Goal: Task Accomplishment & Management: Manage account settings

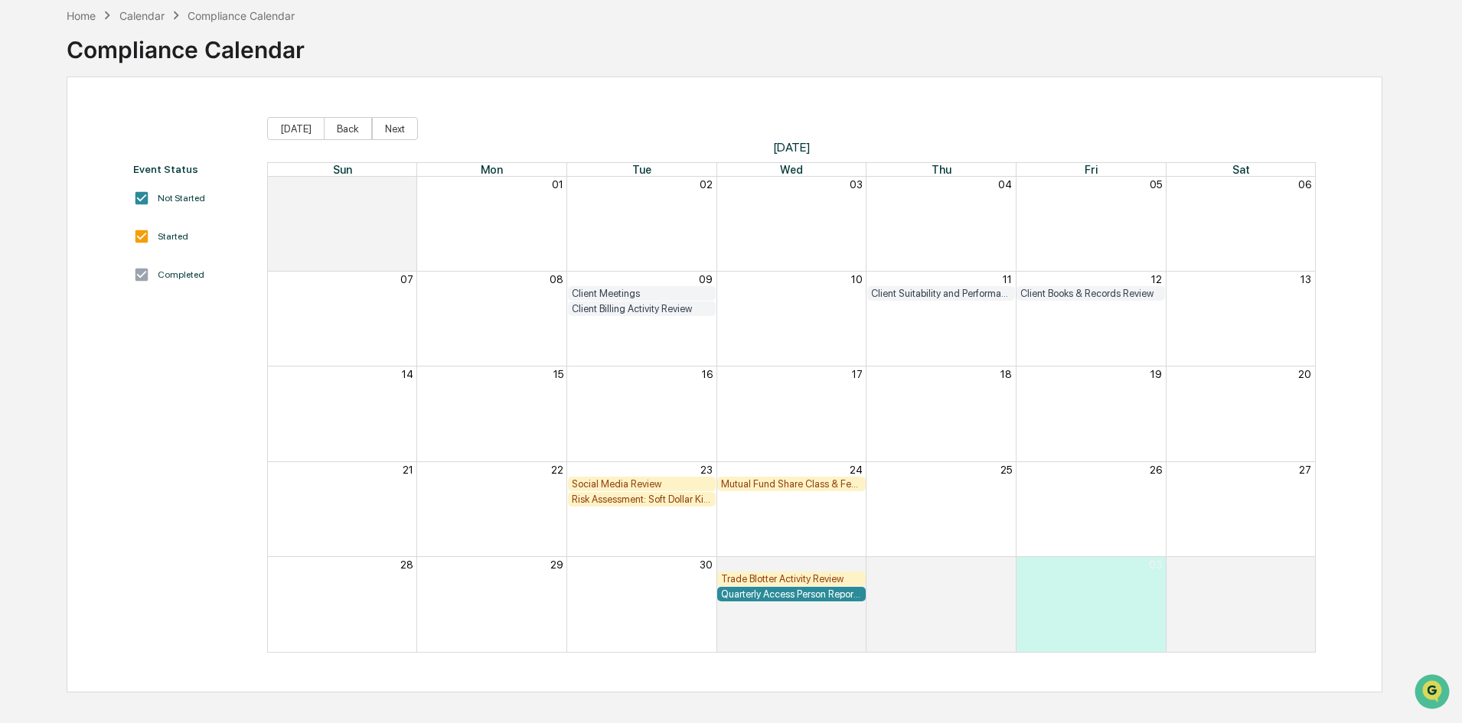
click at [641, 484] on div "Social Media Review" at bounding box center [642, 483] width 141 height 11
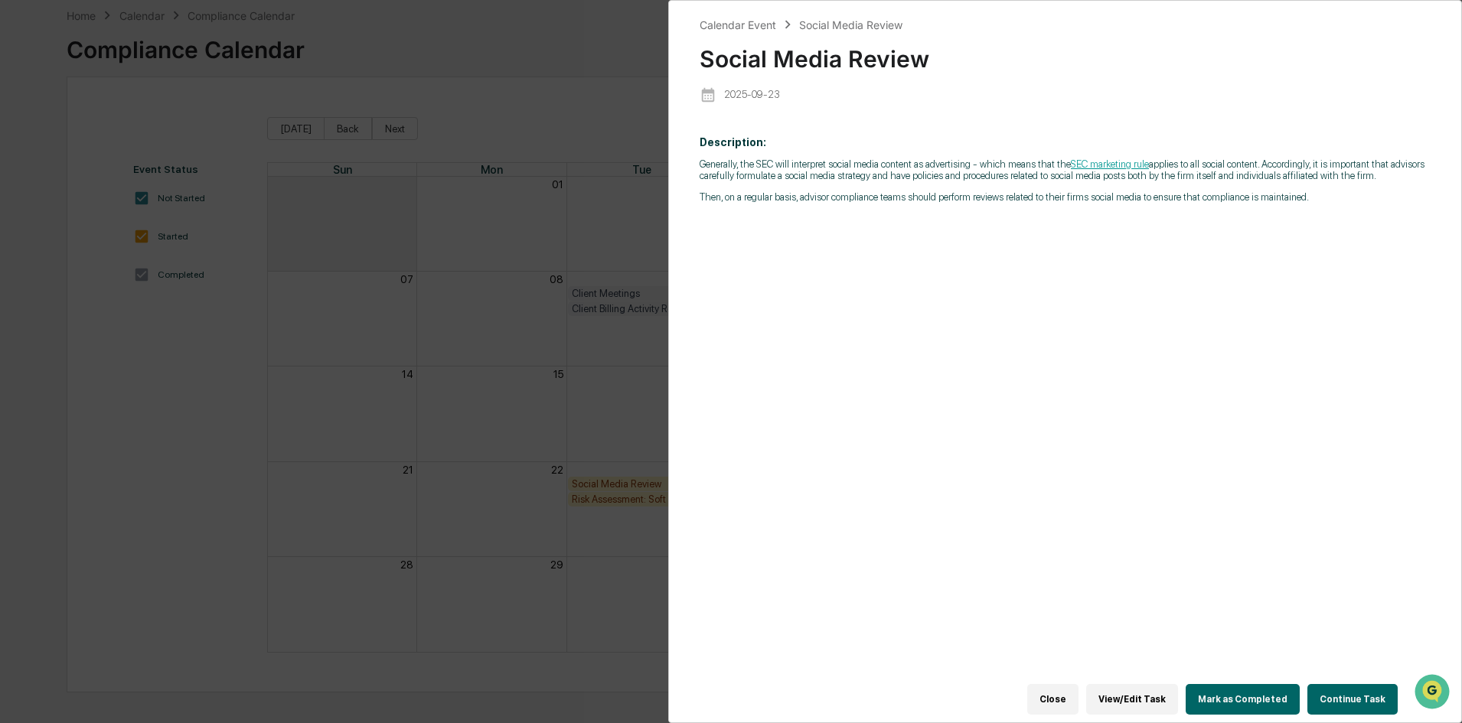
click at [1344, 690] on button "Continue Task" at bounding box center [1352, 699] width 90 height 31
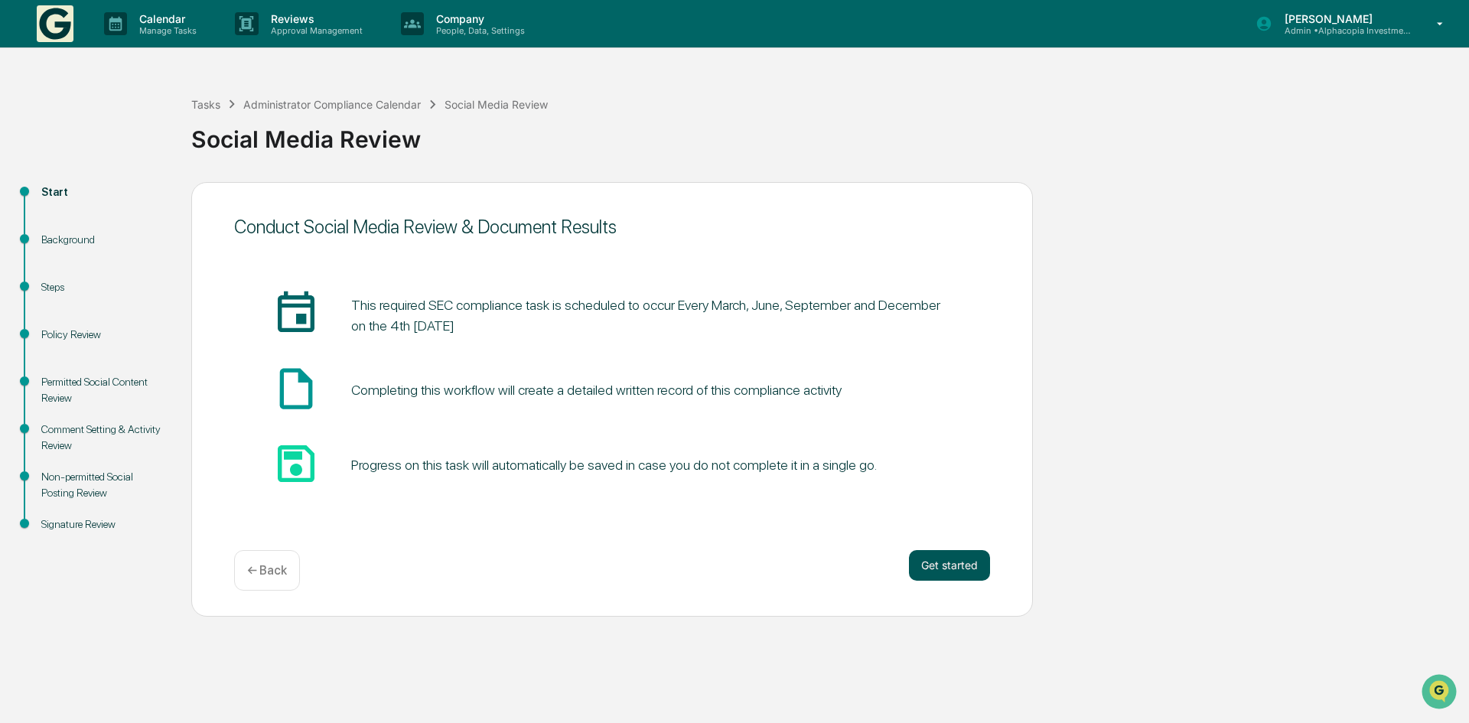
click at [949, 569] on button "Get started" at bounding box center [949, 565] width 81 height 31
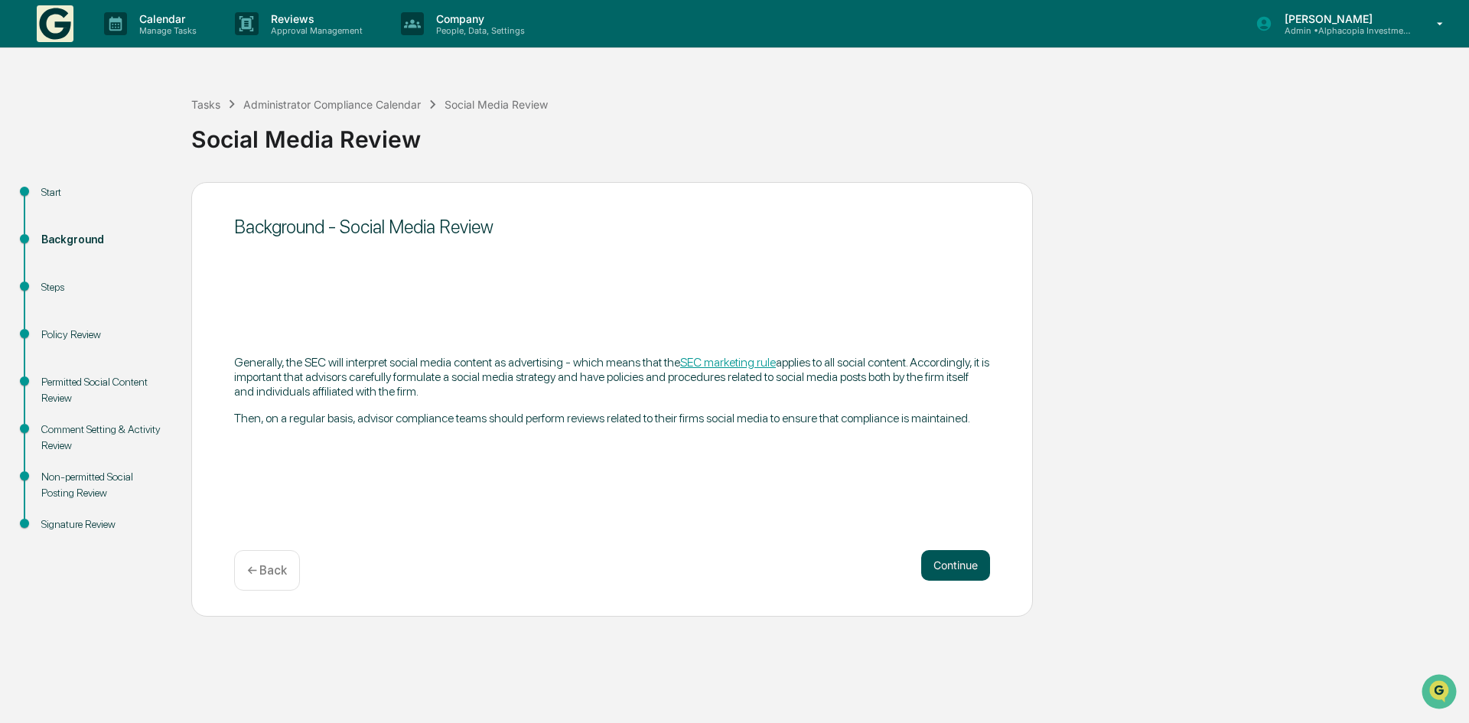
click at [965, 559] on button "Continue" at bounding box center [955, 565] width 69 height 31
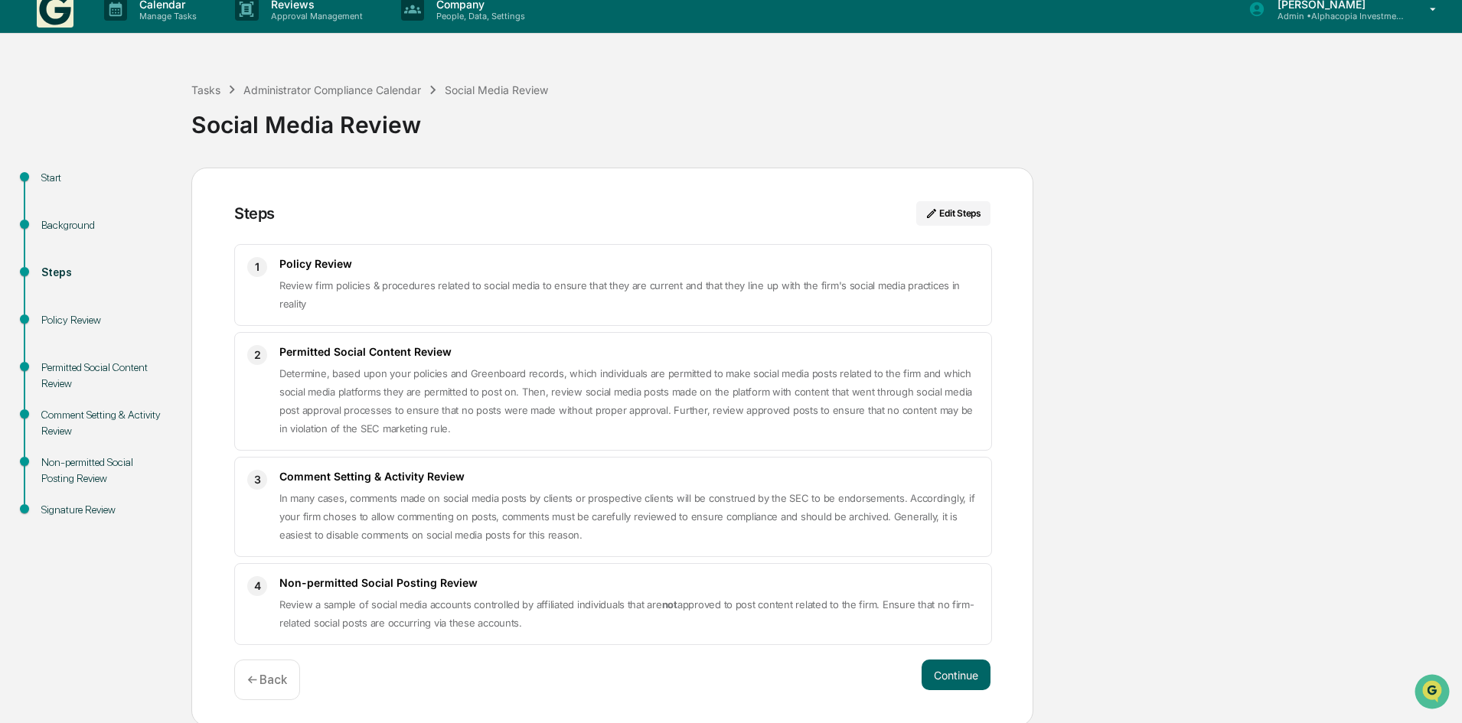
scroll to position [18, 0]
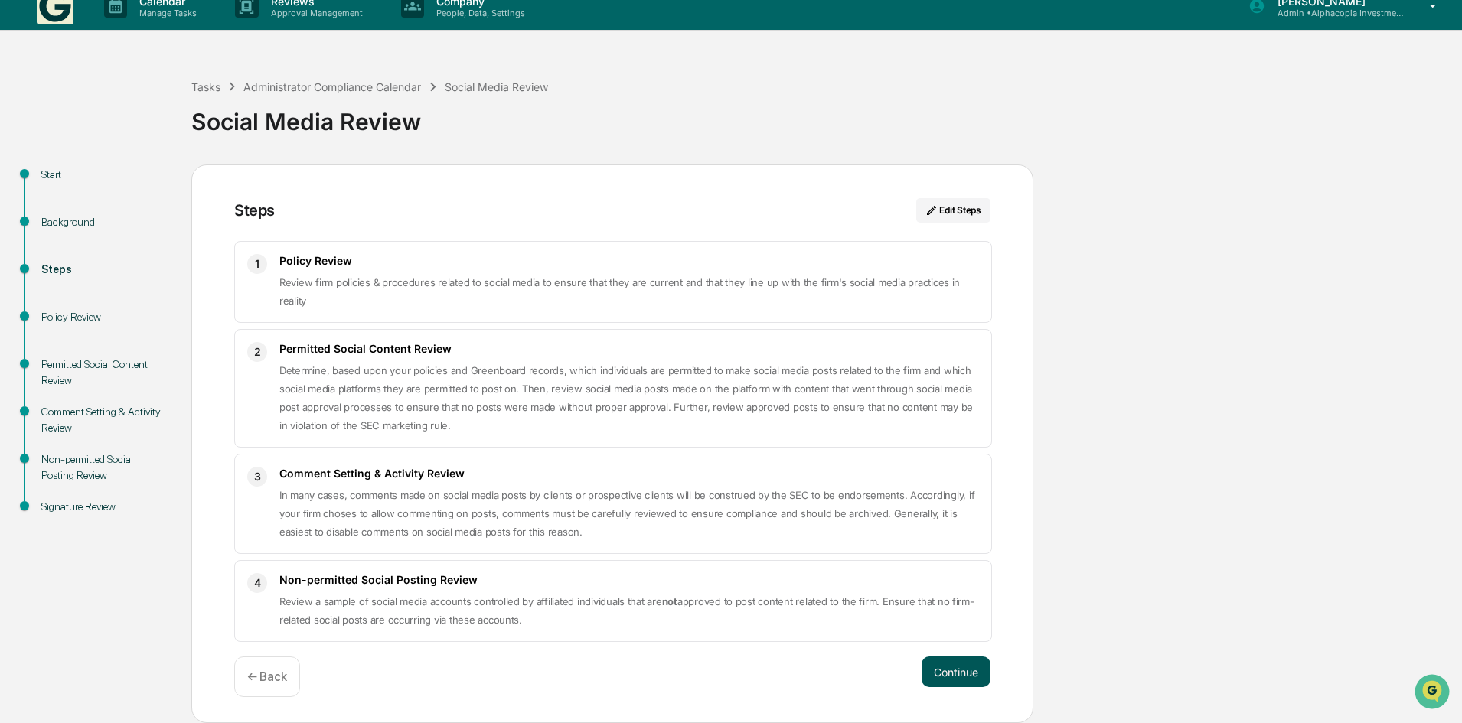
click at [962, 678] on button "Continue" at bounding box center [955, 672] width 69 height 31
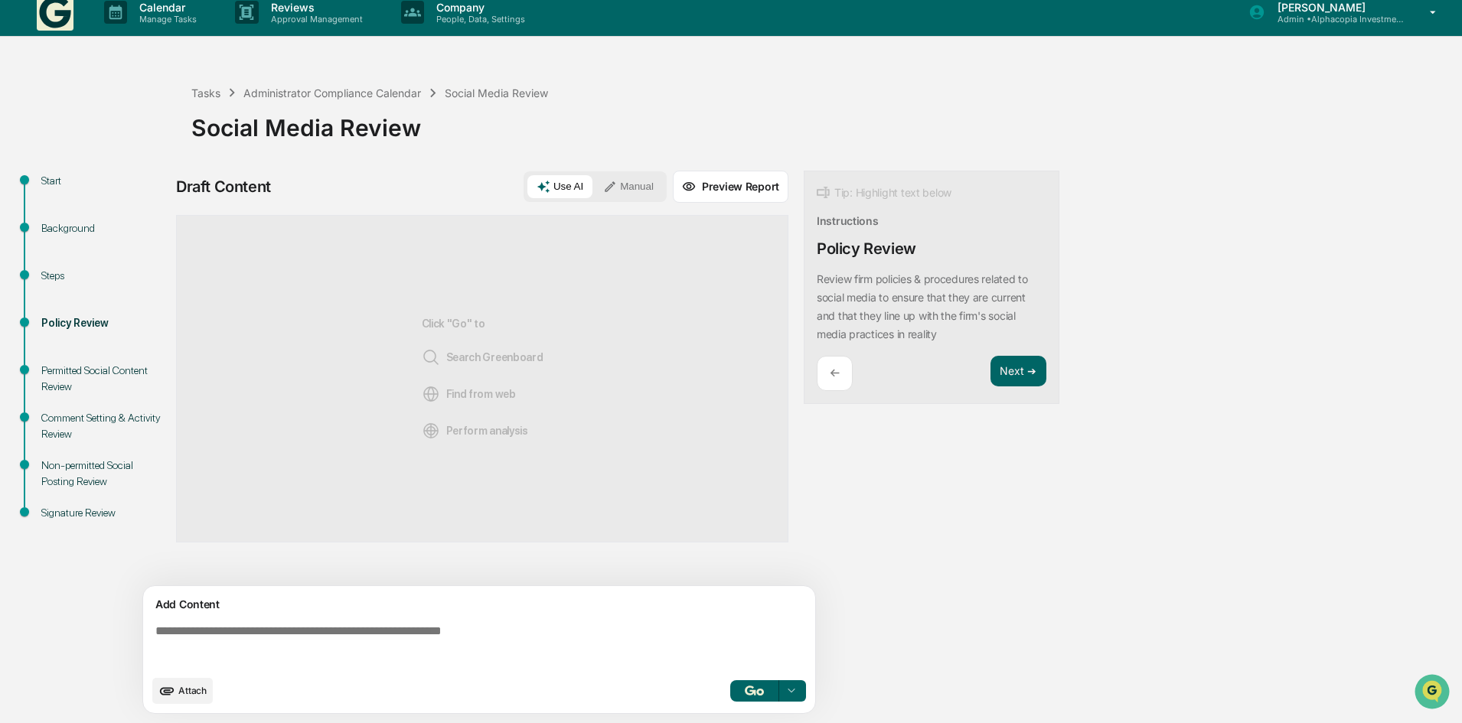
scroll to position [11, 0]
click at [759, 694] on img "button" at bounding box center [754, 691] width 18 height 10
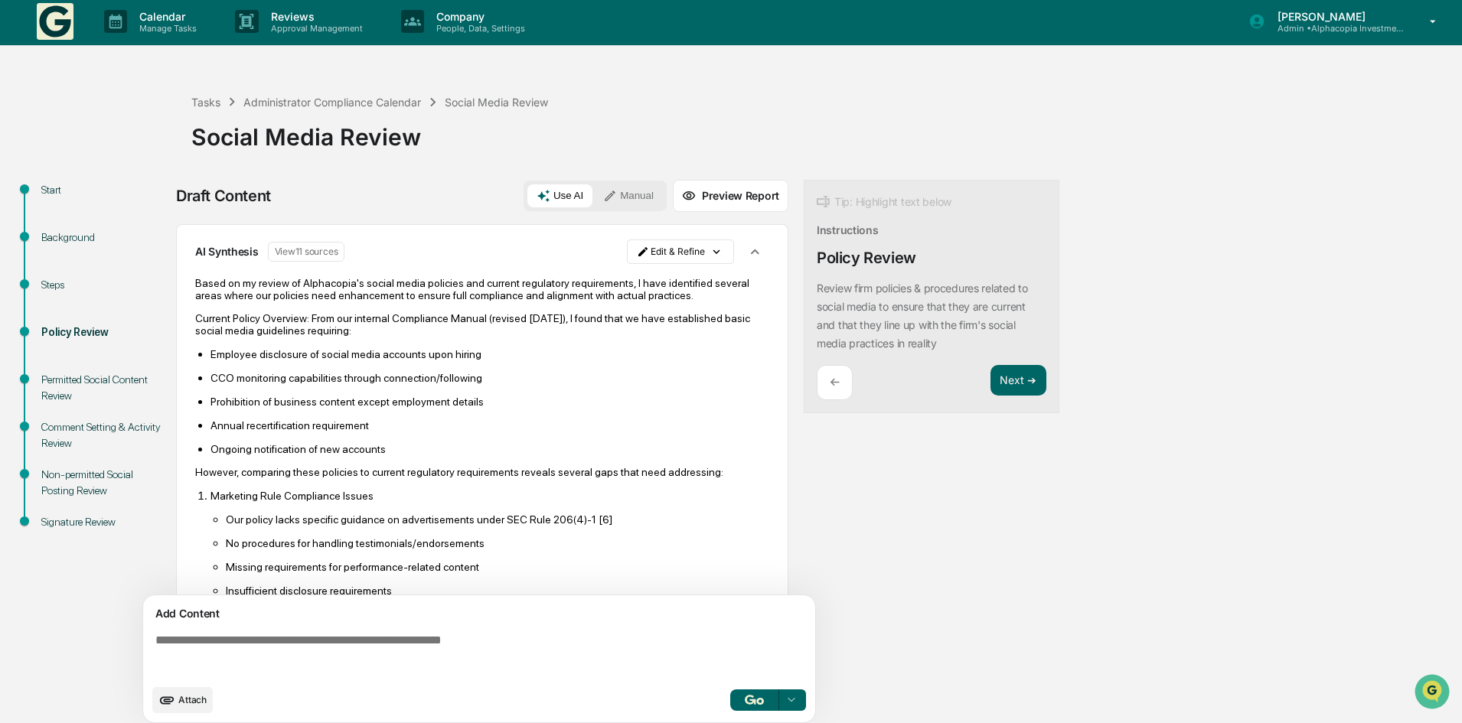
scroll to position [0, 0]
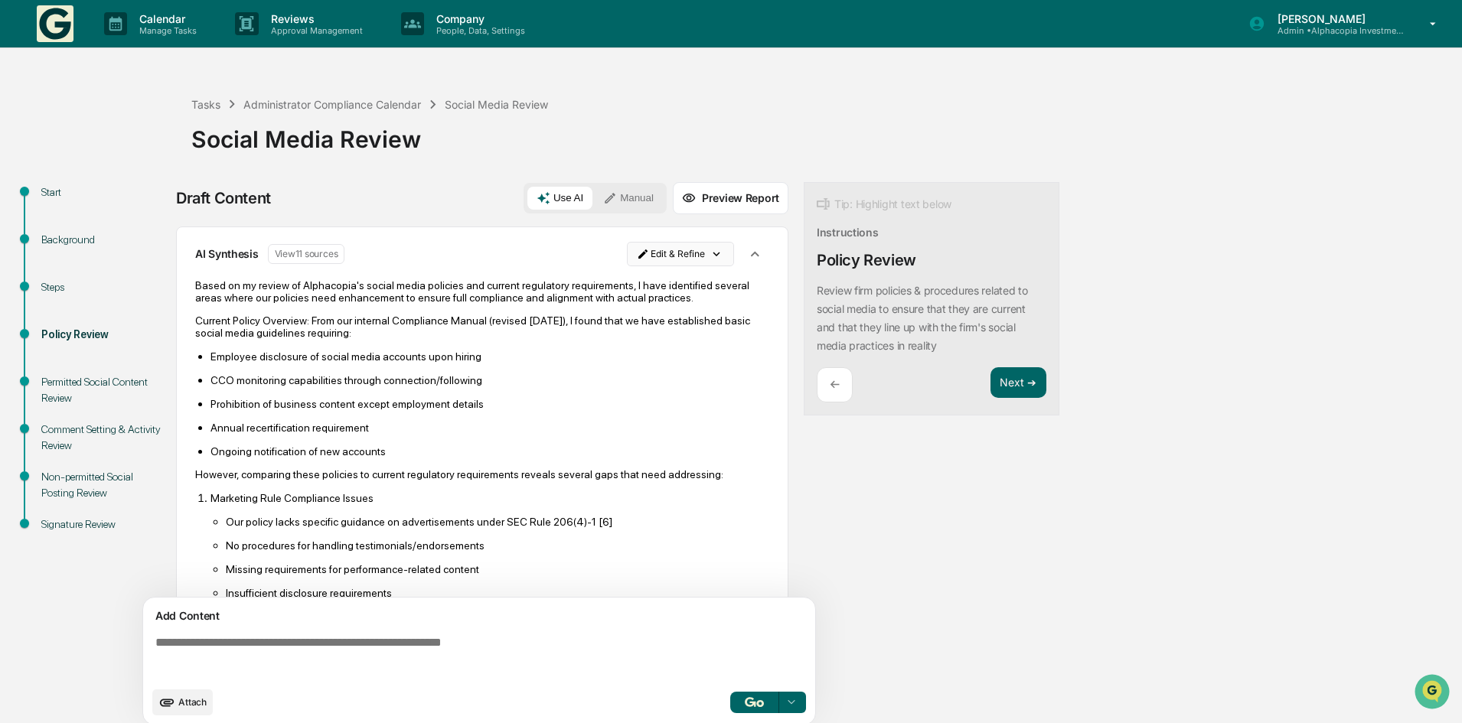
click at [693, 253] on html "Calendar Manage Tasks Reviews Approval Management Company People, Data, Setting…" at bounding box center [731, 361] width 1462 height 723
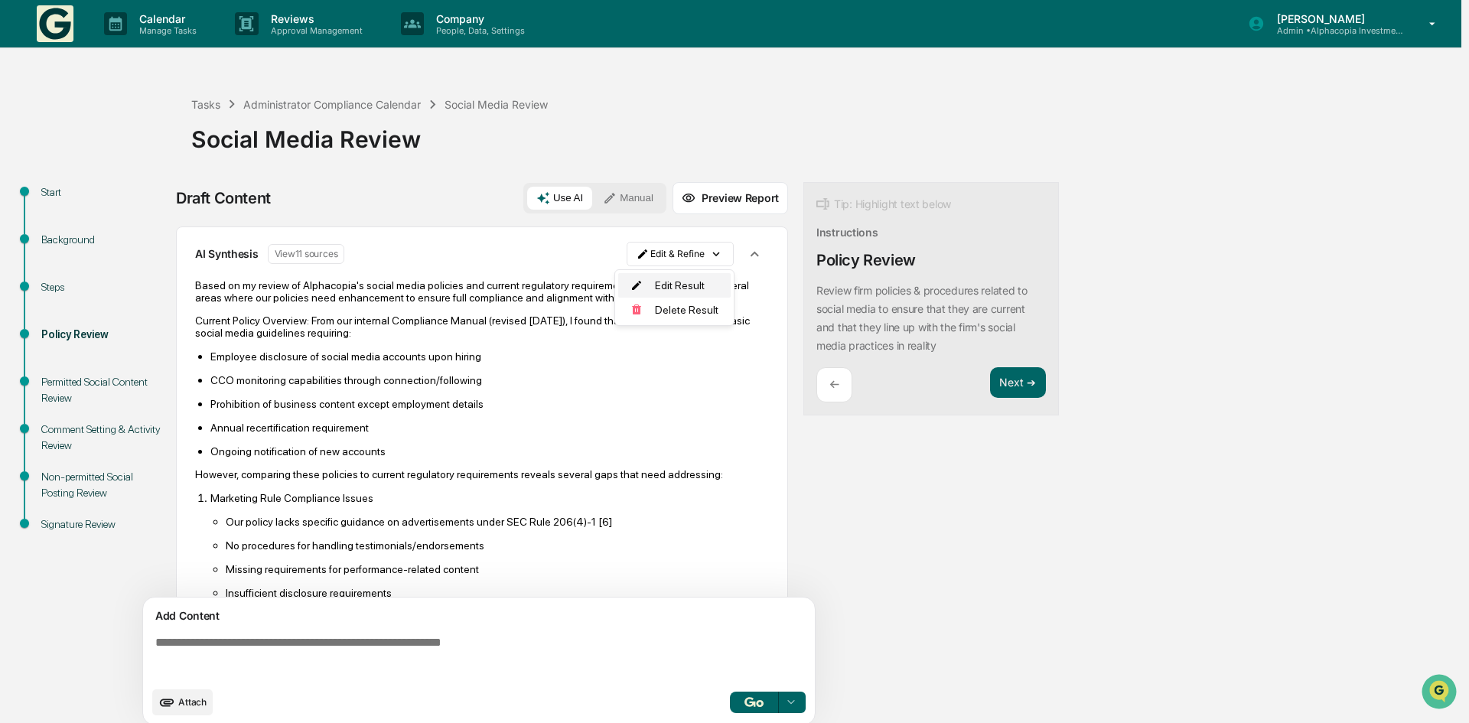
click at [672, 286] on div "Edit Result" at bounding box center [674, 285] width 113 height 24
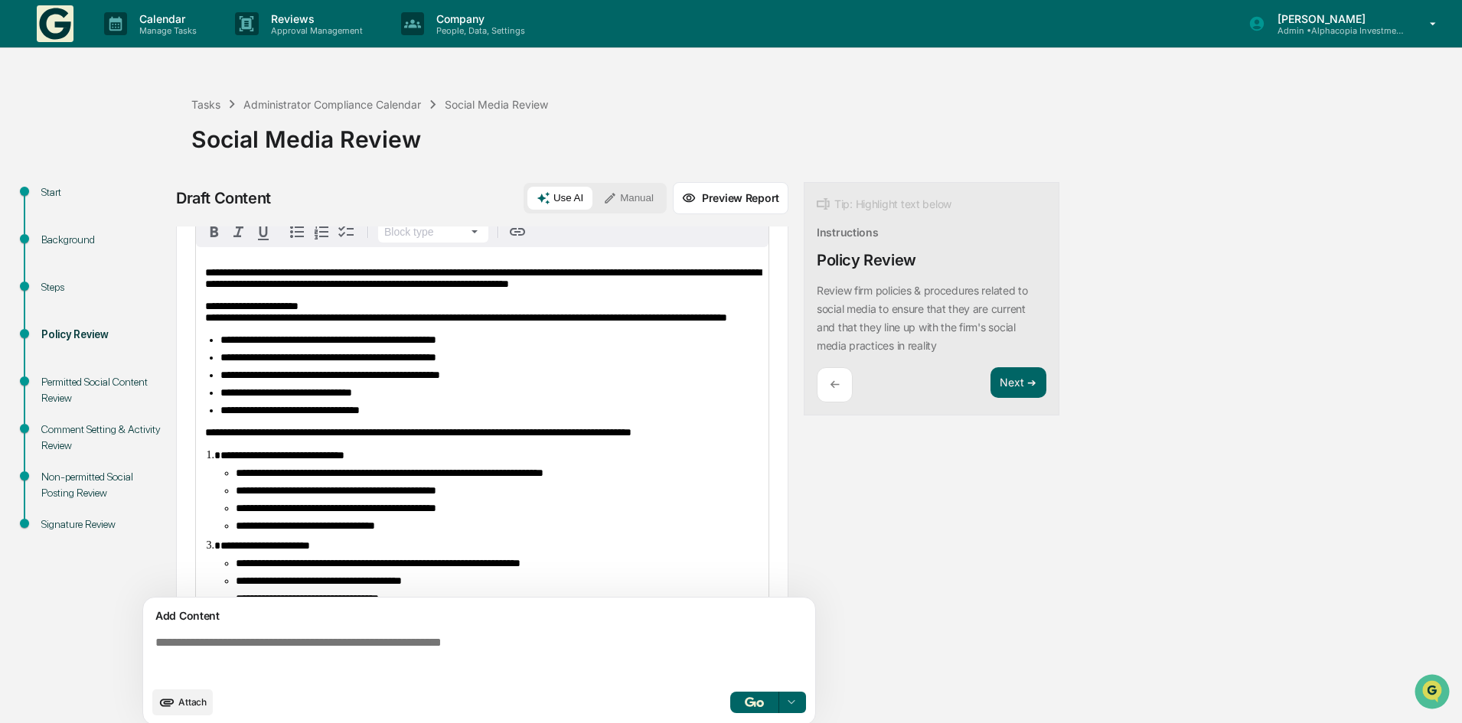
scroll to position [77, 0]
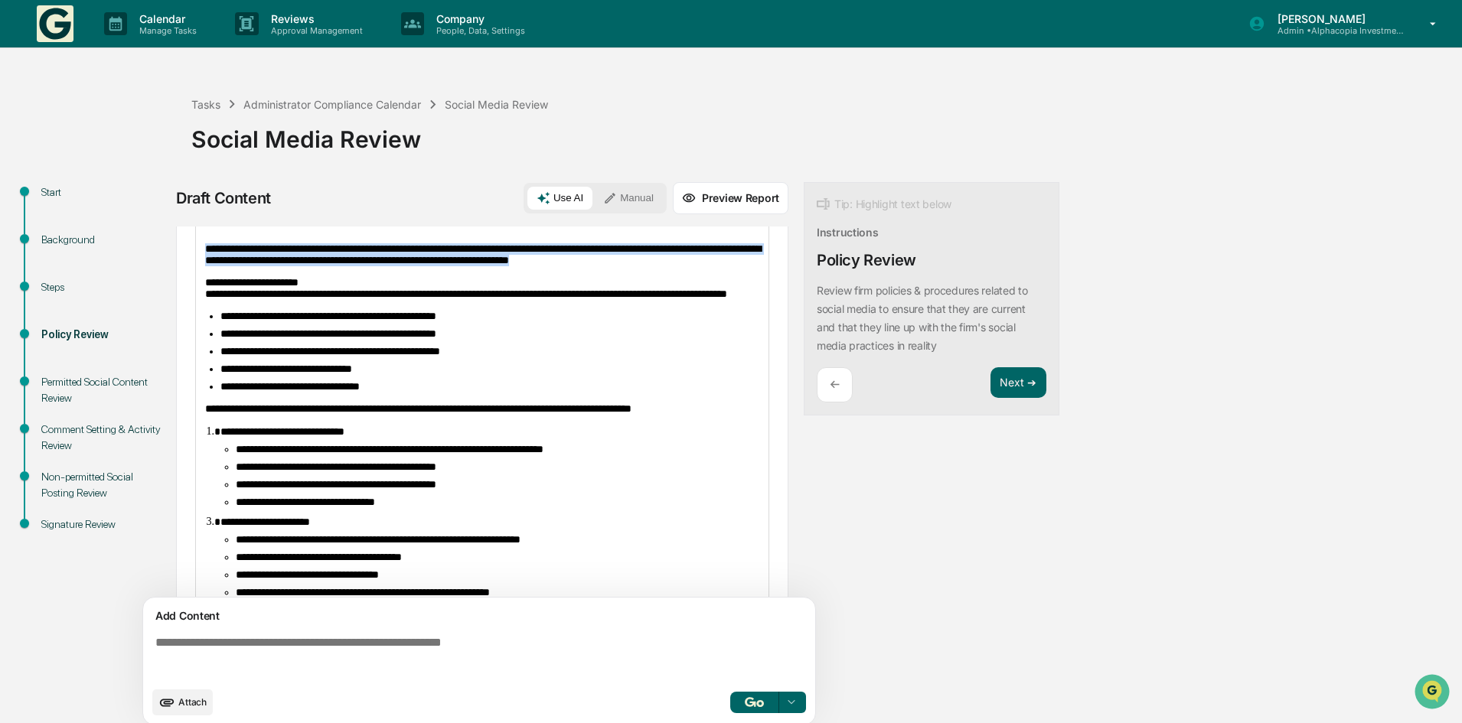
drag, startPoint x: 205, startPoint y: 253, endPoint x: 685, endPoint y: 266, distance: 480.1
click at [685, 266] on p "**********" at bounding box center [482, 254] width 554 height 23
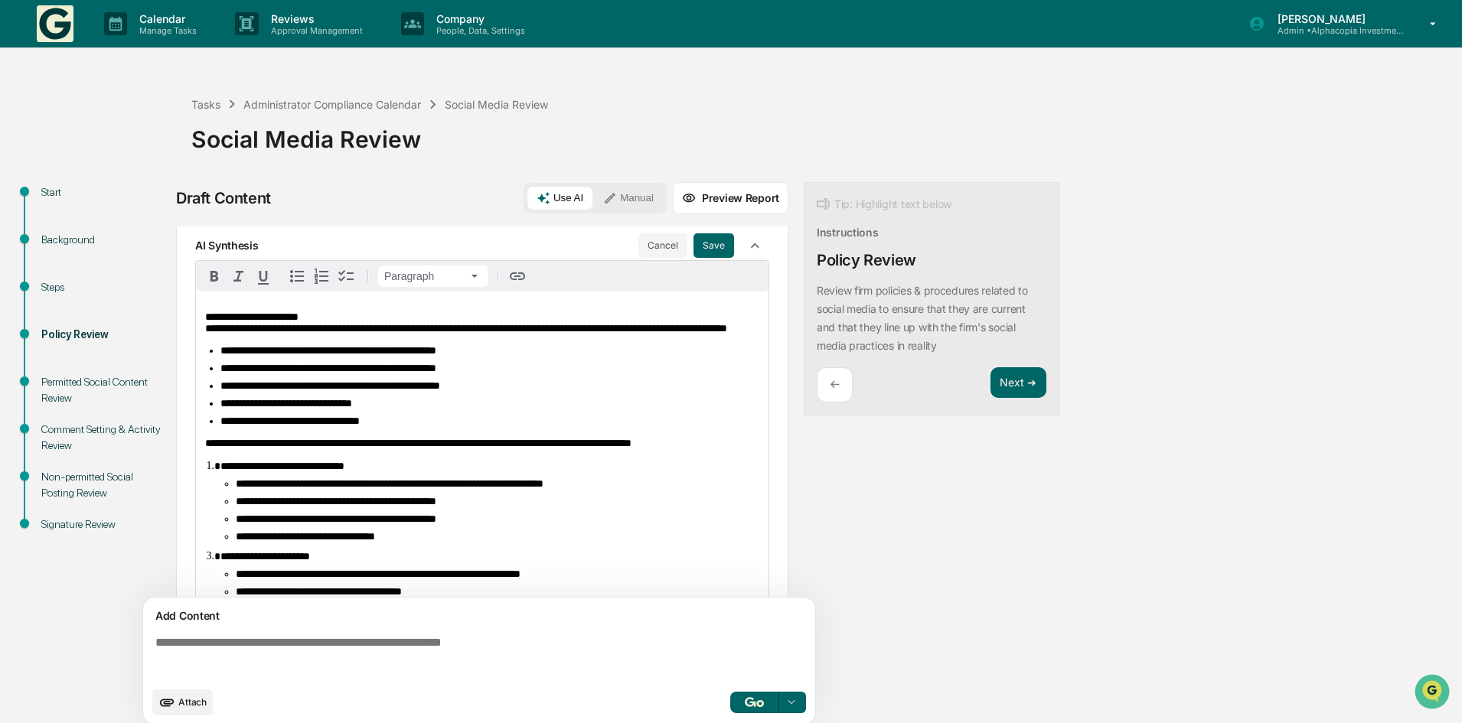
scroll to position [0, 0]
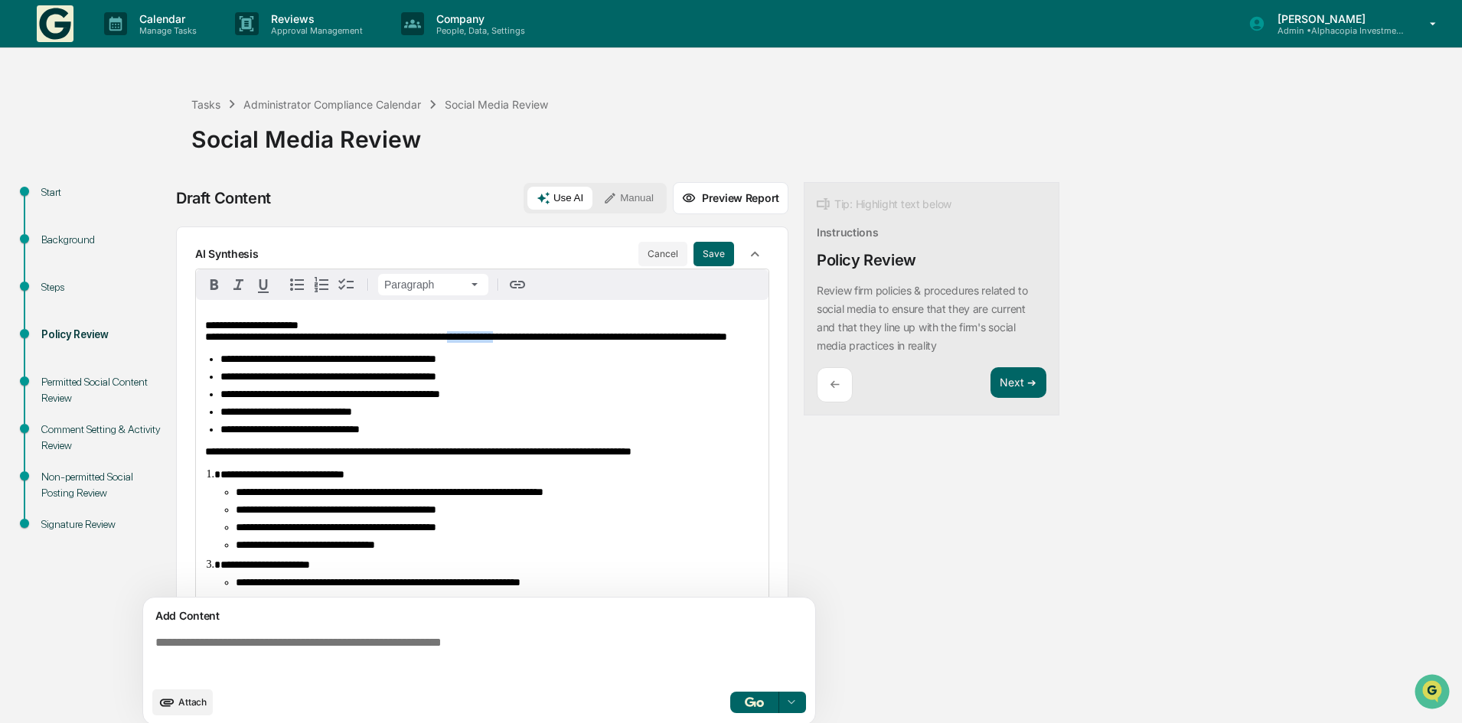
drag, startPoint x: 493, startPoint y: 340, endPoint x: 543, endPoint y: 338, distance: 50.6
click at [543, 338] on span "**********" at bounding box center [466, 331] width 522 height 22
drag, startPoint x: 318, startPoint y: 325, endPoint x: 199, endPoint y: 289, distance: 124.7
click at [199, 289] on div "**********" at bounding box center [482, 734] width 572 height 930
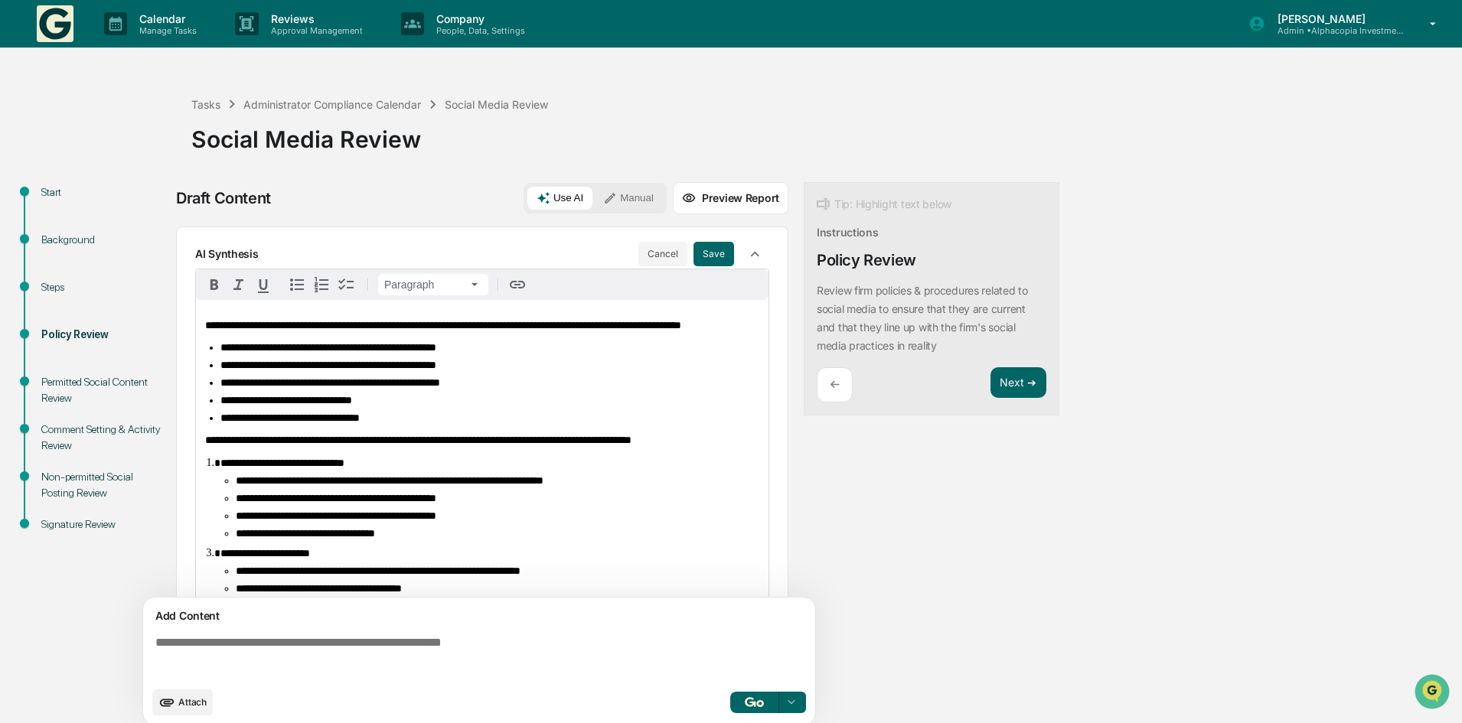
click at [206, 445] on span "**********" at bounding box center [418, 440] width 426 height 11
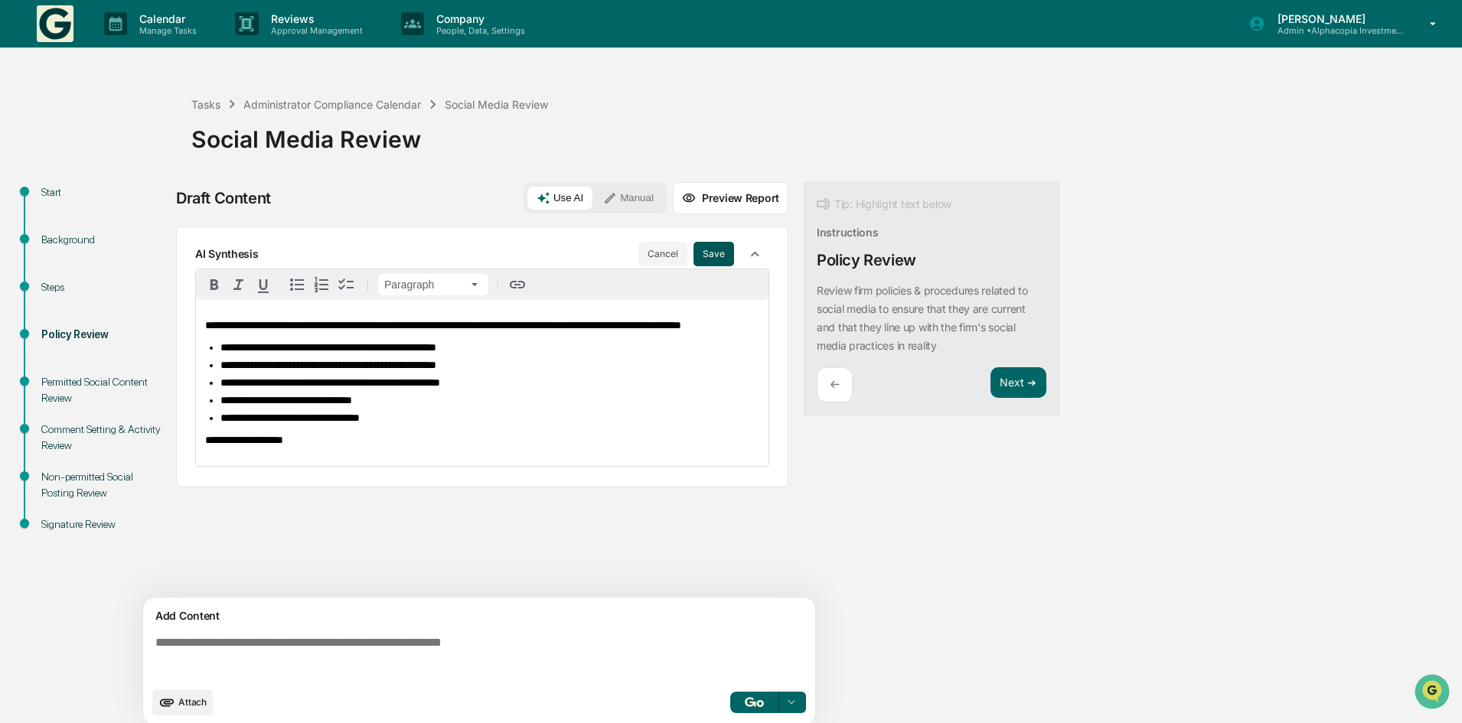
click at [703, 247] on button "Save" at bounding box center [713, 254] width 41 height 24
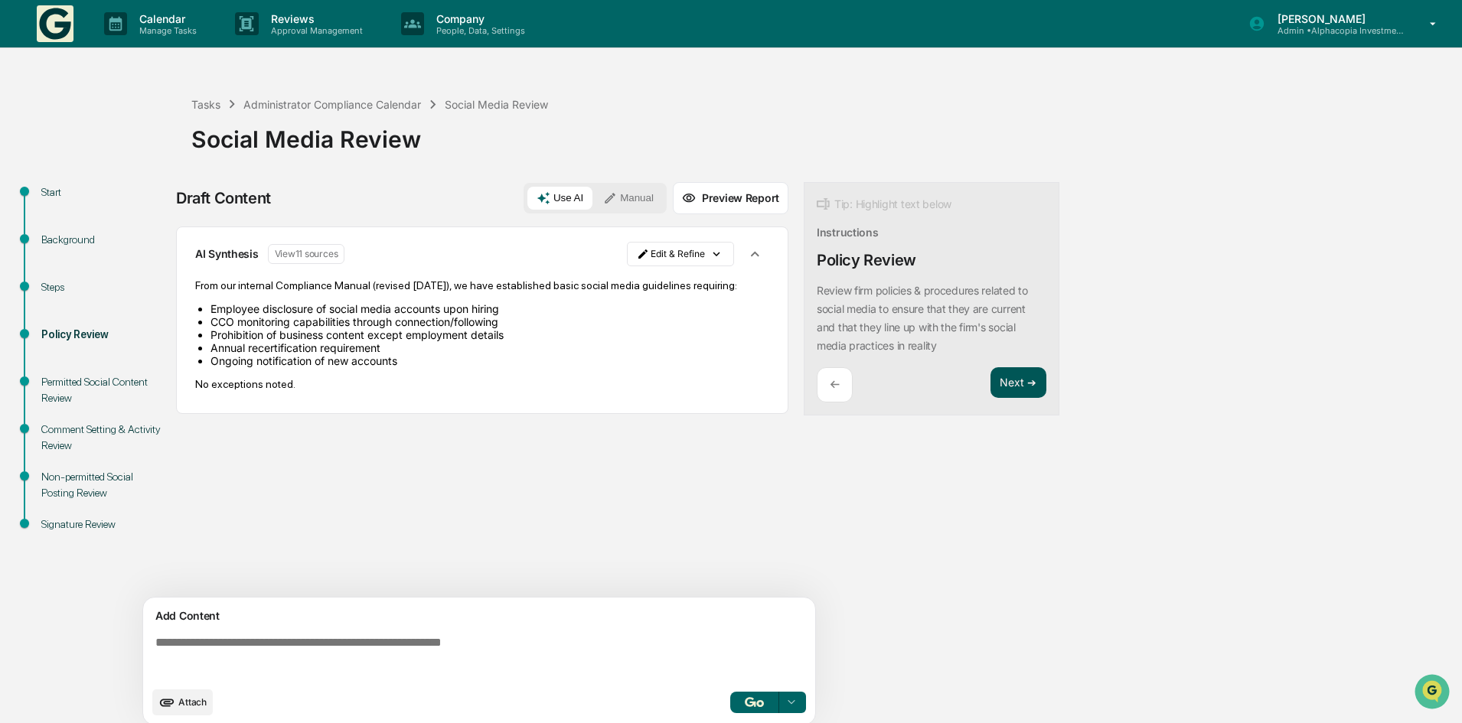
click at [1025, 382] on button "Next ➔" at bounding box center [1018, 382] width 56 height 31
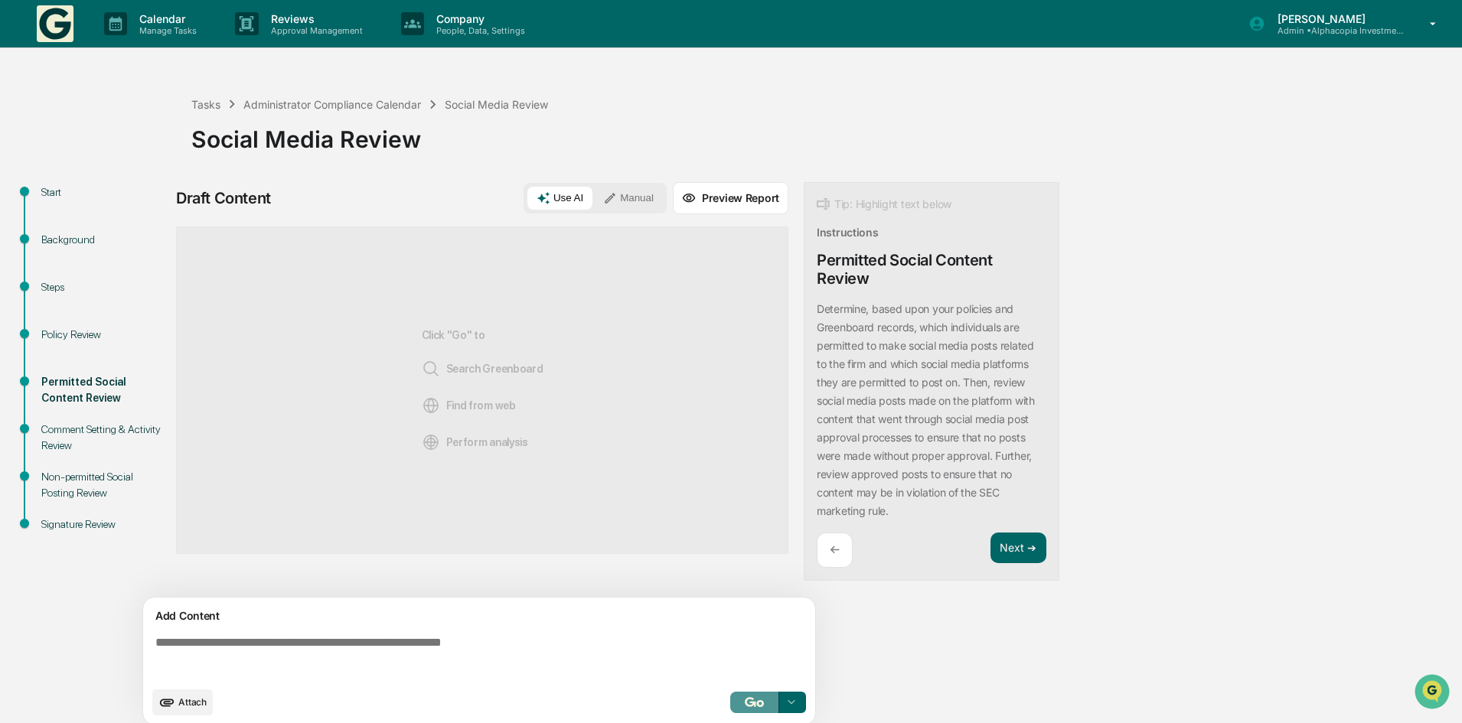
click at [761, 708] on button "button" at bounding box center [754, 702] width 49 height 21
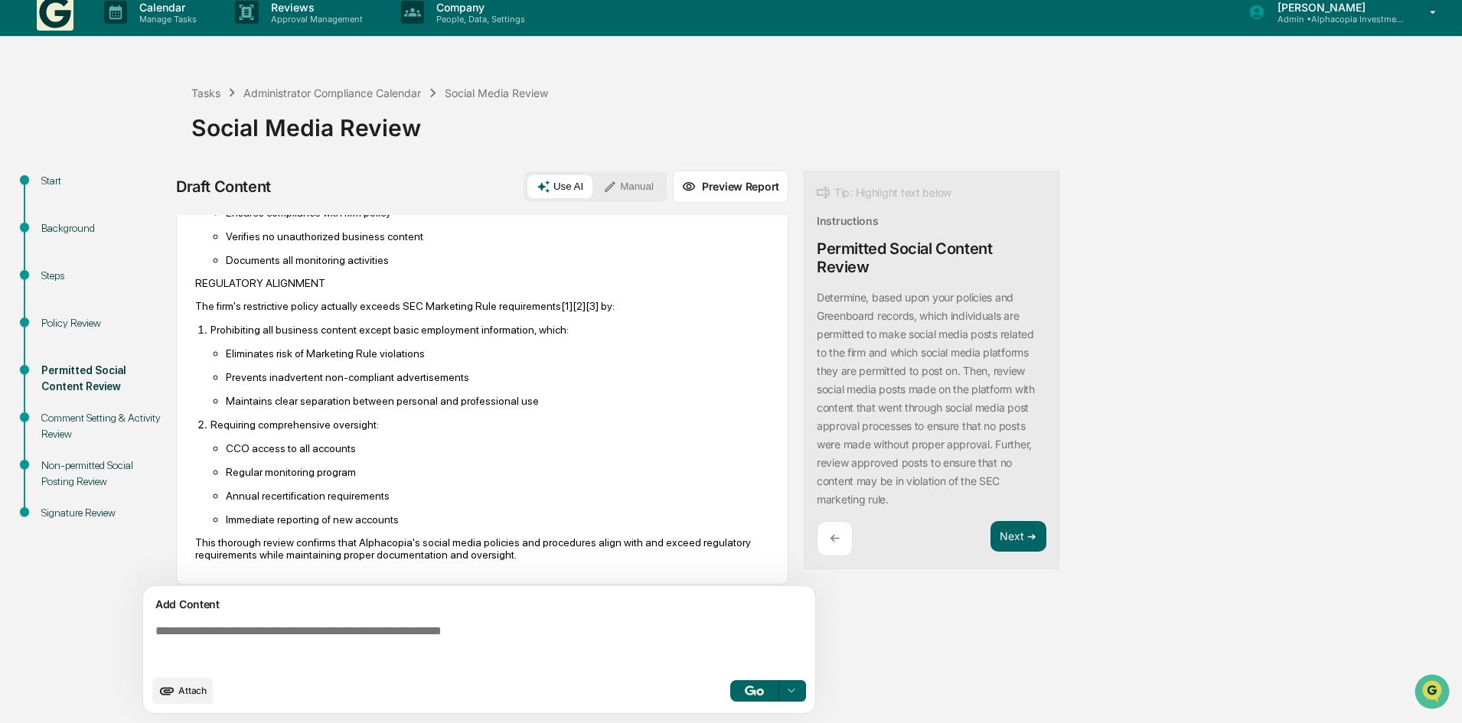
scroll to position [1006, 0]
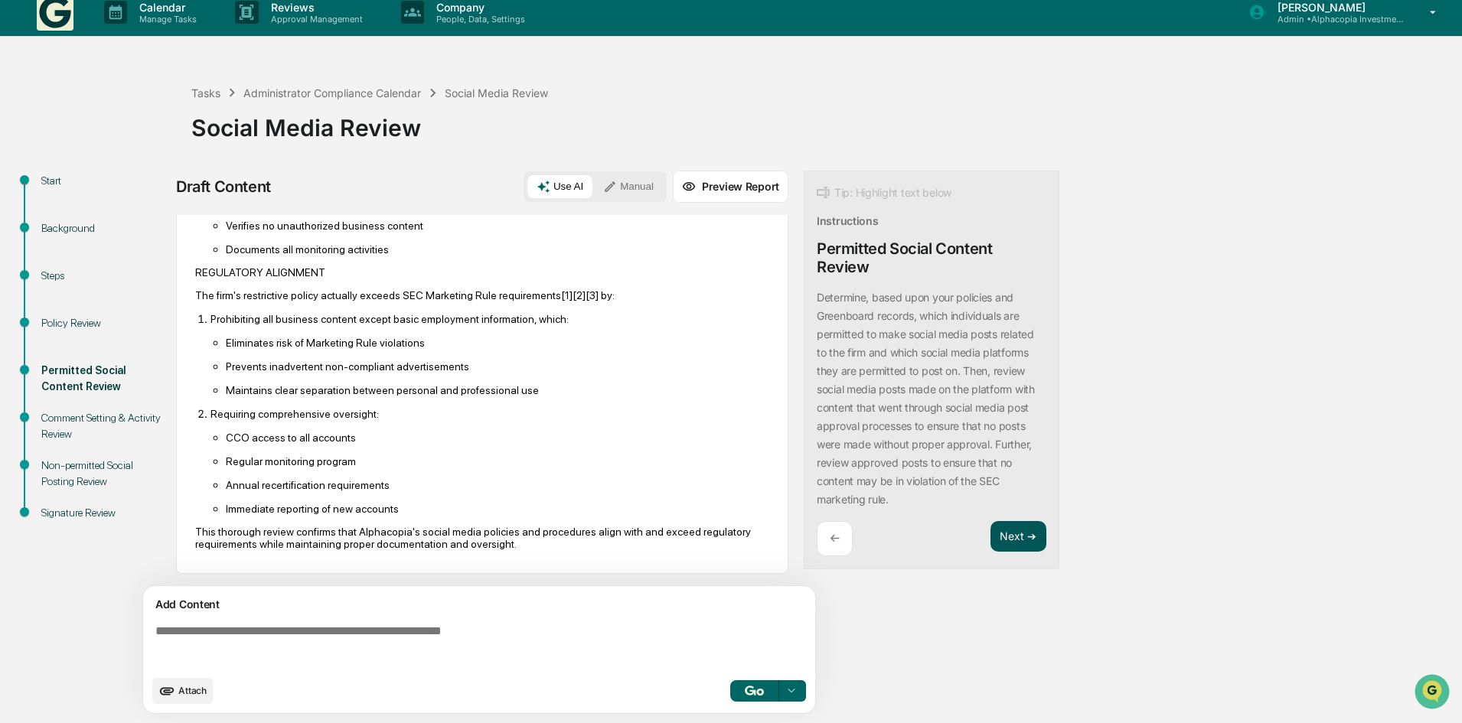
click at [1021, 544] on button "Next ➔" at bounding box center [1018, 536] width 56 height 31
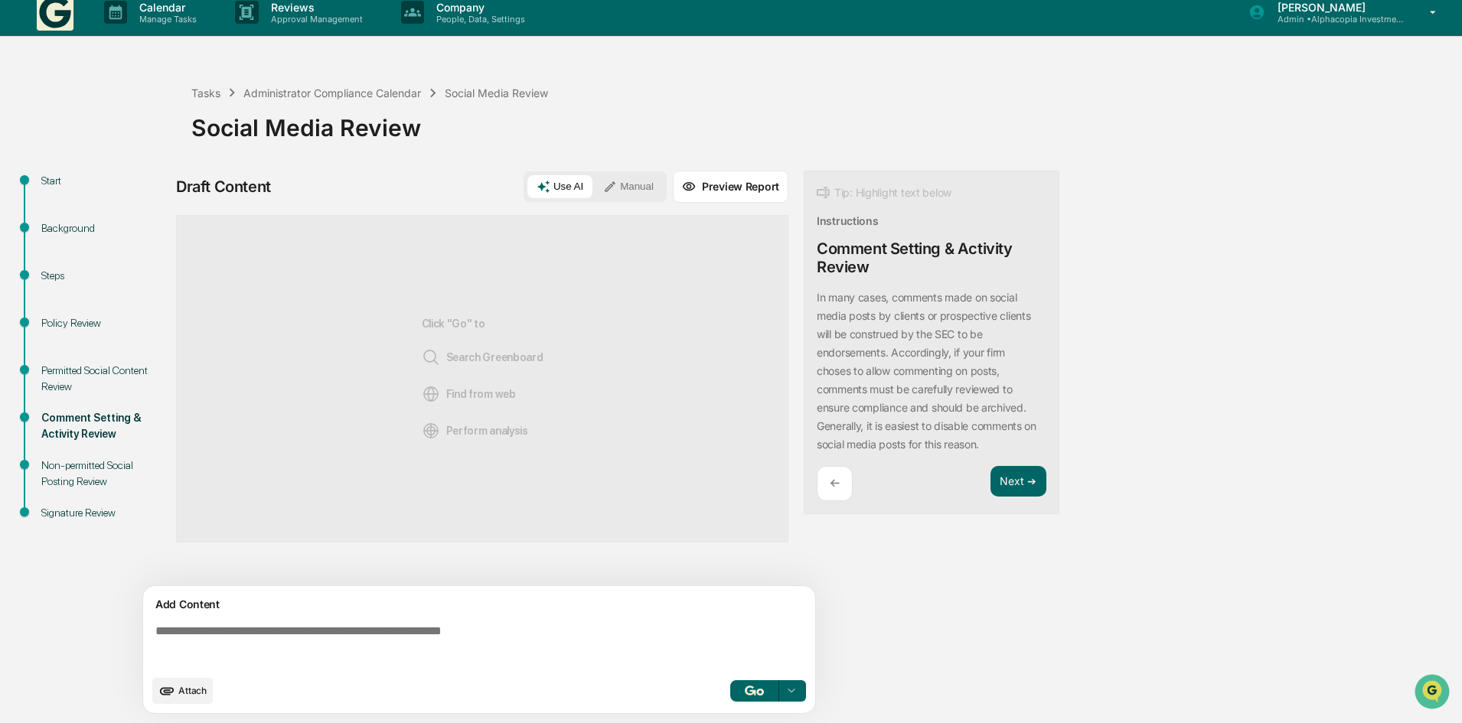
click at [740, 683] on button "button" at bounding box center [754, 690] width 49 height 21
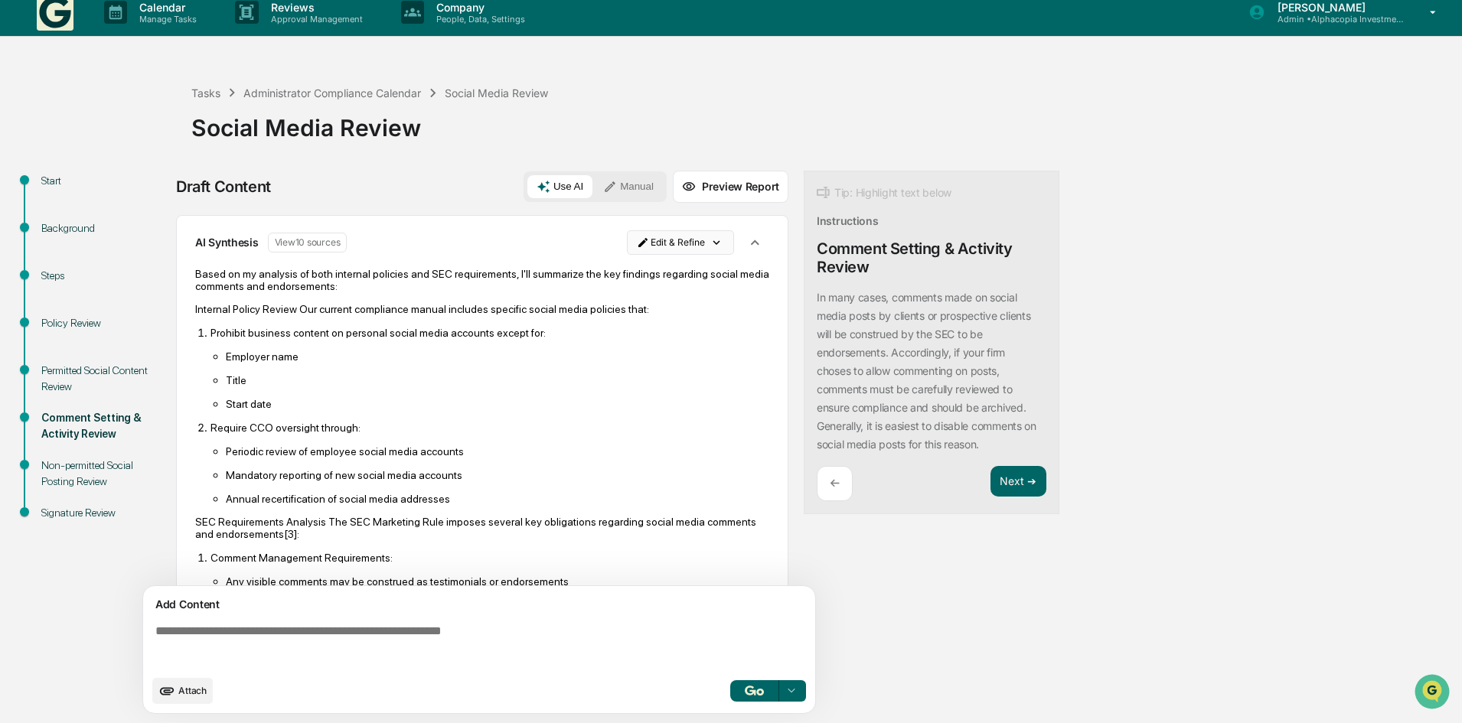
click at [703, 238] on html "Calendar Manage Tasks Reviews Approval Management Company People, Data, Setting…" at bounding box center [731, 350] width 1462 height 723
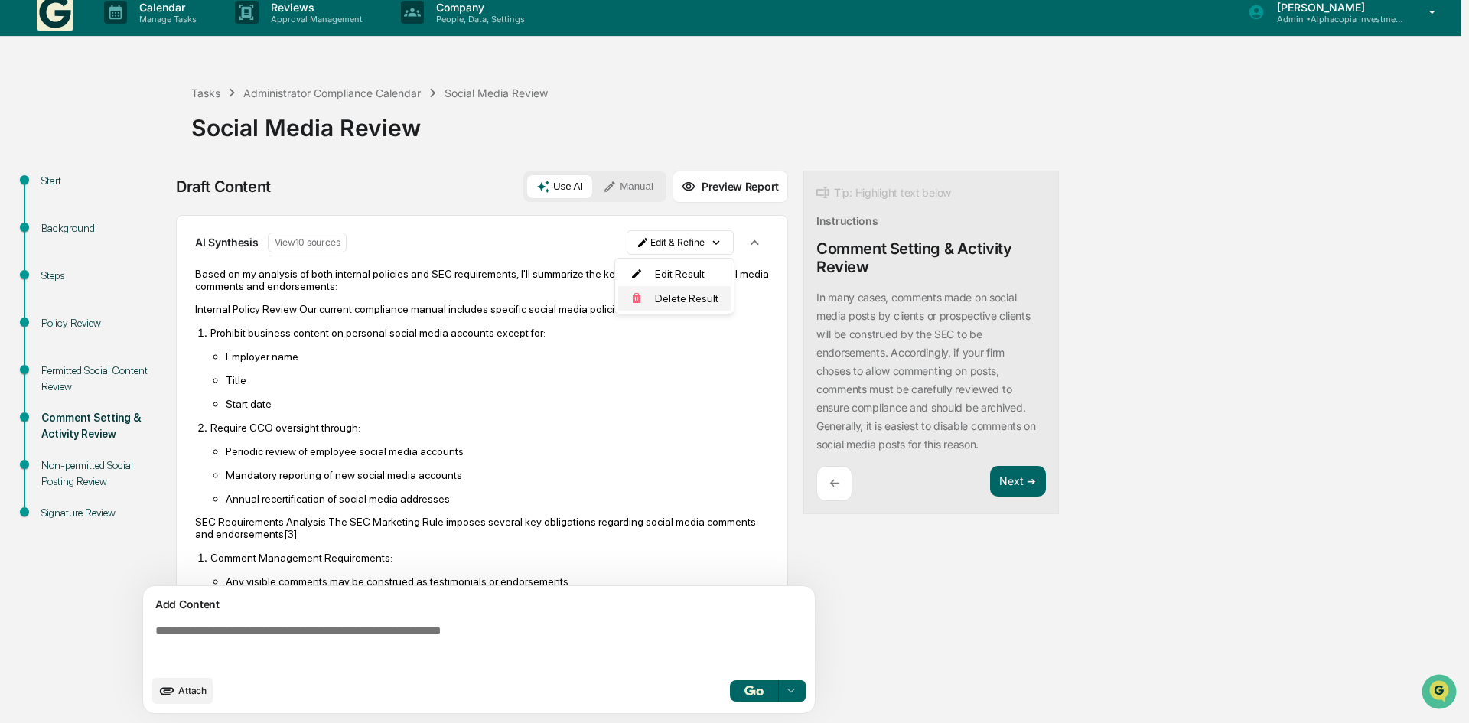
click at [677, 294] on div "Delete Result" at bounding box center [674, 298] width 113 height 24
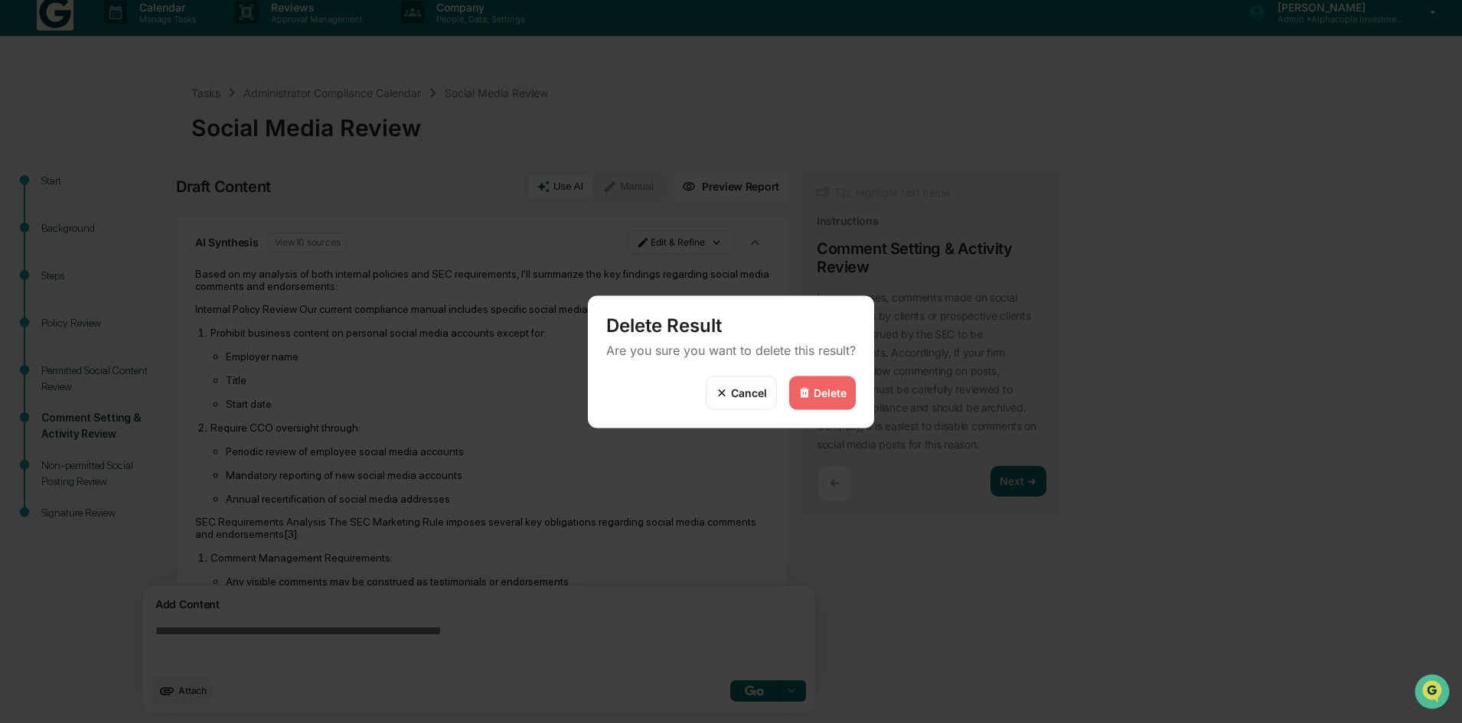
click at [818, 403] on div "Delete" at bounding box center [822, 393] width 67 height 34
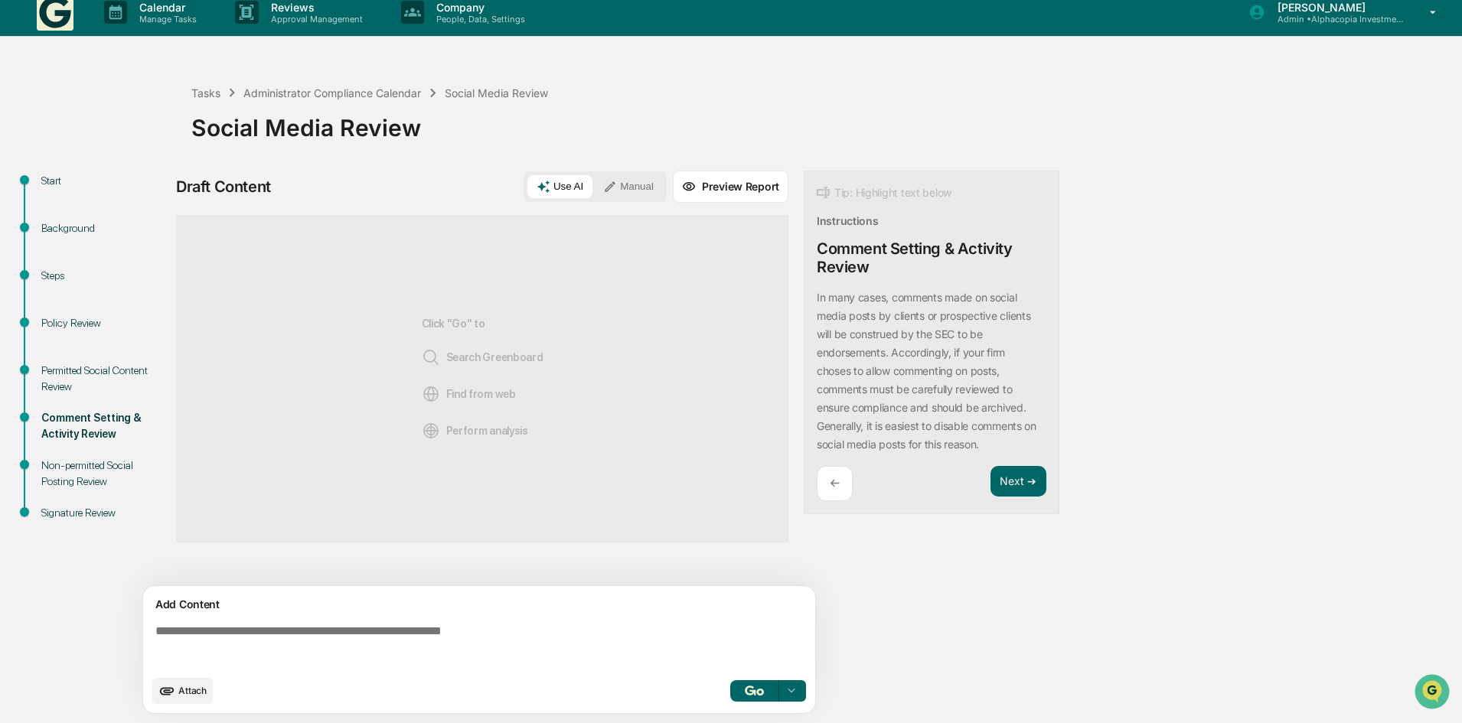
click at [622, 182] on button "Manual" at bounding box center [628, 186] width 69 height 23
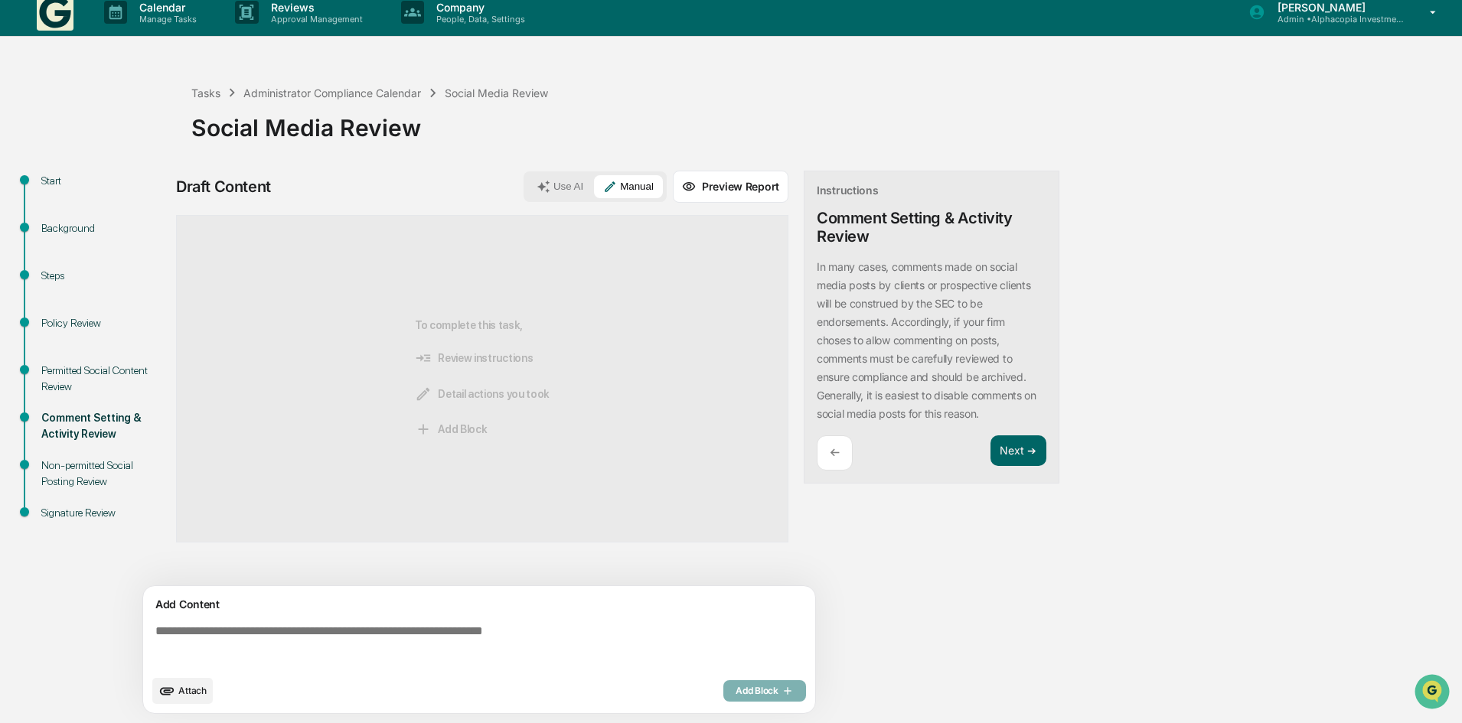
click at [325, 625] on textarea at bounding box center [482, 645] width 666 height 55
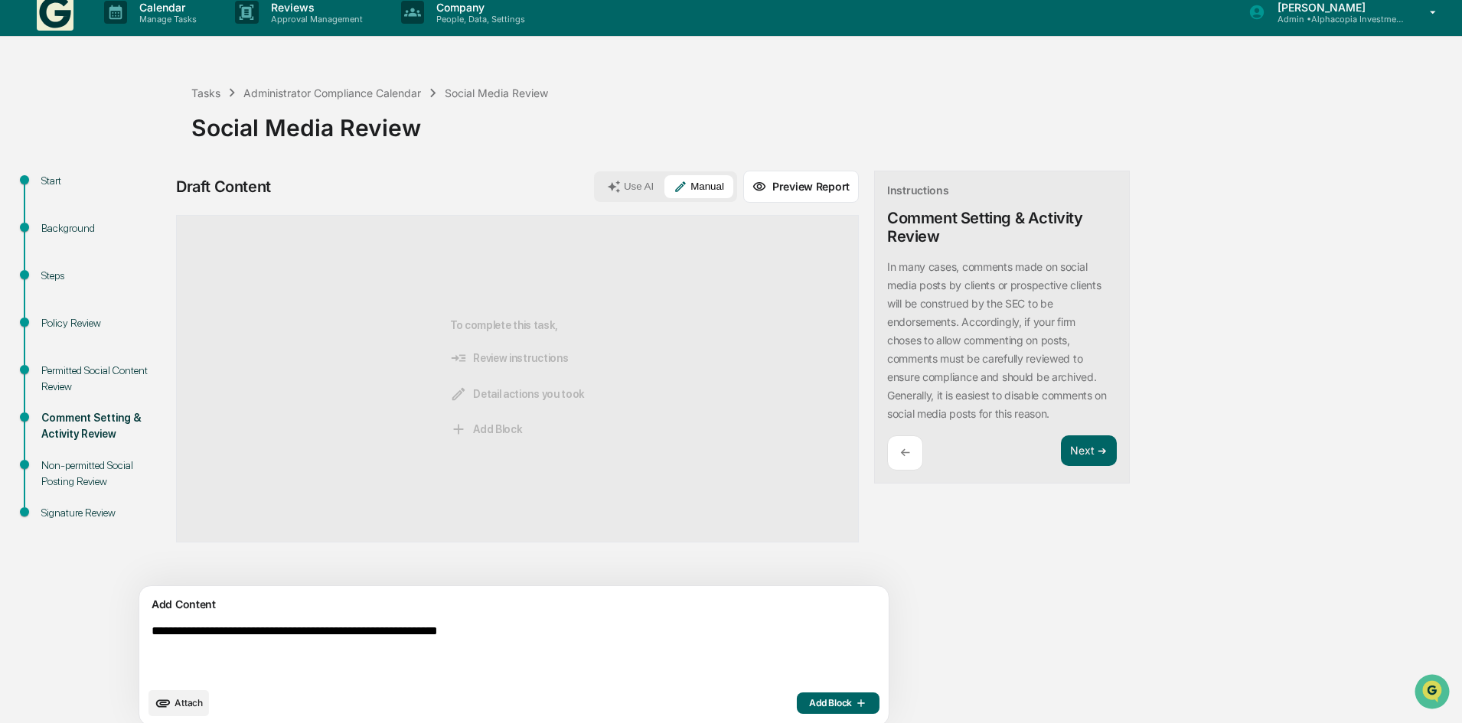
type textarea "**********"
click at [809, 704] on span "Add Block" at bounding box center [838, 703] width 58 height 12
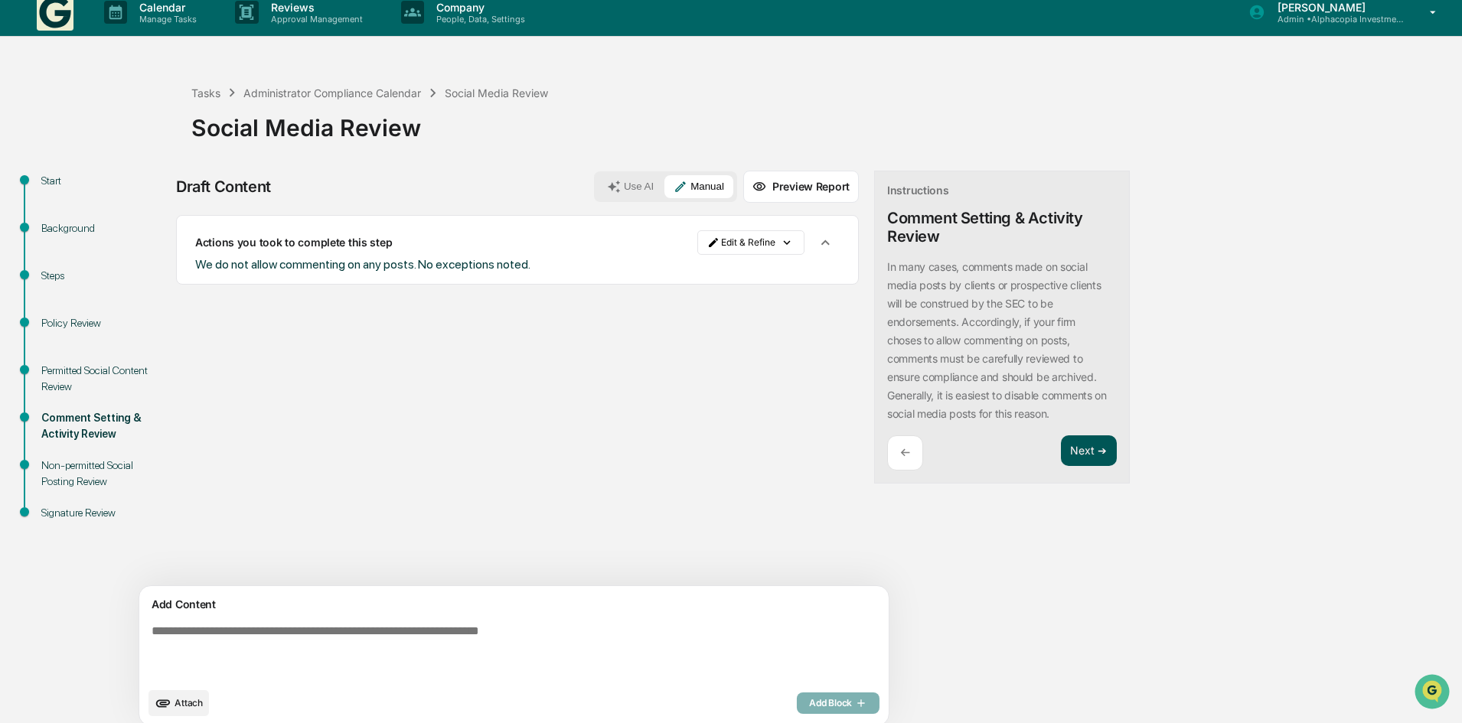
click at [1061, 452] on button "Next ➔" at bounding box center [1089, 450] width 56 height 31
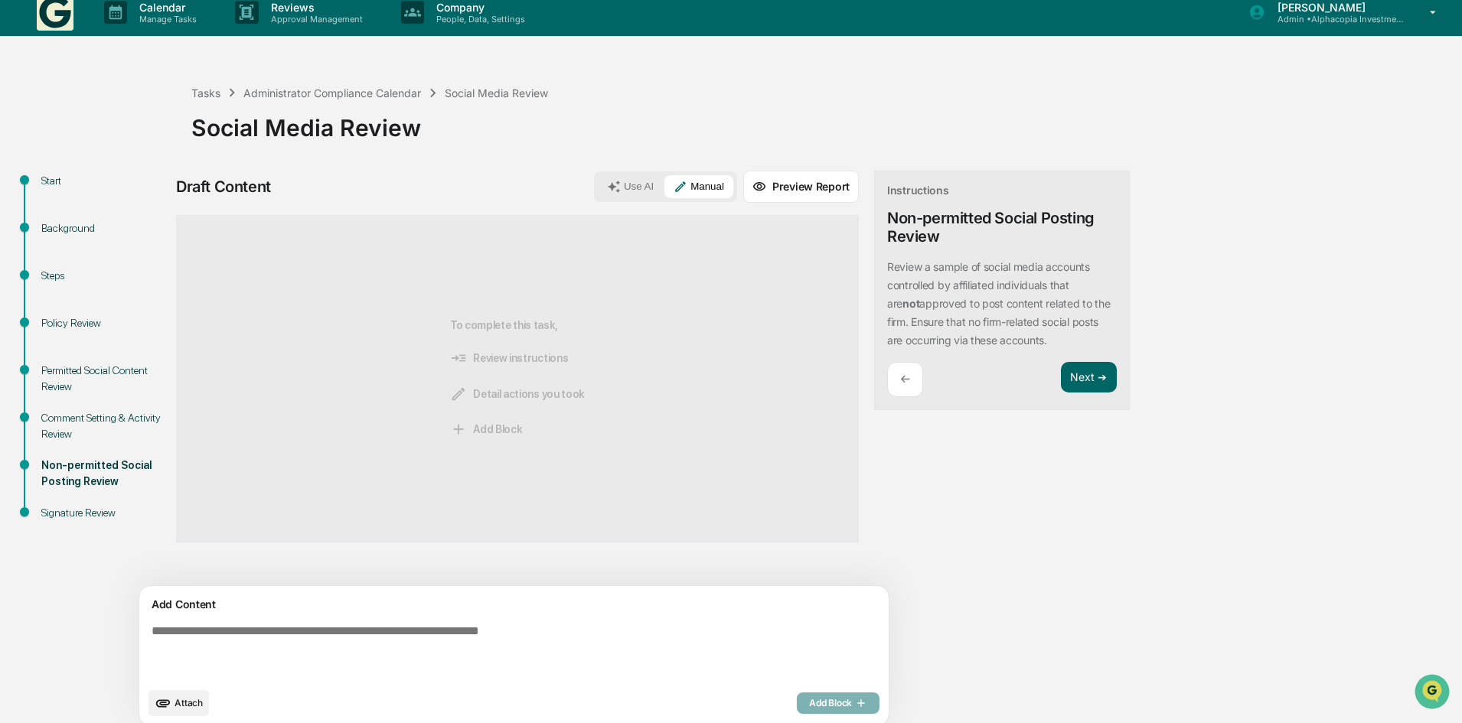
click at [229, 643] on textarea at bounding box center [478, 651] width 666 height 67
type textarea "**********"
click at [809, 703] on span "Add Block" at bounding box center [838, 703] width 58 height 12
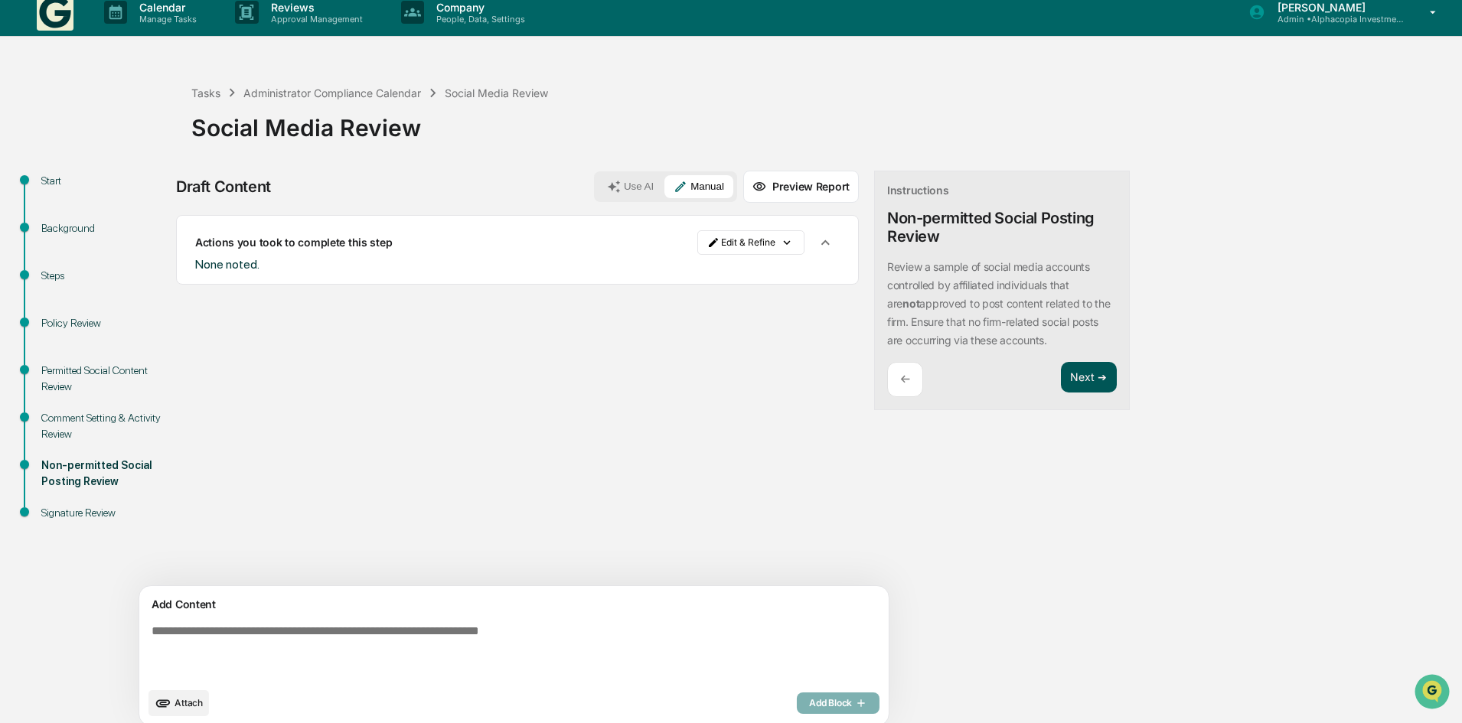
click at [1061, 373] on button "Next ➔" at bounding box center [1089, 377] width 56 height 31
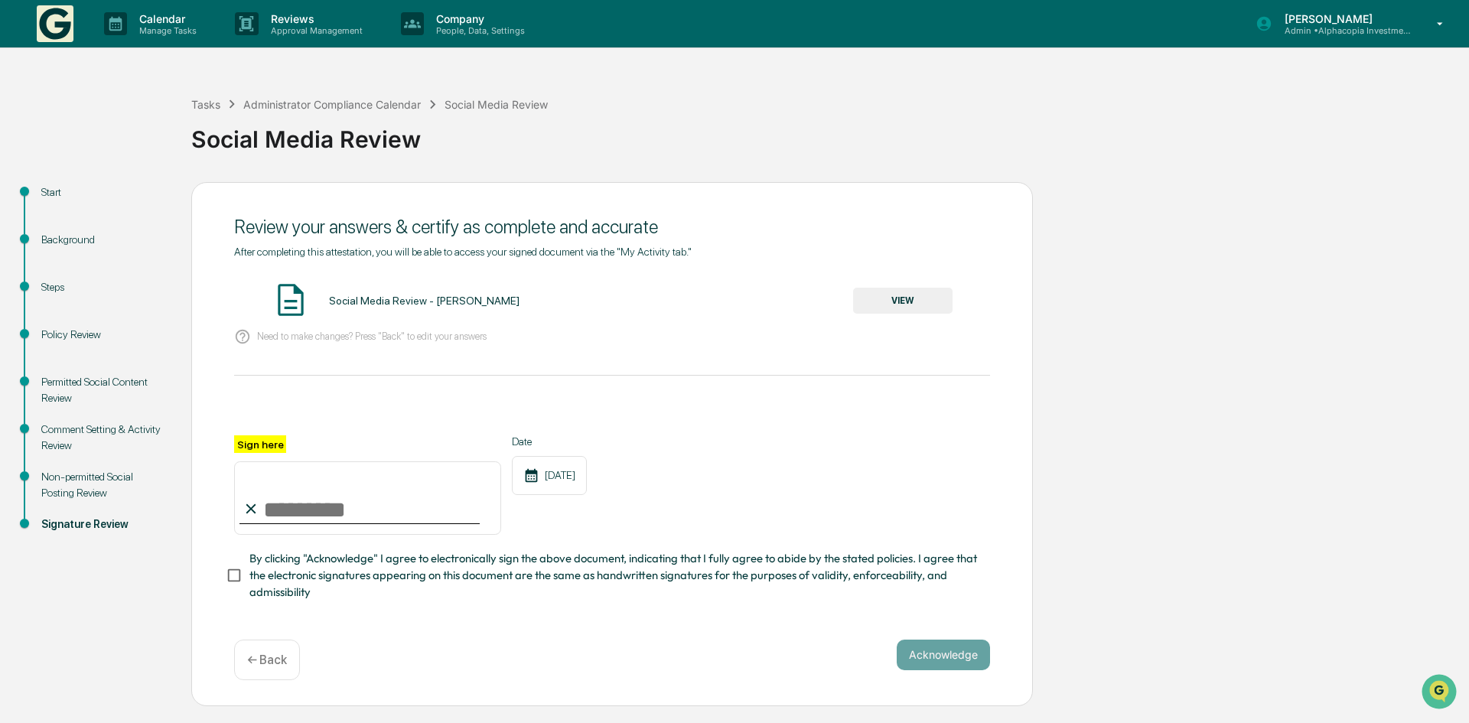
click at [918, 304] on button "VIEW" at bounding box center [902, 301] width 99 height 26
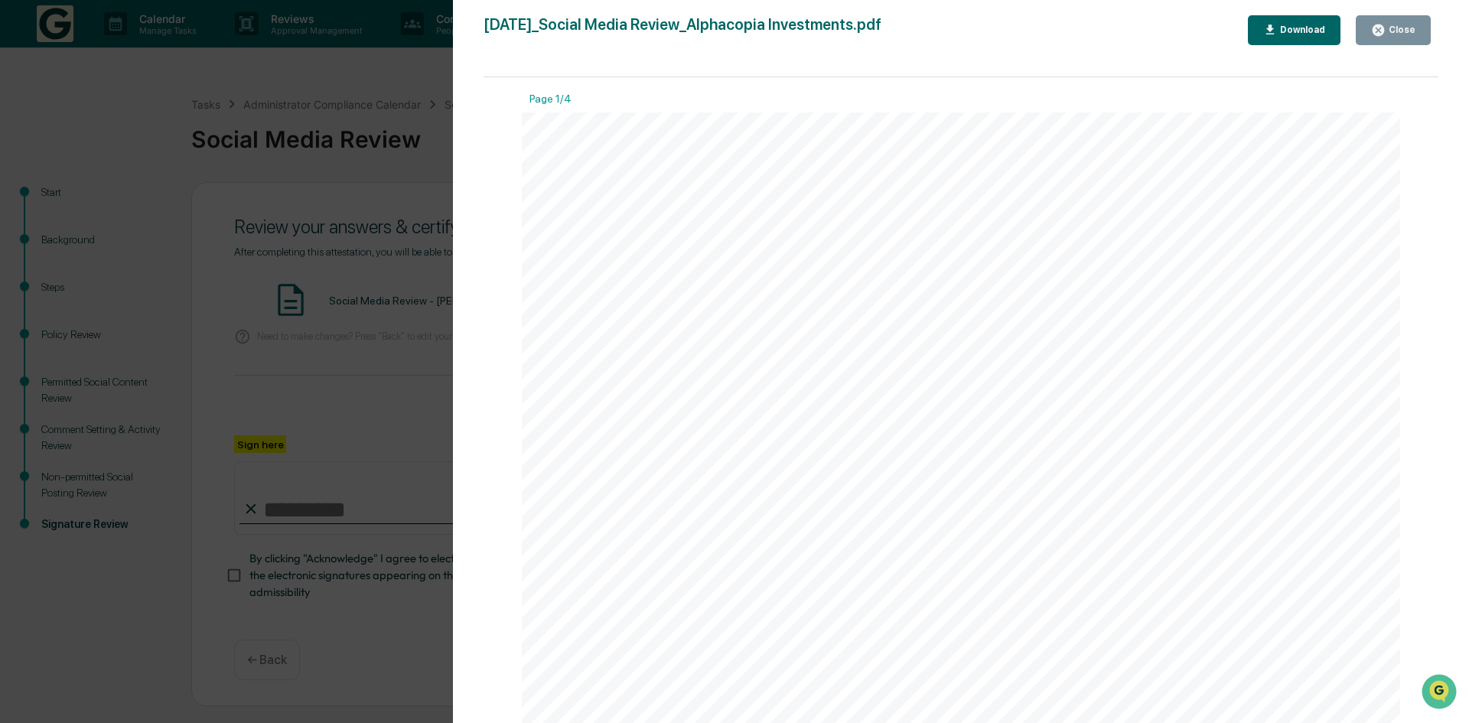
click at [1306, 31] on div "Download" at bounding box center [1301, 29] width 48 height 11
click at [1411, 32] on div "Close" at bounding box center [1401, 29] width 30 height 11
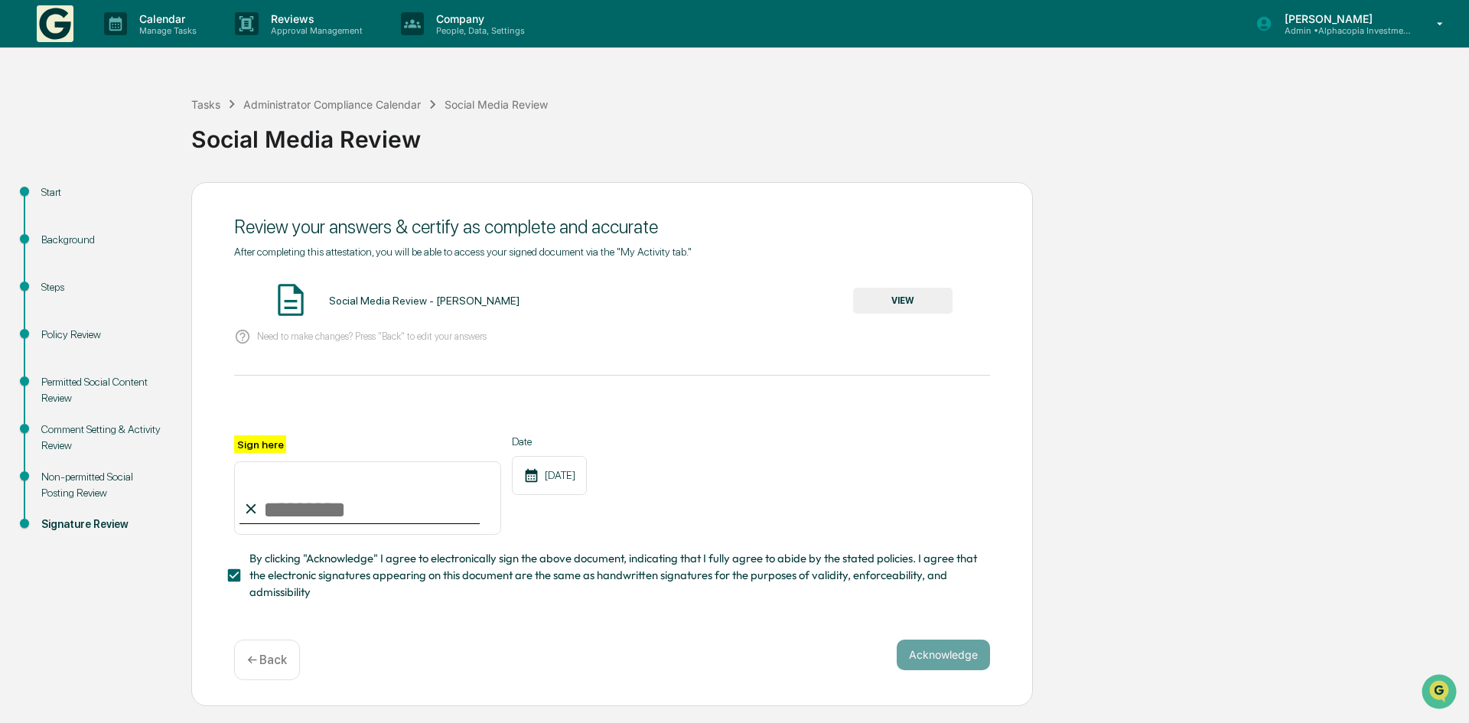
click at [279, 518] on input "Sign here" at bounding box center [367, 498] width 267 height 73
type input "**********"
click at [937, 659] on button "Acknowledge" at bounding box center [943, 655] width 93 height 31
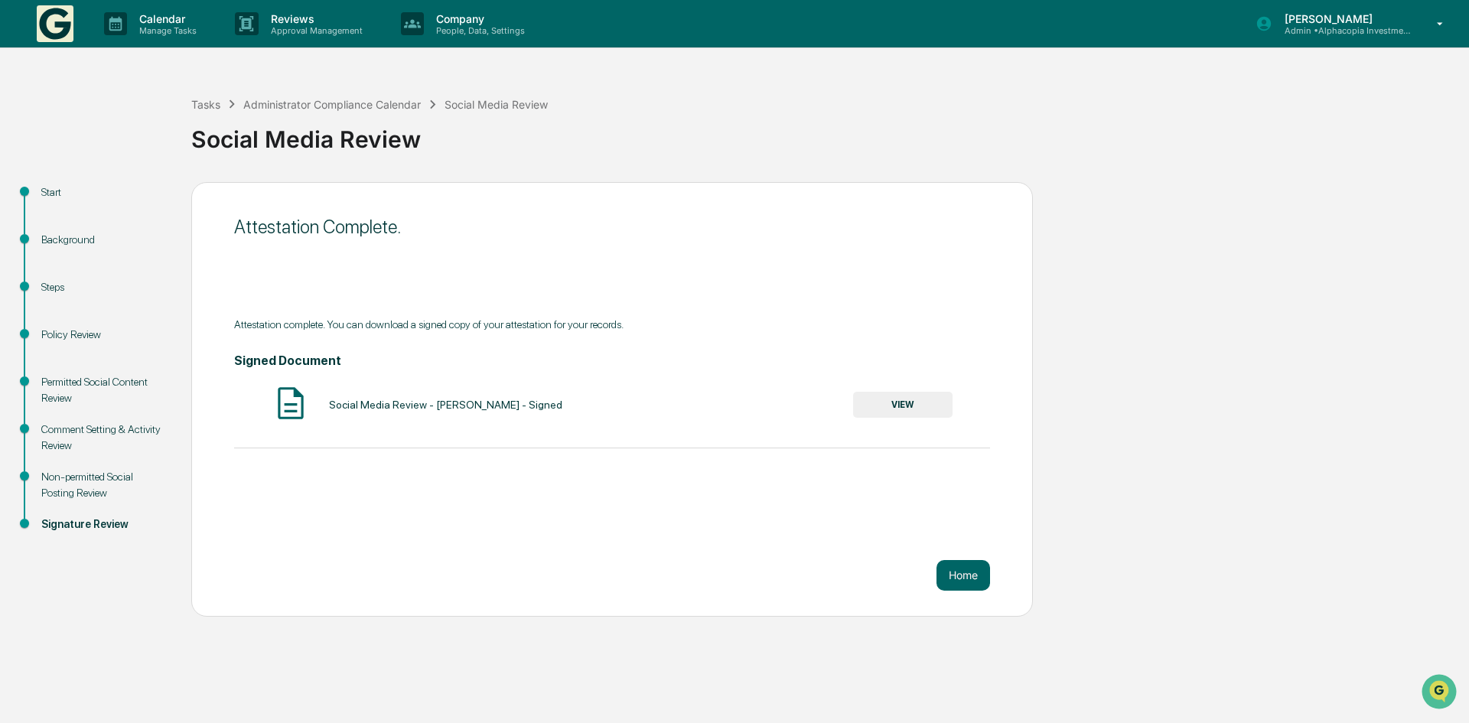
click at [899, 403] on button "VIEW" at bounding box center [902, 405] width 99 height 26
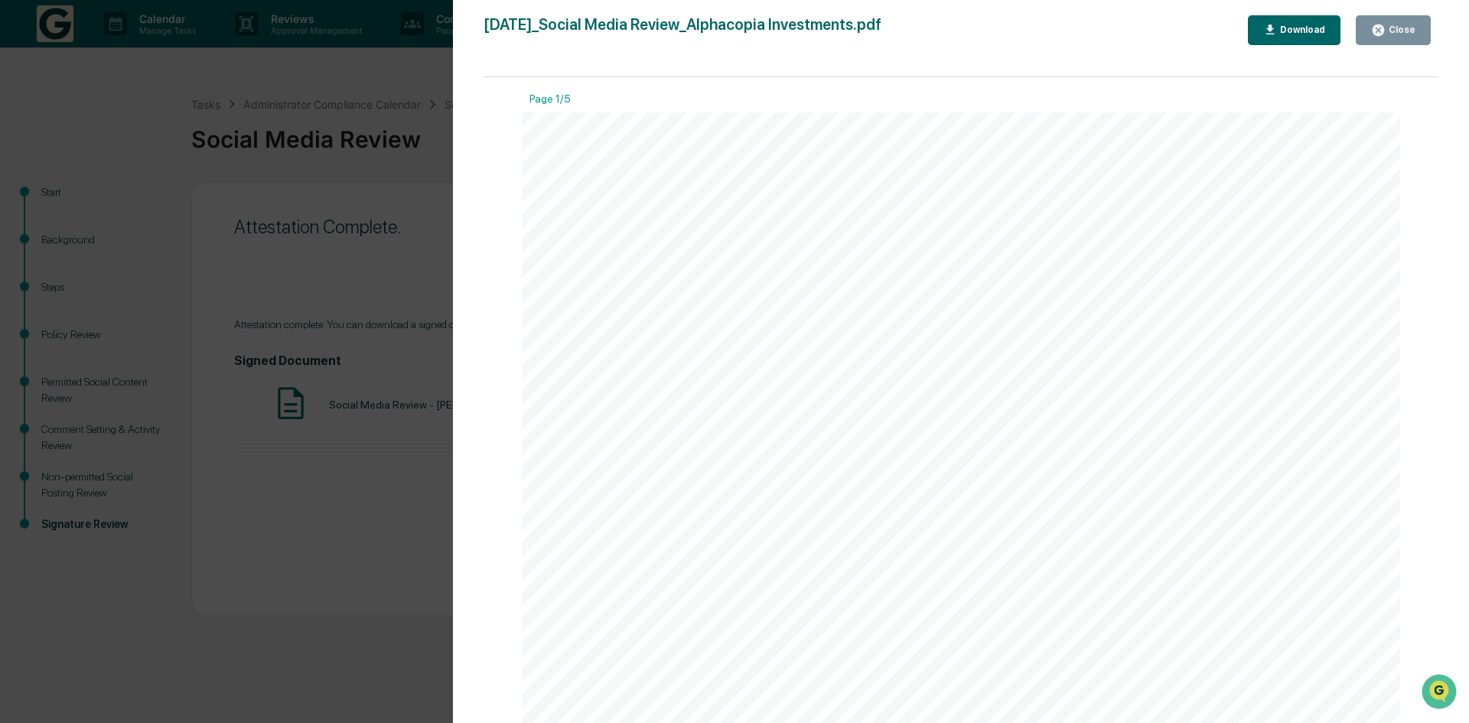
click at [1287, 25] on div "Download" at bounding box center [1301, 29] width 48 height 11
click at [1390, 37] on div "Close" at bounding box center [1394, 30] width 44 height 15
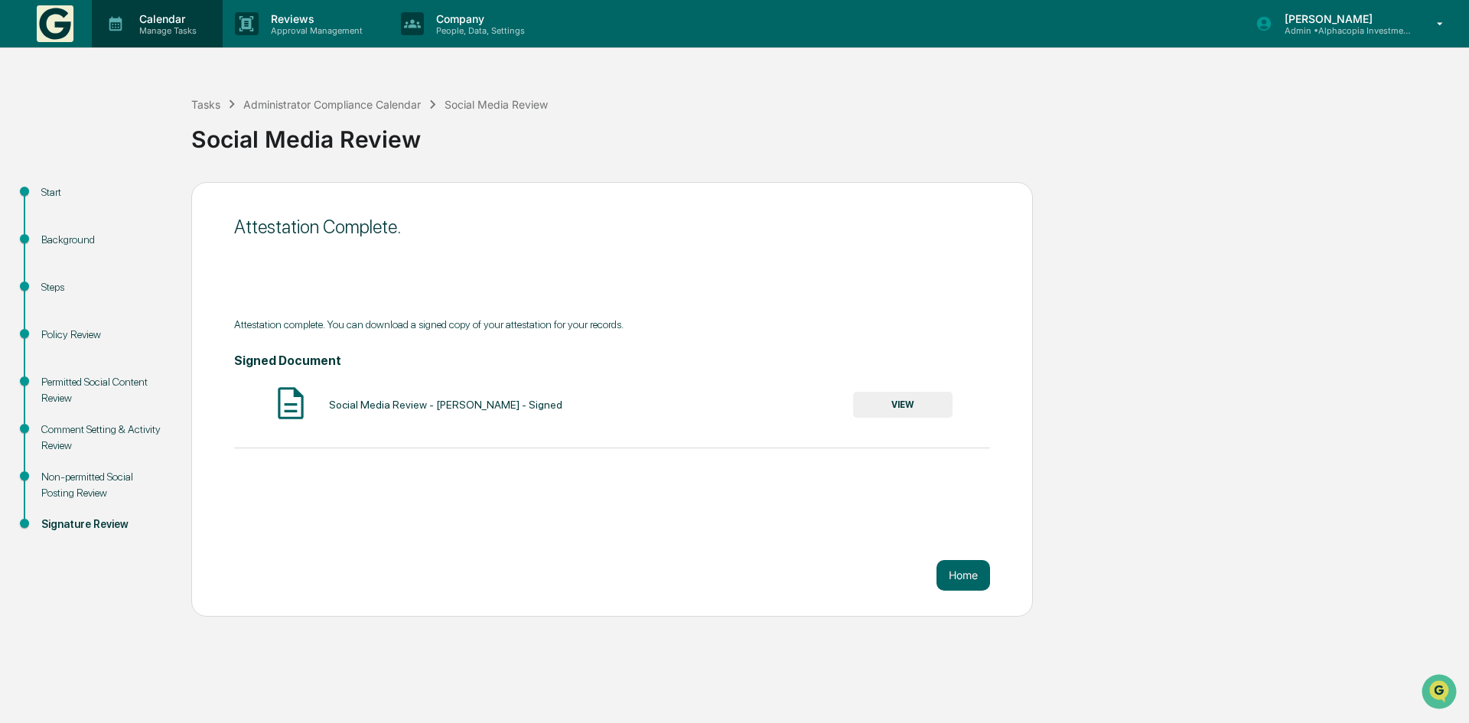
click at [137, 22] on p "Calendar" at bounding box center [165, 18] width 77 height 13
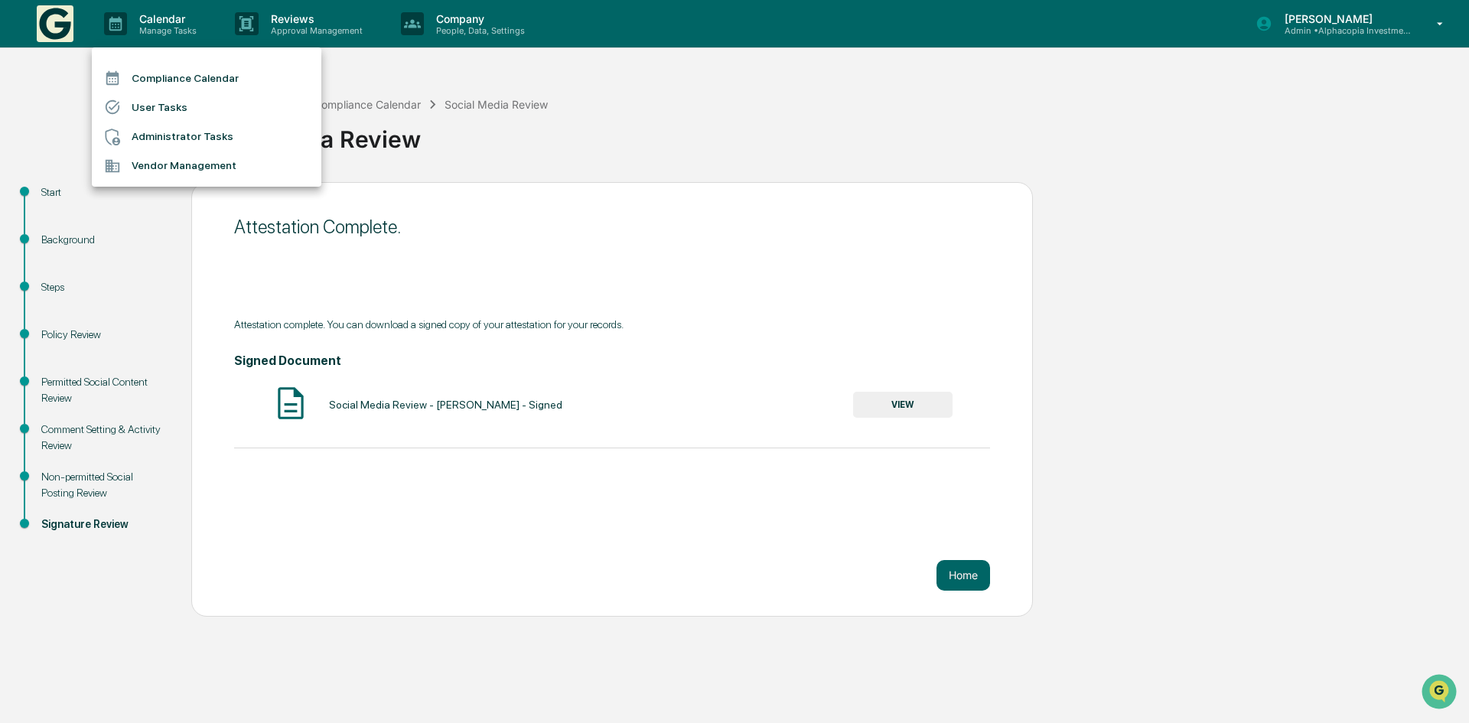
click at [160, 79] on li "Compliance Calendar" at bounding box center [207, 78] width 230 height 29
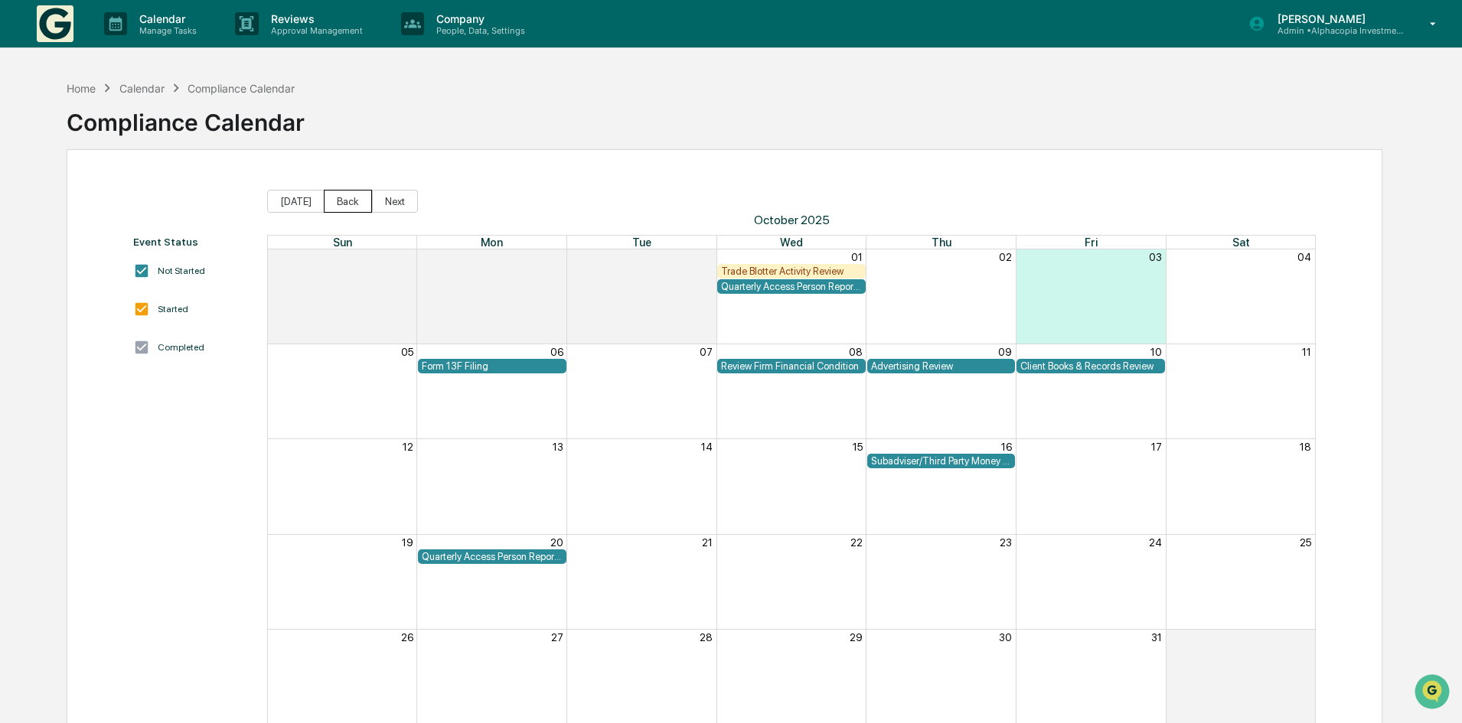
click at [332, 202] on button "Back" at bounding box center [348, 201] width 48 height 23
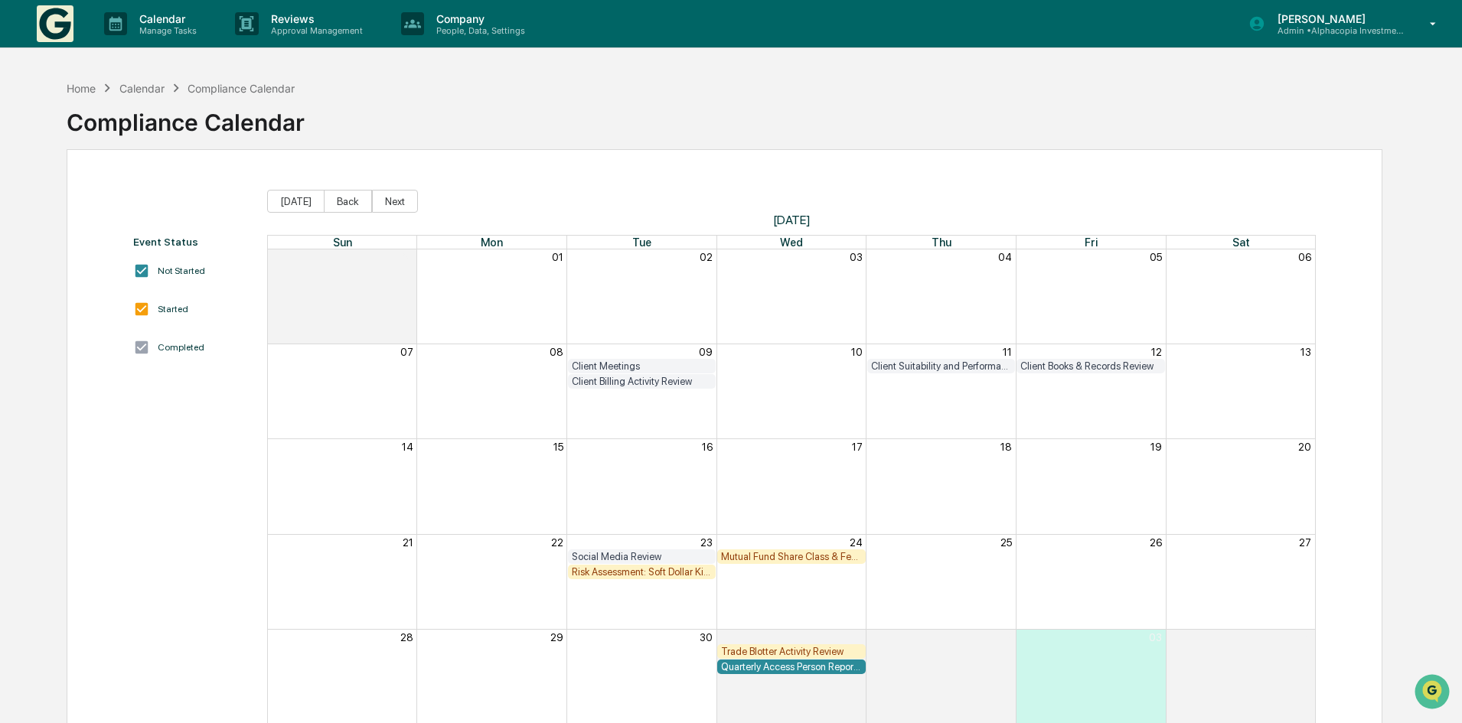
click at [641, 574] on div "Risk Assessment: Soft Dollar Kickbacks" at bounding box center [642, 571] width 141 height 11
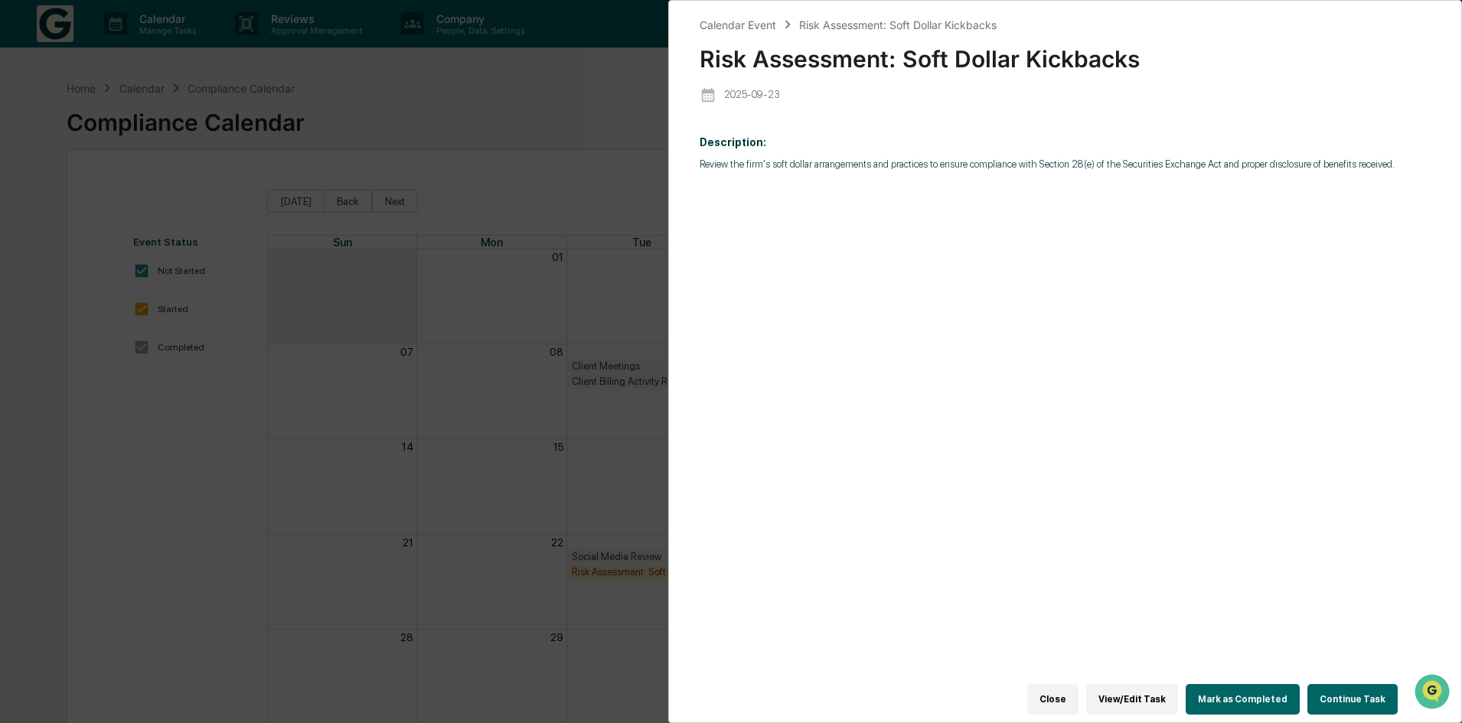
click at [1361, 694] on button "Continue Task" at bounding box center [1352, 699] width 90 height 31
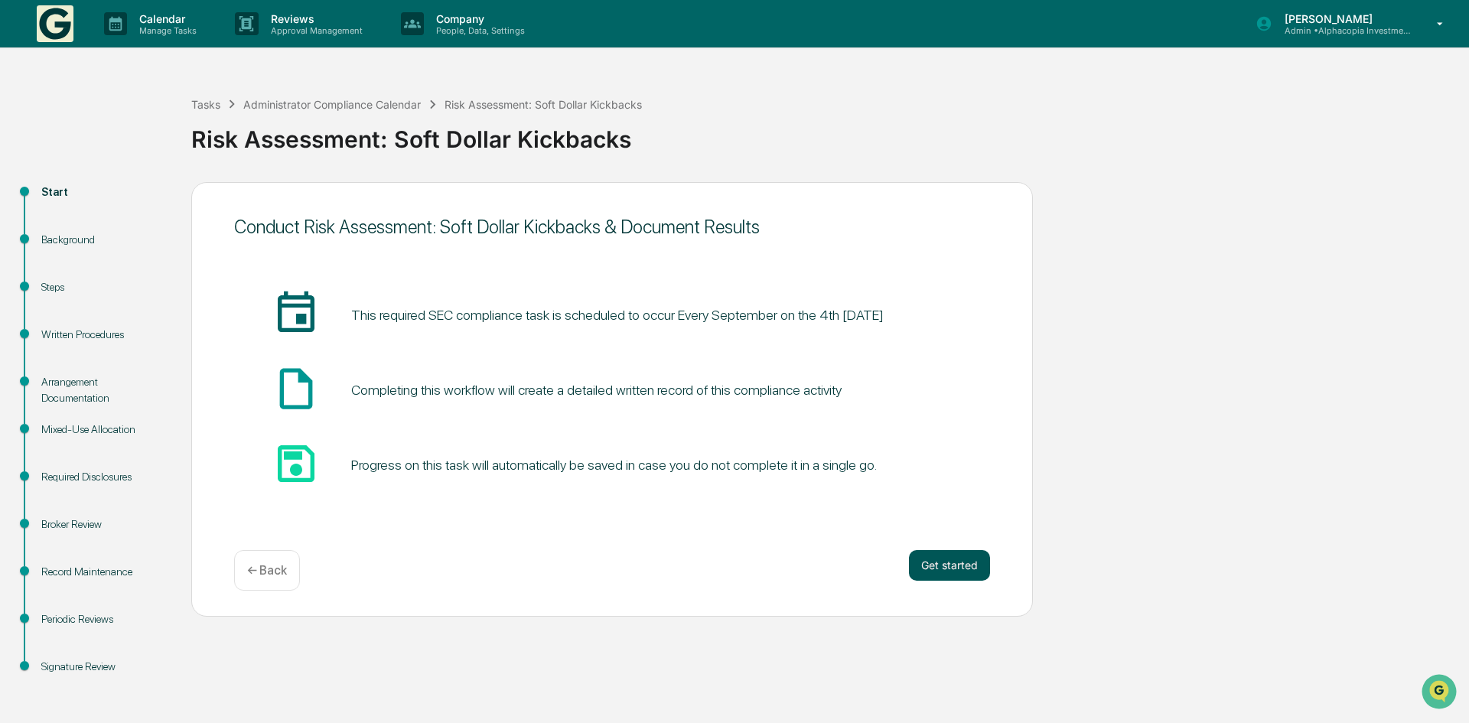
click at [948, 563] on button "Get started" at bounding box center [949, 565] width 81 height 31
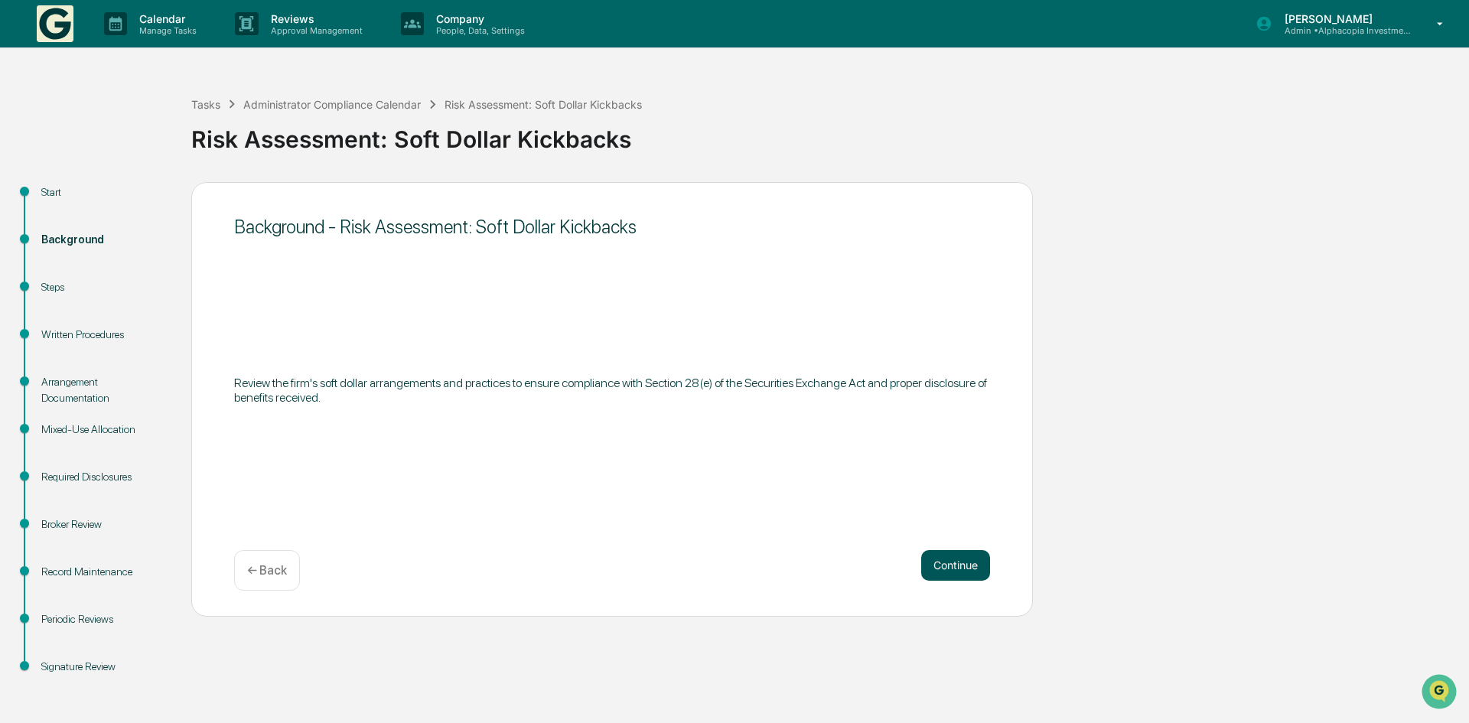
click at [937, 566] on button "Continue" at bounding box center [955, 565] width 69 height 31
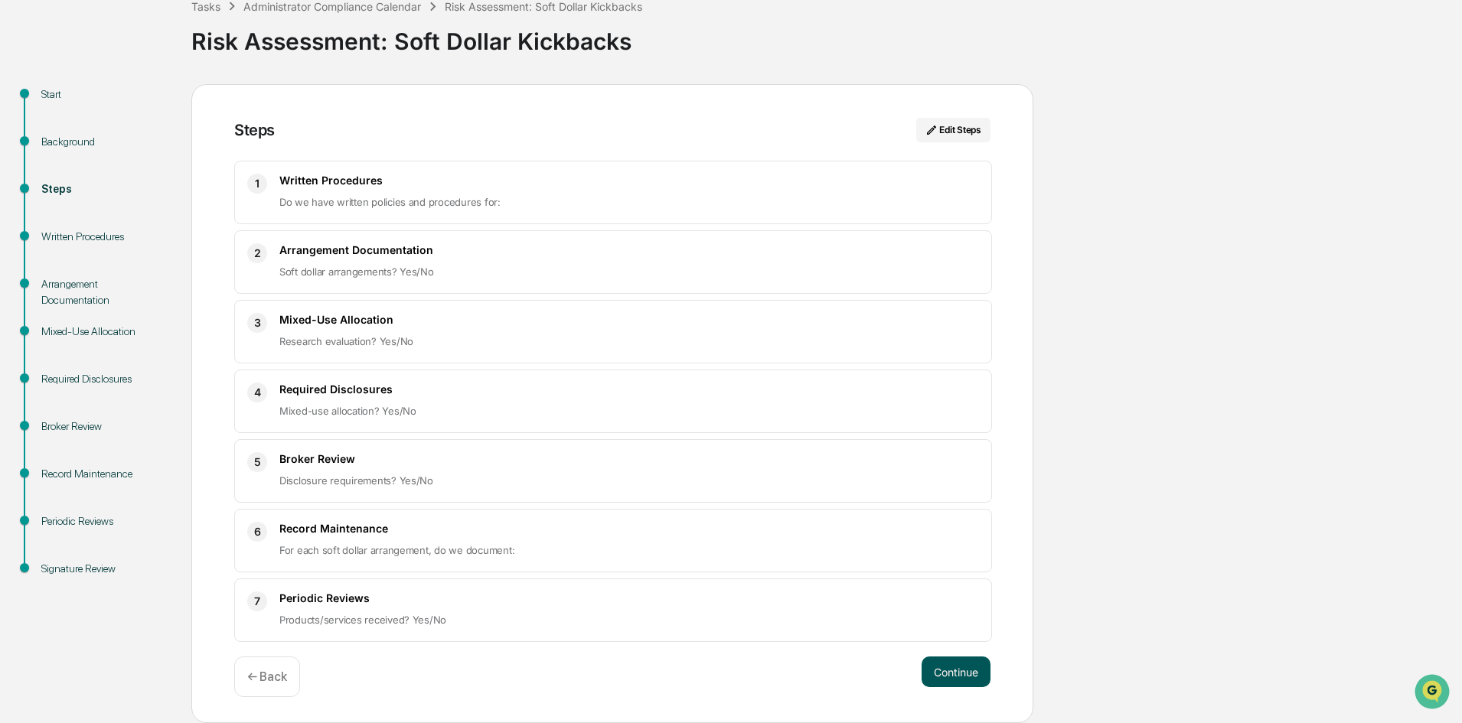
click at [951, 663] on button "Continue" at bounding box center [955, 672] width 69 height 31
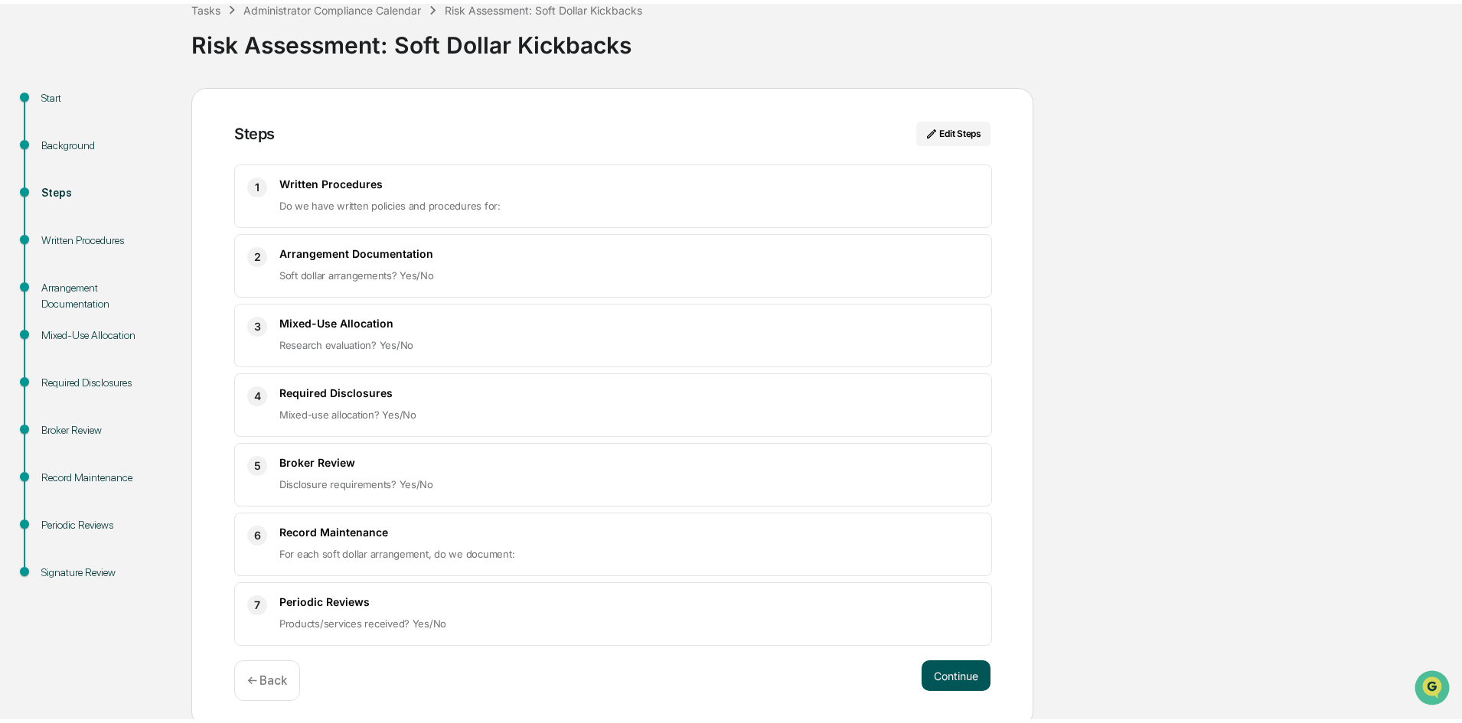
scroll to position [11, 0]
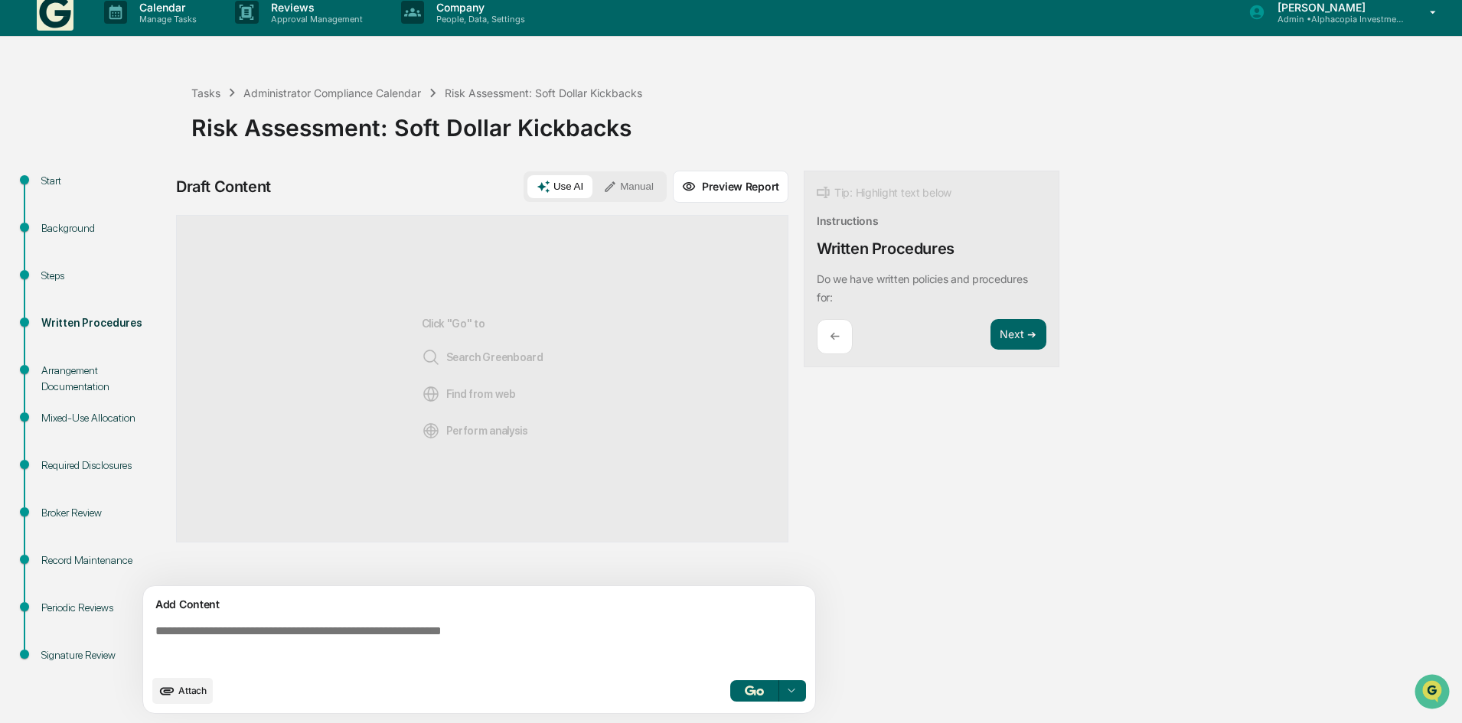
click at [745, 687] on img "button" at bounding box center [754, 691] width 18 height 10
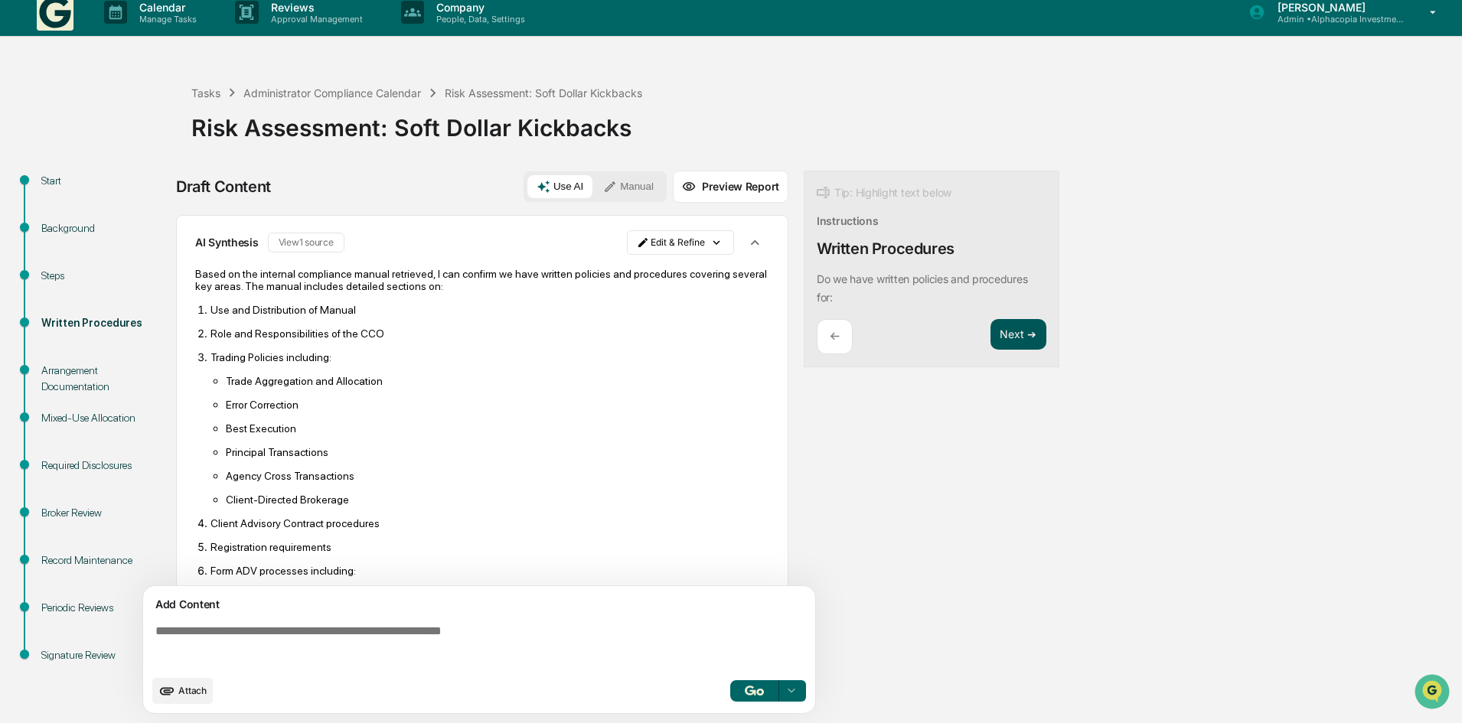
click at [1038, 345] on button "Next ➔" at bounding box center [1018, 334] width 56 height 31
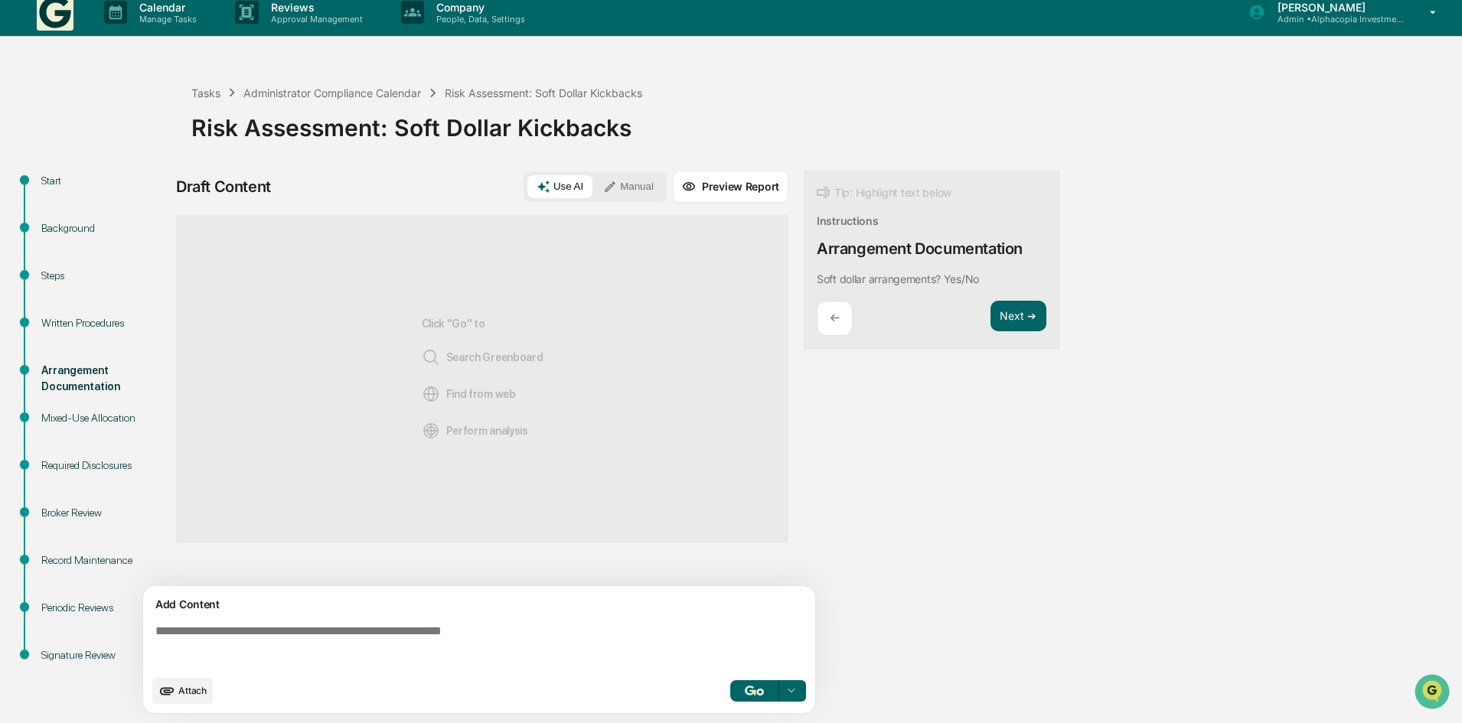
click at [759, 687] on img "button" at bounding box center [754, 691] width 18 height 10
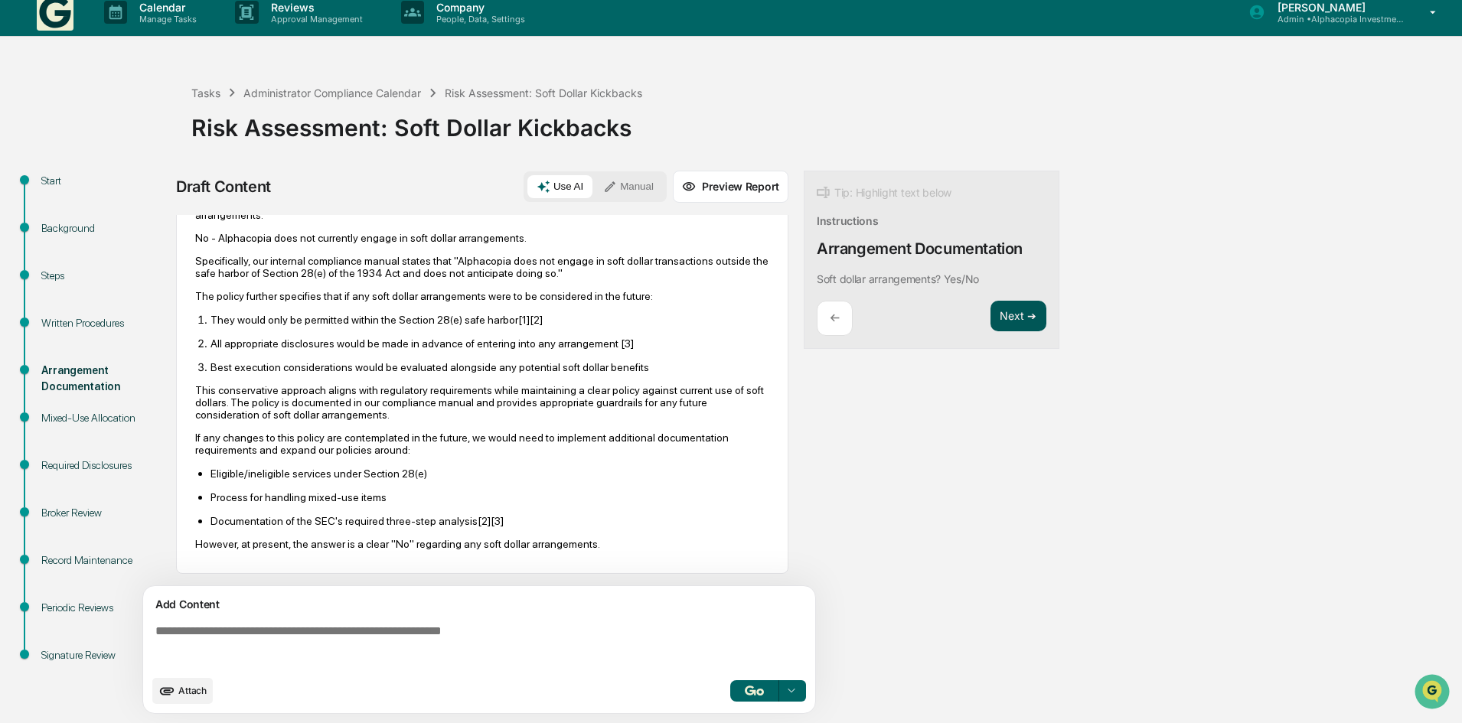
click at [1023, 322] on button "Next ➔" at bounding box center [1018, 316] width 56 height 31
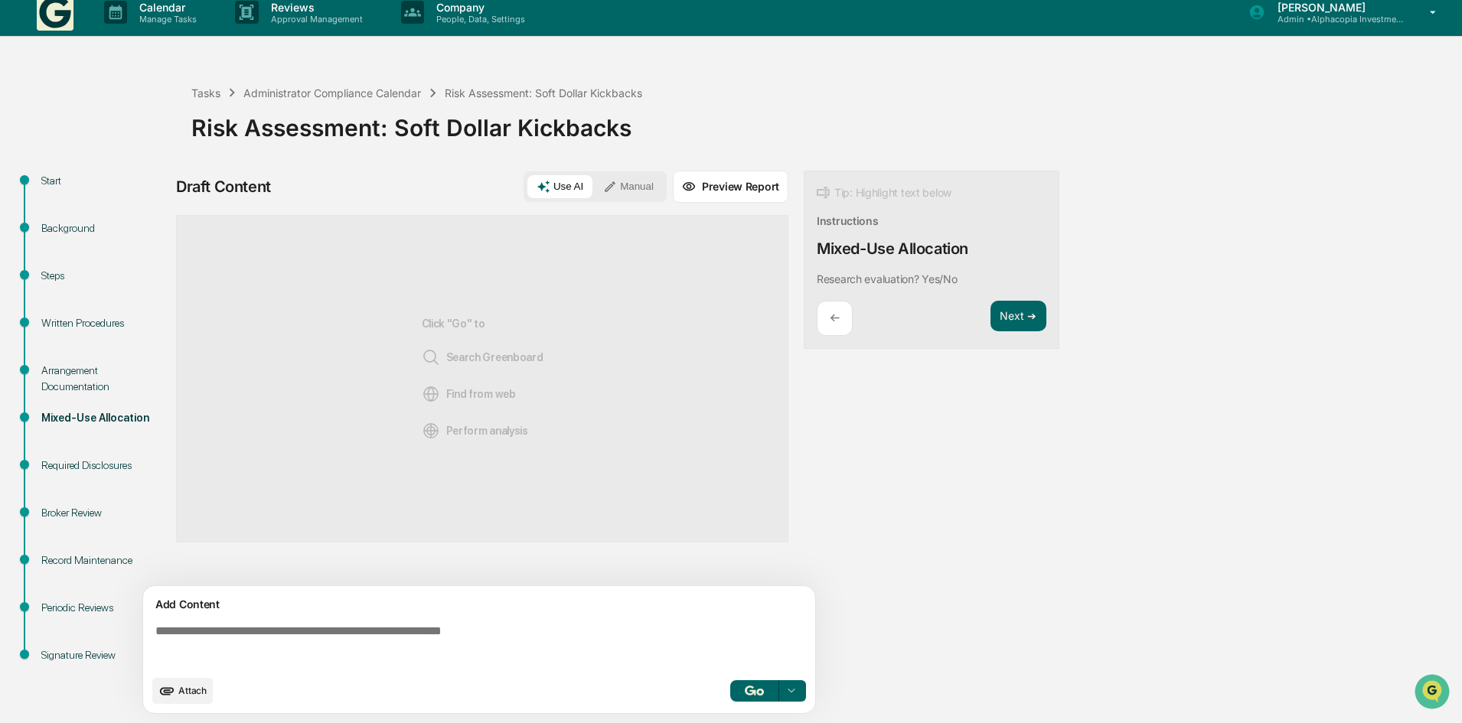
scroll to position [0, 0]
click at [760, 693] on img "button" at bounding box center [754, 691] width 18 height 10
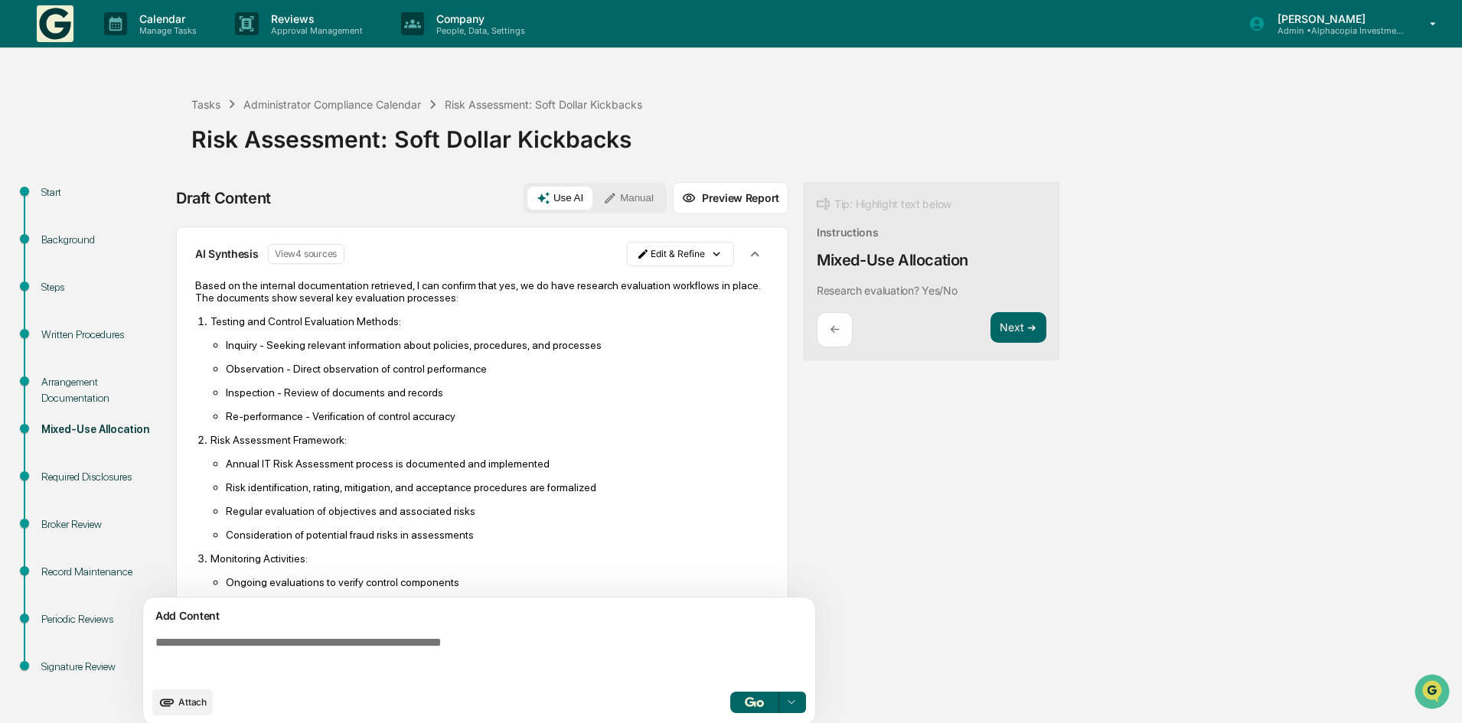
click at [314, 256] on button "View 4 sources" at bounding box center [306, 254] width 77 height 20
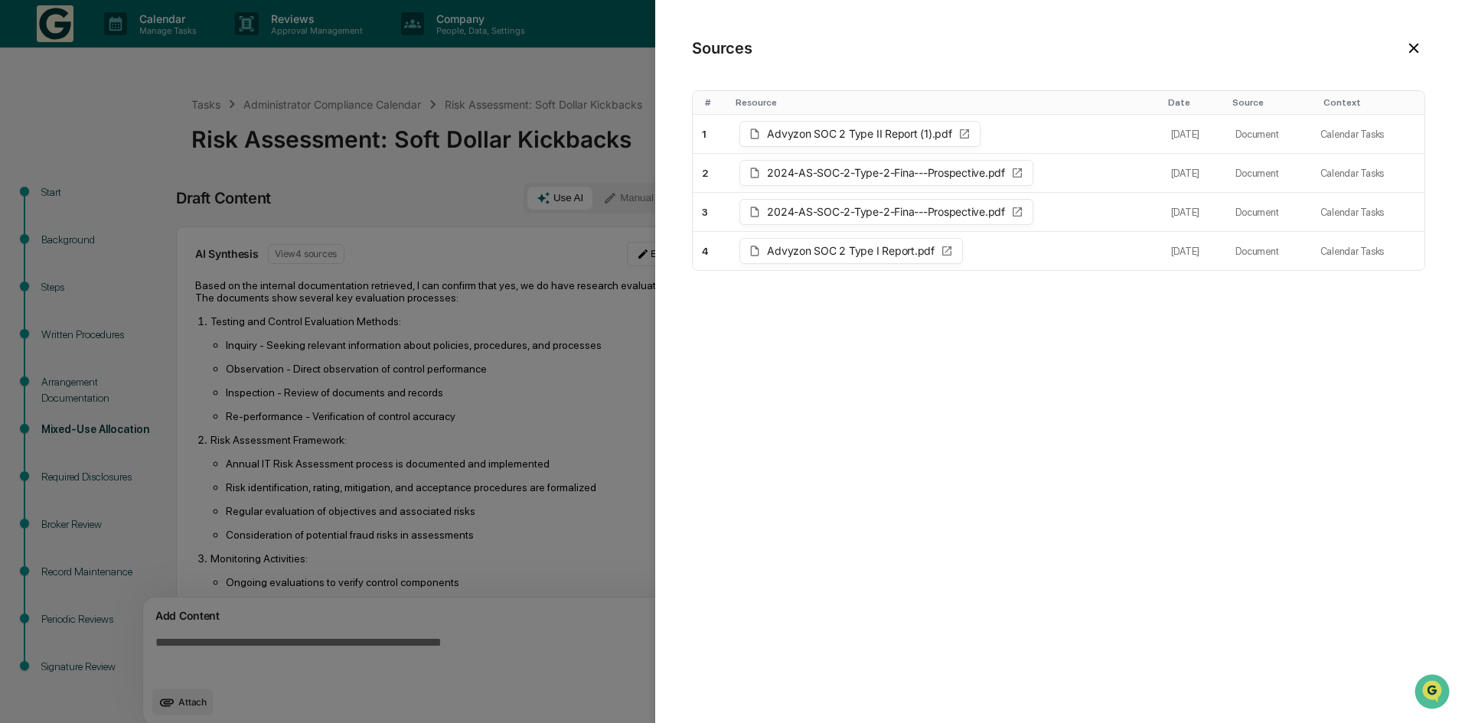
click at [1413, 49] on icon at bounding box center [1413, 49] width 10 height 10
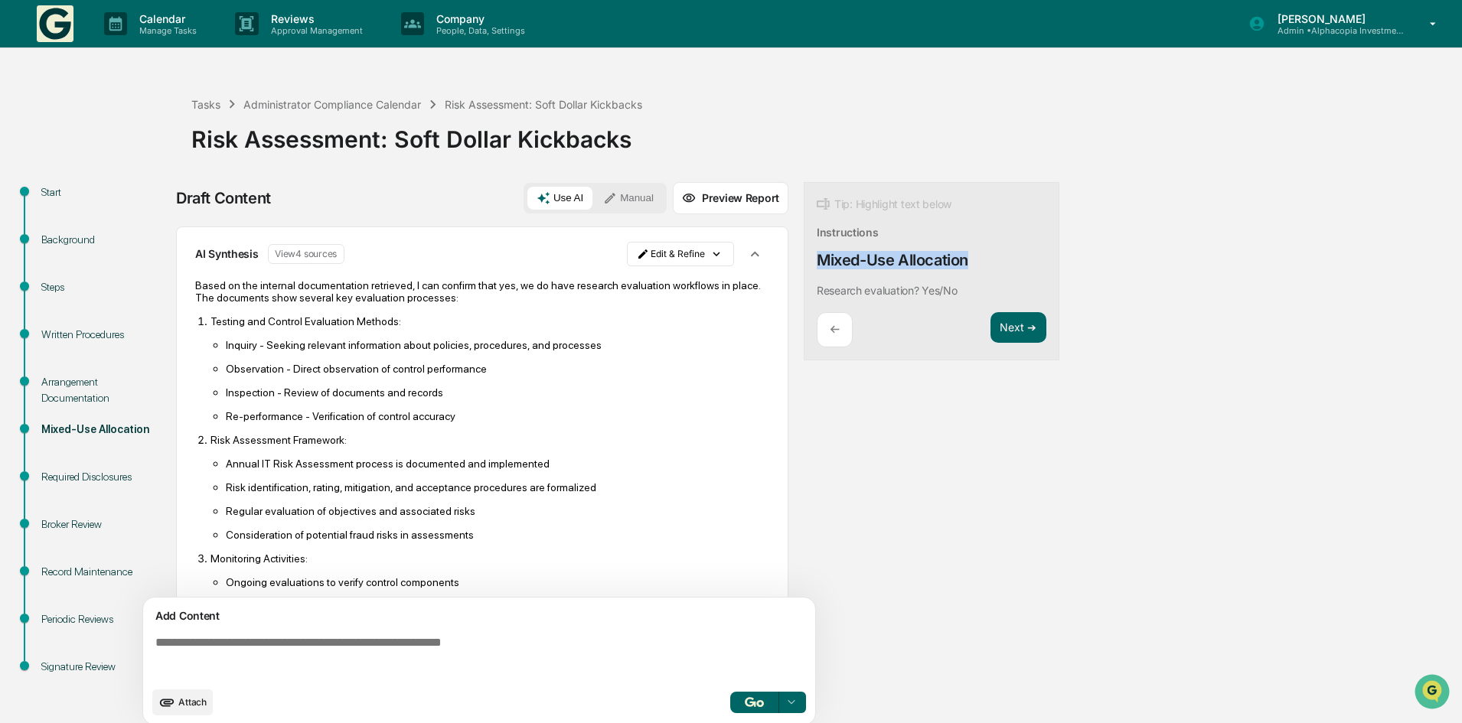
drag, startPoint x: 817, startPoint y: 259, endPoint x: 971, endPoint y: 257, distance: 154.6
click at [971, 257] on div "Tip: Highlight text below Instructions Mixed-Use Allocation Research evaluation…" at bounding box center [932, 271] width 256 height 179
copy div "Mixed-Use Allocation"
click at [669, 248] on html "Calendar Manage Tasks Reviews Approval Management Company People, Data, Setting…" at bounding box center [731, 361] width 1462 height 723
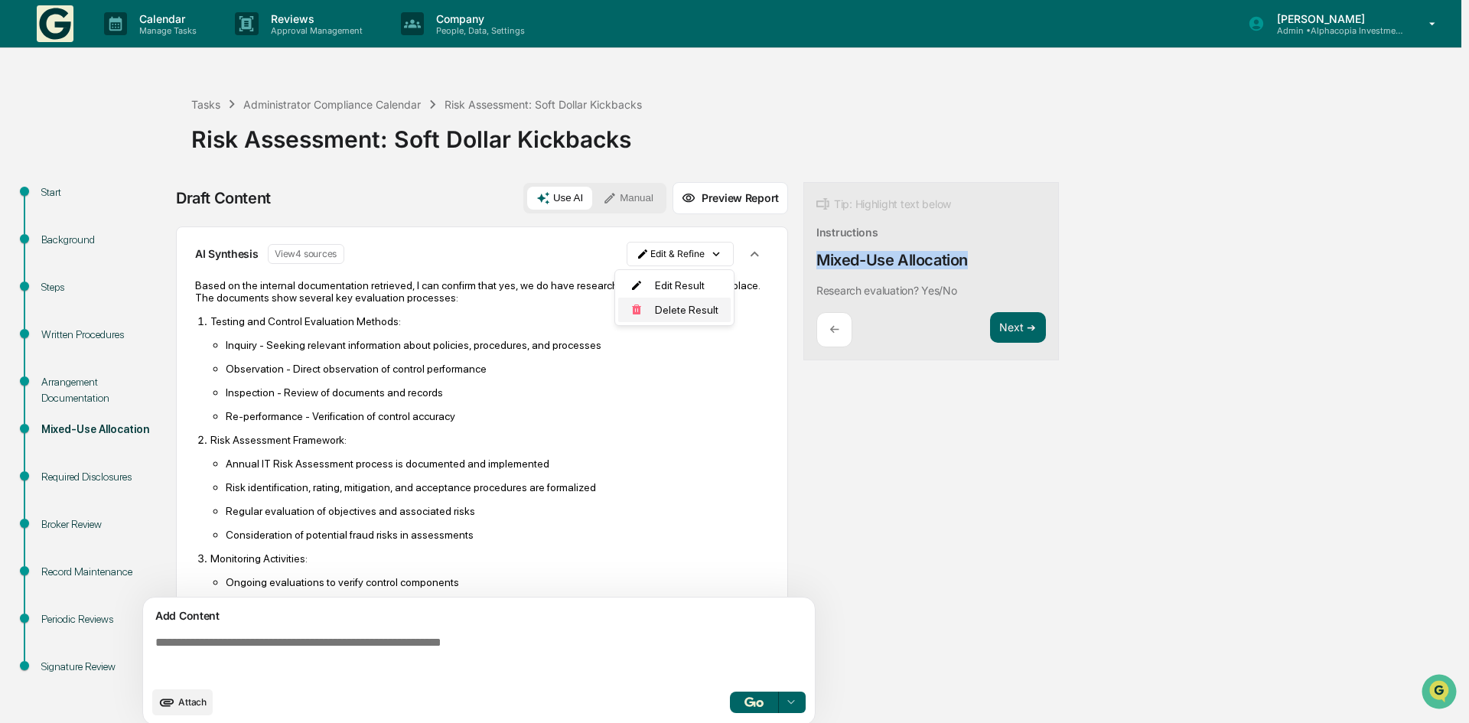
click at [673, 308] on div "Delete Result" at bounding box center [674, 310] width 113 height 24
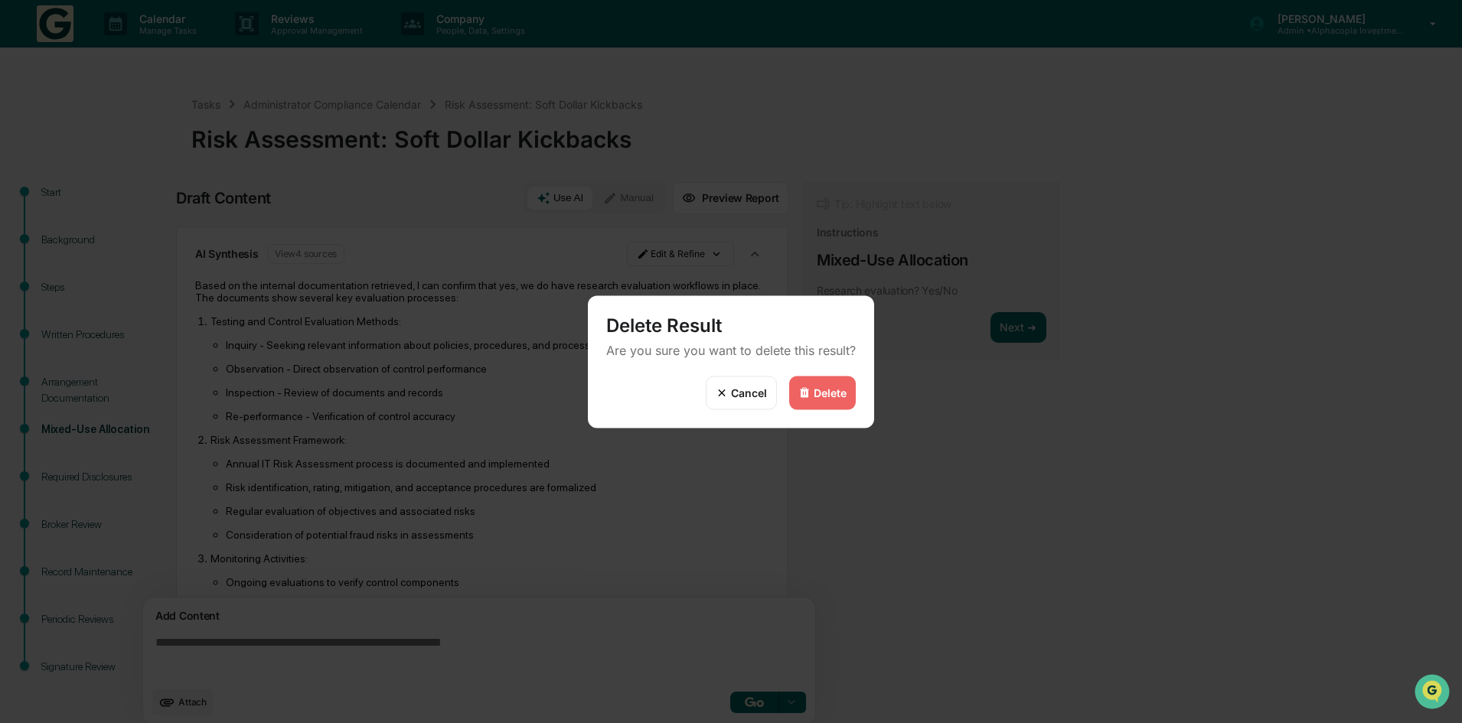
click at [812, 393] on div "Delete" at bounding box center [822, 393] width 67 height 34
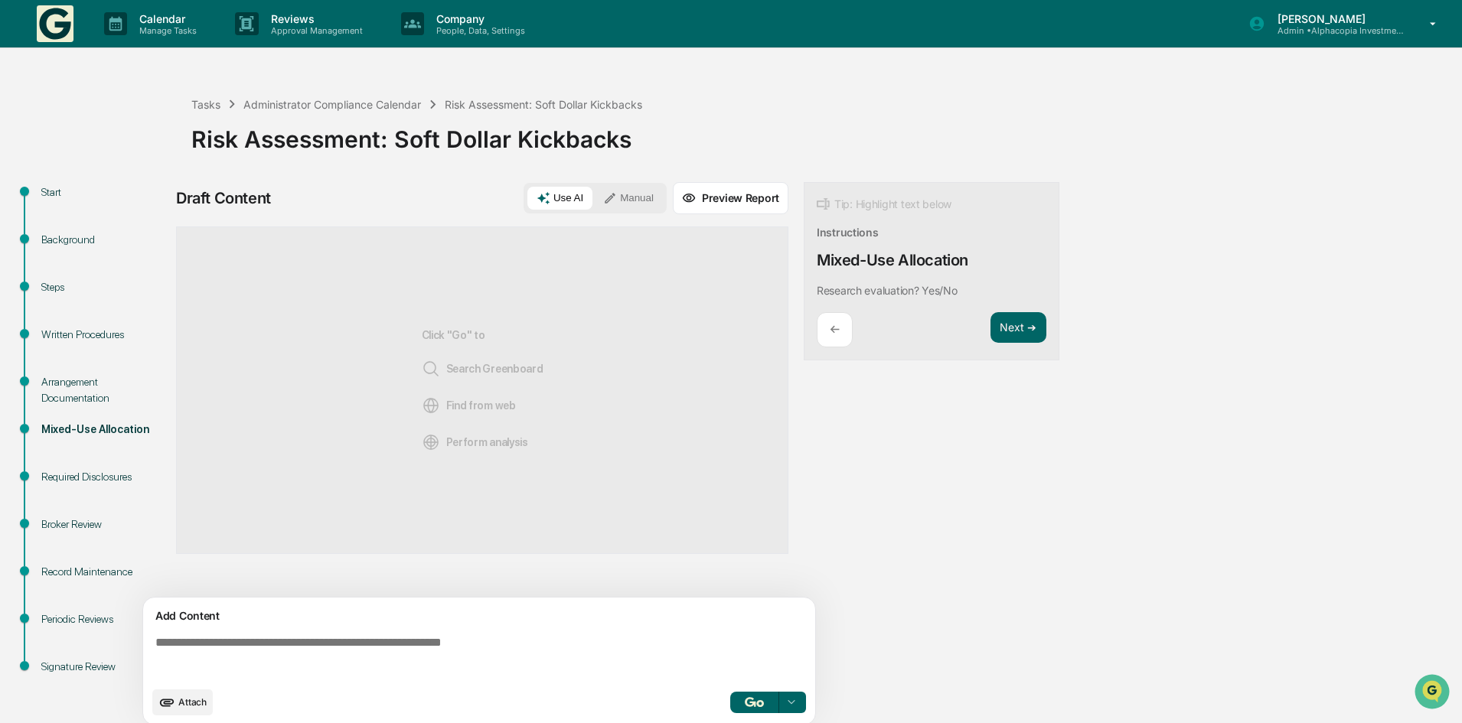
click at [297, 630] on textarea at bounding box center [482, 657] width 666 height 55
click at [637, 201] on button "Manual" at bounding box center [628, 198] width 69 height 23
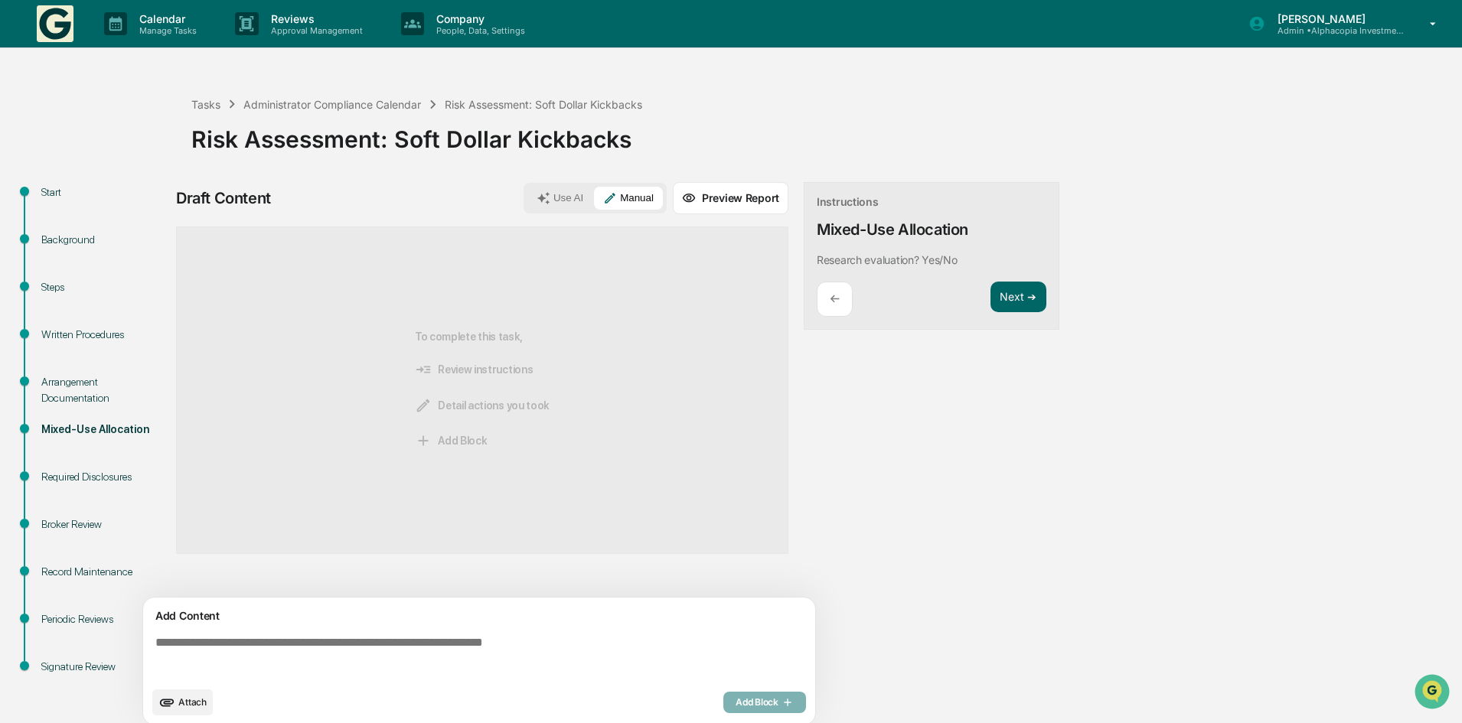
click at [67, 384] on div "Arrangement Documentation" at bounding box center [104, 390] width 126 height 32
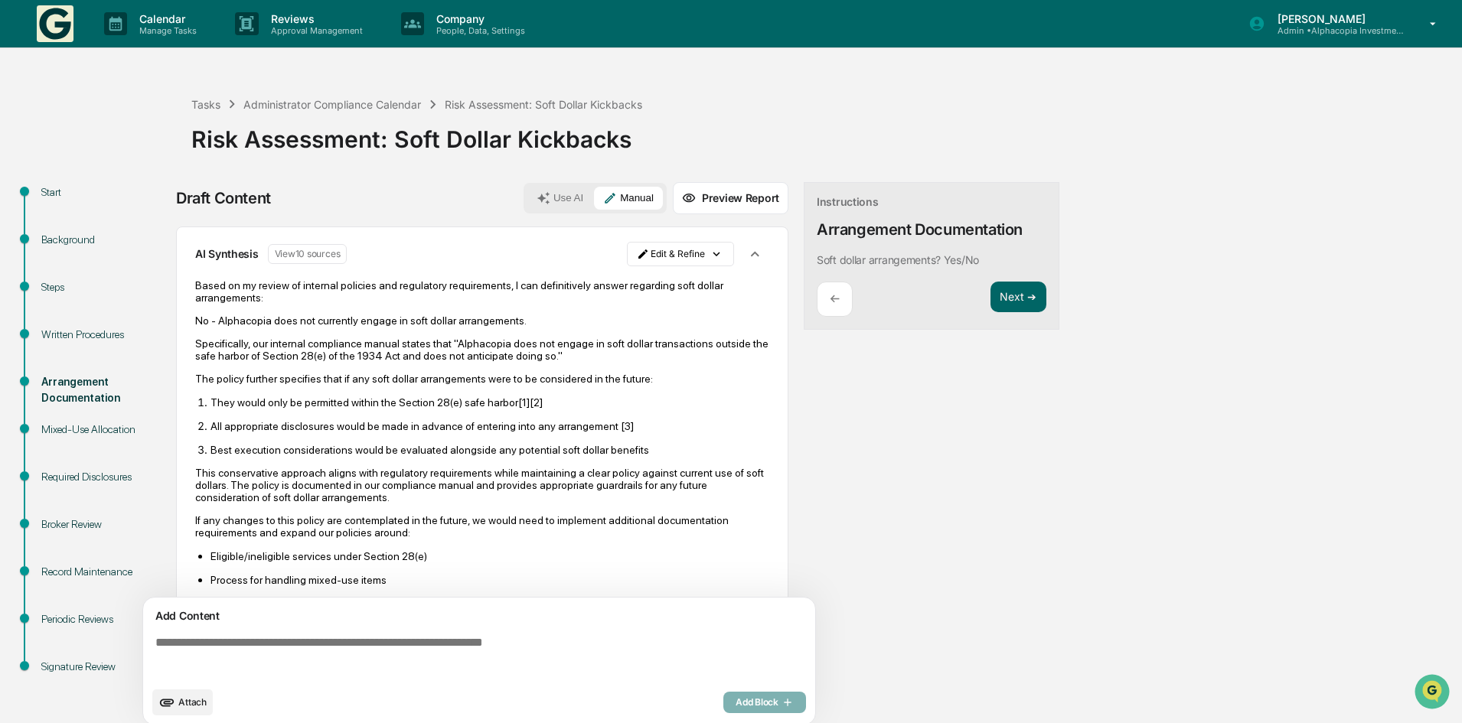
click at [71, 426] on div "Mixed-Use Allocation" at bounding box center [104, 430] width 126 height 16
click at [1009, 285] on button "Next ➔" at bounding box center [1018, 297] width 56 height 31
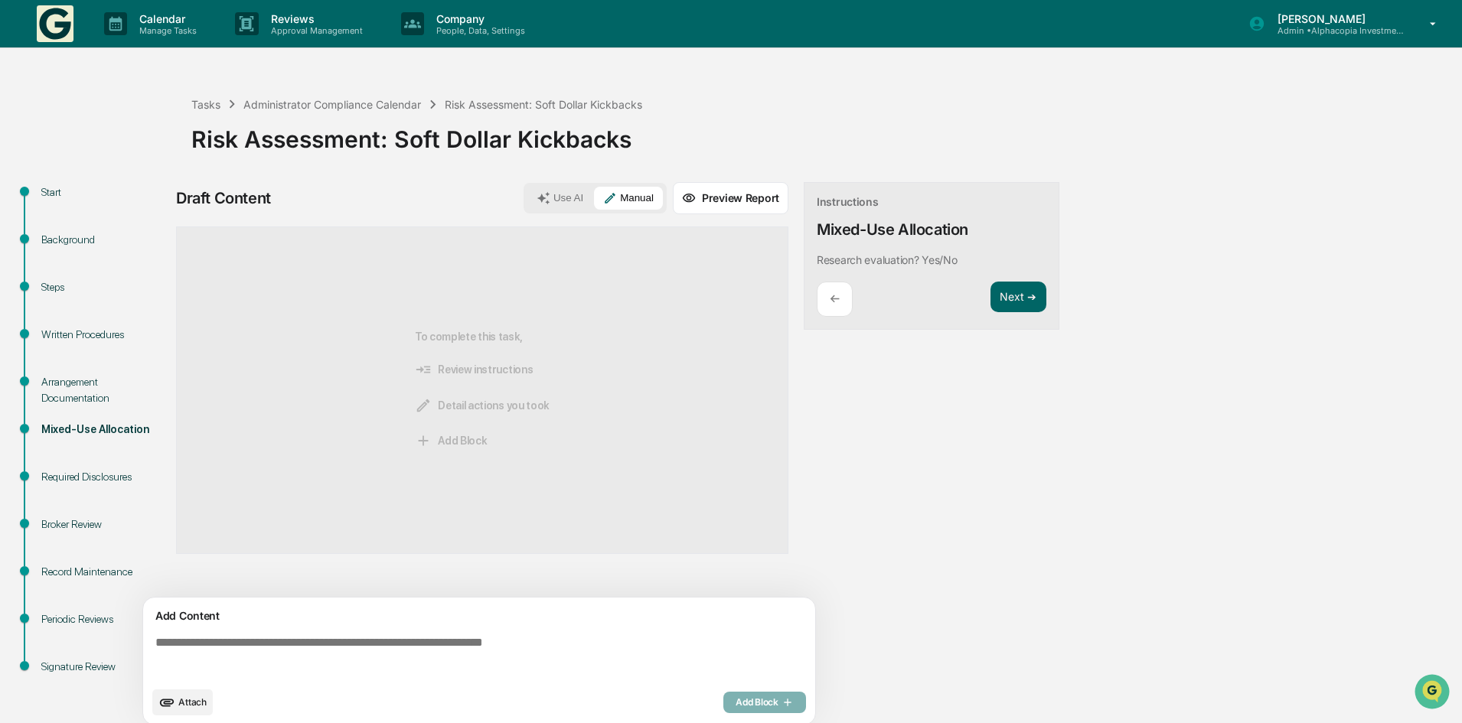
click at [328, 640] on textarea at bounding box center [482, 657] width 666 height 55
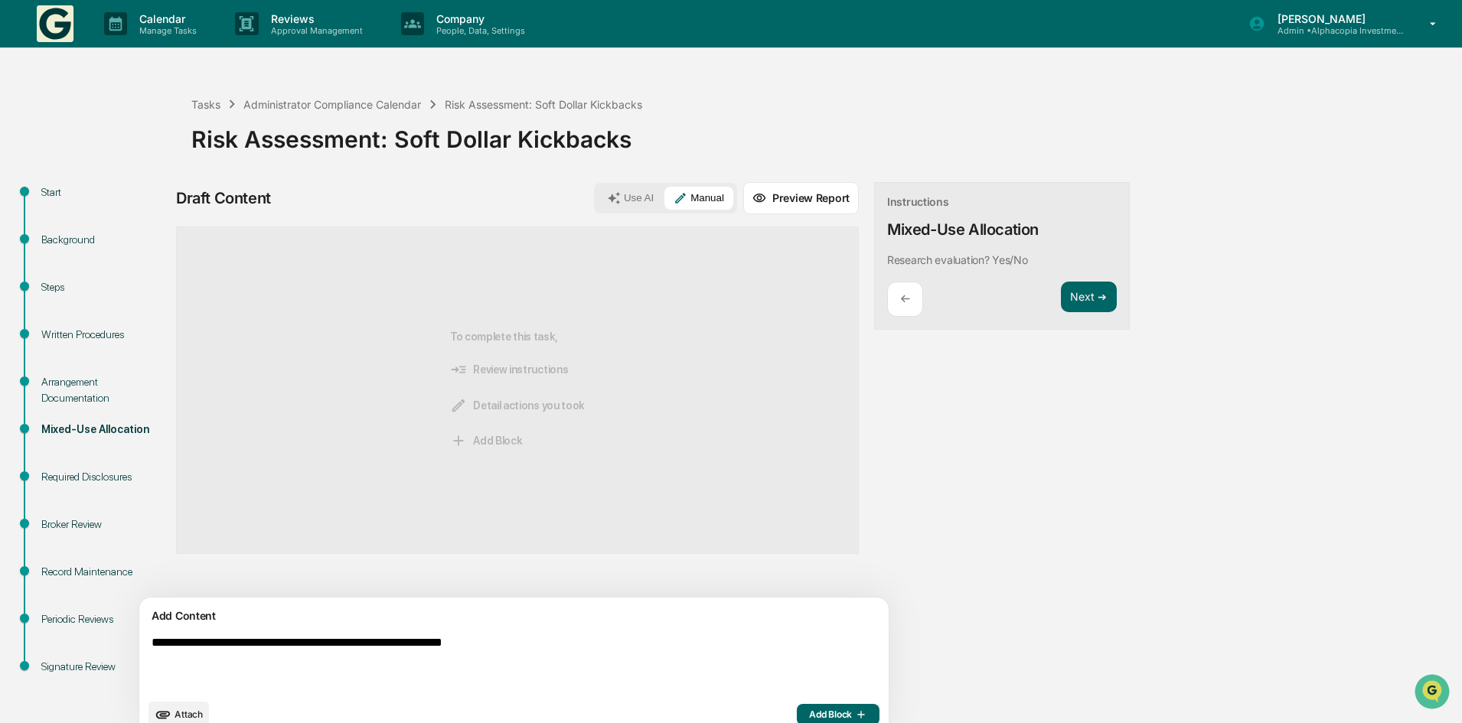
type textarea "**********"
click at [809, 713] on span "Add Block" at bounding box center [838, 715] width 58 height 12
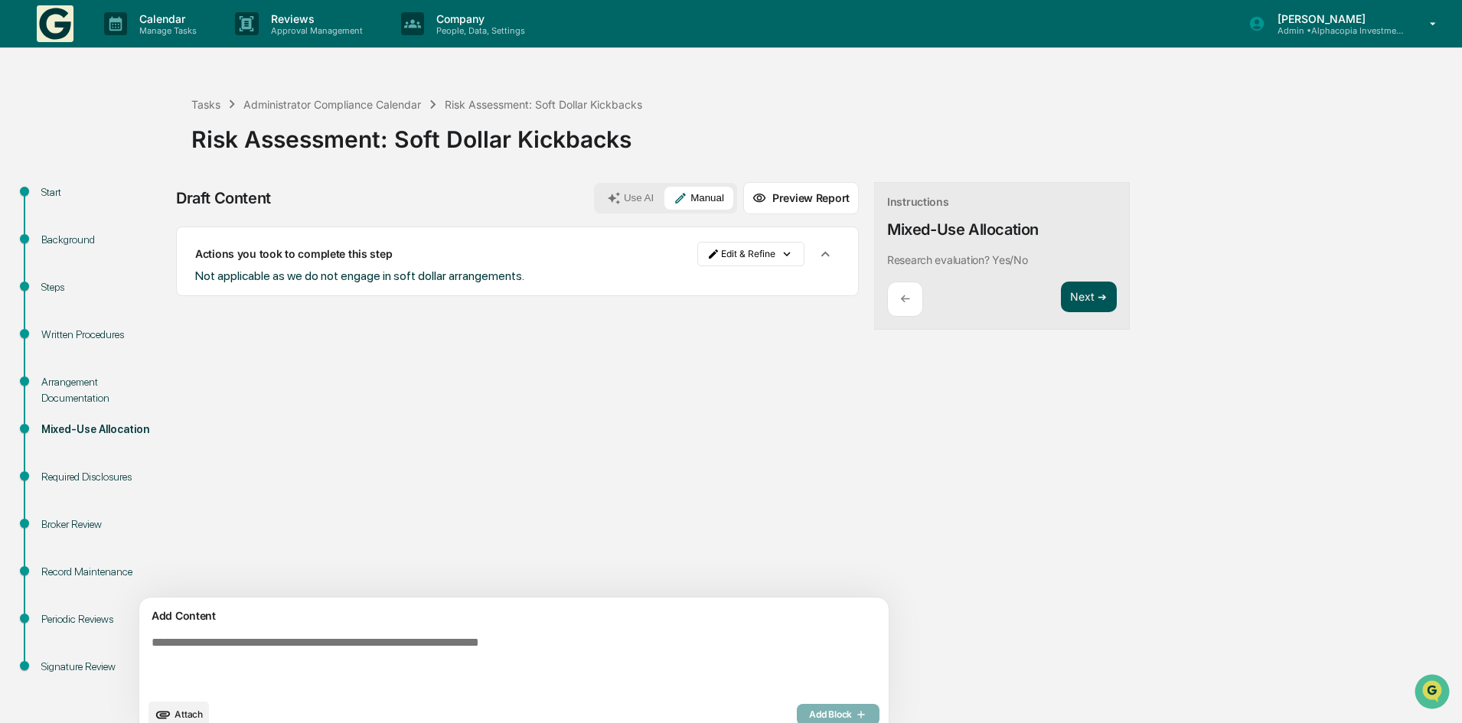
click at [1061, 306] on button "Next ➔" at bounding box center [1089, 297] width 56 height 31
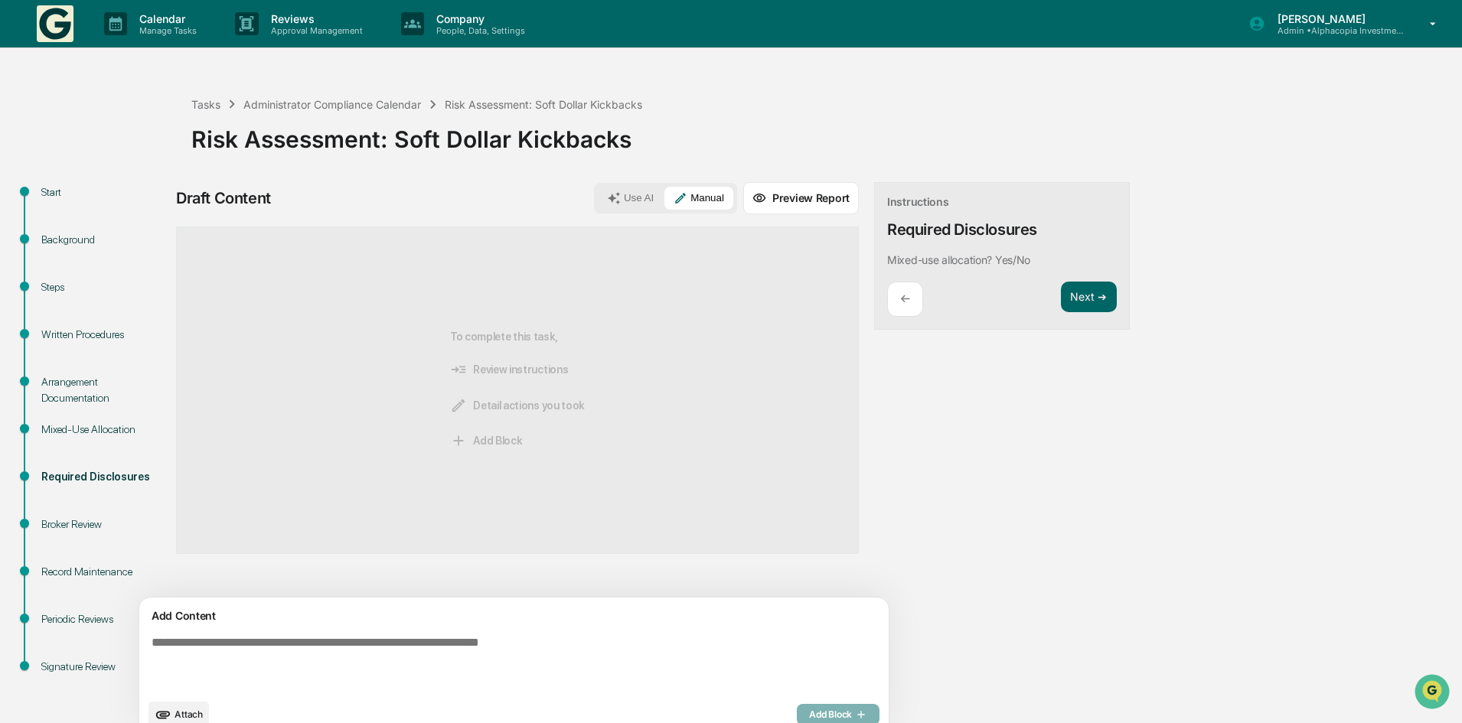
click at [243, 647] on textarea at bounding box center [478, 663] width 666 height 67
click at [67, 435] on div "Mixed-Use Allocation" at bounding box center [104, 430] width 126 height 16
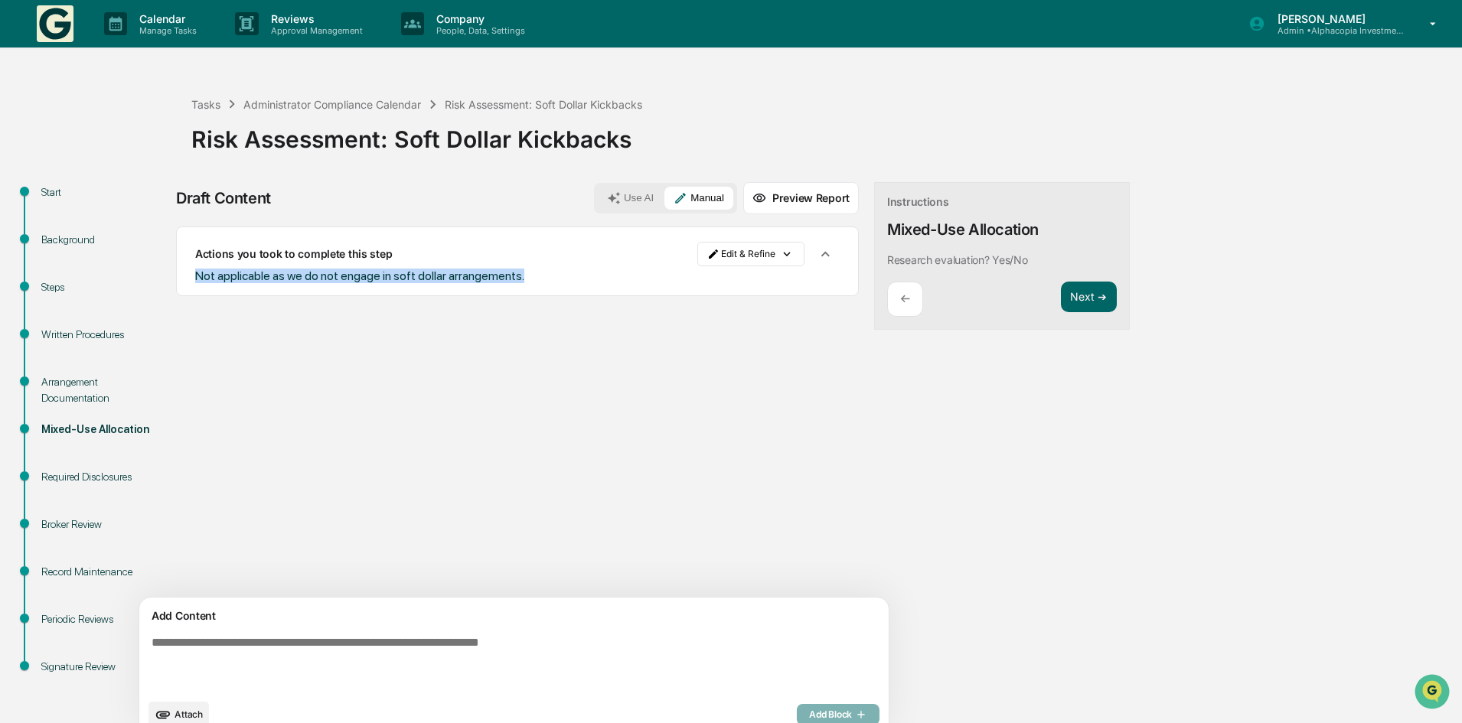
drag, startPoint x: 533, startPoint y: 282, endPoint x: 197, endPoint y: 280, distance: 336.8
click at [197, 280] on div "Not applicable as we do not engage in soft dollar arrangements." at bounding box center [517, 276] width 644 height 15
copy span "Not applicable as we do not engage in soft dollar arrangements."
click at [64, 481] on div "Required Disclosures" at bounding box center [104, 477] width 126 height 16
click at [63, 475] on div "Required Disclosures" at bounding box center [104, 477] width 126 height 16
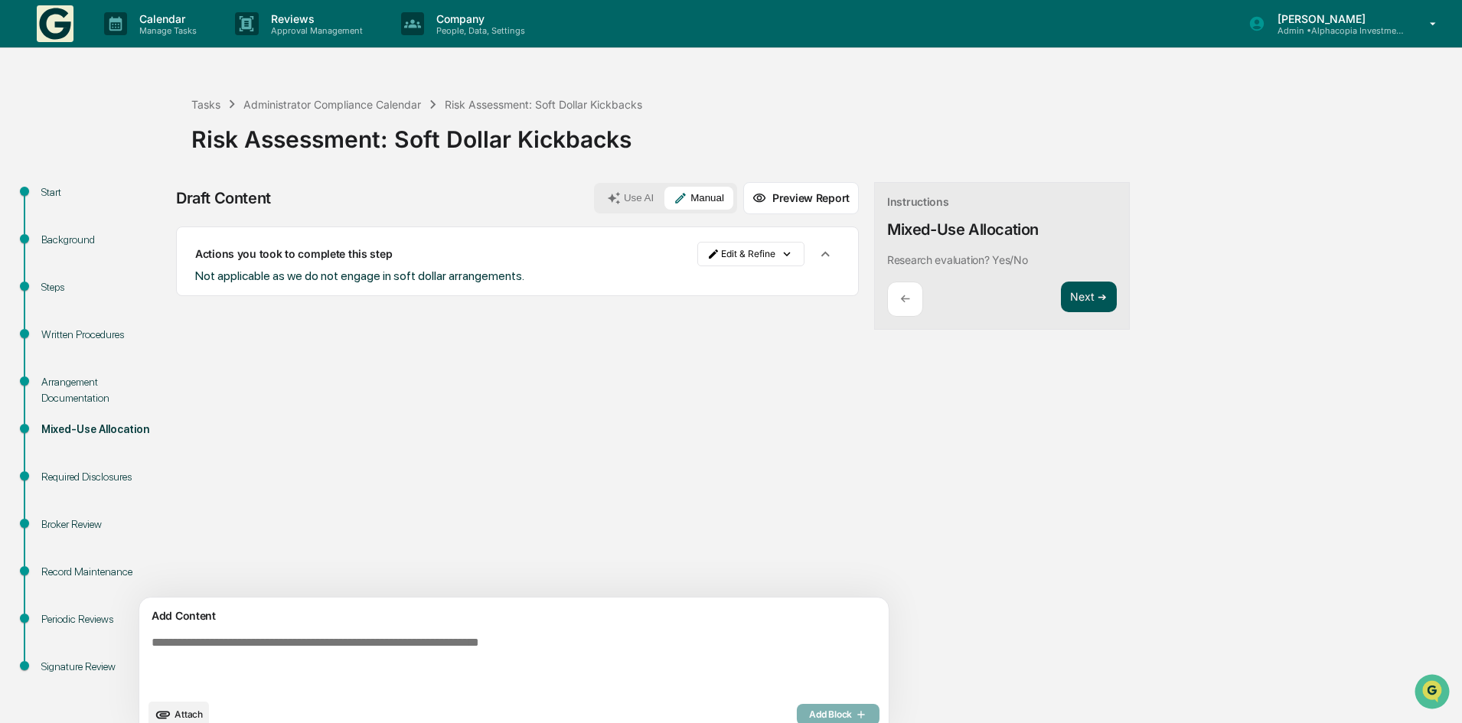
click at [1061, 293] on button "Next ➔" at bounding box center [1089, 297] width 56 height 31
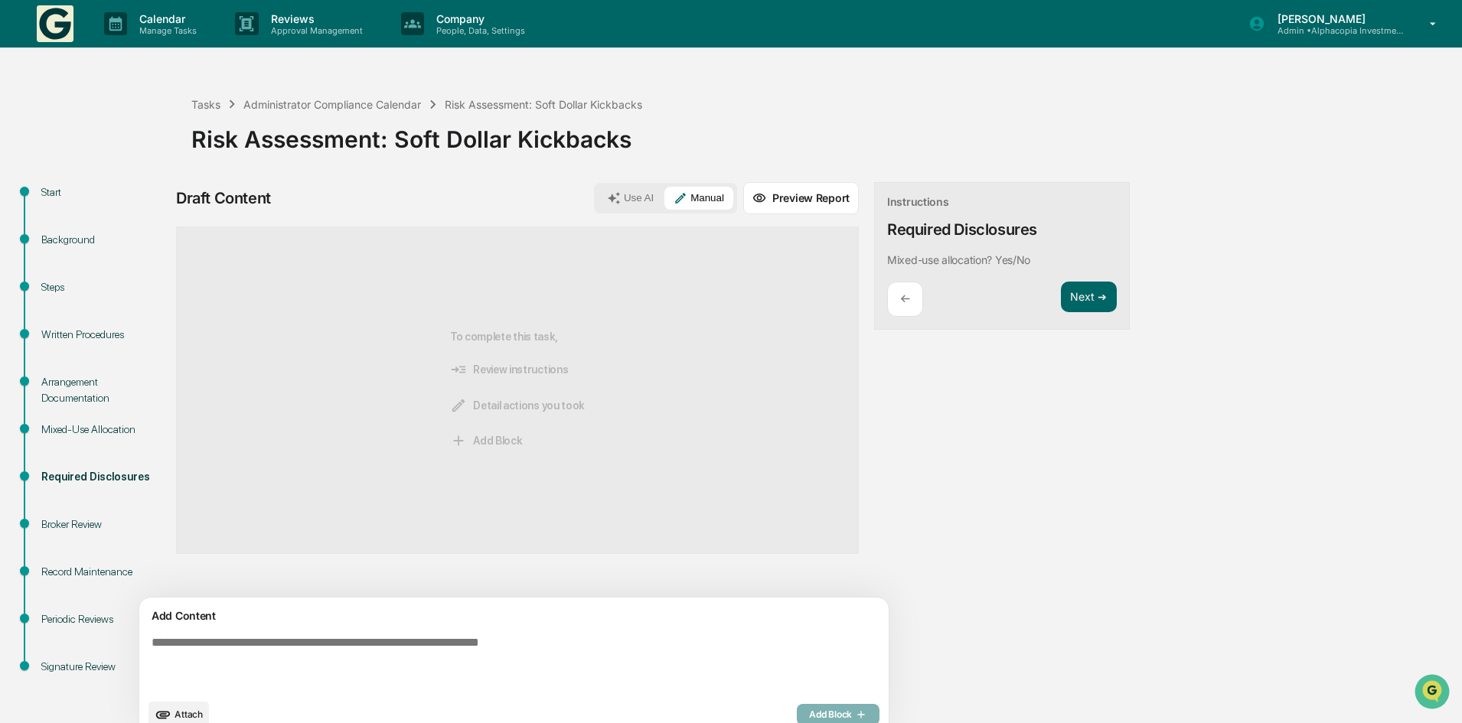
click at [442, 630] on textarea at bounding box center [478, 663] width 666 height 67
paste textarea "**********"
type textarea "**********"
click at [809, 713] on span "Add Block" at bounding box center [838, 715] width 58 height 12
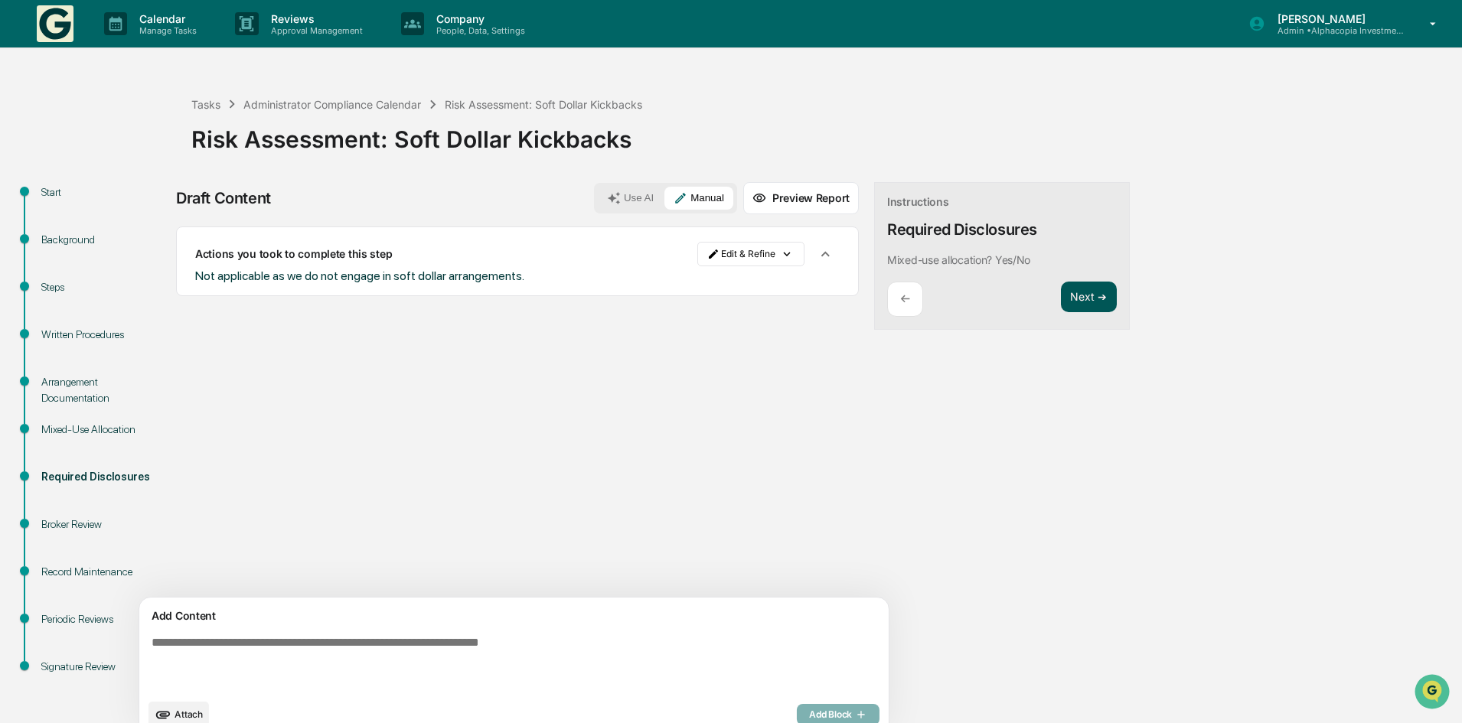
click at [1061, 295] on button "Next ➔" at bounding box center [1089, 297] width 56 height 31
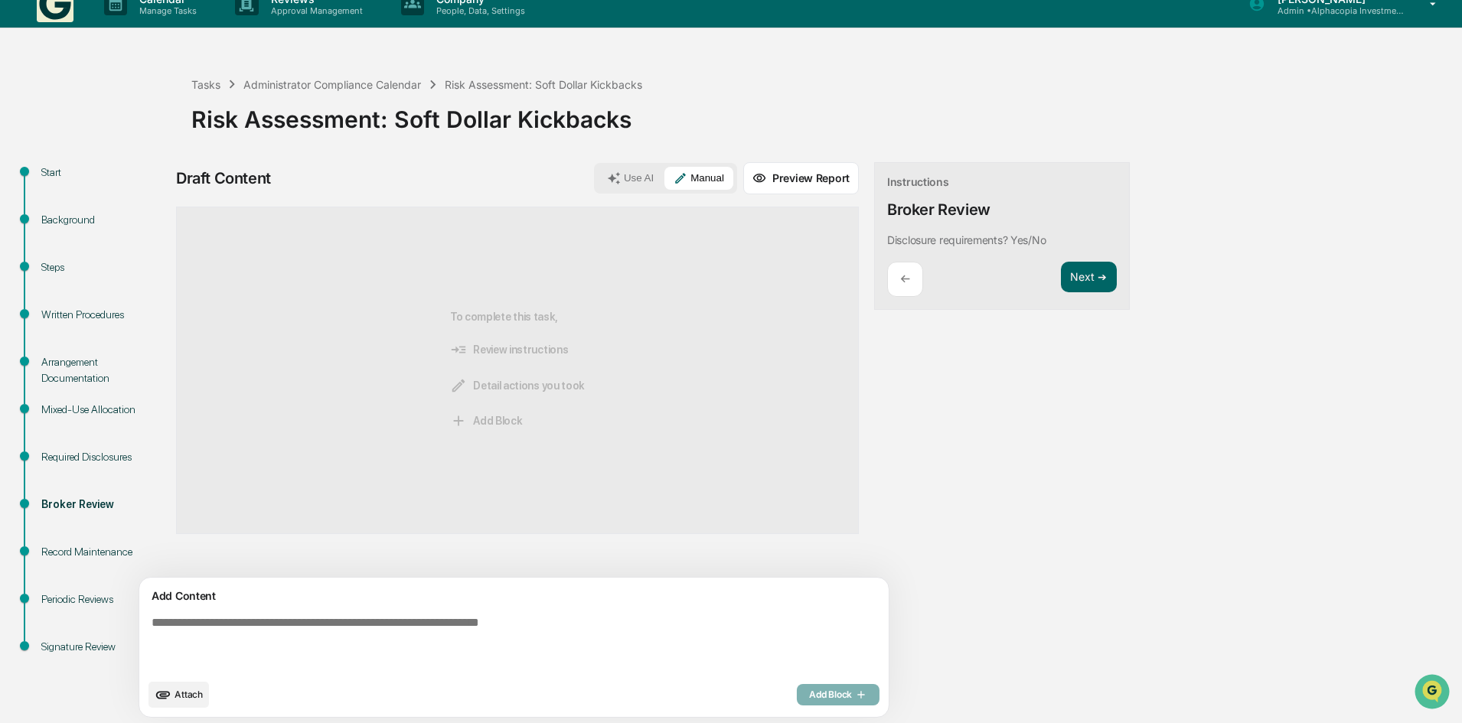
scroll to position [24, 0]
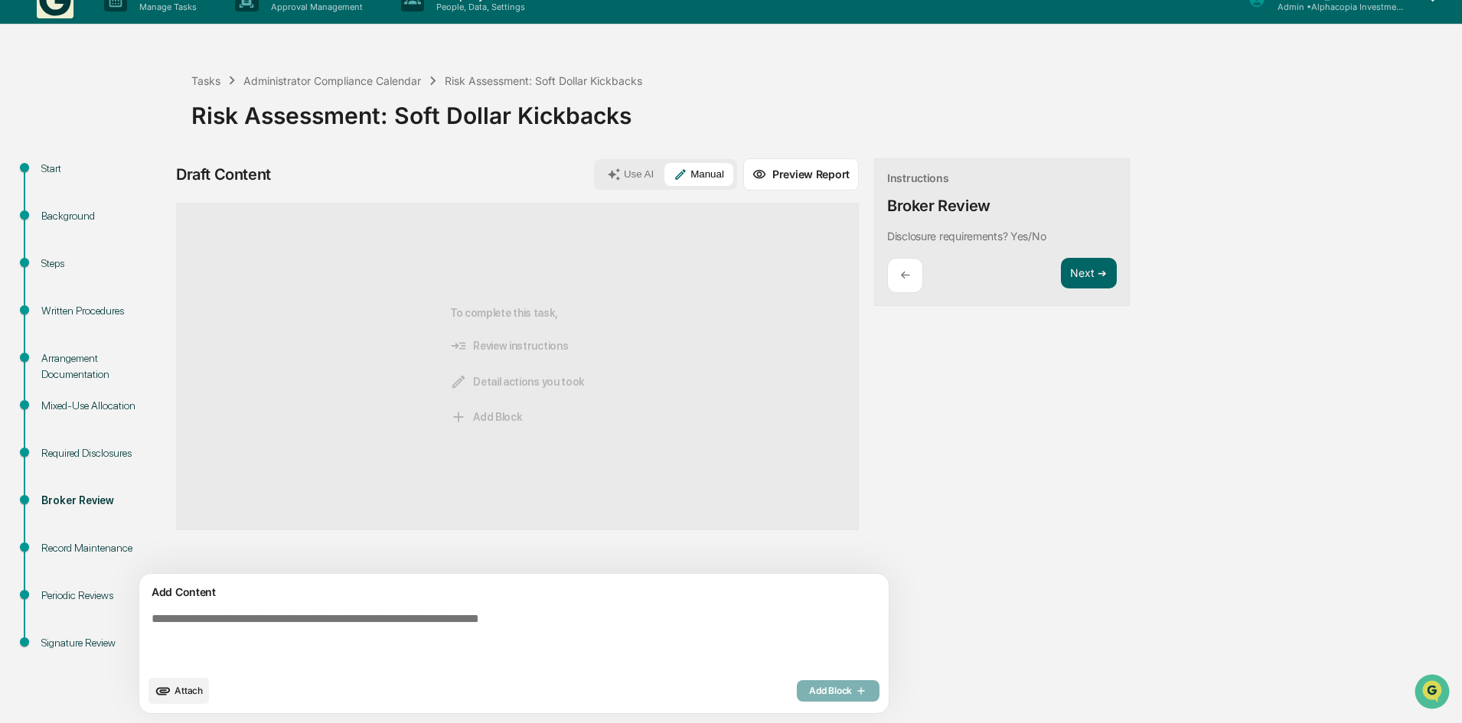
click at [598, 169] on button "Use AI" at bounding box center [630, 174] width 65 height 23
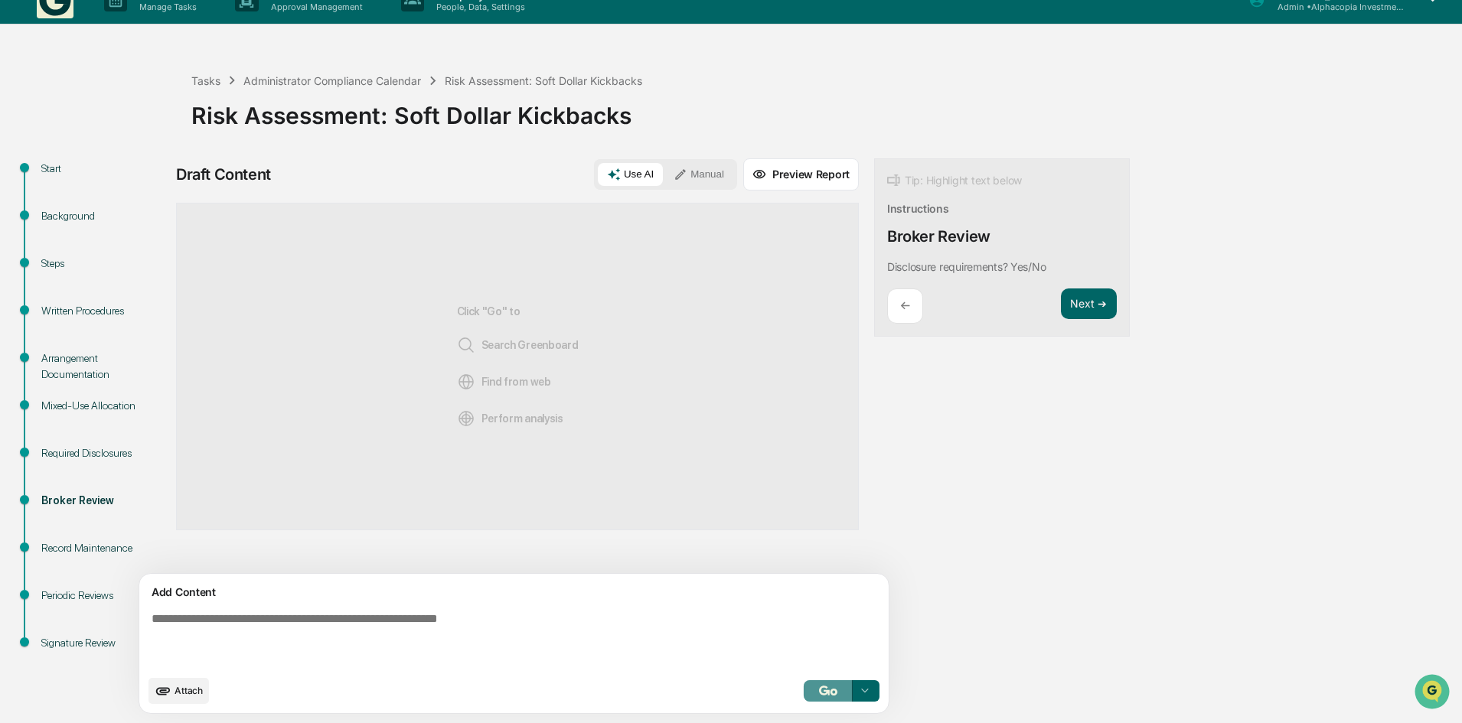
click at [804, 694] on button "button" at bounding box center [828, 690] width 49 height 21
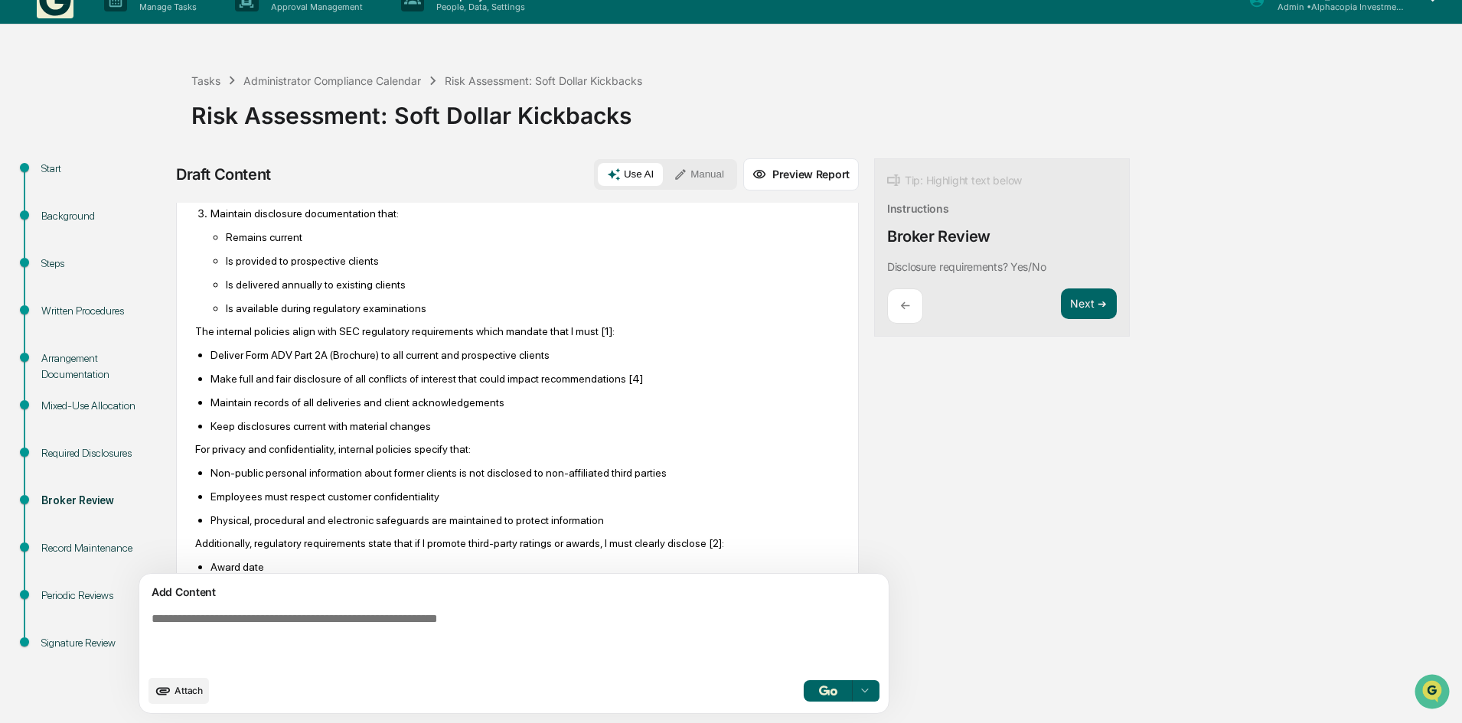
scroll to position [0, 0]
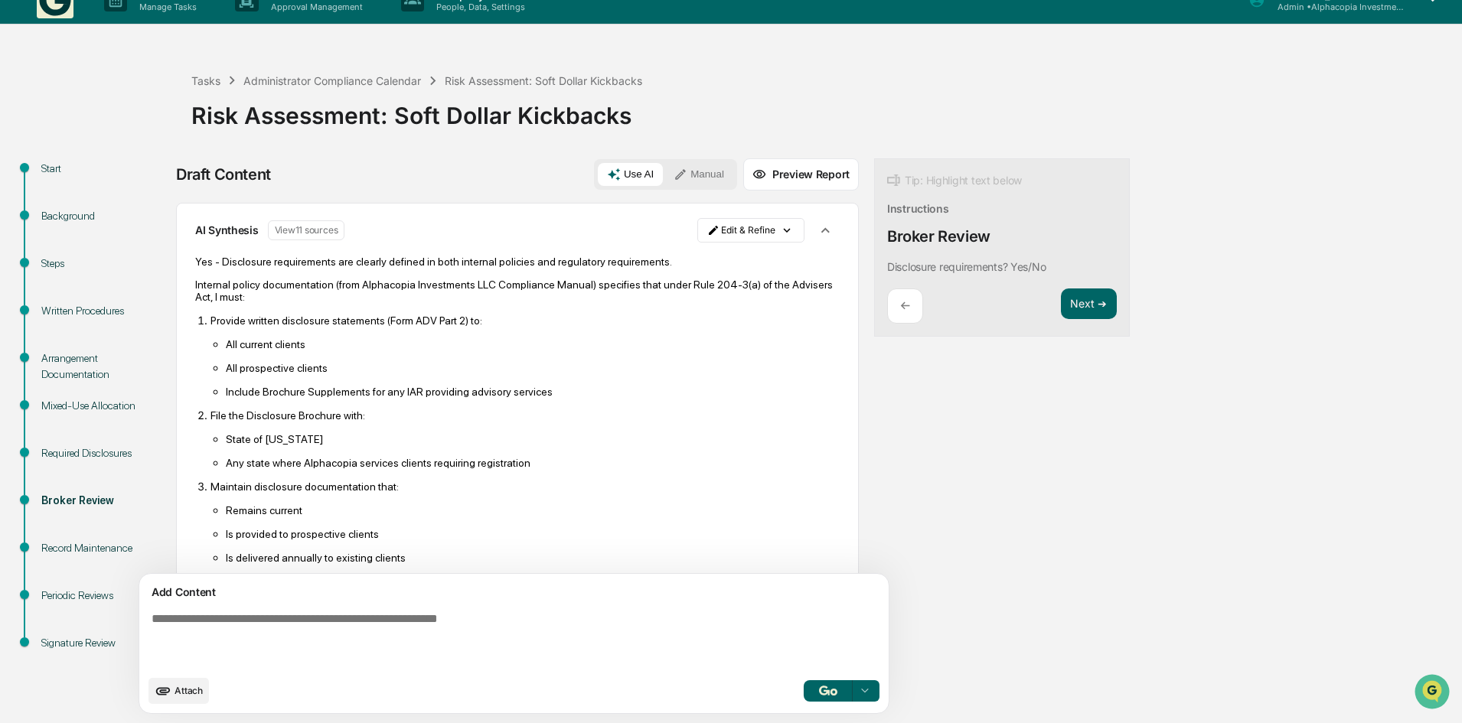
click at [294, 227] on button "View 11 sources" at bounding box center [306, 230] width 77 height 20
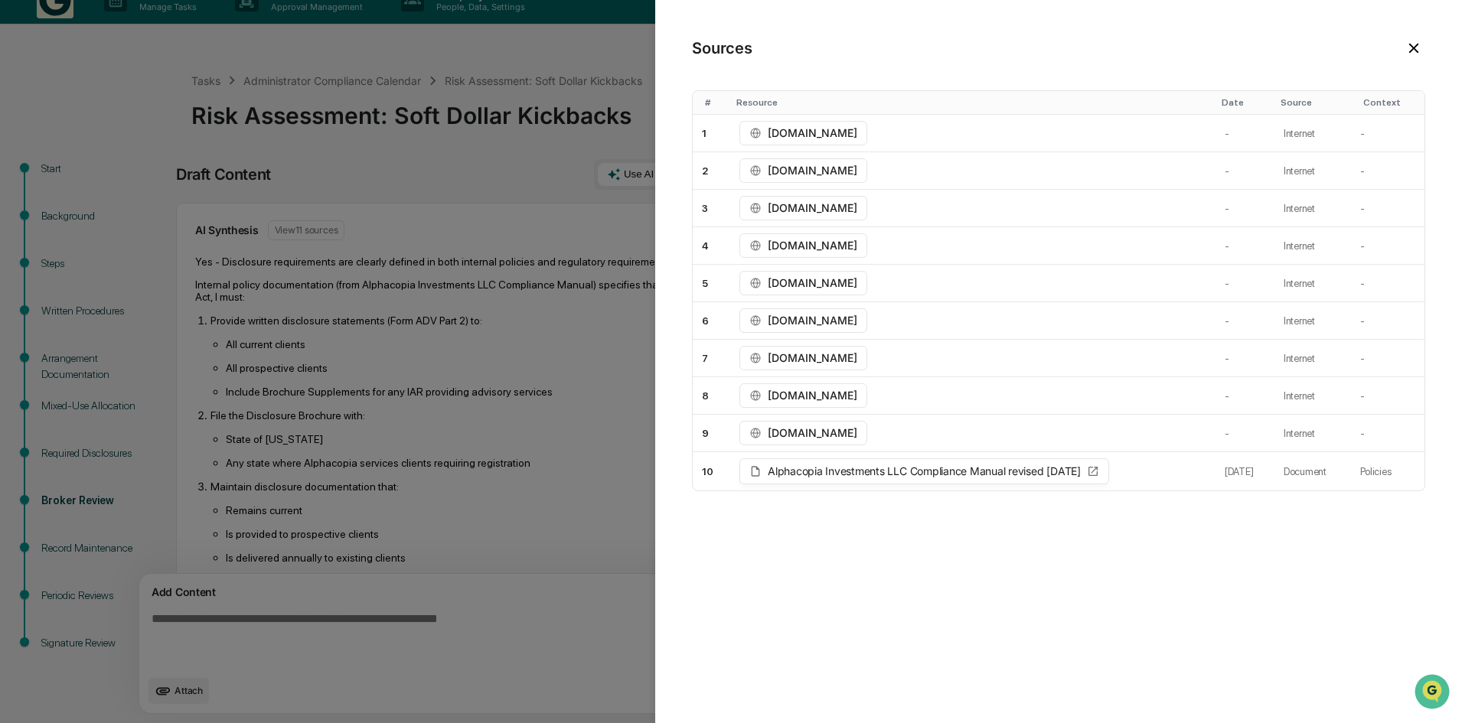
click at [1417, 46] on icon at bounding box center [1413, 48] width 17 height 17
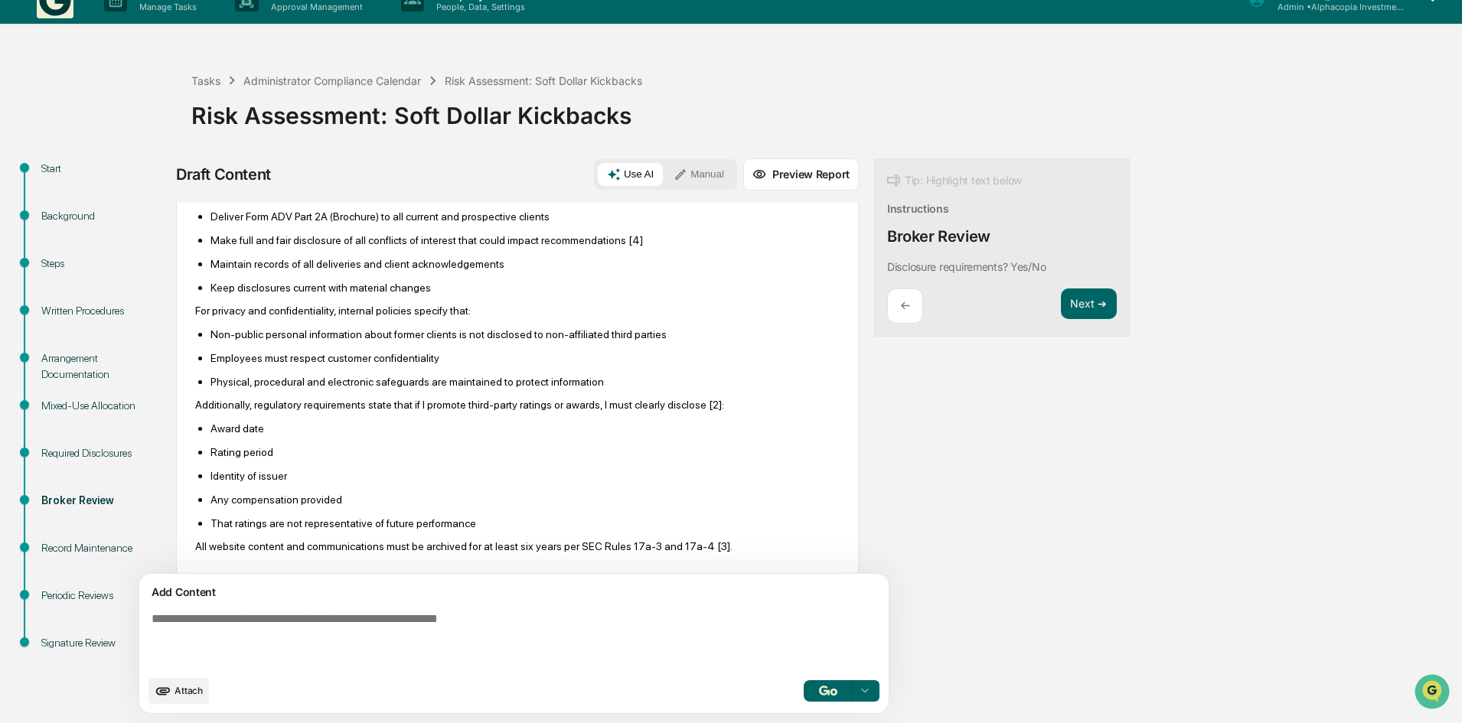
scroll to position [426, 0]
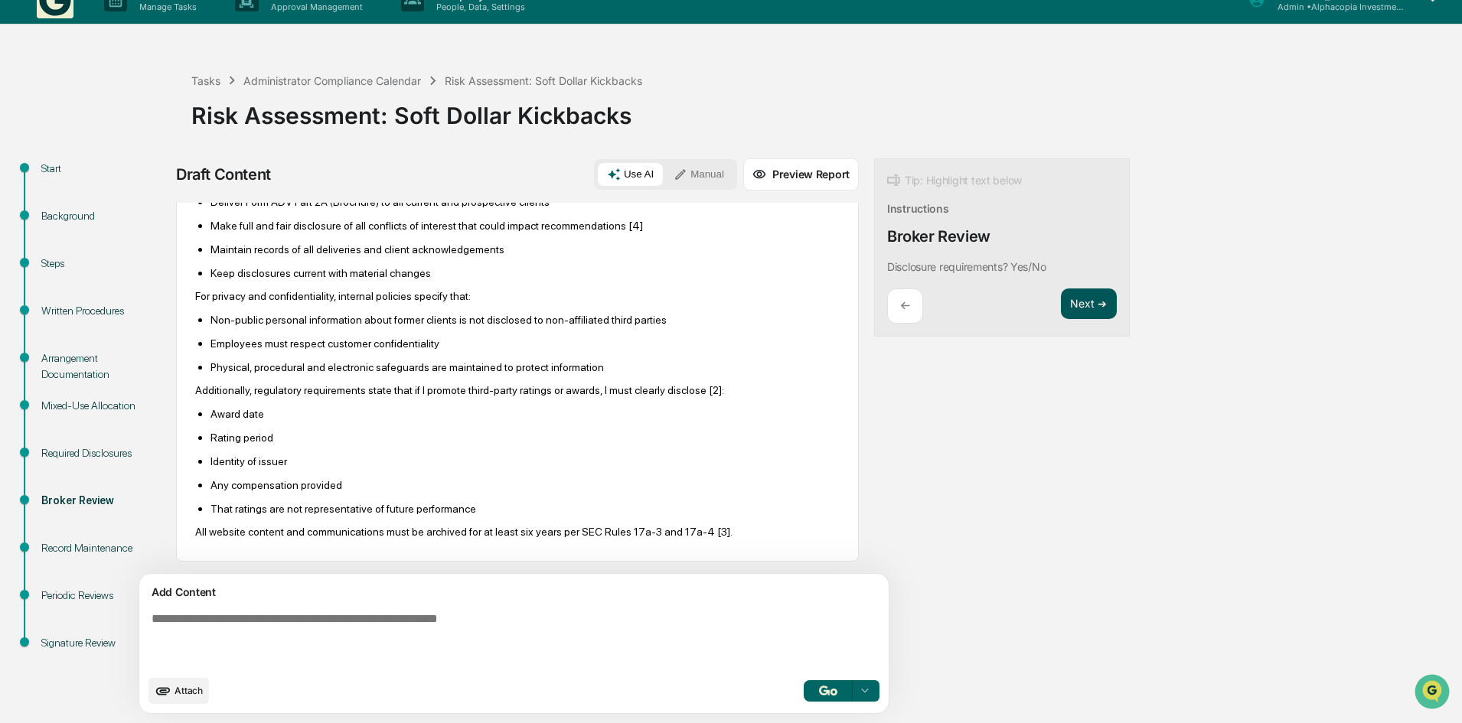
click at [1061, 308] on button "Next ➔" at bounding box center [1089, 304] width 56 height 31
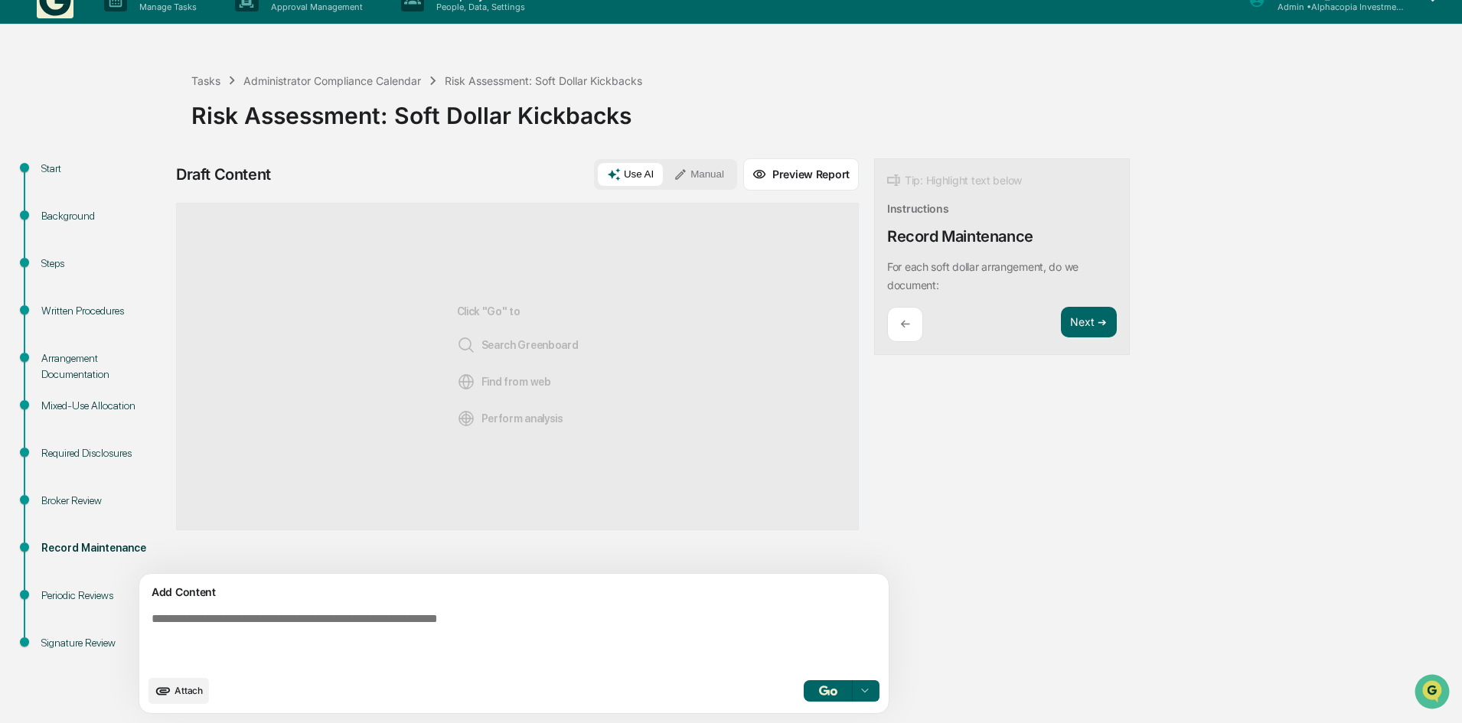
click at [247, 617] on textarea at bounding box center [478, 639] width 666 height 67
click at [664, 172] on button "Manual" at bounding box center [698, 174] width 69 height 23
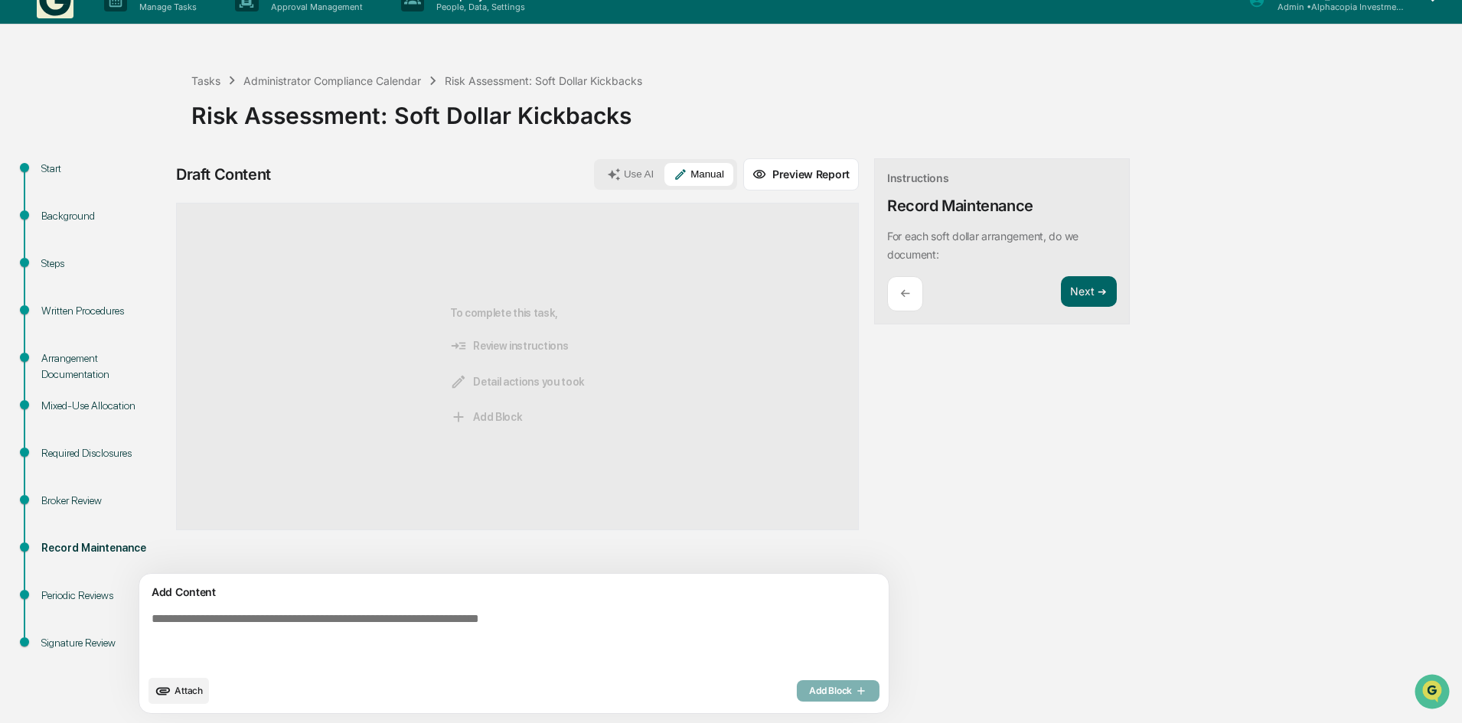
click at [241, 617] on textarea at bounding box center [478, 639] width 666 height 67
paste textarea "**********"
type textarea "**********"
click at [809, 690] on span "Add Block" at bounding box center [838, 691] width 58 height 12
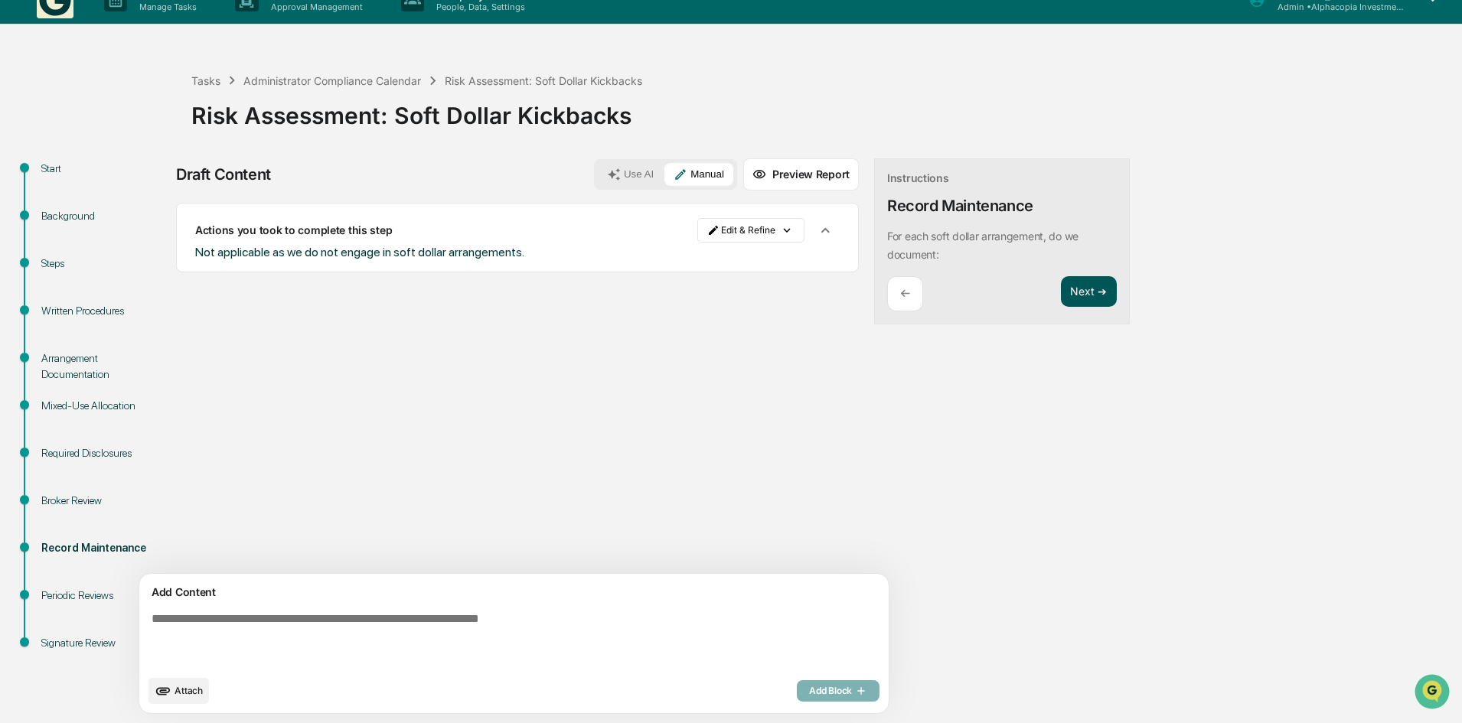
click at [1061, 288] on button "Next ➔" at bounding box center [1089, 291] width 56 height 31
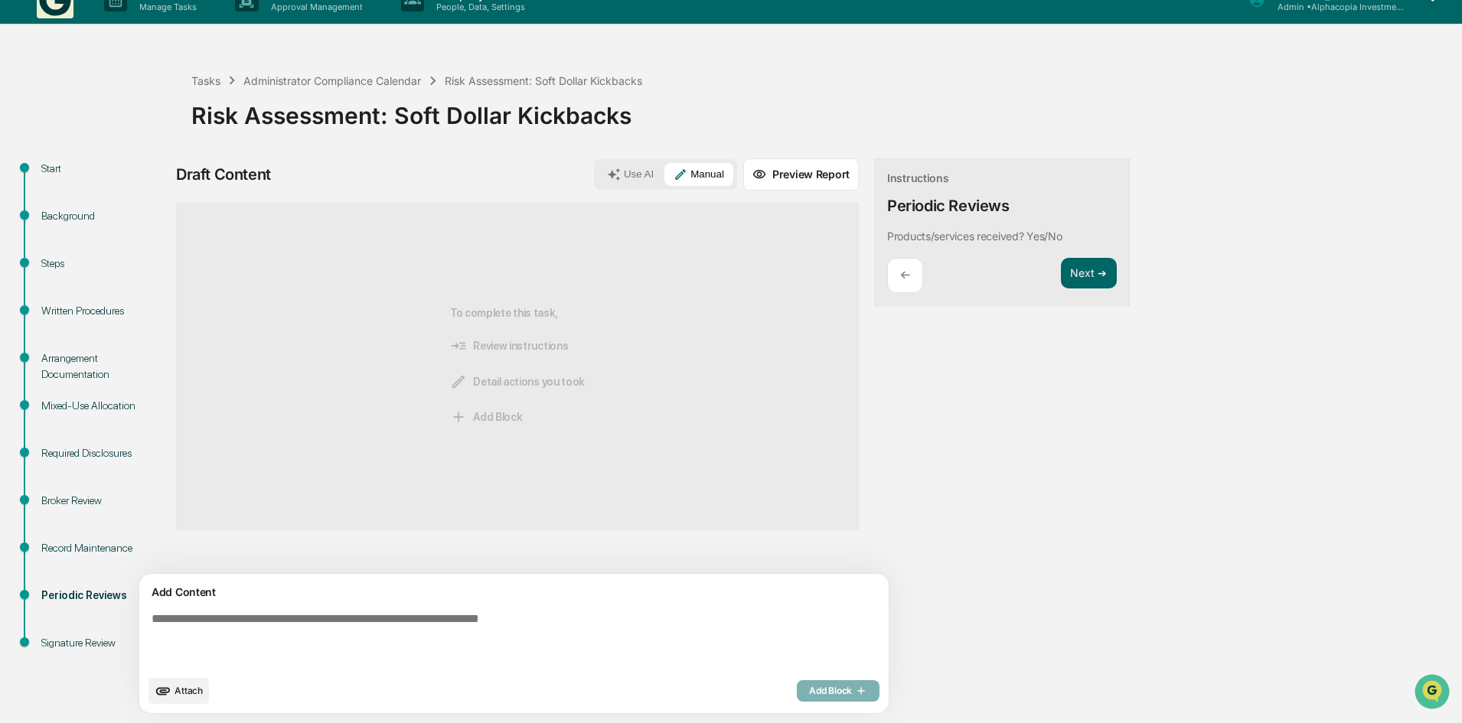
click at [315, 621] on textarea at bounding box center [478, 639] width 666 height 67
paste textarea "**********"
type textarea "**********"
click at [809, 692] on span "Add Block" at bounding box center [838, 691] width 58 height 12
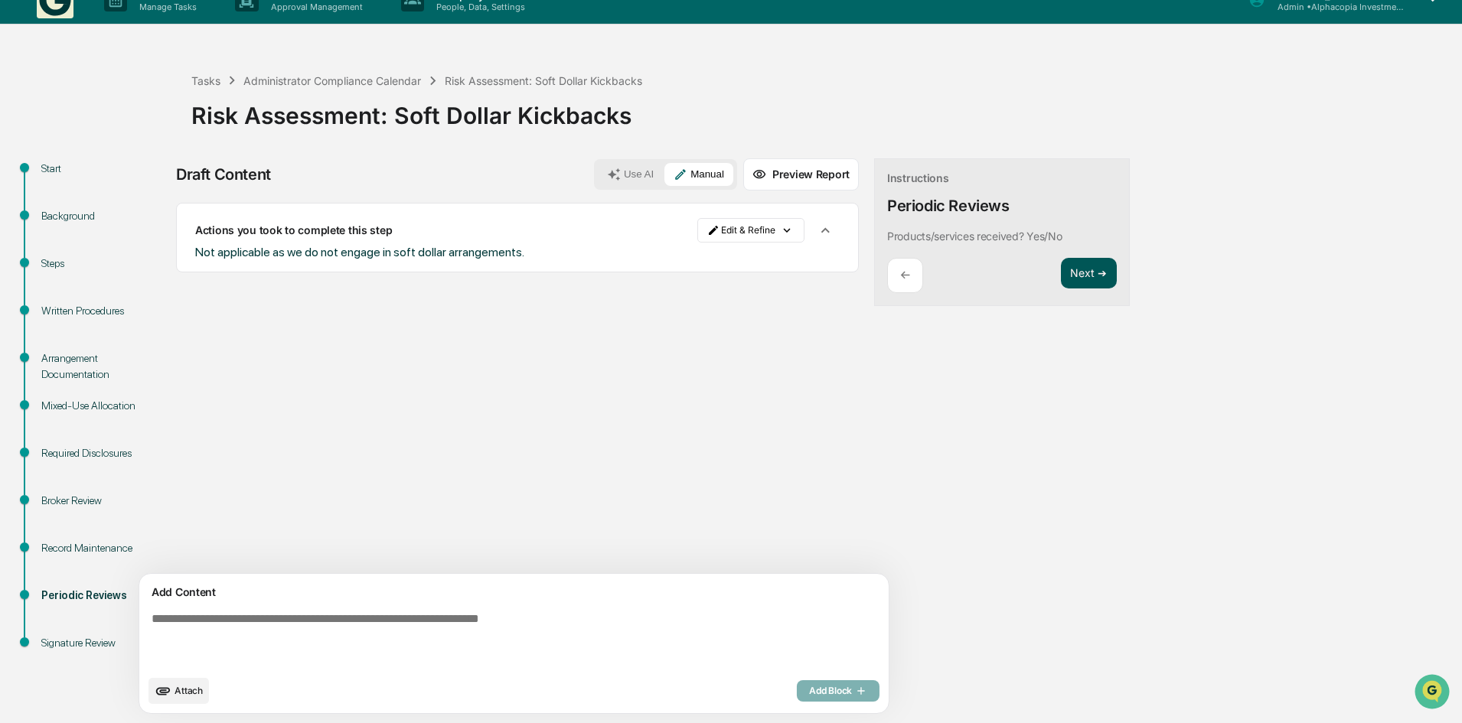
click at [1061, 277] on button "Next ➔" at bounding box center [1089, 273] width 56 height 31
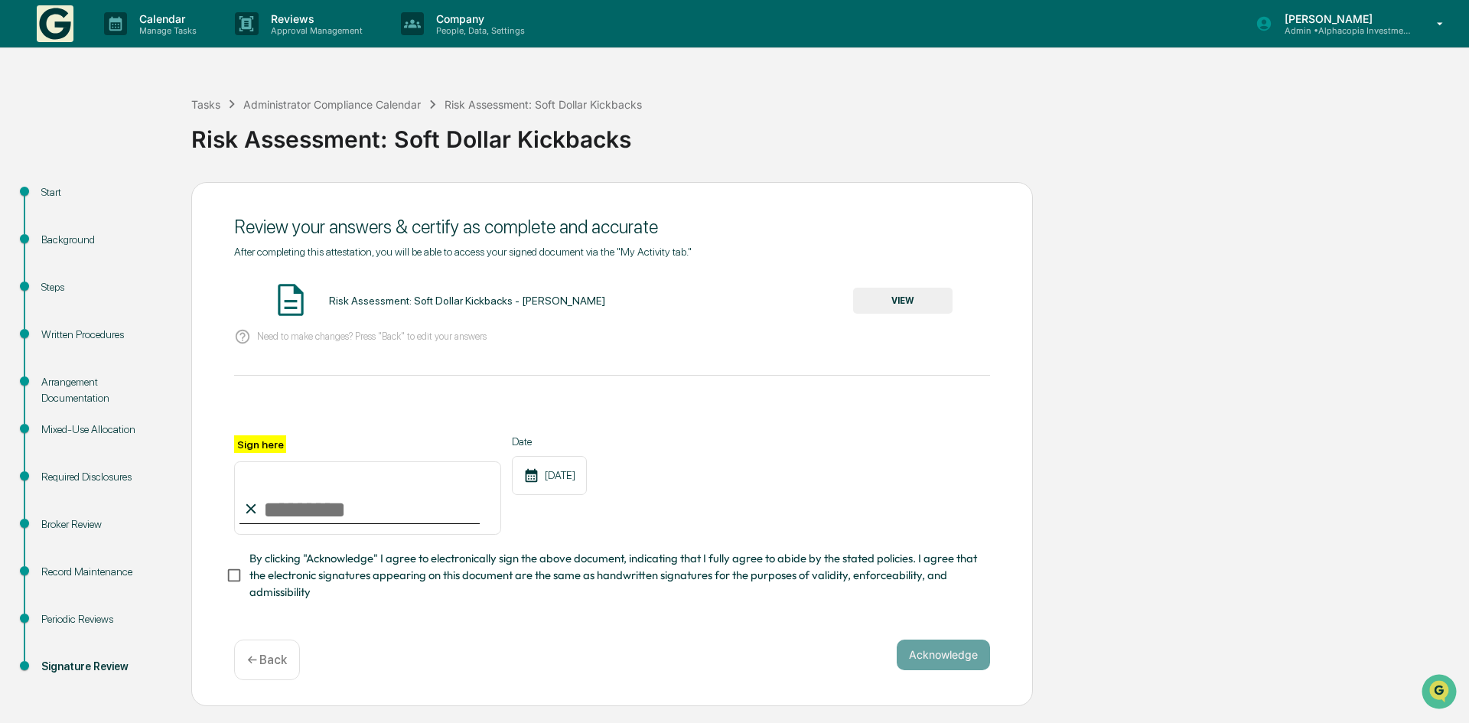
click at [292, 510] on input "Sign here" at bounding box center [367, 498] width 267 height 73
click at [905, 303] on button "VIEW" at bounding box center [902, 301] width 99 height 26
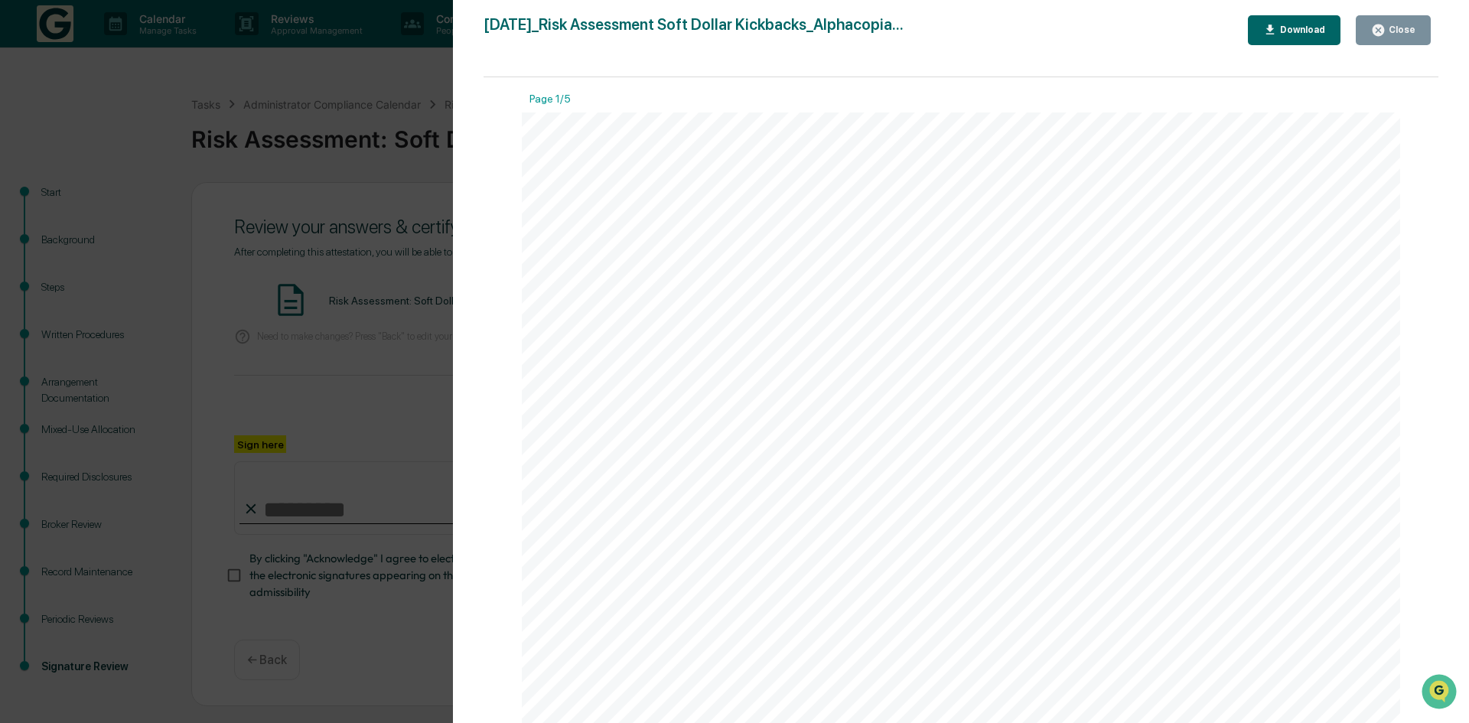
click at [1385, 28] on icon "button" at bounding box center [1378, 29] width 11 height 11
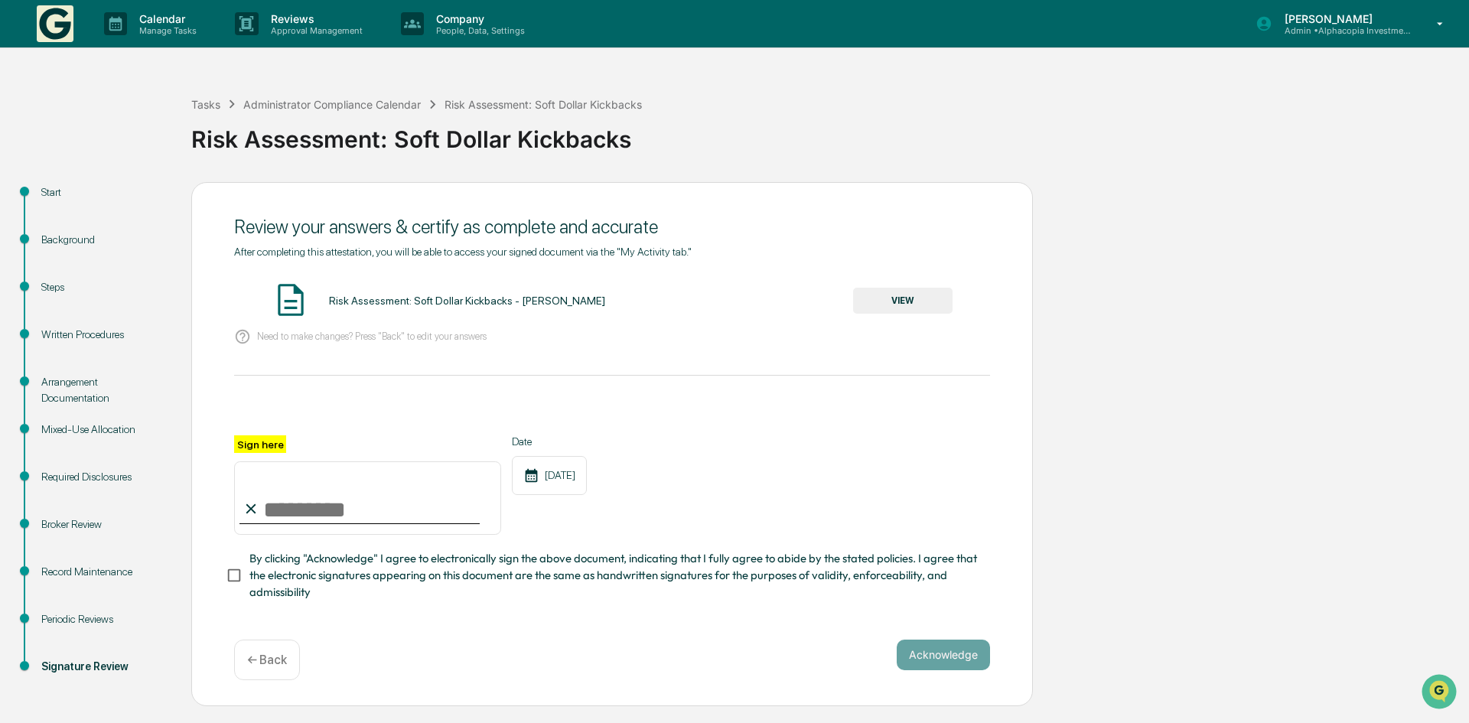
click at [357, 508] on input "Sign here" at bounding box center [367, 498] width 267 height 73
type input "**********"
click at [220, 569] on div "**********" at bounding box center [612, 444] width 842 height 524
click at [922, 650] on button "Acknowledge" at bounding box center [943, 655] width 93 height 31
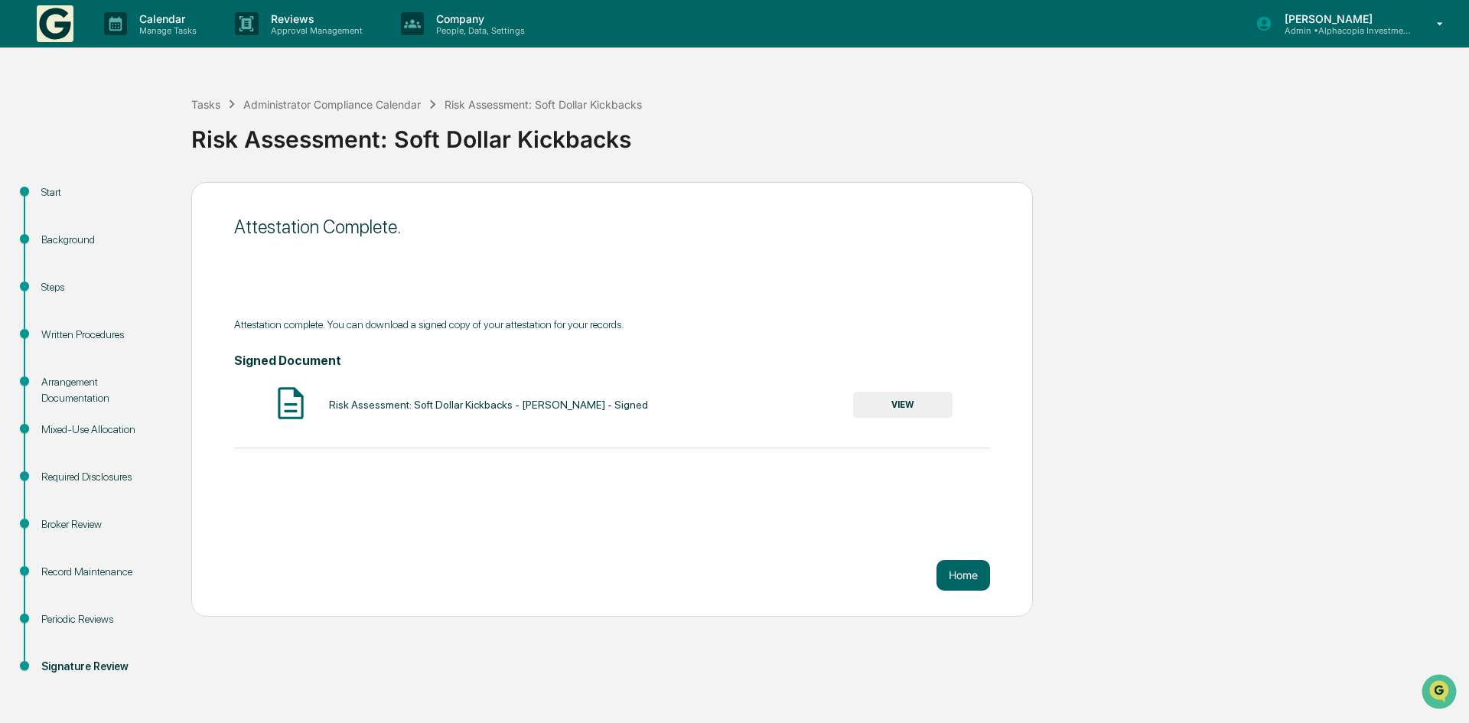
click at [892, 401] on button "VIEW" at bounding box center [902, 405] width 99 height 26
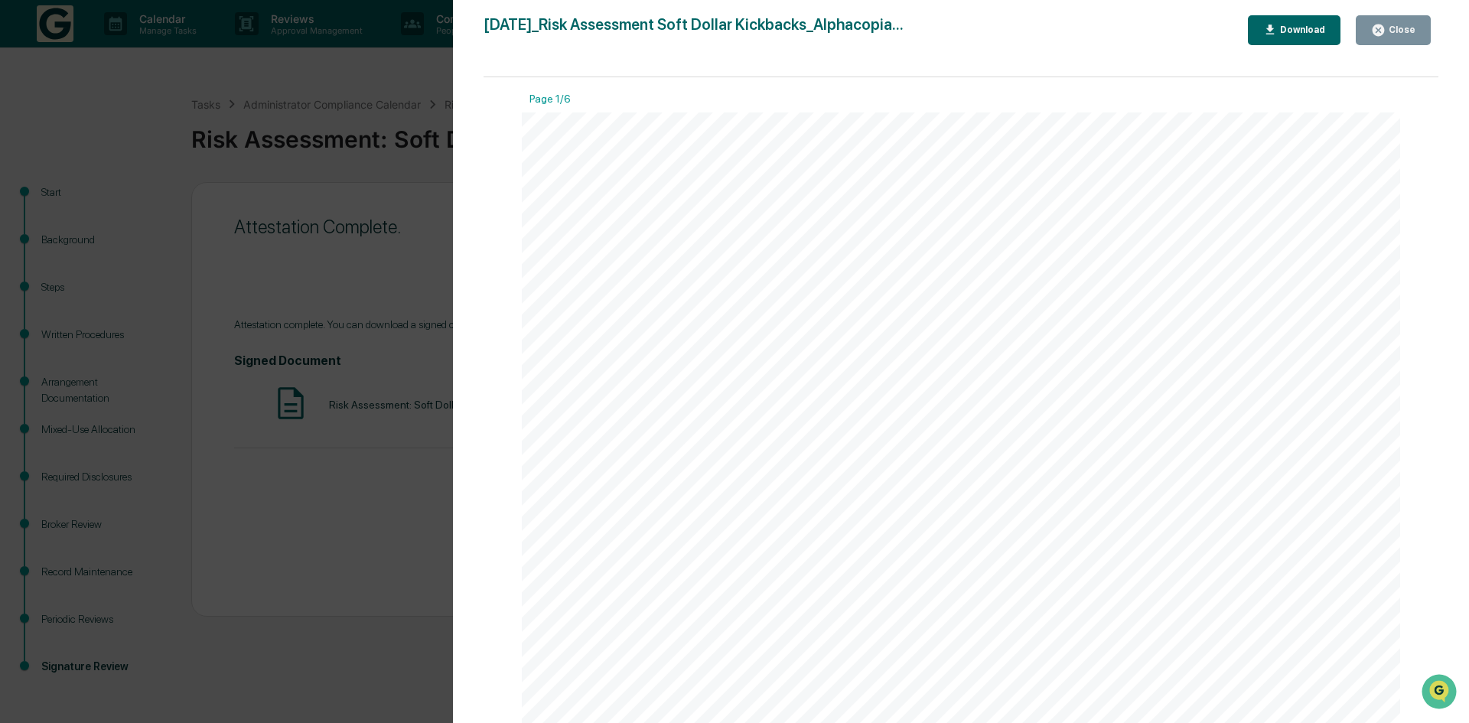
click at [1278, 27] on icon "button" at bounding box center [1271, 30] width 15 height 15
click at [1392, 24] on div "Close" at bounding box center [1401, 29] width 30 height 11
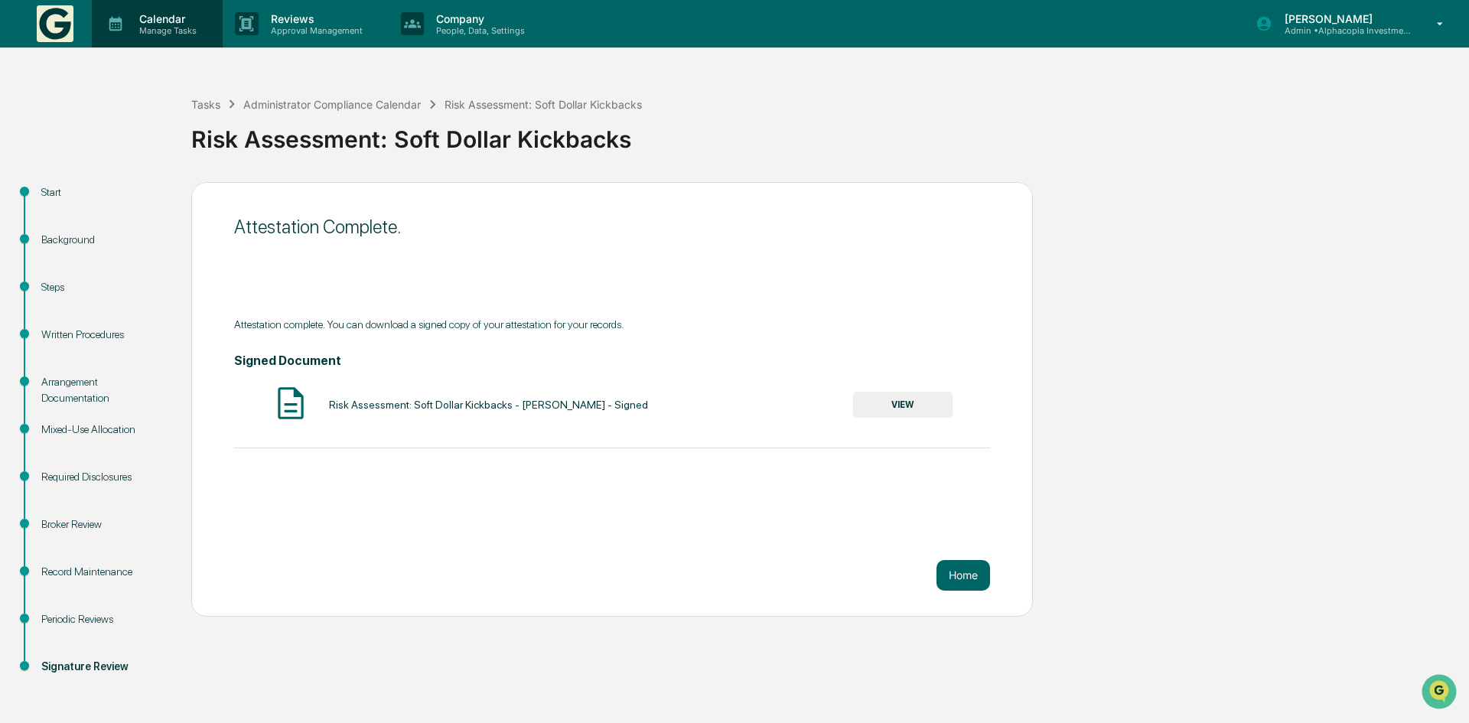
click at [139, 22] on p "Calendar" at bounding box center [165, 18] width 77 height 13
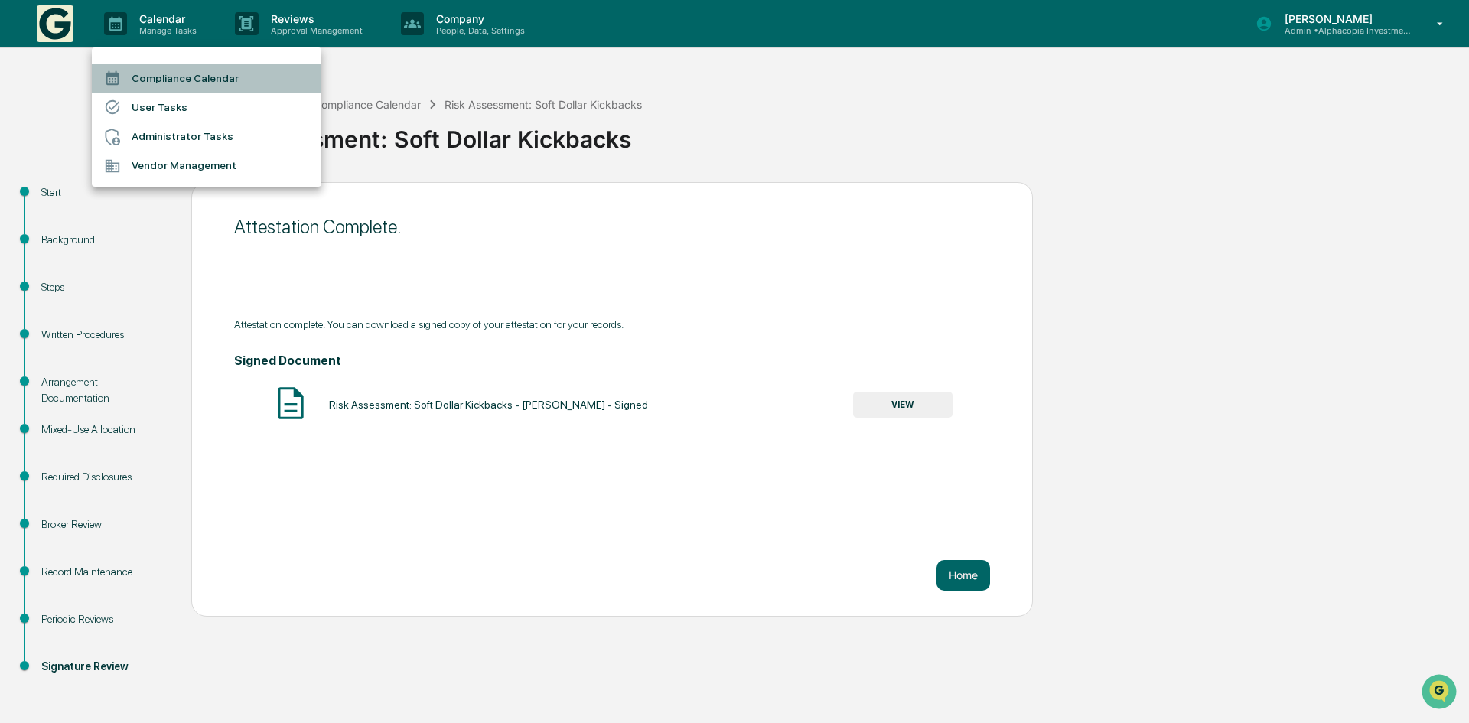
click at [141, 77] on li "Compliance Calendar" at bounding box center [207, 78] width 230 height 29
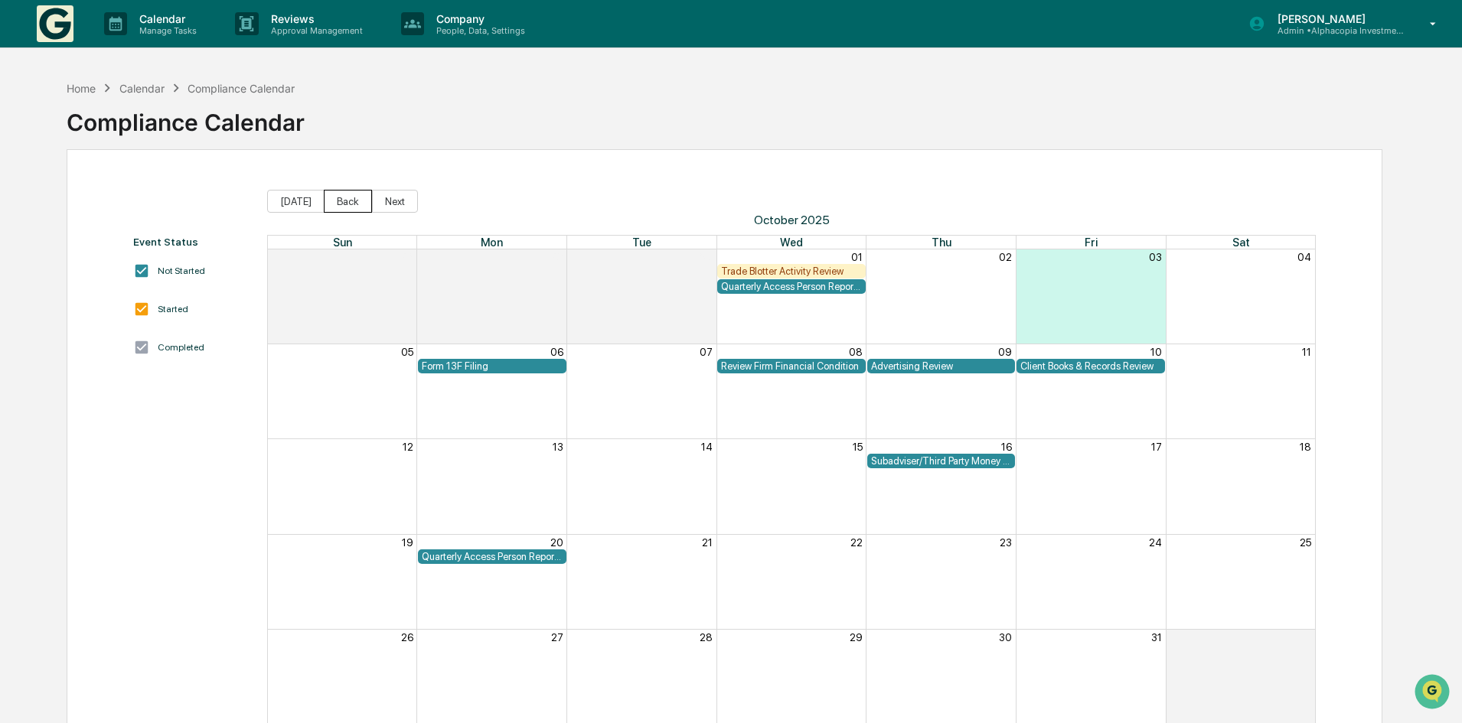
click at [344, 198] on button "Back" at bounding box center [348, 201] width 48 height 23
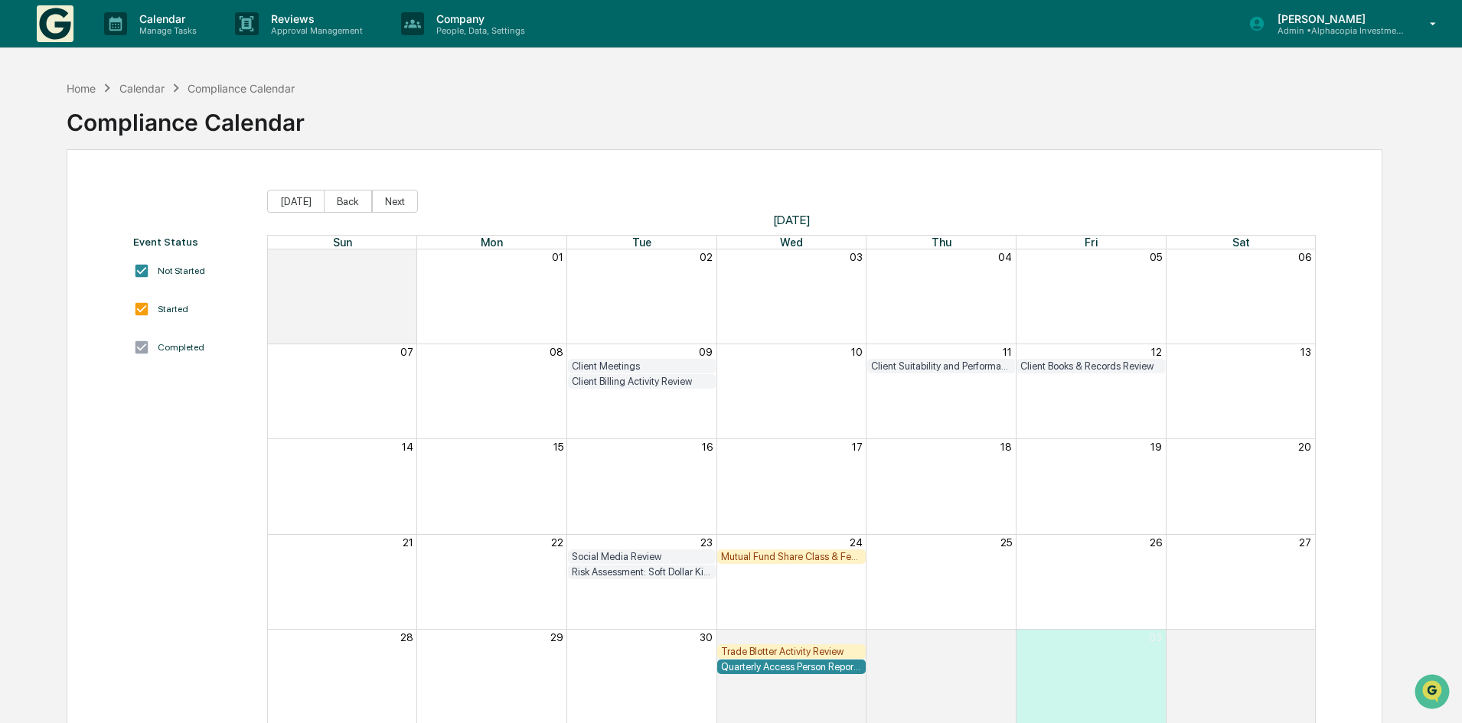
click at [801, 558] on div "Mutual Fund Share Class & Fee Review" at bounding box center [791, 556] width 141 height 11
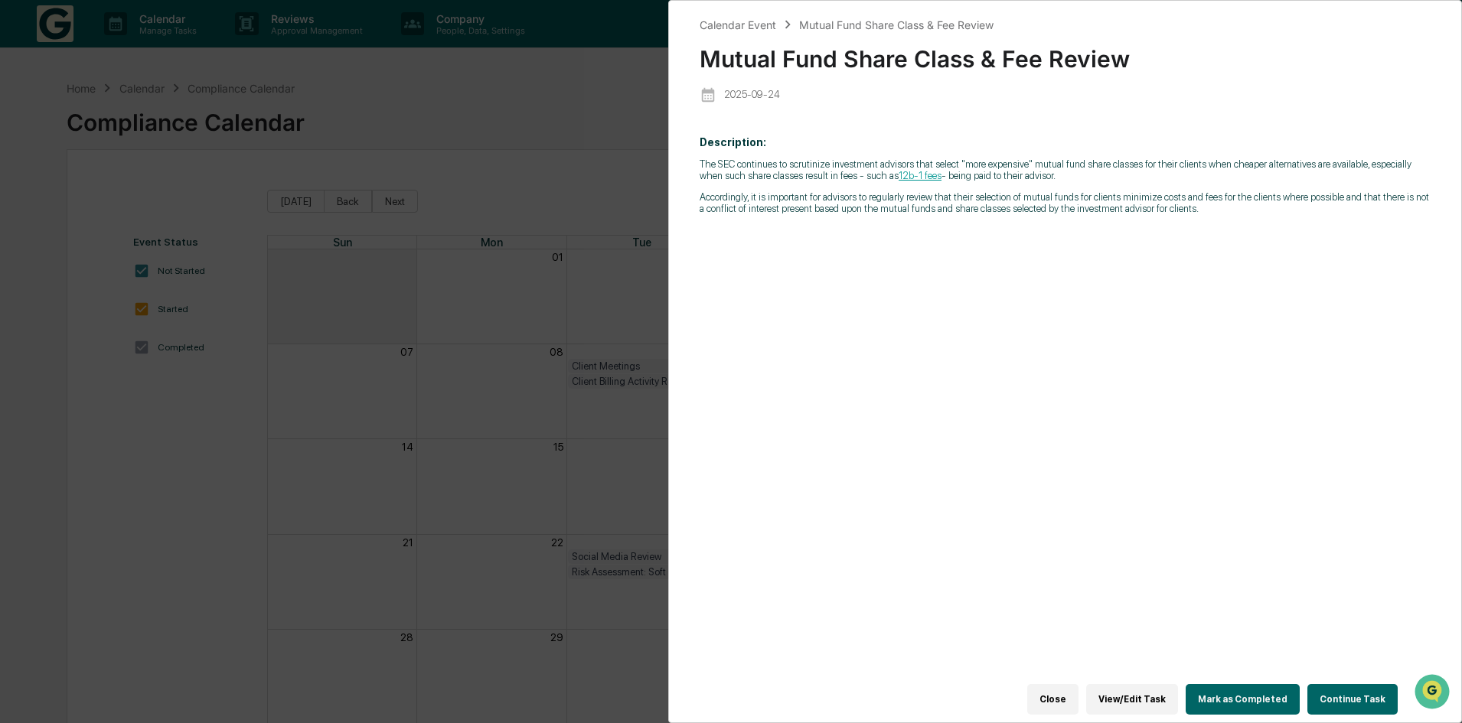
click at [1323, 684] on button "Continue Task" at bounding box center [1352, 699] width 90 height 31
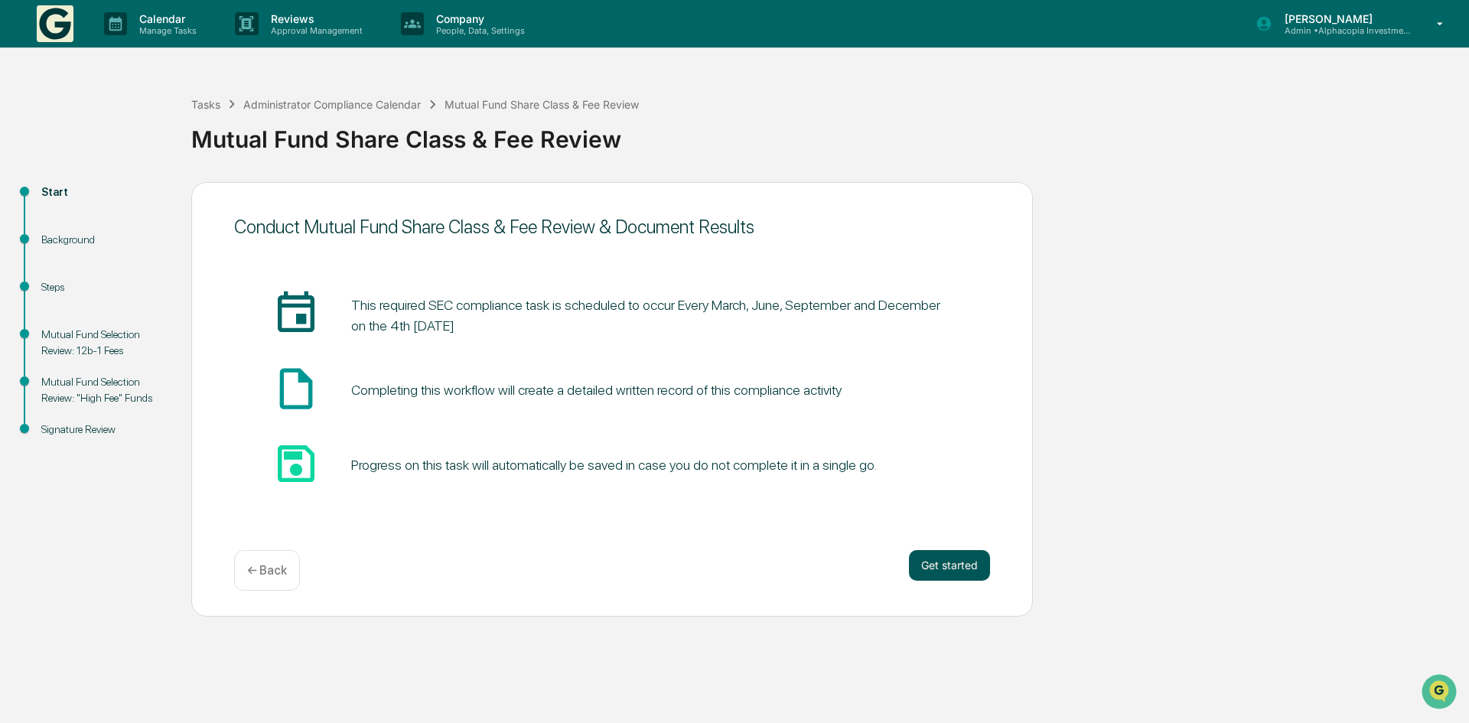
click at [953, 572] on button "Get started" at bounding box center [949, 565] width 81 height 31
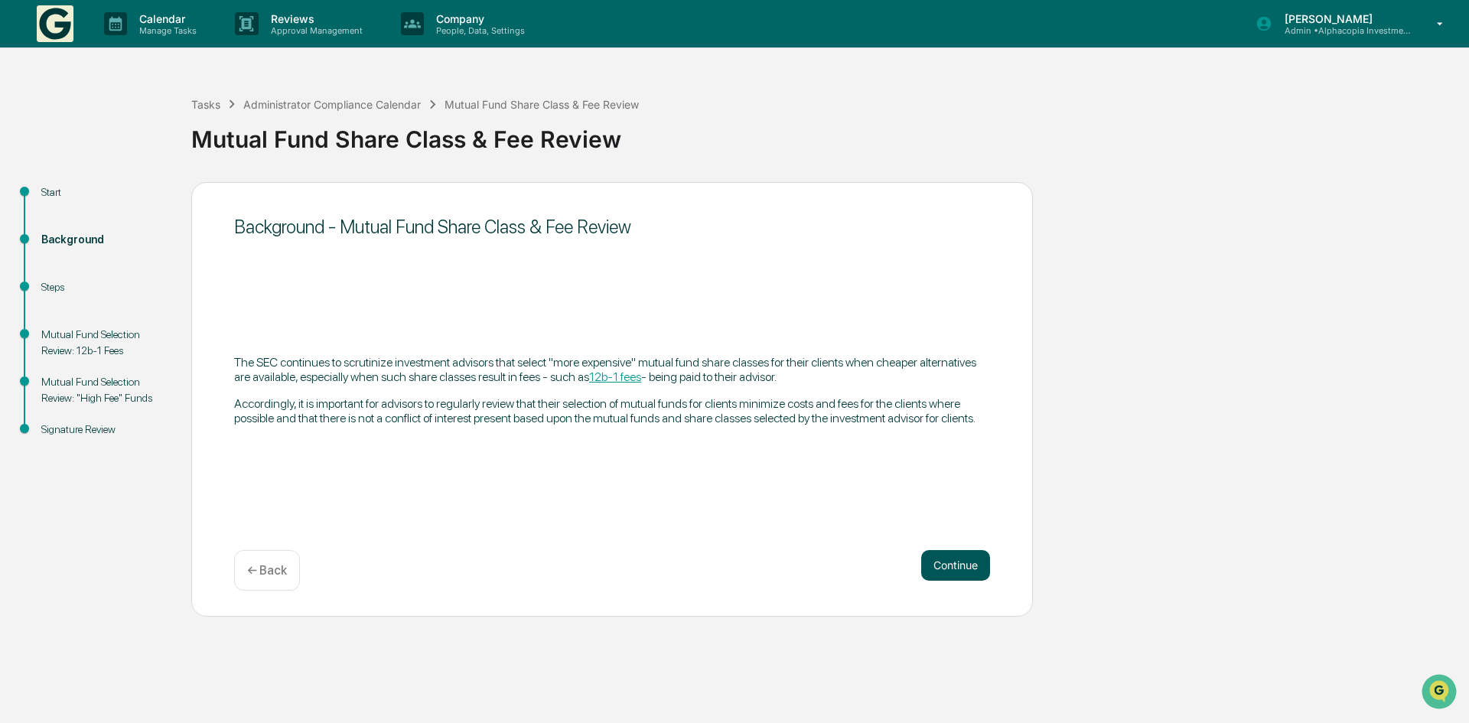
click at [983, 563] on button "Continue" at bounding box center [955, 565] width 69 height 31
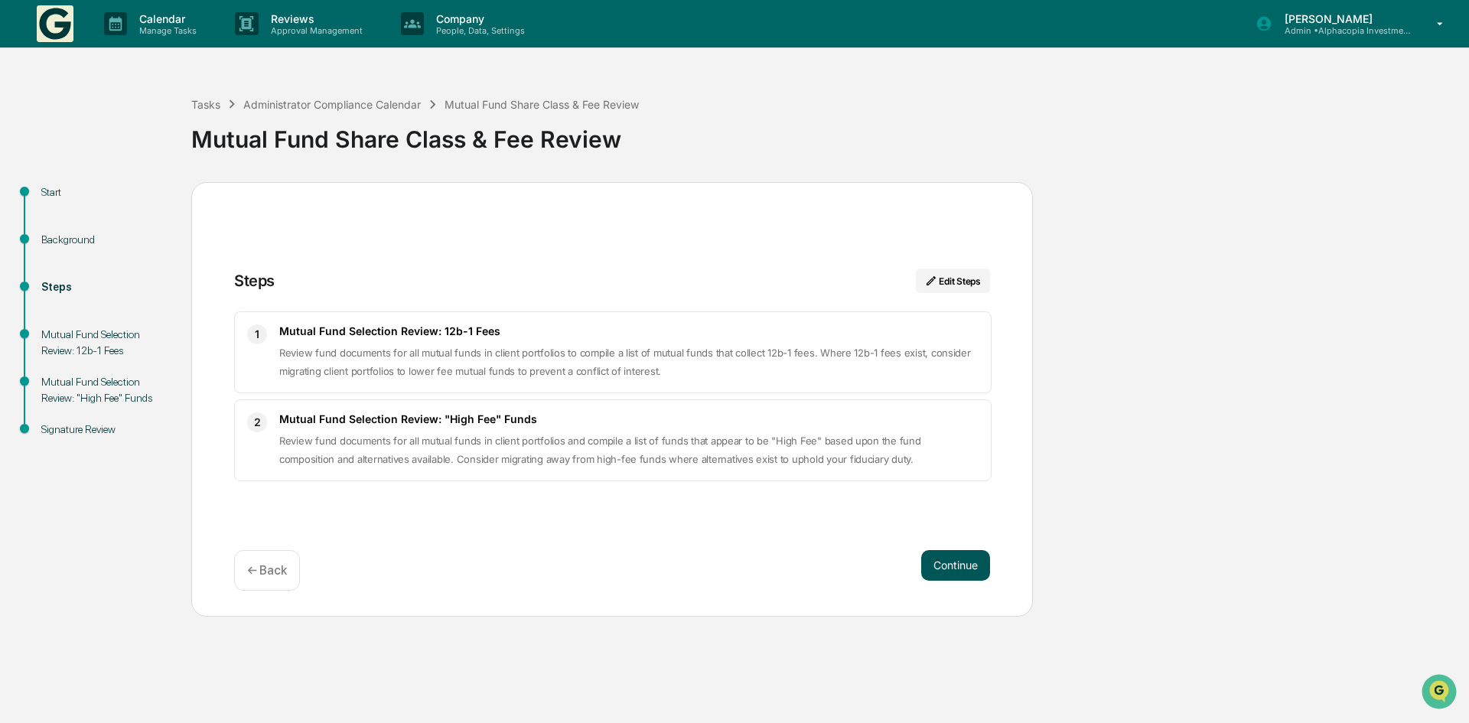
click at [964, 566] on button "Continue" at bounding box center [955, 565] width 69 height 31
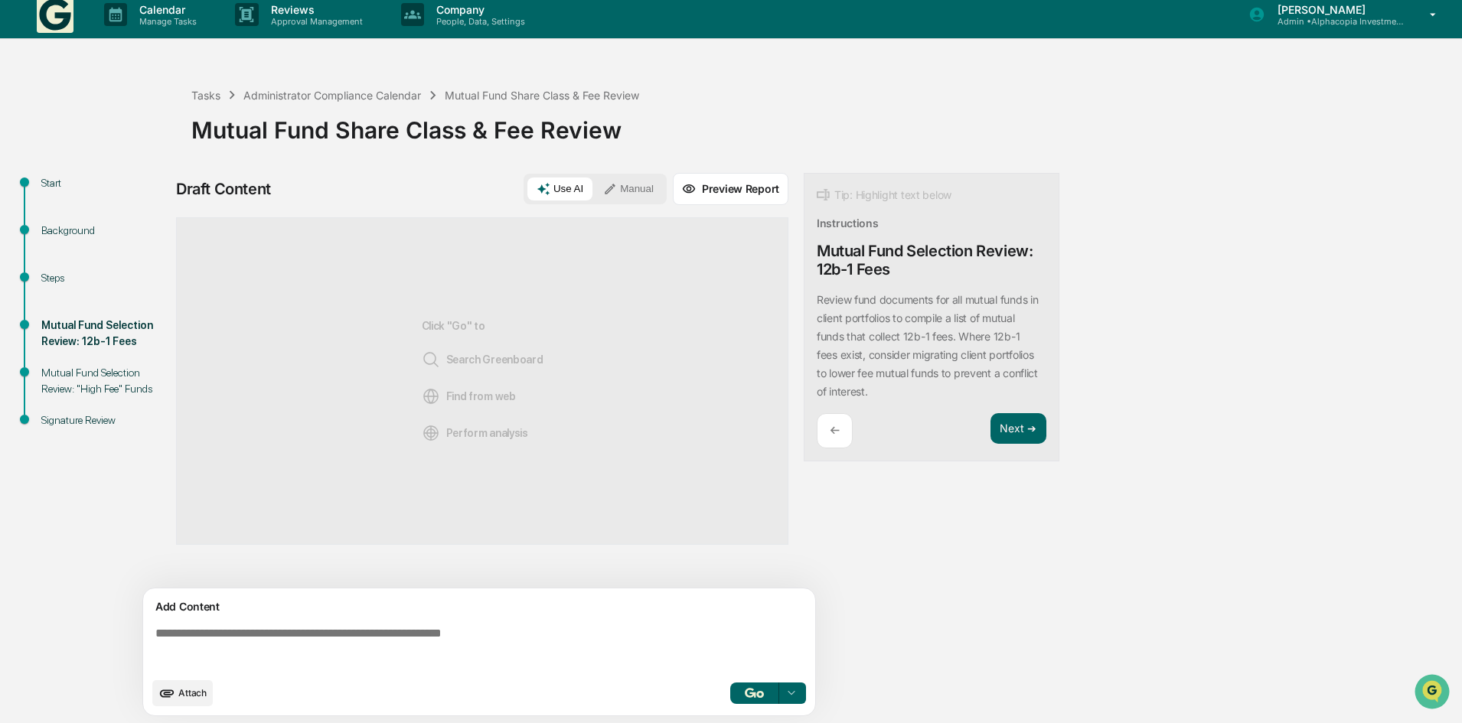
scroll to position [11, 0]
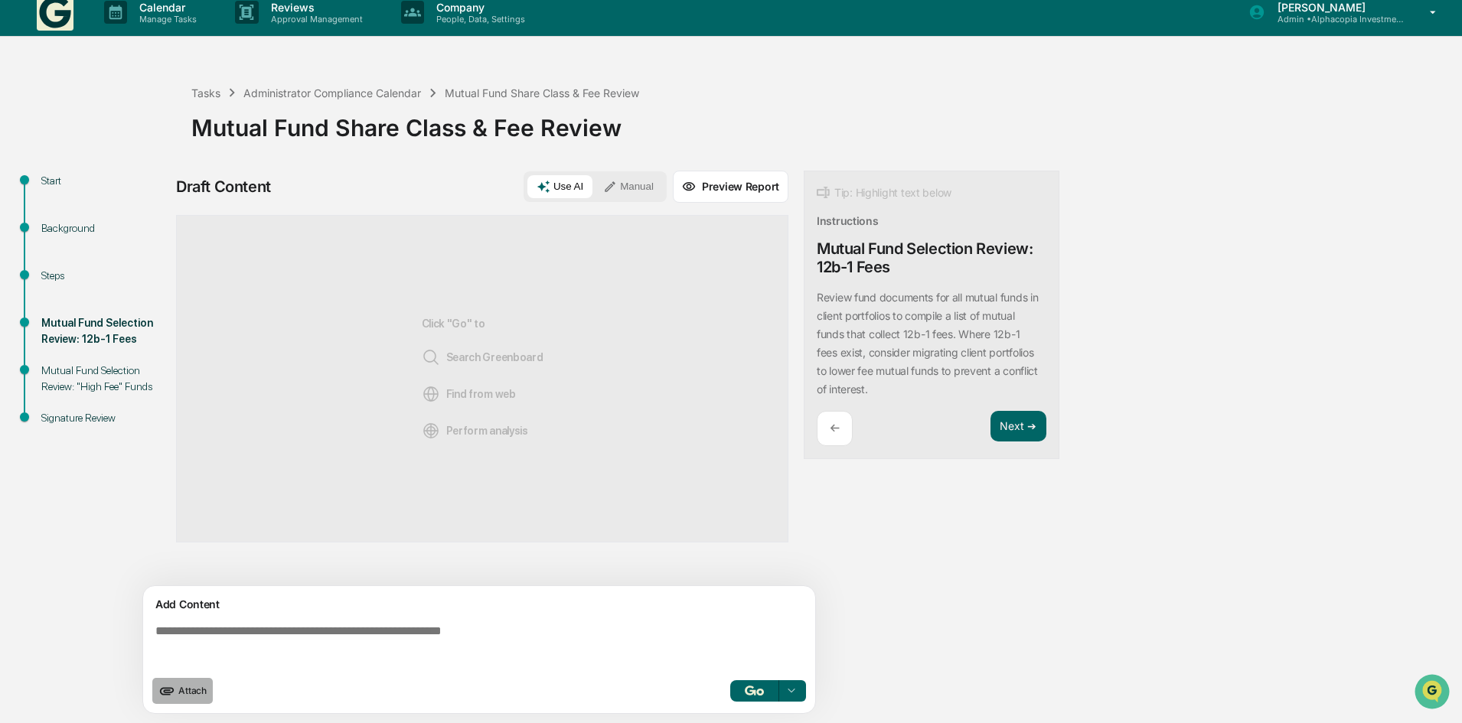
click at [192, 693] on span "Attach" at bounding box center [192, 690] width 28 height 11
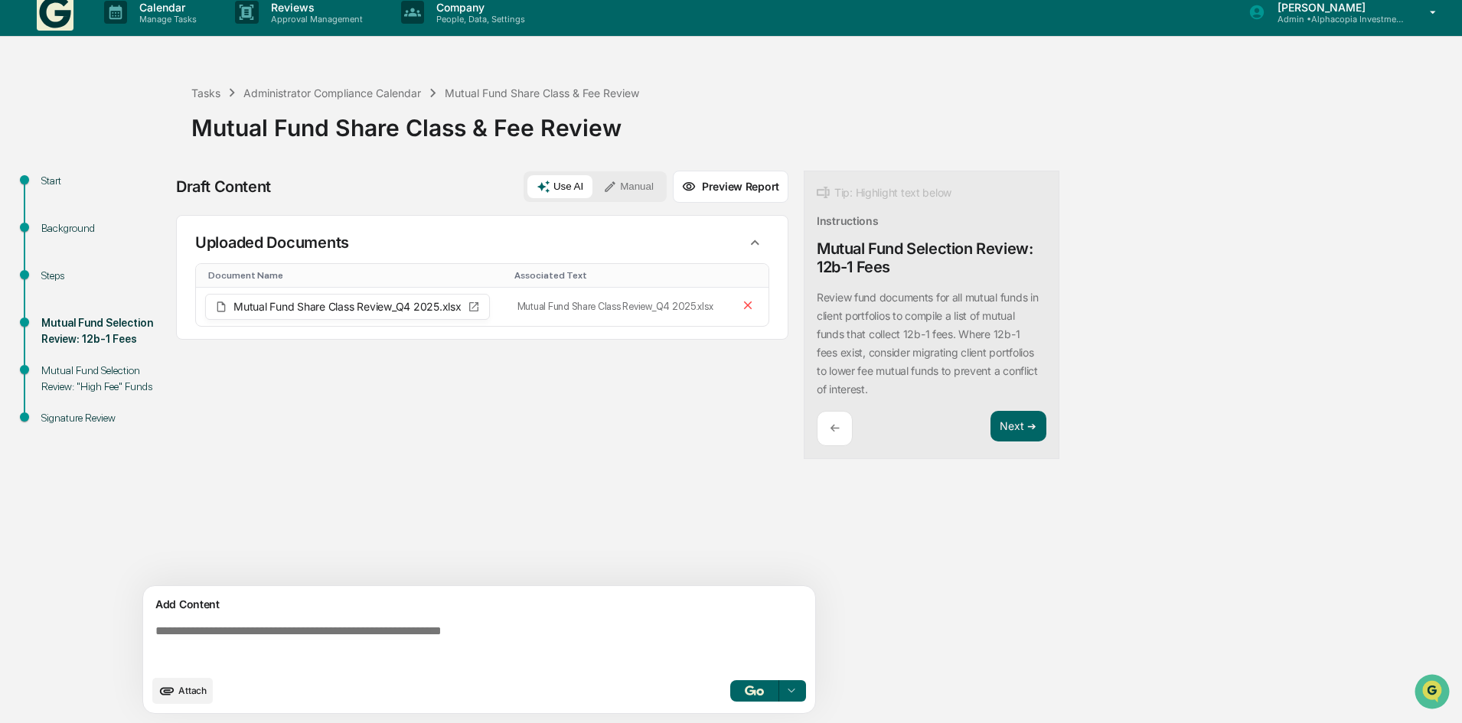
click at [755, 695] on img "button" at bounding box center [754, 691] width 18 height 10
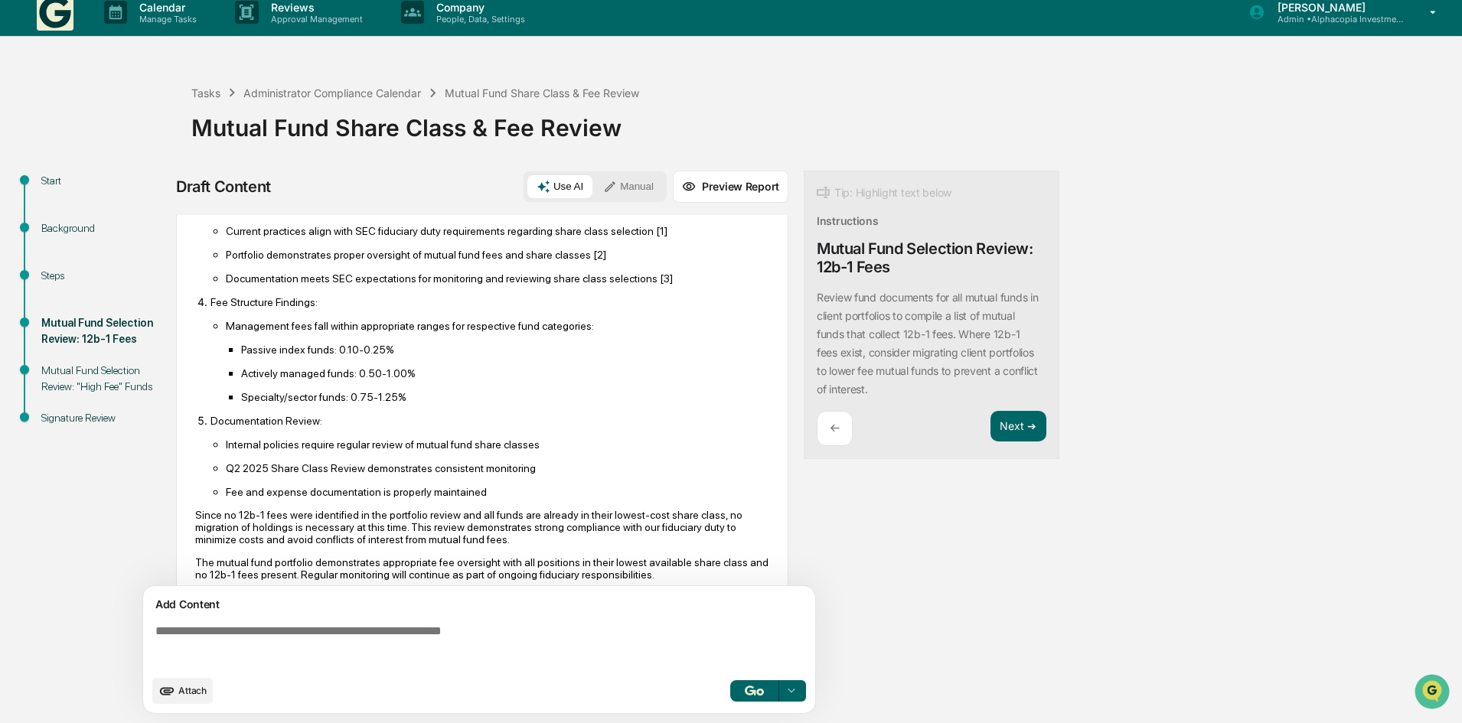
scroll to position [566, 0]
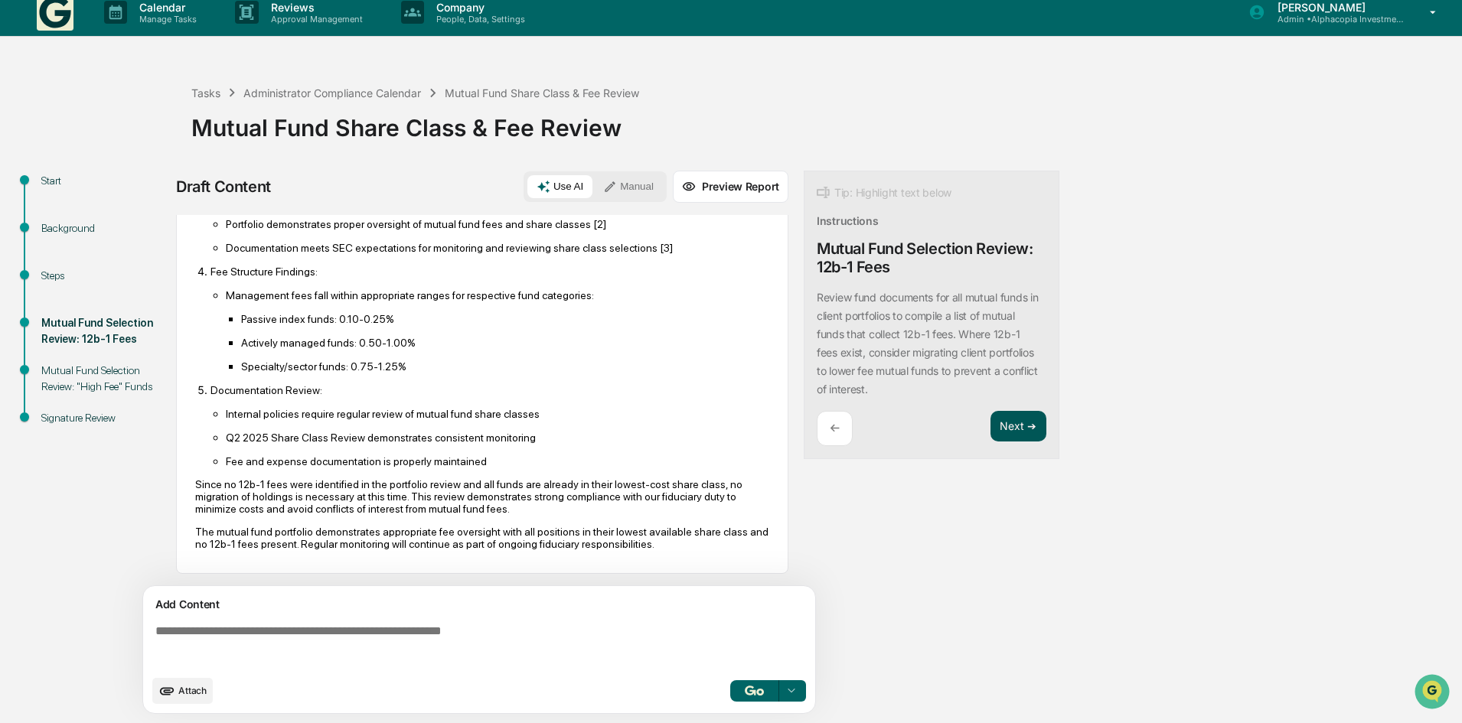
click at [1013, 432] on button "Next ➔" at bounding box center [1018, 426] width 56 height 31
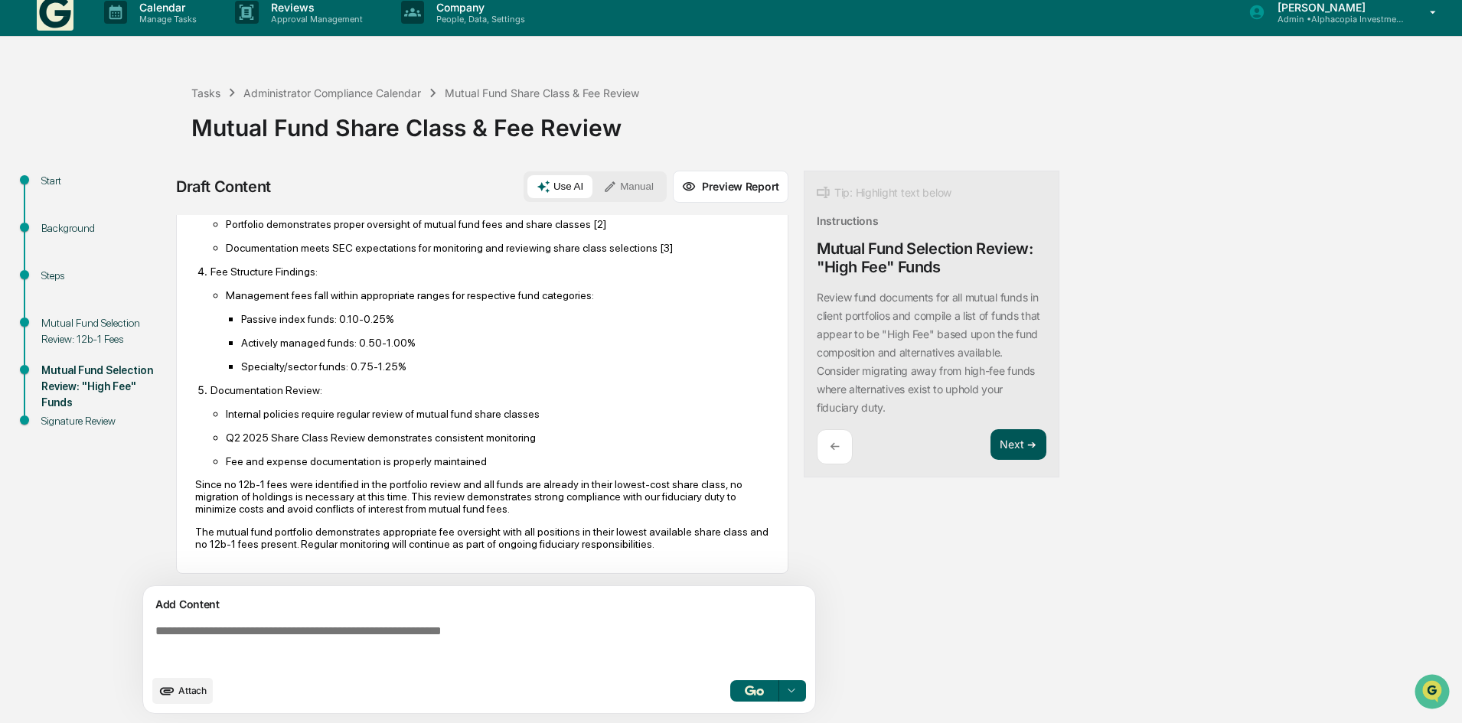
scroll to position [0, 0]
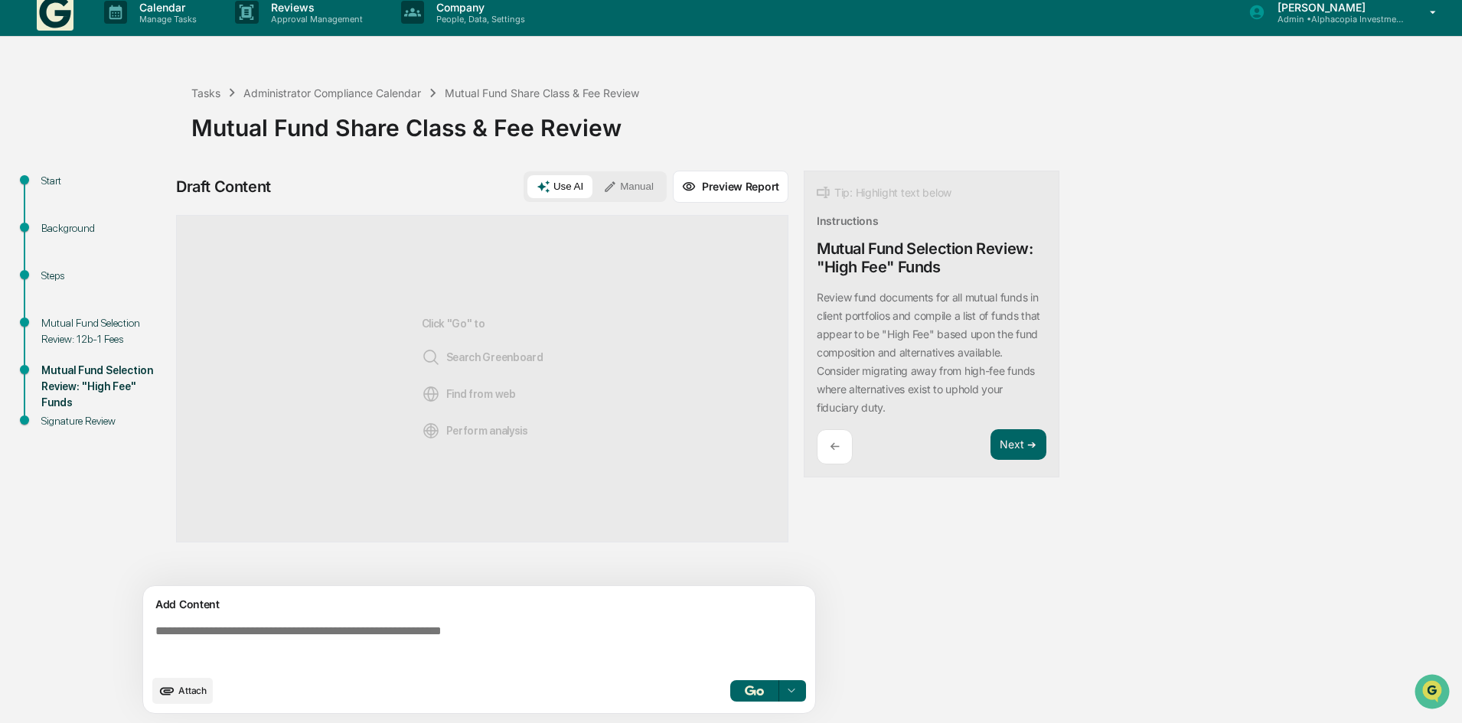
click at [279, 637] on textarea at bounding box center [482, 645] width 666 height 55
click at [750, 696] on button "button" at bounding box center [754, 690] width 49 height 21
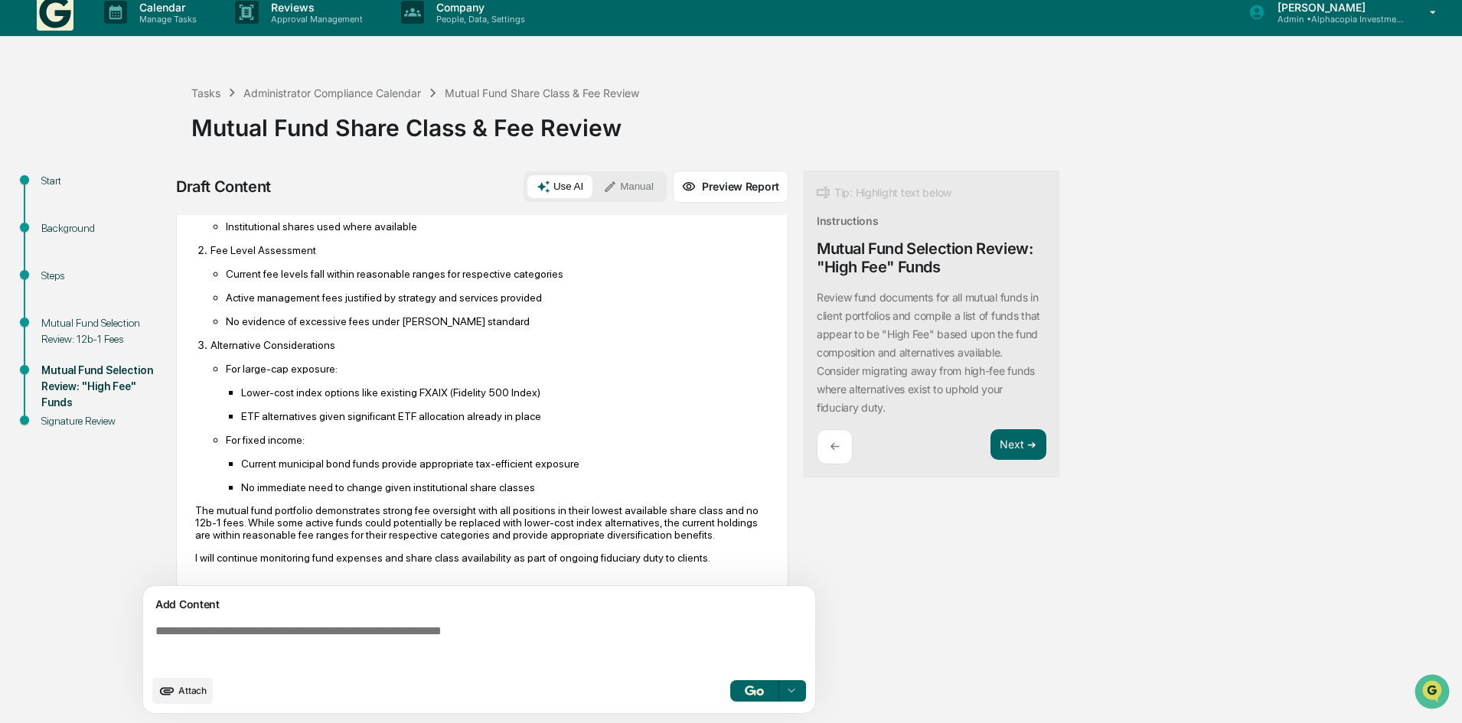
scroll to position [713, 0]
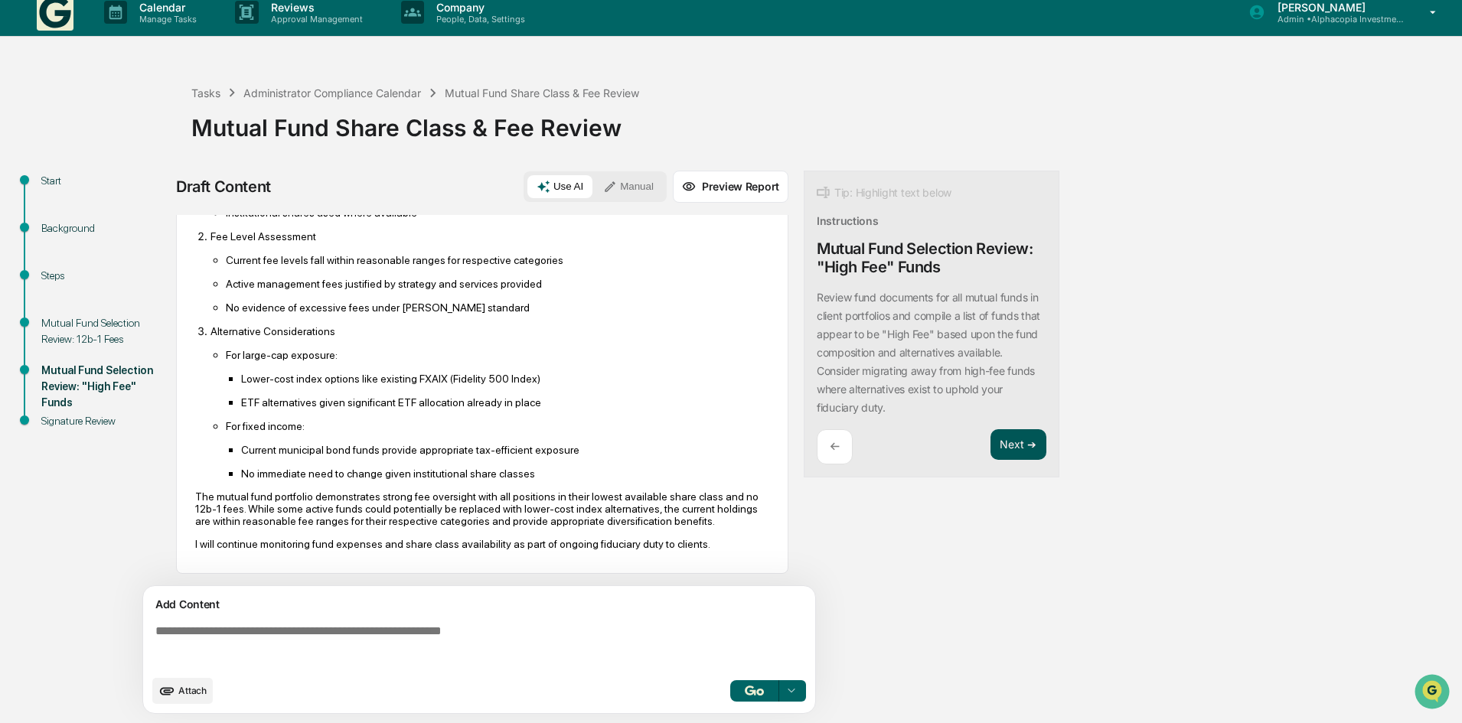
click at [1023, 445] on button "Next ➔" at bounding box center [1018, 444] width 56 height 31
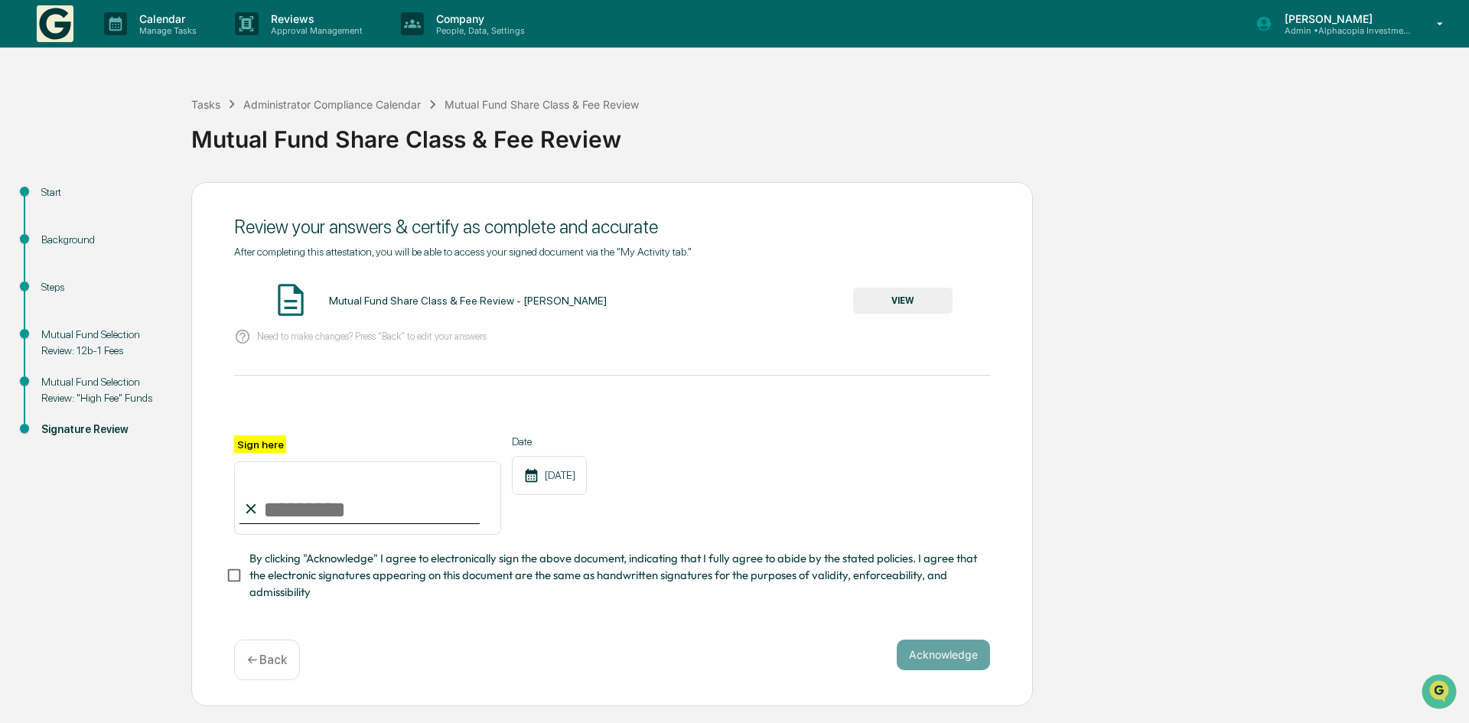
click at [317, 509] on input "Sign here" at bounding box center [367, 498] width 267 height 73
type input "**********"
click at [906, 302] on button "VIEW" at bounding box center [902, 301] width 99 height 26
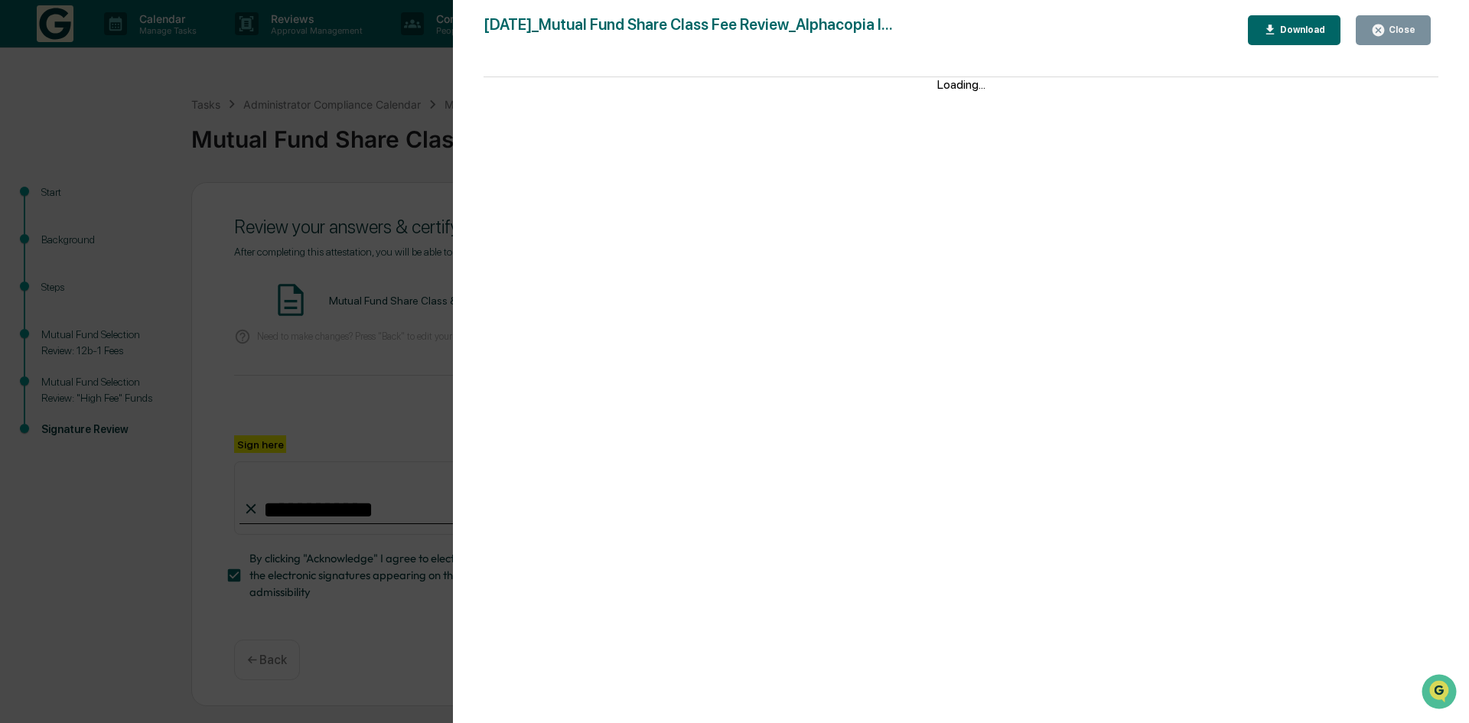
click at [1404, 23] on div "Close" at bounding box center [1394, 30] width 44 height 15
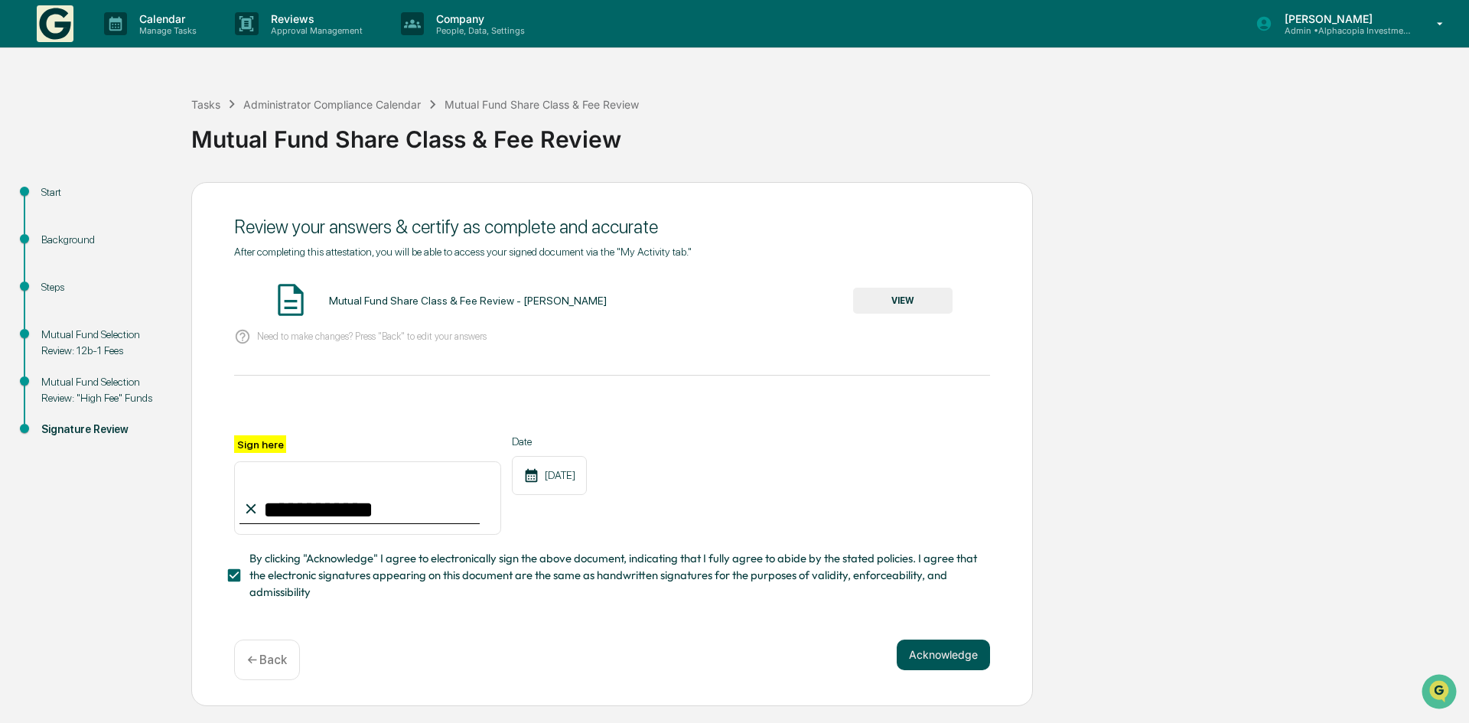
click at [972, 651] on button "Acknowledge" at bounding box center [943, 655] width 93 height 31
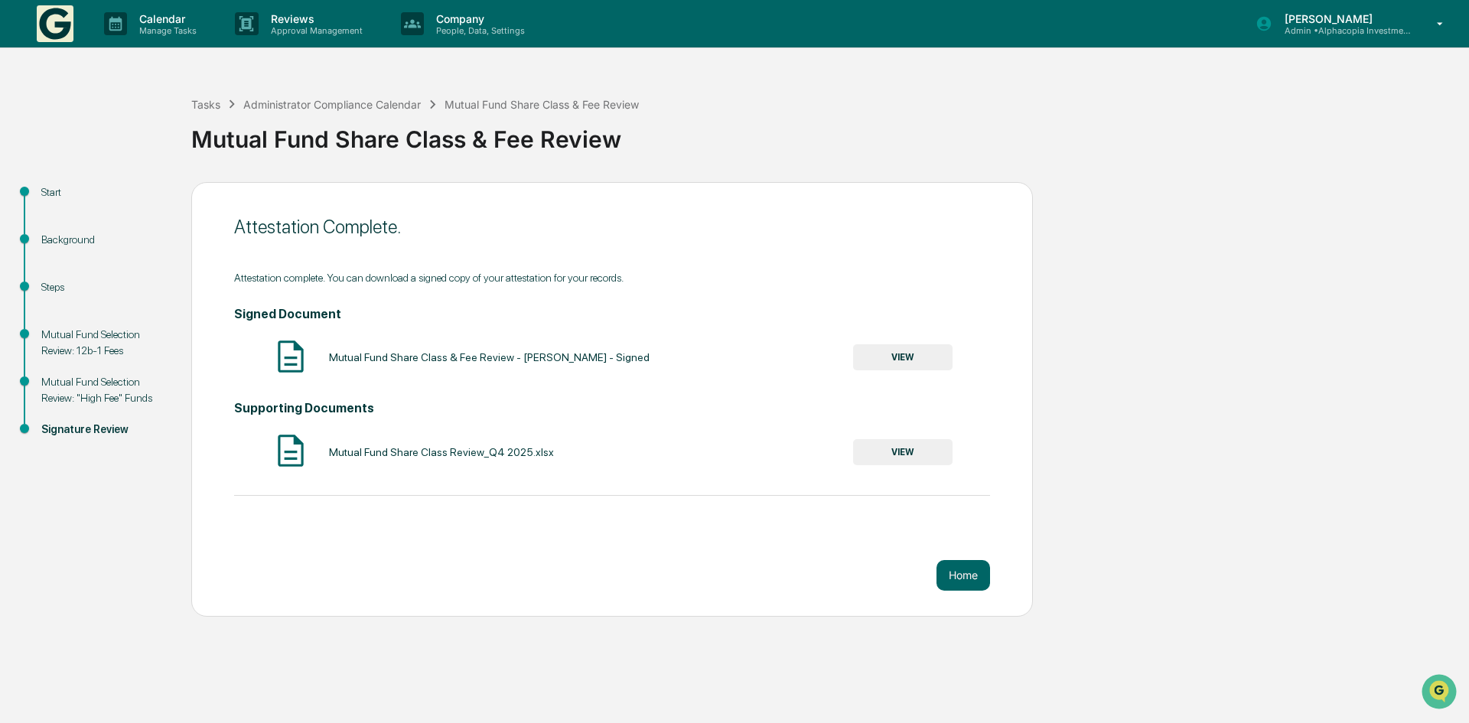
click at [904, 350] on button "VIEW" at bounding box center [902, 357] width 99 height 26
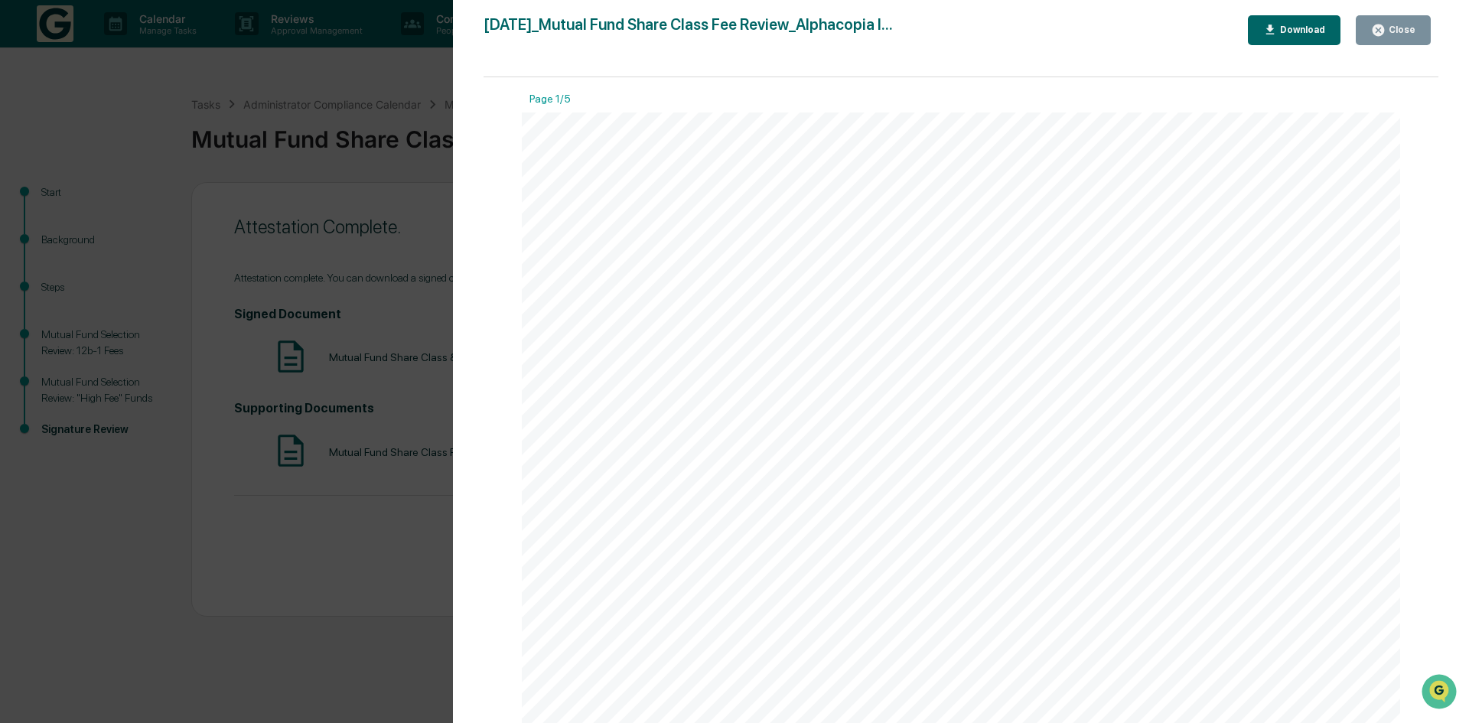
click at [1315, 26] on div "Download" at bounding box center [1301, 29] width 48 height 11
click at [1419, 27] on button "Close" at bounding box center [1393, 30] width 75 height 30
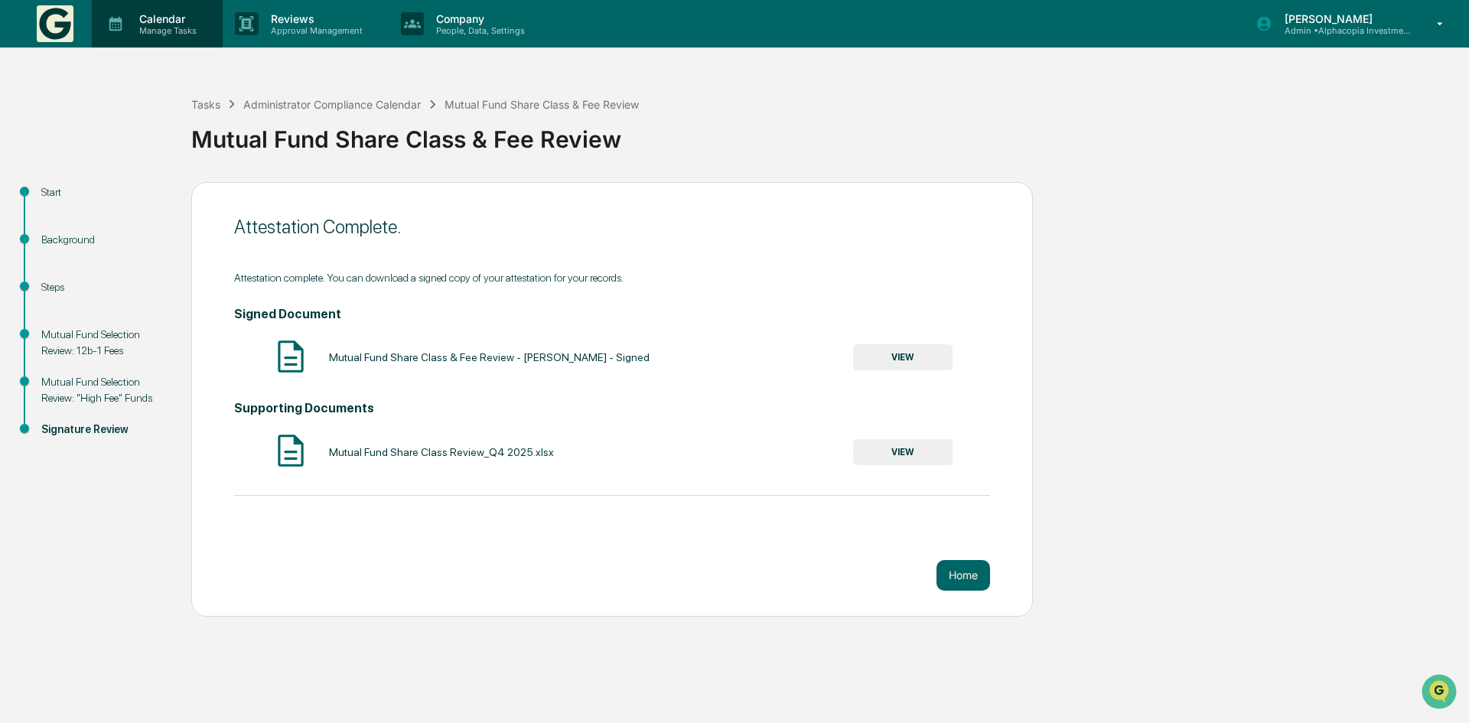
click at [158, 22] on p "Calendar" at bounding box center [165, 18] width 77 height 13
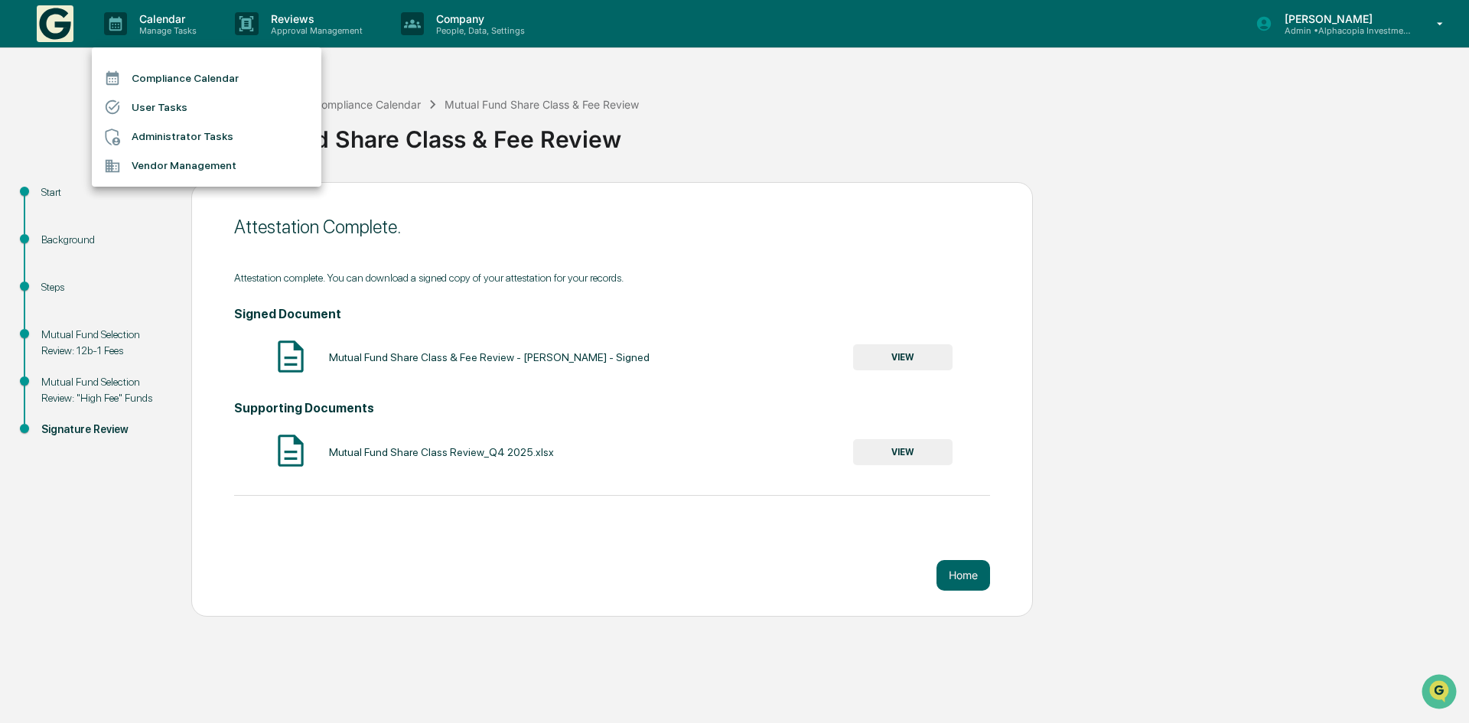
click at [156, 77] on li "Compliance Calendar" at bounding box center [207, 78] width 230 height 29
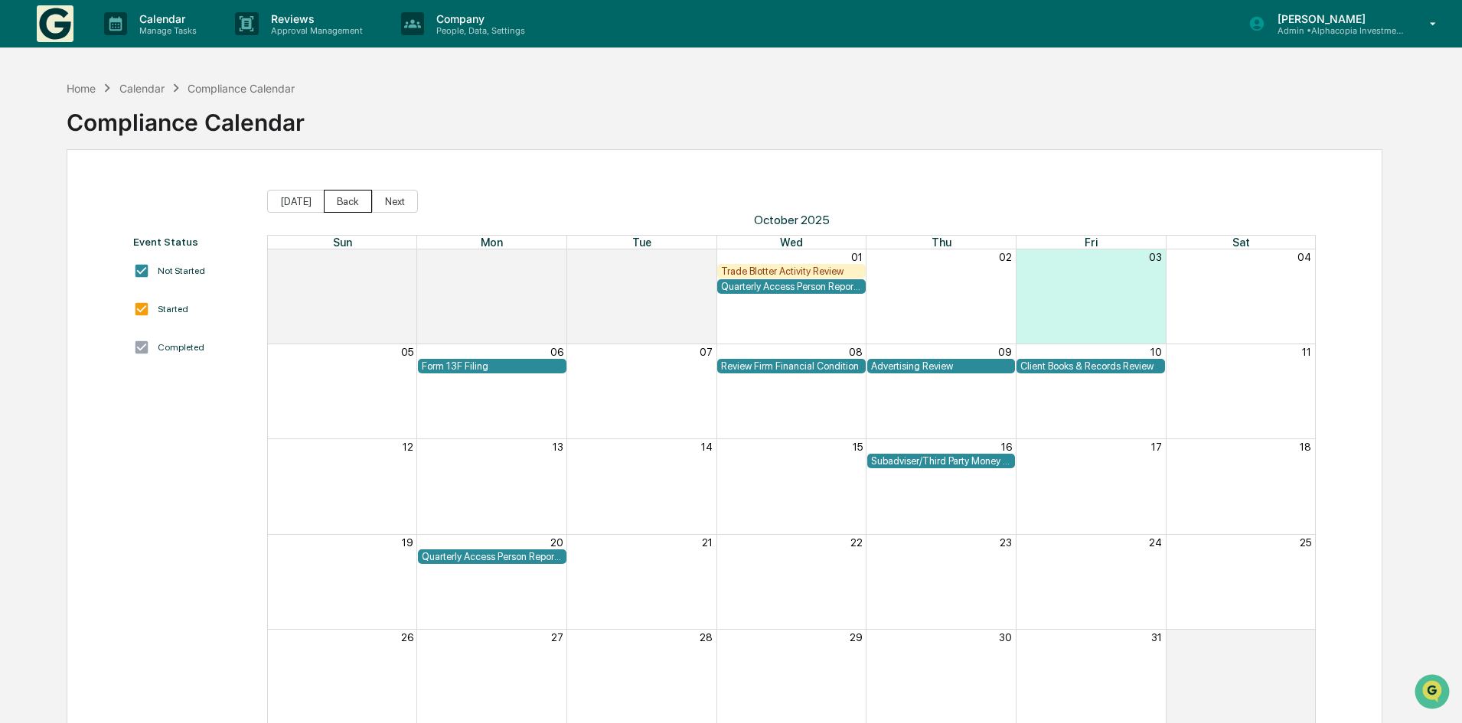
click at [351, 210] on button "Back" at bounding box center [348, 201] width 48 height 23
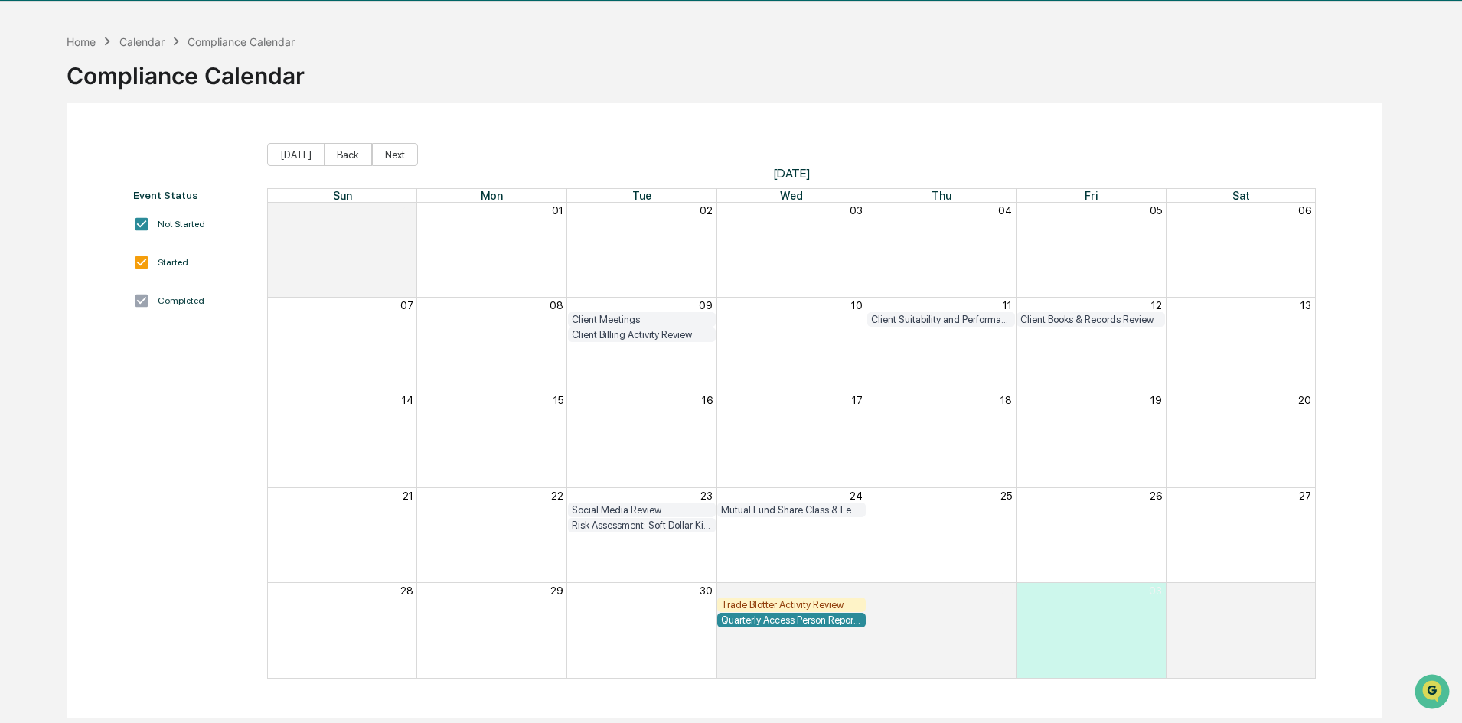
scroll to position [73, 0]
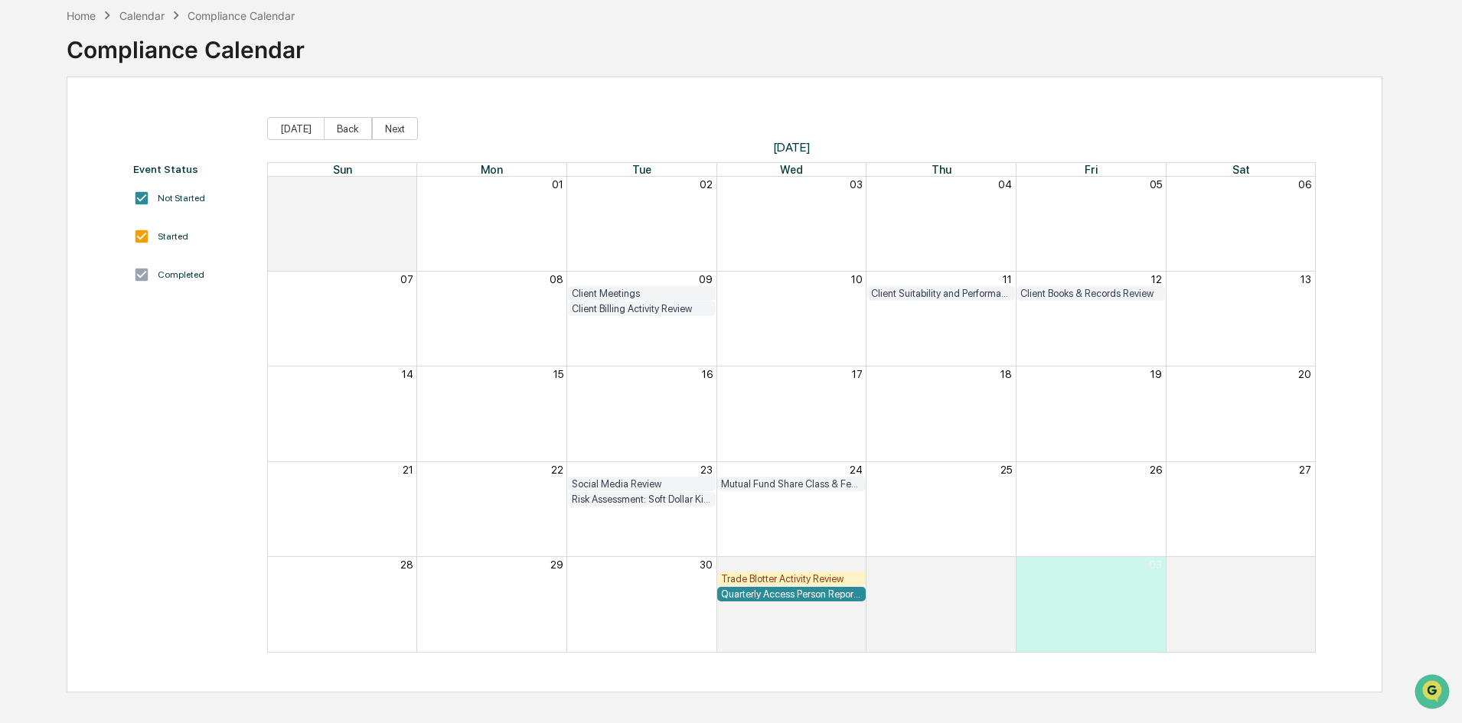
click at [799, 575] on div "Trade Blotter Activity Review" at bounding box center [791, 578] width 141 height 11
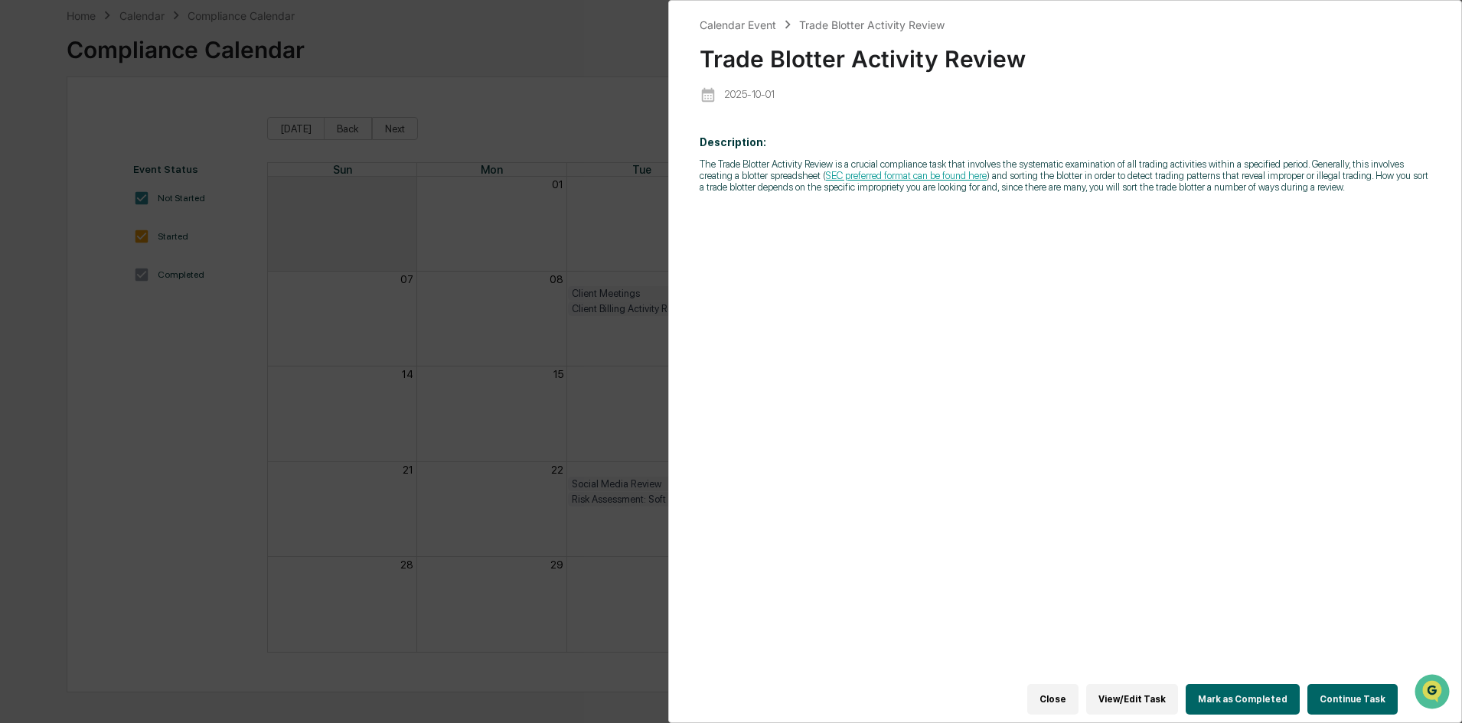
click at [1369, 698] on button "Continue Task" at bounding box center [1352, 699] width 90 height 31
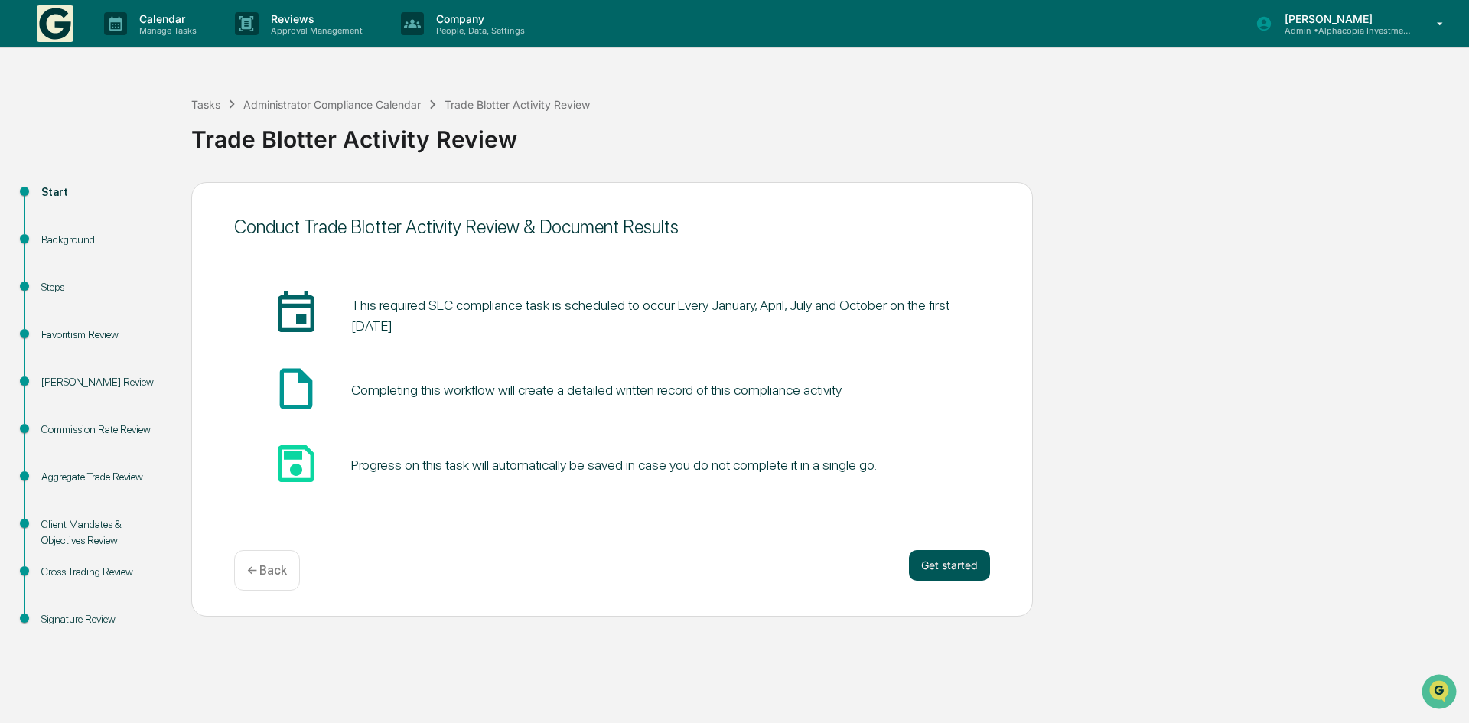
click at [953, 559] on button "Get started" at bounding box center [949, 565] width 81 height 31
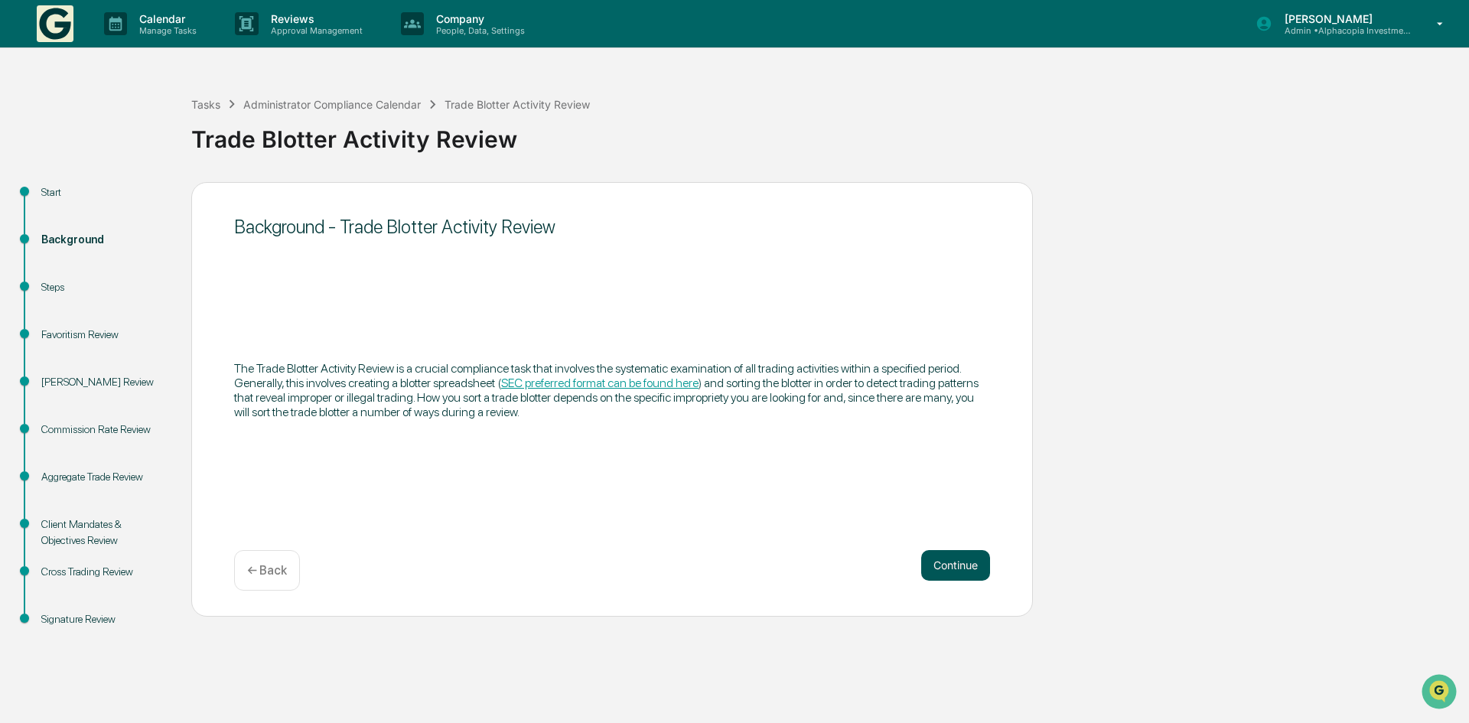
click at [967, 569] on button "Continue" at bounding box center [955, 565] width 69 height 31
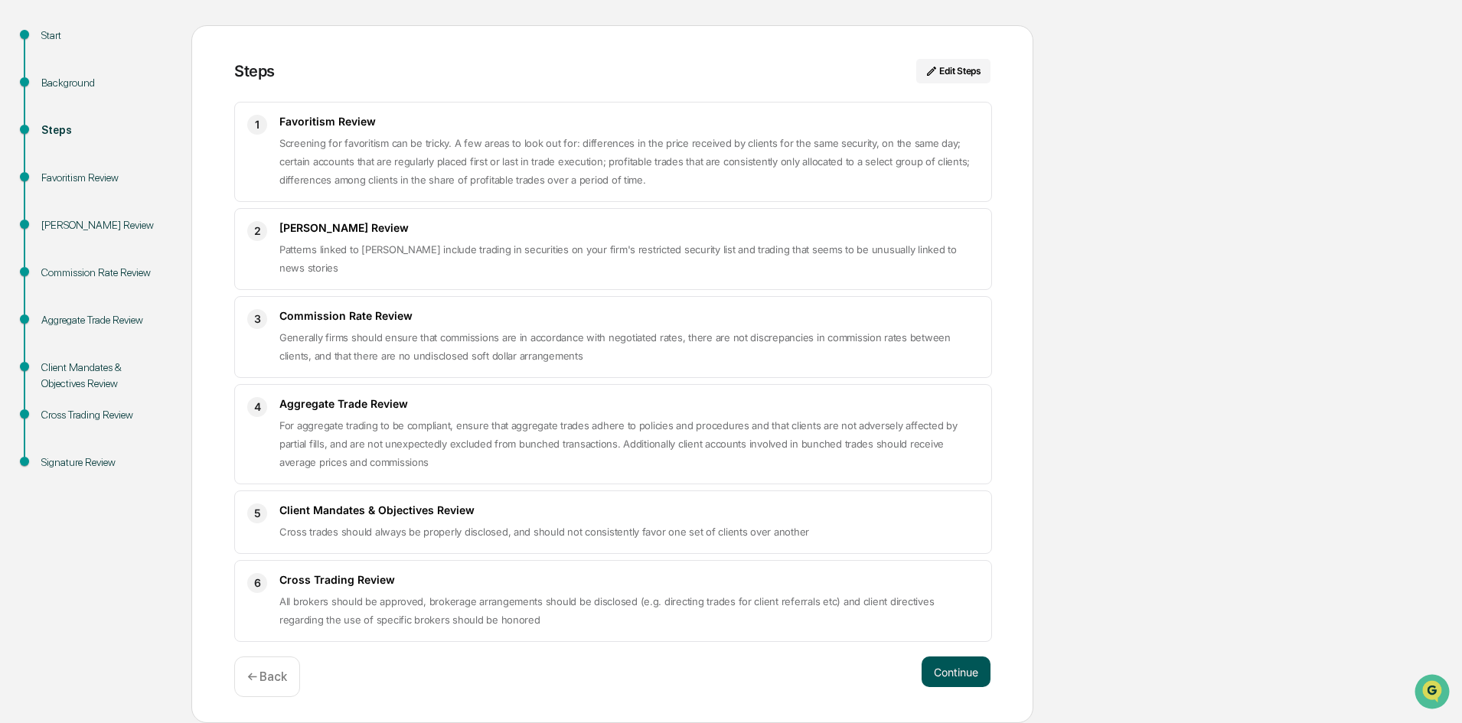
click at [973, 678] on button "Continue" at bounding box center [955, 672] width 69 height 31
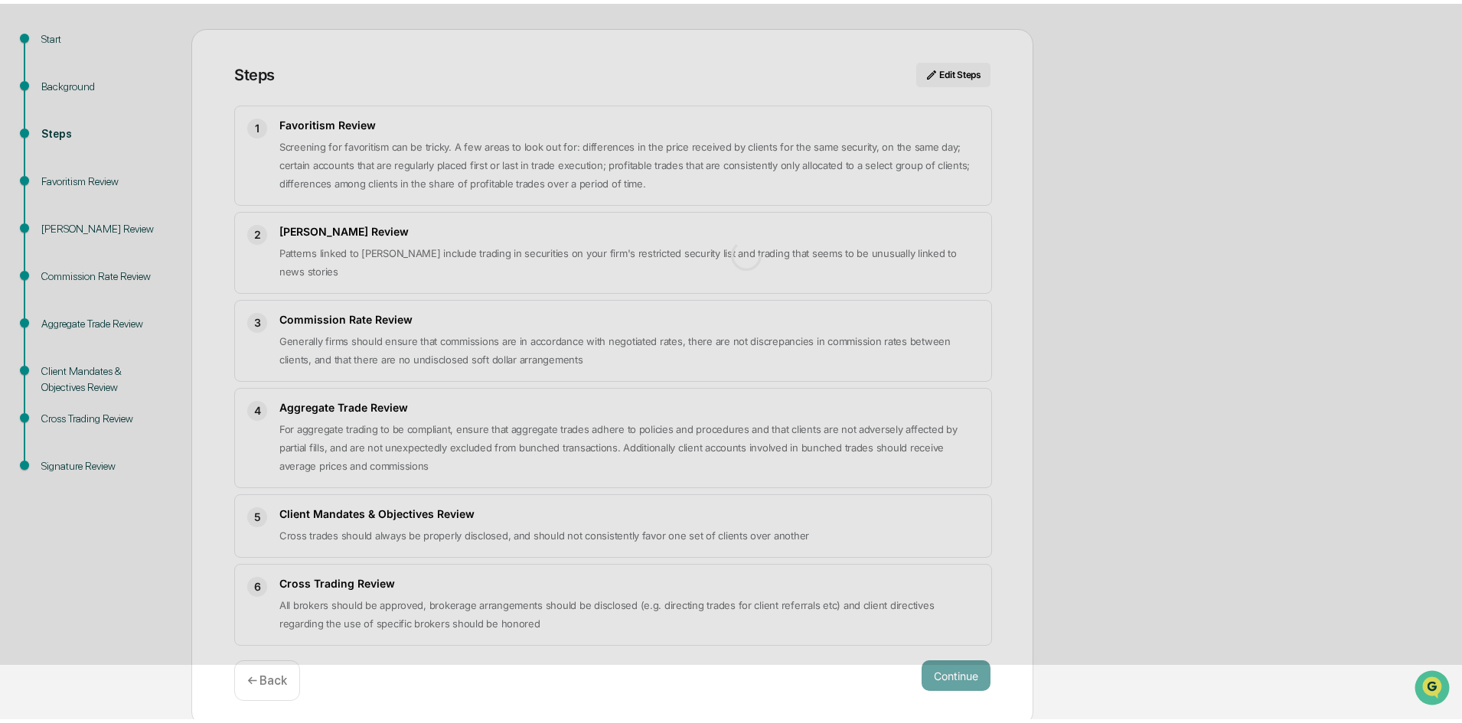
scroll to position [11, 0]
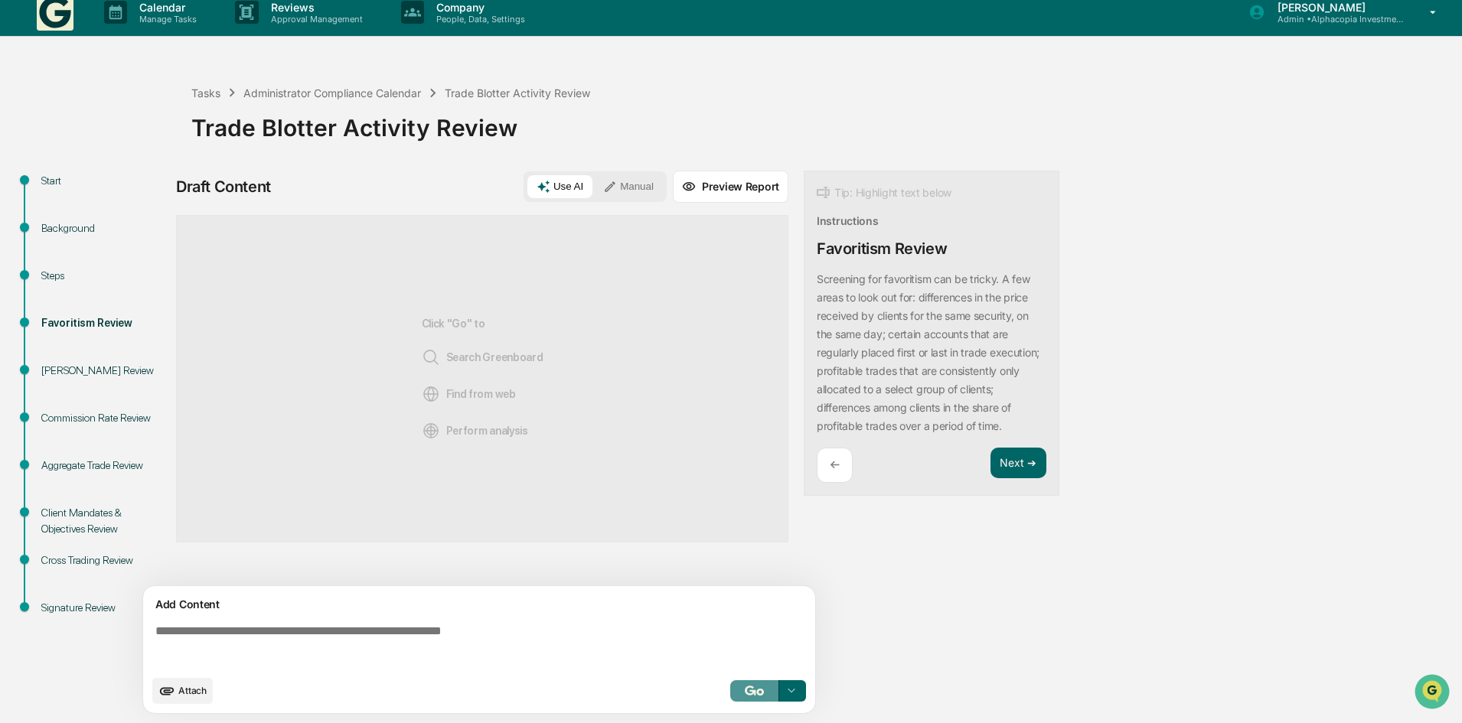
click at [759, 693] on img "button" at bounding box center [754, 691] width 18 height 10
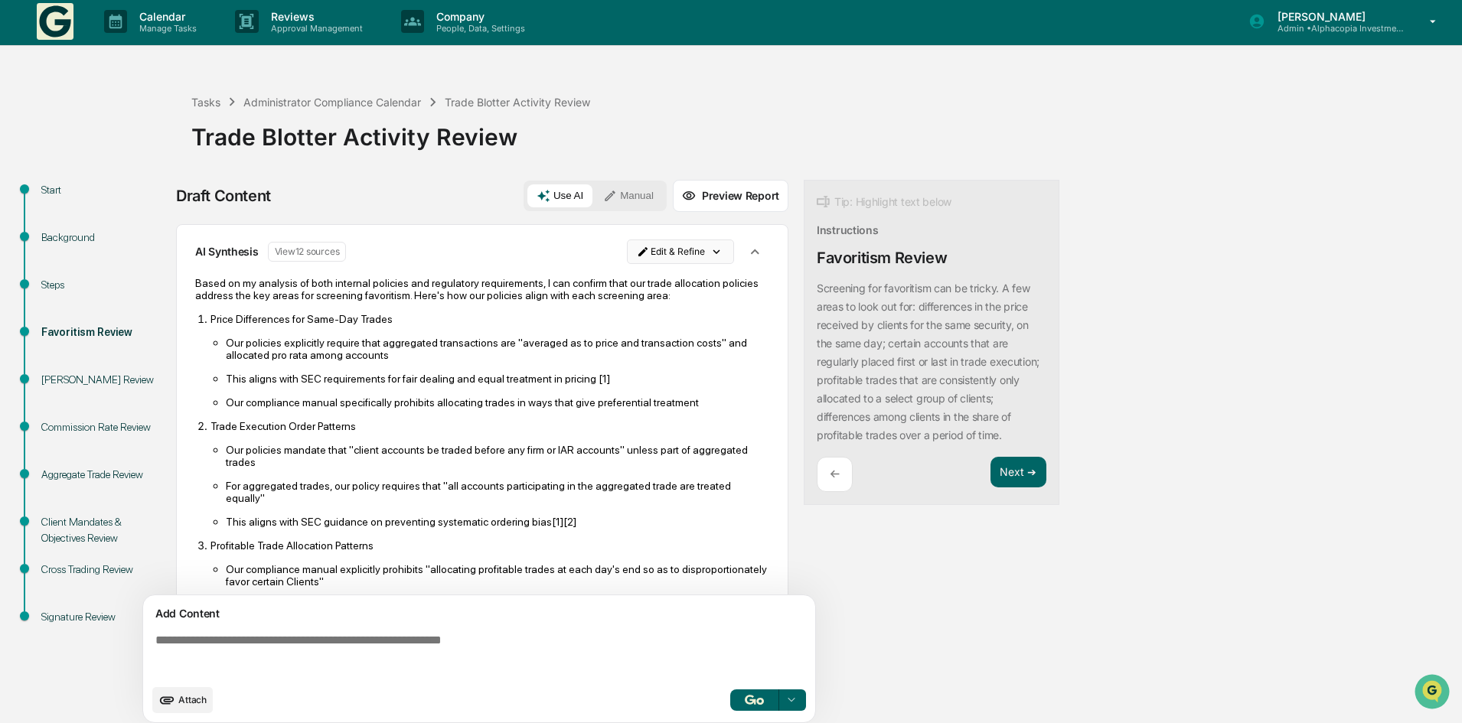
scroll to position [0, 0]
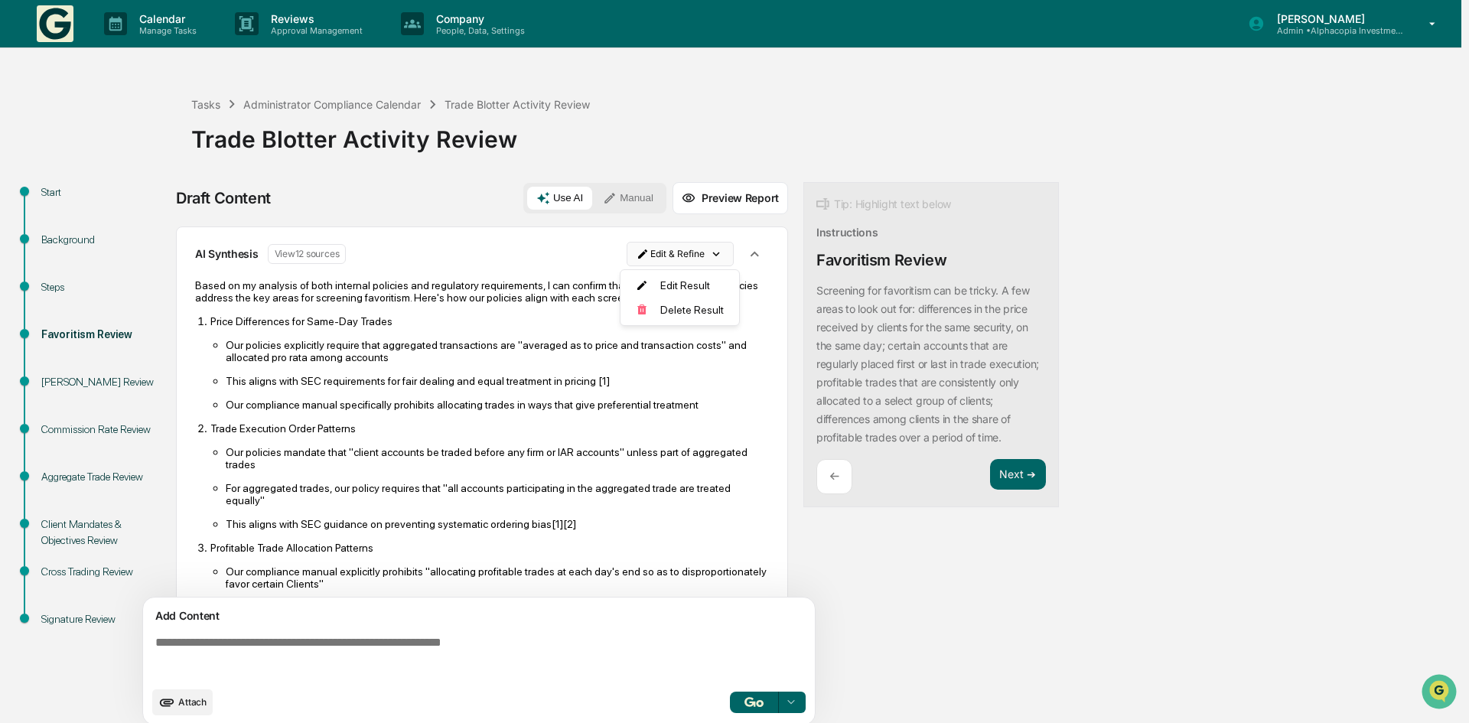
click at [693, 253] on html "Calendar Manage Tasks Reviews Approval Management Company People, Data, Setting…" at bounding box center [734, 361] width 1469 height 723
click at [677, 286] on div "Edit Result" at bounding box center [674, 285] width 113 height 24
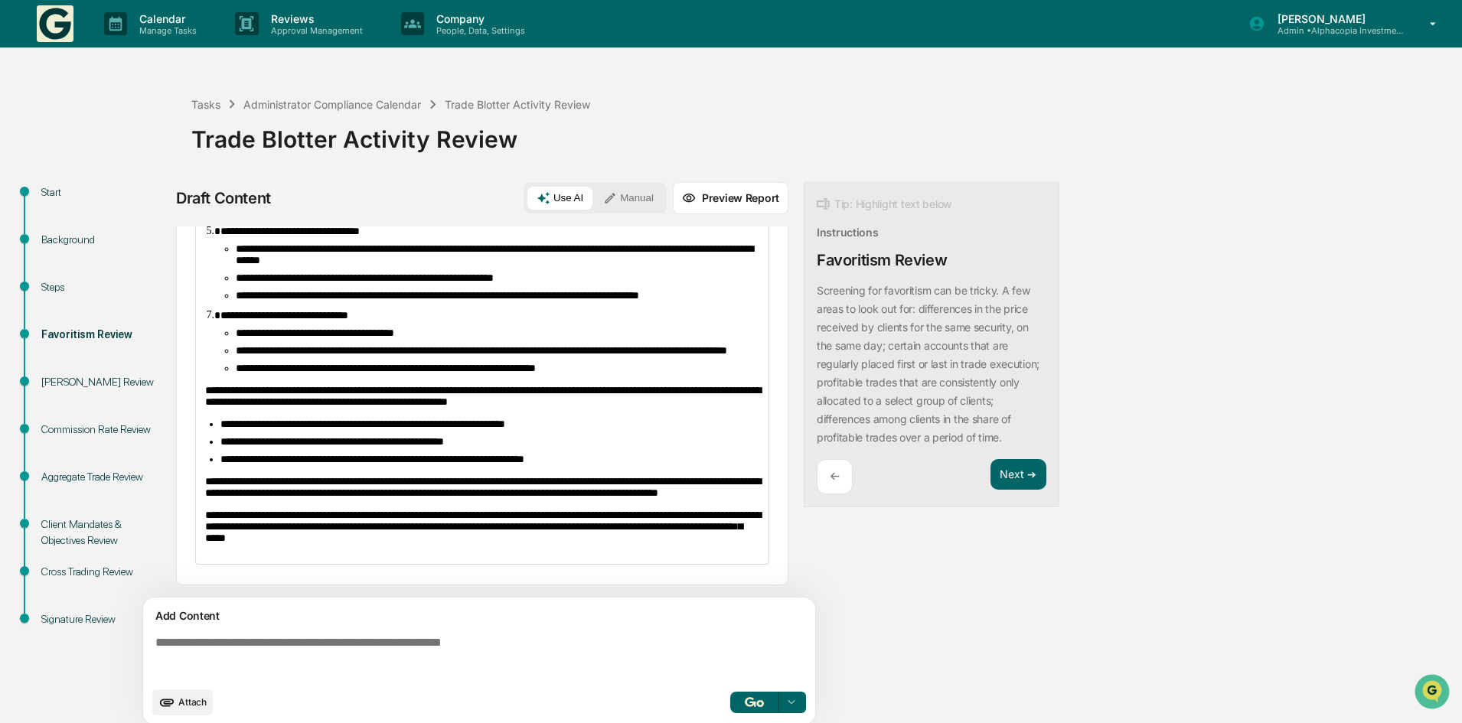
scroll to position [386, 0]
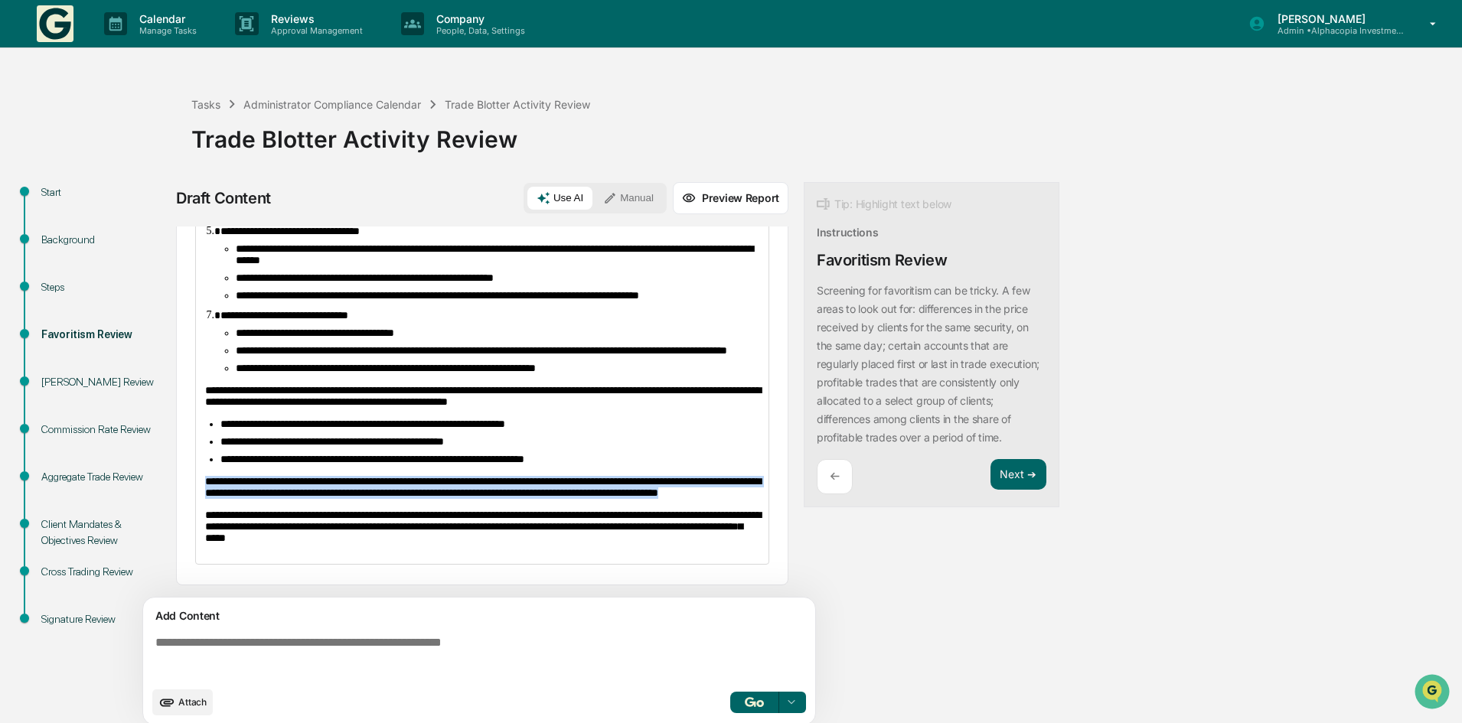
drag, startPoint x: 204, startPoint y: 463, endPoint x: 373, endPoint y: 492, distance: 172.4
click at [373, 492] on div "**********" at bounding box center [482, 290] width 572 height 550
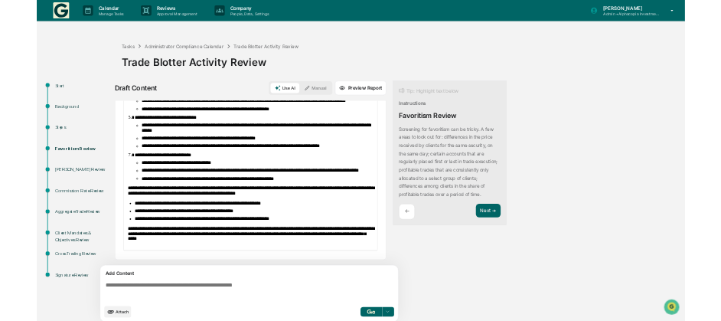
scroll to position [0, 0]
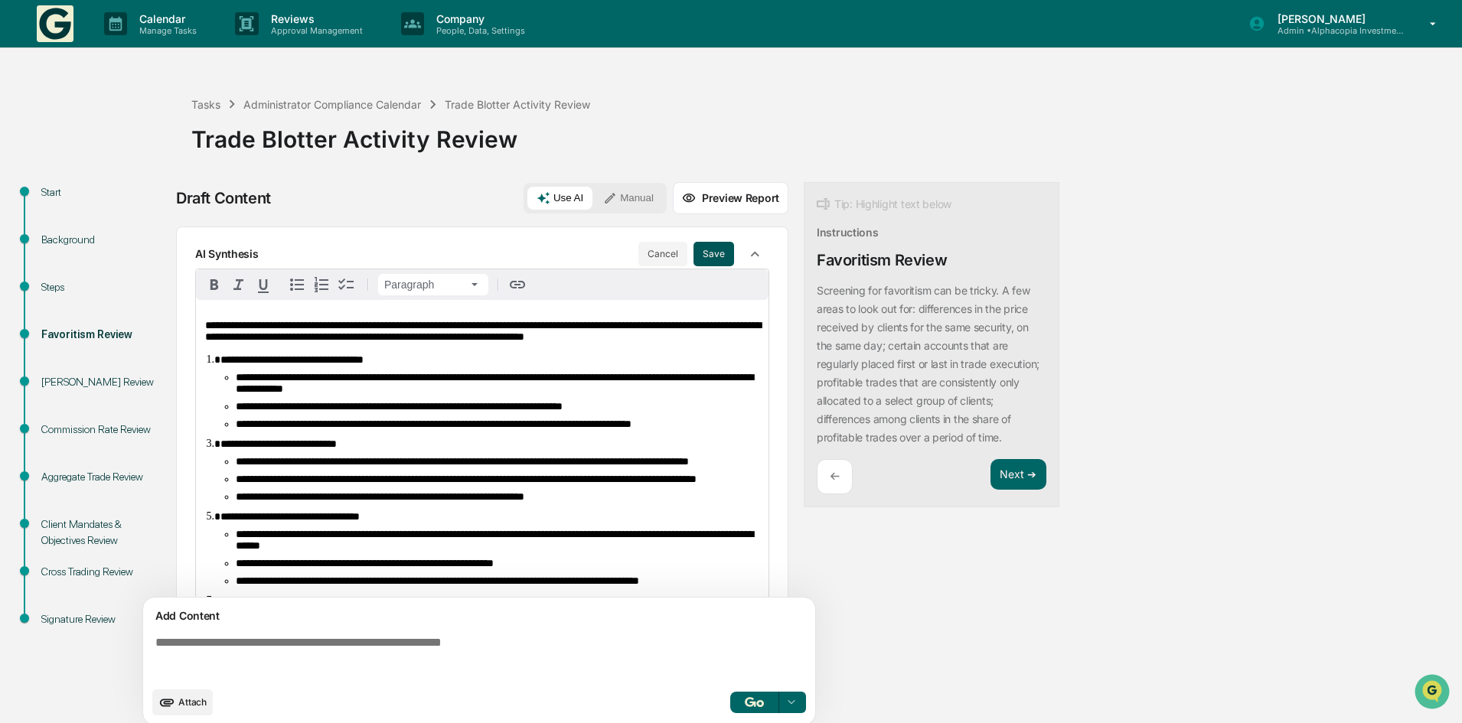
click at [711, 256] on button "Save" at bounding box center [713, 254] width 41 height 24
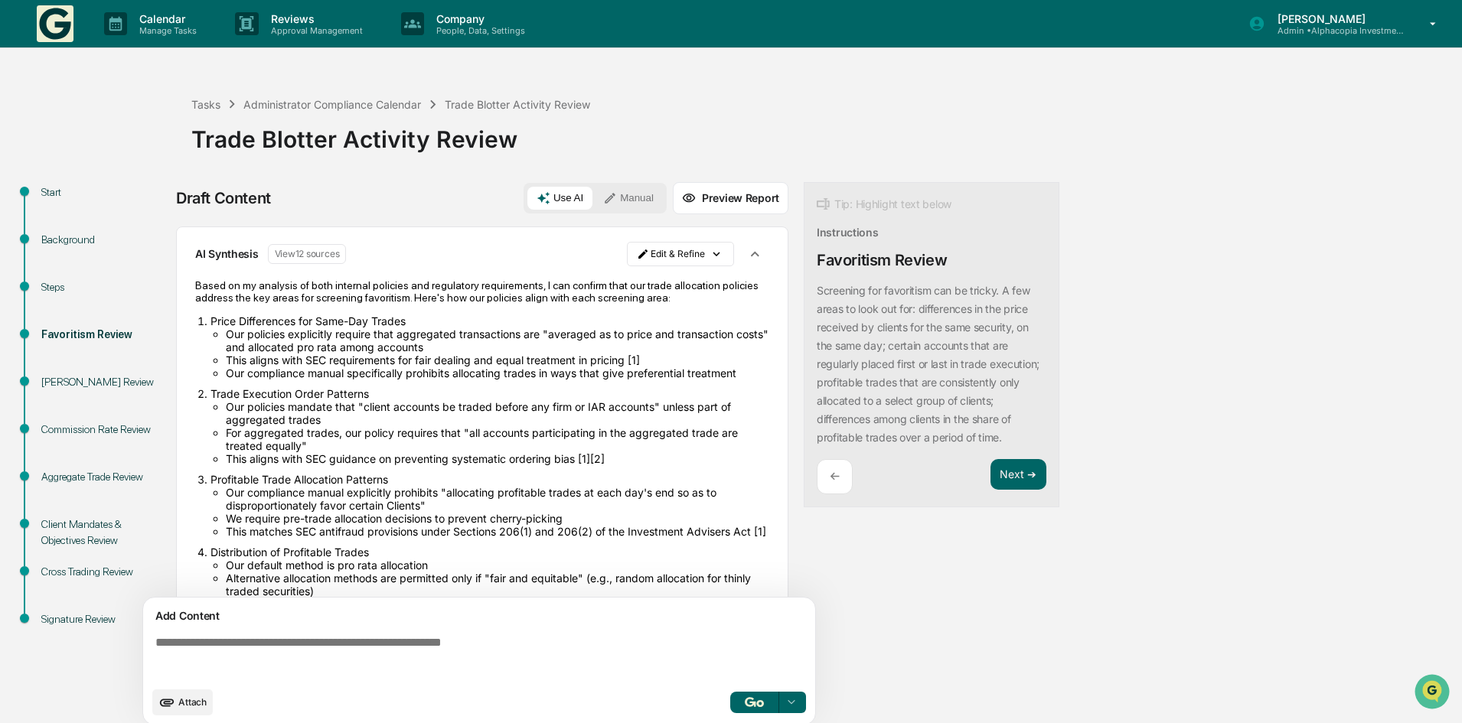
click at [197, 700] on span "Attach" at bounding box center [192, 701] width 28 height 11
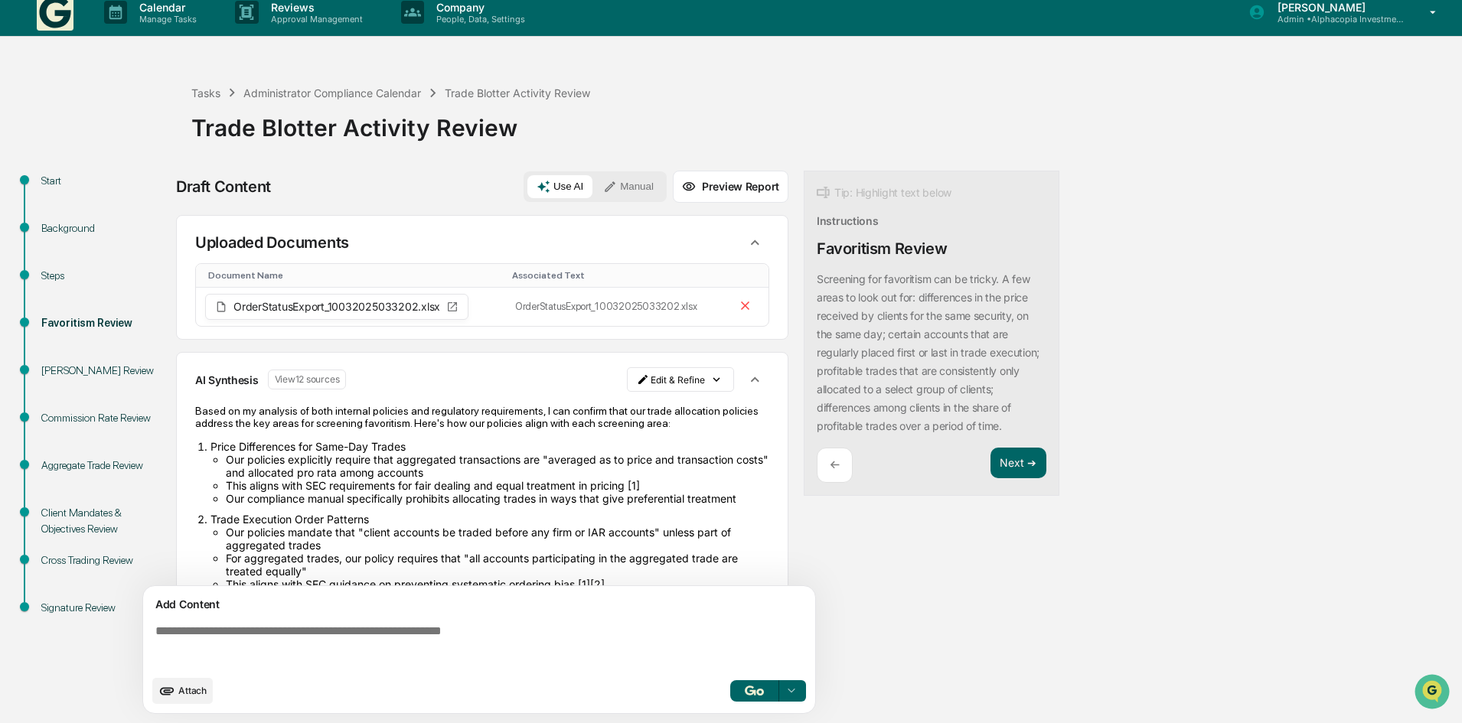
scroll to position [77, 0]
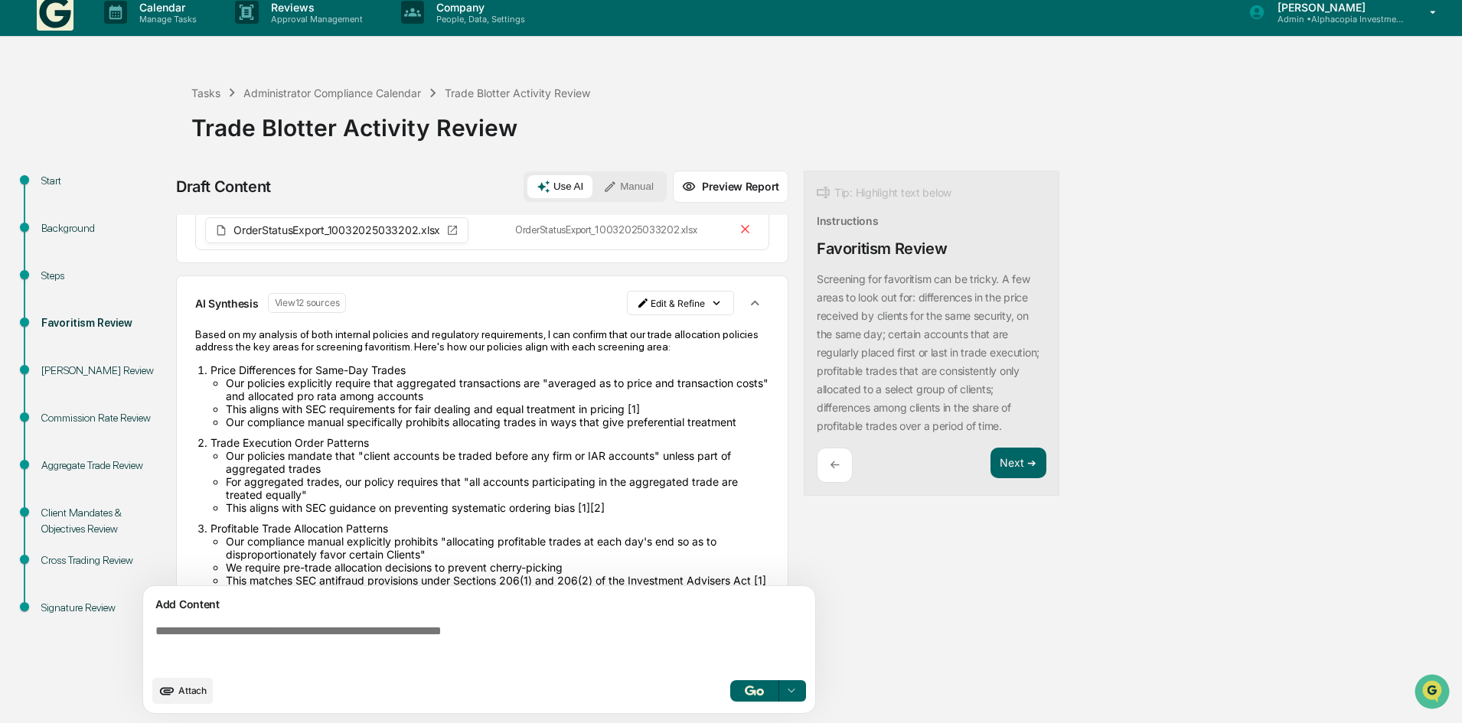
click at [759, 691] on img "button" at bounding box center [754, 691] width 18 height 10
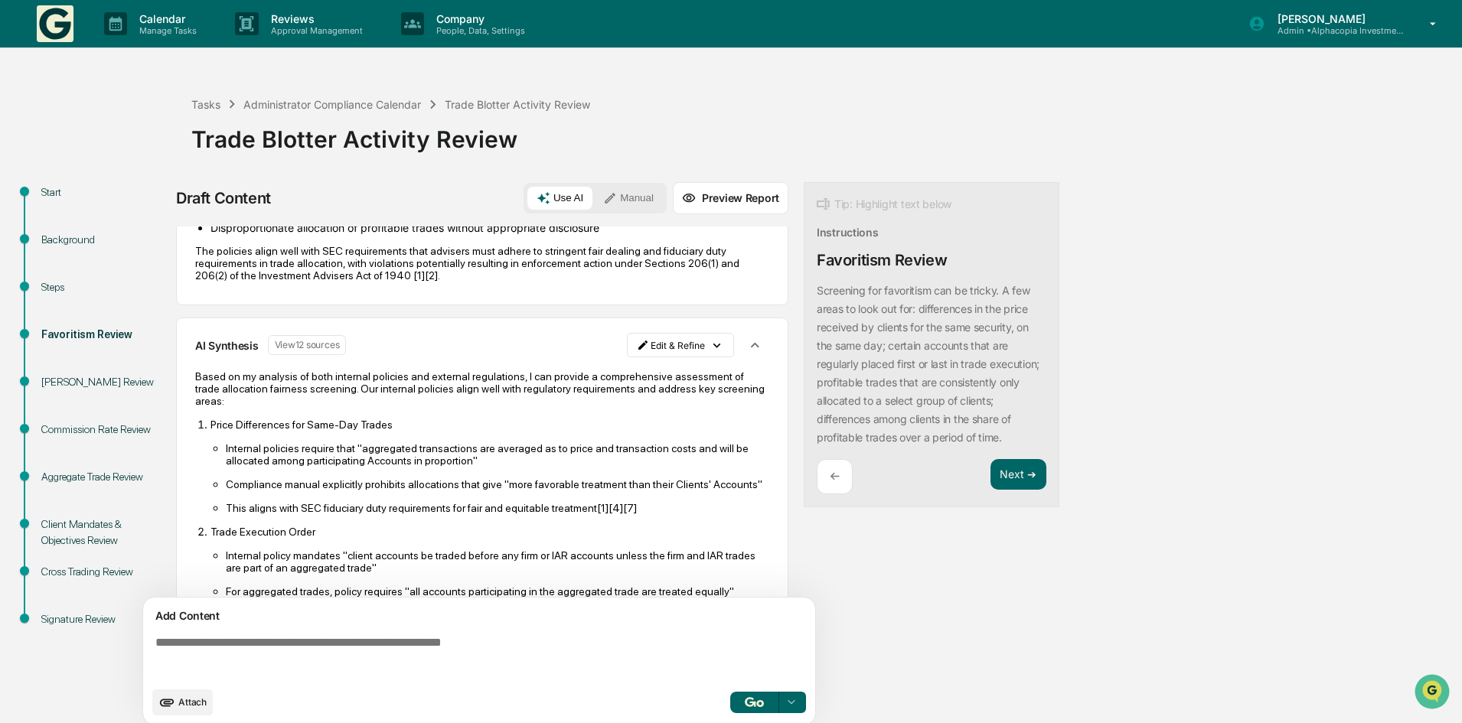
scroll to position [590, 0]
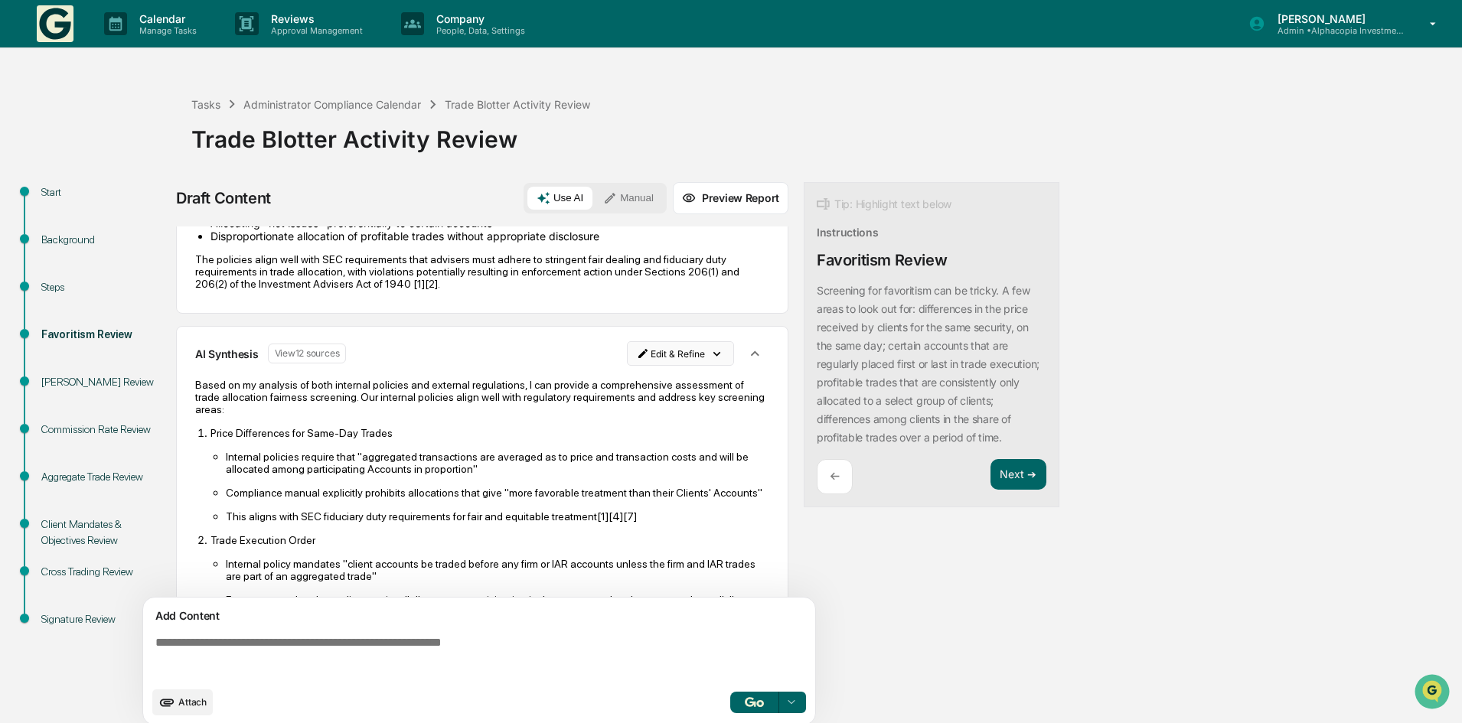
click at [699, 363] on html "Calendar Manage Tasks Reviews Approval Management Company People, Data, Setting…" at bounding box center [731, 361] width 1462 height 723
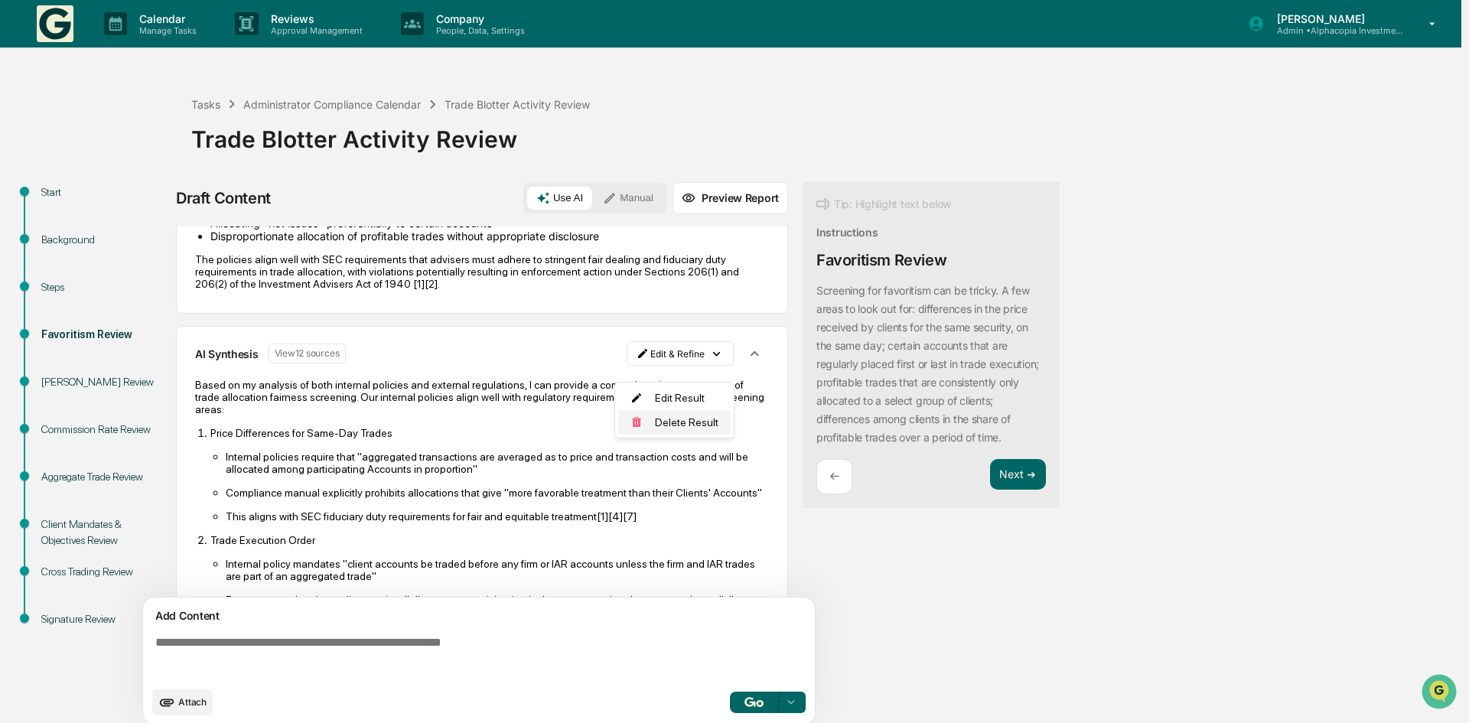
click at [681, 419] on div "Delete Result" at bounding box center [674, 422] width 113 height 24
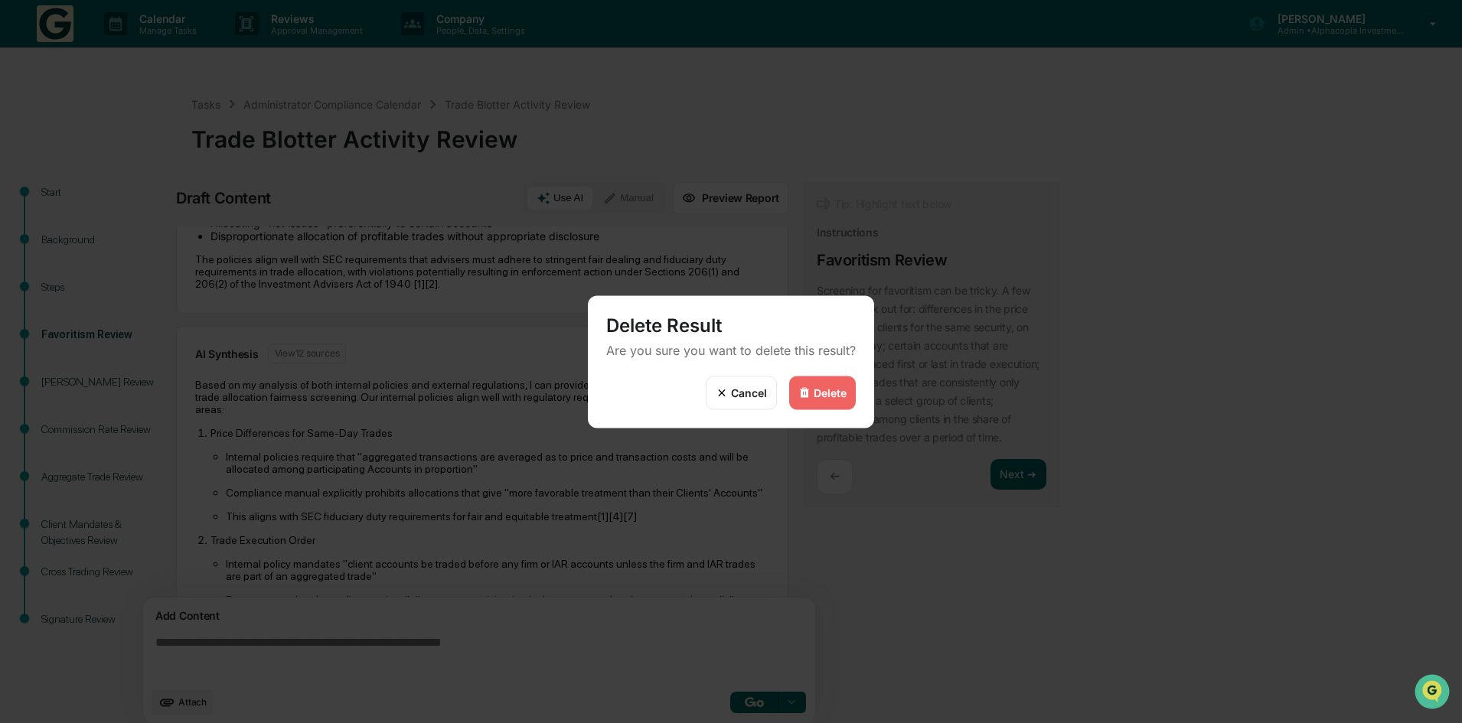
click at [804, 389] on img at bounding box center [804, 393] width 12 height 12
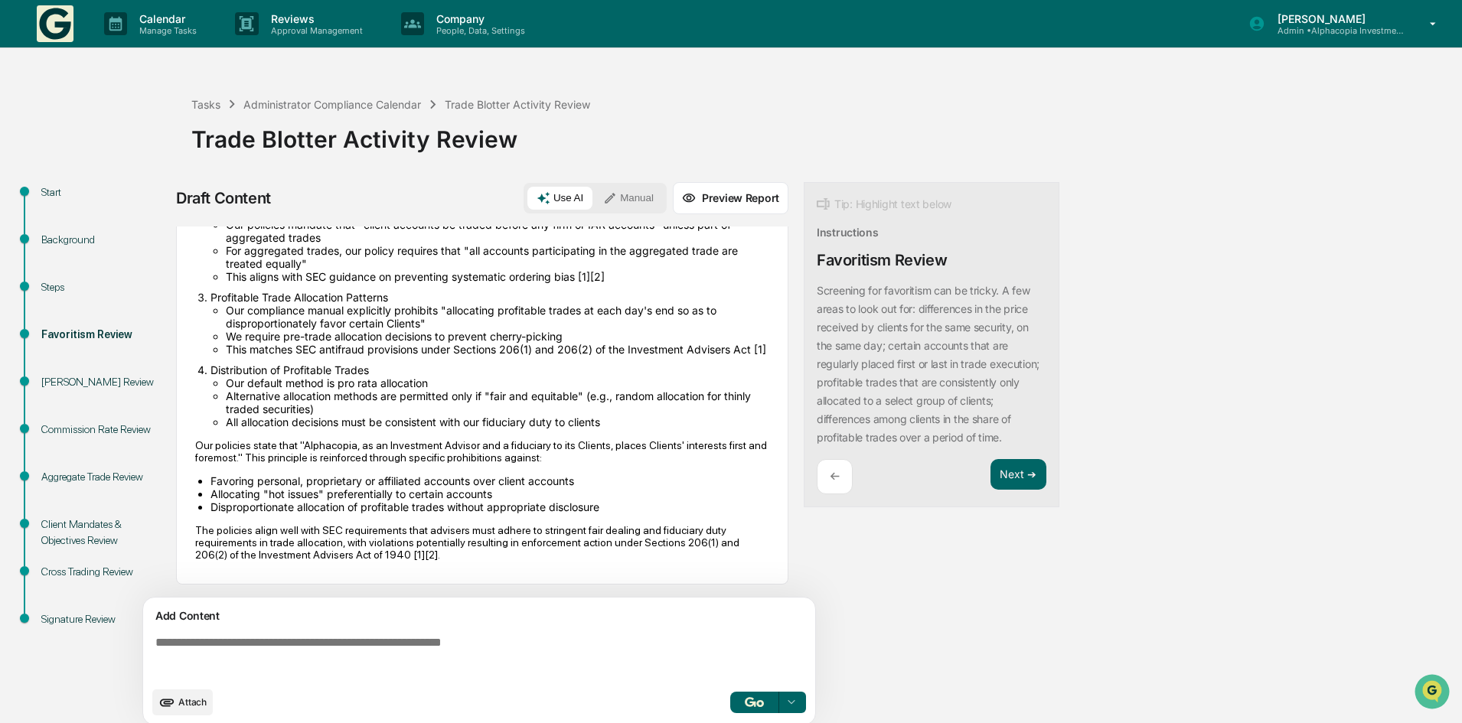
click at [256, 643] on textarea at bounding box center [482, 657] width 666 height 55
click at [188, 702] on span "Attach" at bounding box center [192, 701] width 28 height 11
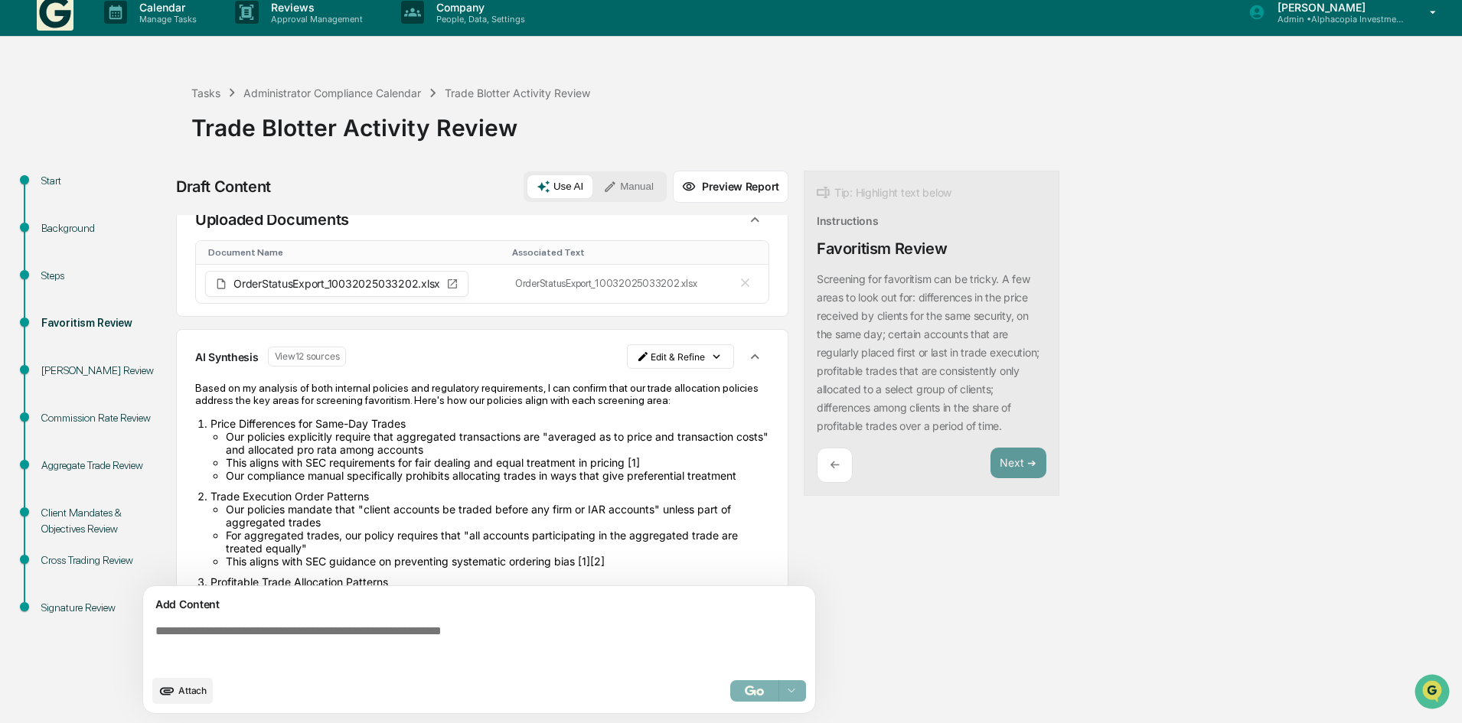
scroll to position [0, 0]
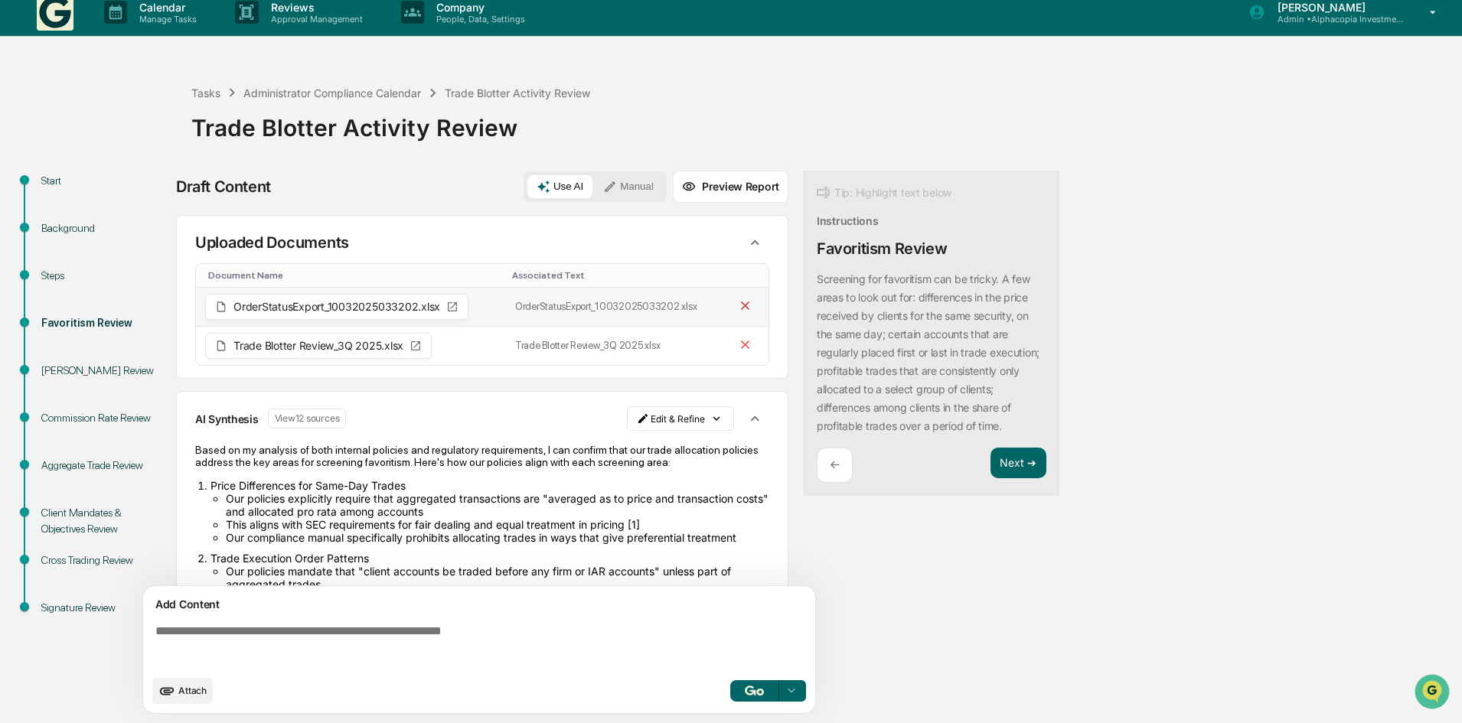
click at [738, 306] on icon at bounding box center [745, 305] width 15 height 15
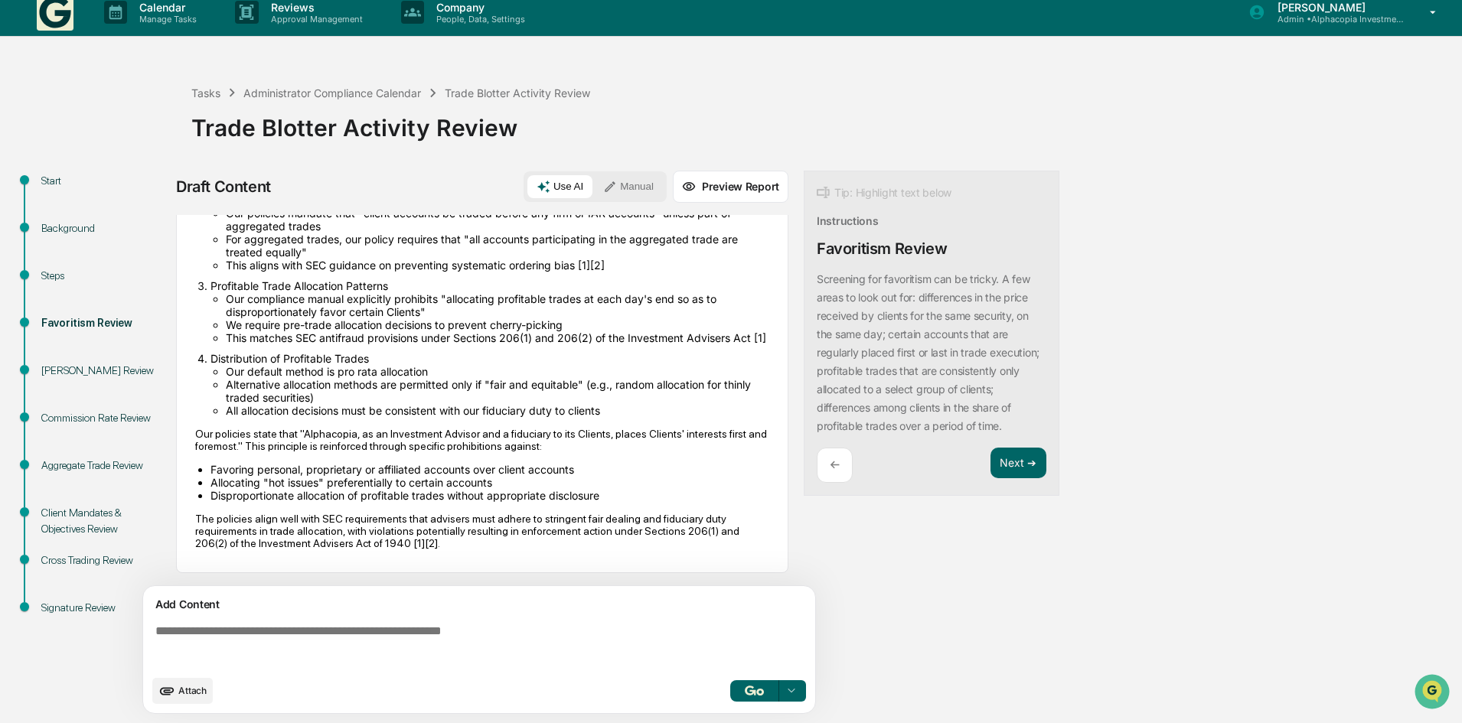
scroll to position [331, 0]
click at [764, 694] on button "button" at bounding box center [754, 690] width 49 height 21
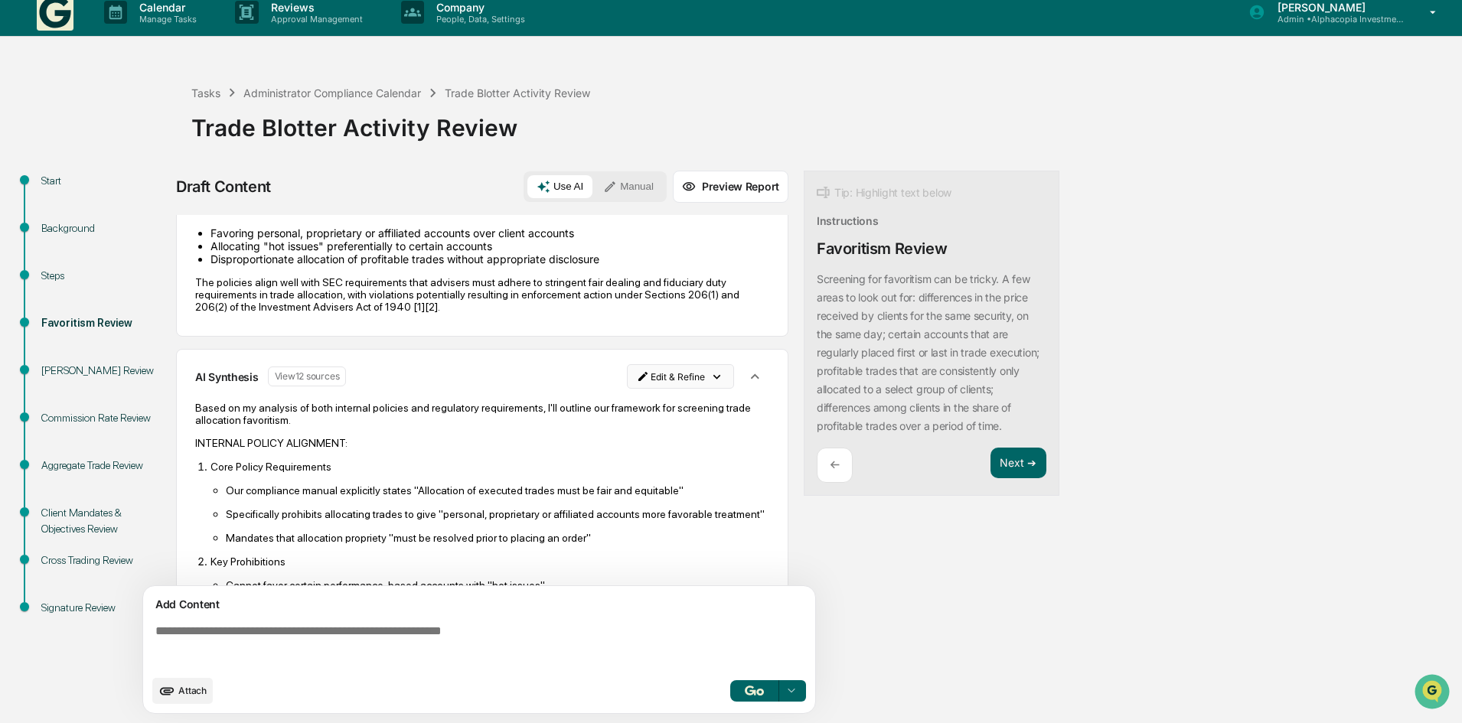
scroll to position [555, 0]
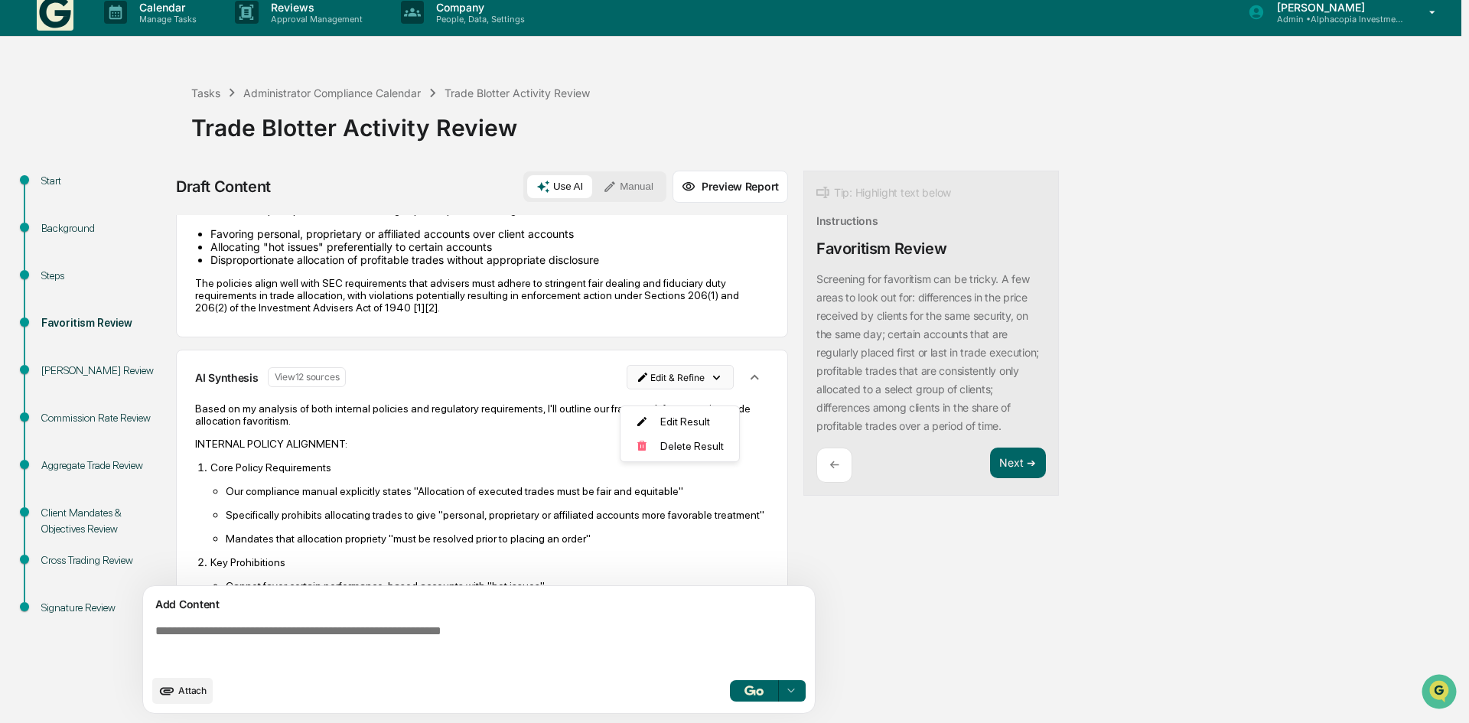
click at [693, 391] on html "Calendar Manage Tasks Reviews Approval Management Company People, Data, Setting…" at bounding box center [734, 350] width 1469 height 723
click at [694, 443] on div "Delete Result" at bounding box center [674, 446] width 113 height 24
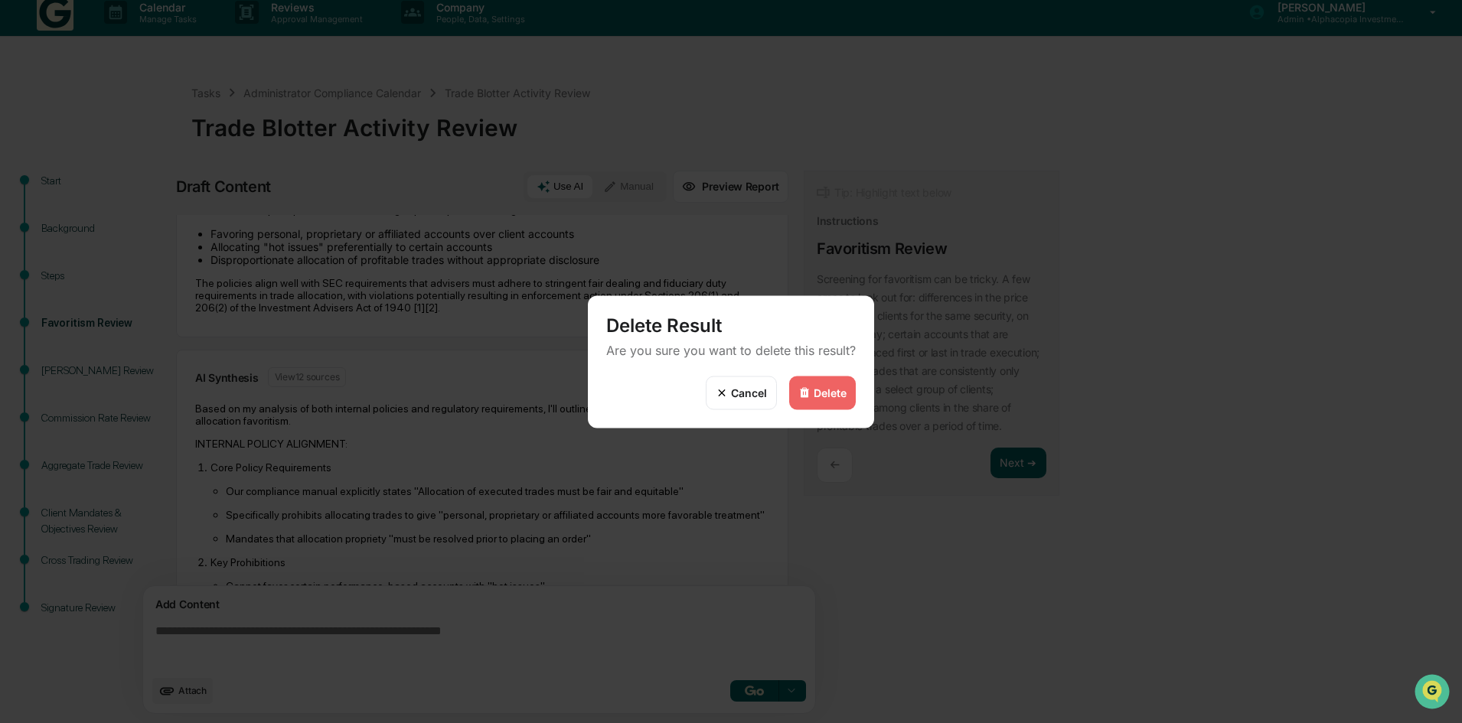
click at [836, 399] on div "Delete" at bounding box center [830, 393] width 33 height 13
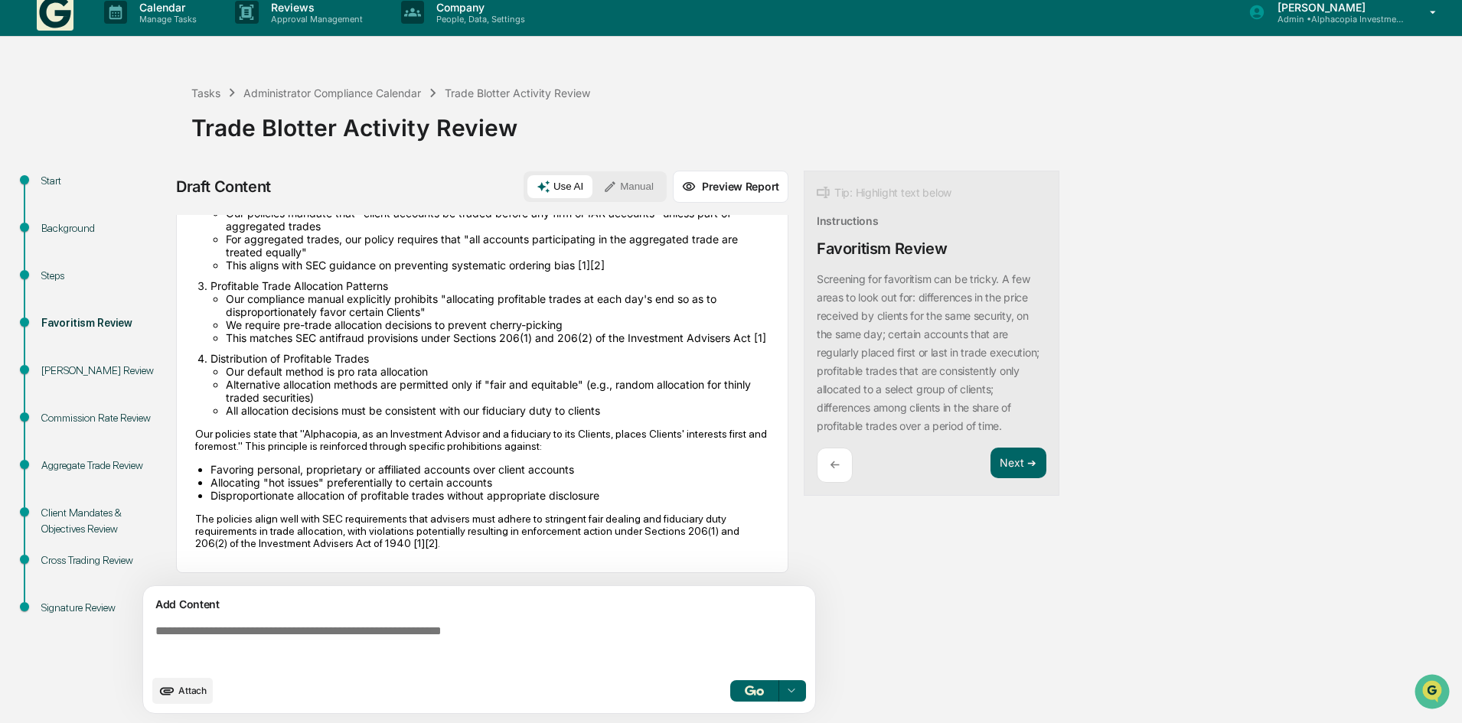
click at [356, 635] on textarea at bounding box center [482, 645] width 666 height 55
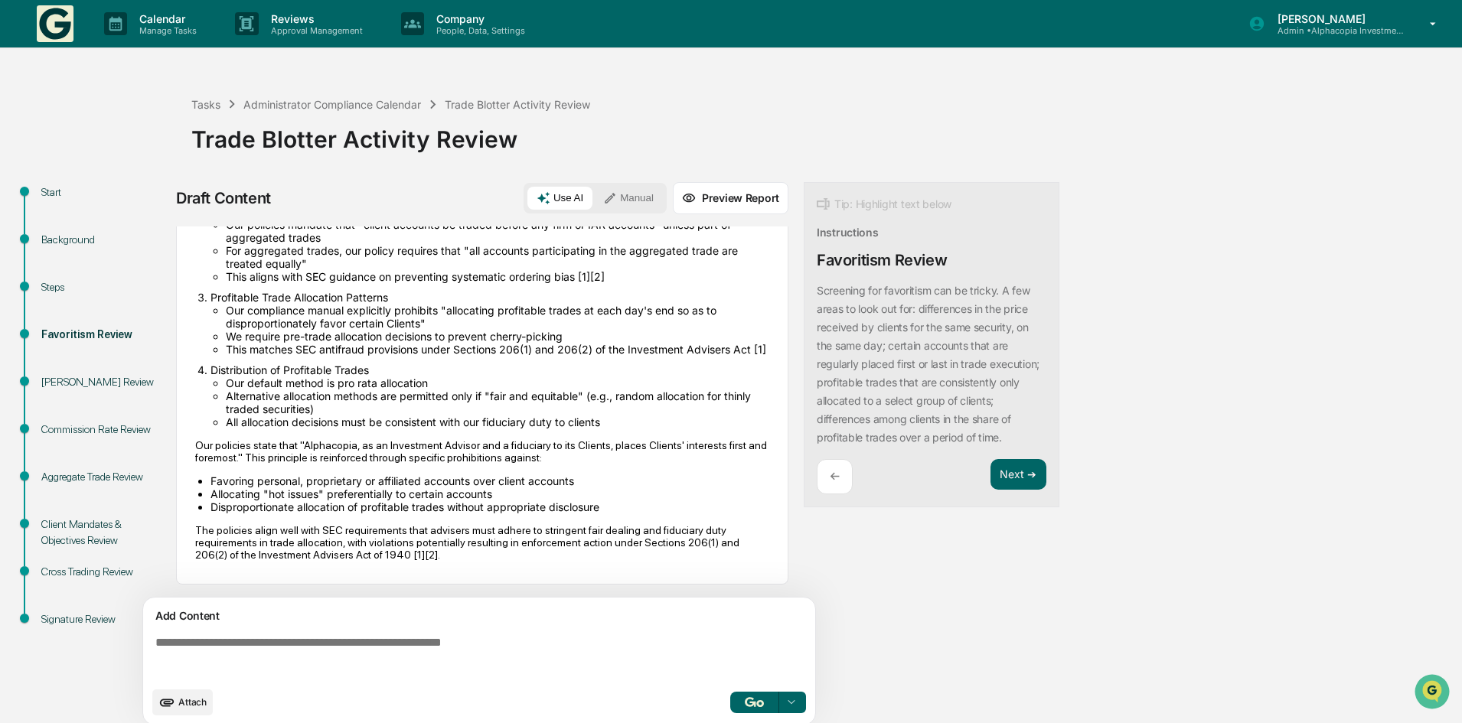
scroll to position [331, 0]
click at [627, 194] on button "Manual" at bounding box center [628, 198] width 69 height 23
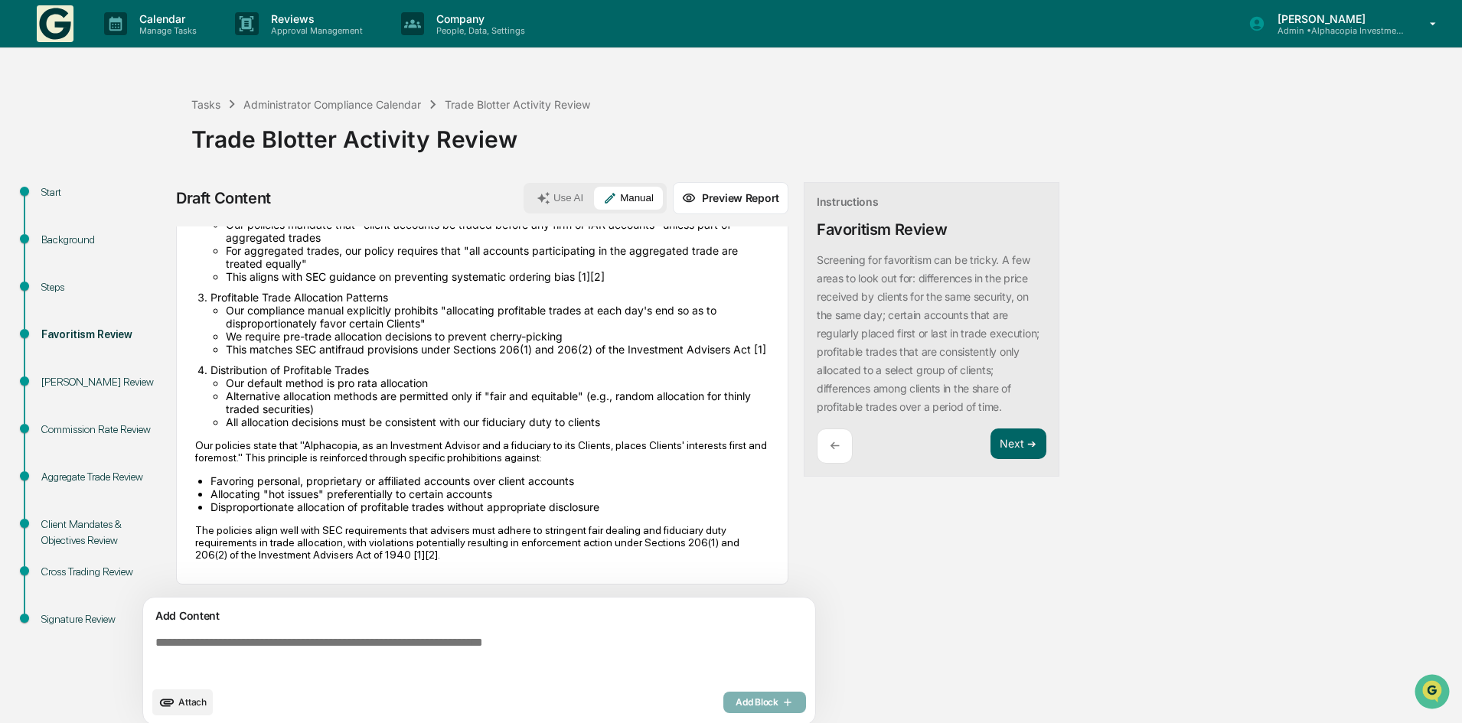
click at [223, 654] on textarea at bounding box center [482, 657] width 666 height 55
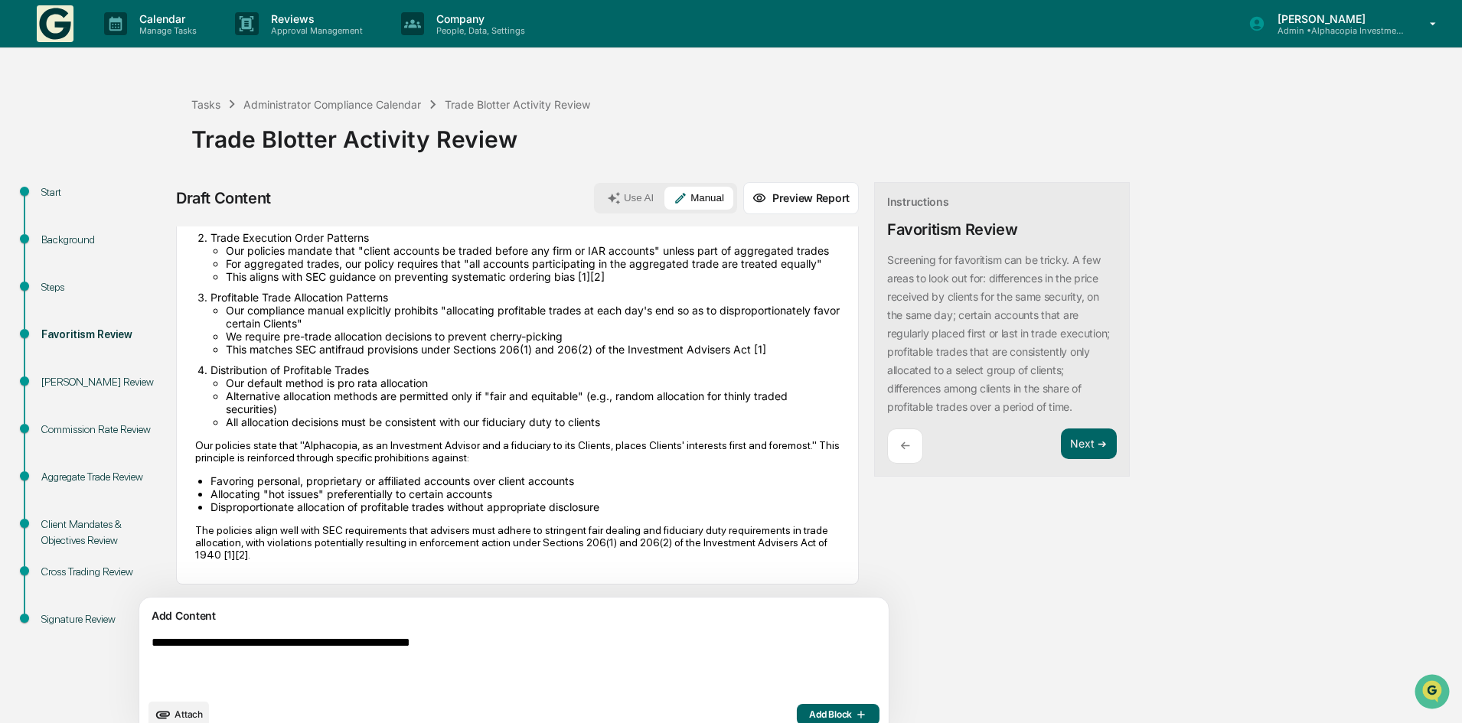
type textarea "**********"
click at [809, 709] on span "Add Block" at bounding box center [838, 715] width 58 height 12
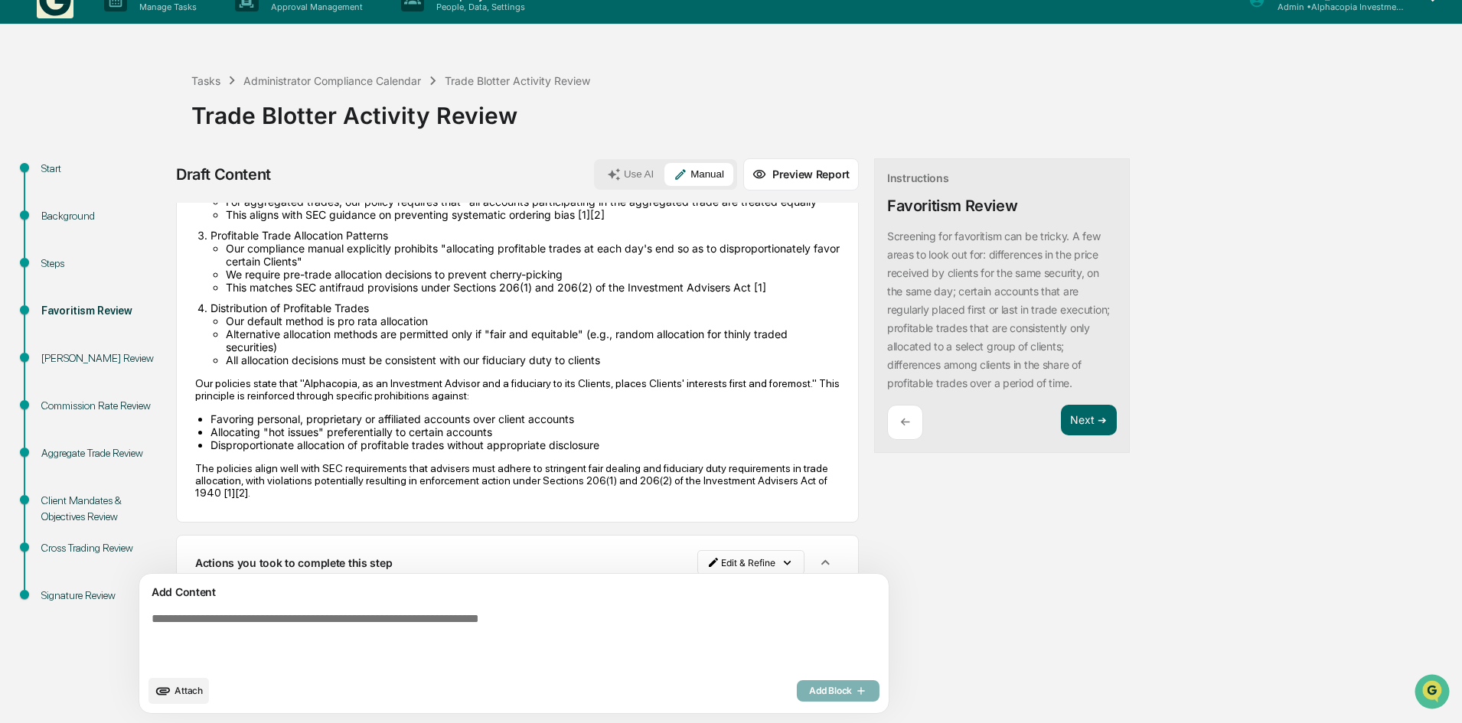
scroll to position [413, 0]
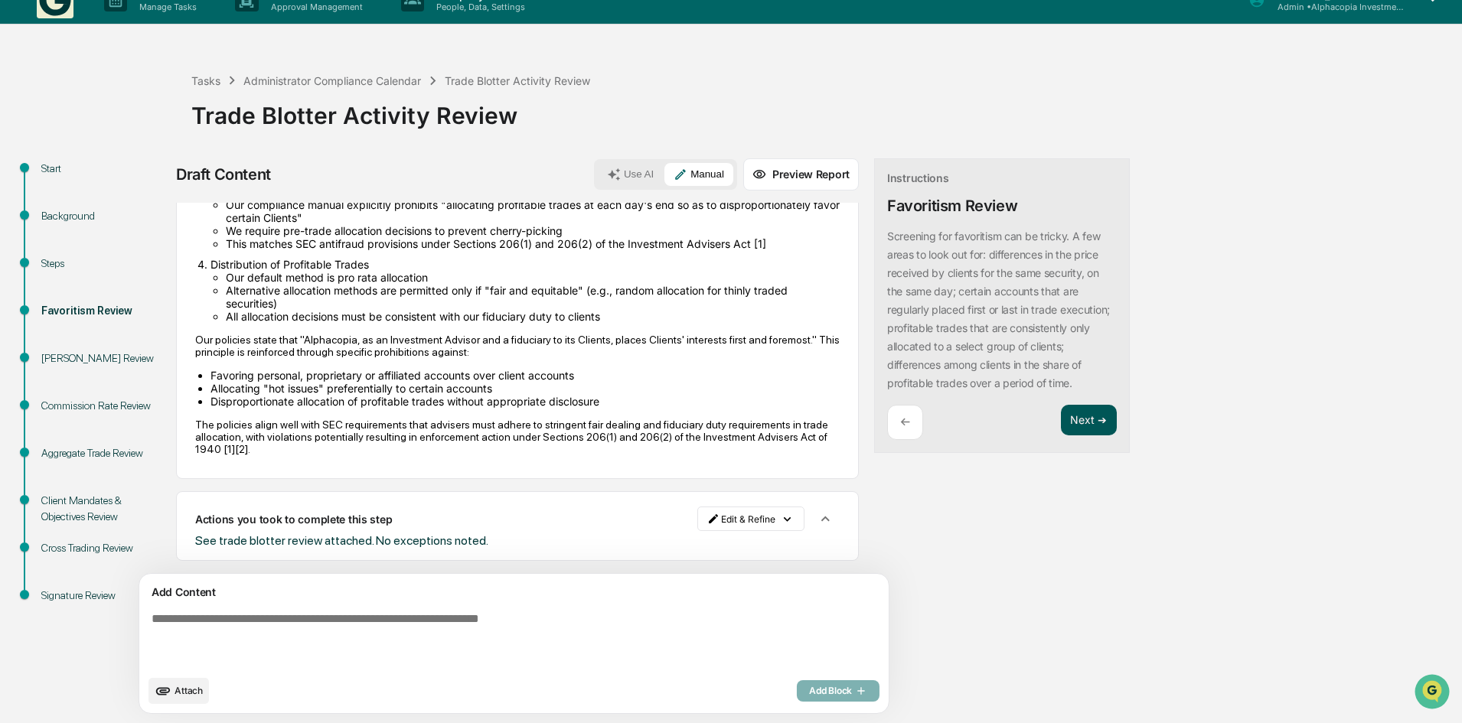
click at [1061, 436] on button "Next ➔" at bounding box center [1089, 420] width 56 height 31
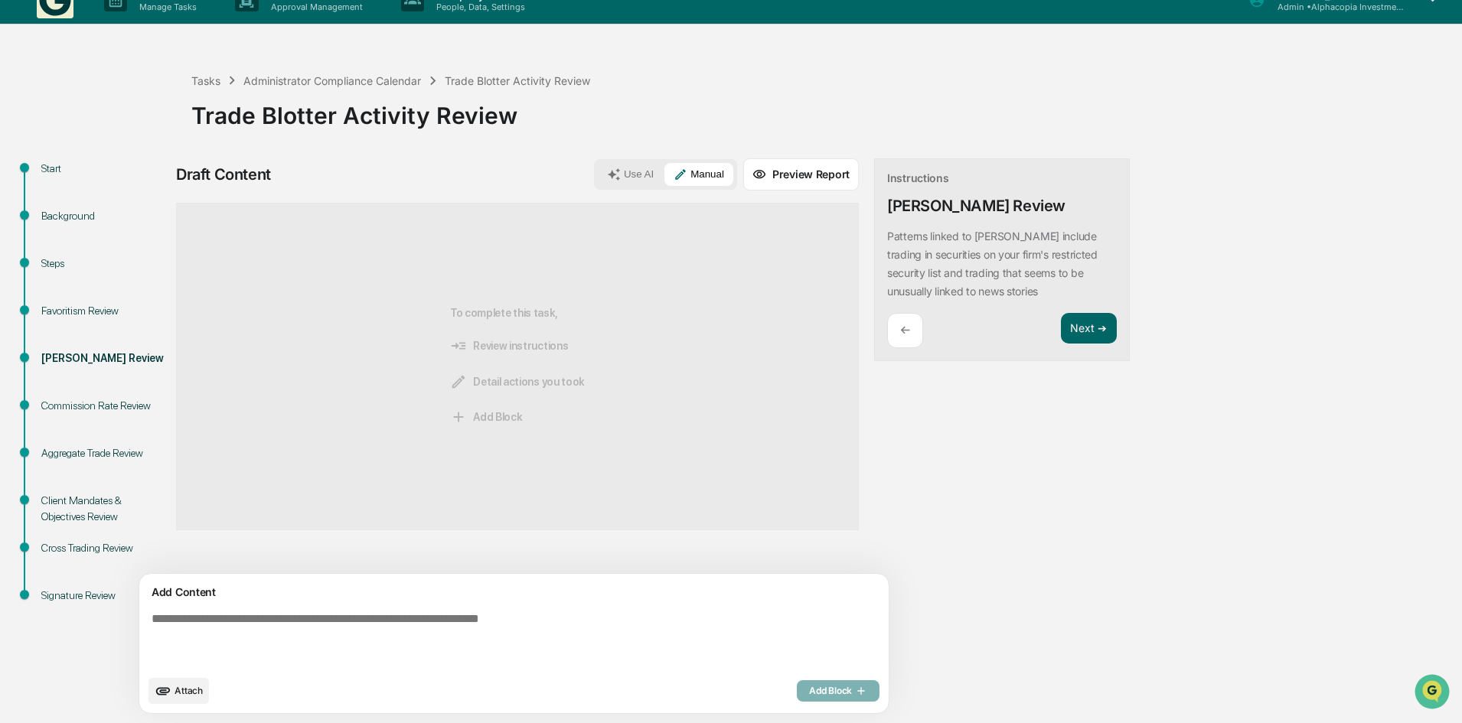
scroll to position [0, 0]
click at [282, 615] on textarea at bounding box center [478, 639] width 666 height 67
type textarea "**********"
click at [809, 694] on span "Add Block" at bounding box center [838, 691] width 58 height 12
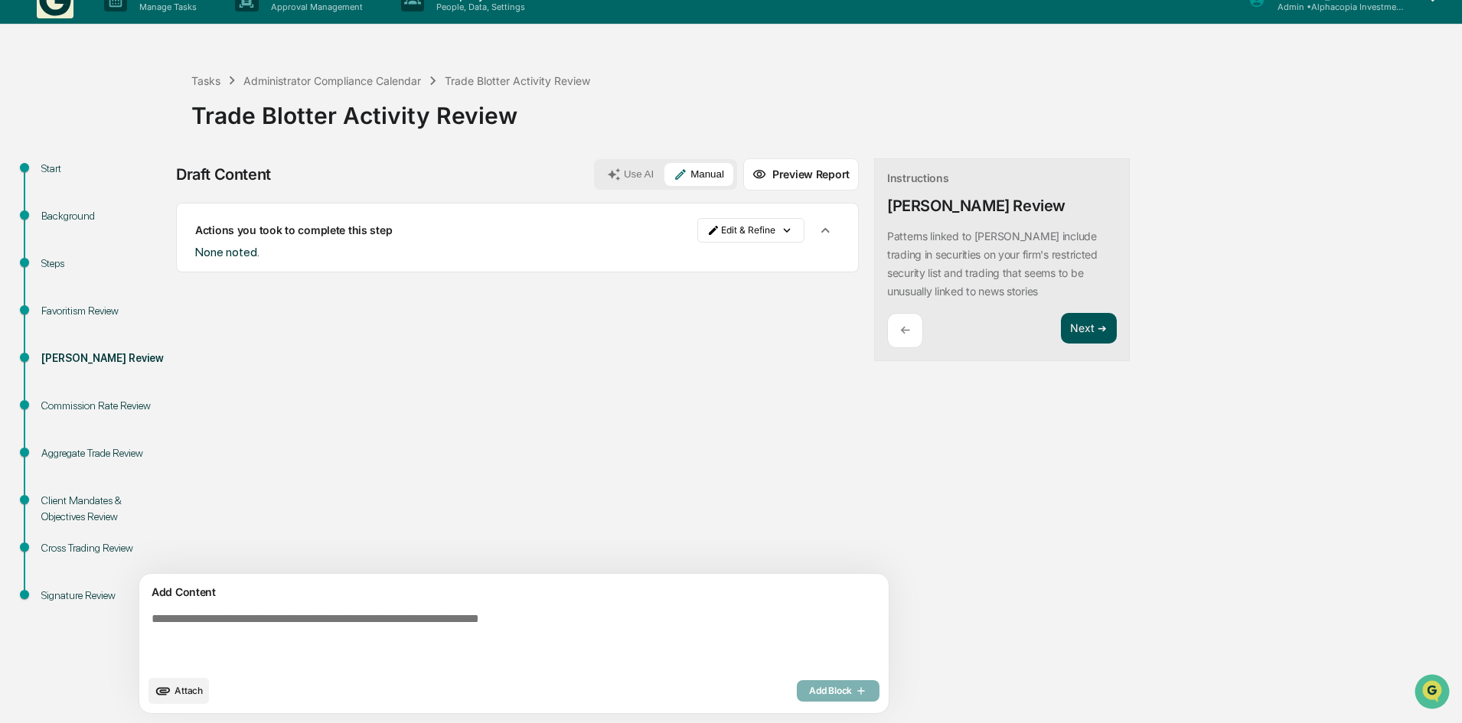
click at [1061, 326] on button "Next ➔" at bounding box center [1089, 328] width 56 height 31
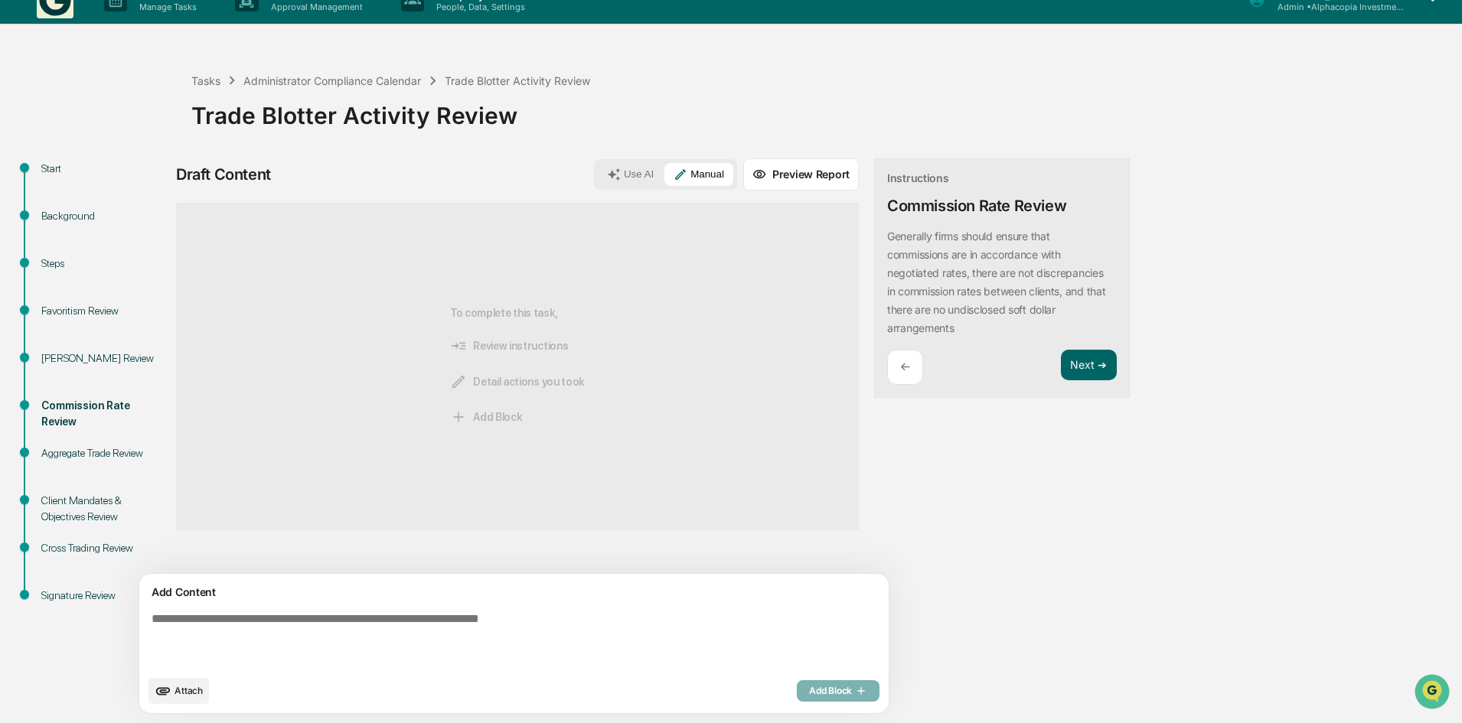
click at [530, 638] on textarea at bounding box center [478, 639] width 666 height 67
click at [664, 177] on button "Manual" at bounding box center [698, 174] width 69 height 23
click at [598, 175] on button "Use AI" at bounding box center [630, 174] width 65 height 23
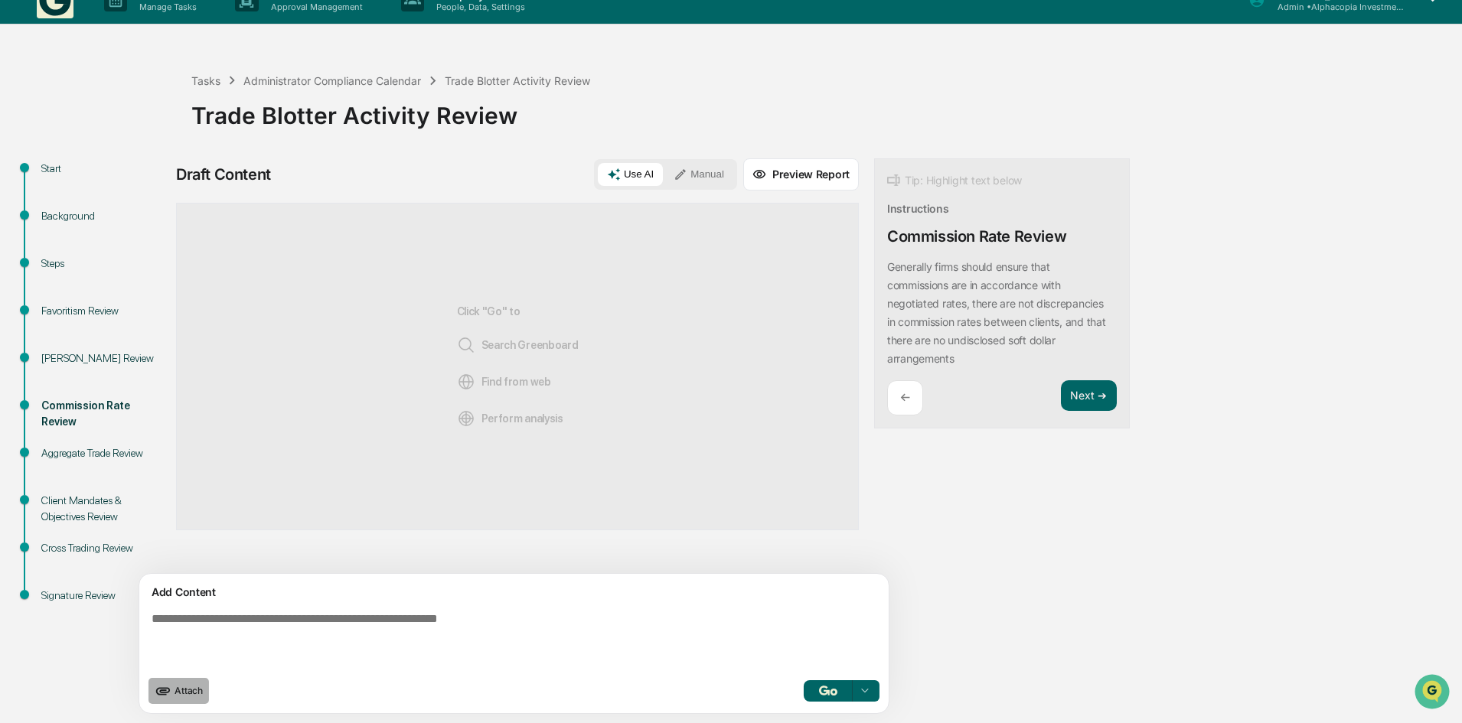
click at [188, 692] on span "Attach" at bounding box center [189, 690] width 28 height 11
click at [804, 698] on button "button" at bounding box center [828, 690] width 49 height 21
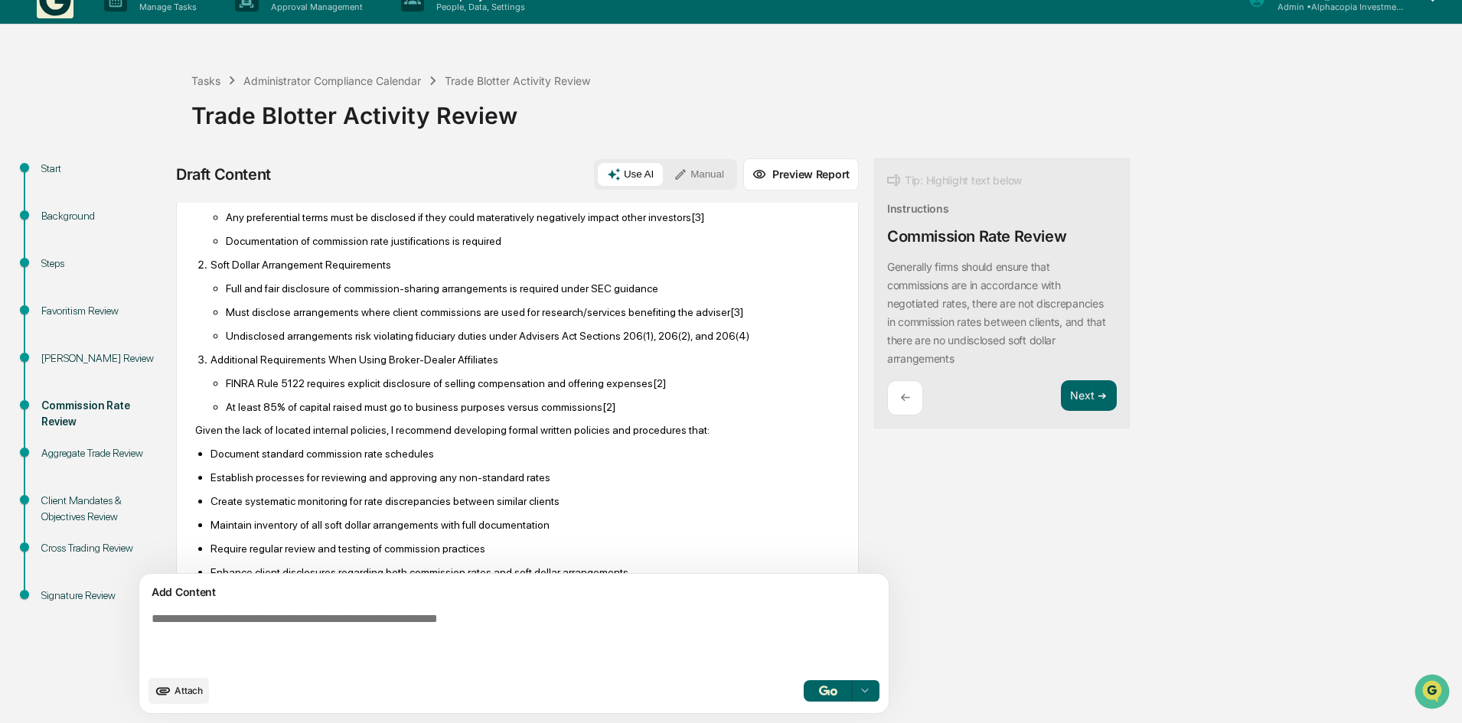
scroll to position [298, 0]
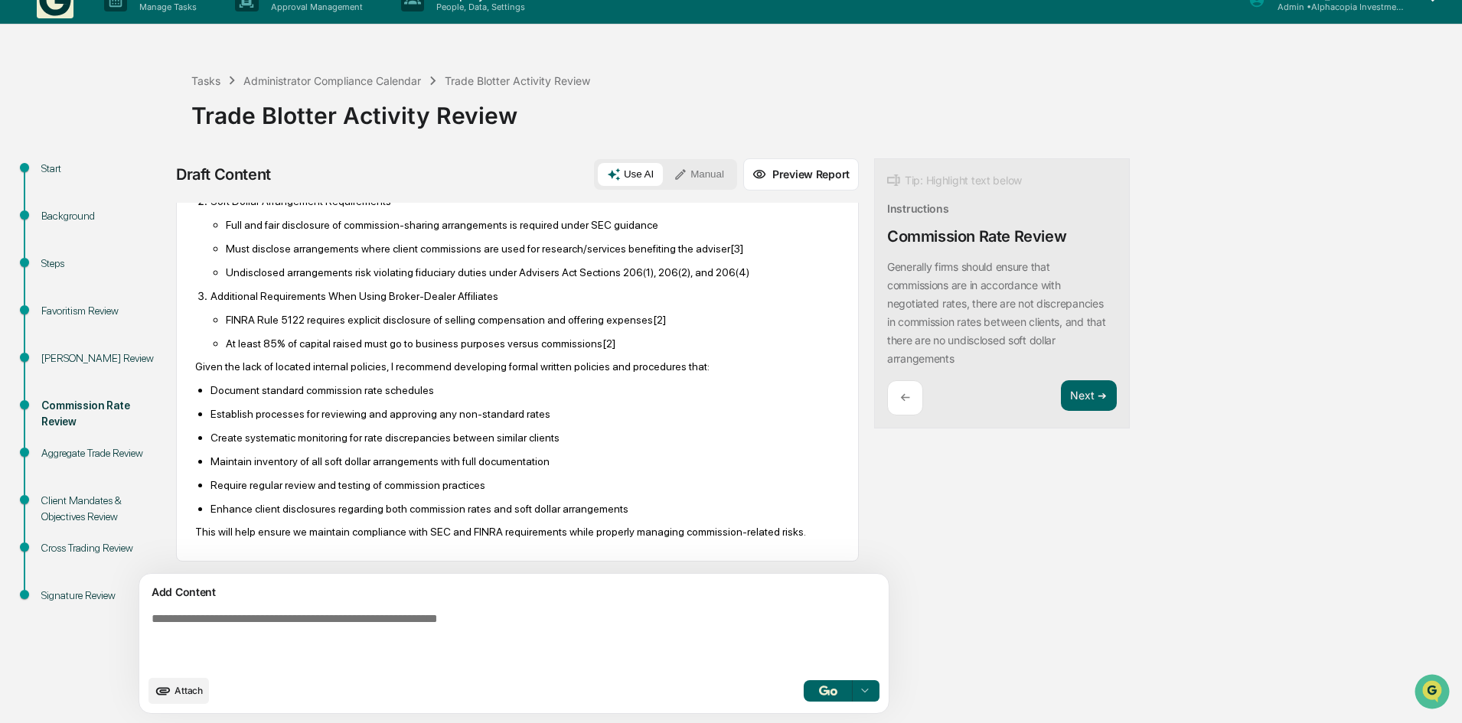
click at [674, 175] on icon at bounding box center [681, 175] width 14 height 14
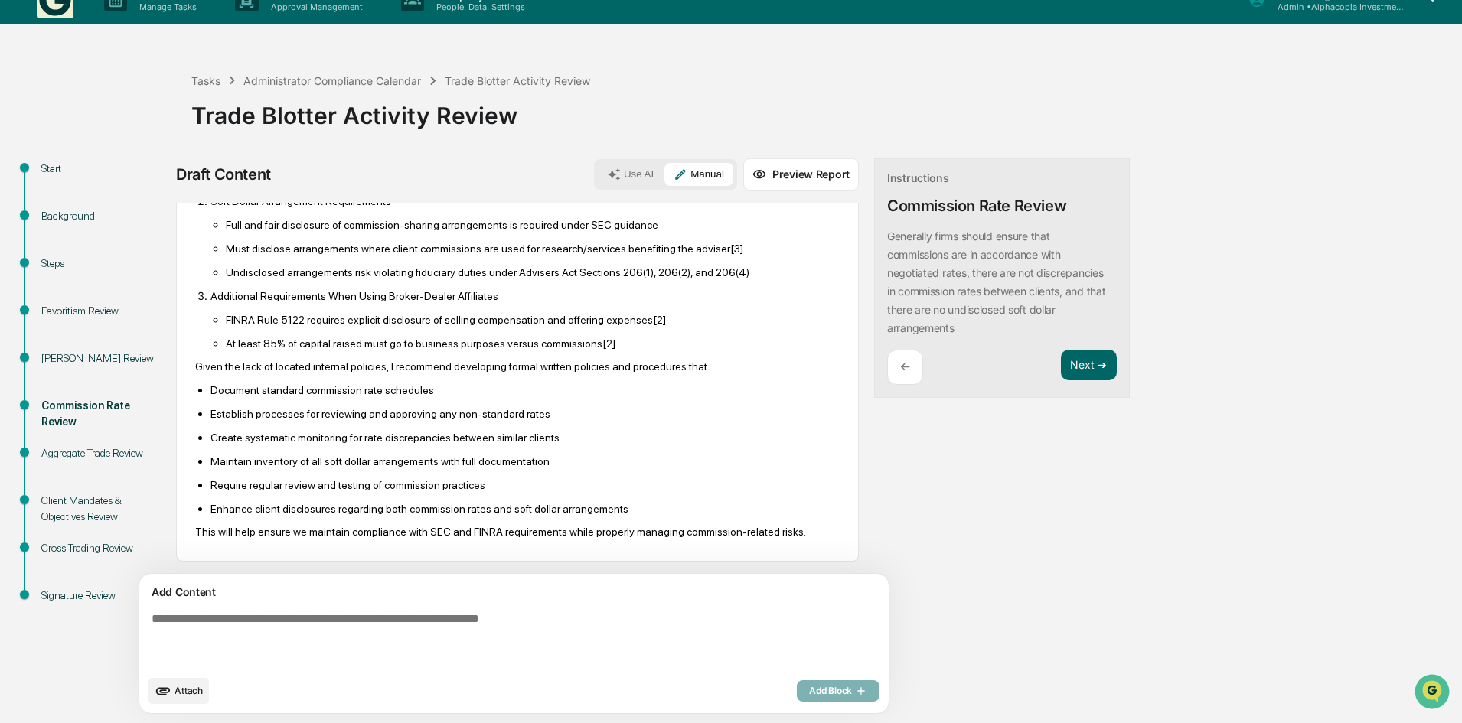
click at [598, 171] on button "Use AI" at bounding box center [630, 174] width 65 height 23
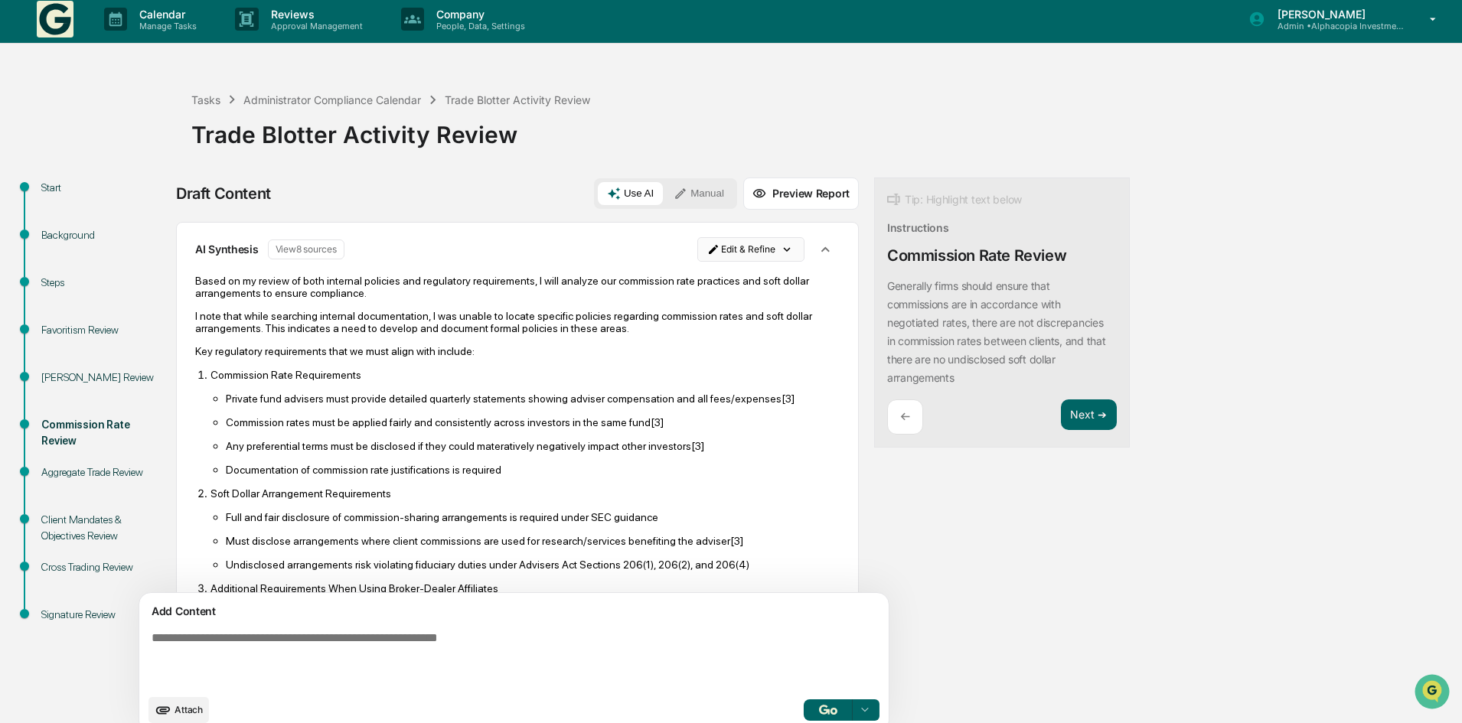
scroll to position [0, 0]
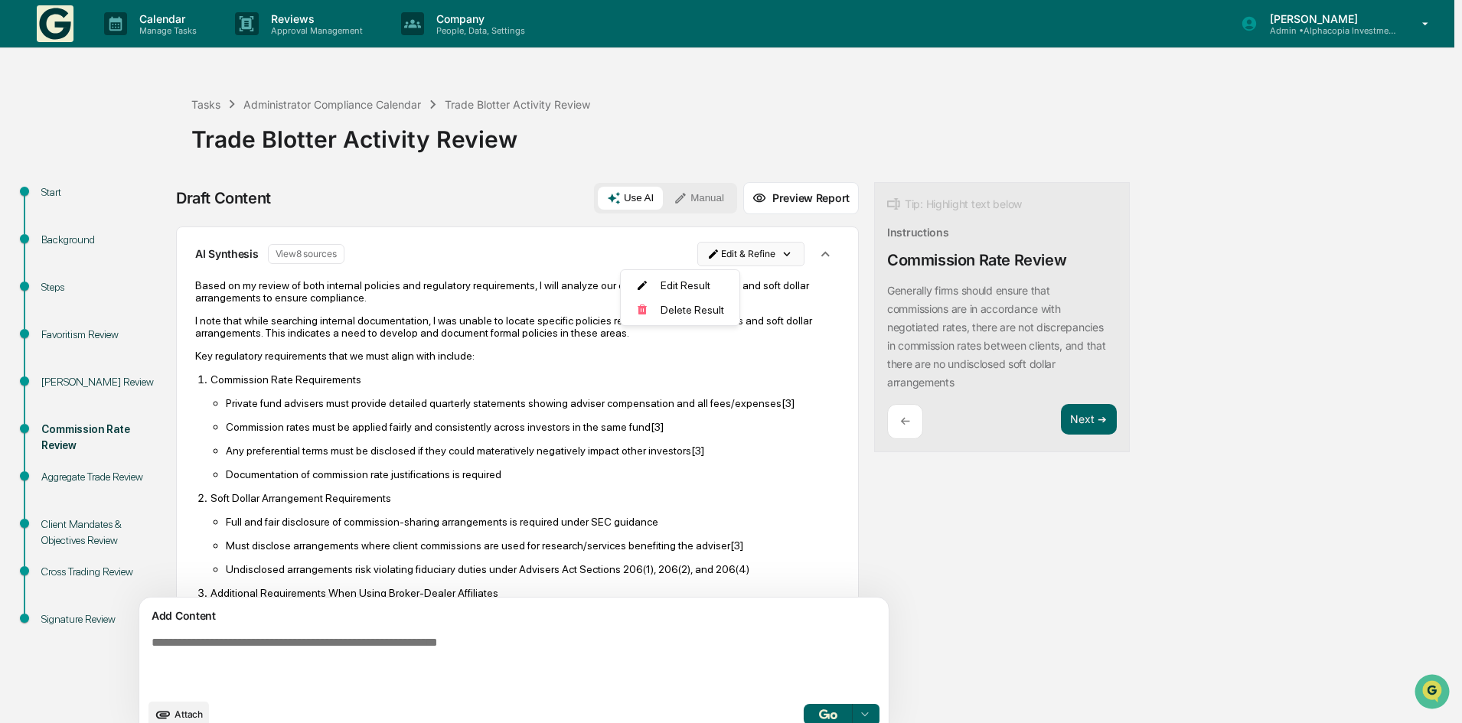
click at [703, 250] on html "Calendar Manage Tasks Reviews Approval Management Company People, Data, Setting…" at bounding box center [731, 361] width 1462 height 723
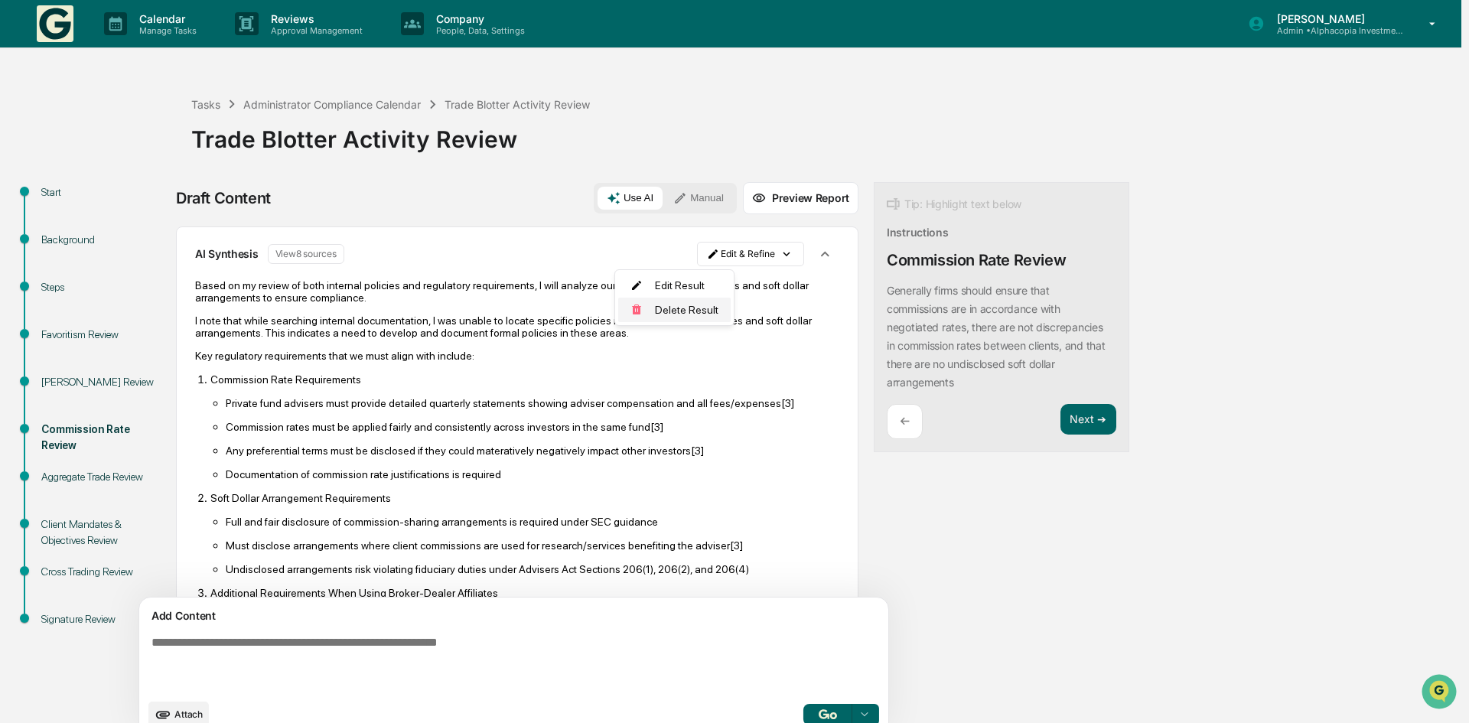
click at [682, 315] on div "Delete Result" at bounding box center [674, 310] width 113 height 24
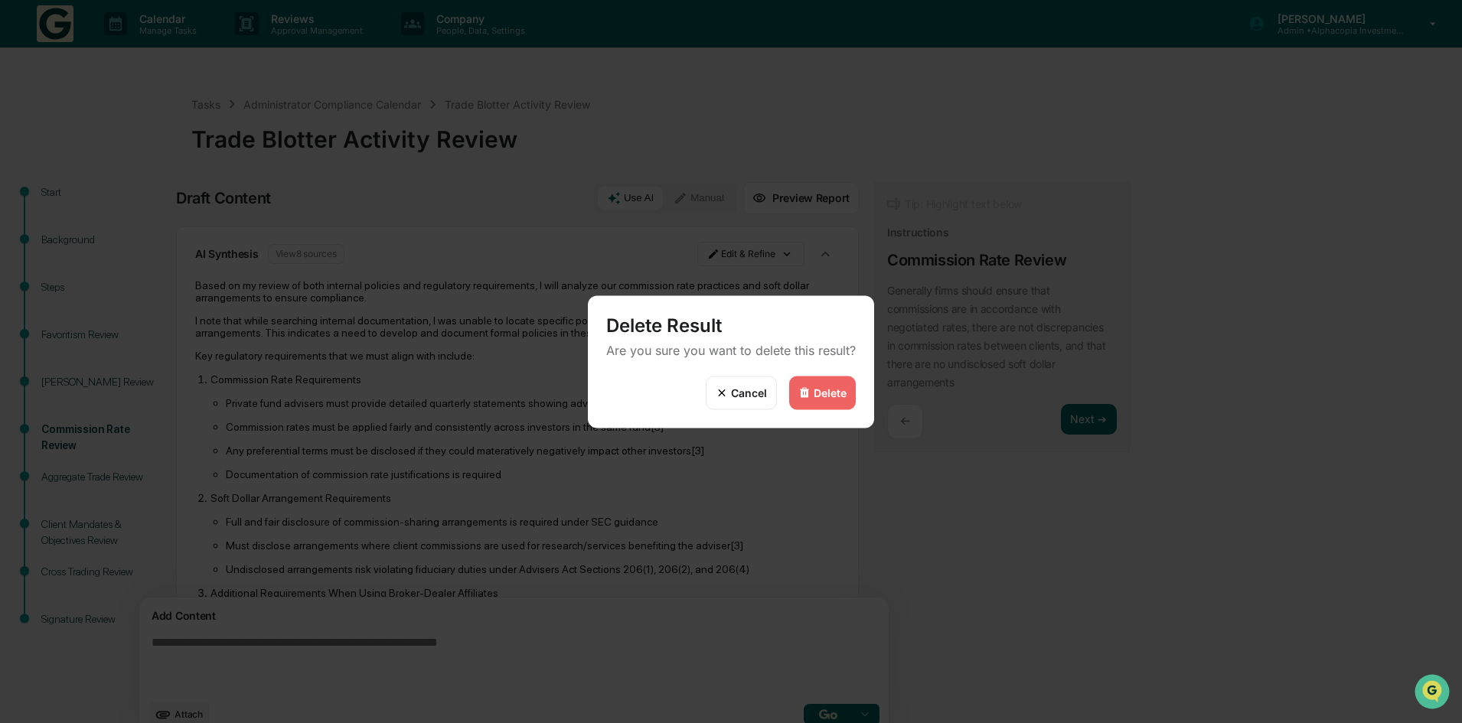
click at [821, 390] on div "Delete" at bounding box center [830, 393] width 33 height 13
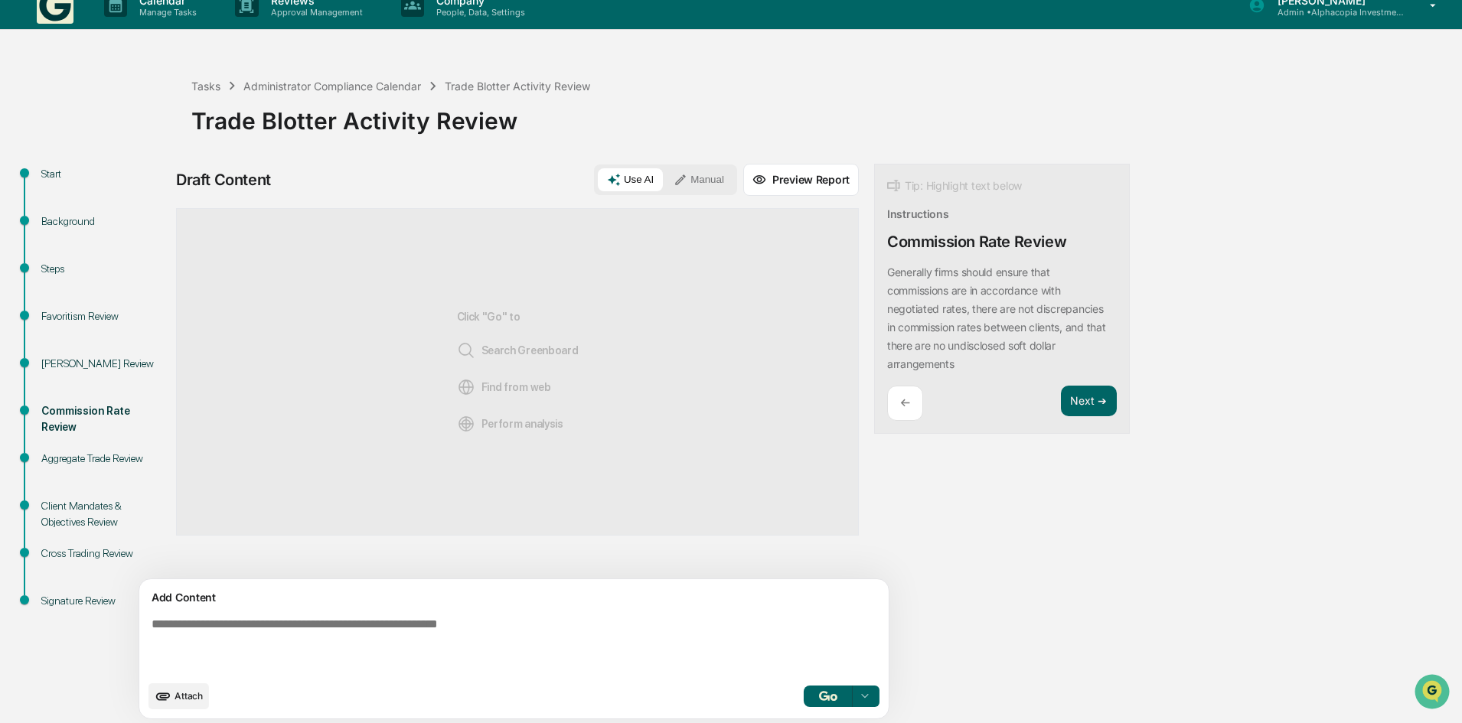
scroll to position [24, 0]
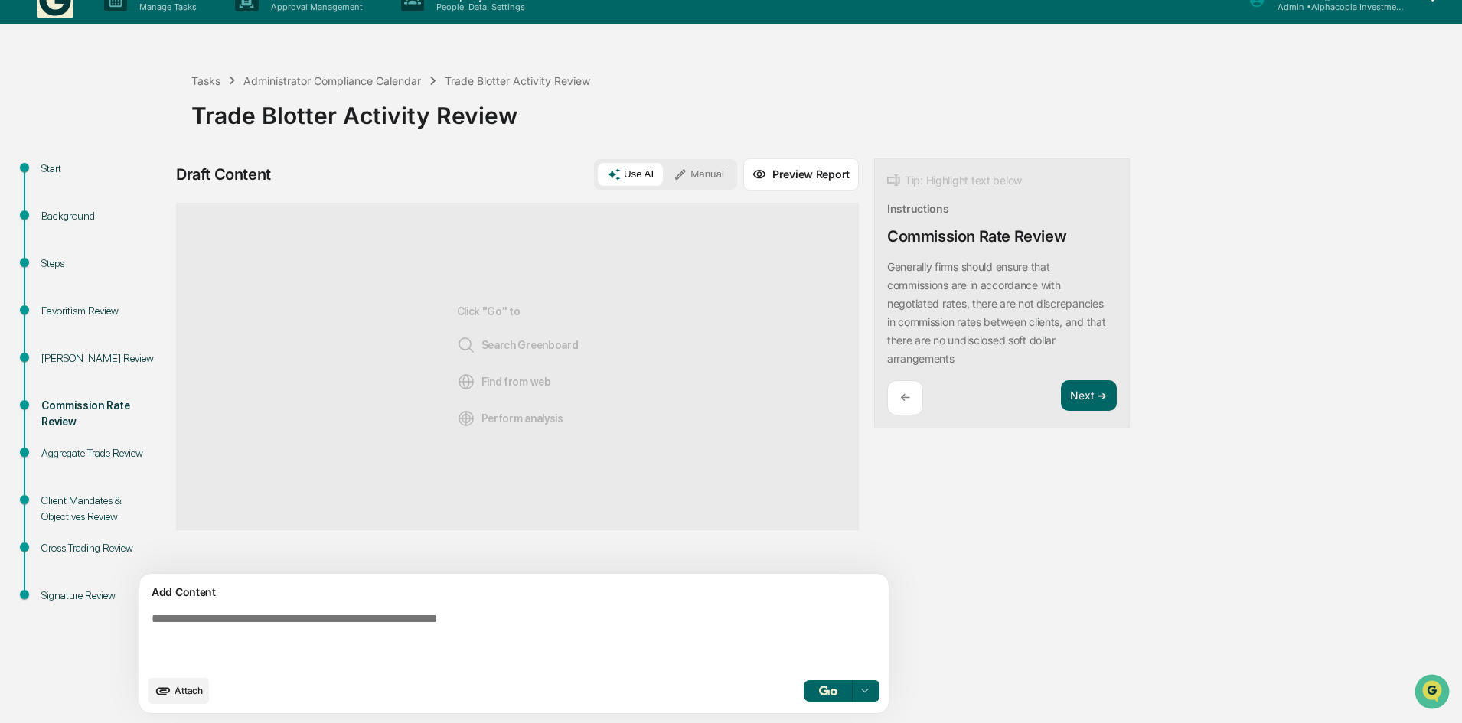
click at [272, 615] on textarea at bounding box center [478, 639] width 666 height 67
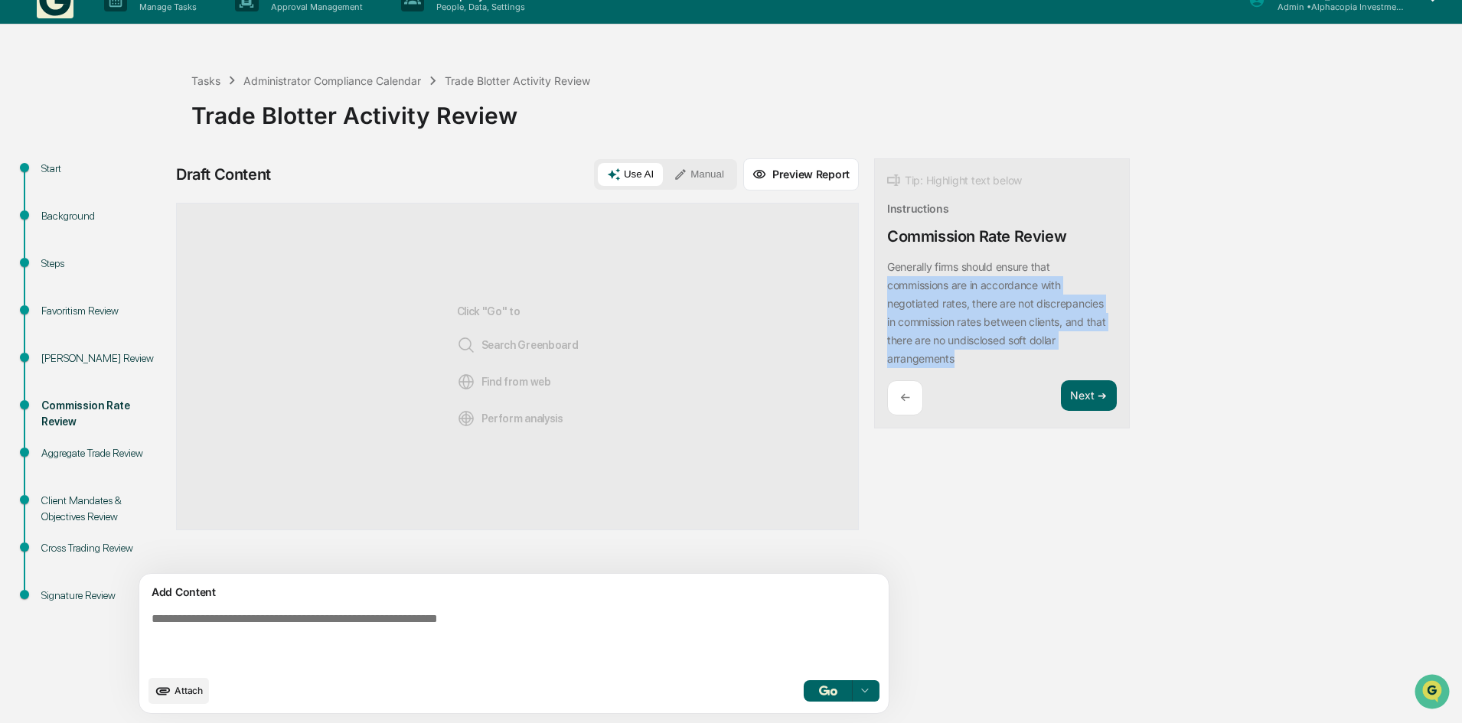
drag, startPoint x: 817, startPoint y: 286, endPoint x: 947, endPoint y: 351, distance: 145.5
click at [947, 351] on div "Generally firms should ensure that commissions are in accordance with negotiate…" at bounding box center [1002, 313] width 230 height 110
copy p "commissions are in accordance with negotiated rates, there are not discrepancie…"
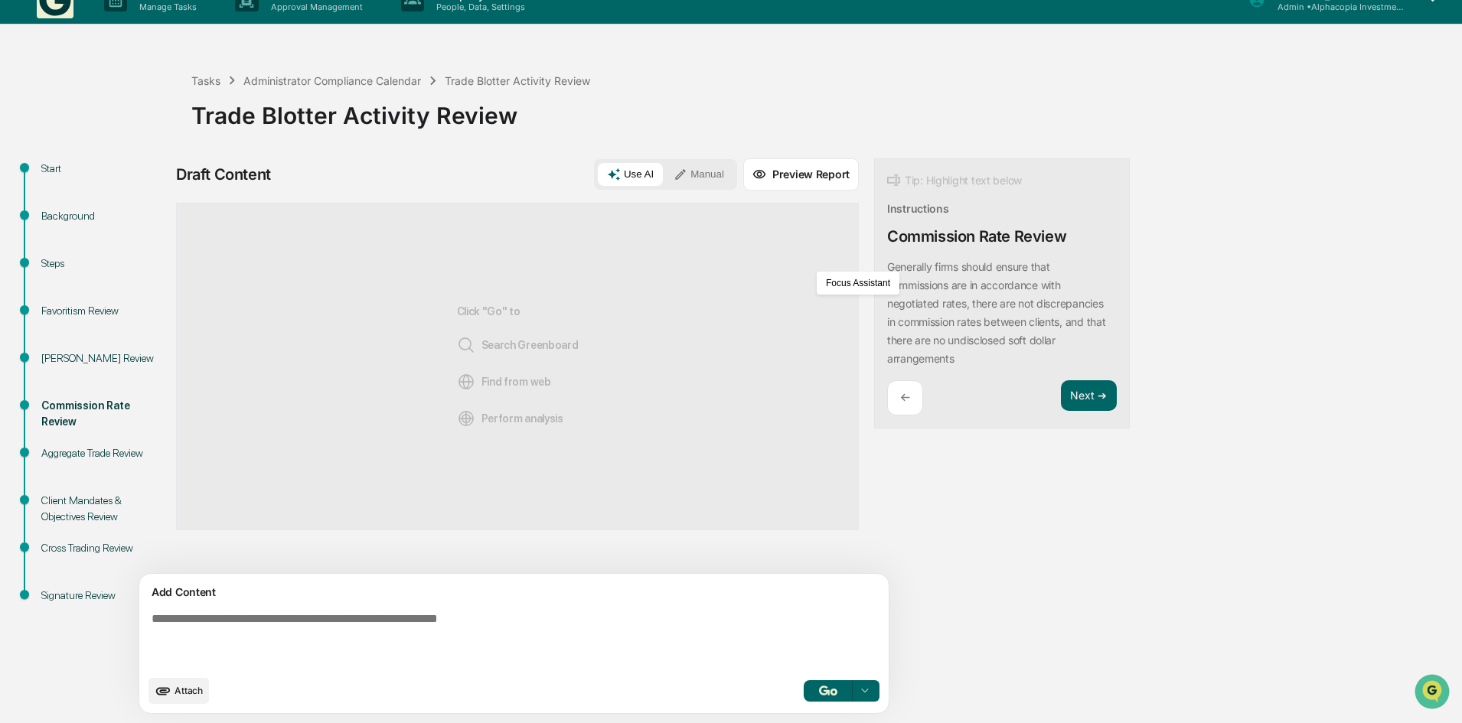
click at [178, 630] on textarea at bounding box center [478, 639] width 666 height 67
click at [664, 173] on button "Manual" at bounding box center [698, 174] width 69 height 23
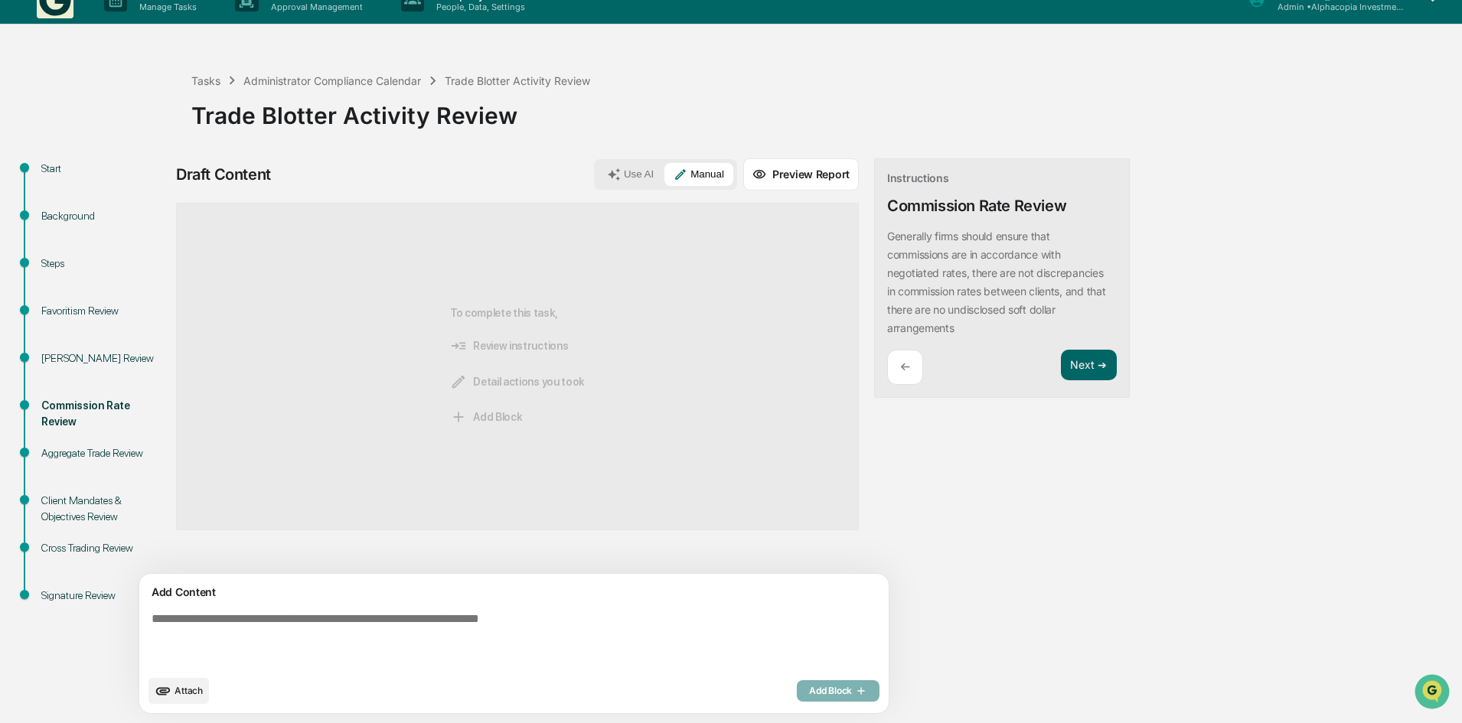
click at [312, 615] on textarea at bounding box center [478, 639] width 666 height 67
paste textarea "**********"
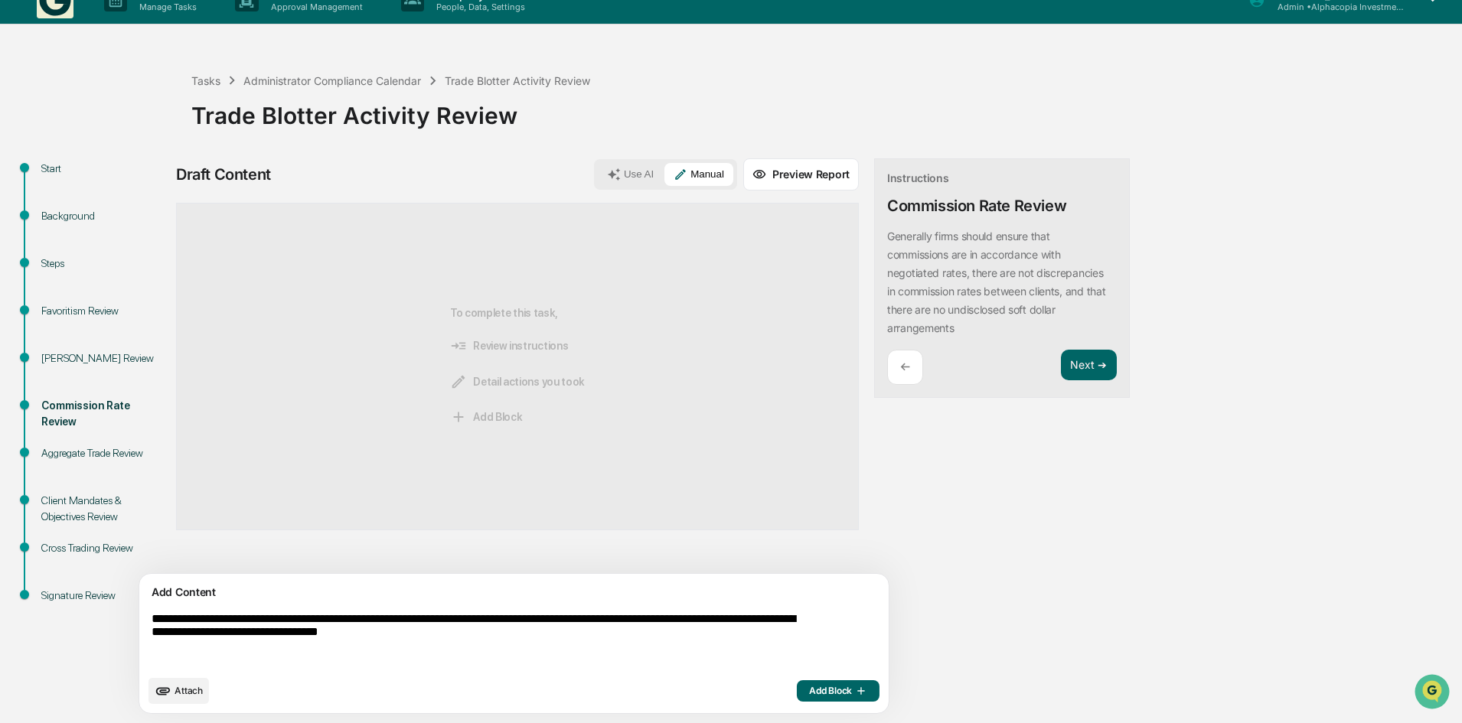
click at [160, 625] on textarea "**********" at bounding box center [478, 639] width 666 height 67
click at [710, 638] on textarea "**********" at bounding box center [478, 639] width 666 height 67
type textarea "**********"
click at [809, 693] on span "Add Block" at bounding box center [838, 694] width 58 height 12
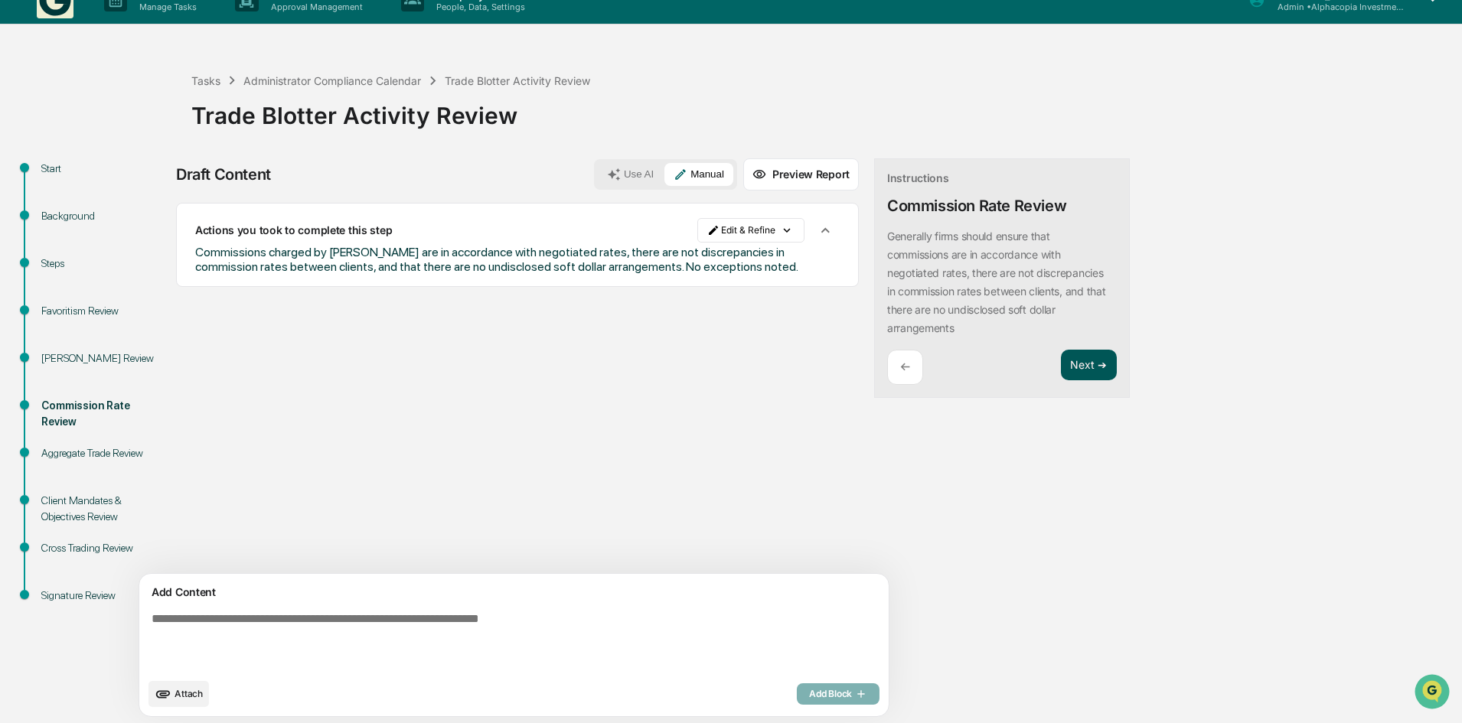
click at [1061, 364] on button "Next ➔" at bounding box center [1089, 365] width 56 height 31
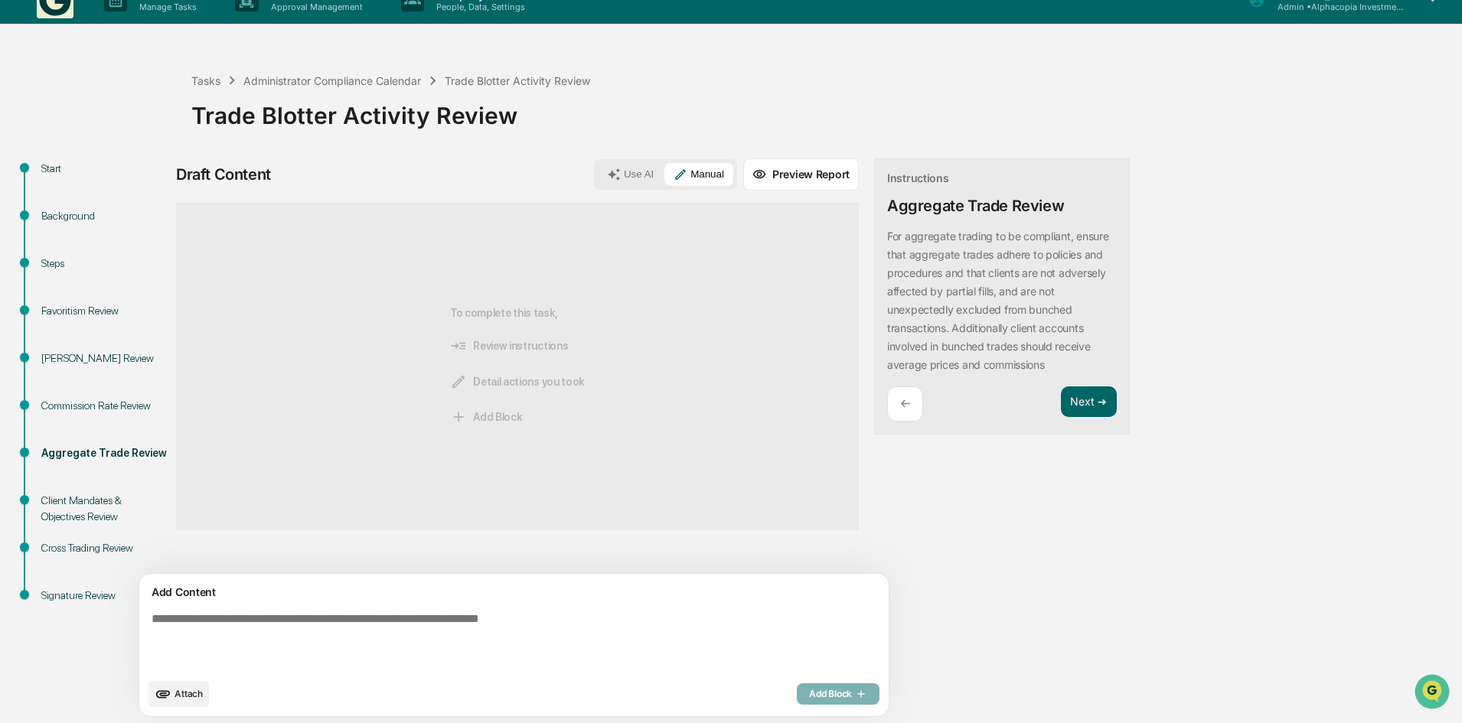
click at [369, 612] on textarea at bounding box center [478, 641] width 666 height 70
type textarea "**********"
click at [809, 689] on span "Add Block" at bounding box center [838, 691] width 58 height 12
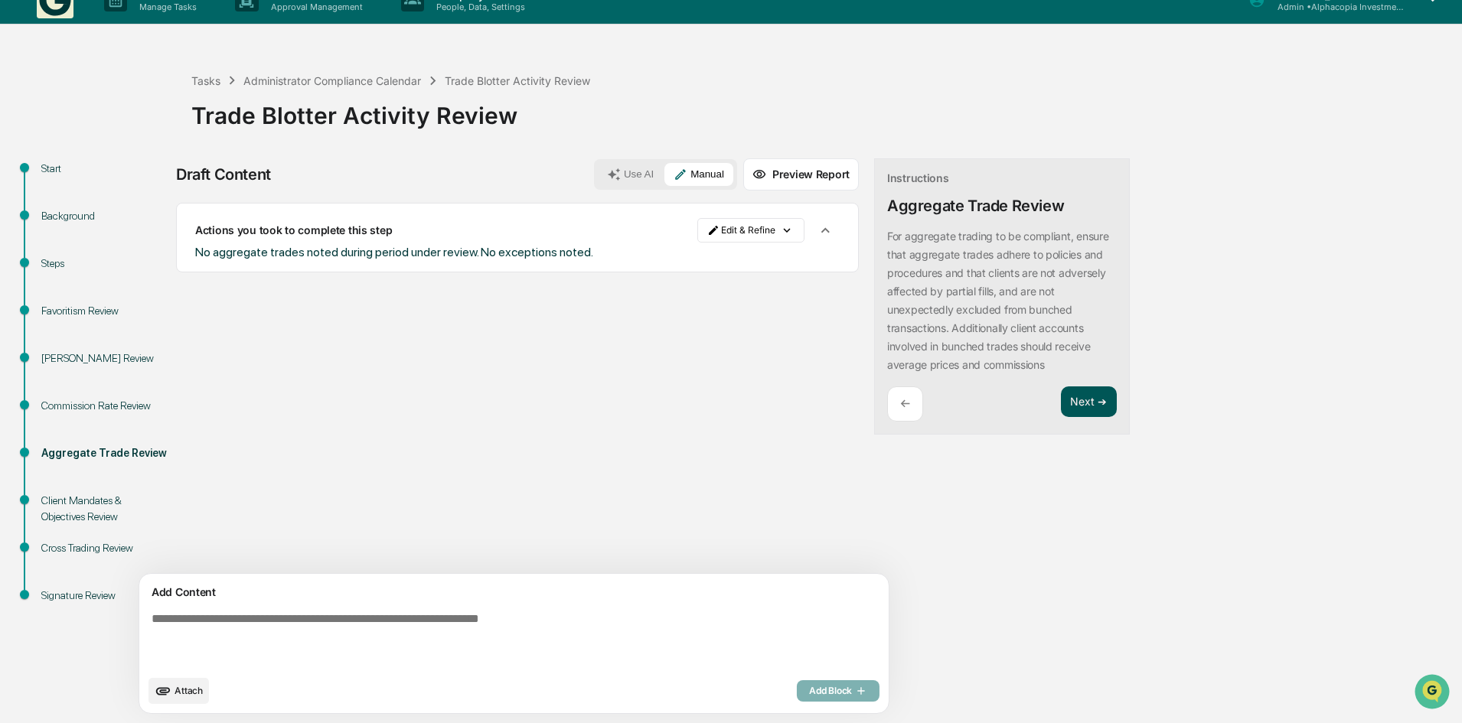
click at [1061, 407] on button "Next ➔" at bounding box center [1089, 402] width 56 height 31
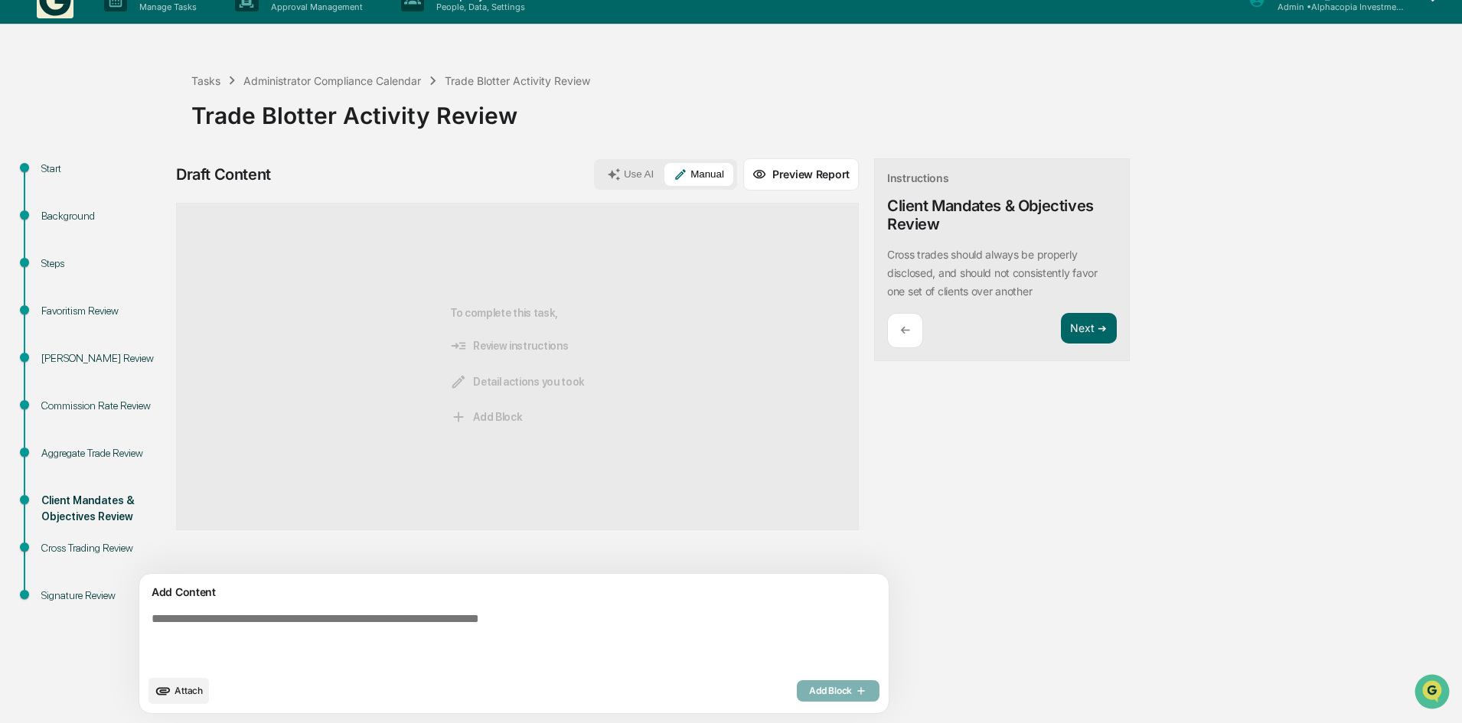
click at [305, 613] on textarea at bounding box center [478, 639] width 666 height 67
type textarea "**********"
click at [852, 693] on icon "button" at bounding box center [859, 691] width 15 height 12
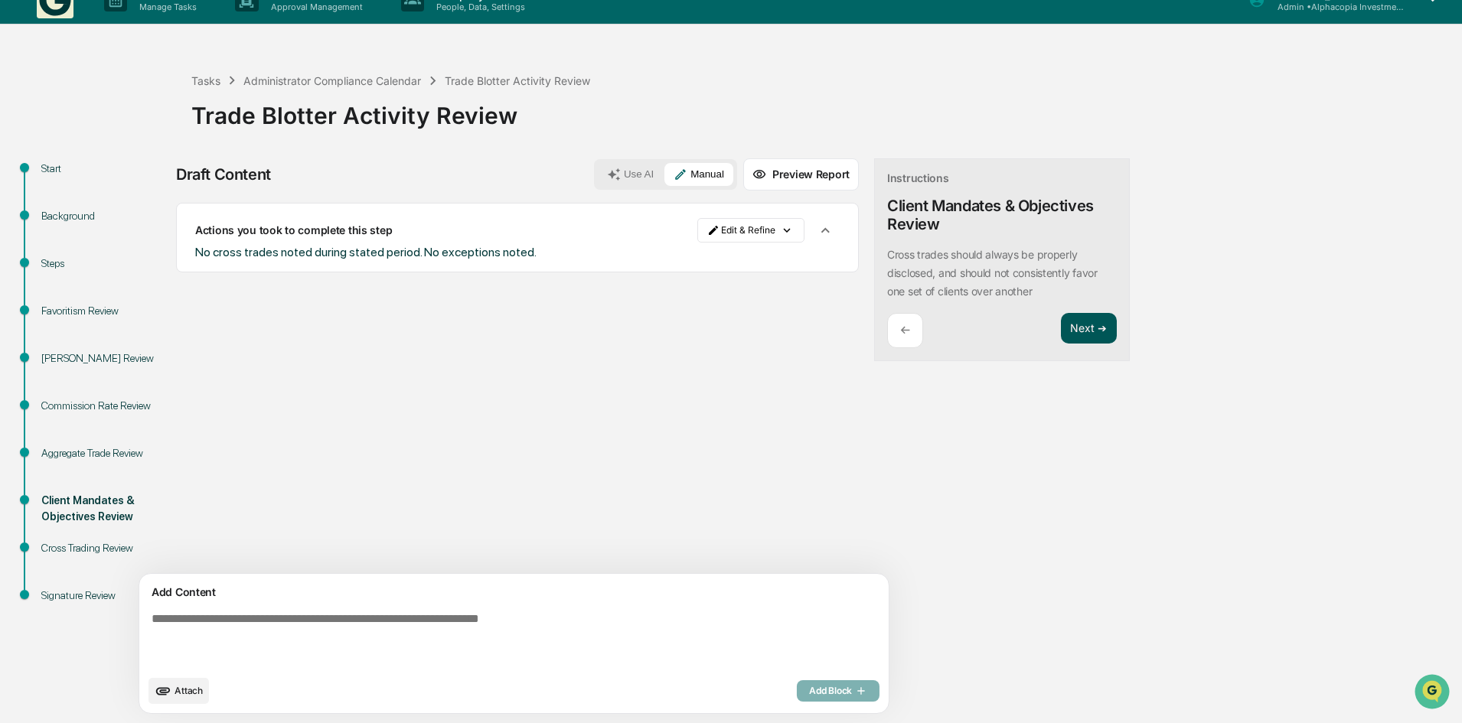
click at [1061, 321] on button "Next ➔" at bounding box center [1089, 328] width 56 height 31
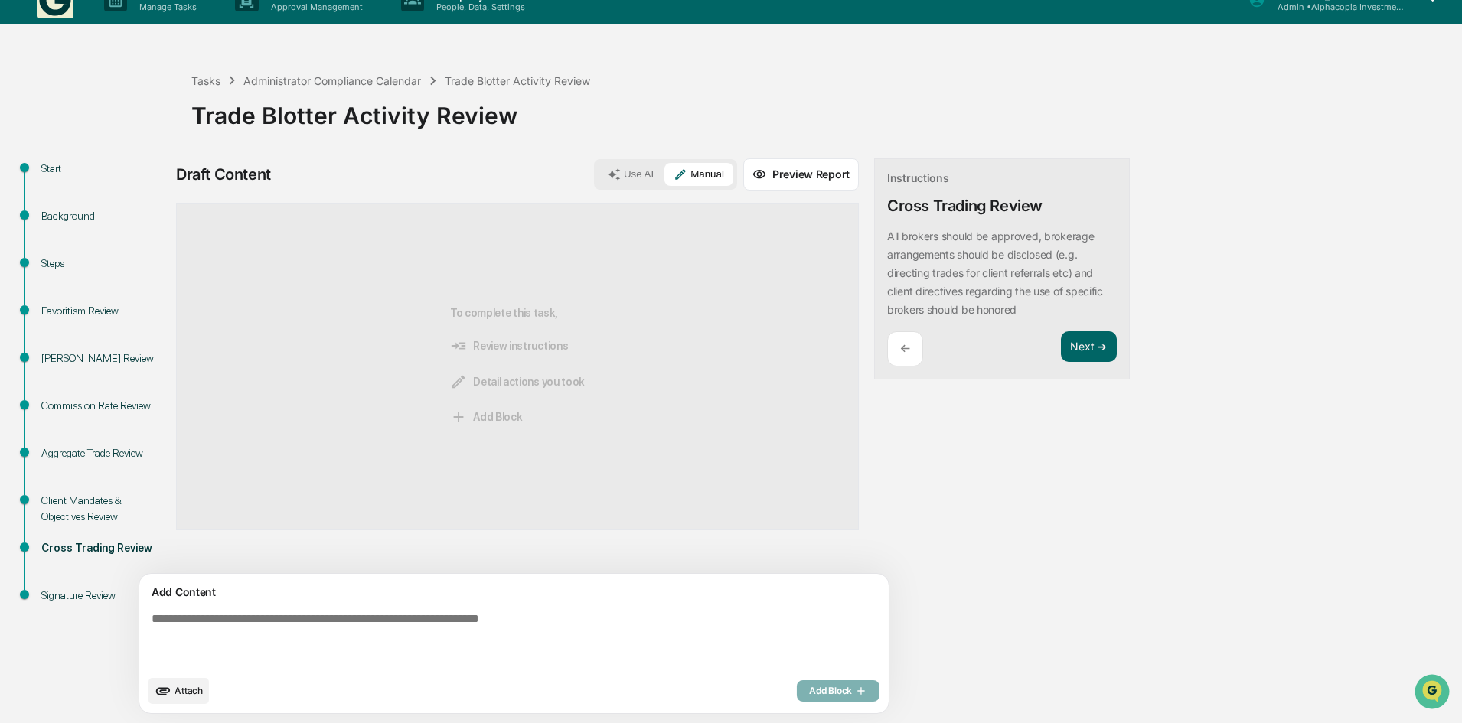
click at [86, 506] on div "Client Mandates & Objectives Review" at bounding box center [104, 509] width 126 height 32
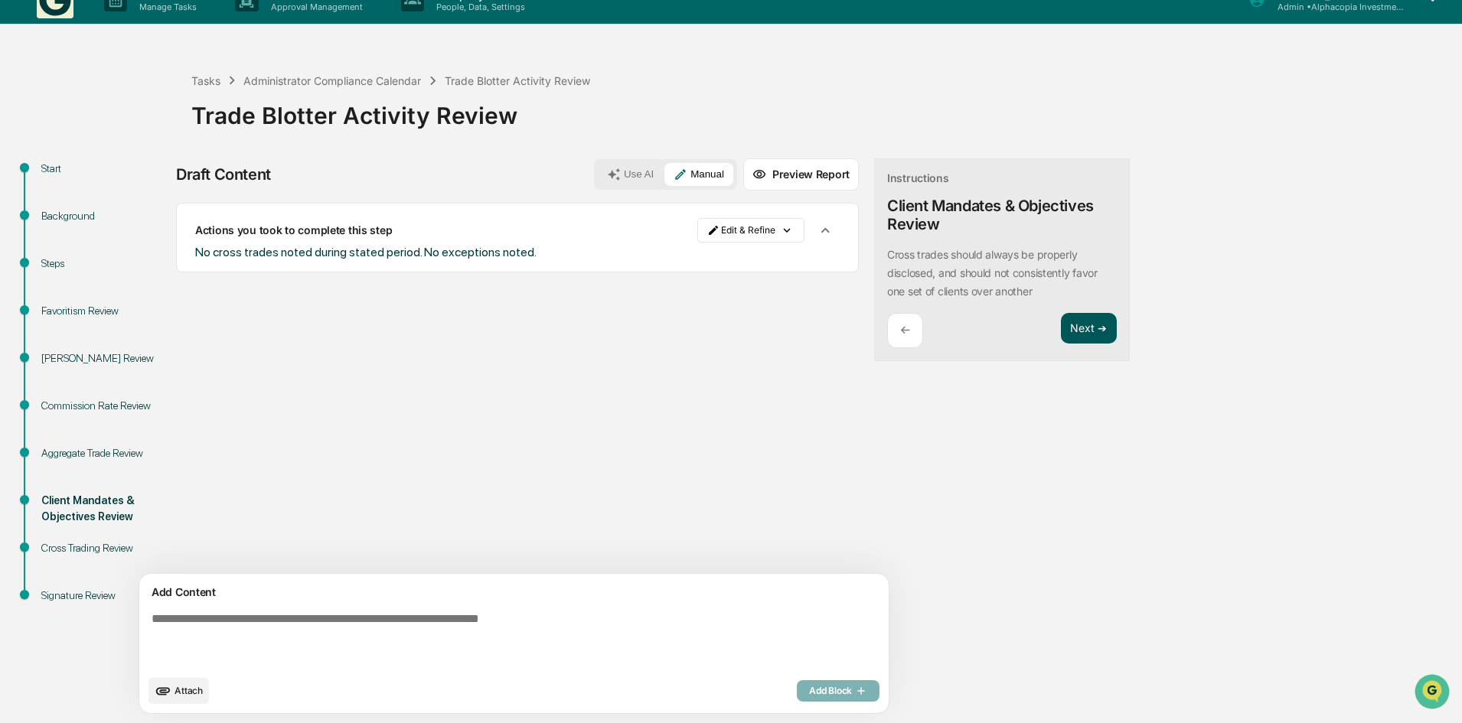
click at [1061, 336] on button "Next ➔" at bounding box center [1089, 328] width 56 height 31
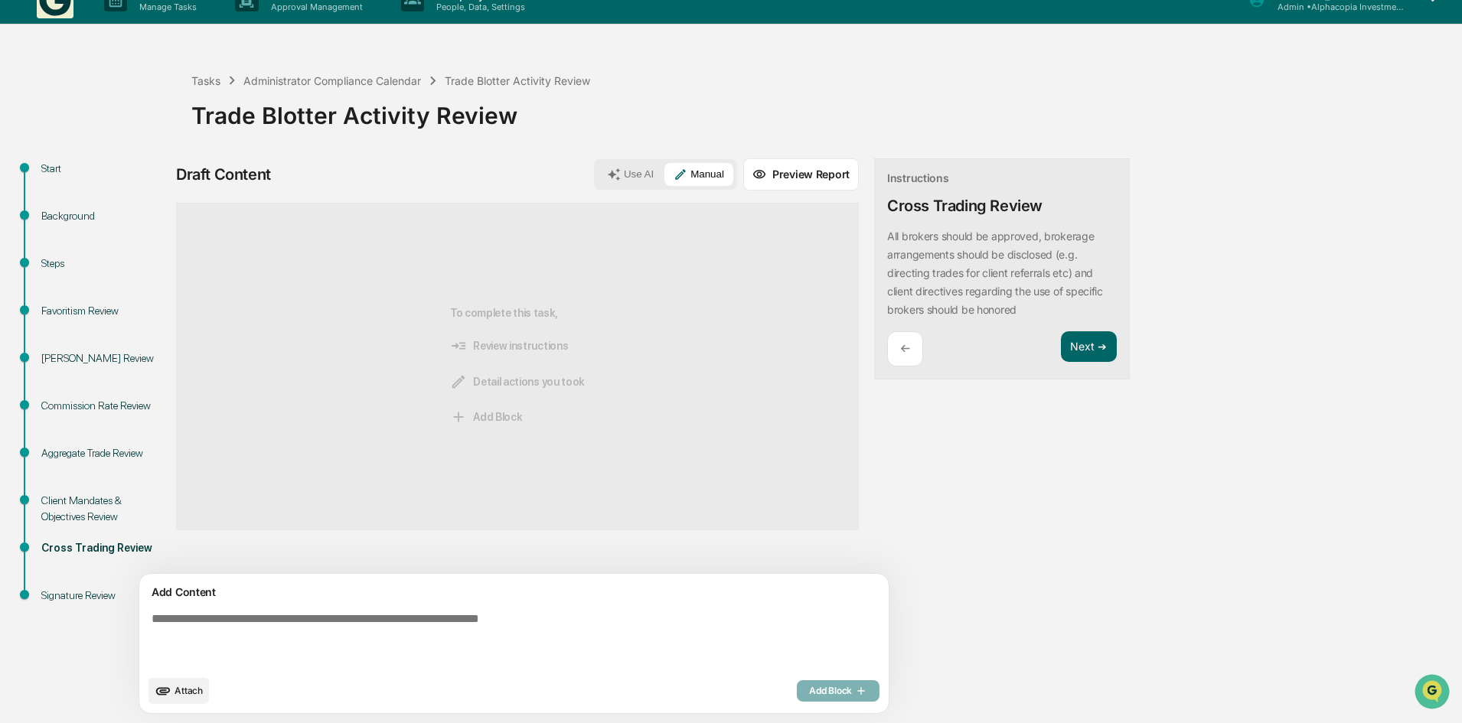
click at [81, 517] on div "Client Mandates & Objectives Review" at bounding box center [104, 509] width 126 height 32
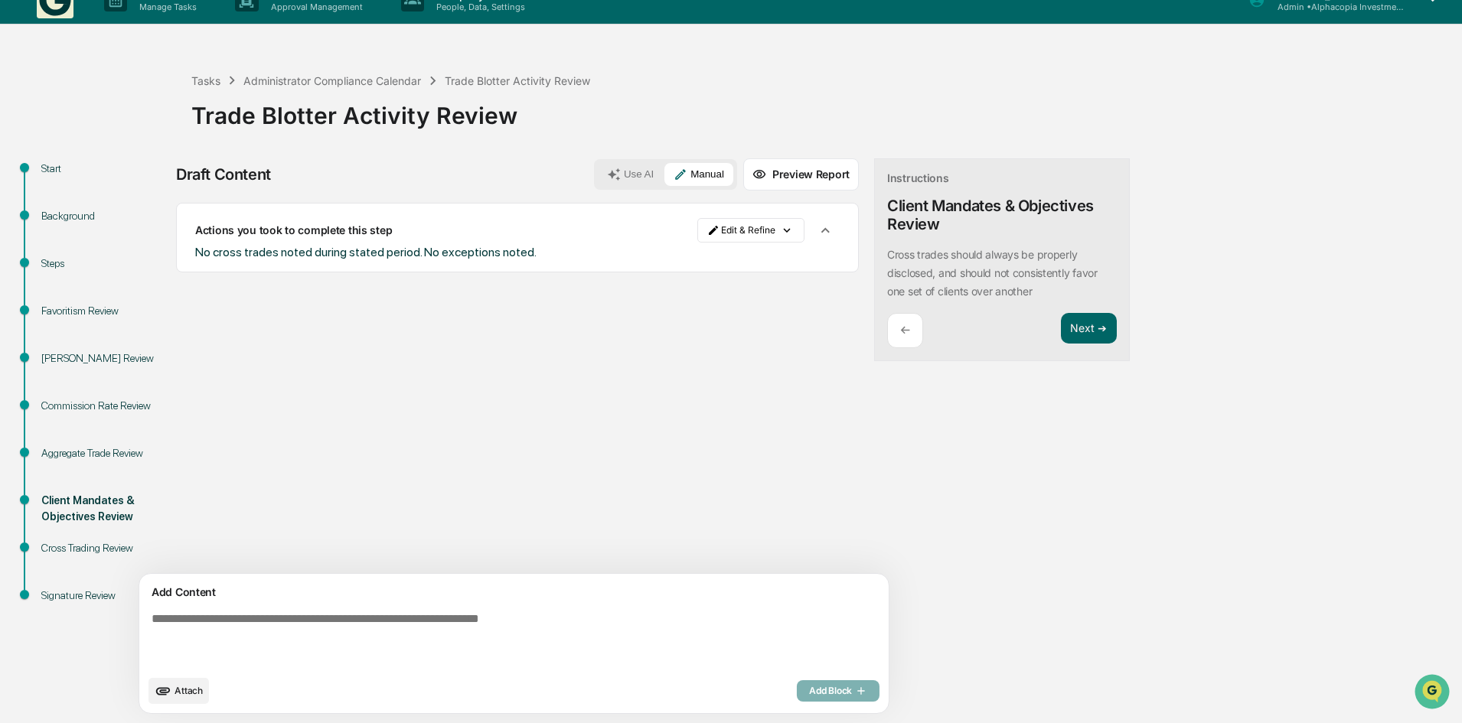
click at [82, 551] on div "Cross Trading Review" at bounding box center [104, 548] width 126 height 16
click at [1061, 328] on button "Next ➔" at bounding box center [1089, 328] width 56 height 31
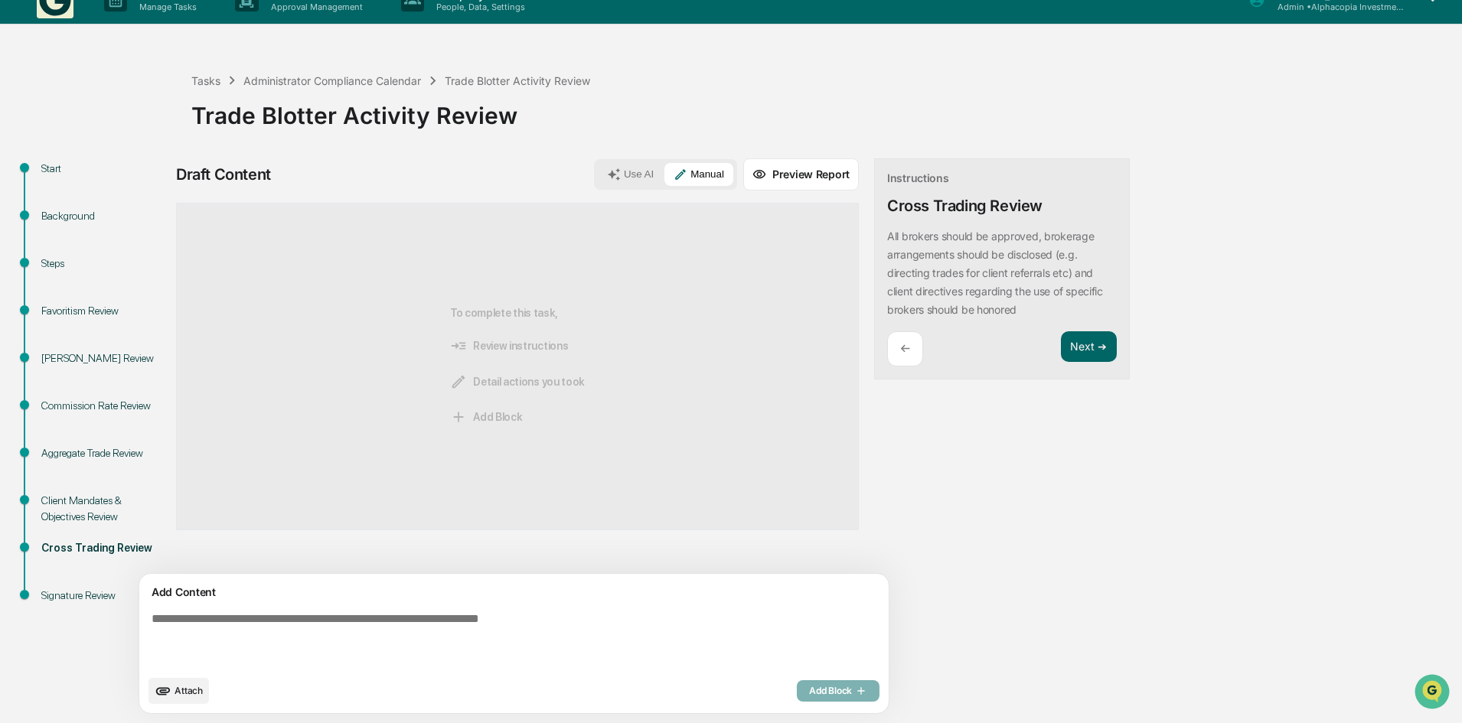
click at [598, 165] on button "Use AI" at bounding box center [630, 174] width 65 height 23
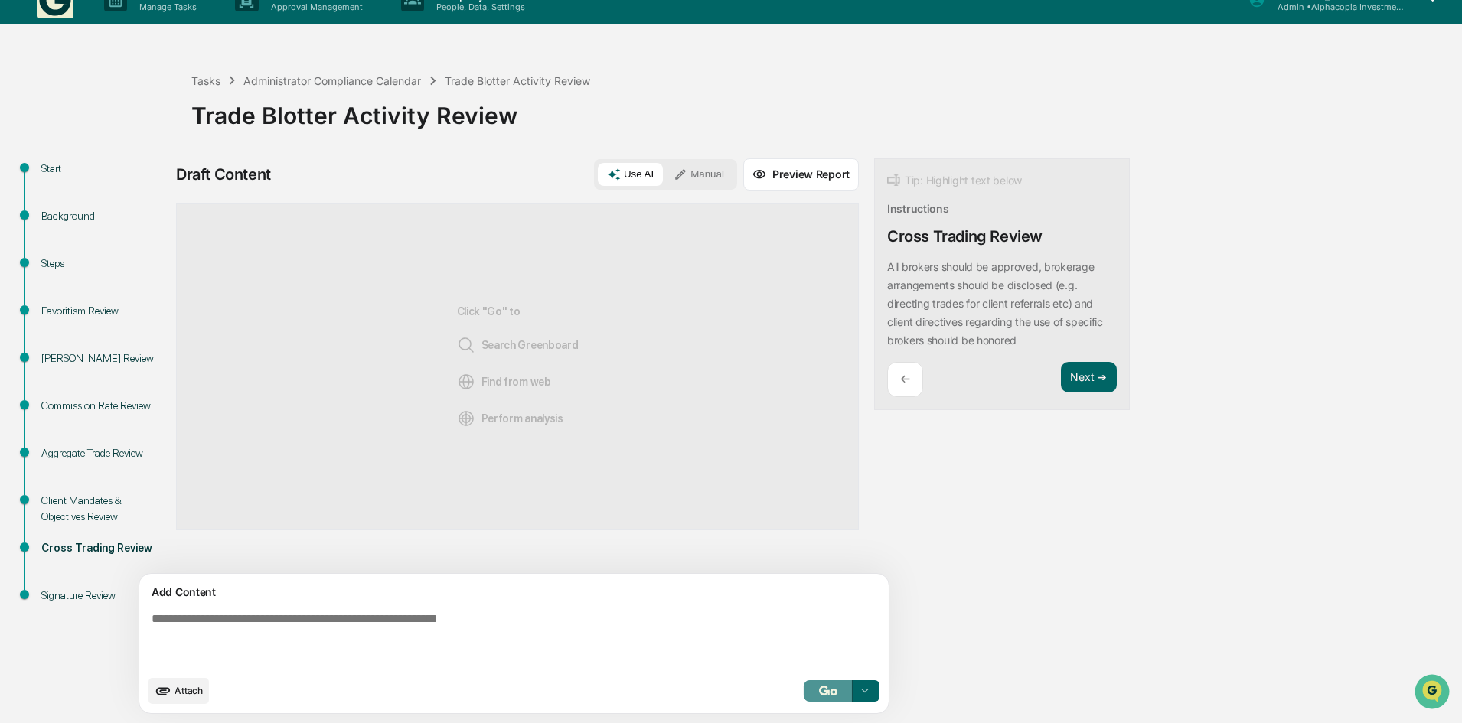
click at [819, 694] on img "button" at bounding box center [828, 691] width 18 height 10
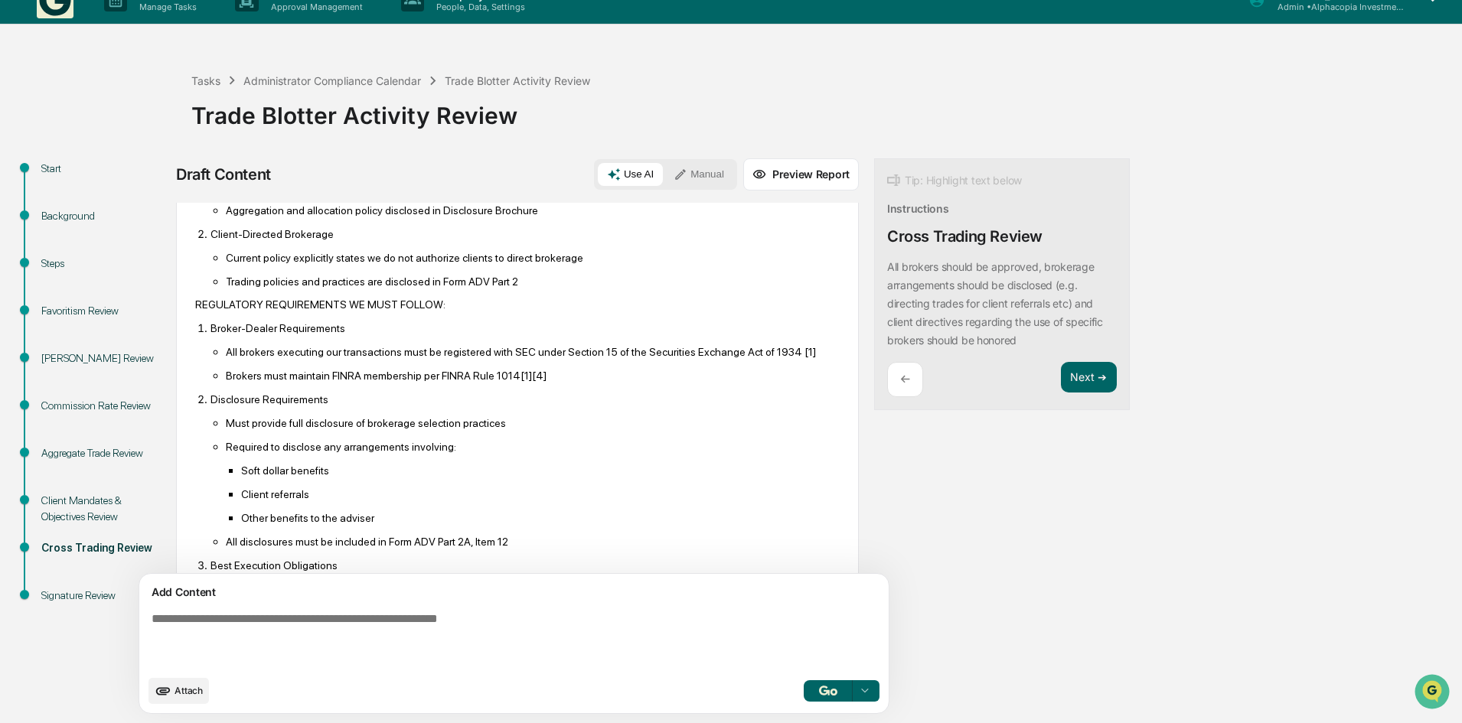
scroll to position [230, 0]
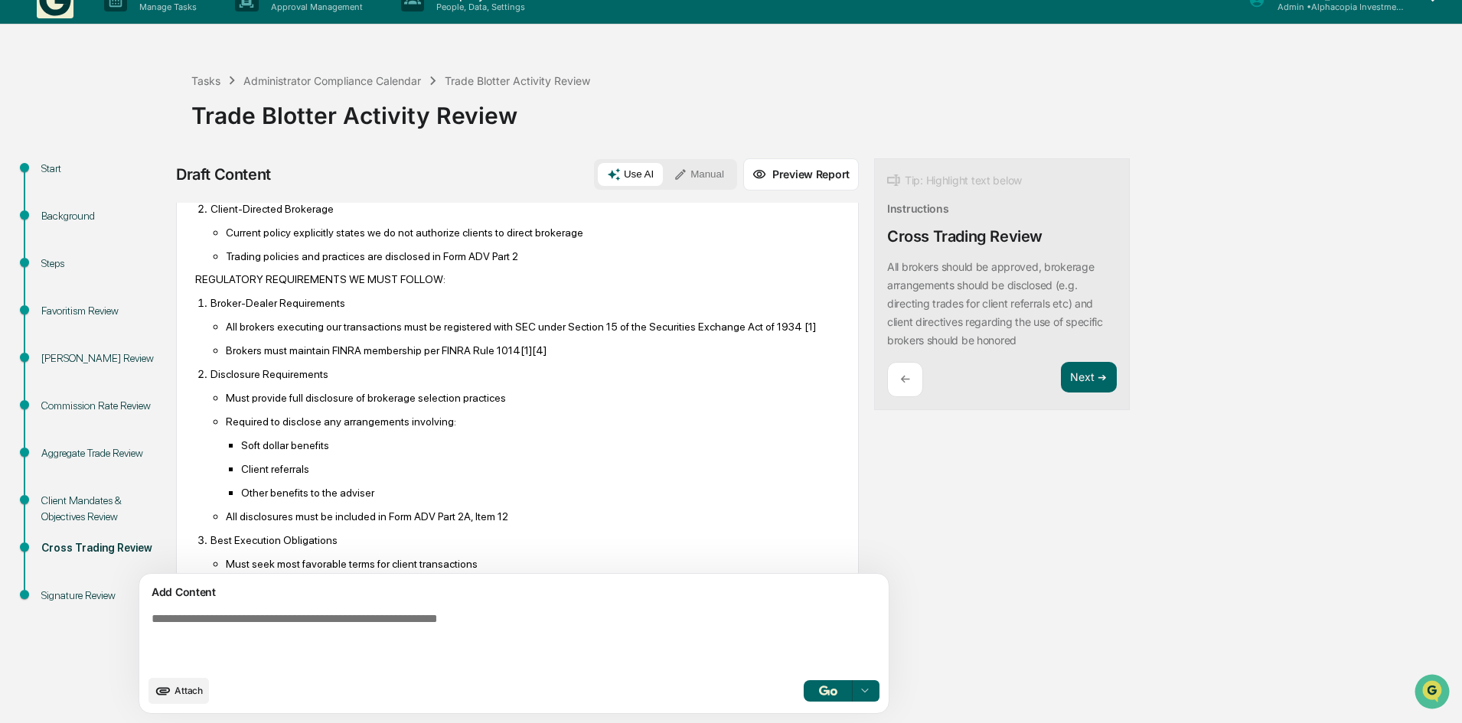
click at [91, 513] on div "Client Mandates & Objectives Review" at bounding box center [104, 509] width 126 height 32
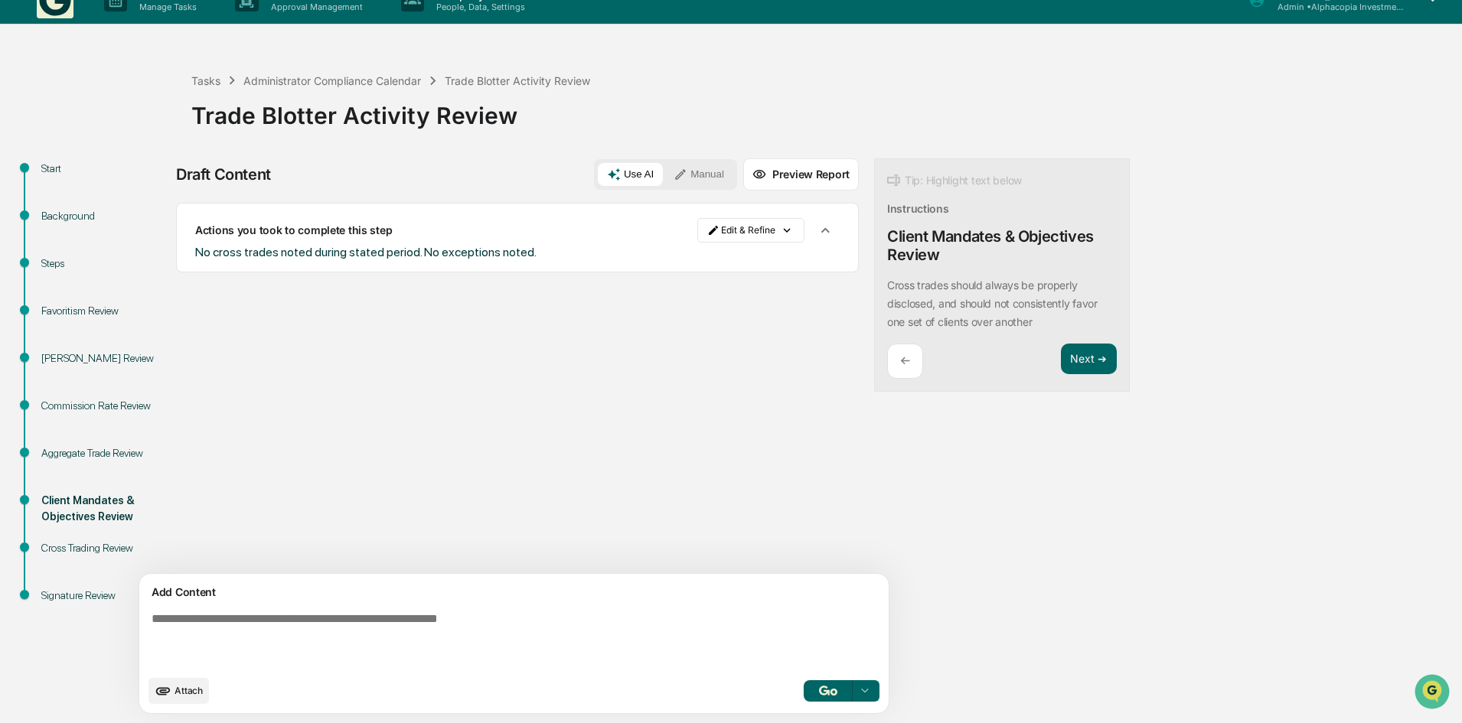
click at [819, 691] on img "button" at bounding box center [828, 691] width 18 height 10
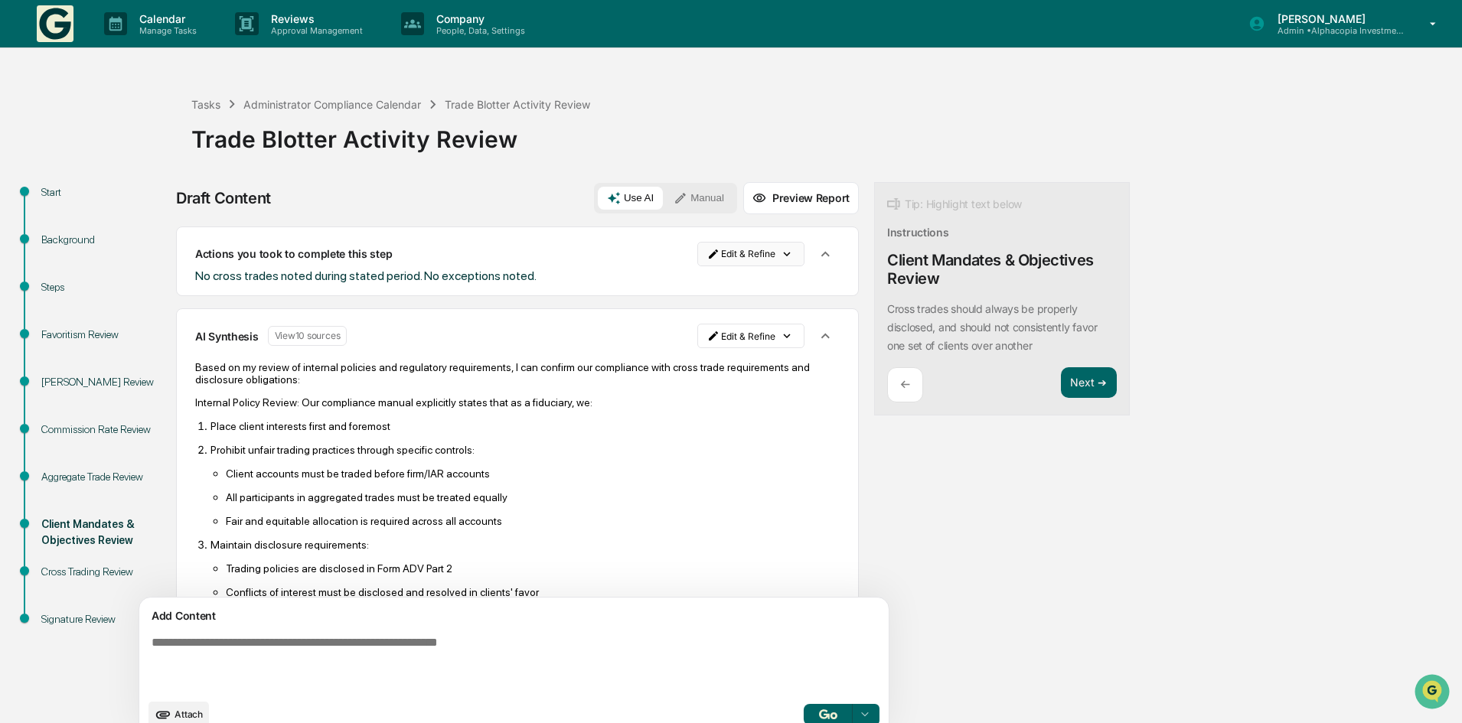
click at [716, 253] on html "Calendar Manage Tasks Reviews Approval Management Company People, Data, Setting…" at bounding box center [731, 361] width 1462 height 723
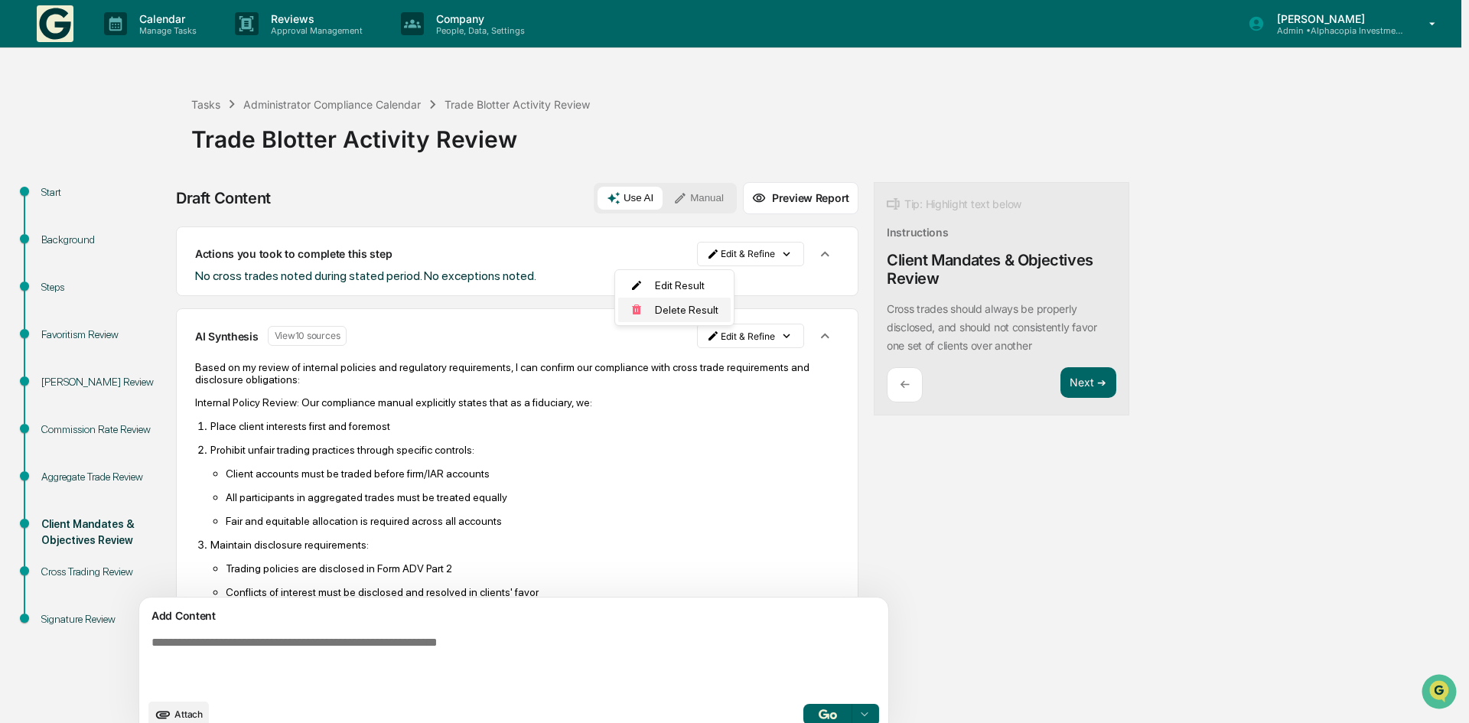
click at [686, 313] on div "Delete Result" at bounding box center [674, 310] width 113 height 24
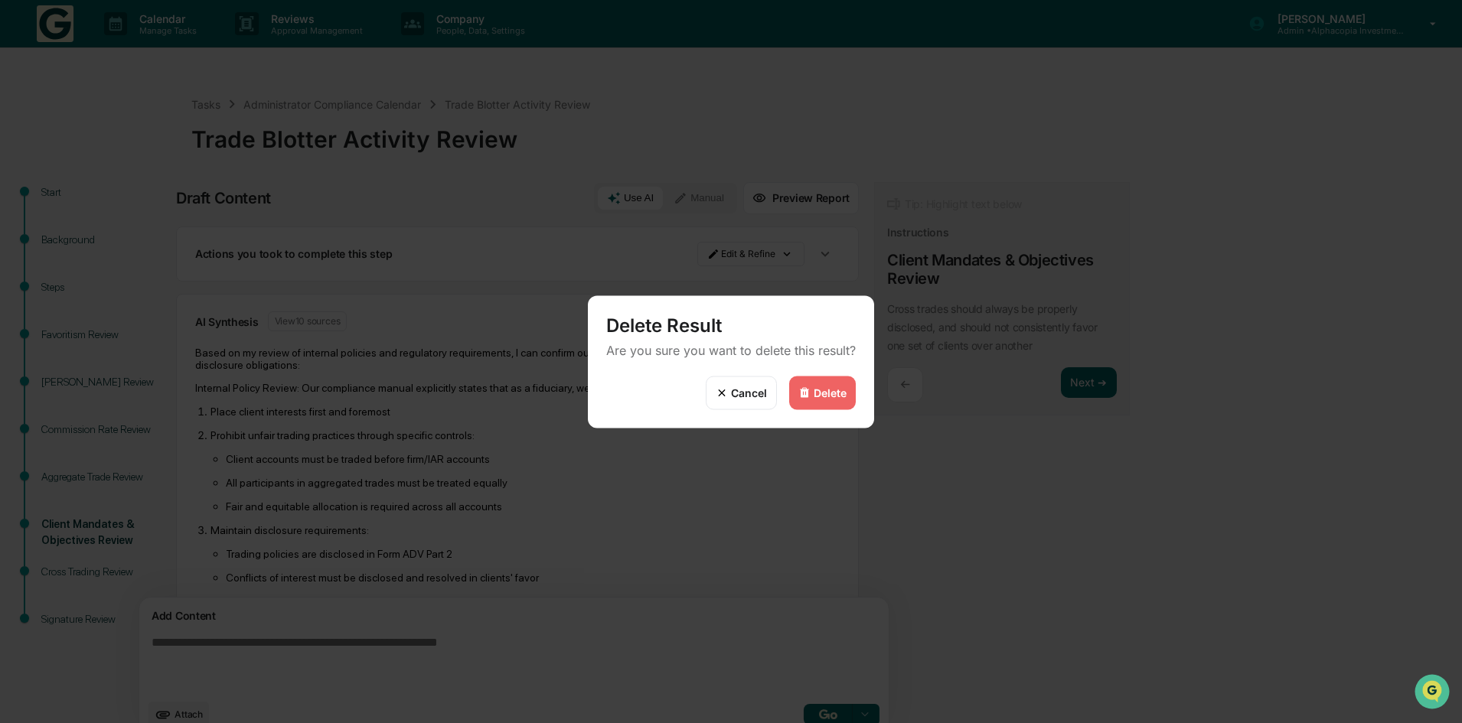
click at [818, 396] on div "Delete" at bounding box center [830, 393] width 33 height 13
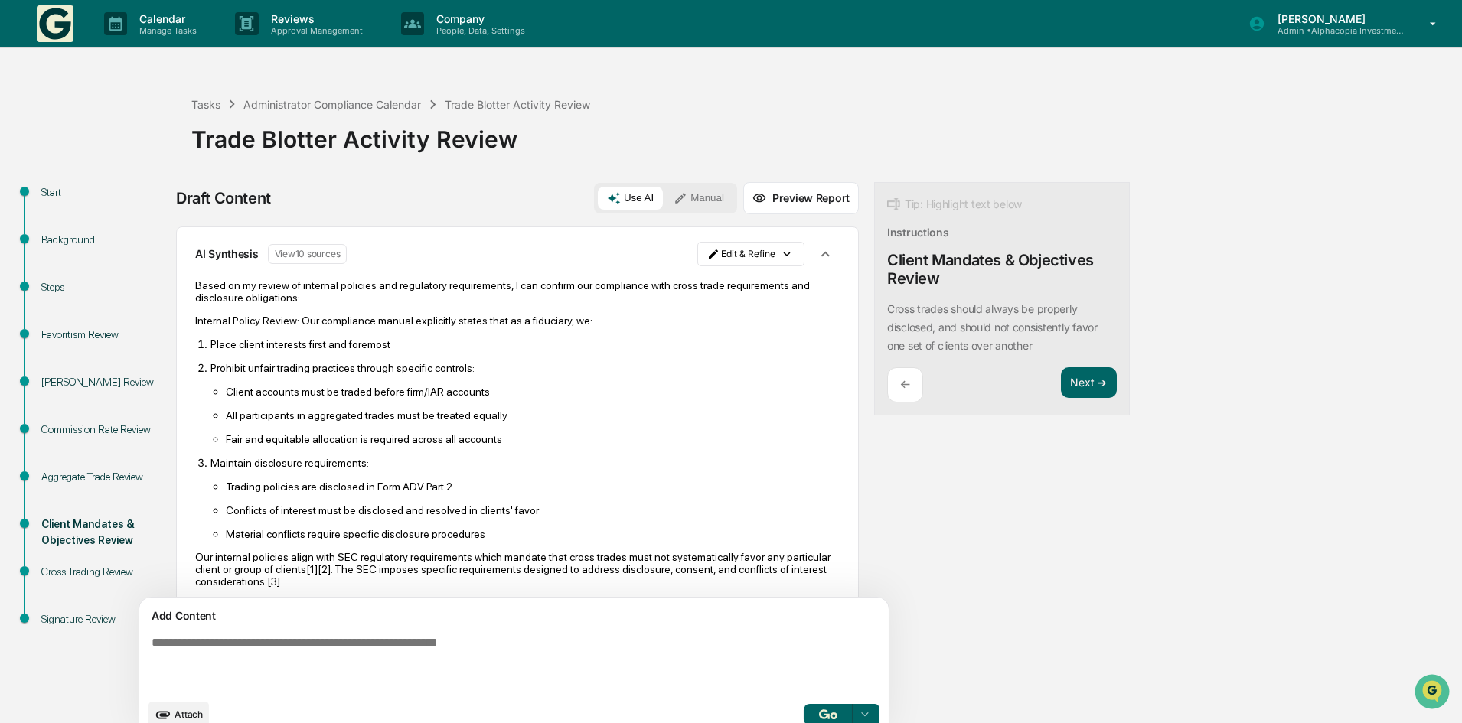
click at [81, 575] on div "Cross Trading Review" at bounding box center [104, 572] width 126 height 16
click at [1061, 391] on button "Next ➔" at bounding box center [1089, 382] width 56 height 31
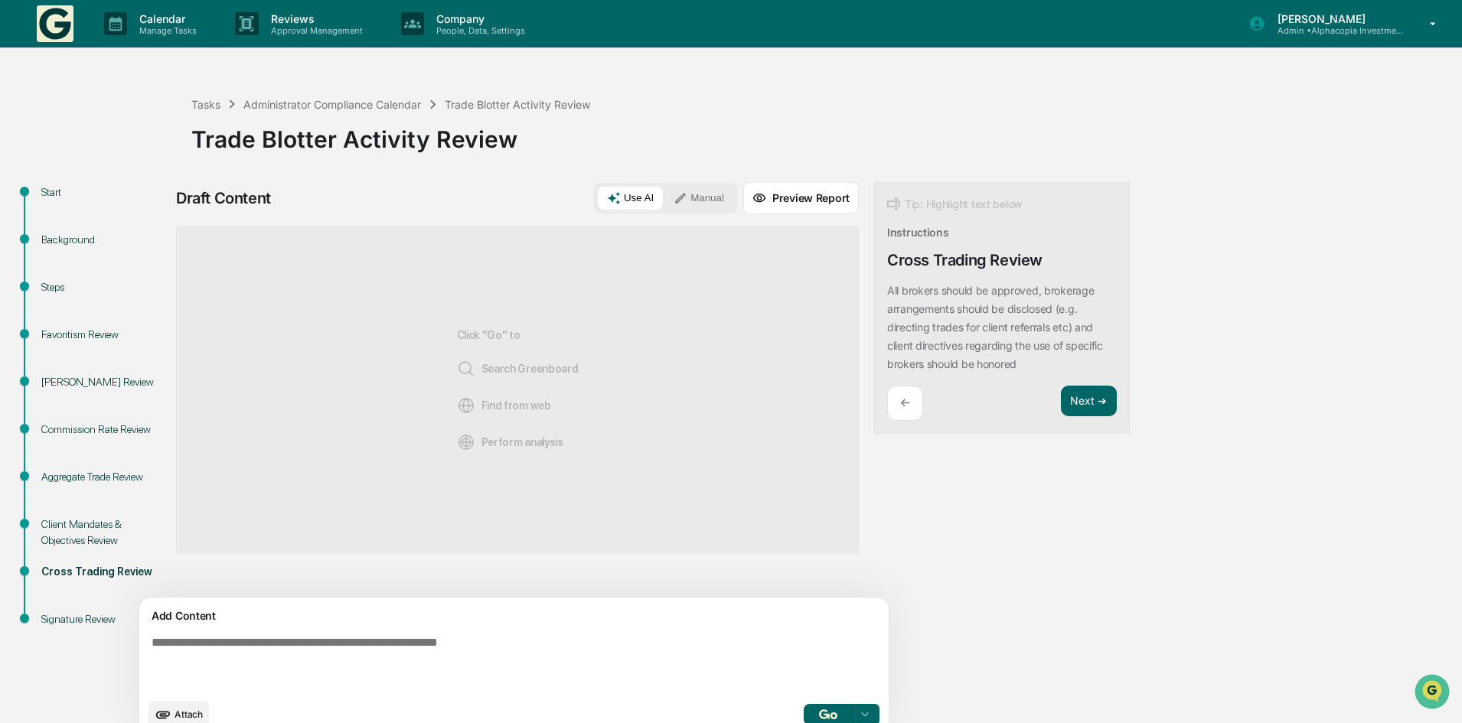
click at [900, 402] on p "←" at bounding box center [905, 403] width 10 height 15
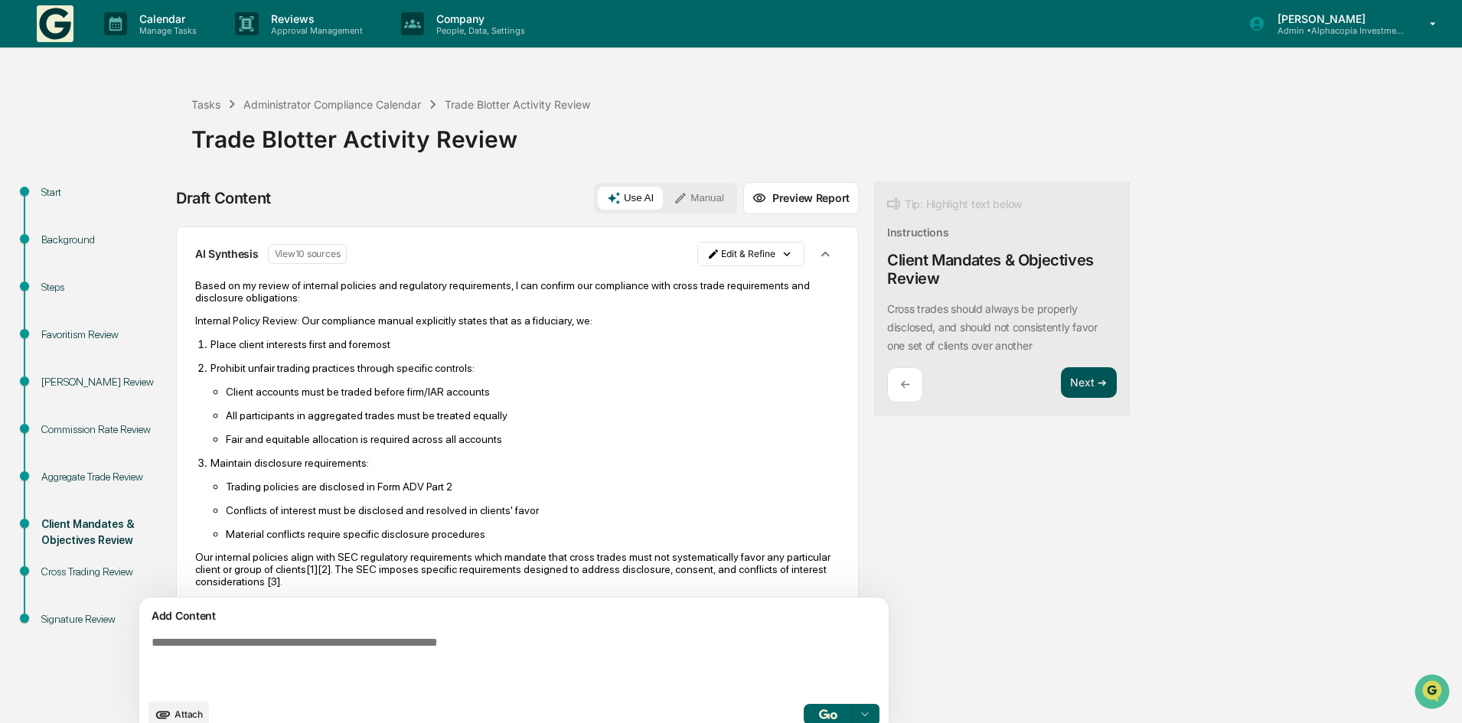
click at [1061, 380] on button "Next ➔" at bounding box center [1089, 382] width 56 height 31
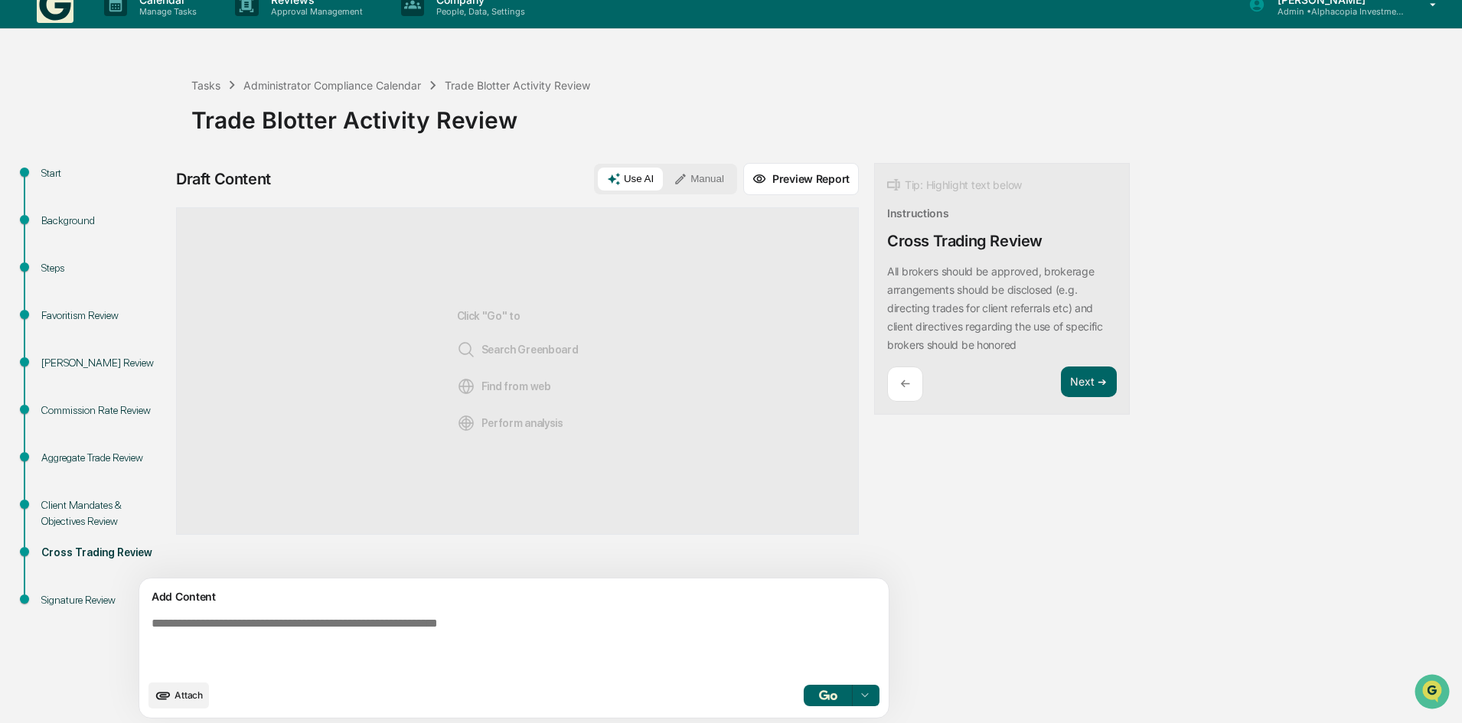
scroll to position [24, 0]
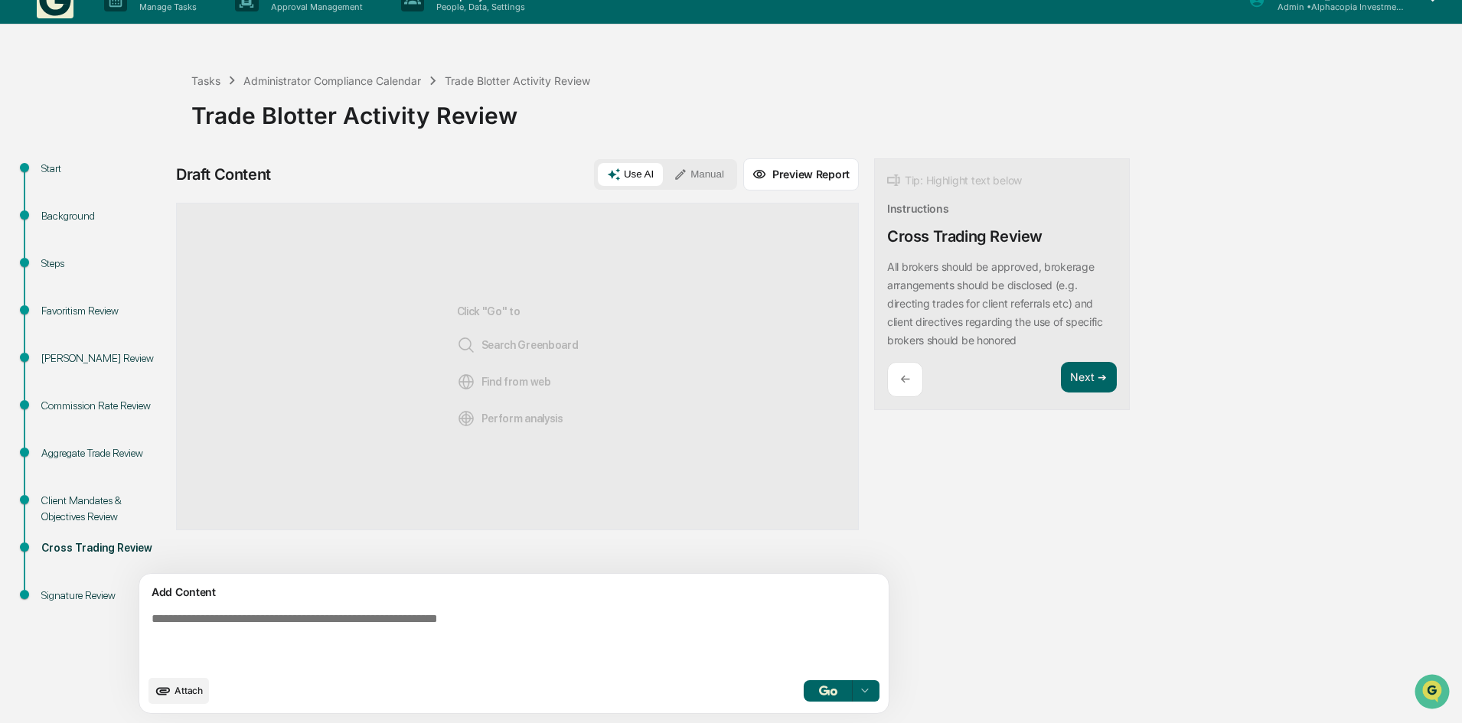
click at [804, 700] on button "button" at bounding box center [828, 690] width 49 height 21
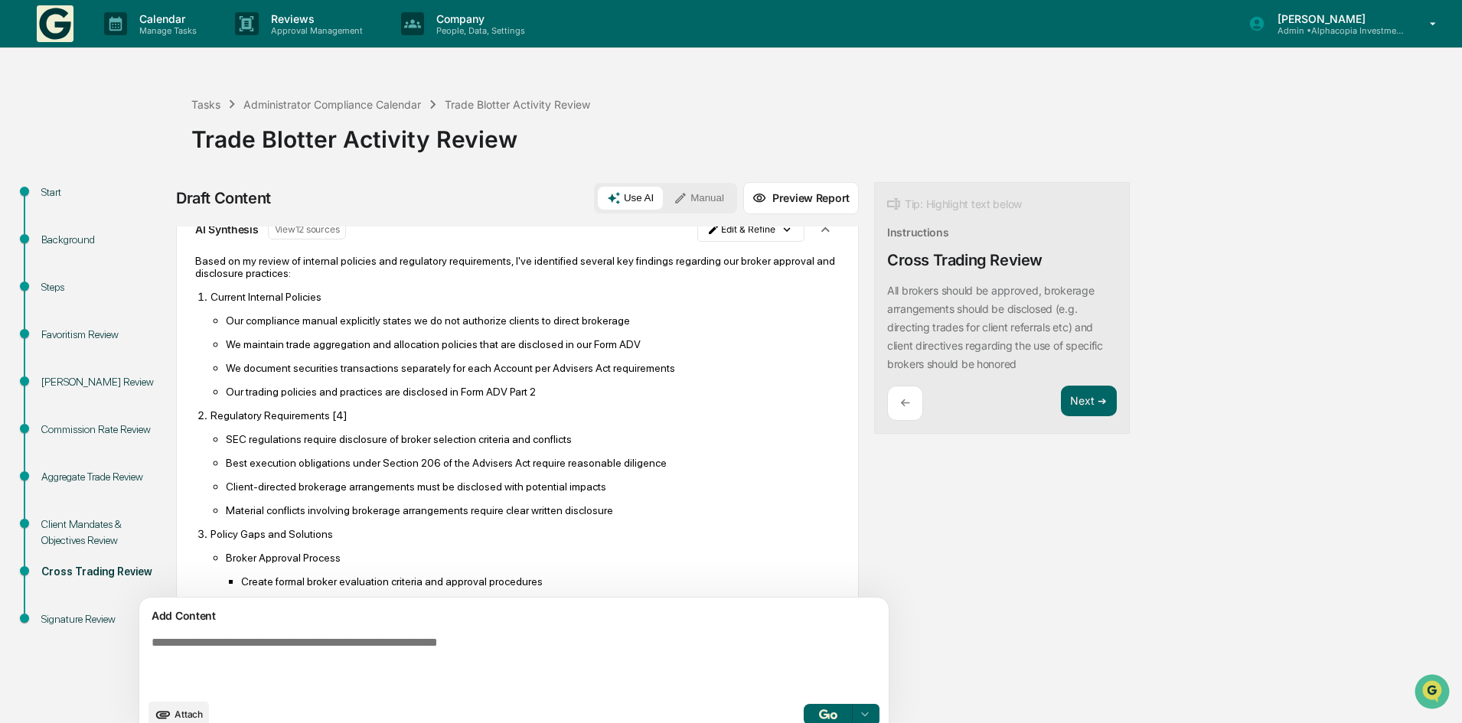
scroll to position [0, 0]
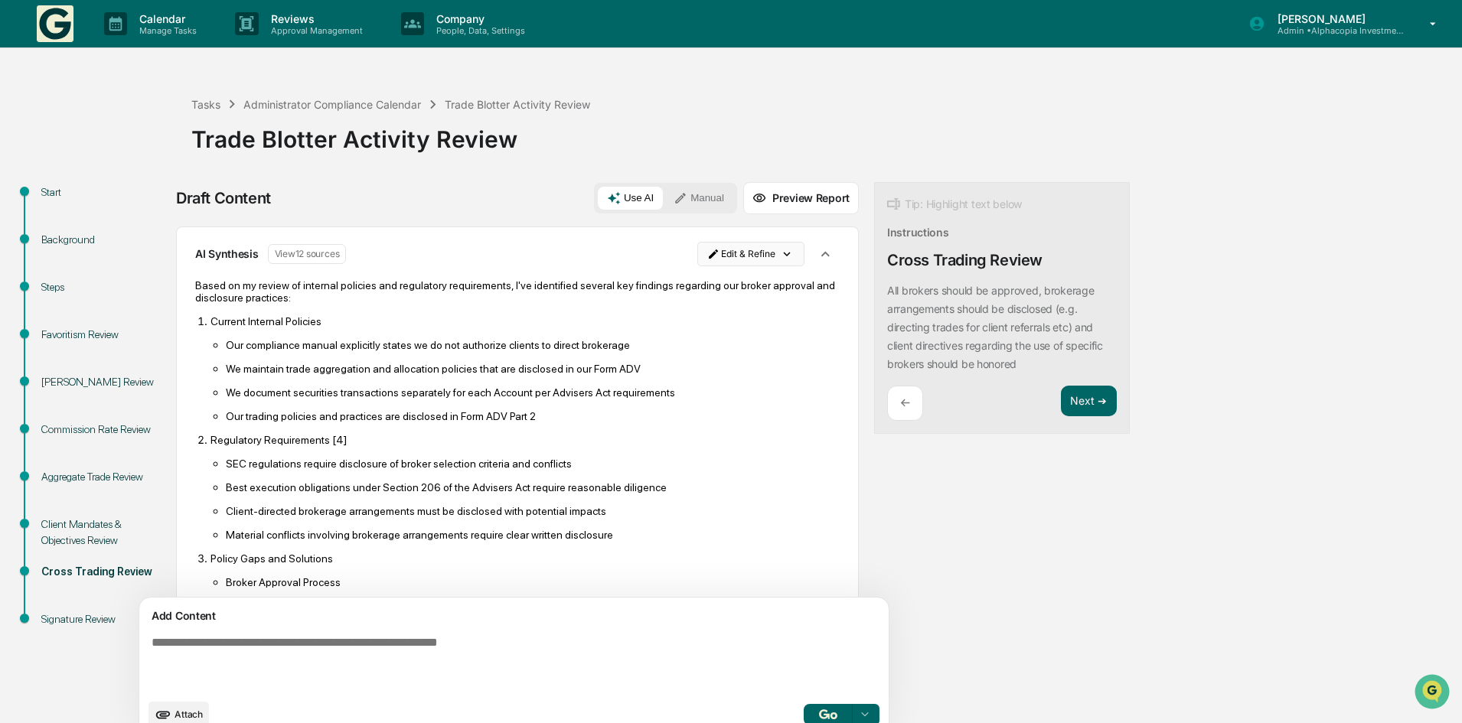
click at [704, 250] on html "Calendar Manage Tasks Reviews Approval Management Company People, Data, Setting…" at bounding box center [731, 361] width 1462 height 723
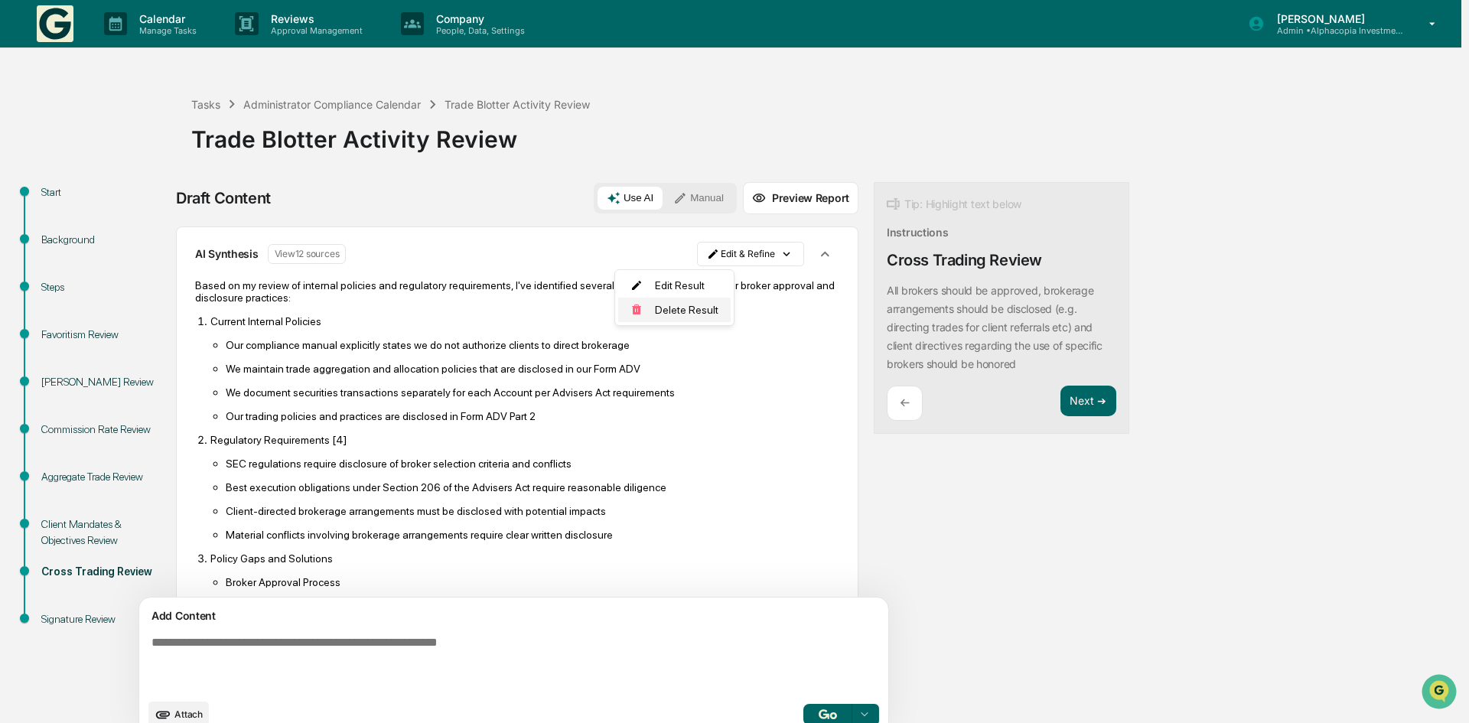
click at [685, 308] on div "Delete Result" at bounding box center [674, 310] width 113 height 24
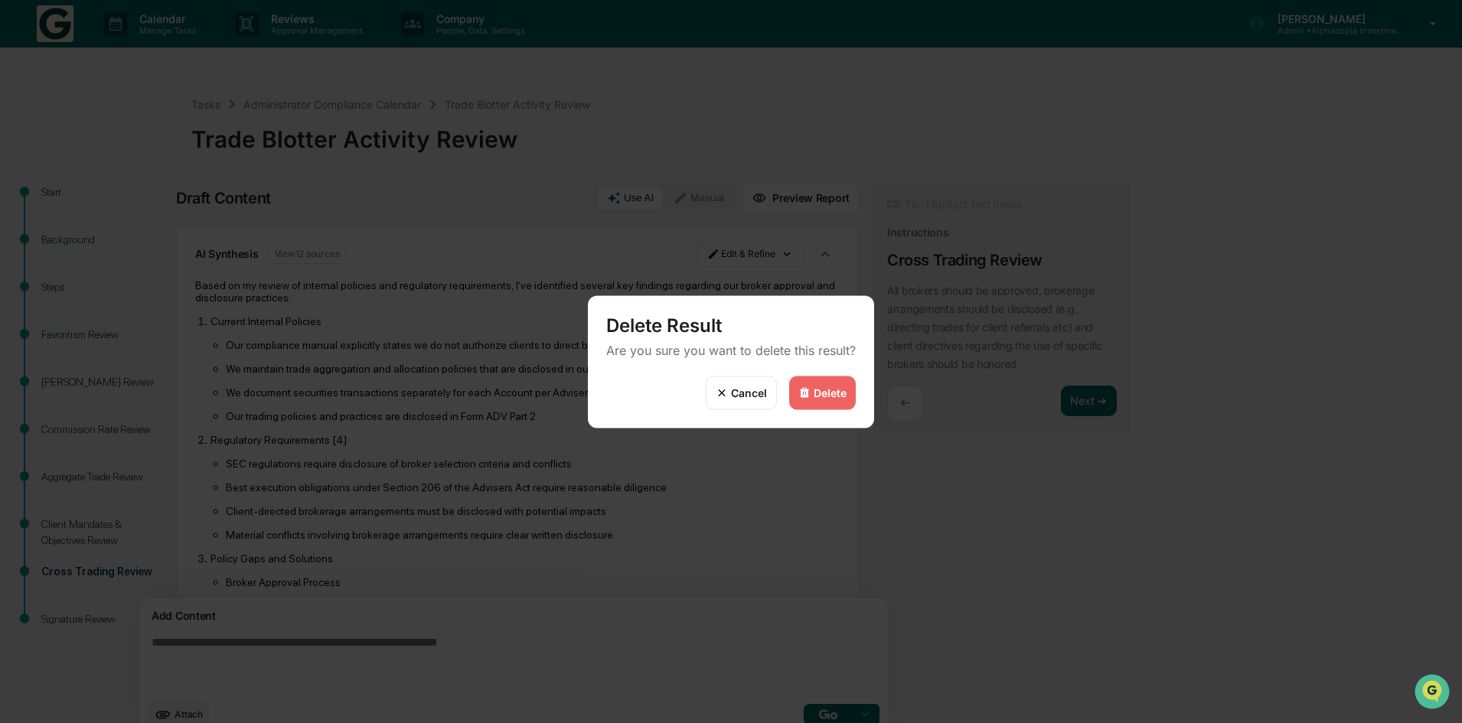
drag, startPoint x: 807, startPoint y: 388, endPoint x: 784, endPoint y: 396, distance: 24.5
click at [805, 388] on img at bounding box center [804, 393] width 12 height 12
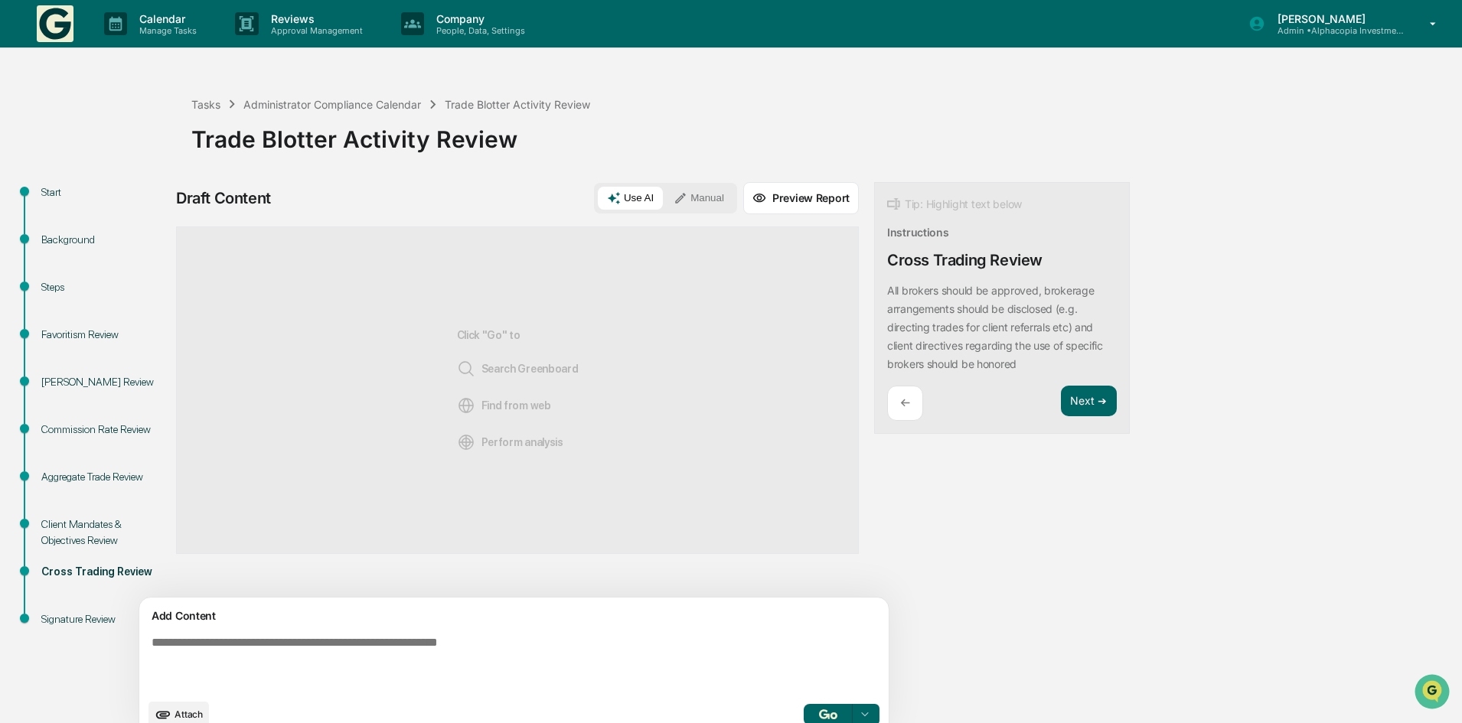
click at [250, 653] on textarea at bounding box center [478, 663] width 666 height 67
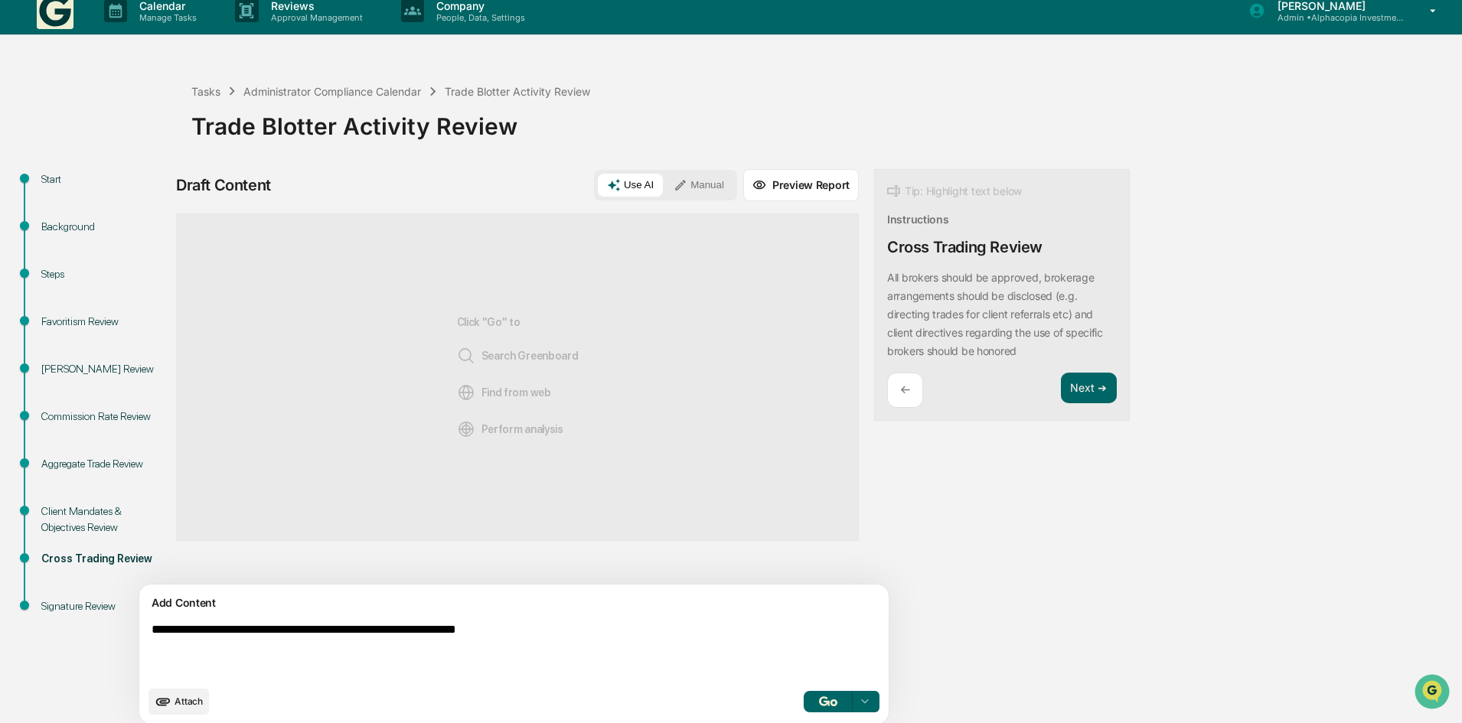
scroll to position [24, 0]
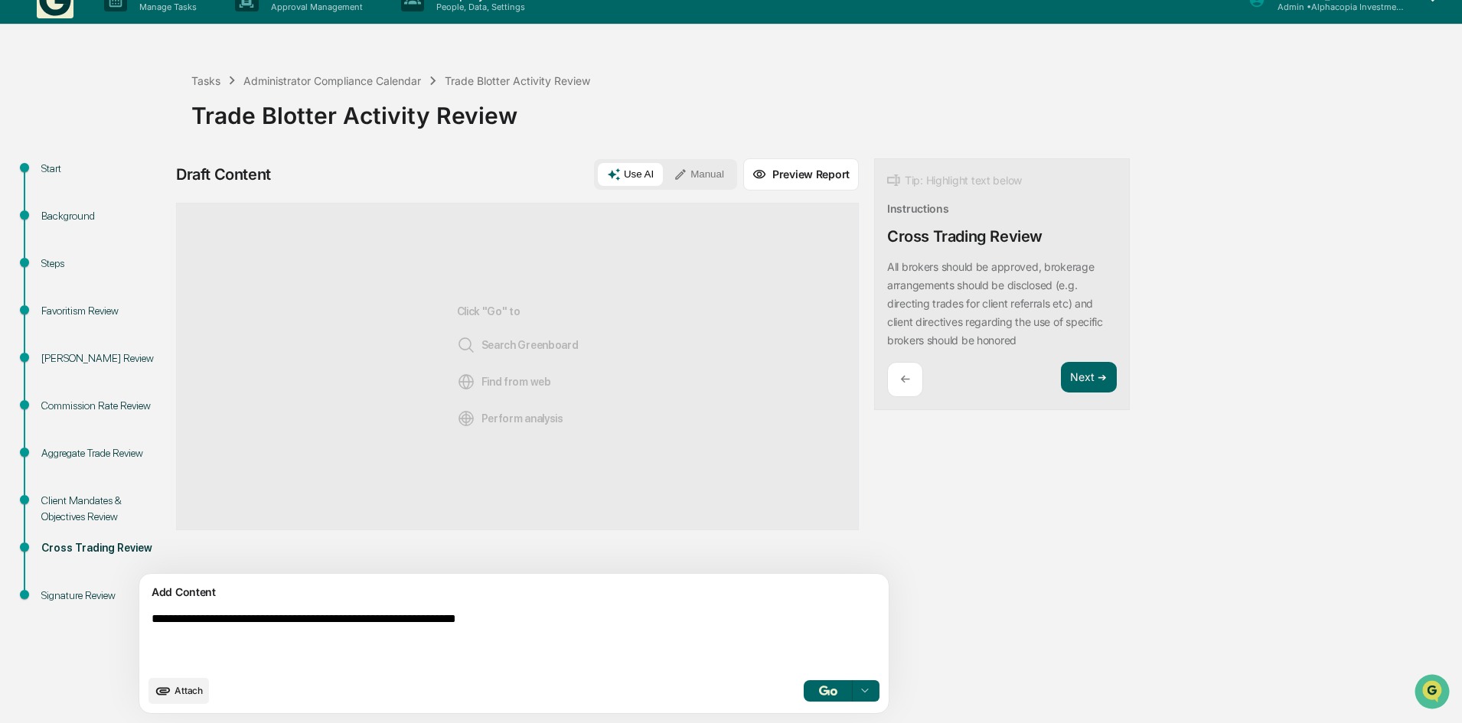
type textarea "**********"
click at [664, 173] on button "Manual" at bounding box center [698, 174] width 69 height 23
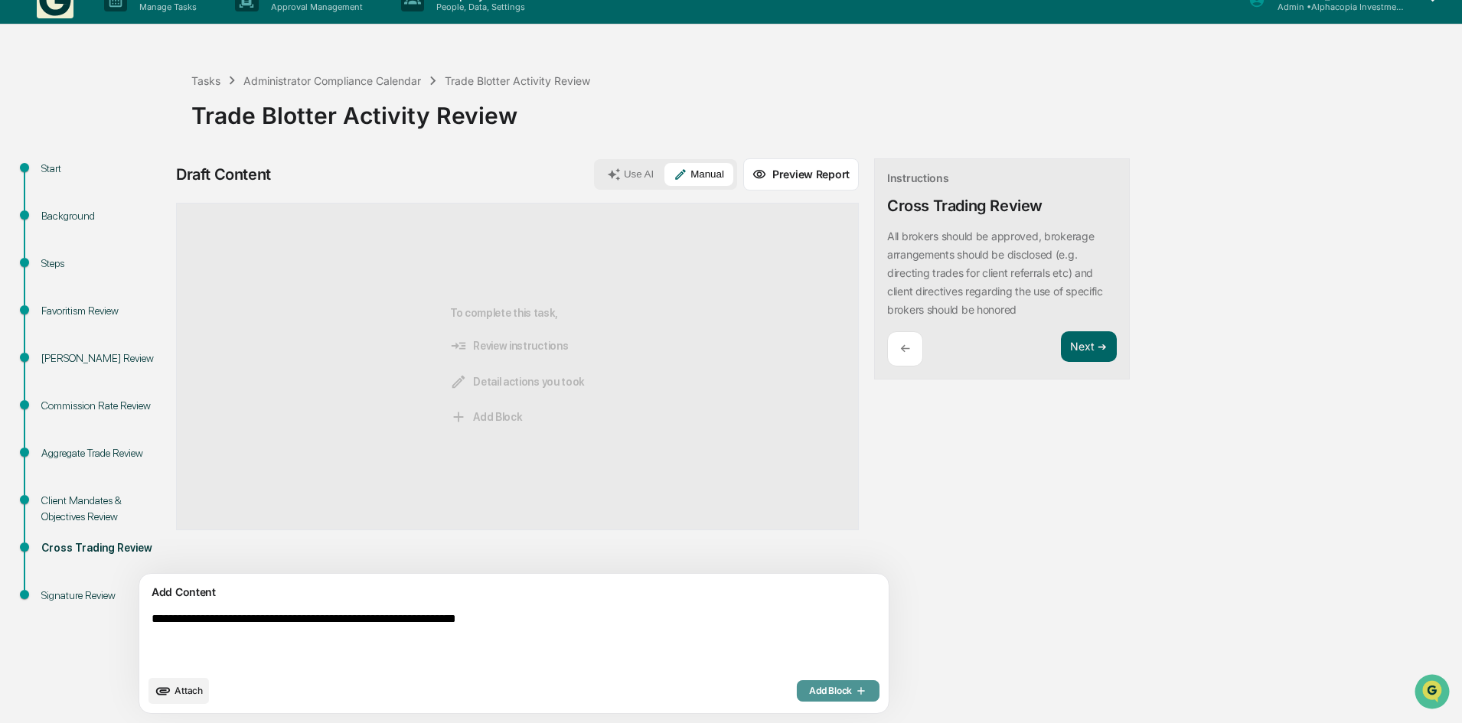
click at [809, 690] on span "Add Block" at bounding box center [838, 691] width 58 height 12
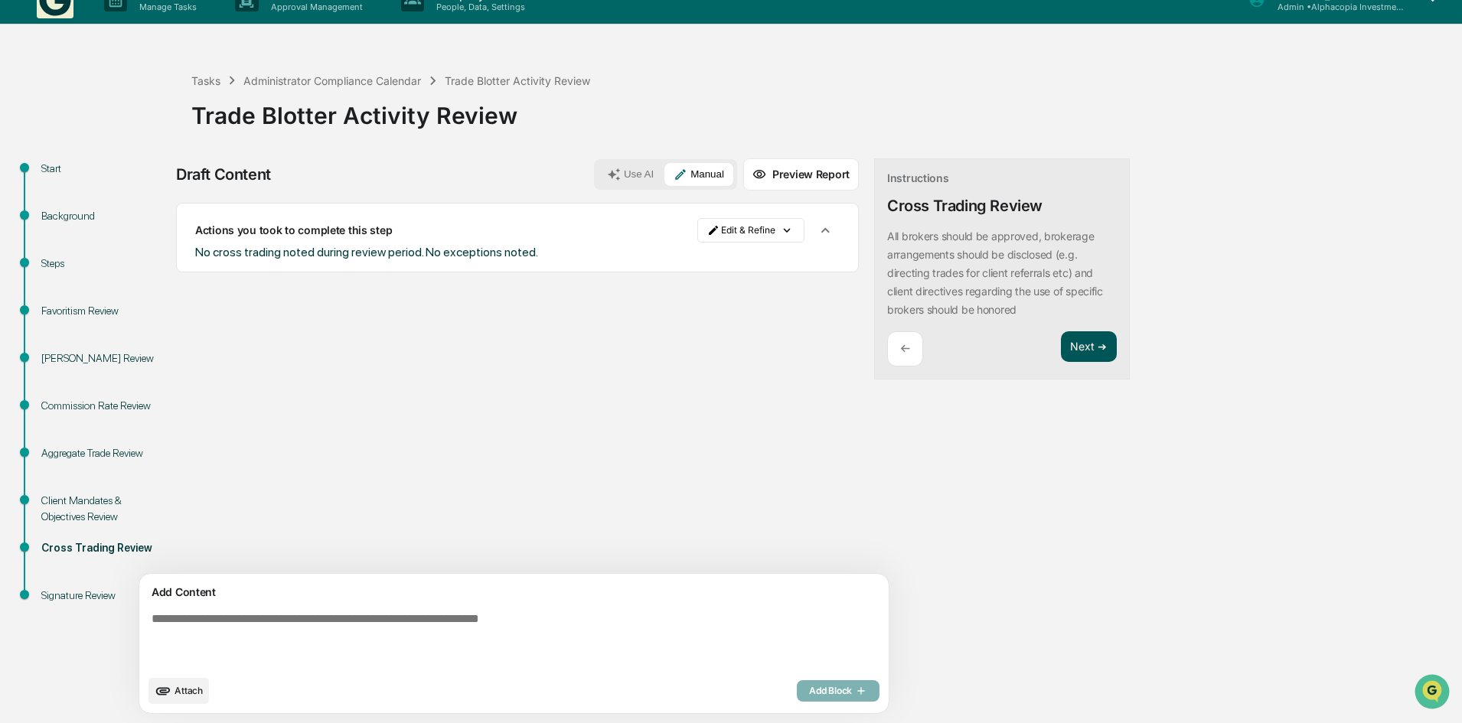
click at [1061, 352] on button "Next ➔" at bounding box center [1089, 346] width 56 height 31
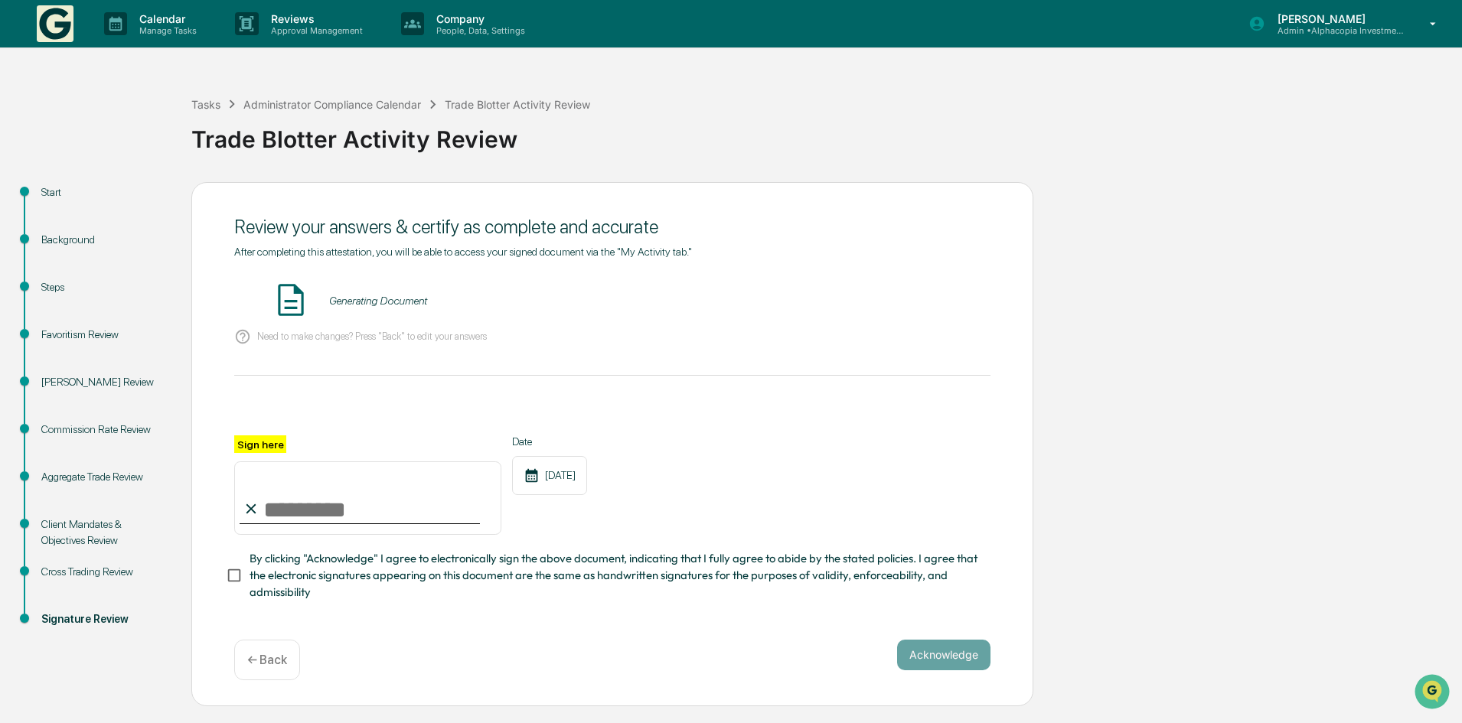
scroll to position [0, 0]
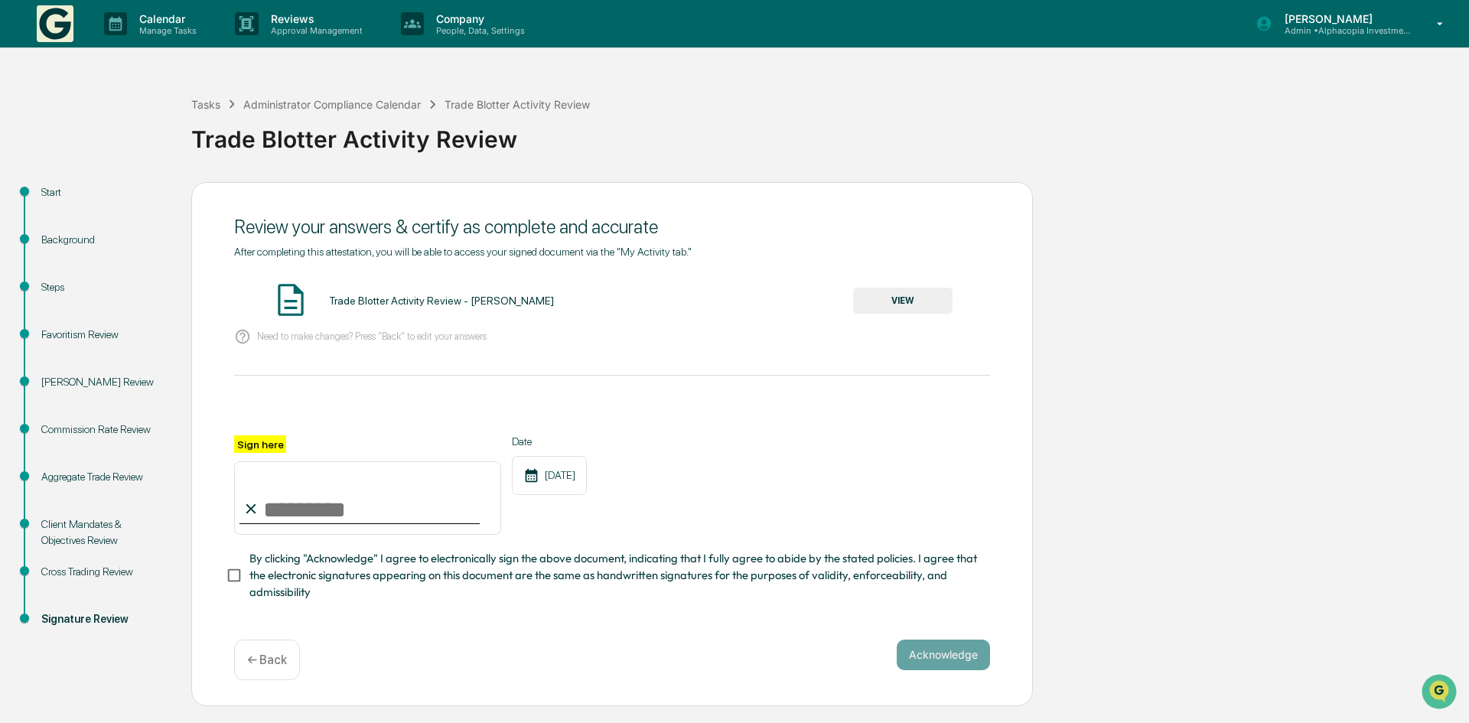
click at [293, 510] on input "Sign here" at bounding box center [367, 498] width 267 height 73
type input "**********"
click at [223, 584] on div "**********" at bounding box center [612, 444] width 842 height 524
click at [905, 295] on button "VIEW" at bounding box center [902, 301] width 99 height 26
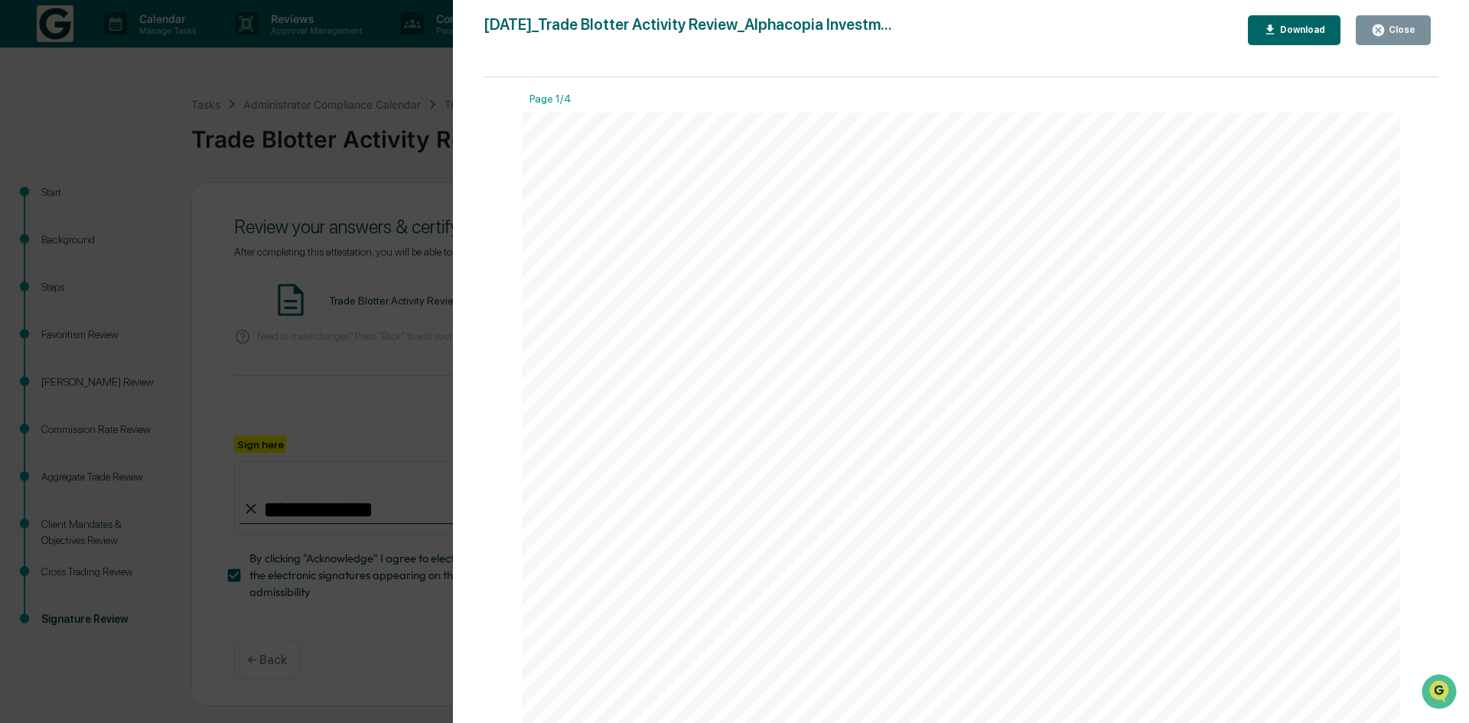
click at [1407, 28] on div "Close" at bounding box center [1401, 29] width 30 height 11
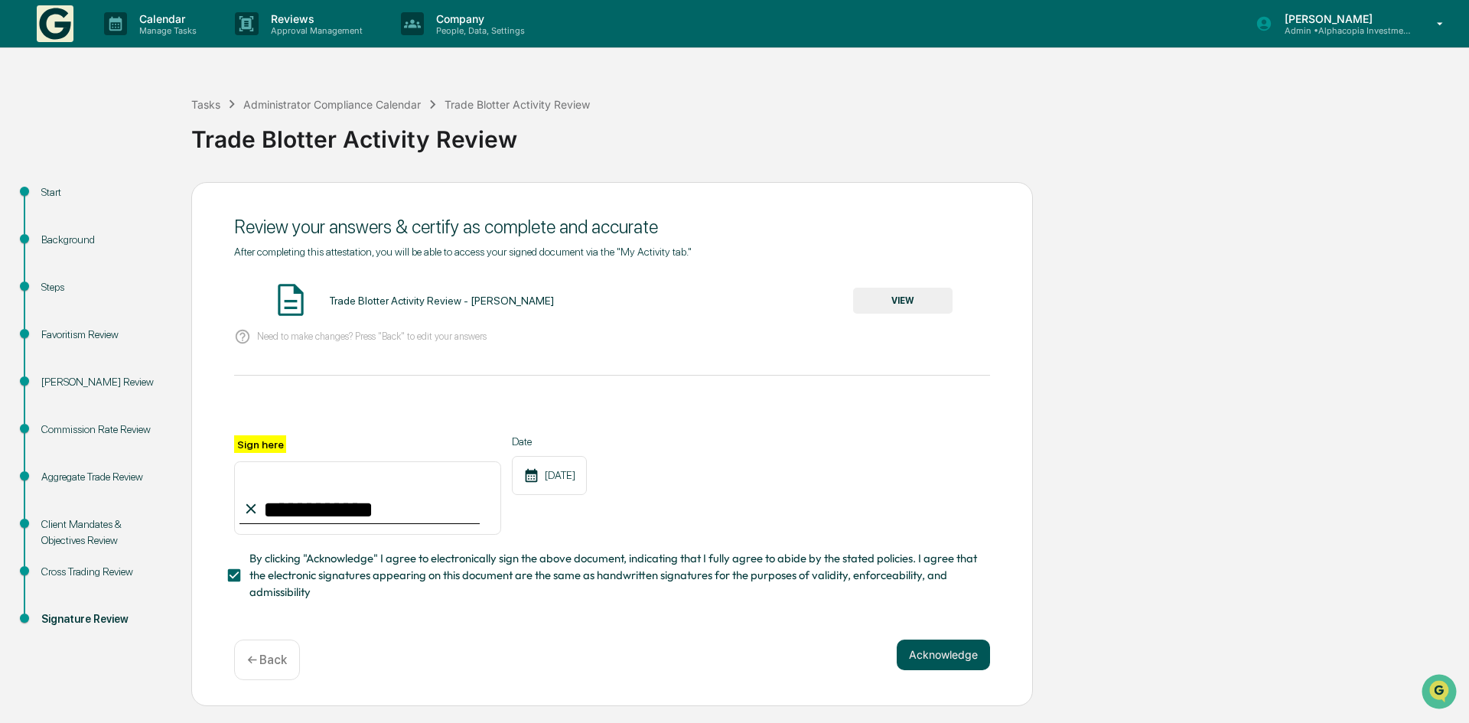
click at [938, 654] on button "Acknowledge" at bounding box center [943, 655] width 93 height 31
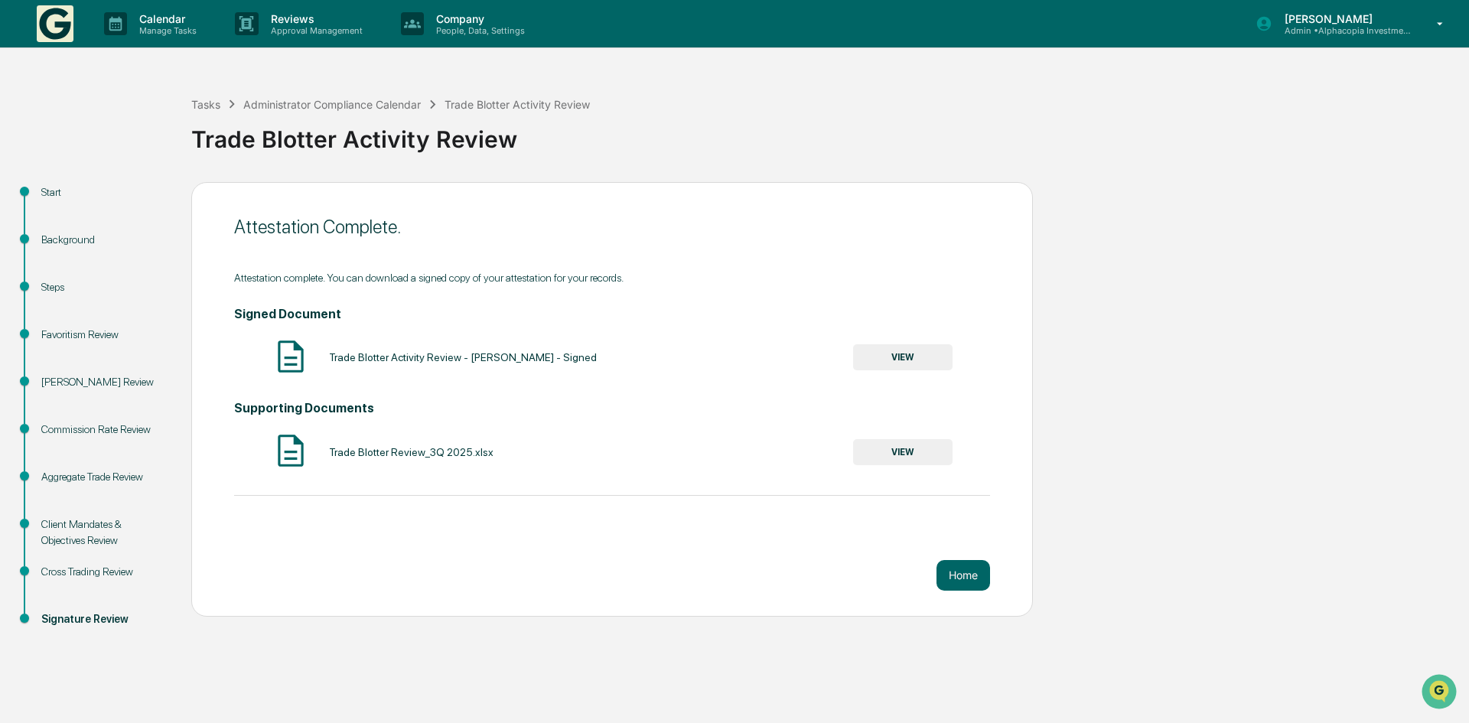
click at [899, 352] on button "VIEW" at bounding box center [902, 357] width 99 height 26
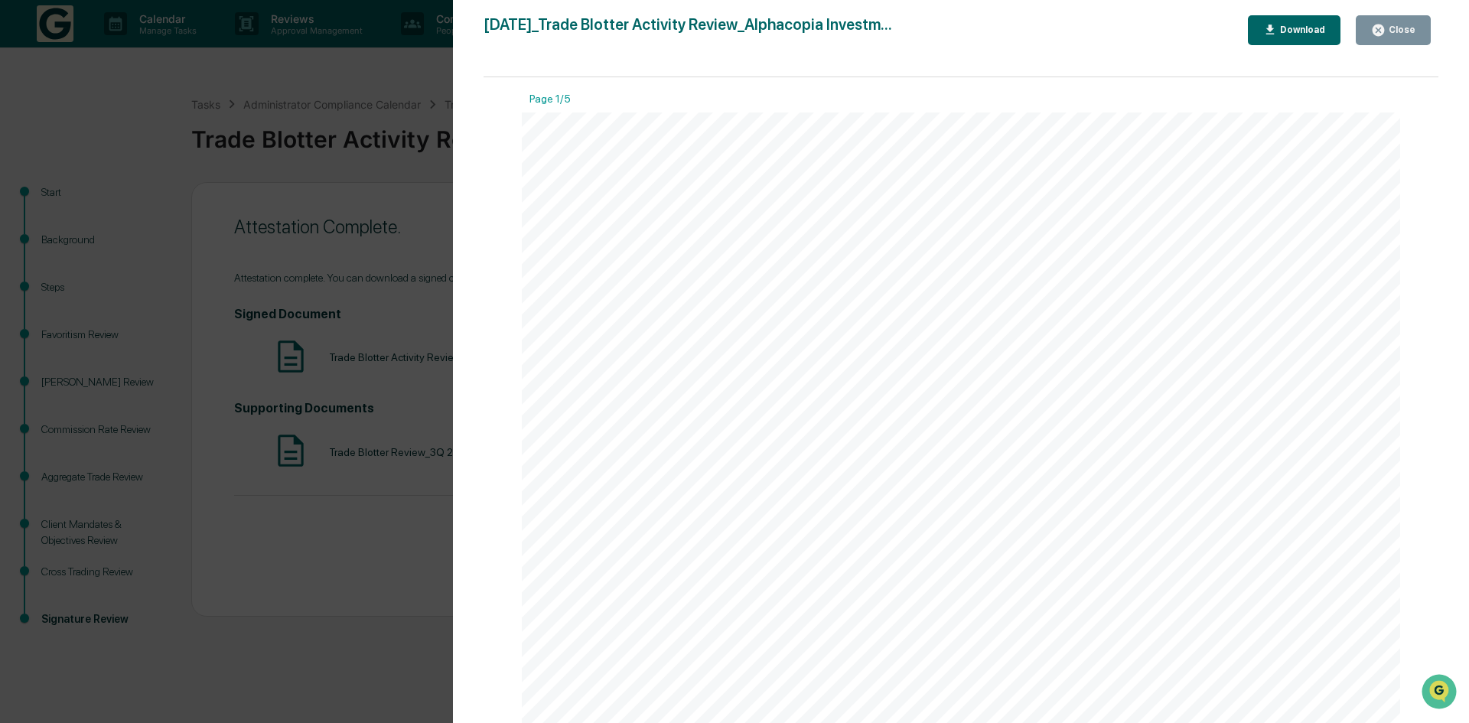
click at [1321, 29] on div "Download" at bounding box center [1301, 29] width 48 height 11
drag, startPoint x: 1406, startPoint y: 34, endPoint x: 1326, endPoint y: 69, distance: 86.7
click at [1405, 34] on div "Close" at bounding box center [1401, 29] width 30 height 11
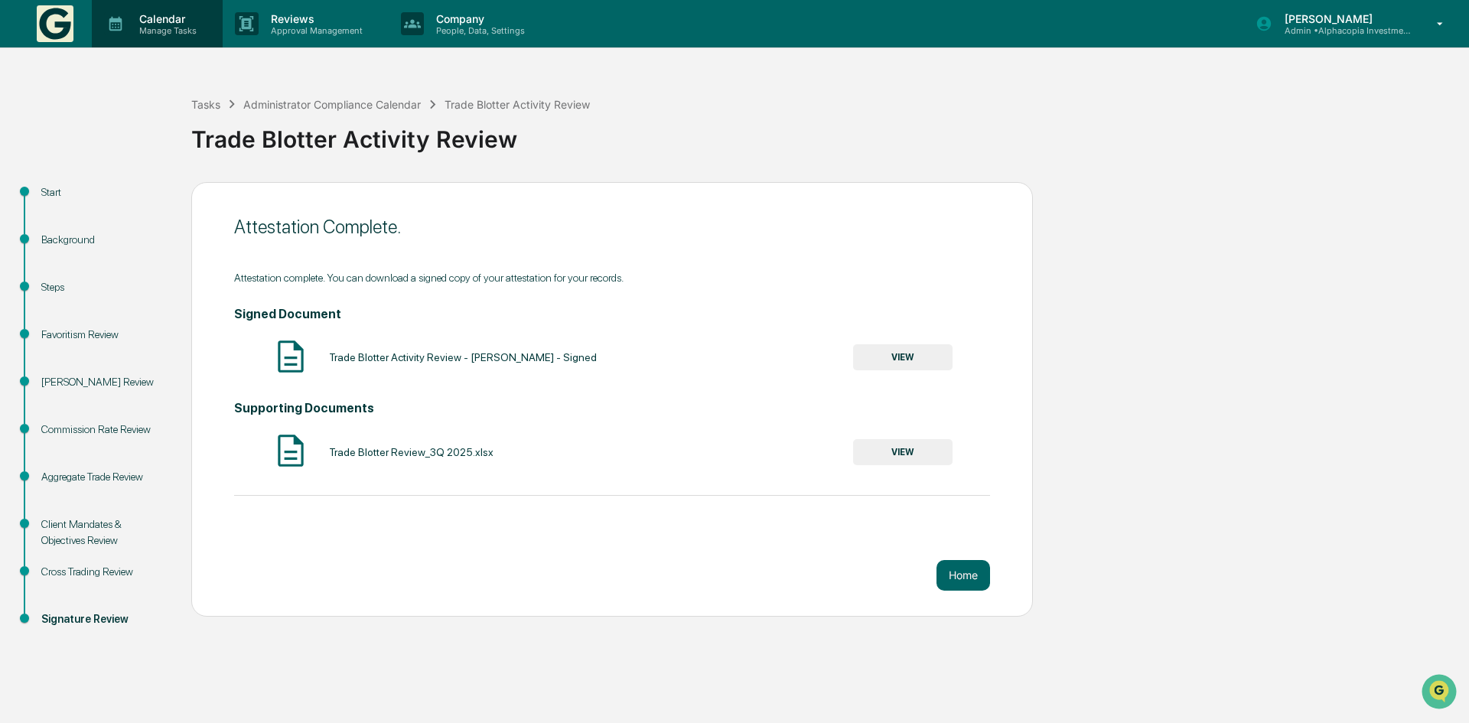
click at [170, 28] on p "Manage Tasks" at bounding box center [165, 30] width 77 height 11
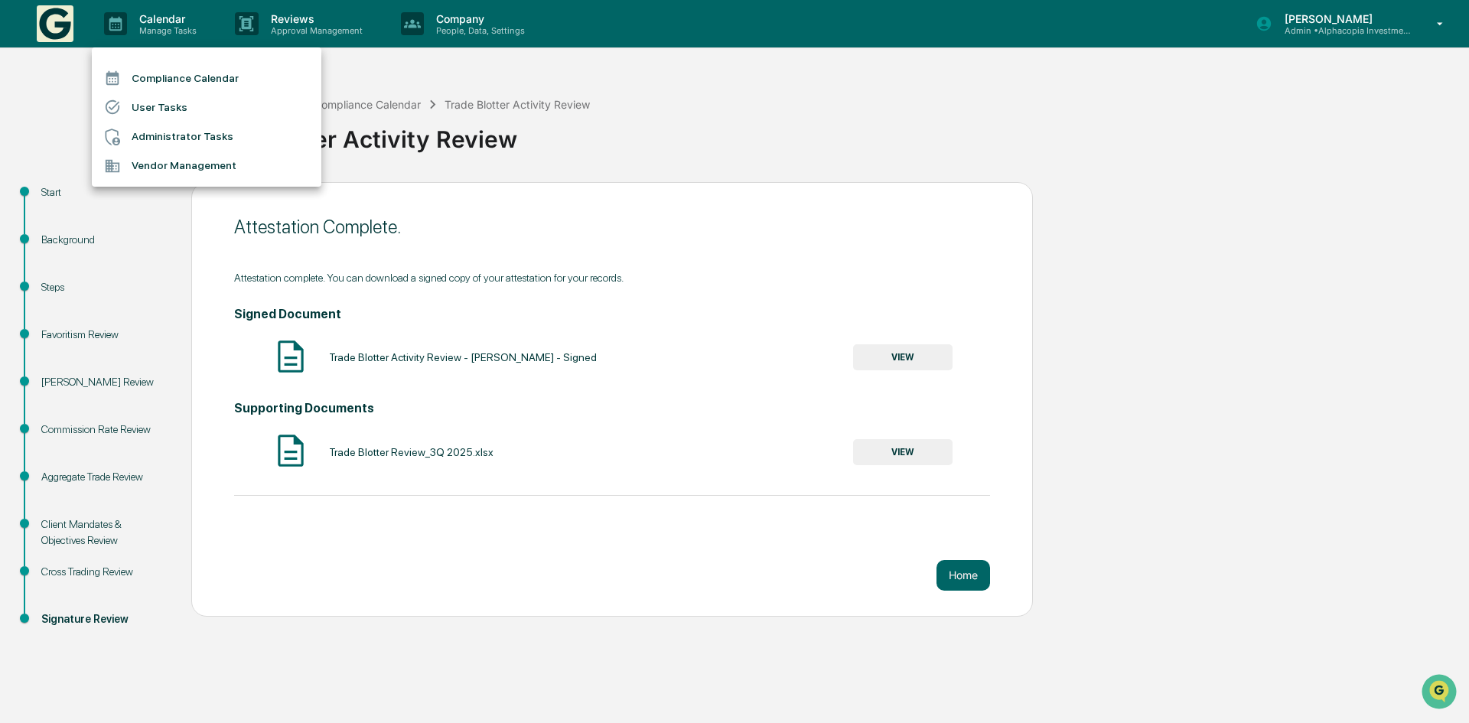
click at [192, 72] on li "Compliance Calendar" at bounding box center [207, 78] width 230 height 29
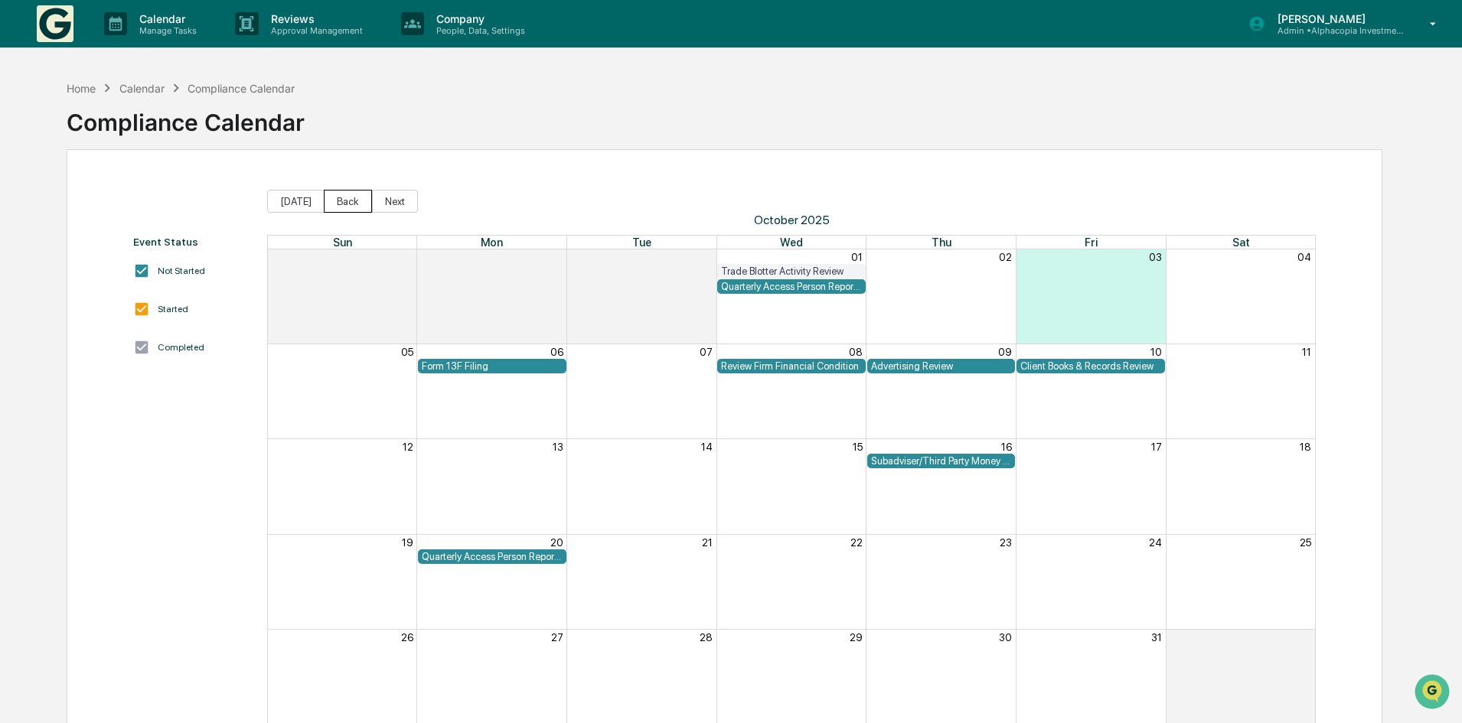
click at [343, 197] on button "Back" at bounding box center [348, 201] width 48 height 23
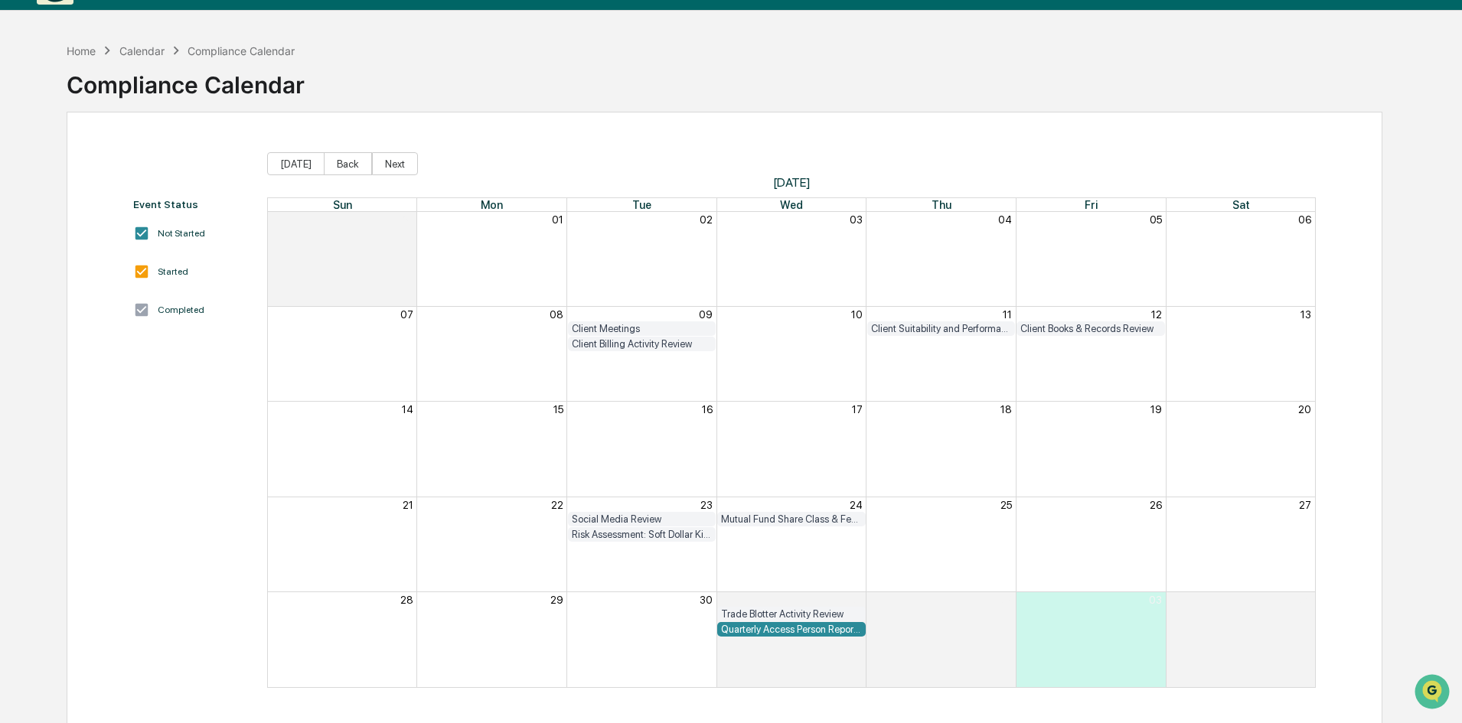
scroll to position [73, 0]
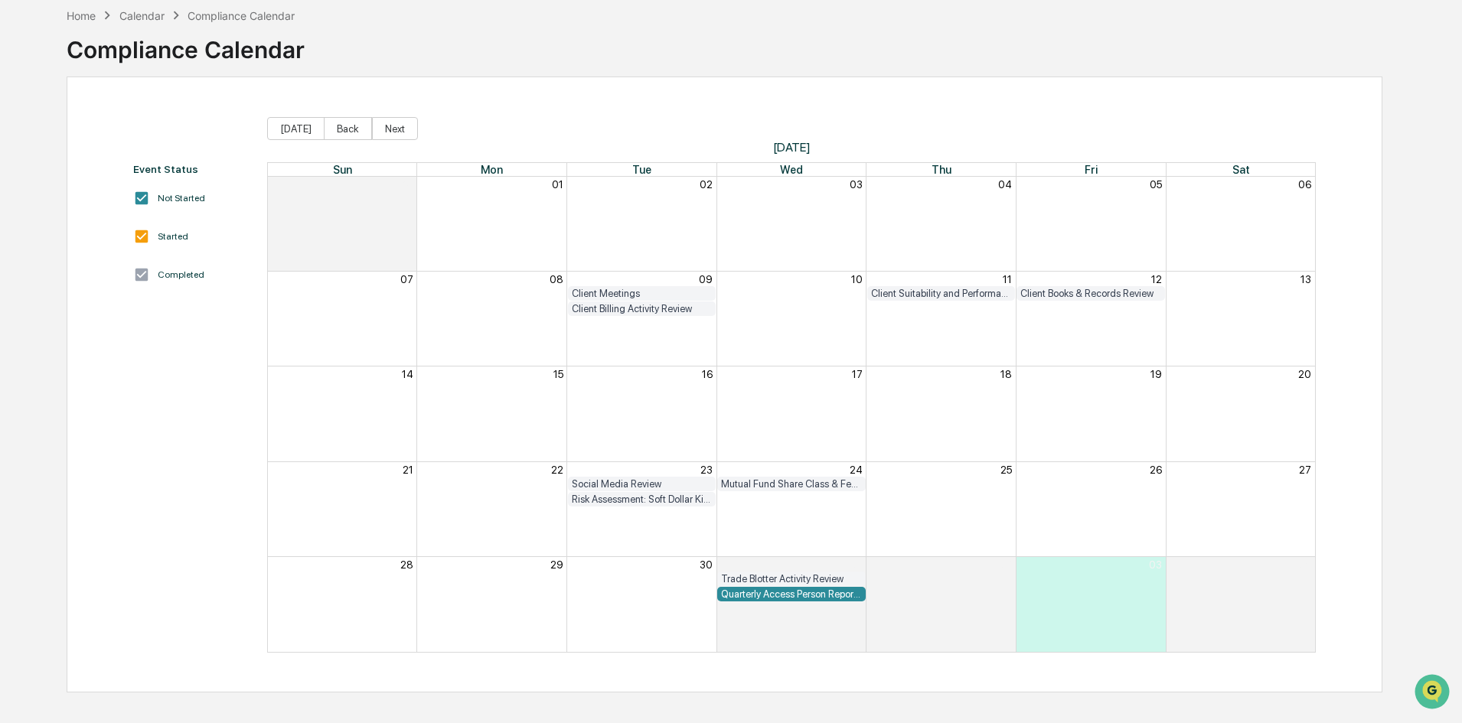
click at [804, 595] on div "Quarterly Access Person Reporting & Certification" at bounding box center [791, 594] width 141 height 11
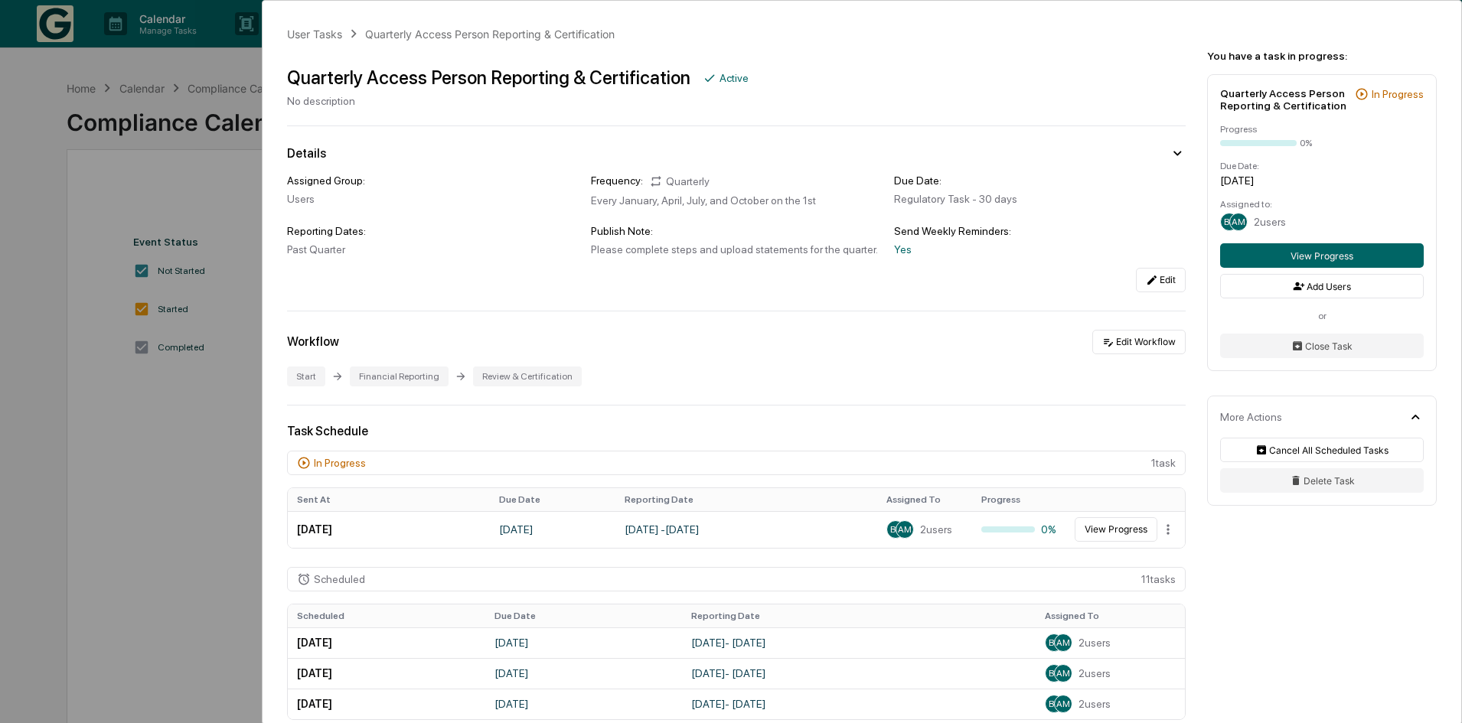
click at [64, 373] on div "User Tasks Quarterly Access Person Reporting & Certification Quarterly Access P…" at bounding box center [731, 361] width 1462 height 723
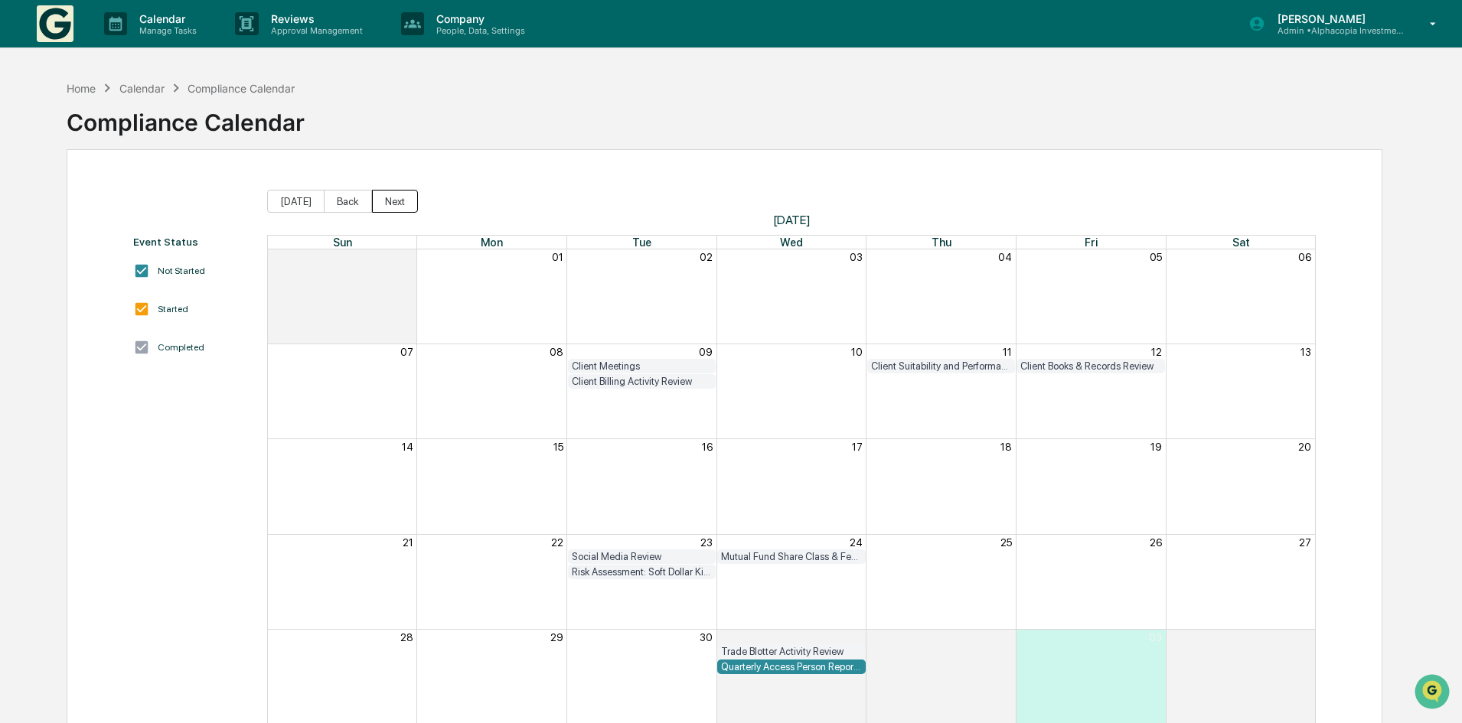
click at [384, 204] on button "Next" at bounding box center [395, 201] width 46 height 23
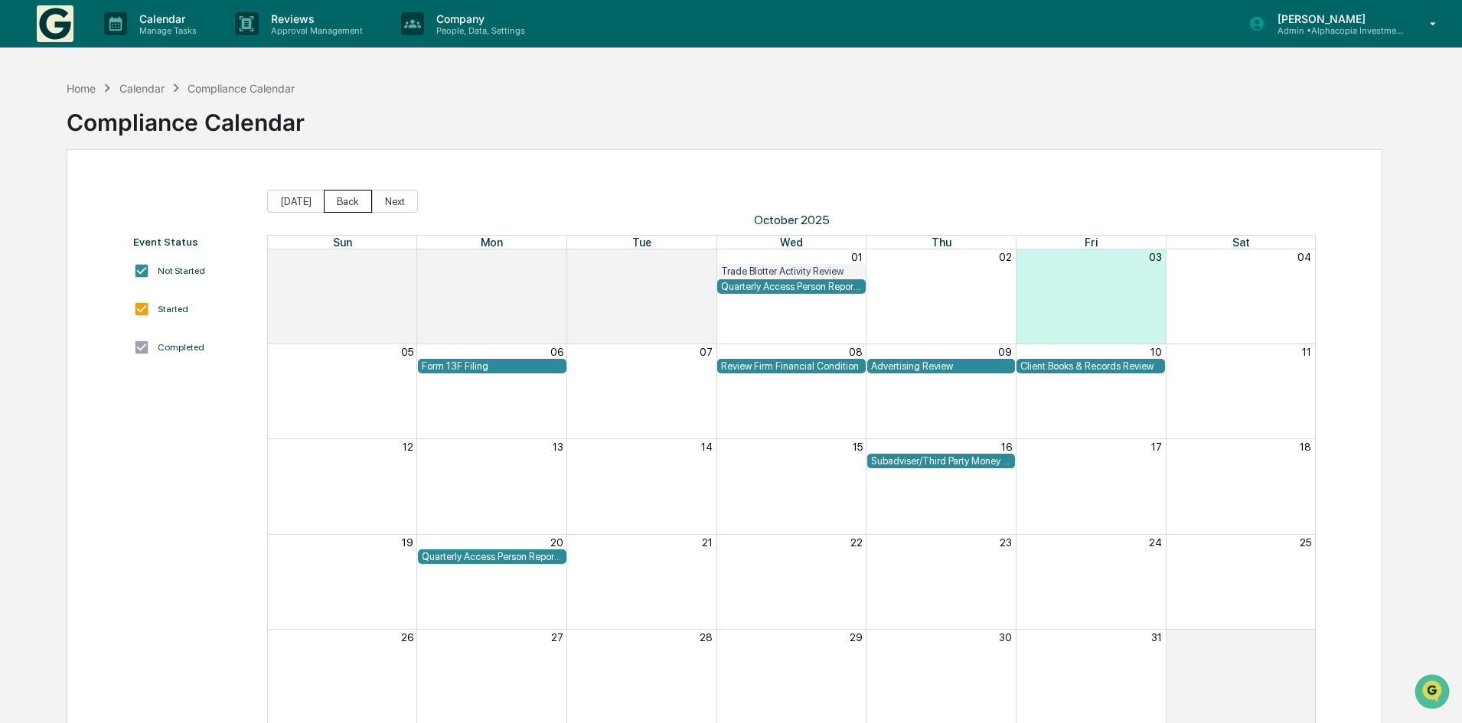
click at [356, 199] on button "Back" at bounding box center [348, 201] width 48 height 23
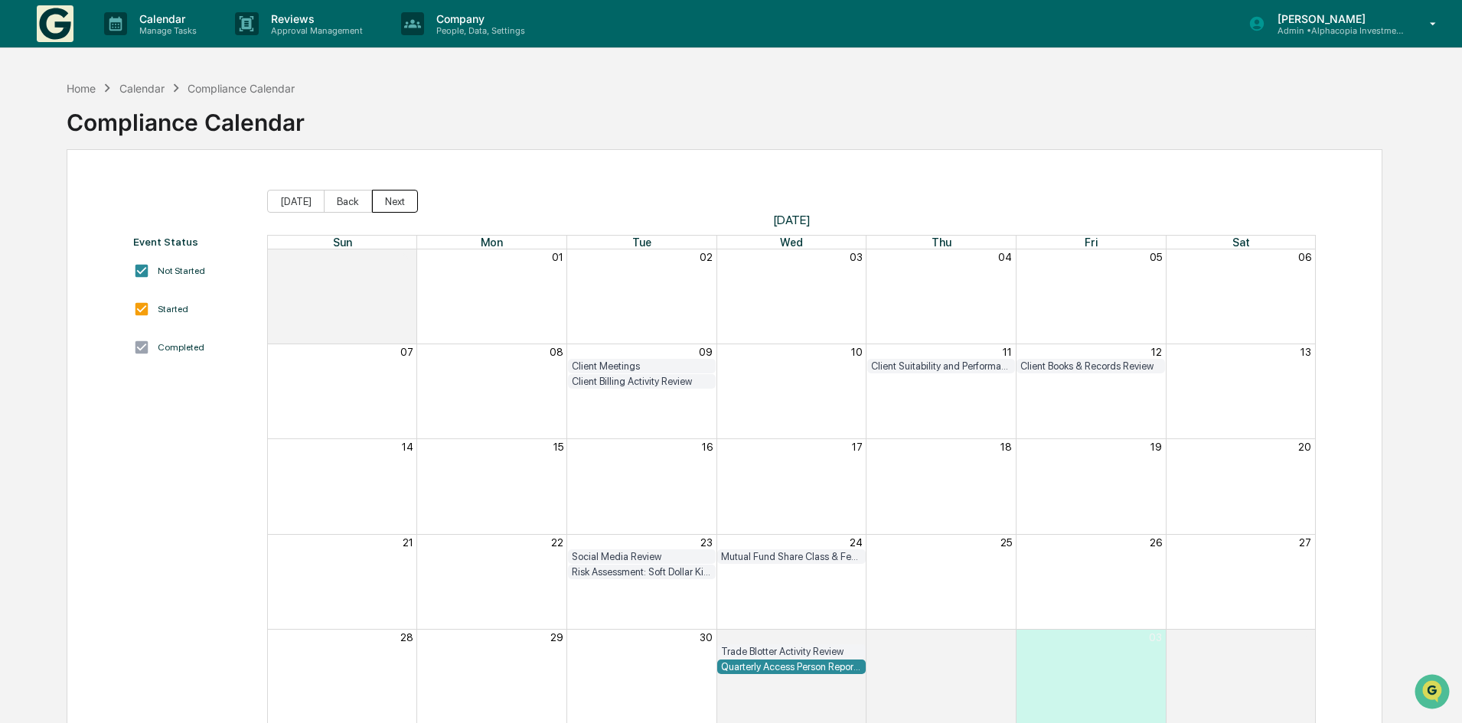
click at [397, 209] on button "Next" at bounding box center [395, 201] width 46 height 23
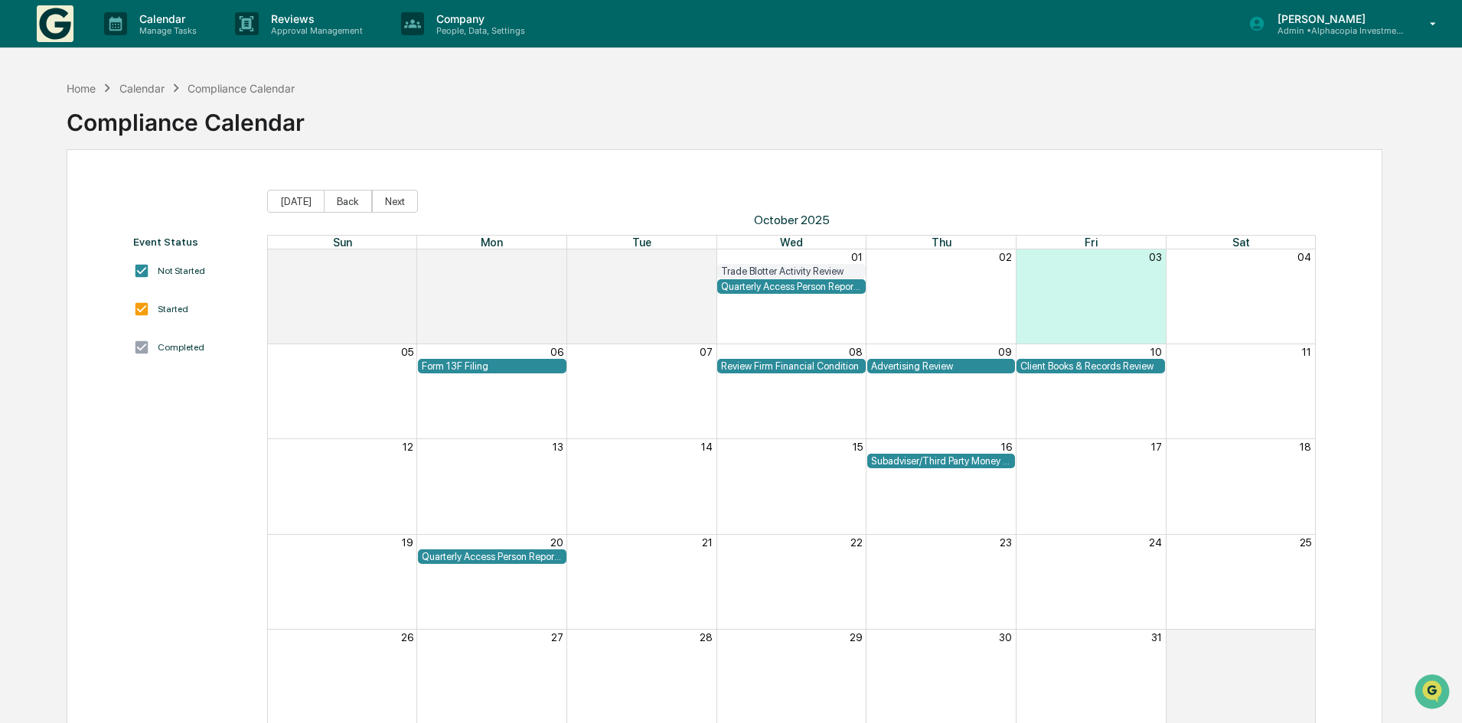
click at [479, 365] on div "Form 13F Filing" at bounding box center [492, 365] width 141 height 11
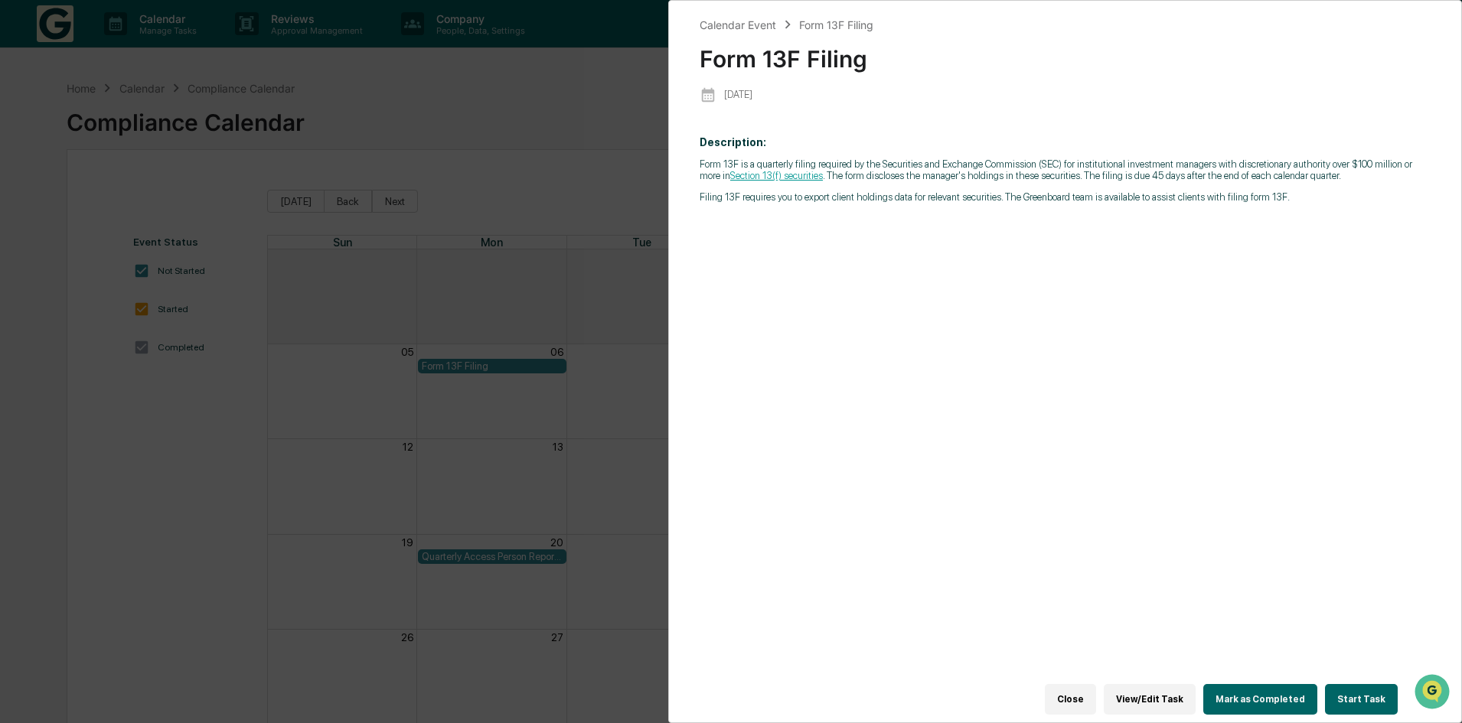
click at [1362, 694] on button "Start Task" at bounding box center [1361, 699] width 73 height 31
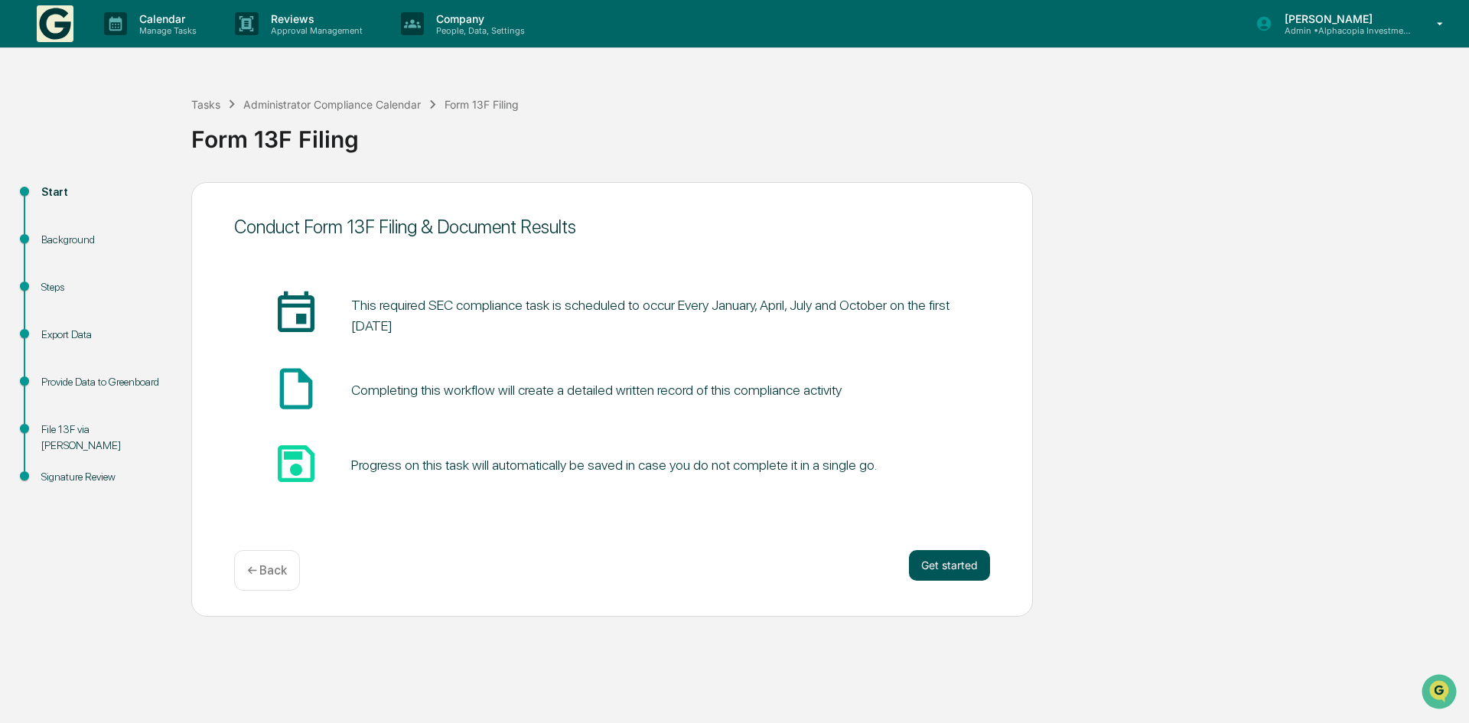
click at [969, 565] on button "Get started" at bounding box center [949, 565] width 81 height 31
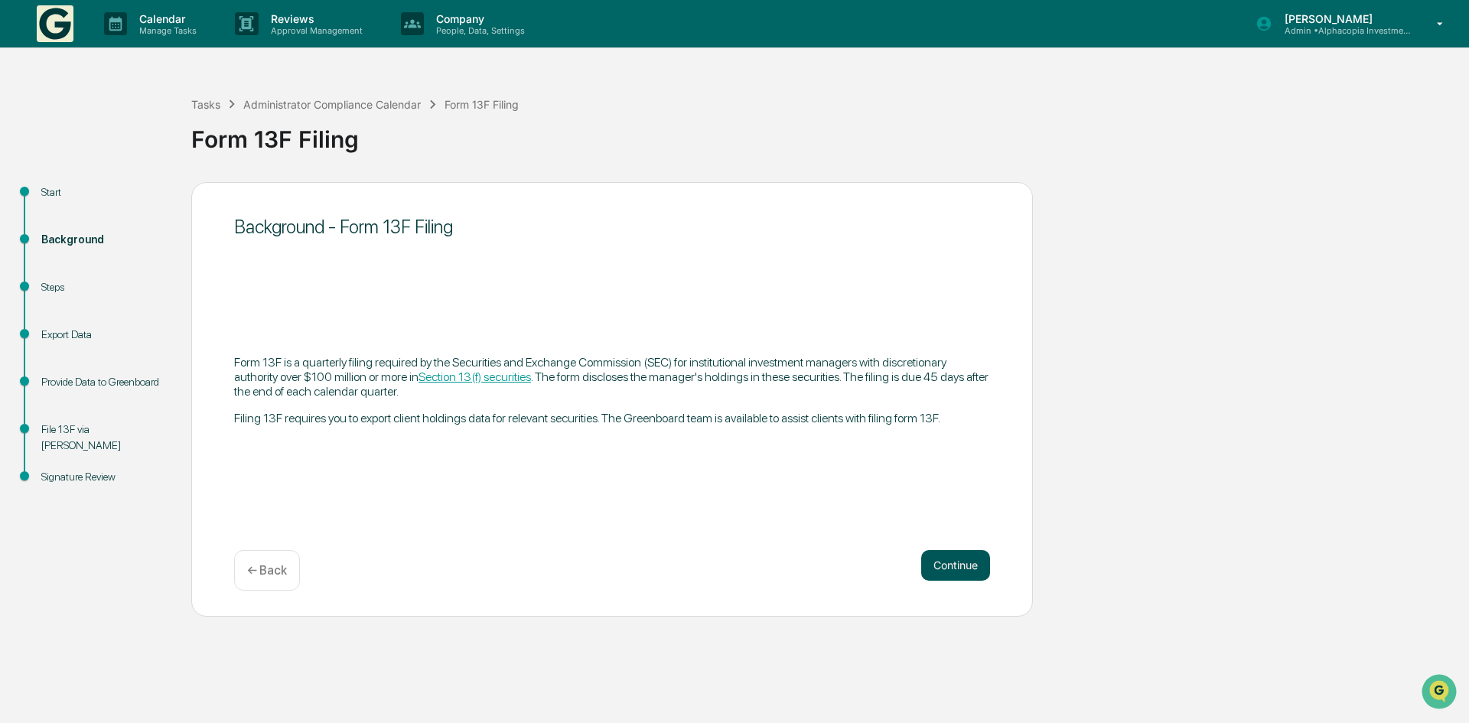
click at [967, 559] on button "Continue" at bounding box center [955, 565] width 69 height 31
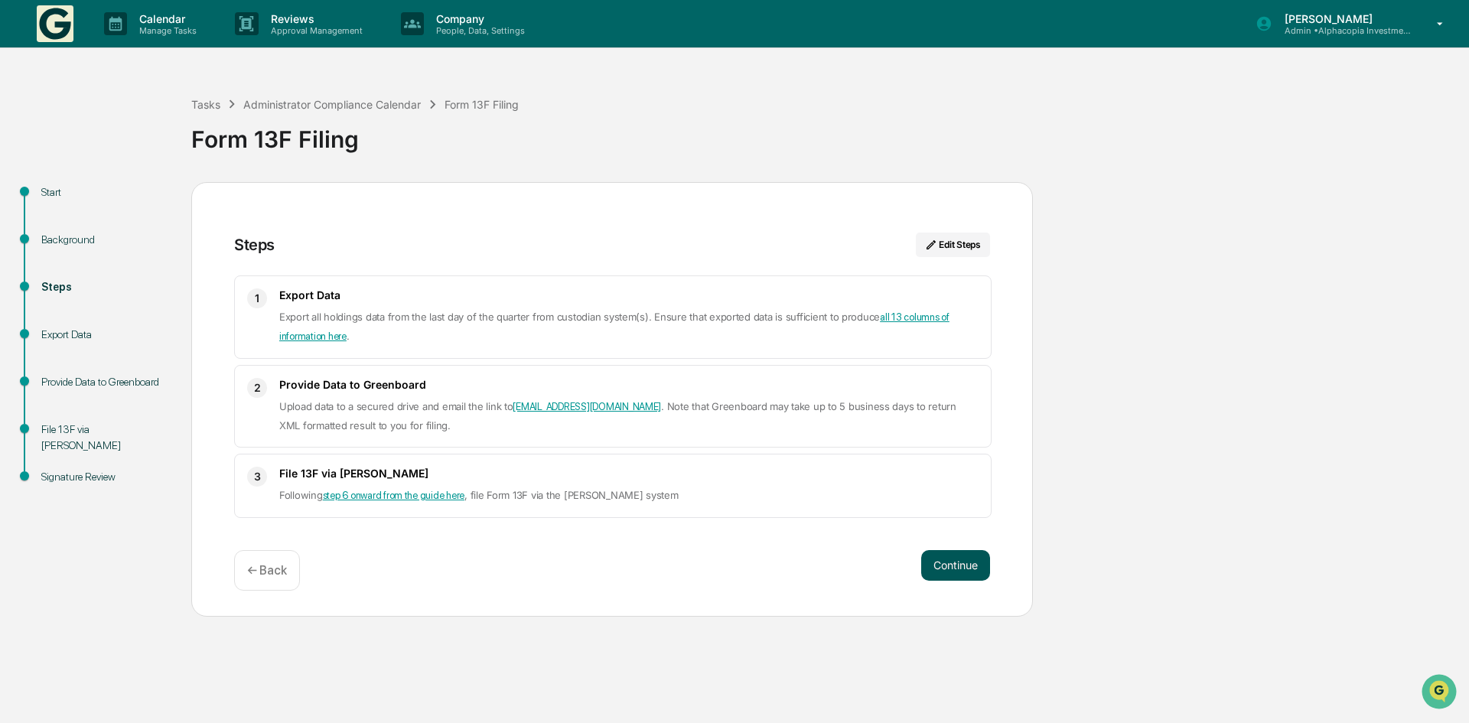
click at [945, 562] on button "Continue" at bounding box center [955, 565] width 69 height 31
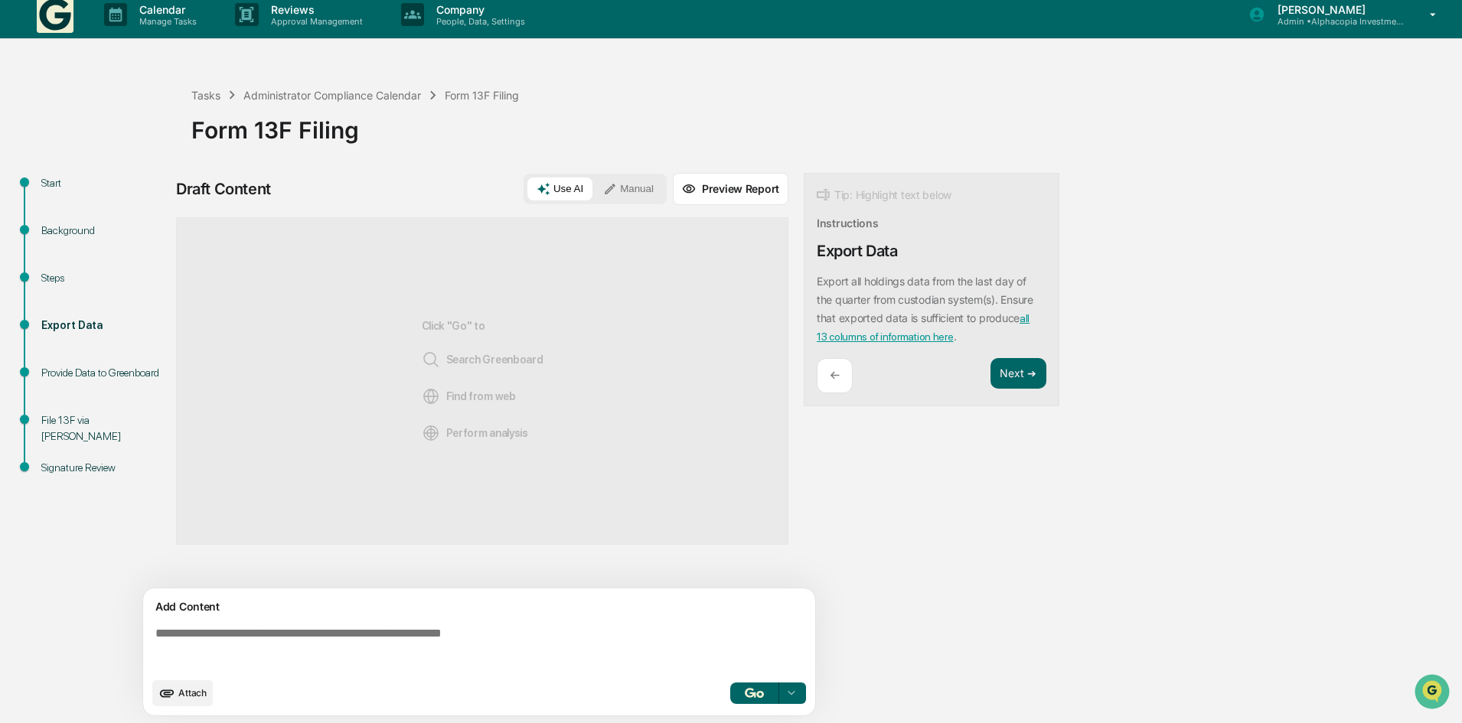
scroll to position [11, 0]
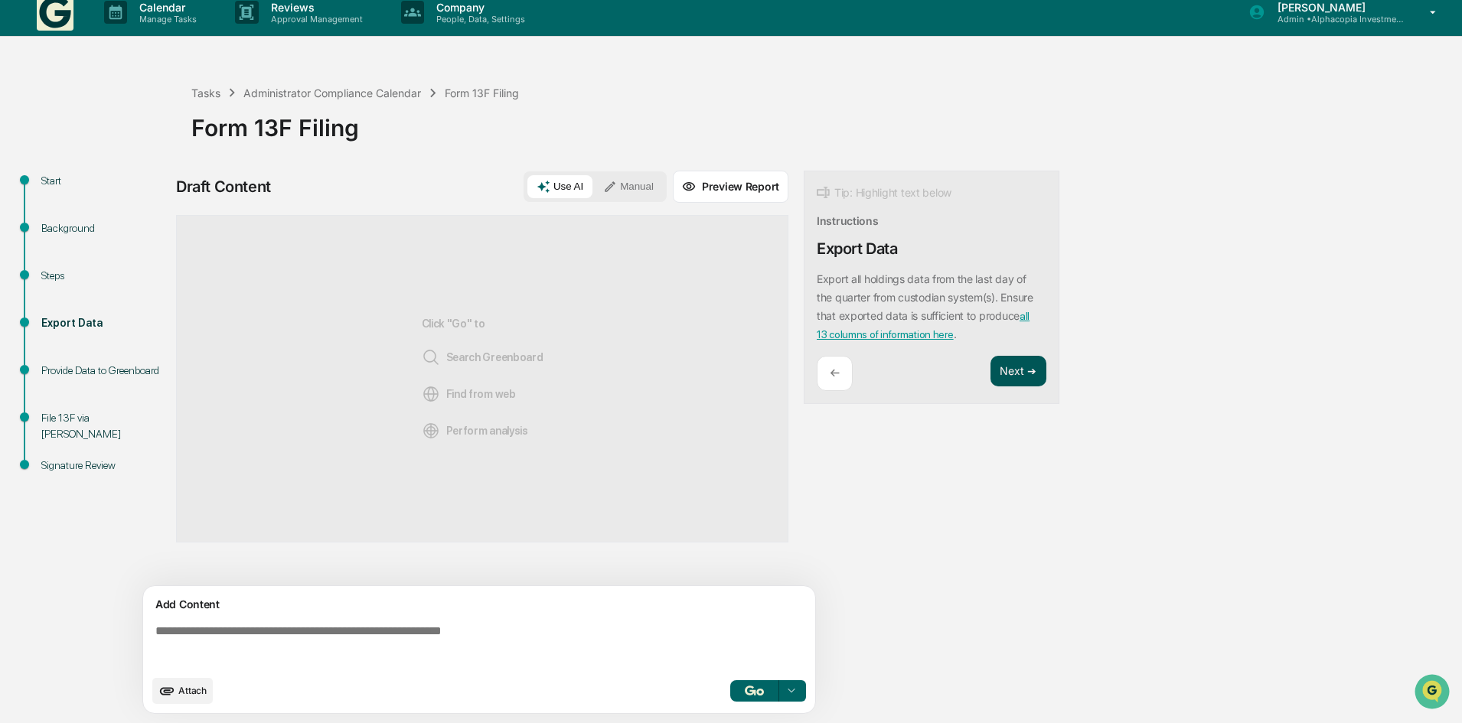
click at [1007, 371] on button "Next ➔" at bounding box center [1018, 371] width 56 height 31
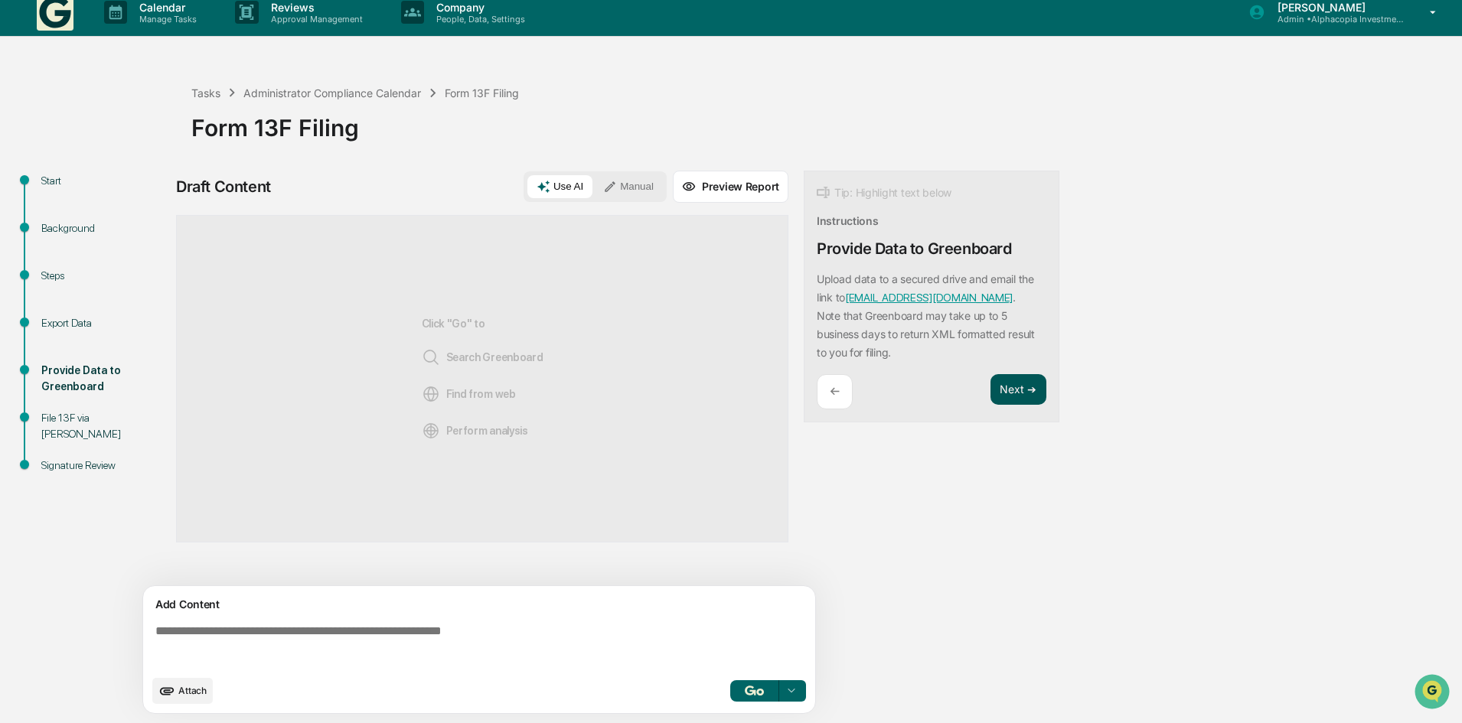
click at [1016, 390] on button "Next ➔" at bounding box center [1018, 389] width 56 height 31
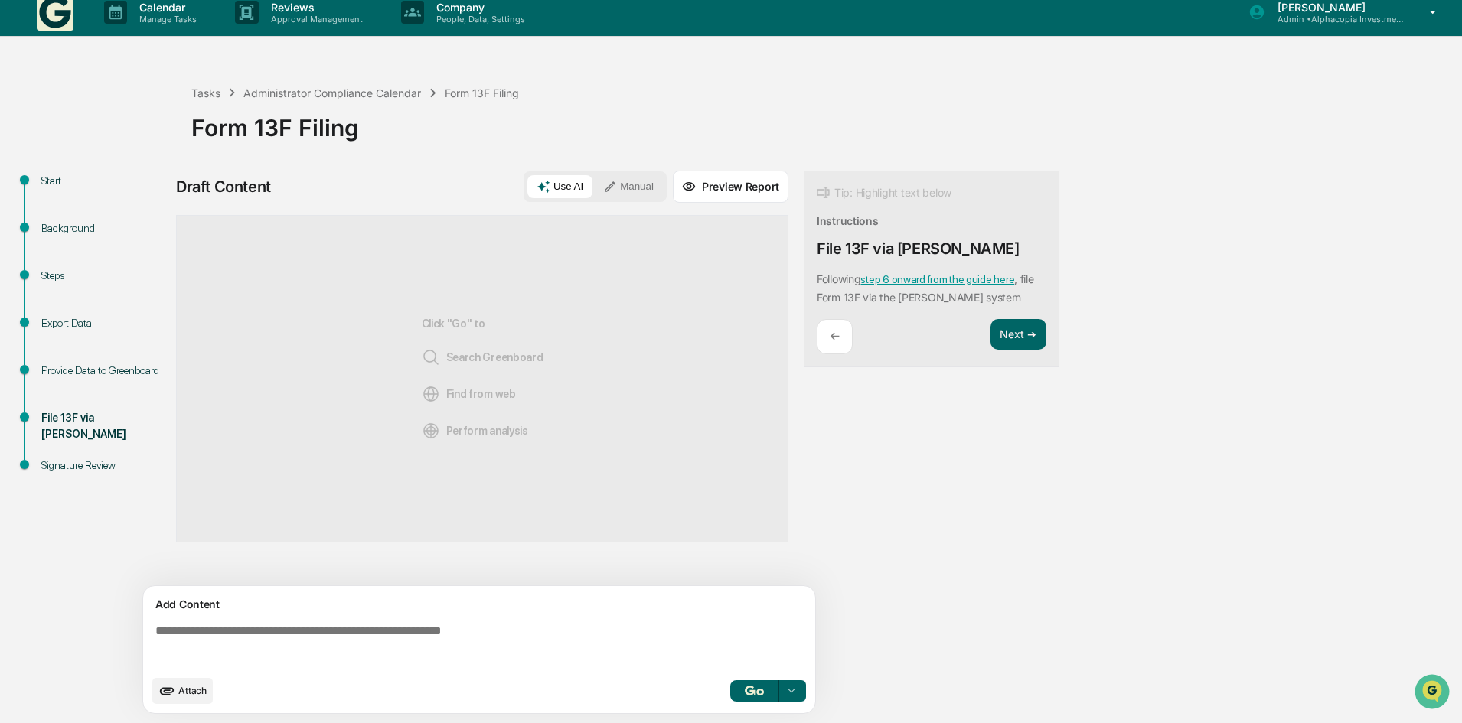
click at [321, 631] on textarea at bounding box center [482, 645] width 666 height 55
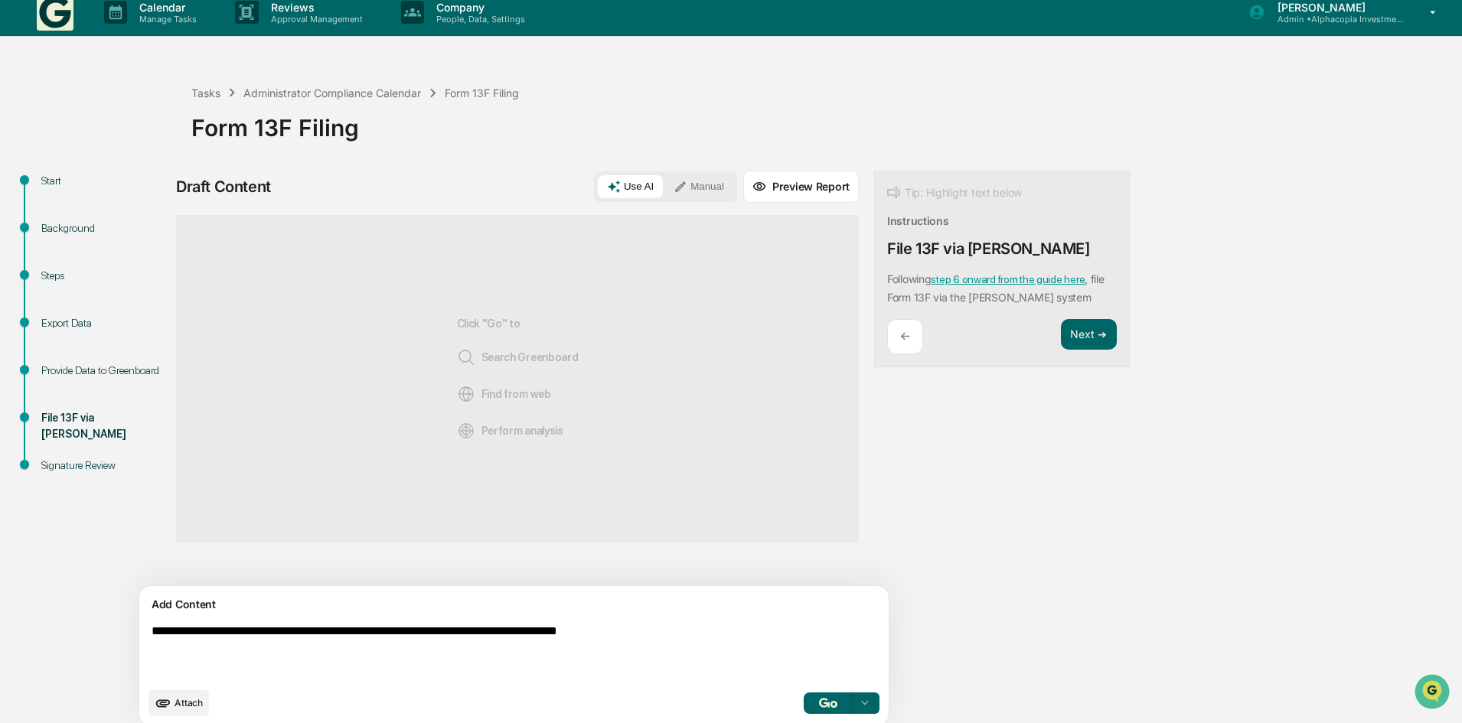
click at [178, 631] on textarea "**********" at bounding box center [478, 651] width 666 height 67
click at [171, 634] on textarea "**********" at bounding box center [478, 651] width 666 height 67
type textarea "**********"
click at [664, 188] on button "Manual" at bounding box center [698, 186] width 69 height 23
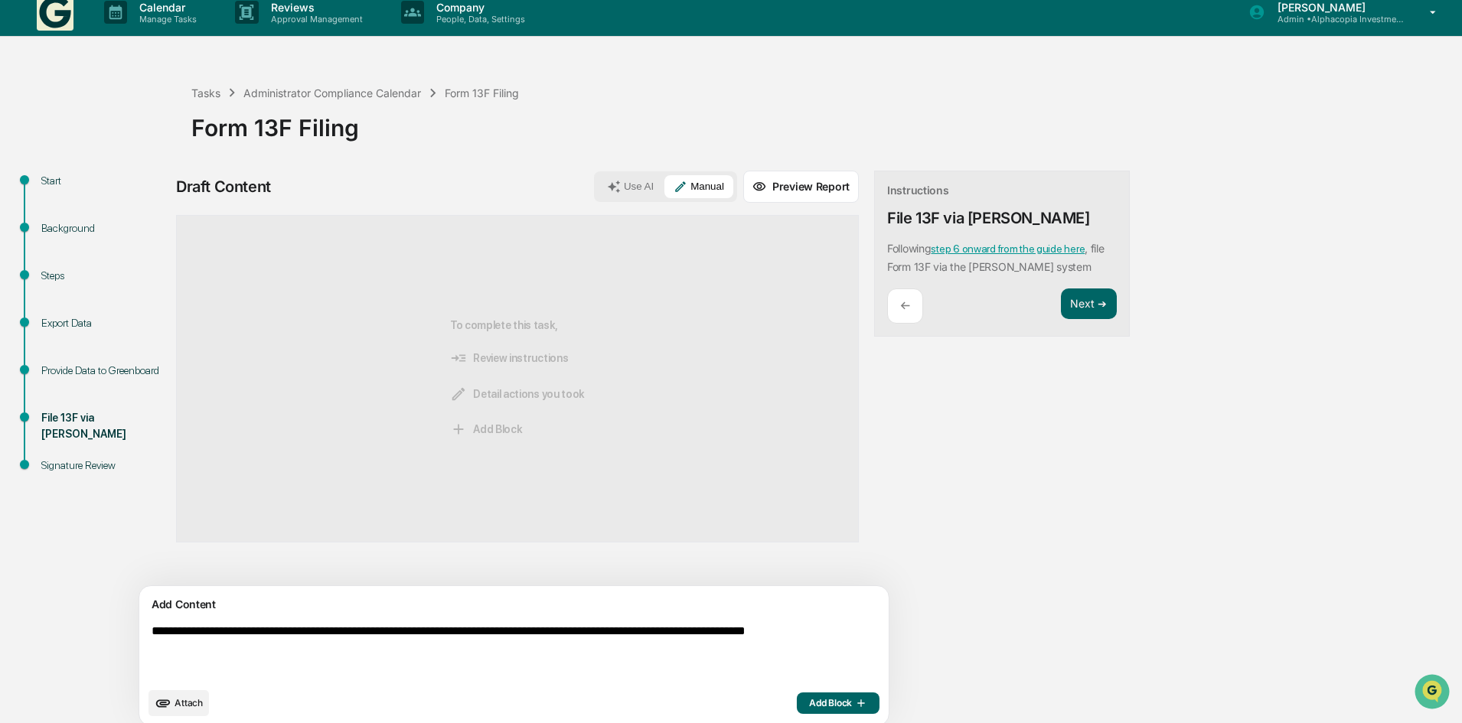
click at [797, 712] on button "Add Block" at bounding box center [838, 703] width 83 height 21
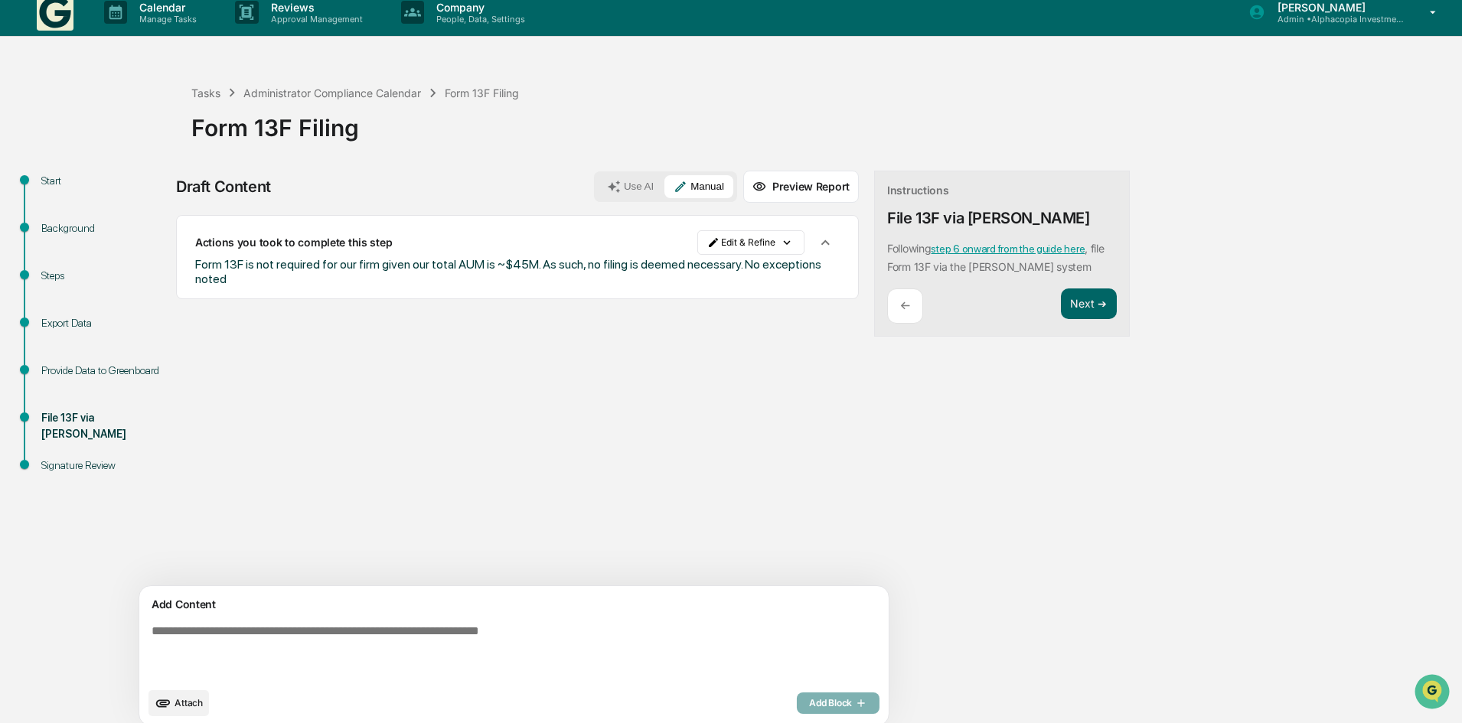
click at [1012, 287] on div "Instructions File 13F via EDGAR Following step 6 onward from the guide here , f…" at bounding box center [1002, 254] width 256 height 167
click at [1061, 301] on button "Next ➔" at bounding box center [1089, 304] width 56 height 31
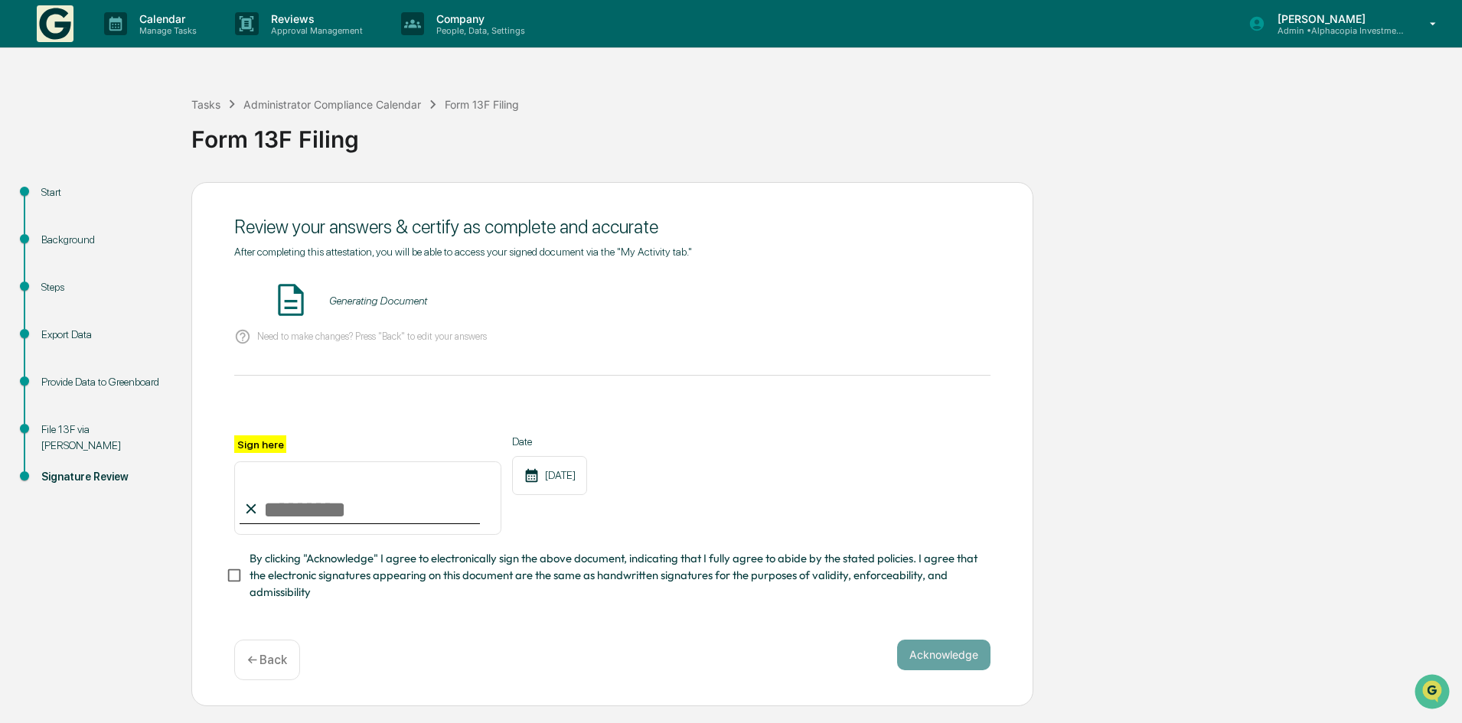
scroll to position [0, 0]
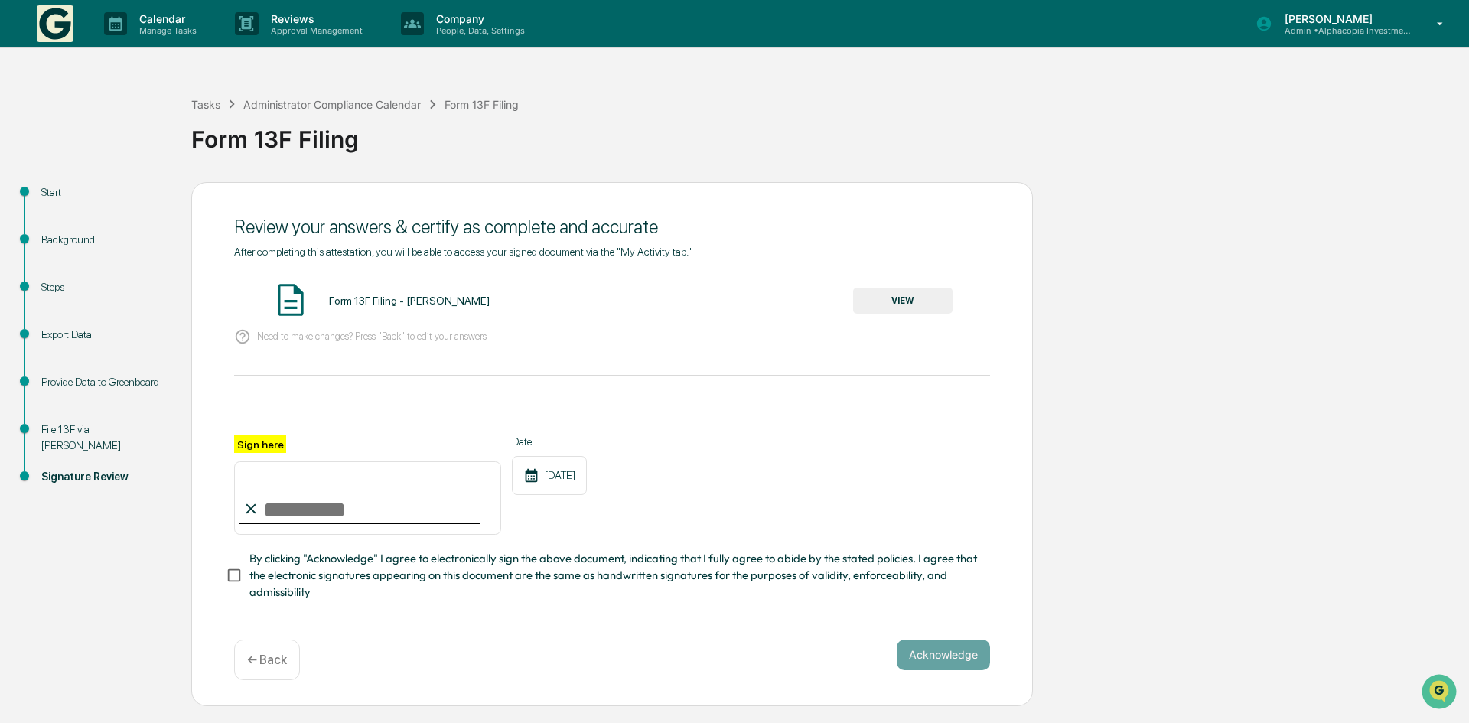
click at [298, 501] on input "Sign here" at bounding box center [367, 498] width 267 height 73
click at [310, 509] on input "Sign here" at bounding box center [367, 498] width 267 height 73
type input "**********"
click at [909, 296] on button "VIEW" at bounding box center [902, 301] width 99 height 26
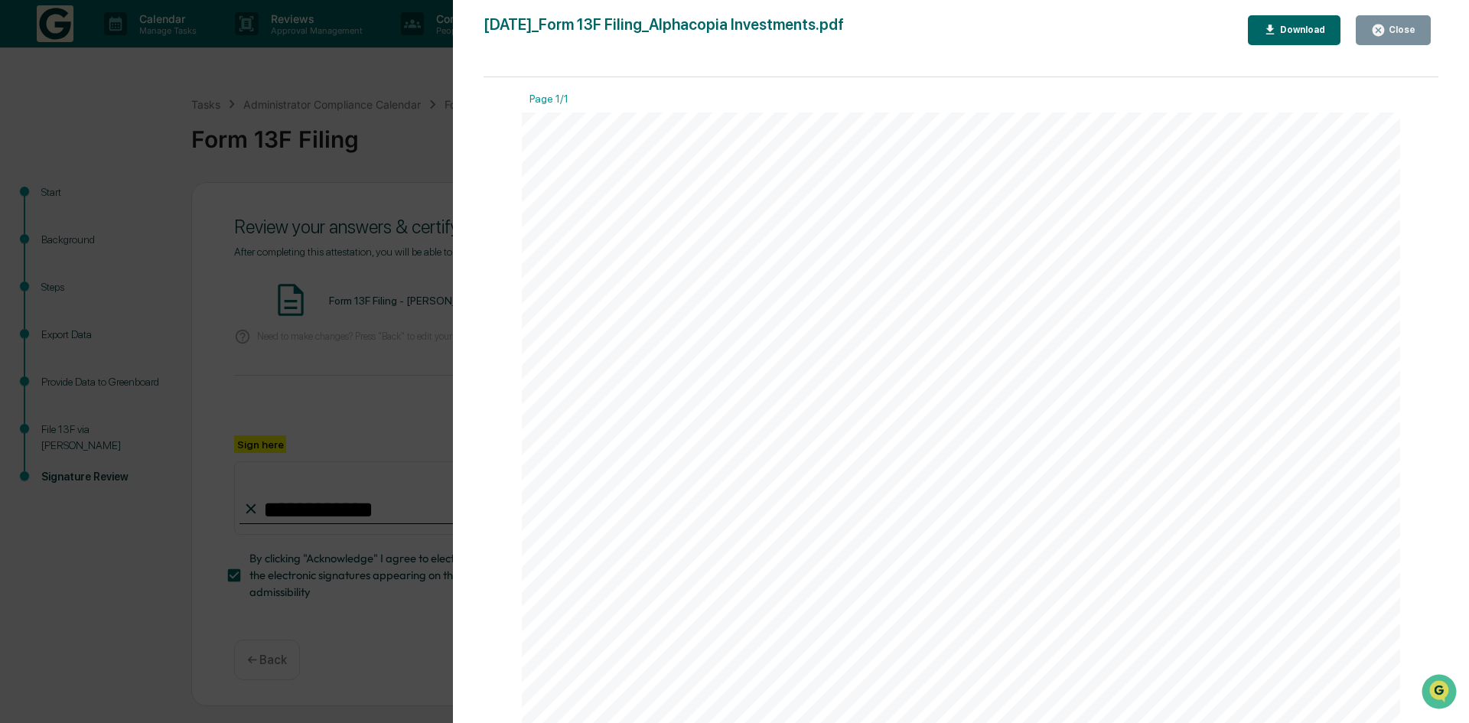
click at [1290, 23] on div "Download" at bounding box center [1295, 30] width 63 height 15
click at [1394, 21] on button "Close" at bounding box center [1393, 30] width 75 height 30
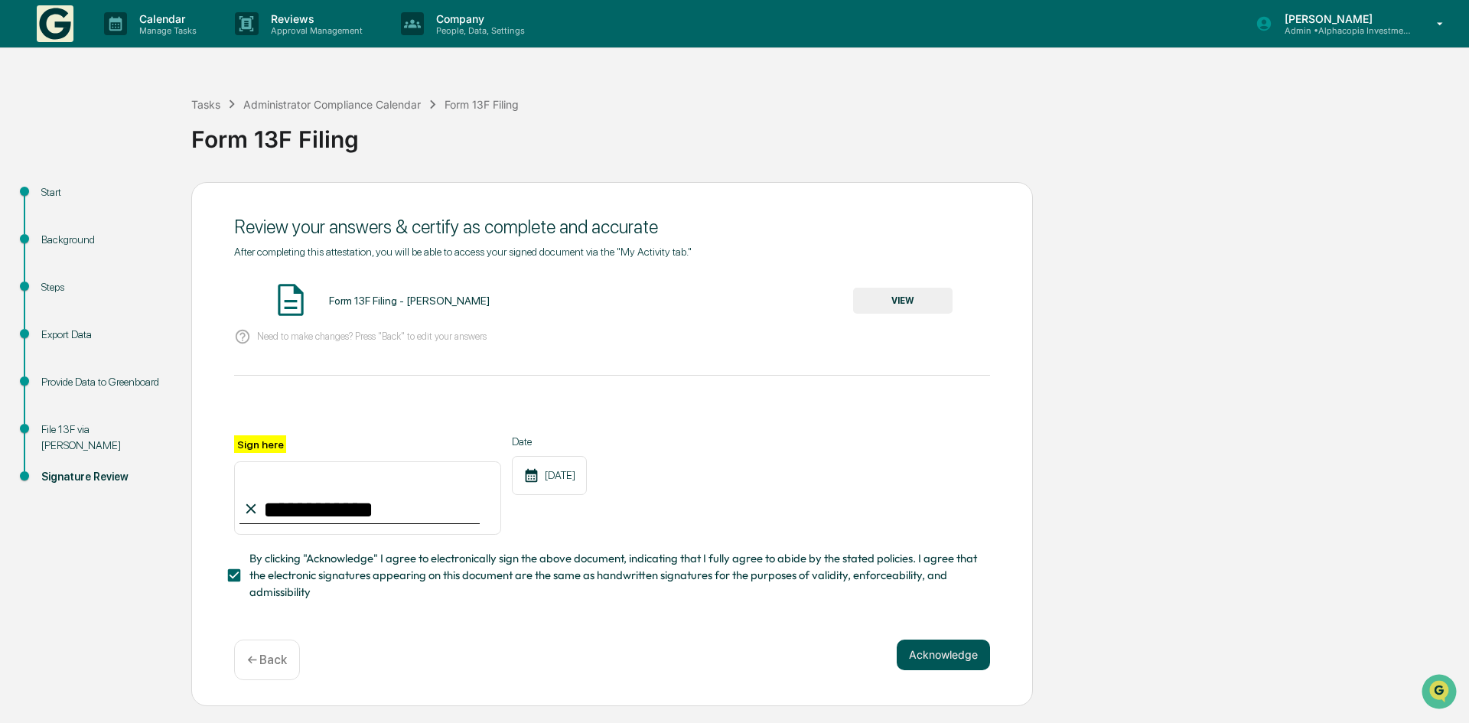
click at [944, 654] on button "Acknowledge" at bounding box center [943, 655] width 93 height 31
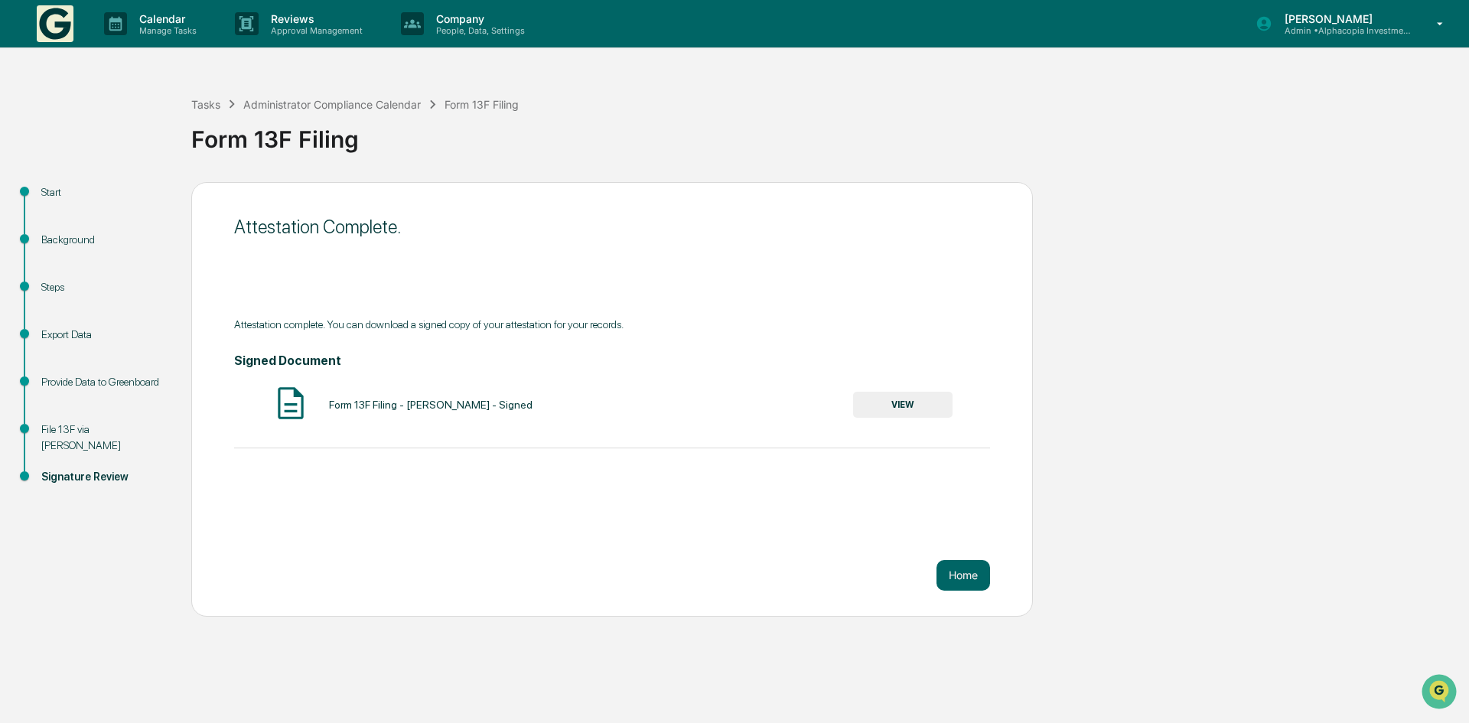
click at [902, 393] on button "VIEW" at bounding box center [902, 405] width 99 height 26
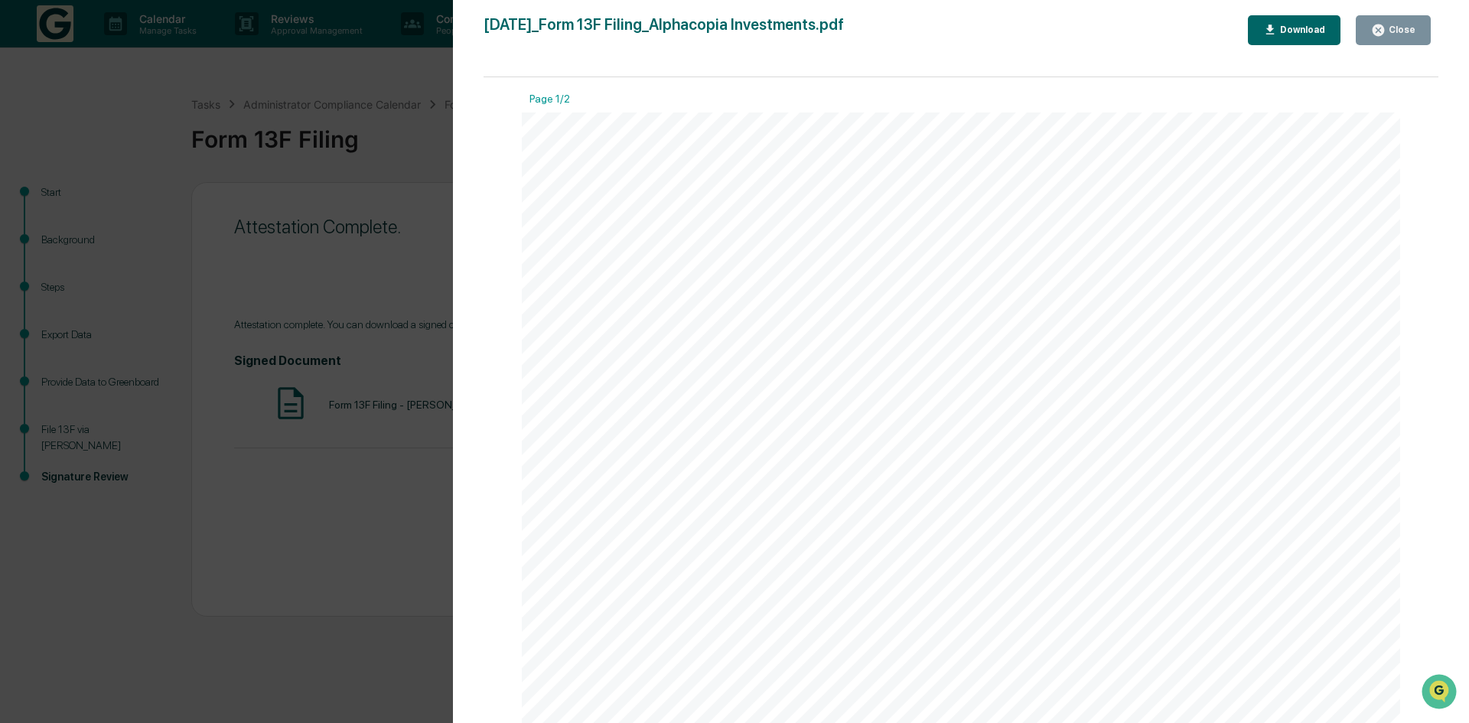
click at [1300, 25] on div "Download" at bounding box center [1301, 29] width 48 height 11
click at [1385, 31] on icon "button" at bounding box center [1378, 29] width 11 height 11
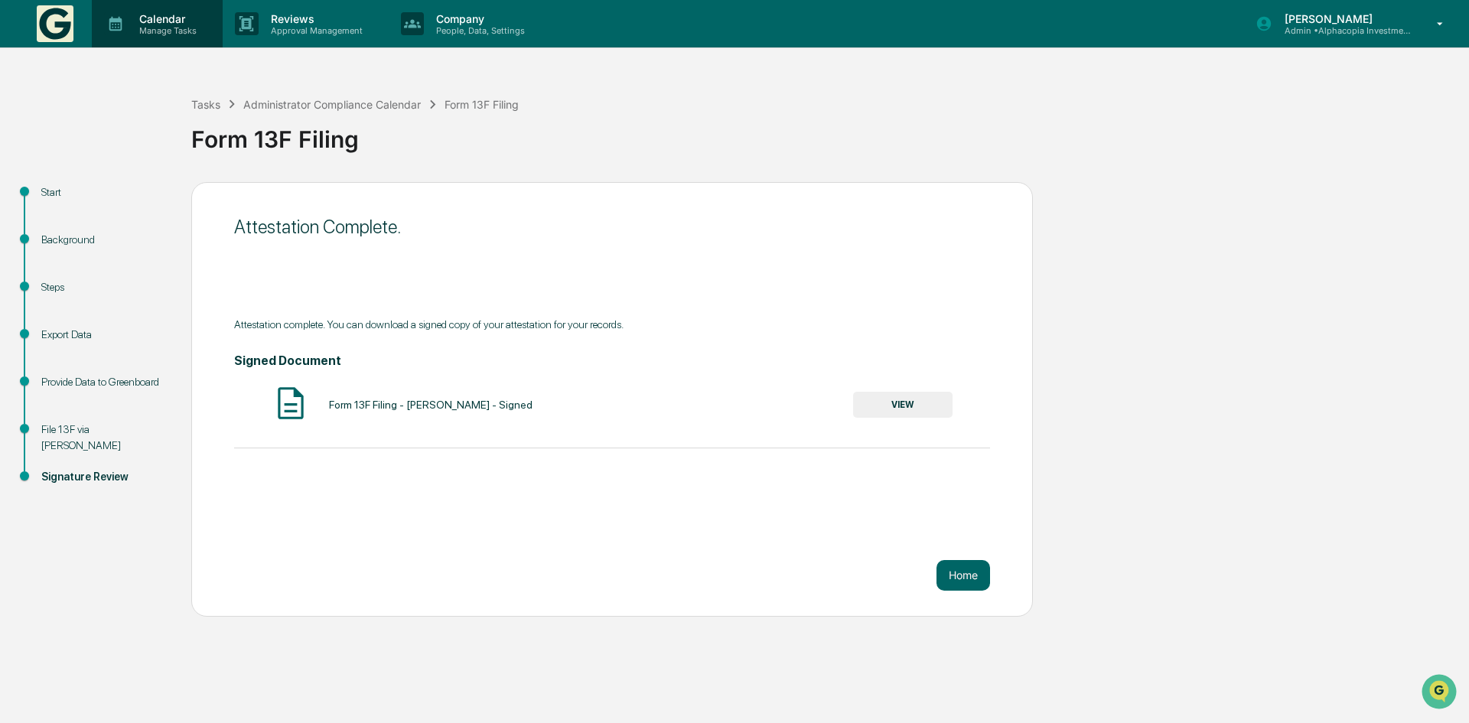
click at [139, 41] on div "Calendar Manage Tasks" at bounding box center [157, 23] width 131 height 47
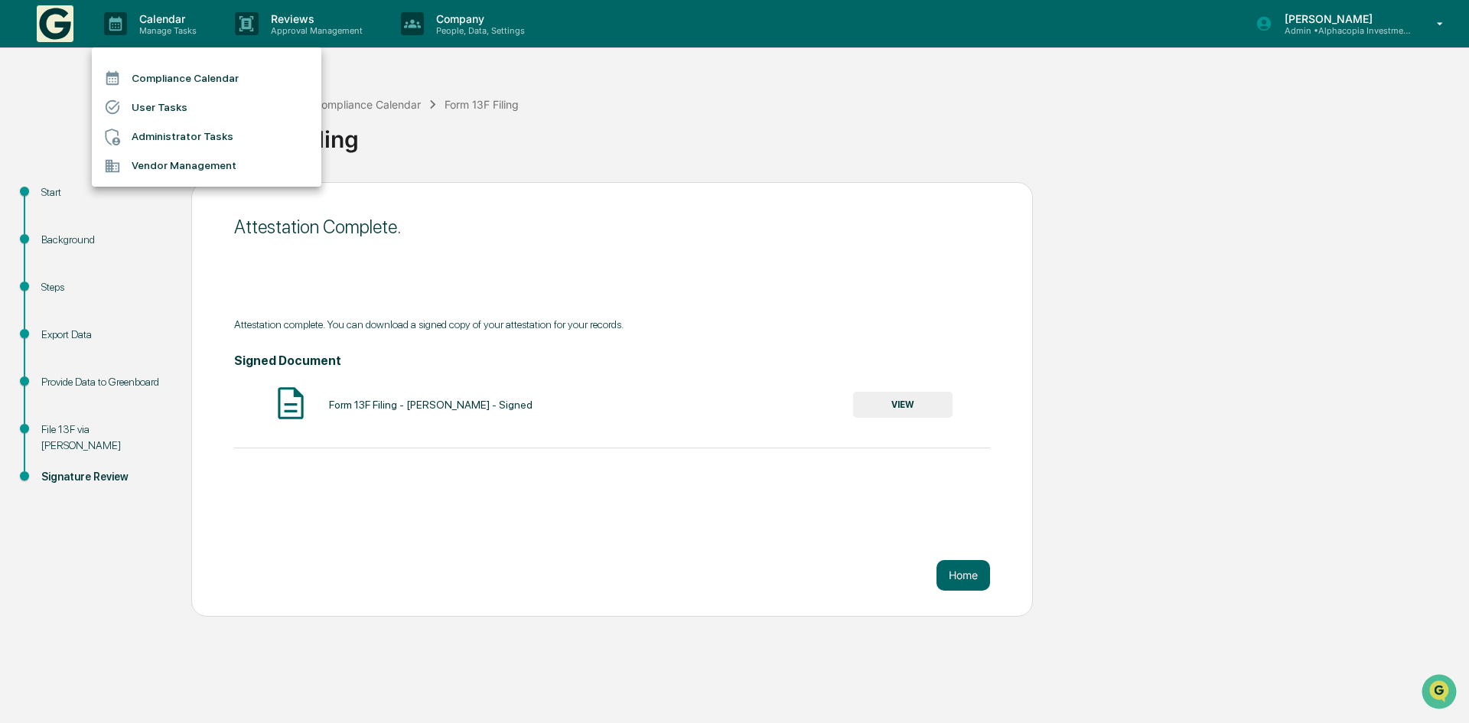
click at [175, 69] on li "Compliance Calendar" at bounding box center [207, 78] width 230 height 29
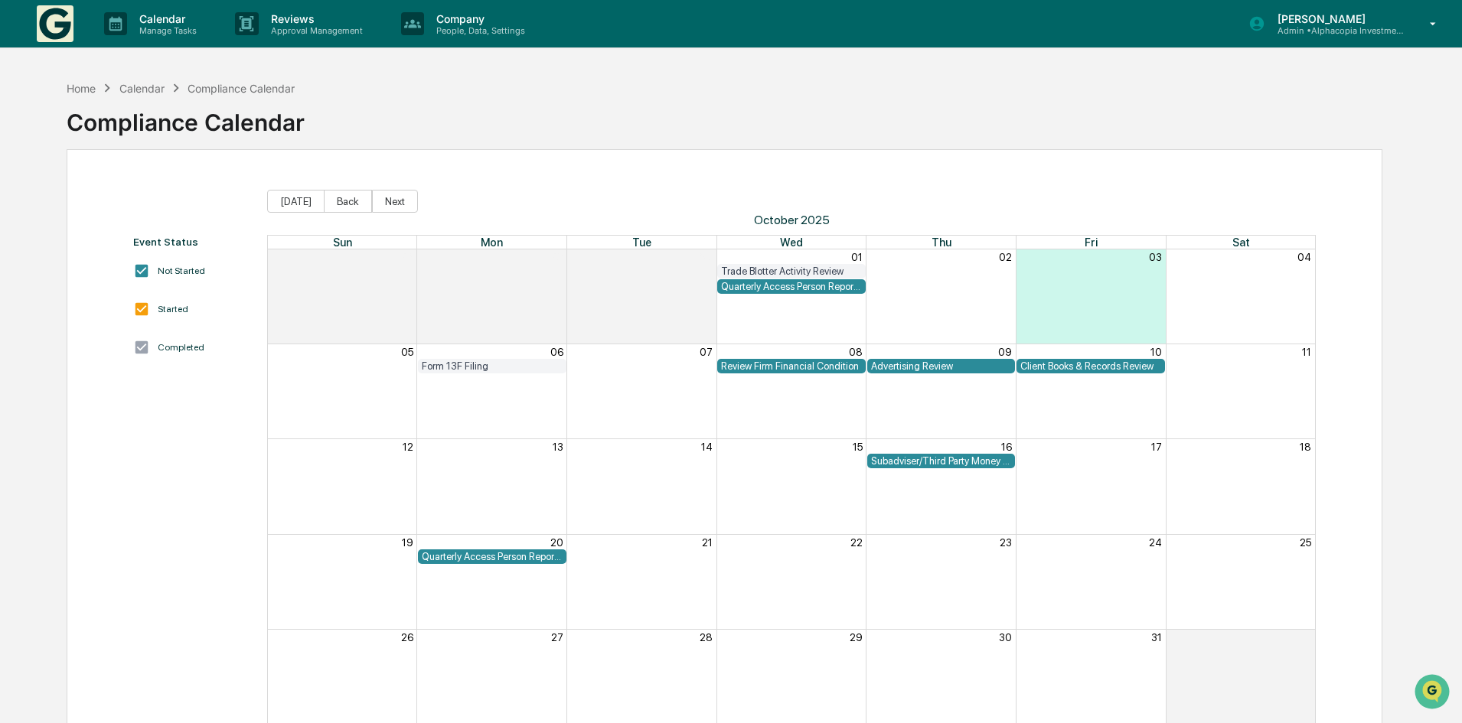
click at [794, 369] on div "Review Firm Financial Condition" at bounding box center [791, 365] width 141 height 11
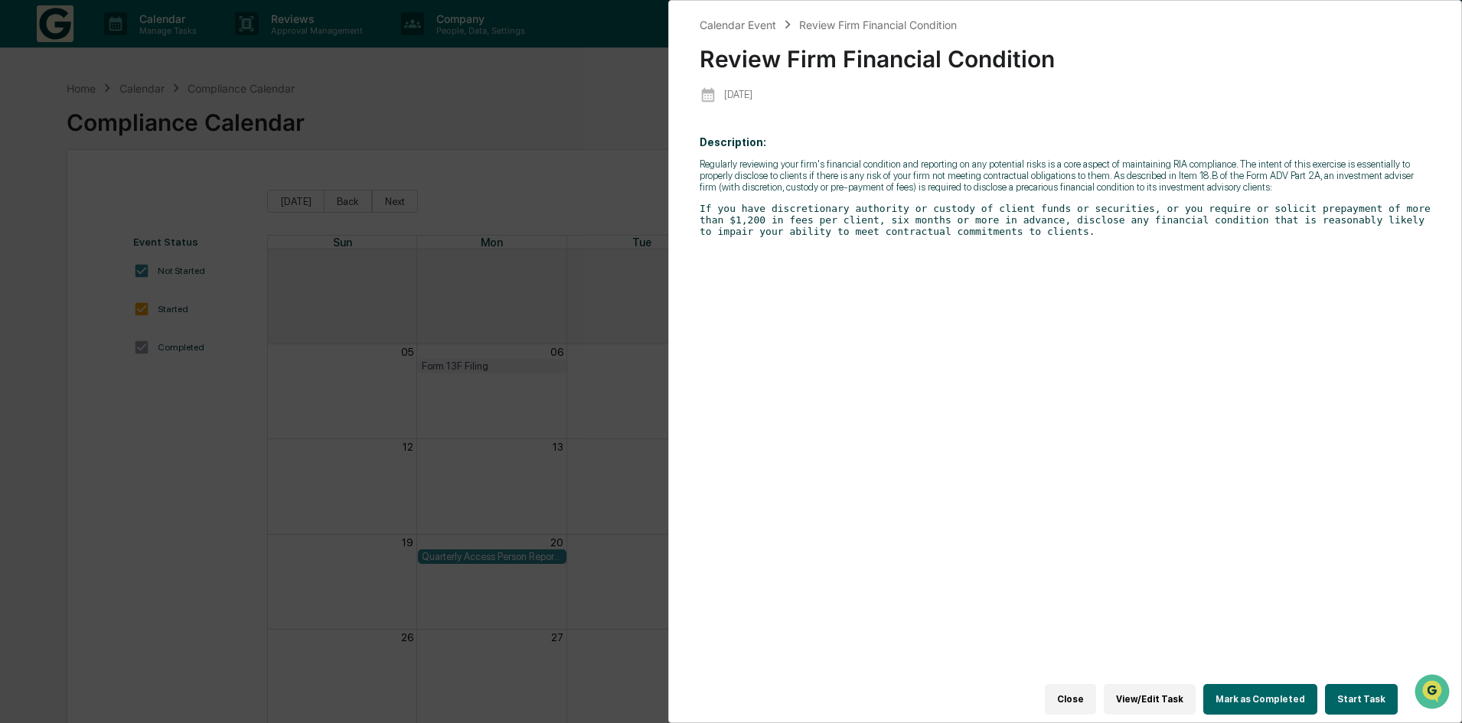
click at [1337, 687] on button "Start Task" at bounding box center [1361, 699] width 73 height 31
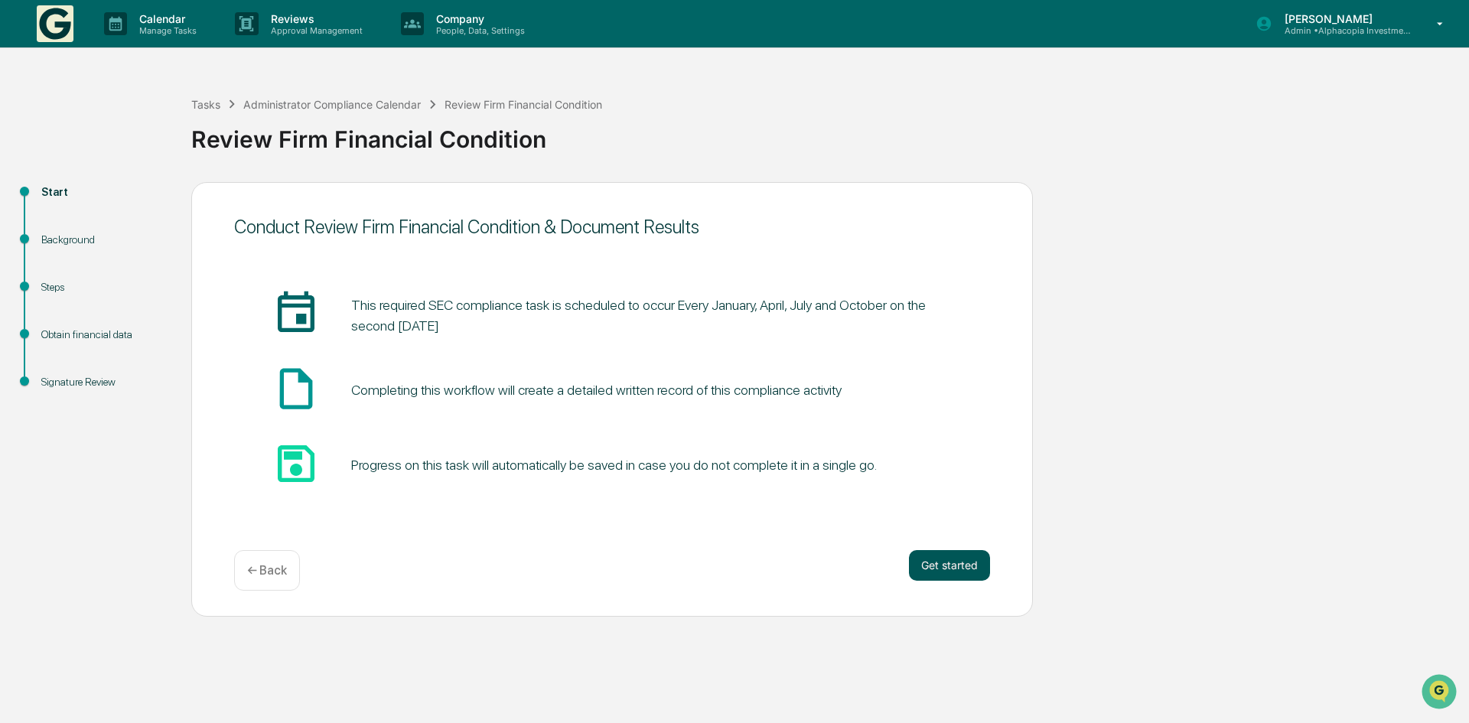
click at [953, 569] on button "Get started" at bounding box center [949, 565] width 81 height 31
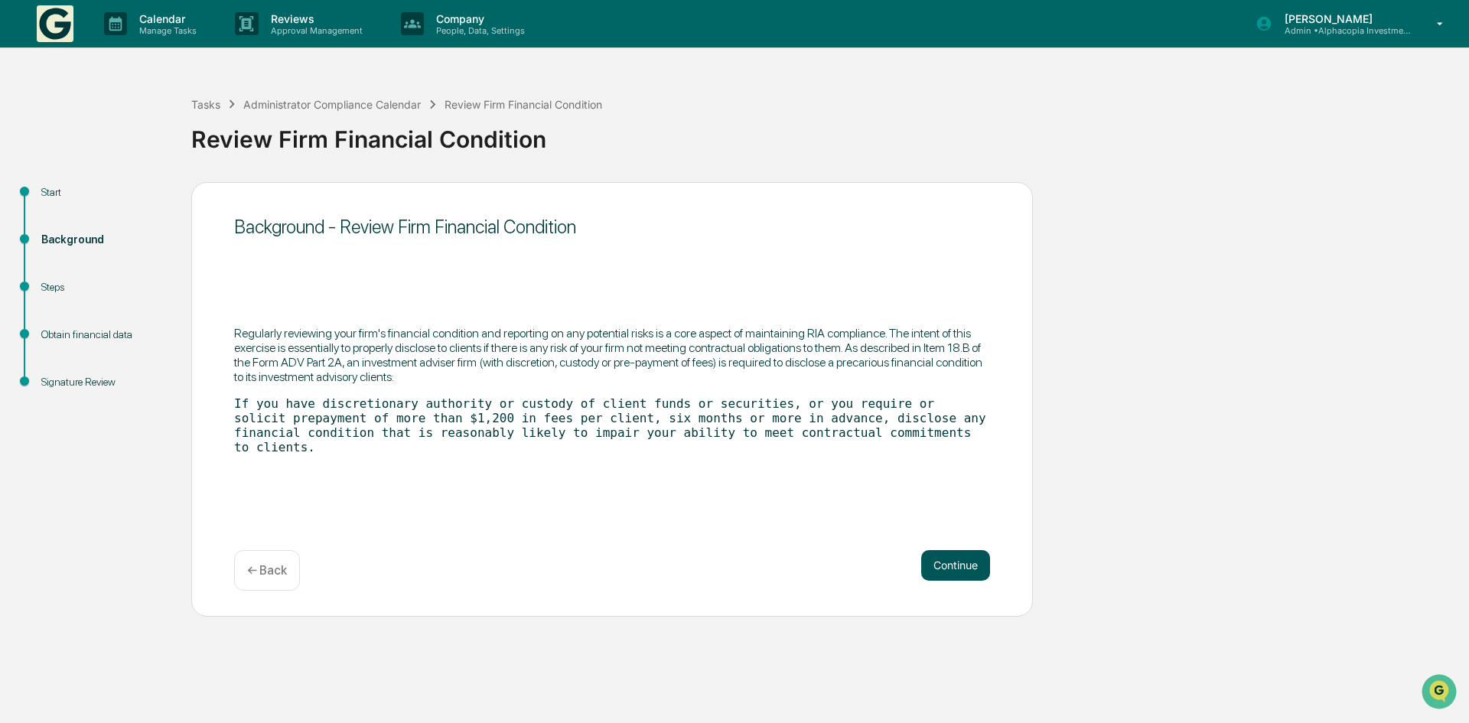
click at [949, 557] on button "Continue" at bounding box center [955, 565] width 69 height 31
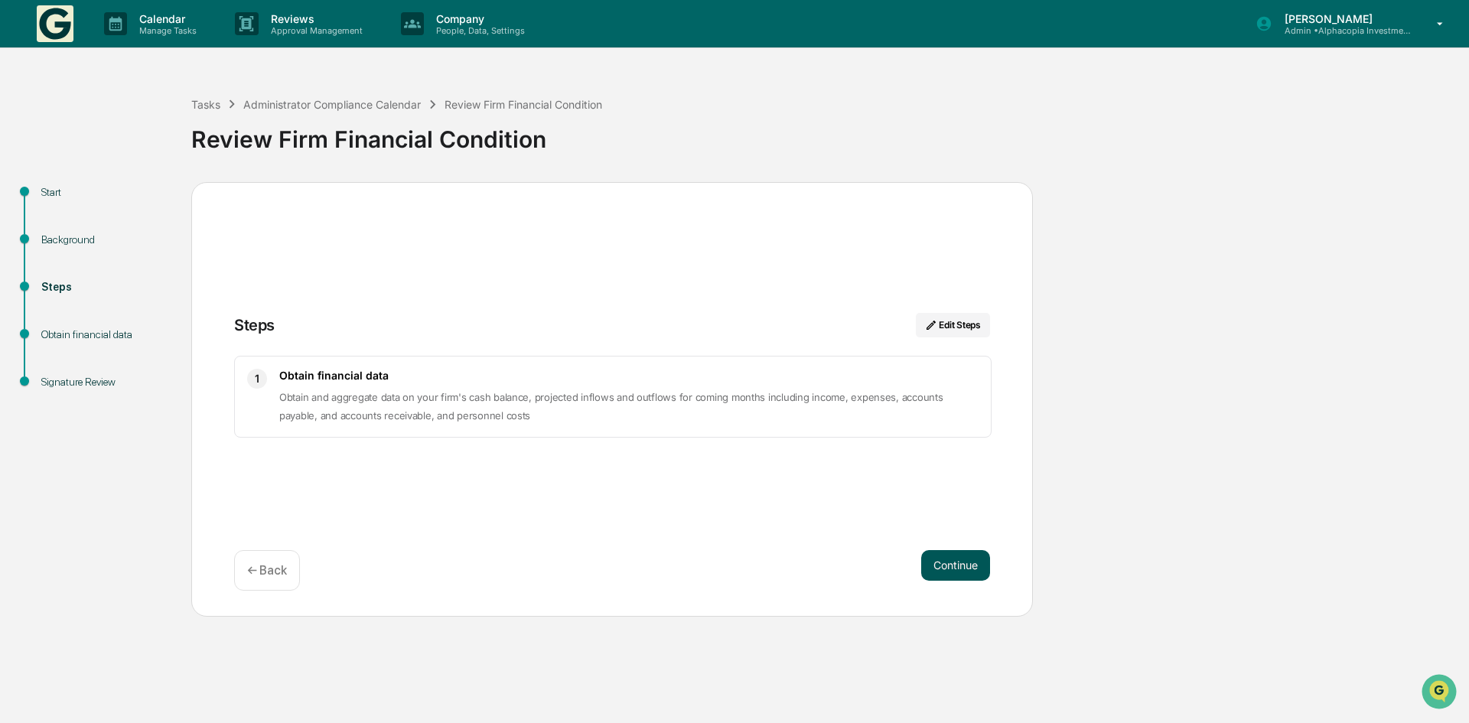
click at [948, 559] on button "Continue" at bounding box center [955, 565] width 69 height 31
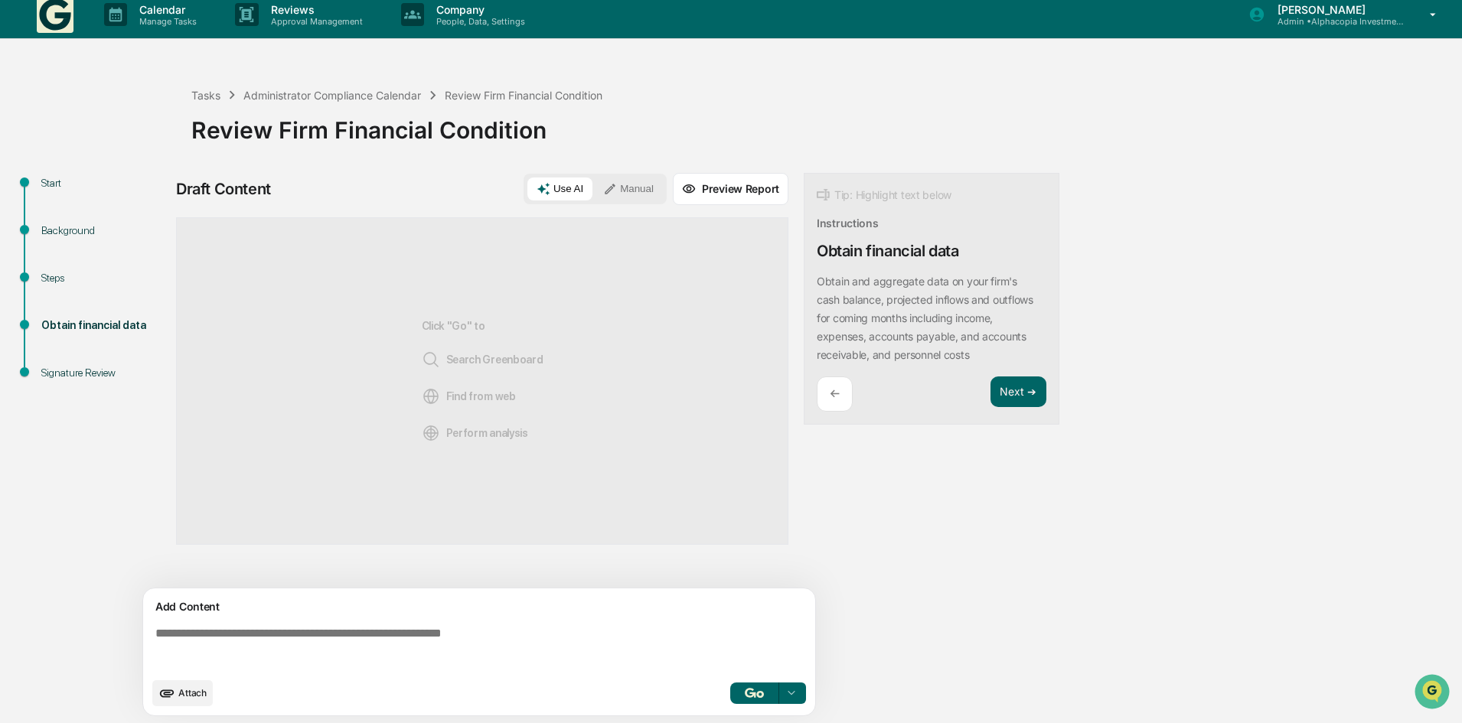
scroll to position [11, 0]
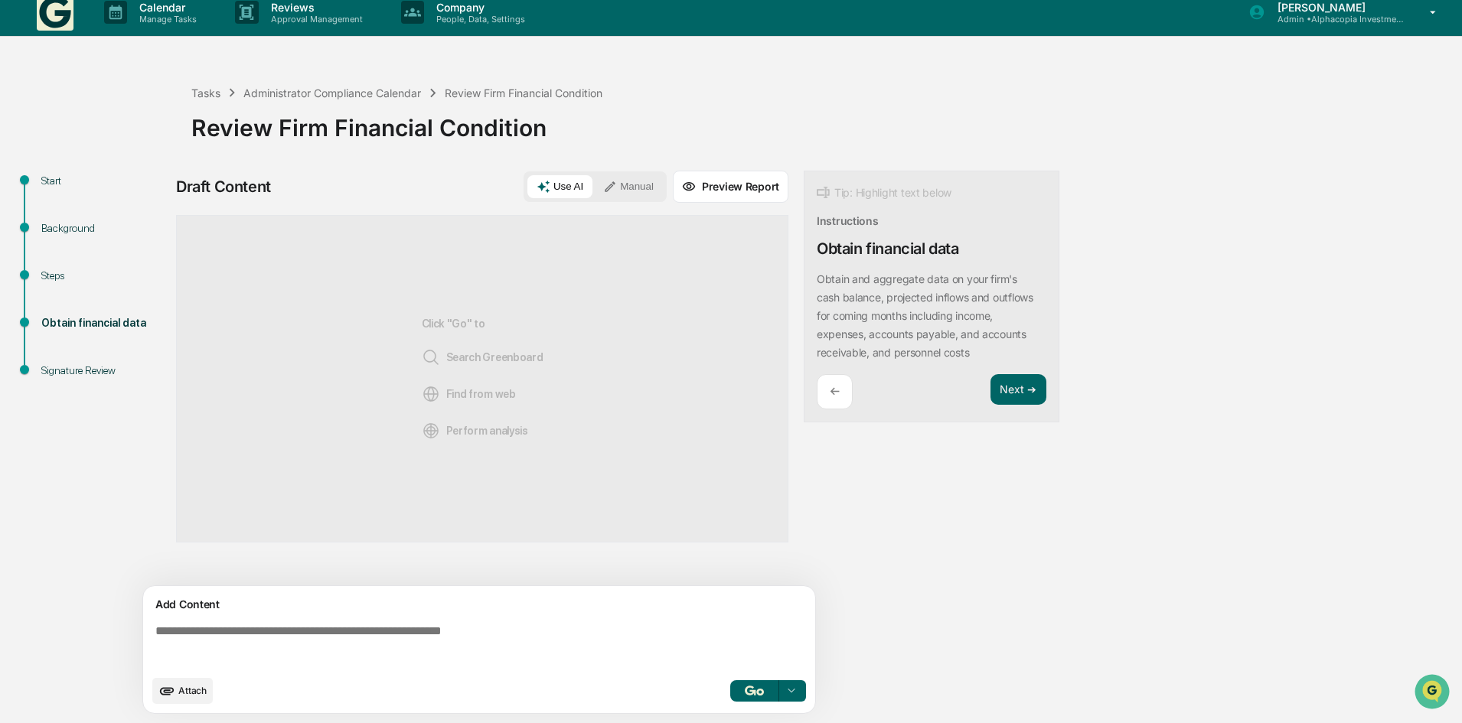
click at [251, 639] on textarea at bounding box center [482, 645] width 666 height 55
click at [202, 693] on span "Attach" at bounding box center [192, 690] width 28 height 11
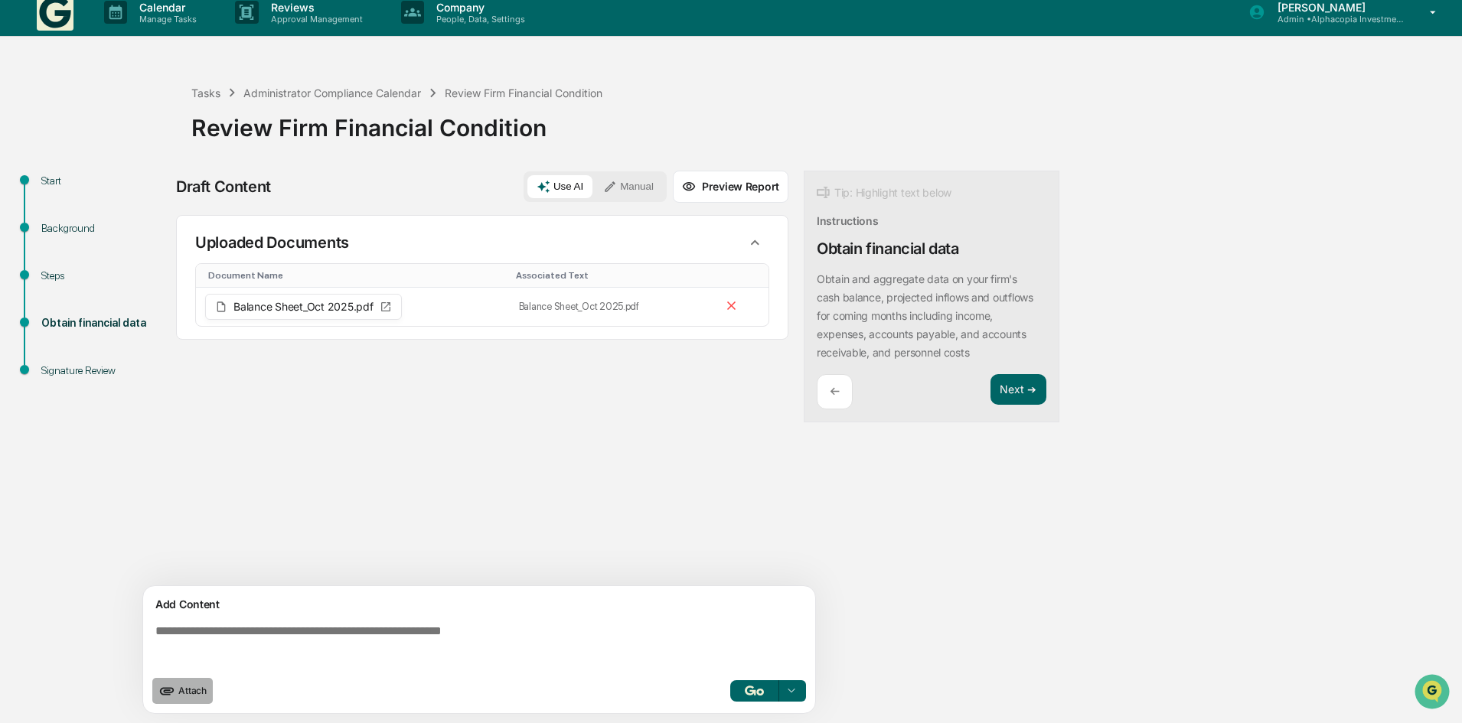
click at [184, 700] on button "Attach" at bounding box center [182, 691] width 60 height 26
click at [756, 690] on img "button" at bounding box center [754, 691] width 18 height 10
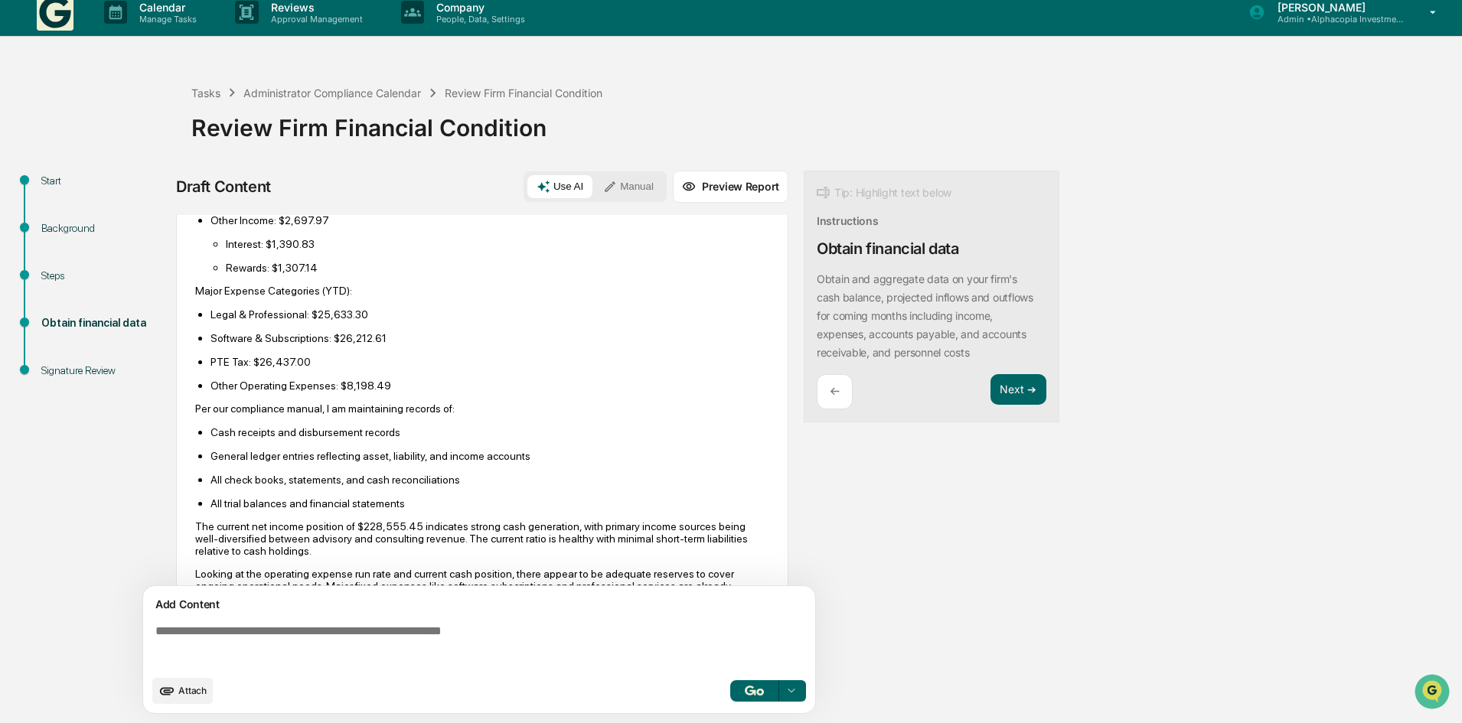
scroll to position [590, 0]
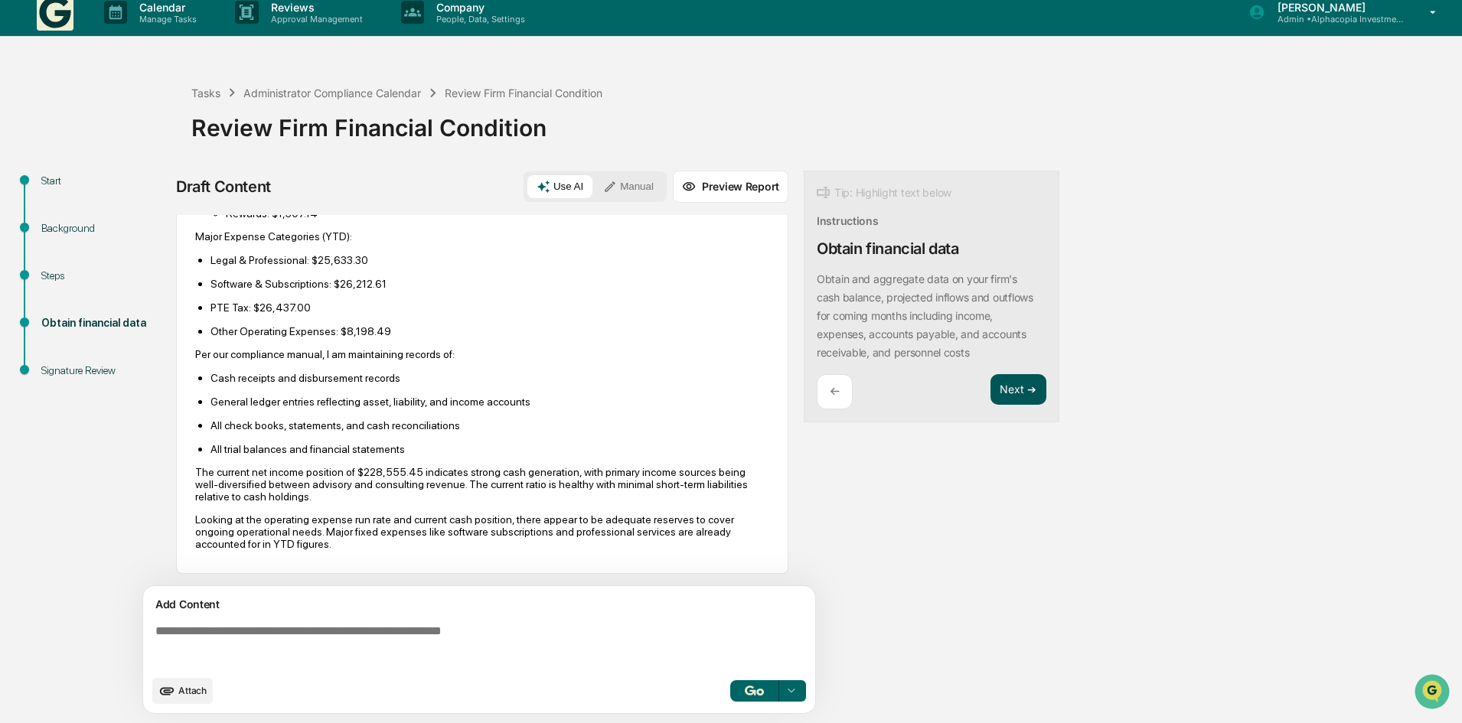
click at [1022, 392] on button "Next ➔" at bounding box center [1018, 389] width 56 height 31
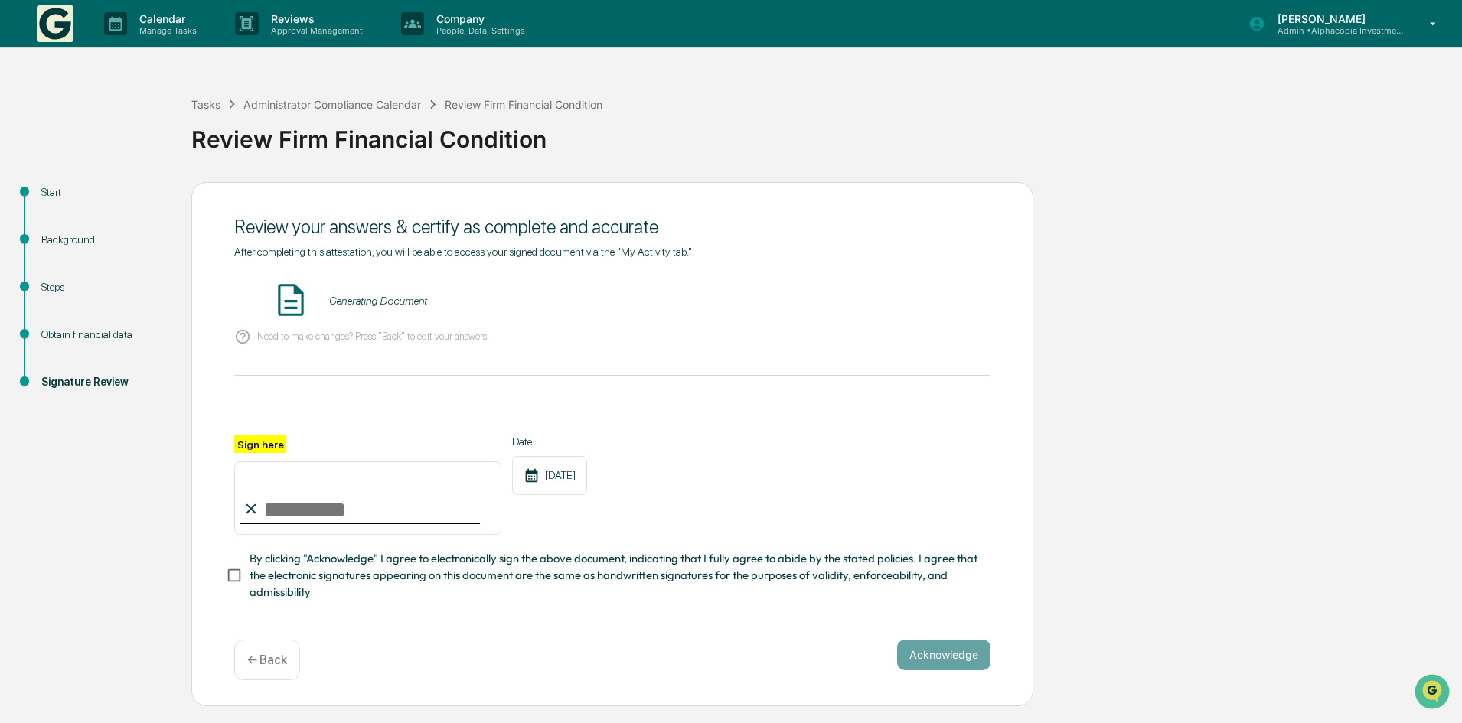
scroll to position [0, 0]
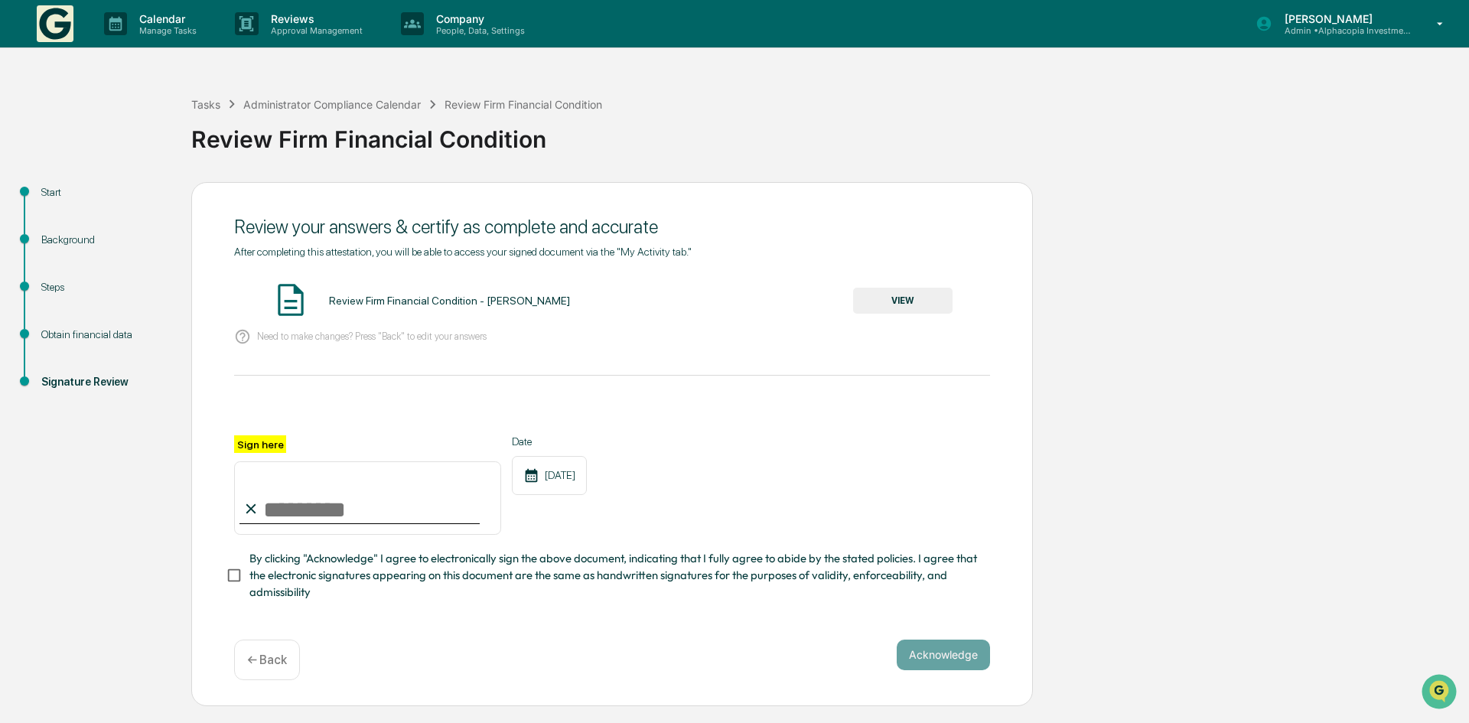
click at [905, 300] on button "VIEW" at bounding box center [902, 301] width 99 height 26
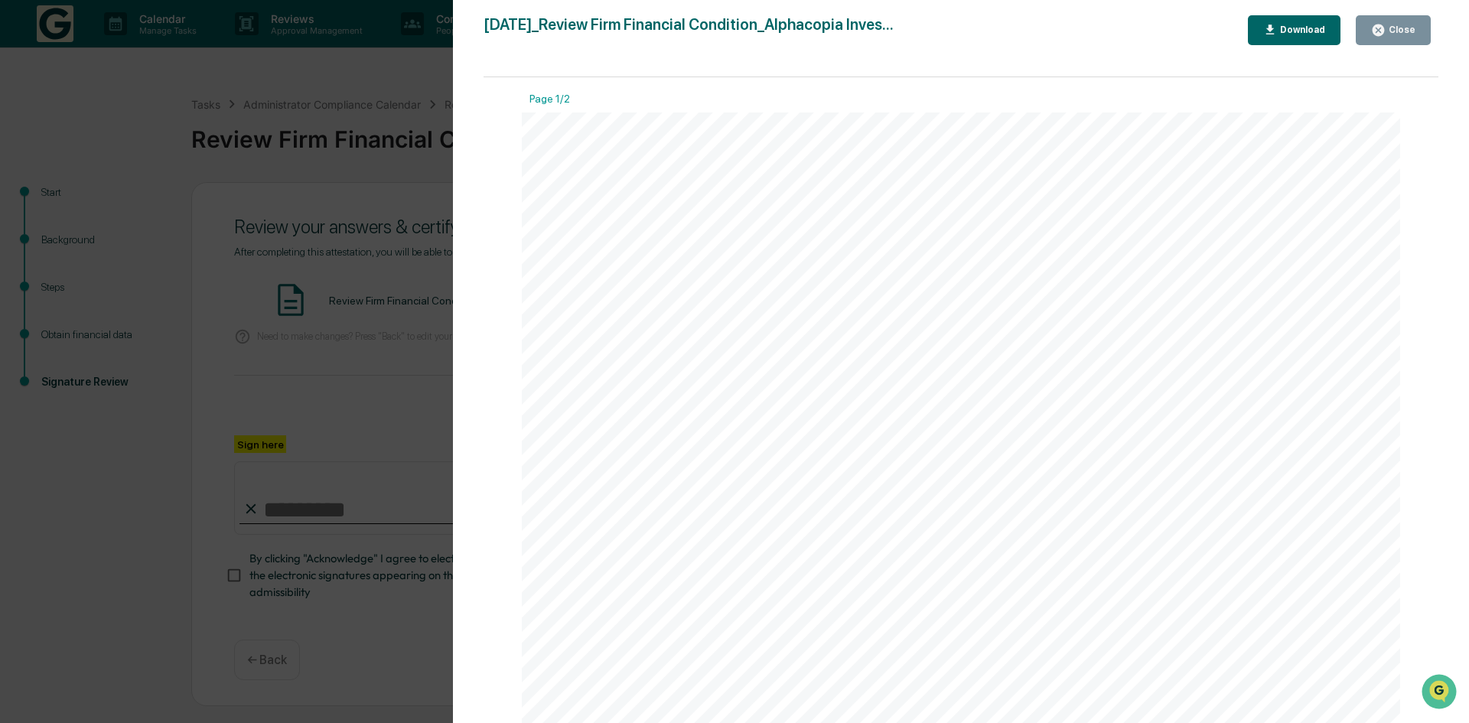
click at [1407, 38] on button "Close" at bounding box center [1393, 30] width 75 height 30
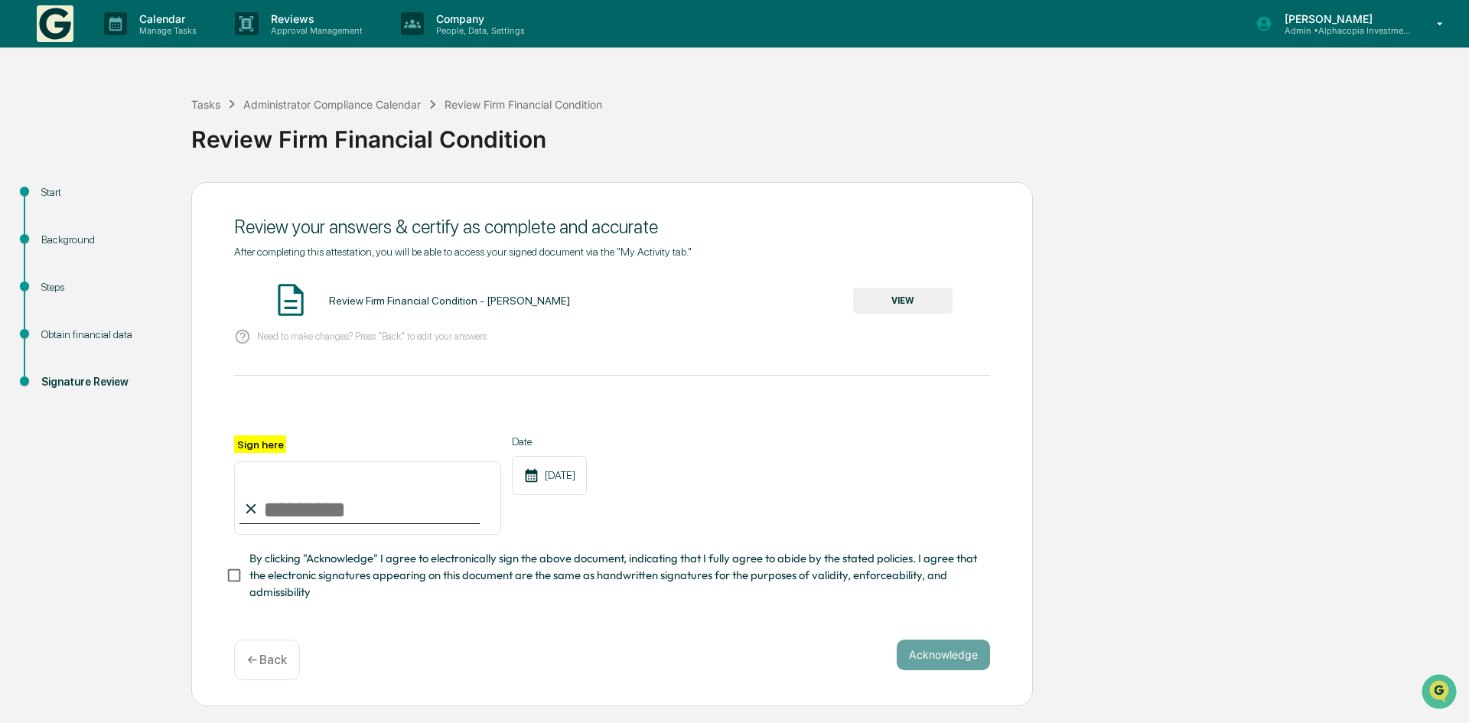
click at [327, 508] on input "Sign here" at bounding box center [367, 498] width 267 height 73
type input "**********"
click at [931, 646] on button "Acknowledge" at bounding box center [943, 655] width 93 height 31
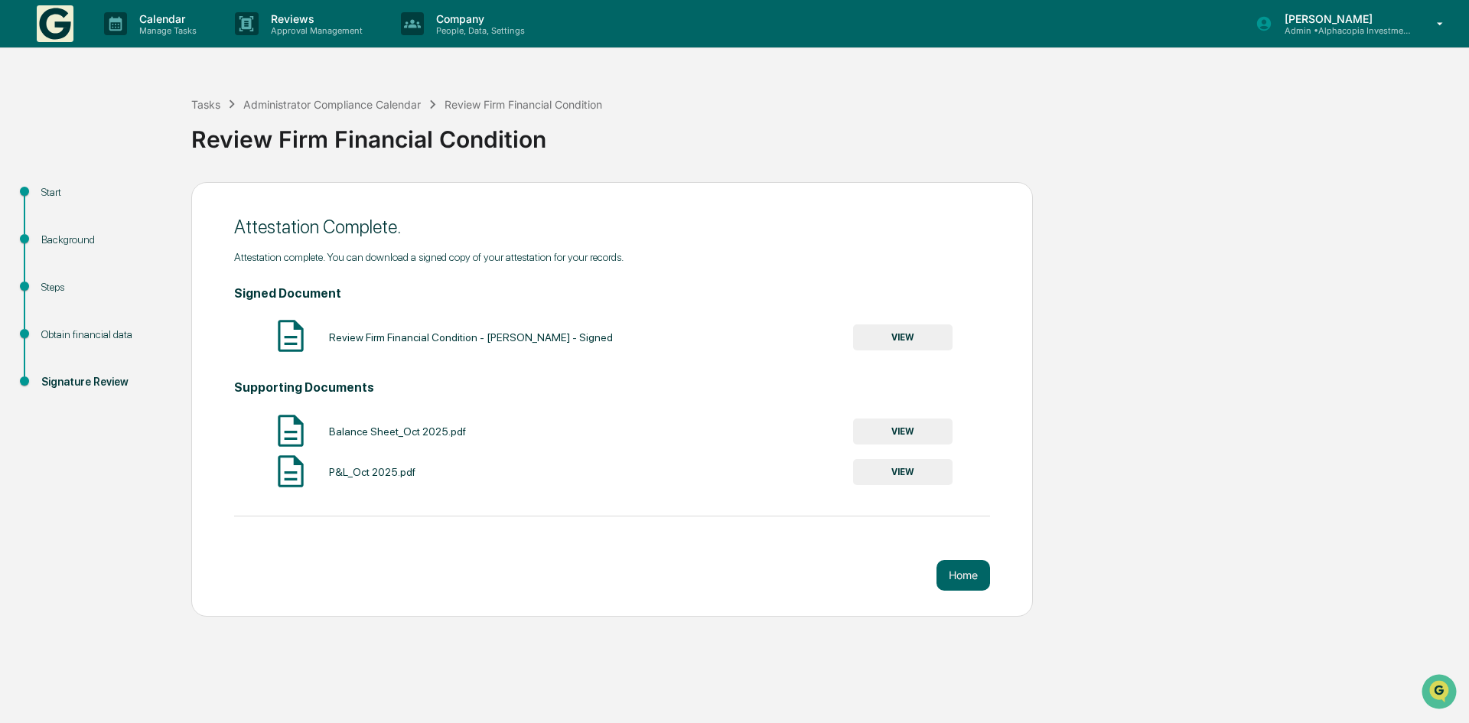
click at [902, 346] on button "VIEW" at bounding box center [902, 338] width 99 height 26
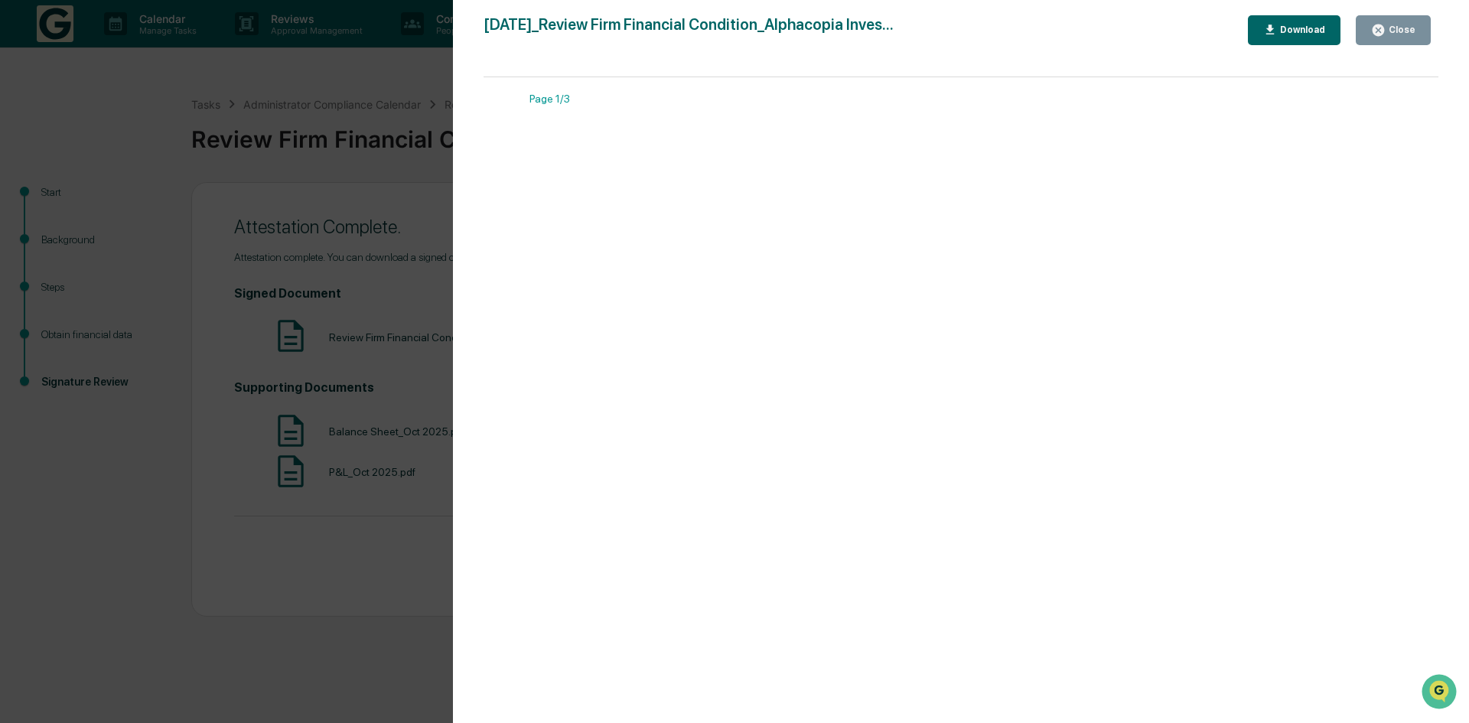
click at [1324, 20] on button "Download" at bounding box center [1294, 30] width 93 height 30
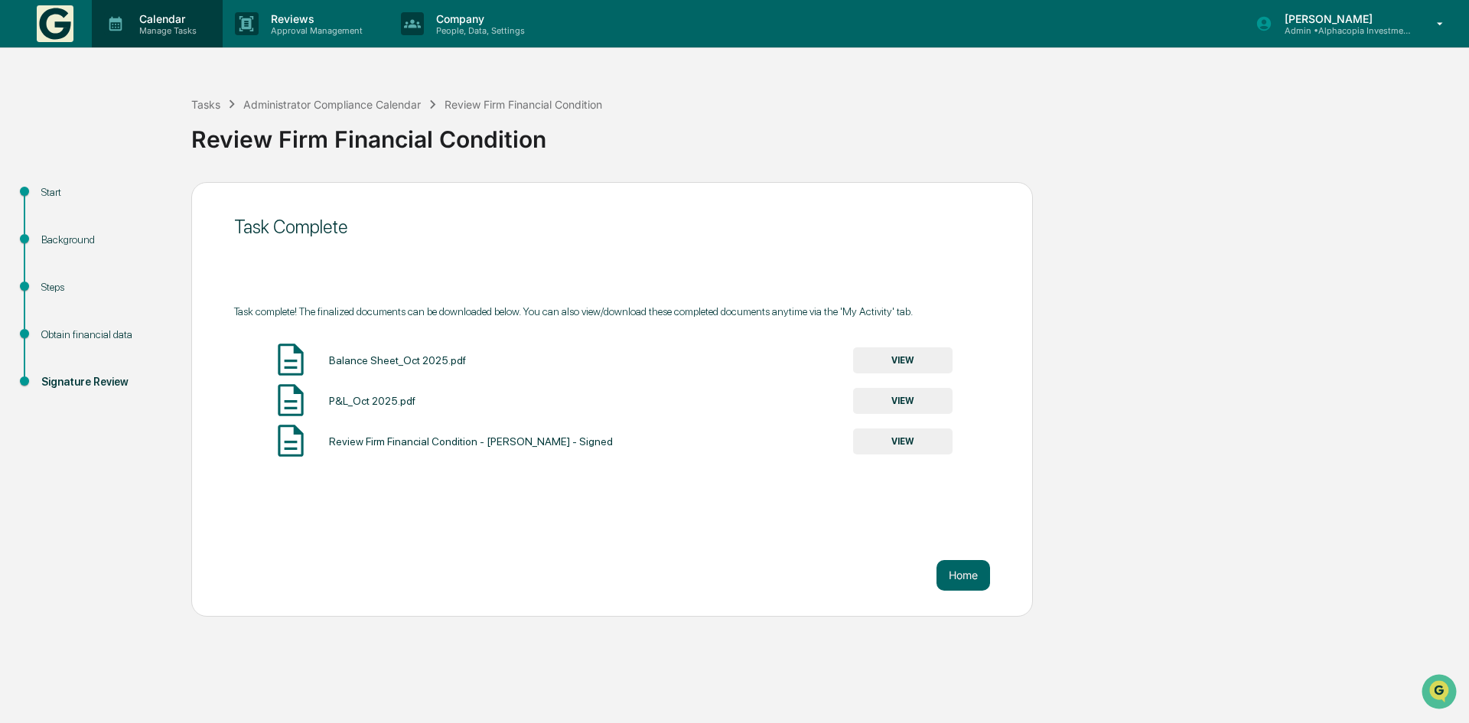
click at [147, 29] on p "Manage Tasks" at bounding box center [165, 30] width 77 height 11
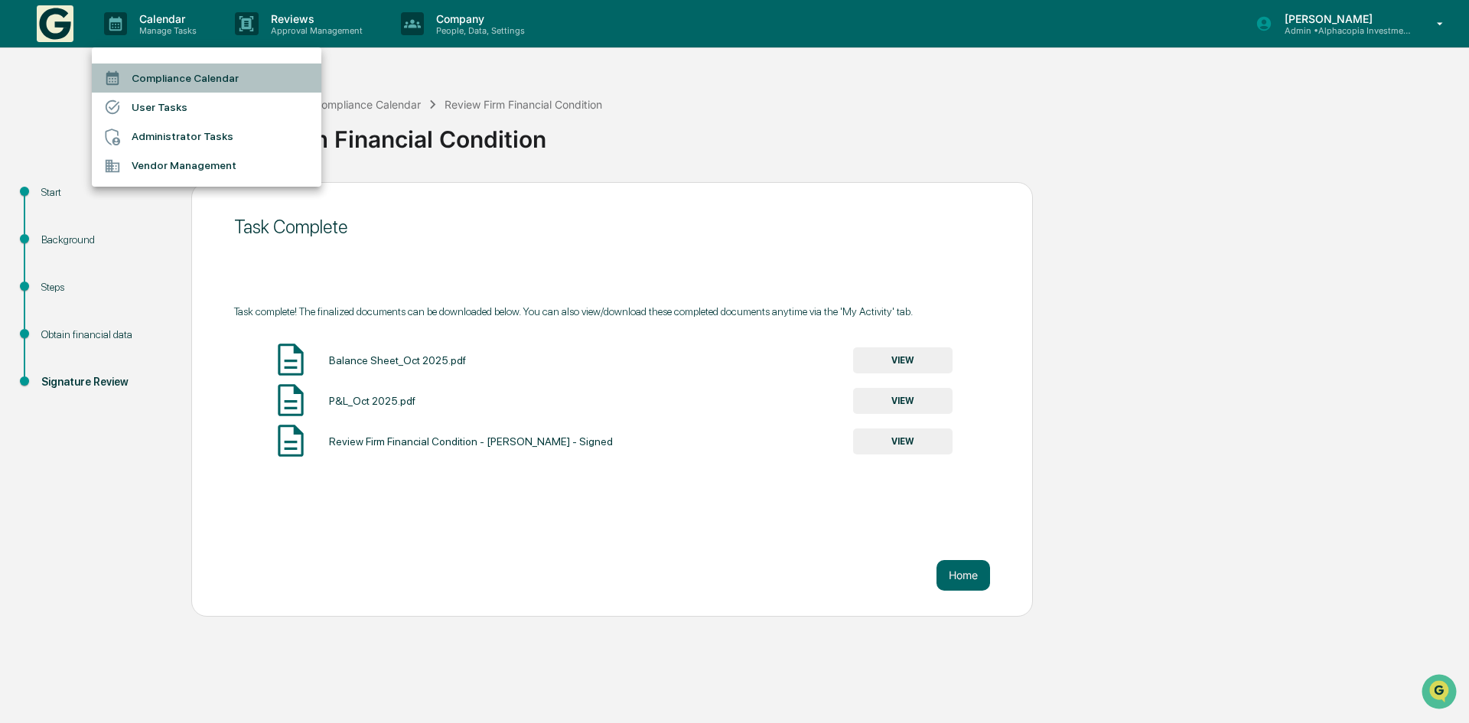
click at [170, 73] on li "Compliance Calendar" at bounding box center [207, 78] width 230 height 29
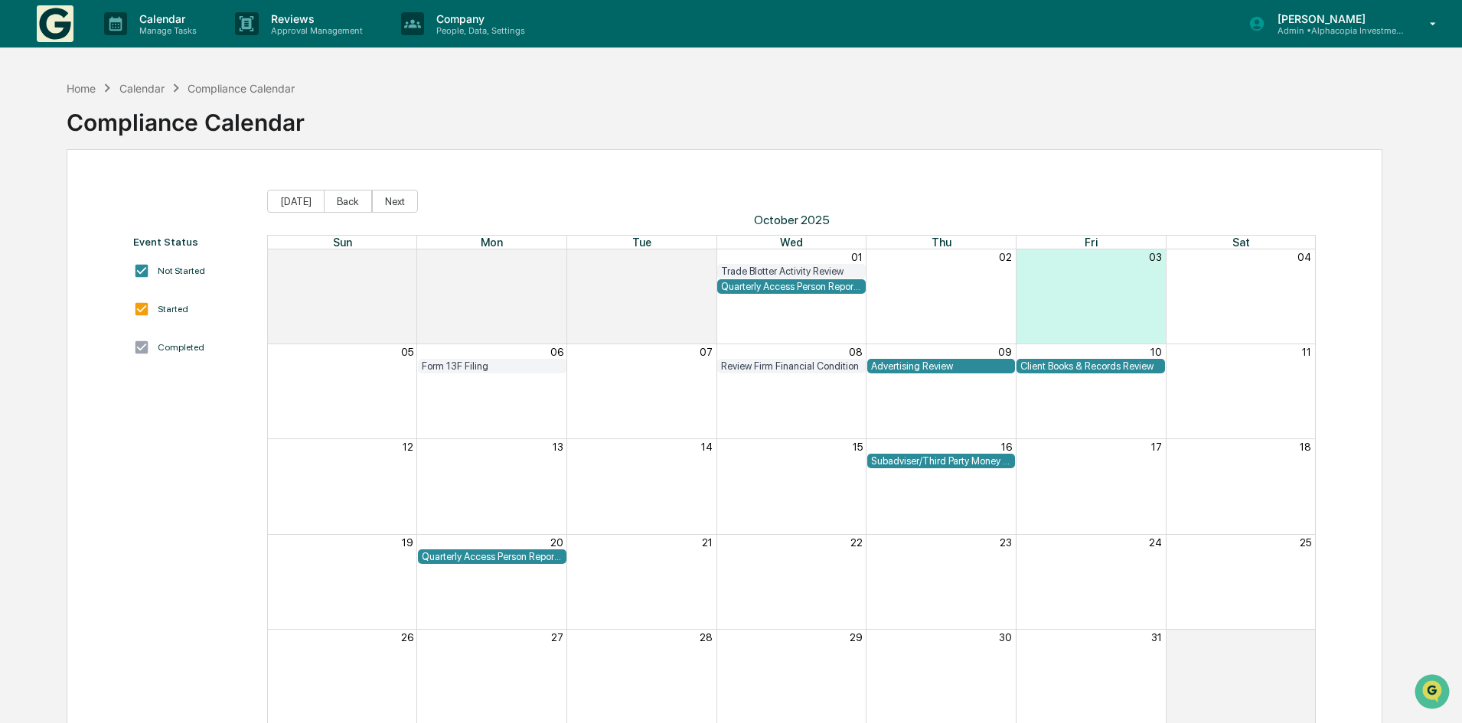
click at [909, 364] on div "Advertising Review" at bounding box center [941, 365] width 141 height 11
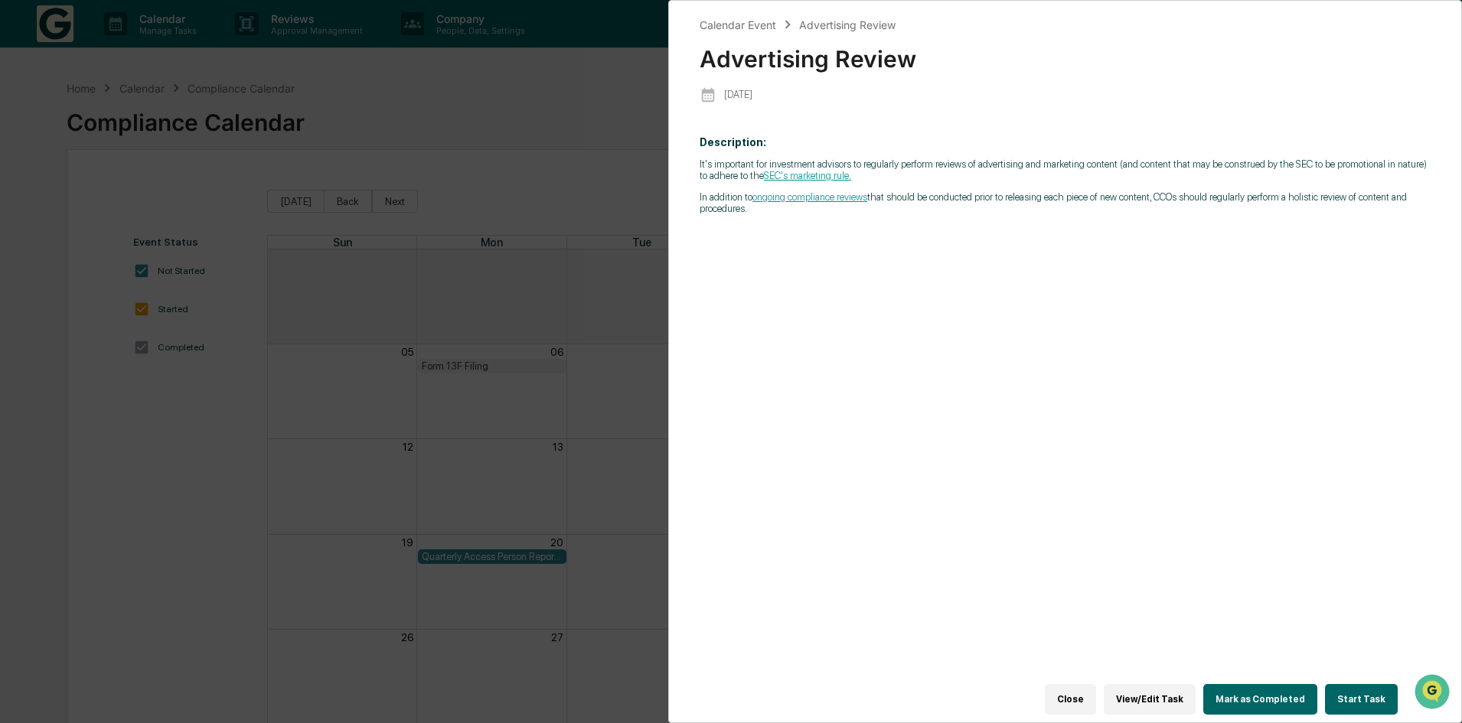
click at [1346, 687] on button "Start Task" at bounding box center [1361, 699] width 73 height 31
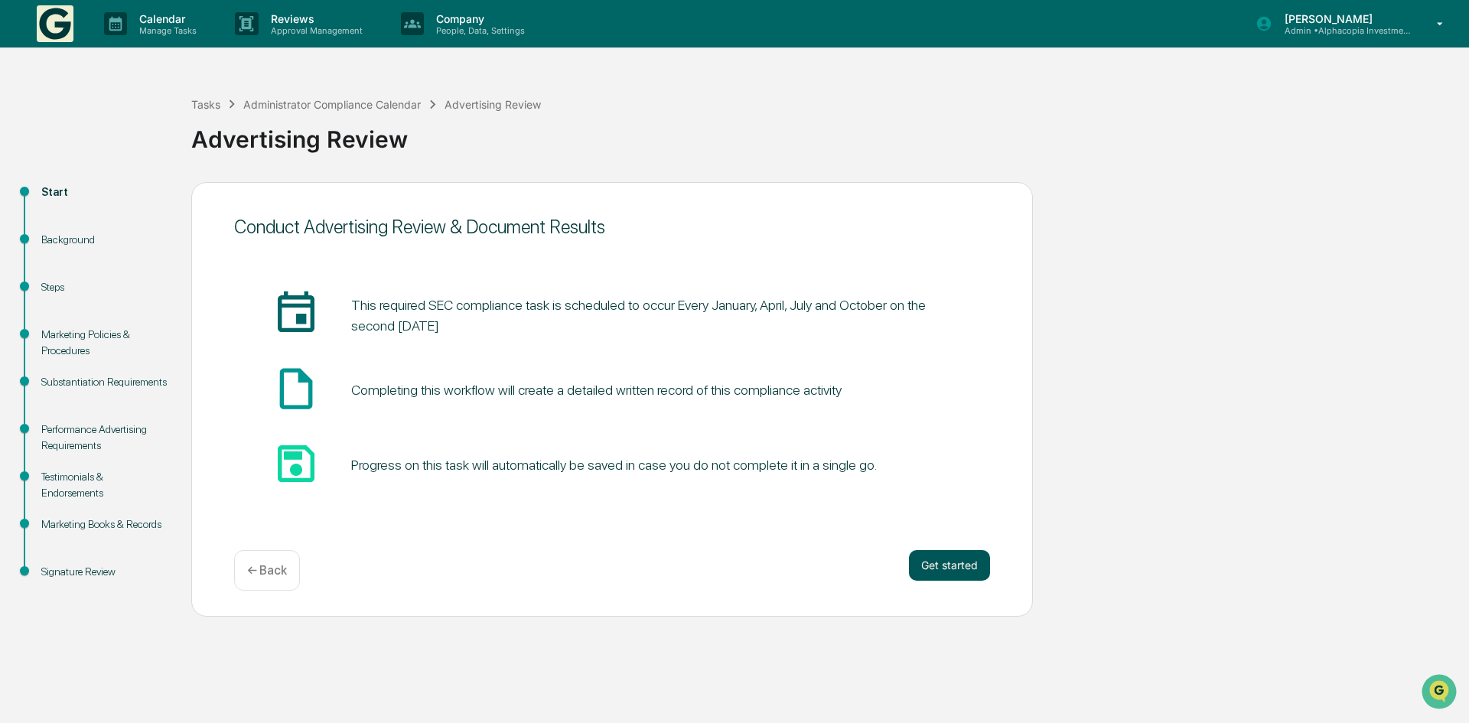
click at [944, 562] on button "Get started" at bounding box center [949, 565] width 81 height 31
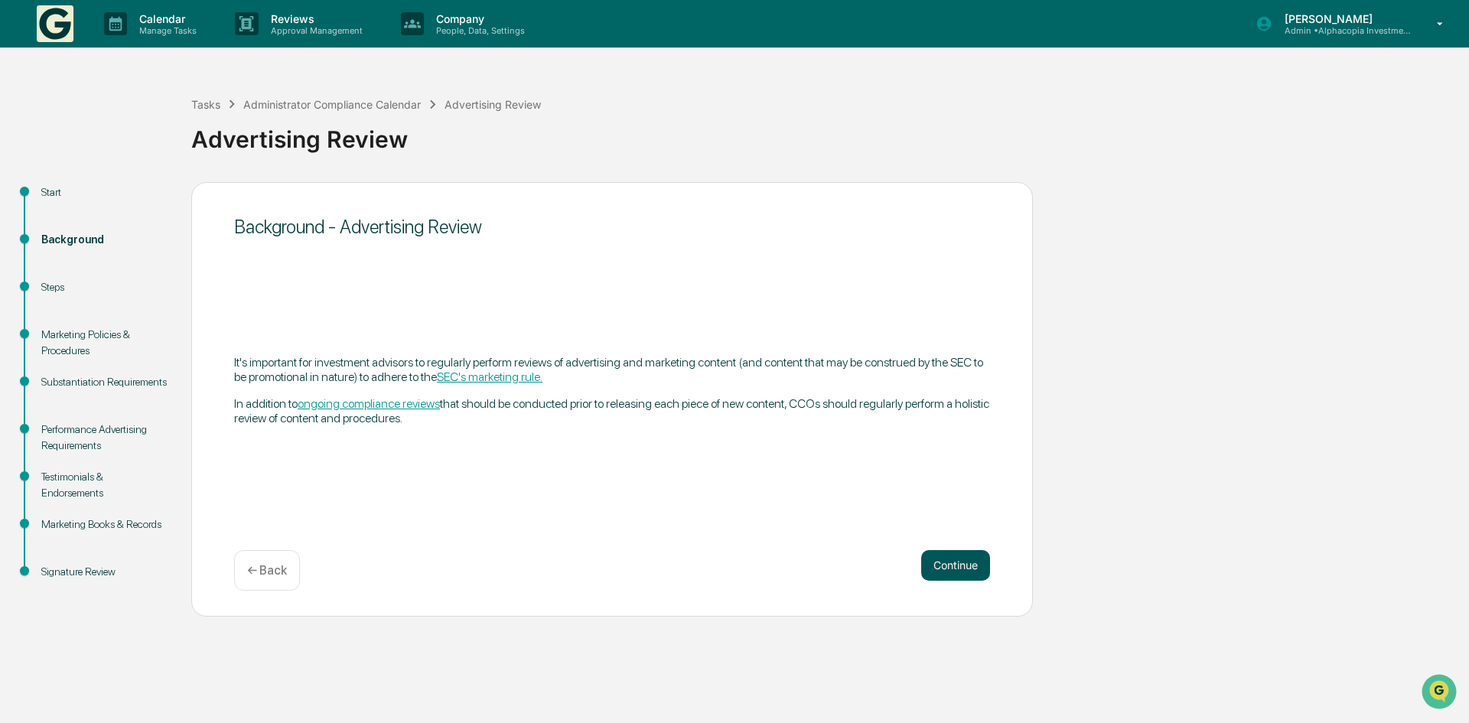
click at [944, 567] on button "Continue" at bounding box center [955, 565] width 69 height 31
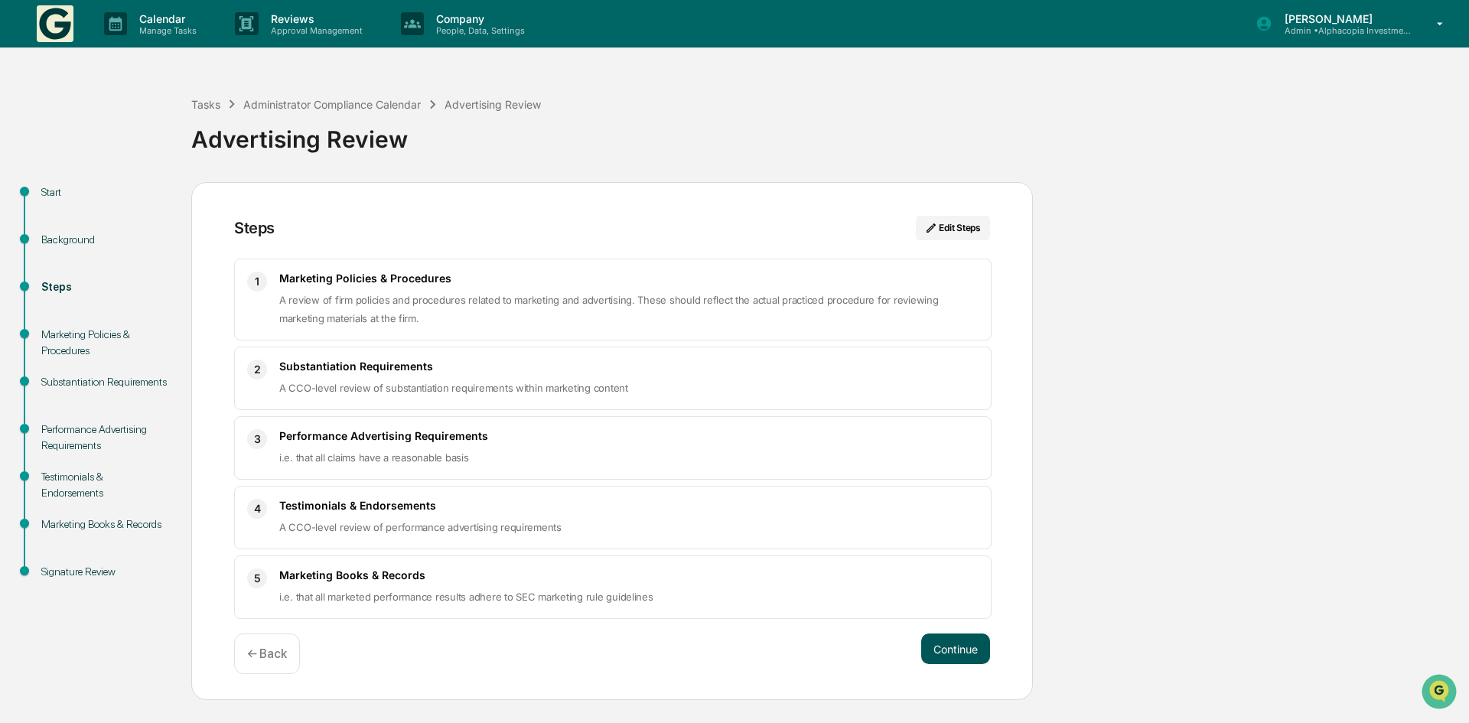
click at [958, 638] on button "Continue" at bounding box center [955, 649] width 69 height 31
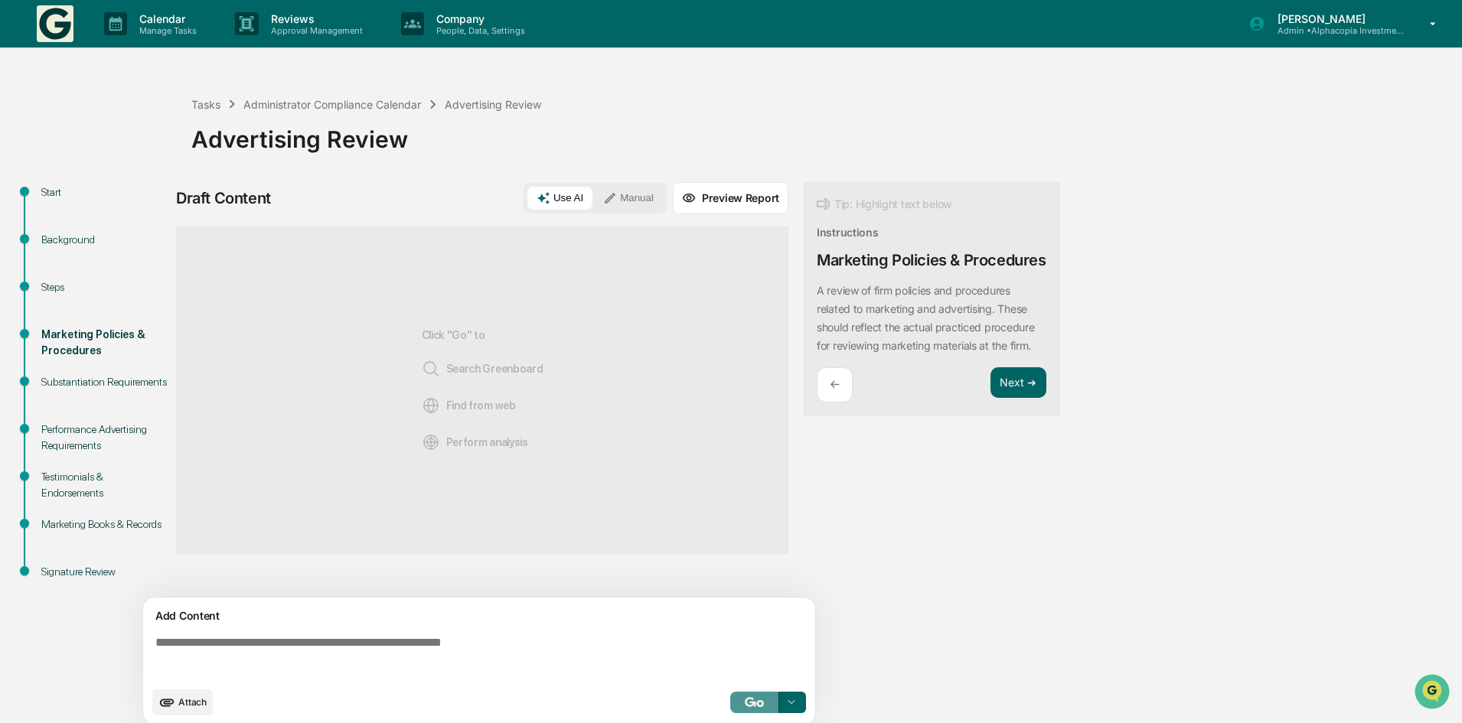
click at [753, 706] on img "button" at bounding box center [754, 702] width 18 height 10
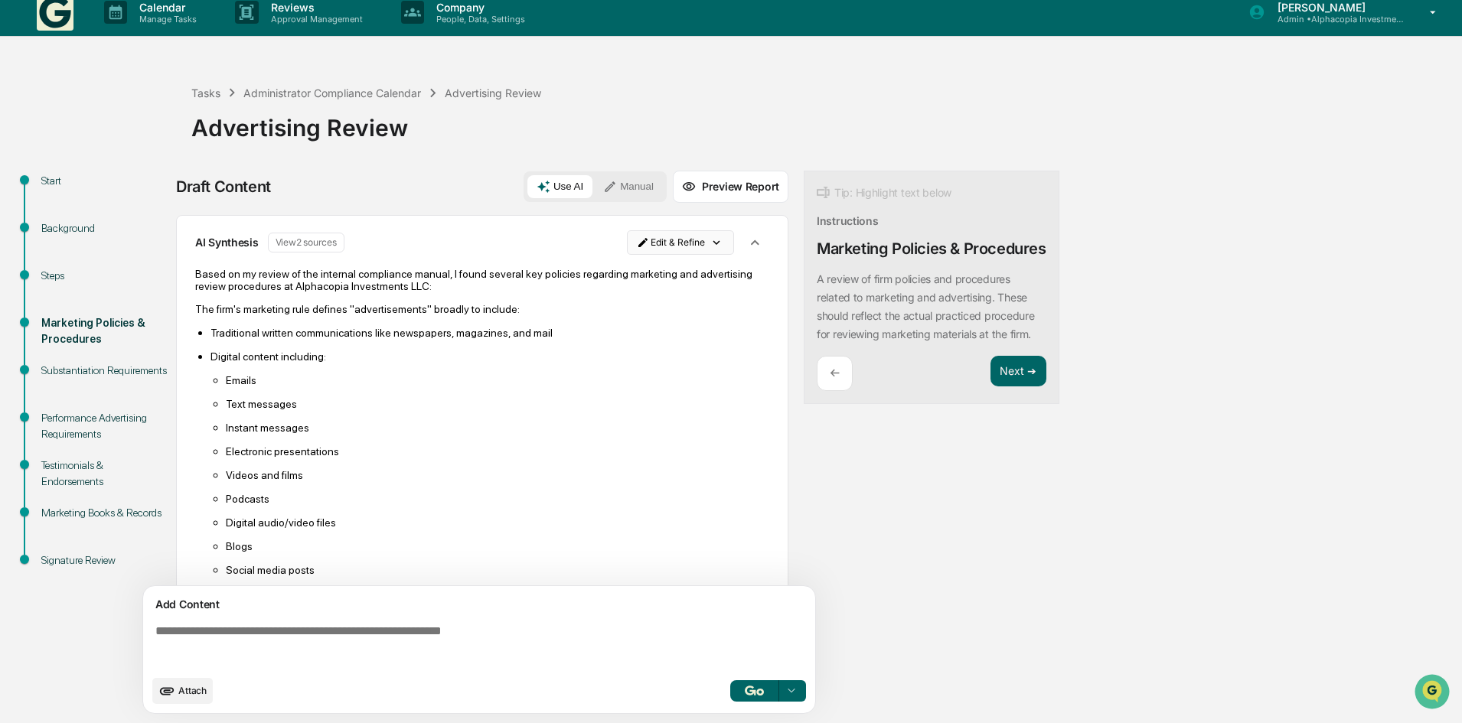
click at [677, 243] on html "Calendar Manage Tasks Reviews Approval Management Company People, Data, Setting…" at bounding box center [731, 350] width 1462 height 723
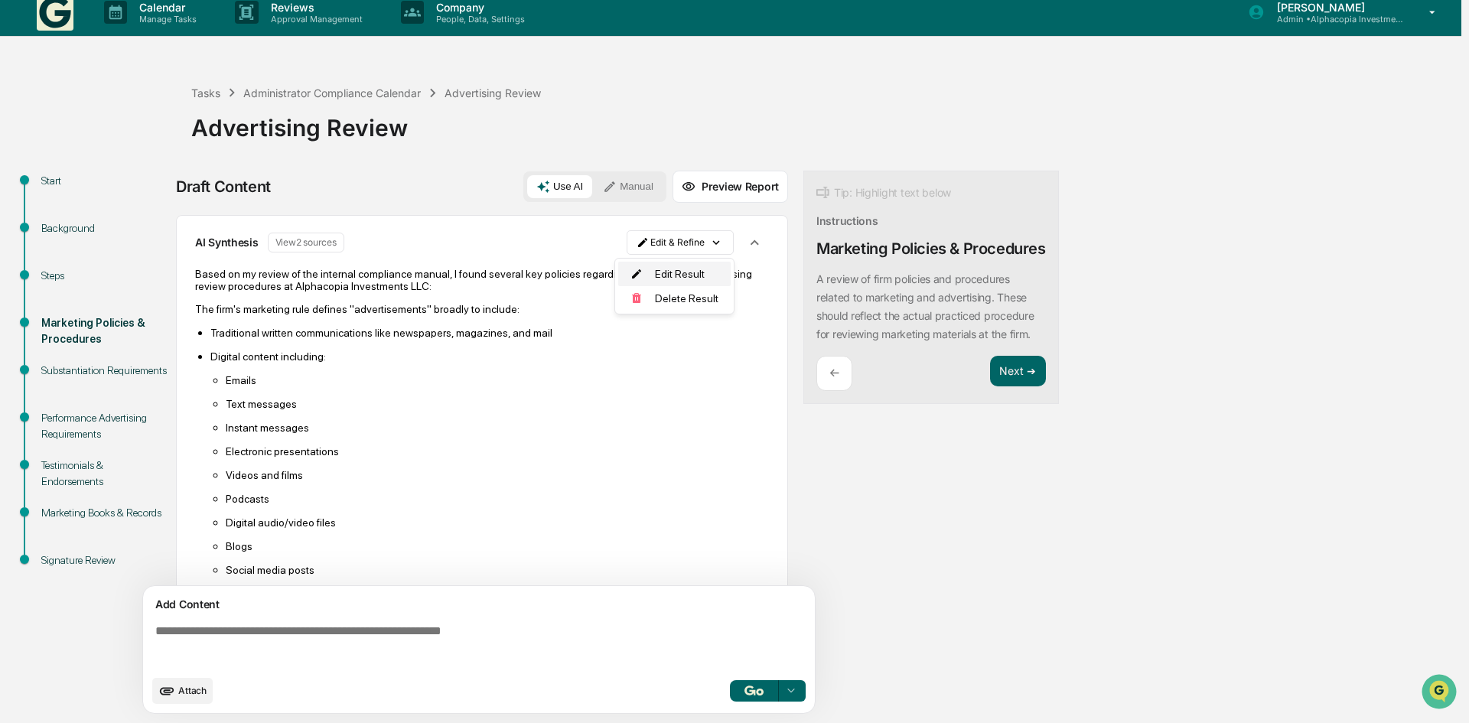
click at [680, 275] on div "Edit Result" at bounding box center [674, 274] width 113 height 24
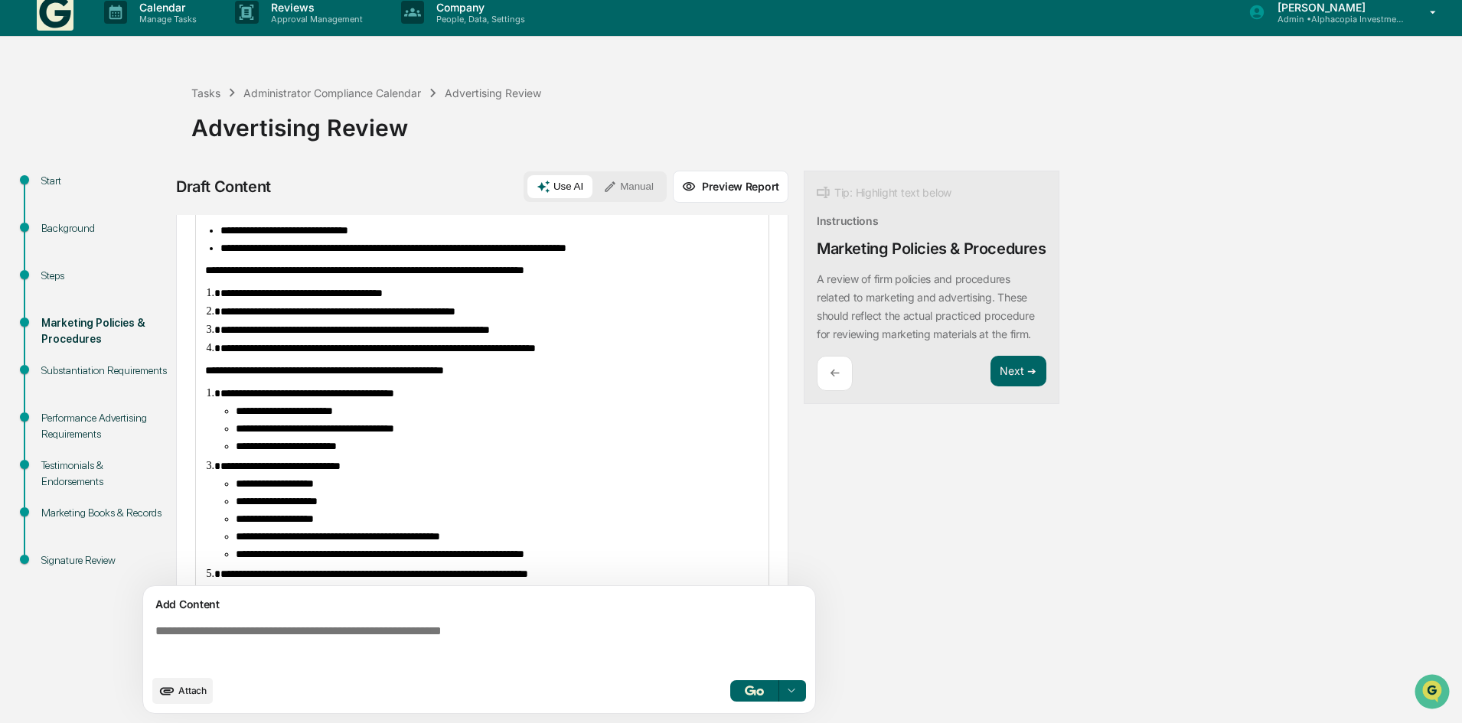
scroll to position [458, 0]
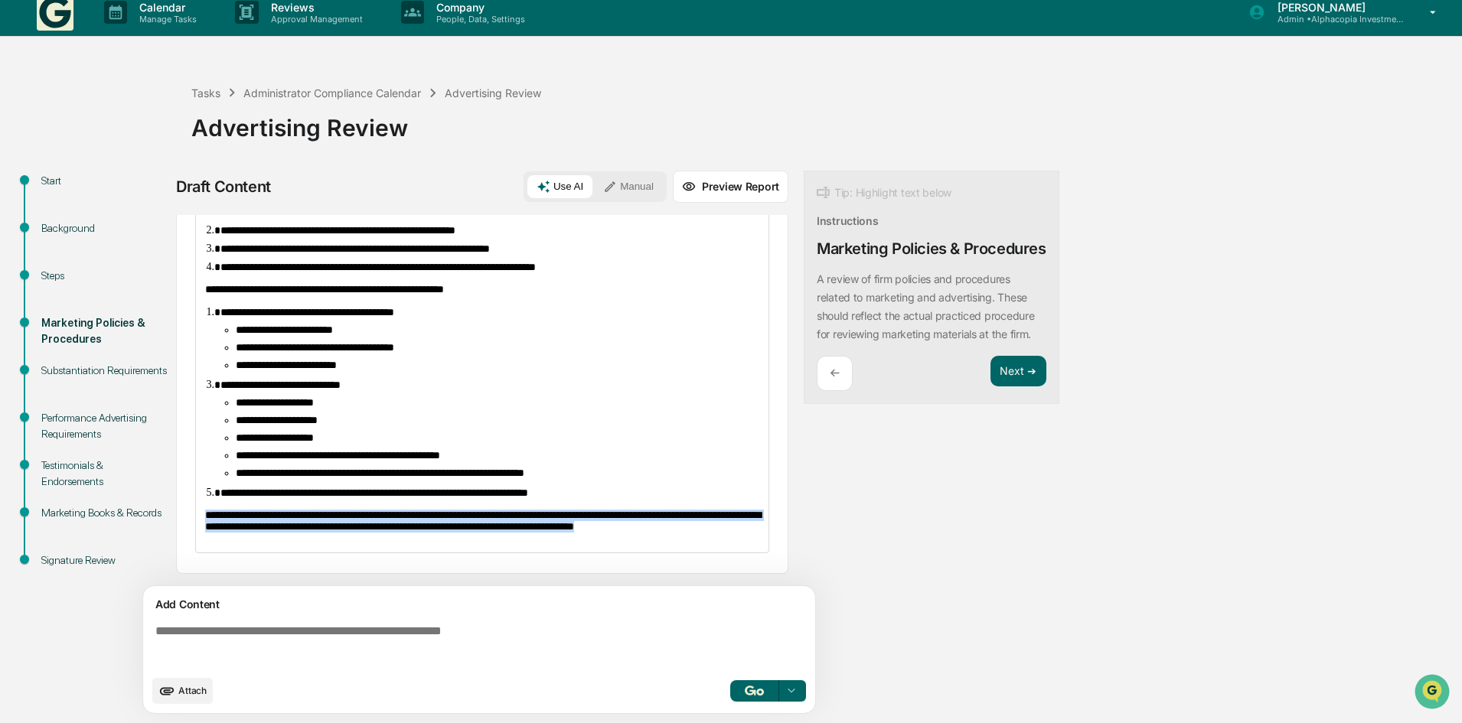
drag, startPoint x: 241, startPoint y: 516, endPoint x: 746, endPoint y: 544, distance: 505.9
click at [746, 544] on div "**********" at bounding box center [482, 213] width 572 height 680
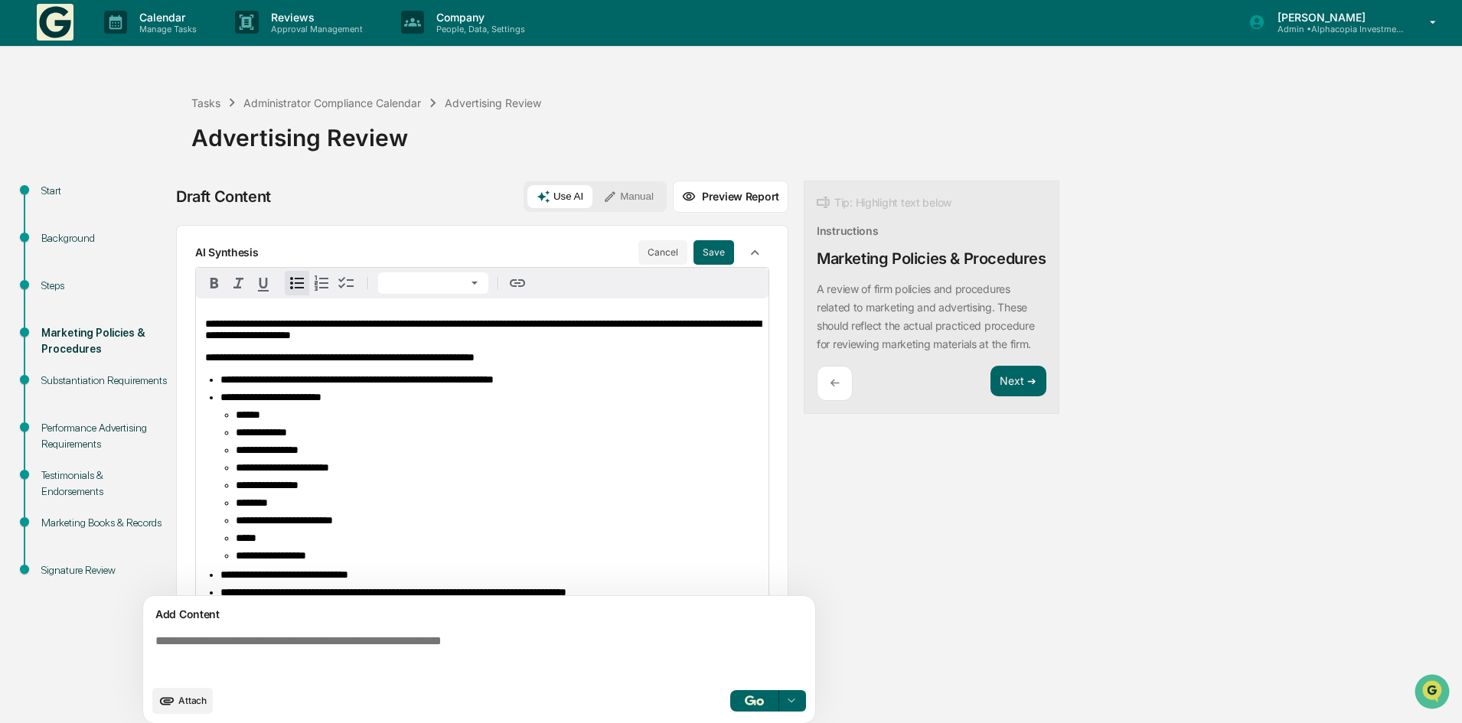
scroll to position [0, 0]
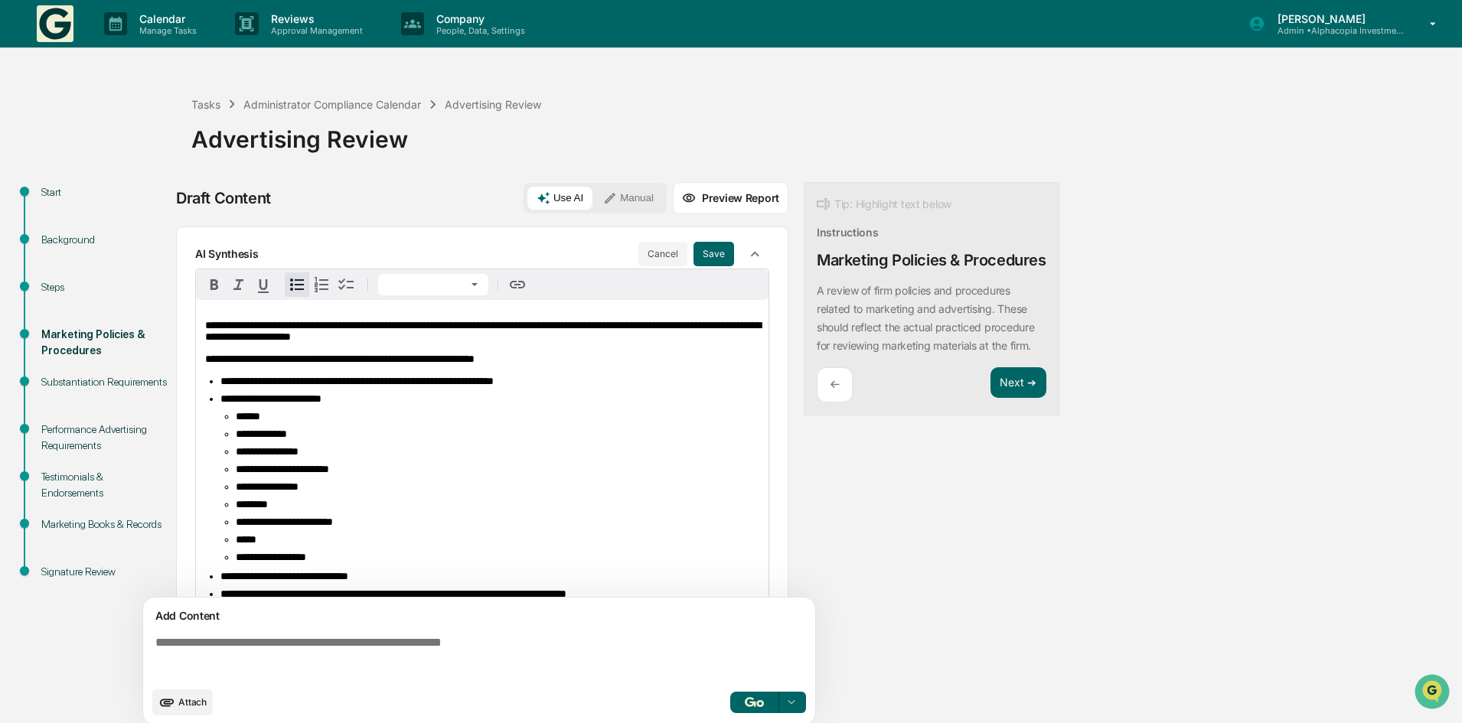
click at [582, 405] on li "**********" at bounding box center [489, 398] width 539 height 11
click at [717, 256] on button "Save" at bounding box center [713, 254] width 41 height 24
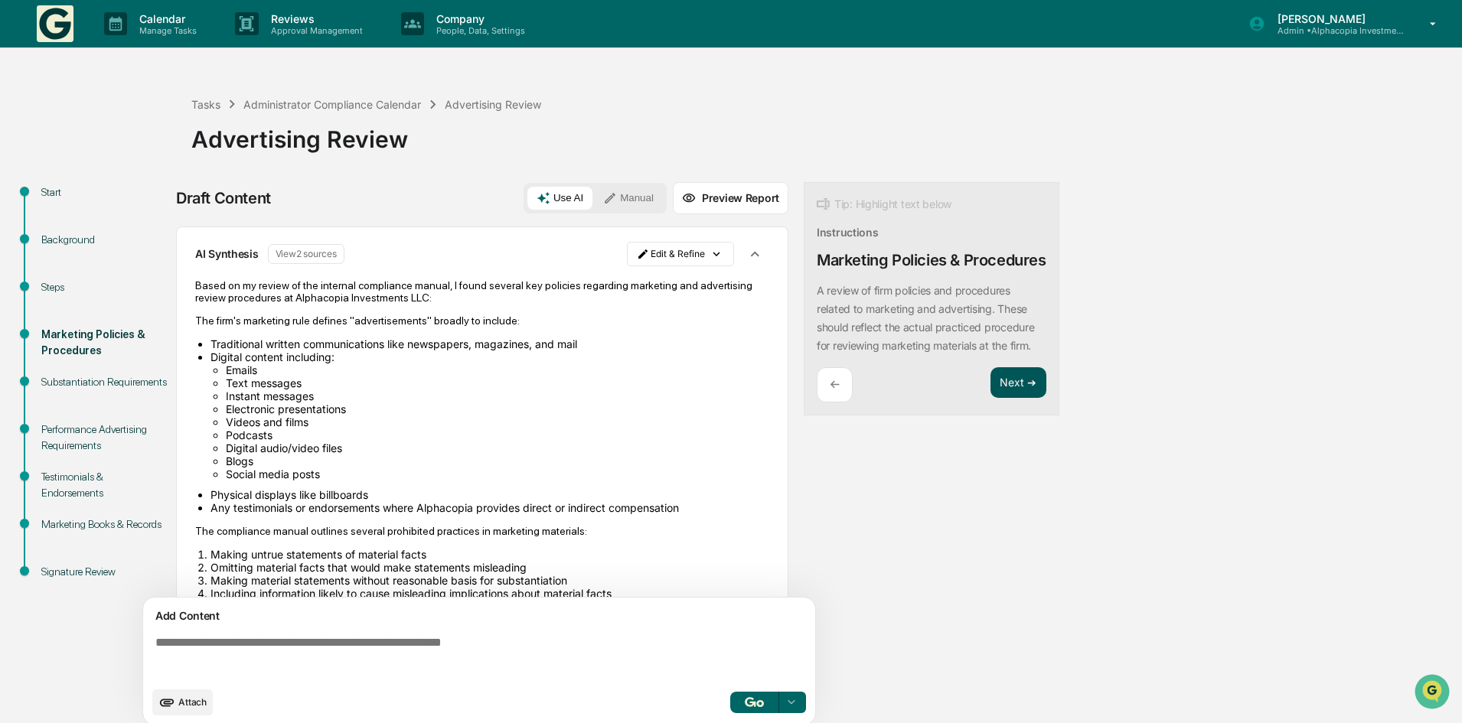
click at [1020, 399] on button "Next ➔" at bounding box center [1018, 382] width 56 height 31
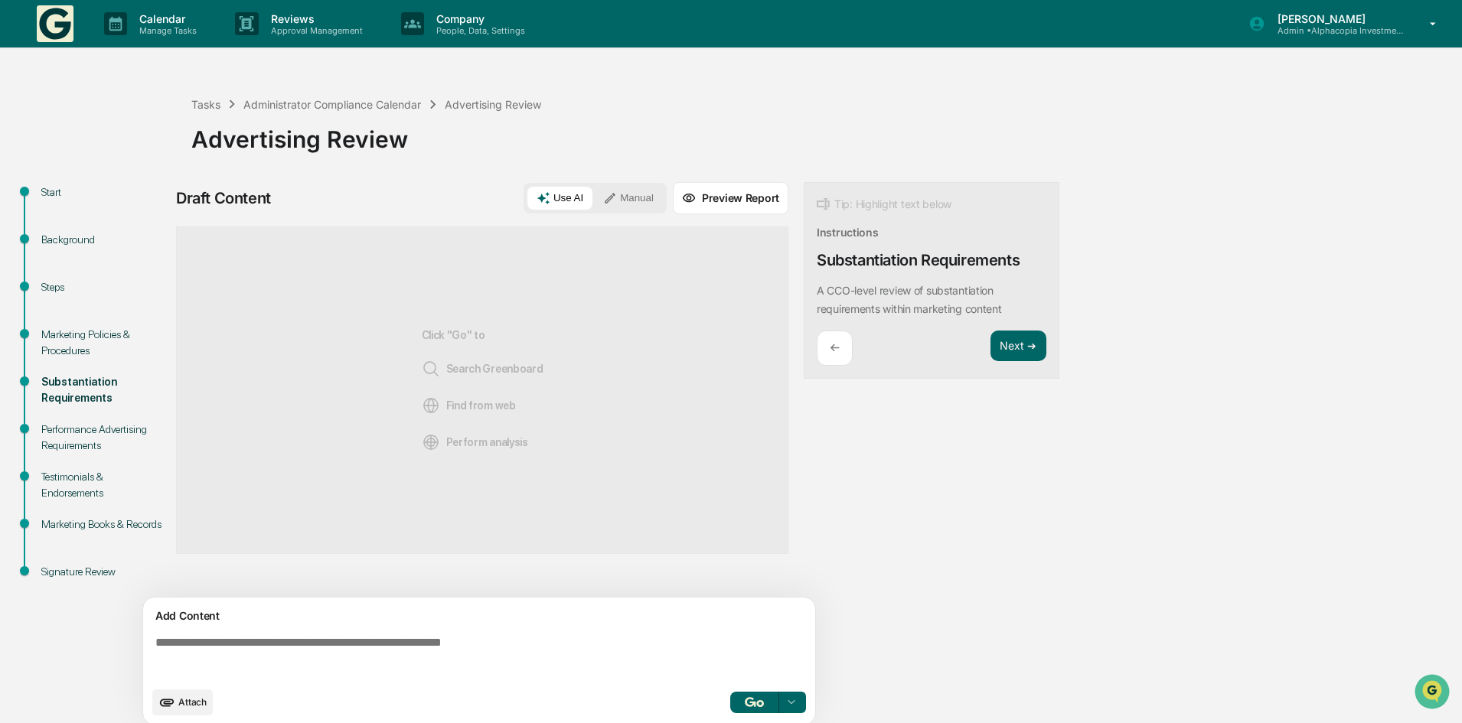
scroll to position [11, 0]
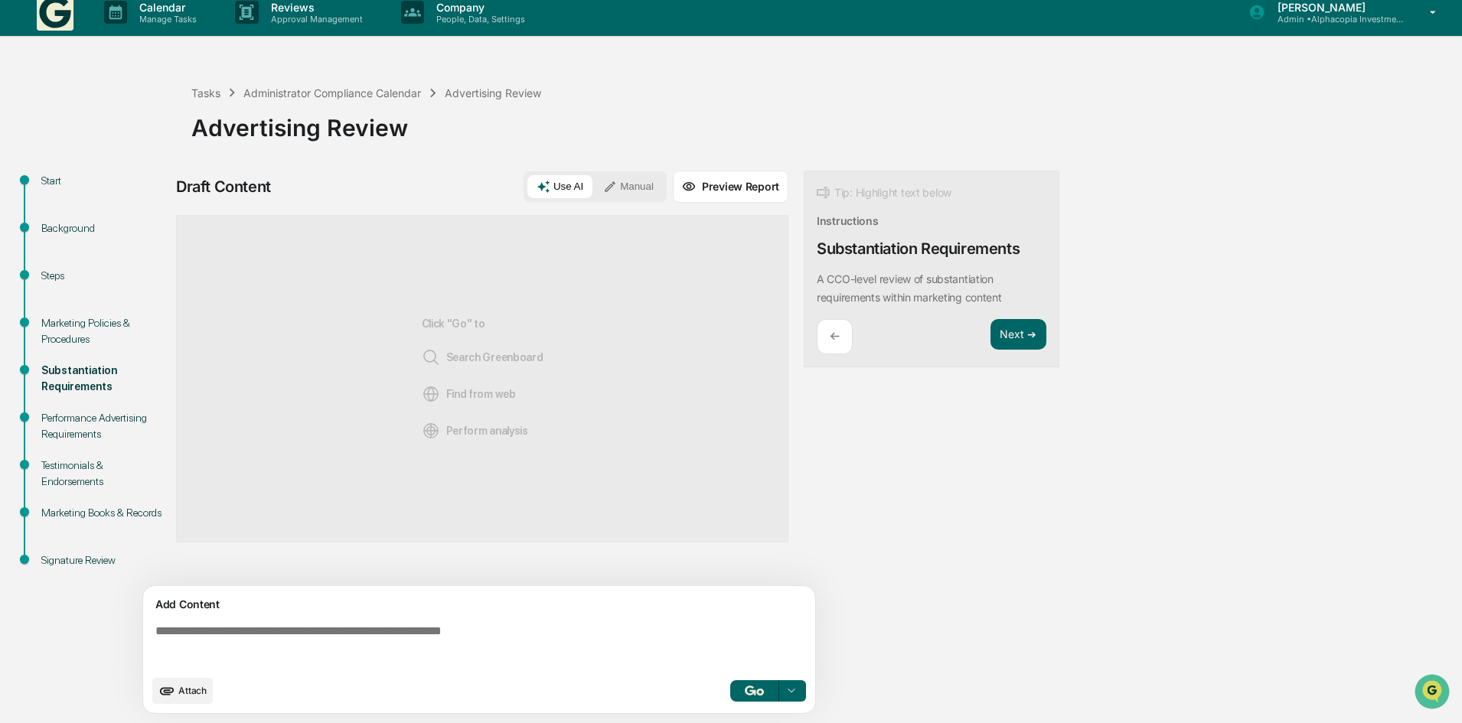
click at [755, 696] on button "button" at bounding box center [754, 690] width 49 height 21
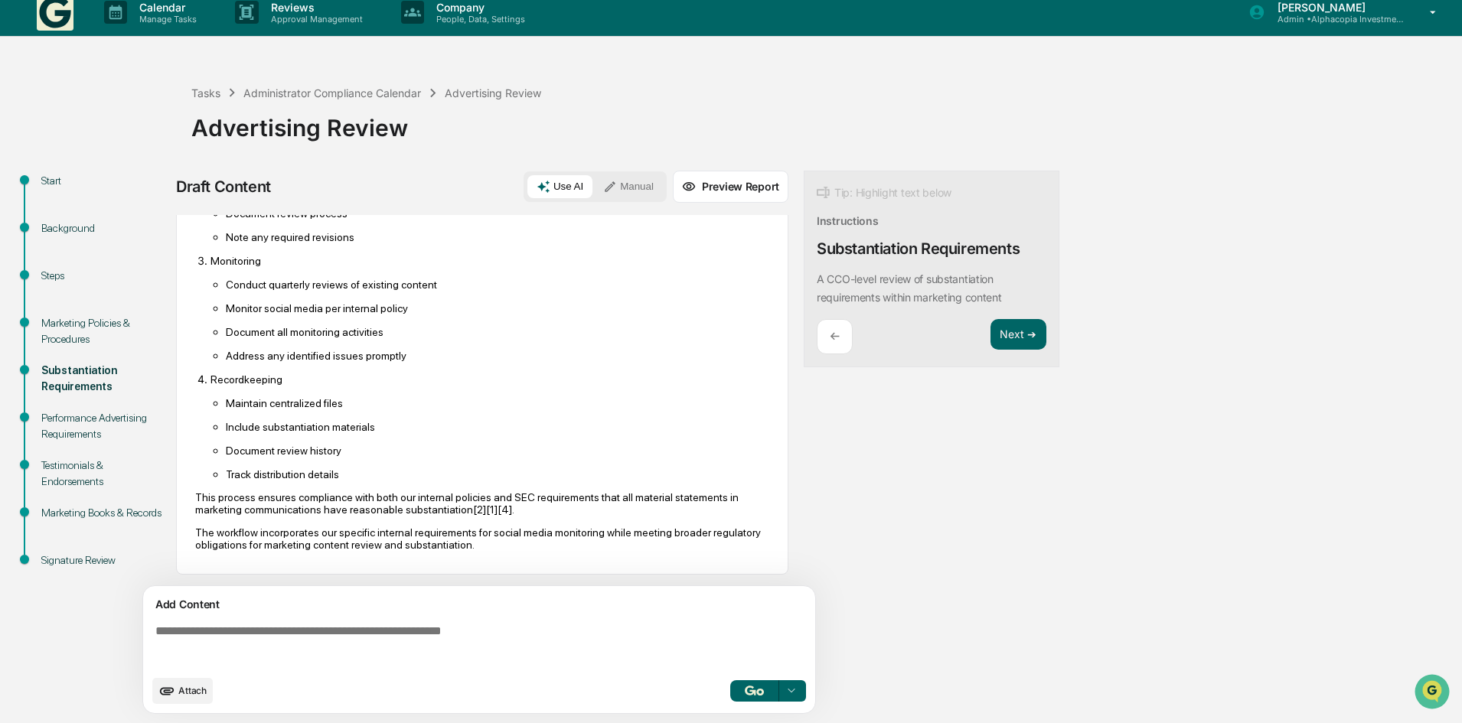
scroll to position [1078, 0]
click at [631, 181] on button "Manual" at bounding box center [628, 186] width 69 height 23
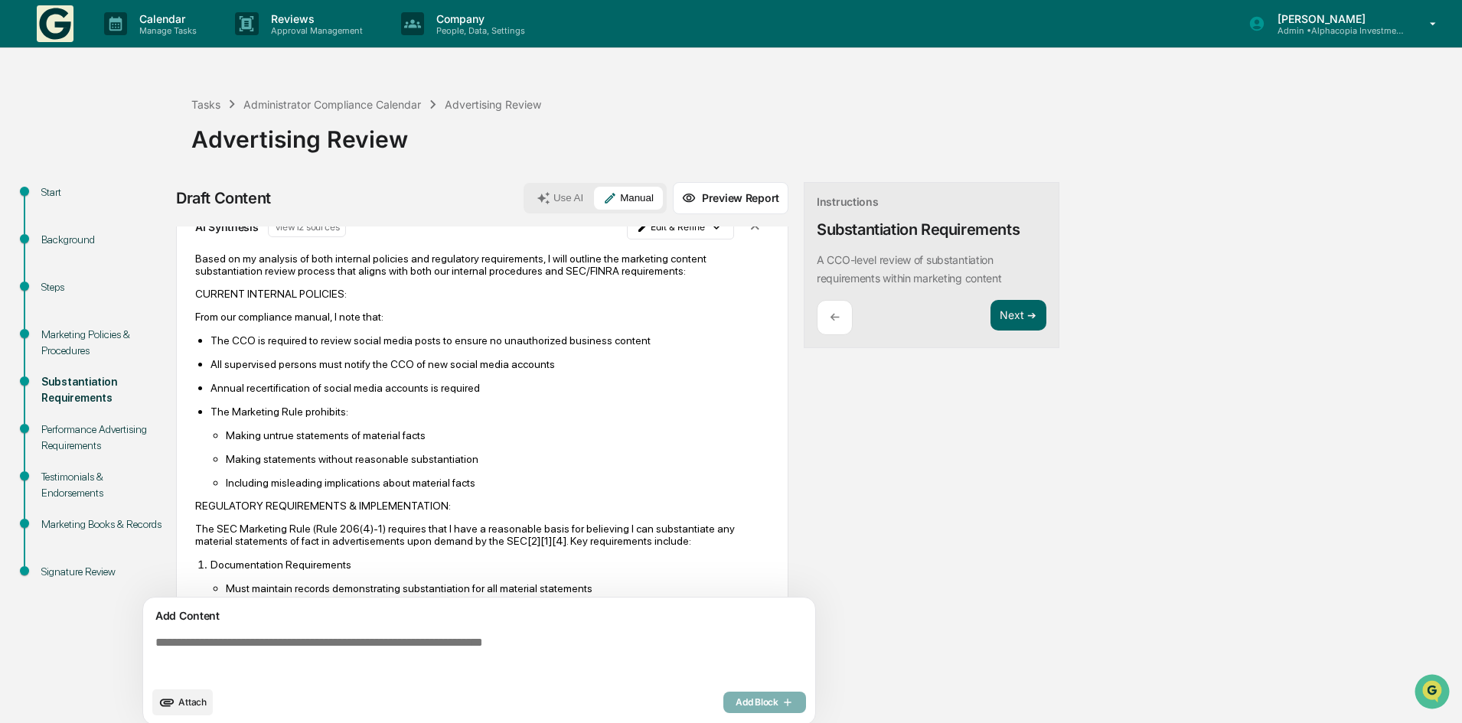
scroll to position [0, 0]
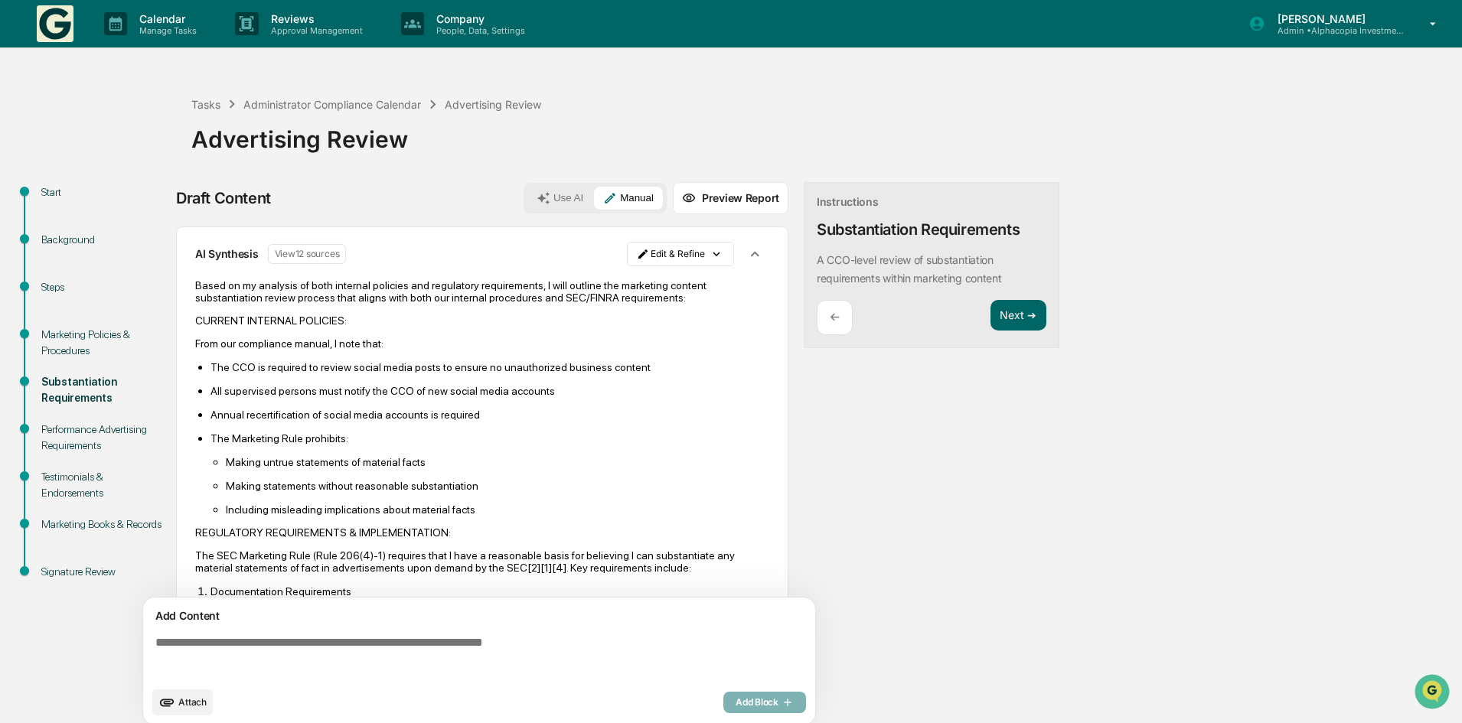
click at [220, 639] on textarea at bounding box center [482, 657] width 666 height 55
click at [1020, 321] on button "Next ➔" at bounding box center [1018, 315] width 56 height 31
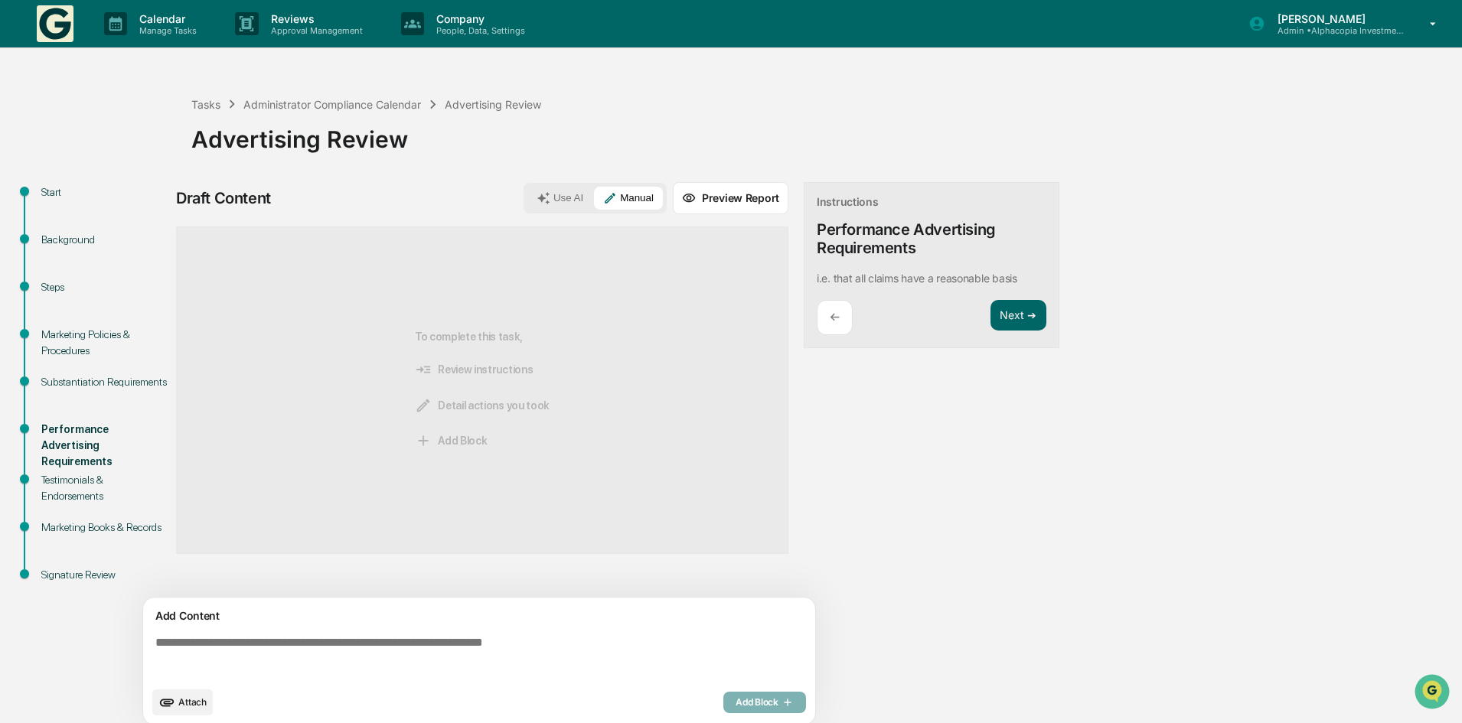
click at [310, 657] on textarea at bounding box center [482, 657] width 666 height 55
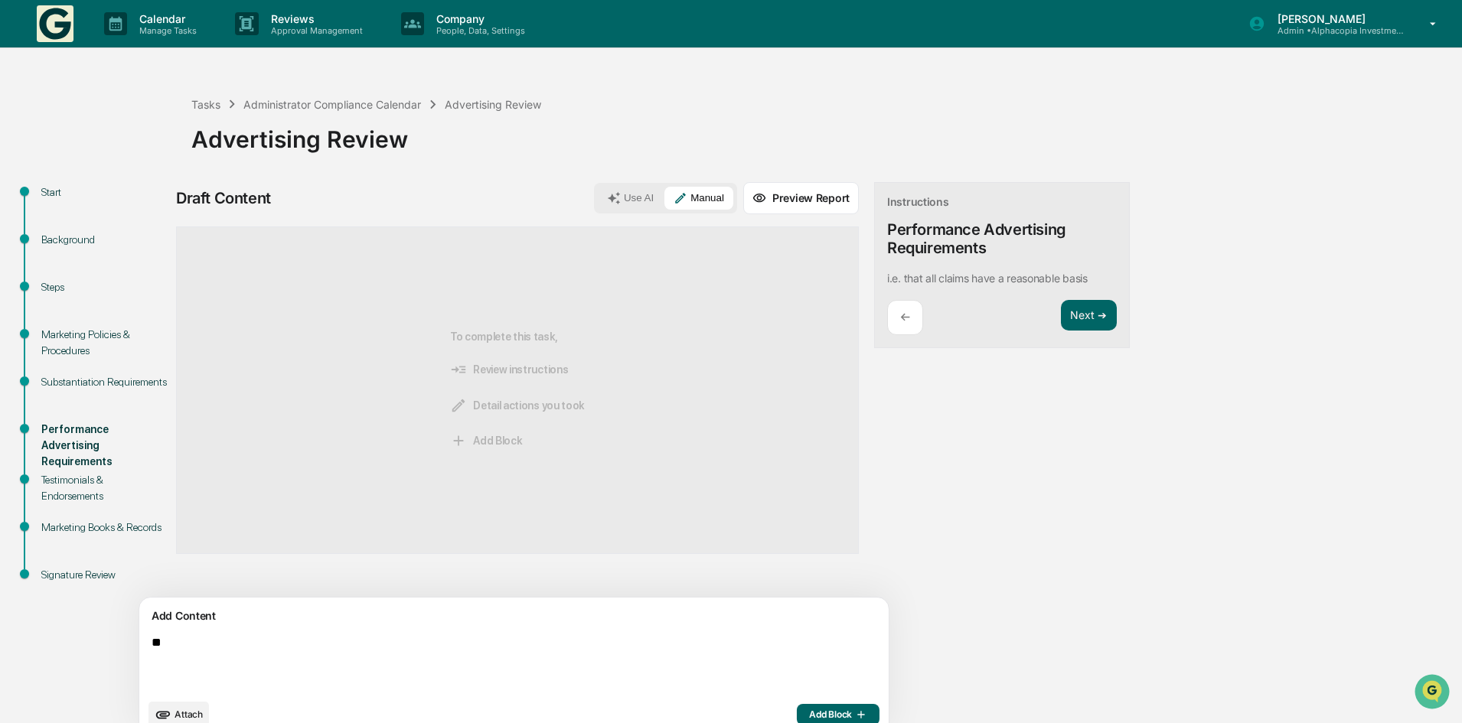
type textarea "*"
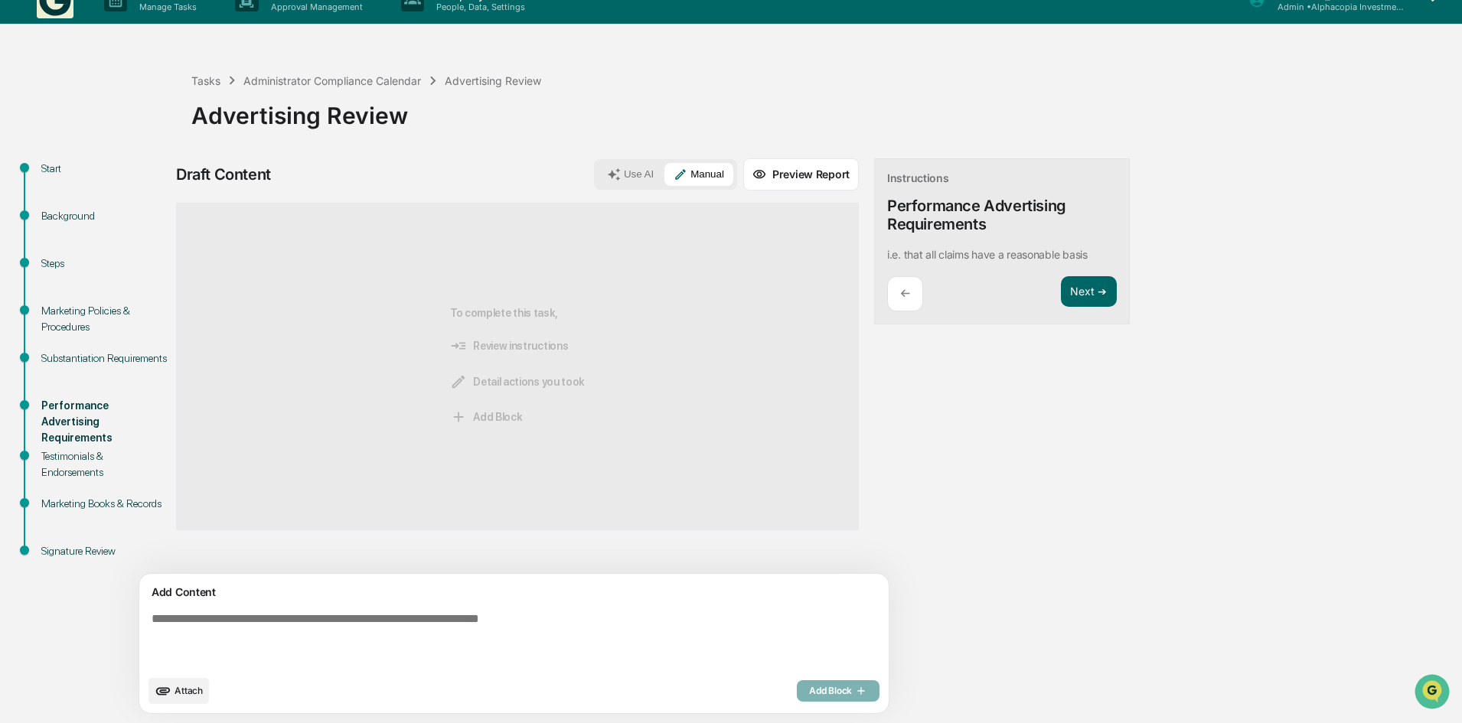
click at [598, 175] on button "Use AI" at bounding box center [630, 174] width 65 height 23
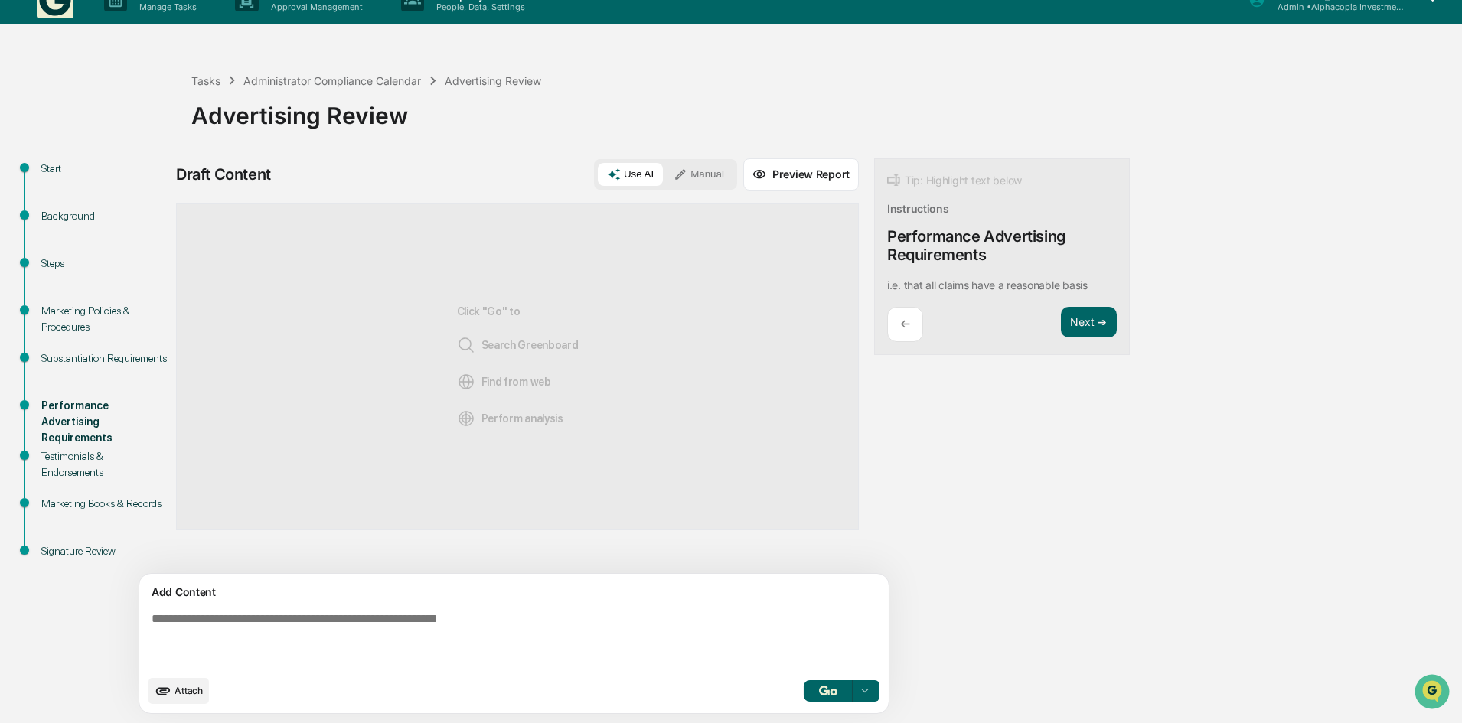
click at [819, 690] on img "button" at bounding box center [828, 691] width 18 height 10
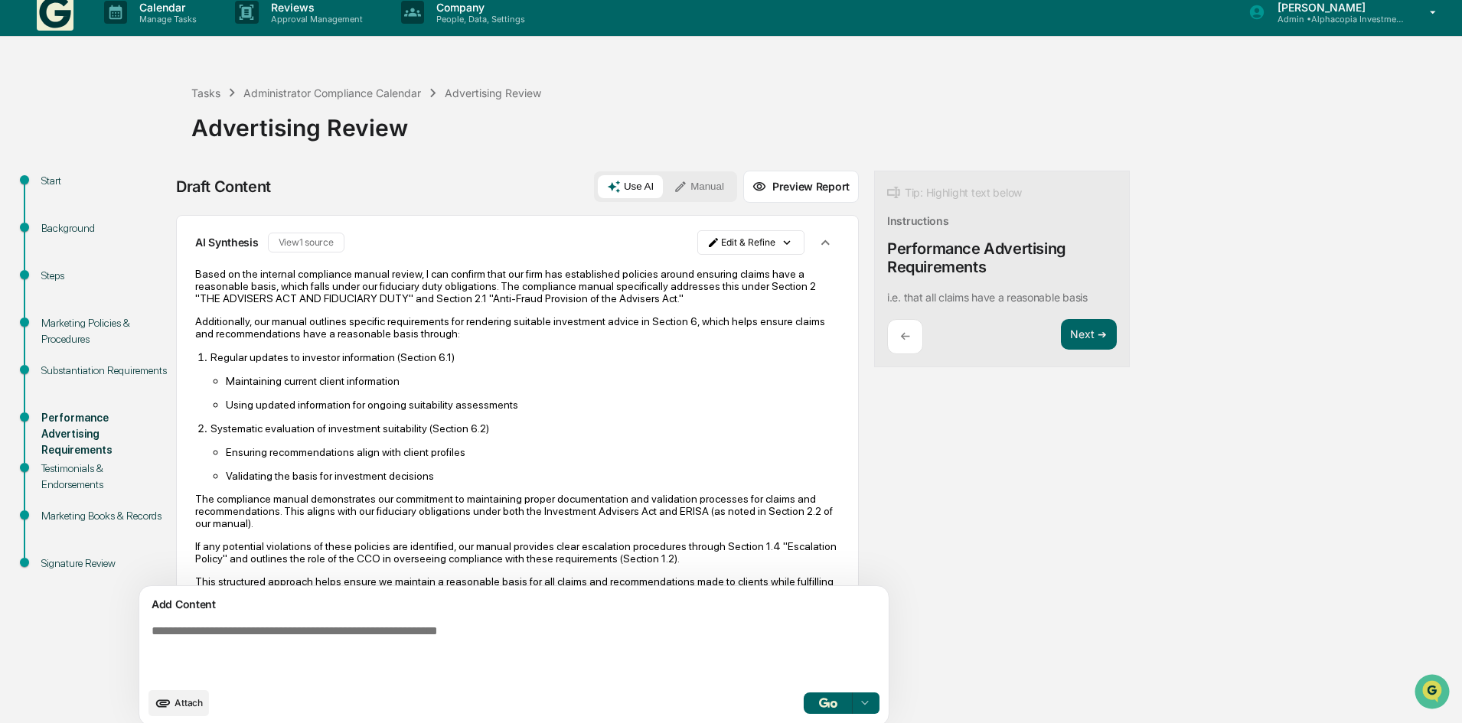
scroll to position [0, 0]
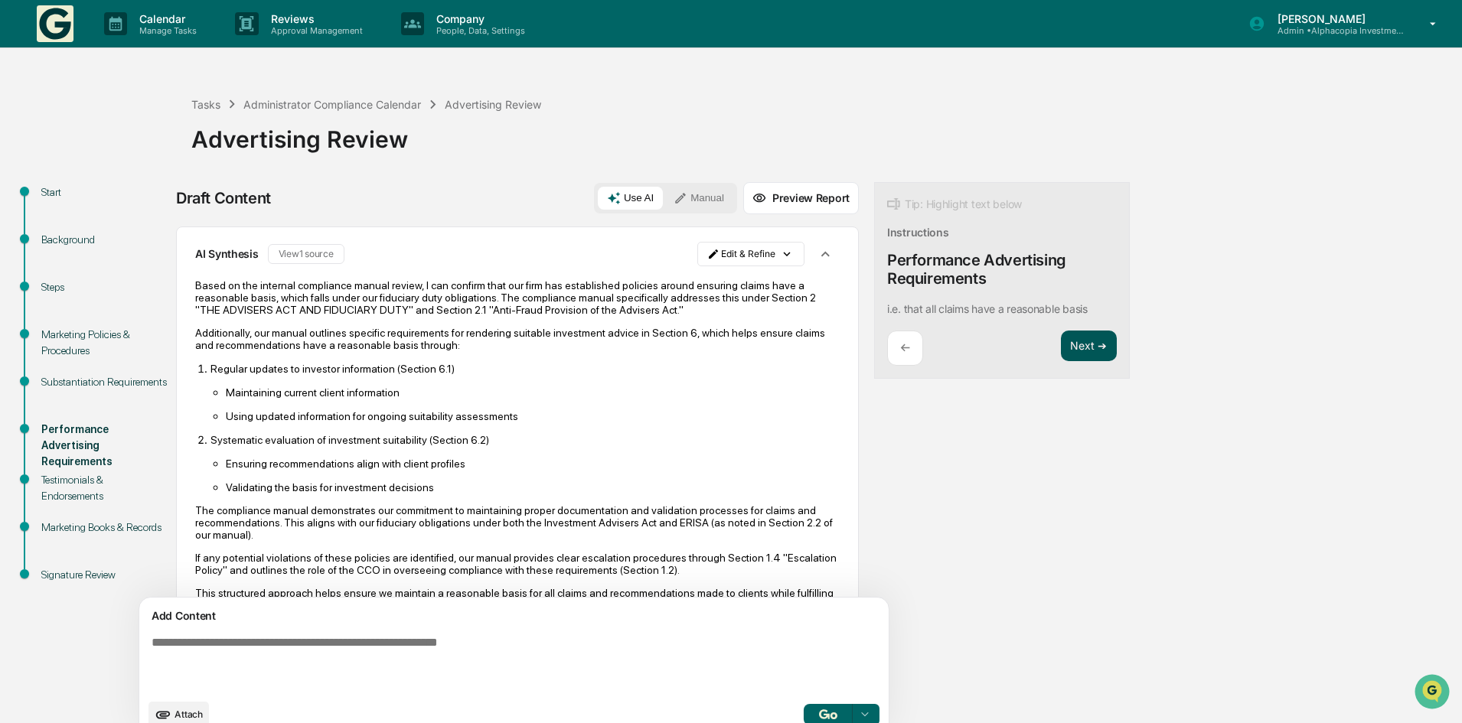
click at [1061, 341] on button "Next ➔" at bounding box center [1089, 346] width 56 height 31
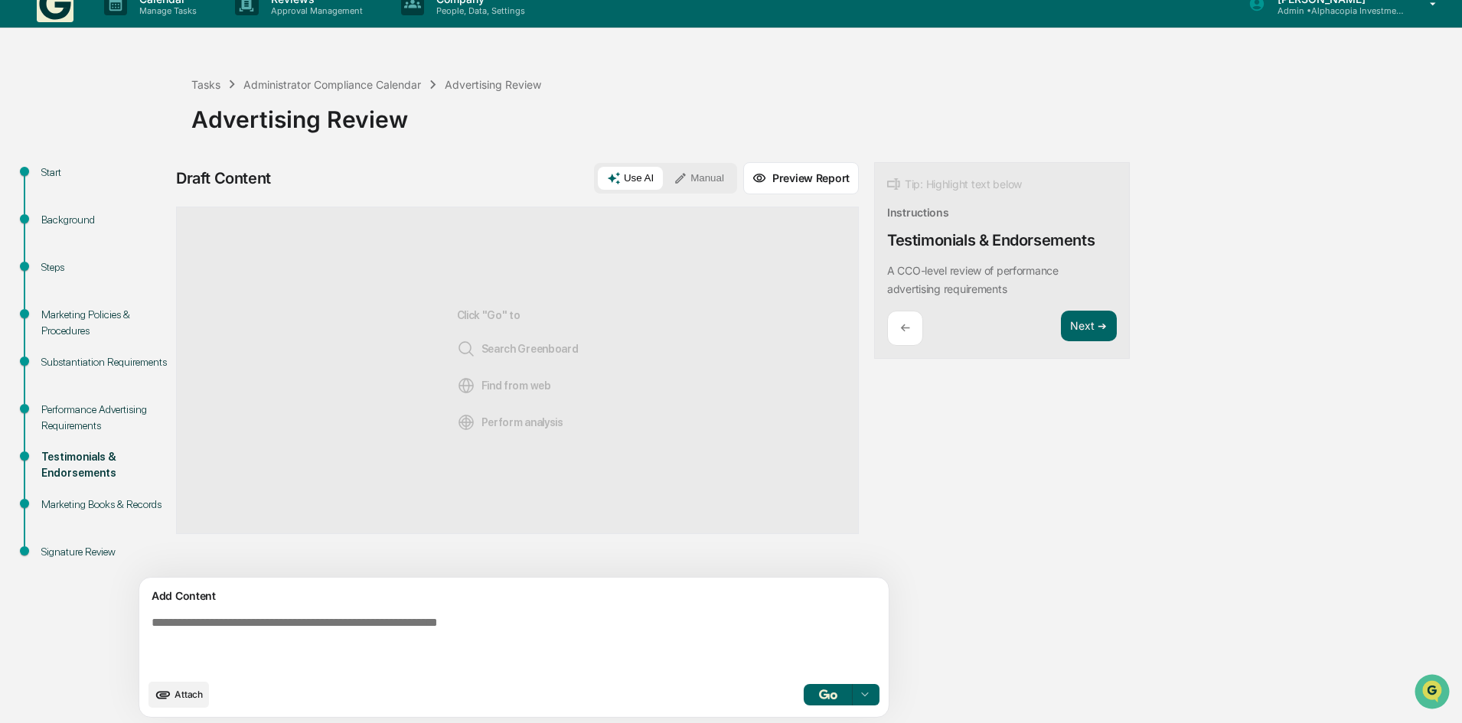
scroll to position [24, 0]
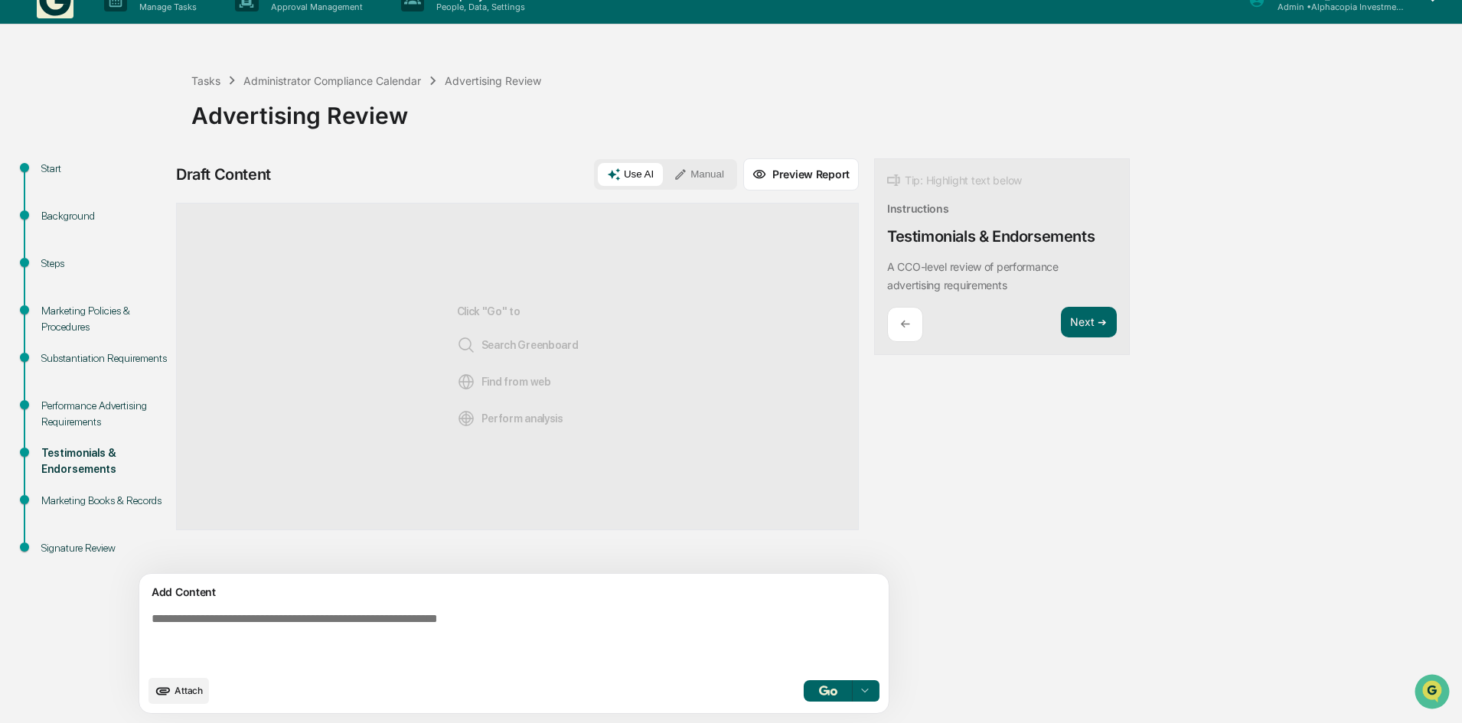
click at [804, 691] on button "button" at bounding box center [828, 690] width 49 height 21
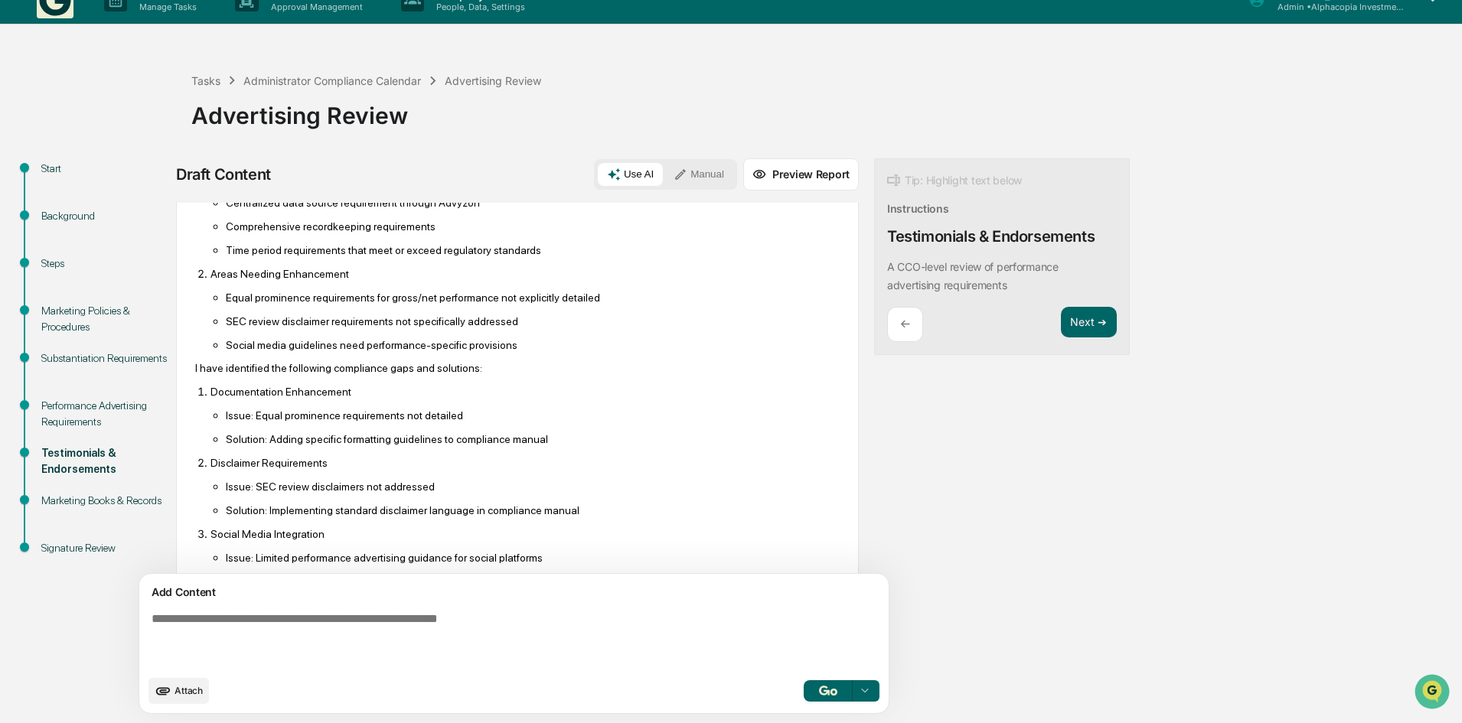
scroll to position [806, 0]
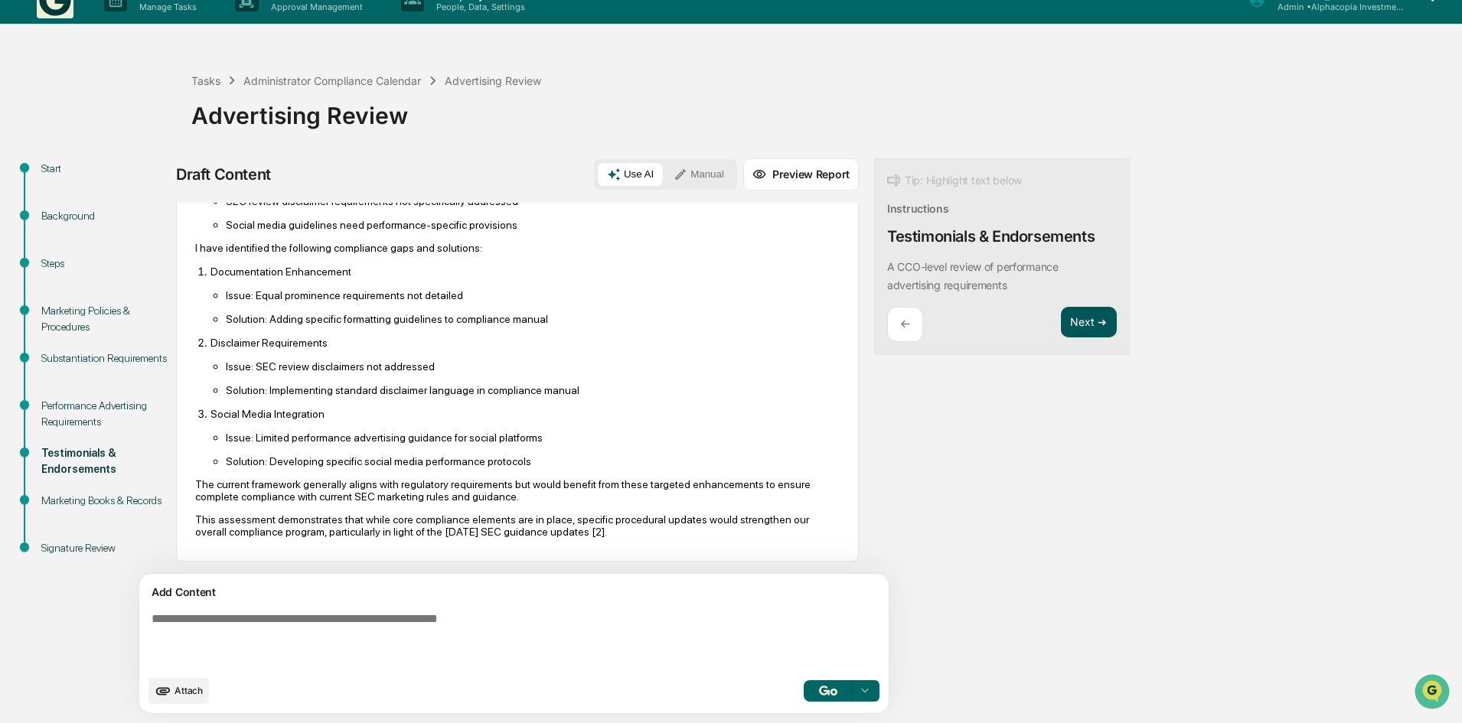
click at [1061, 320] on button "Next ➔" at bounding box center [1089, 322] width 56 height 31
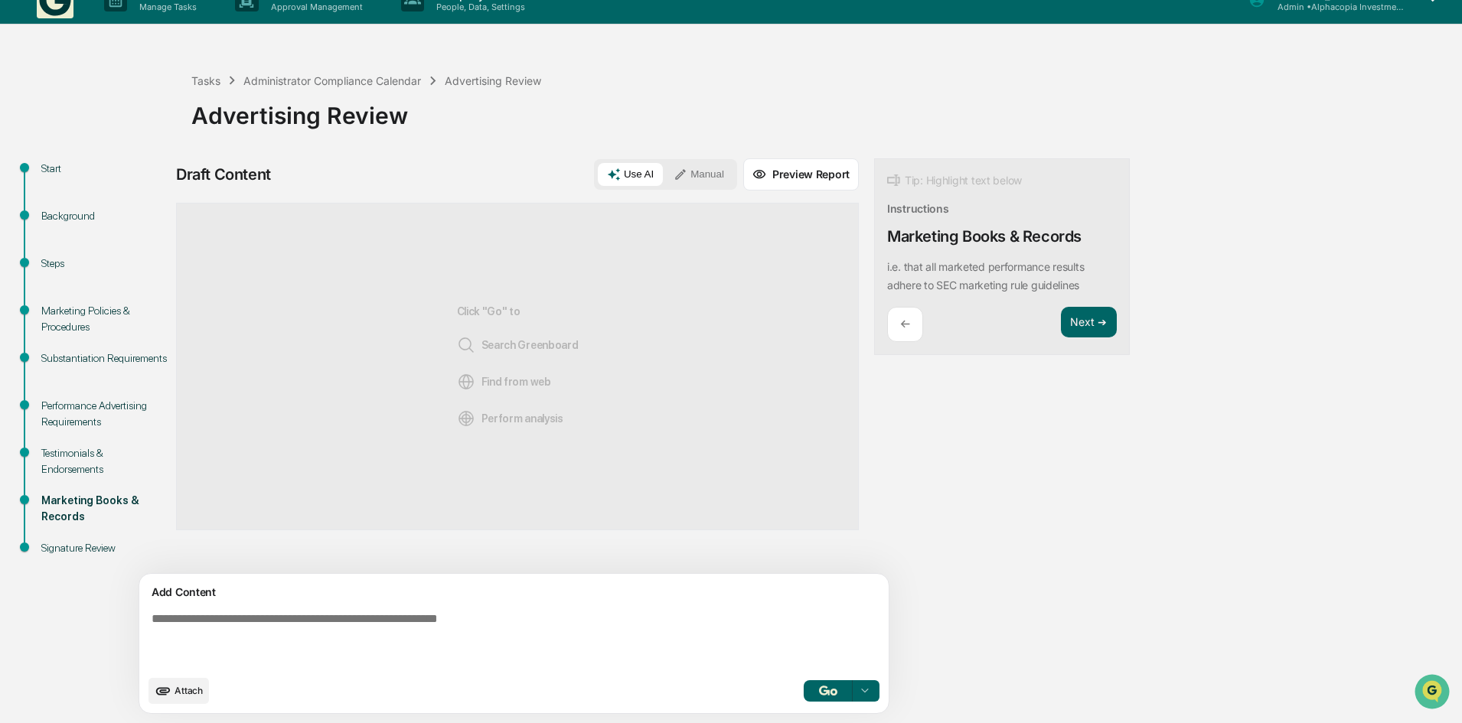
click at [819, 690] on img "button" at bounding box center [828, 691] width 18 height 10
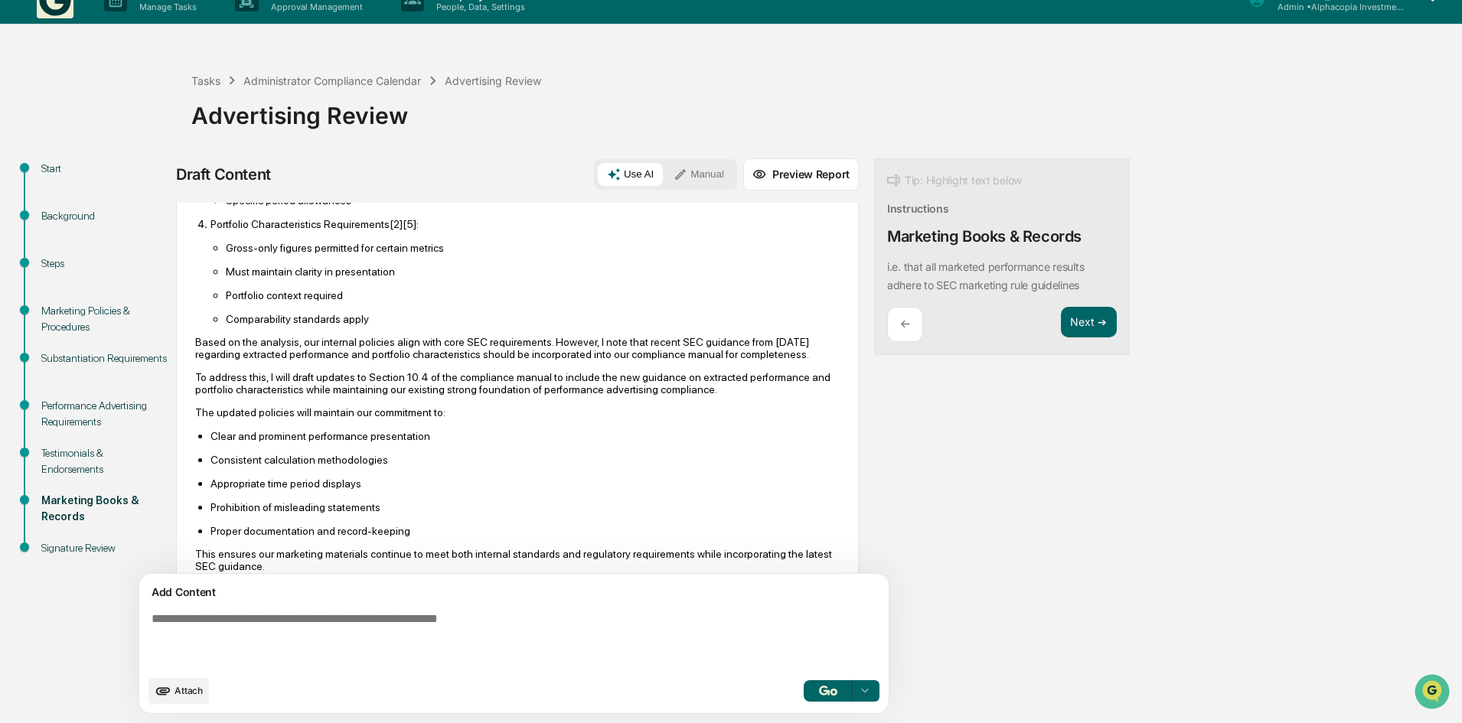
scroll to position [748, 0]
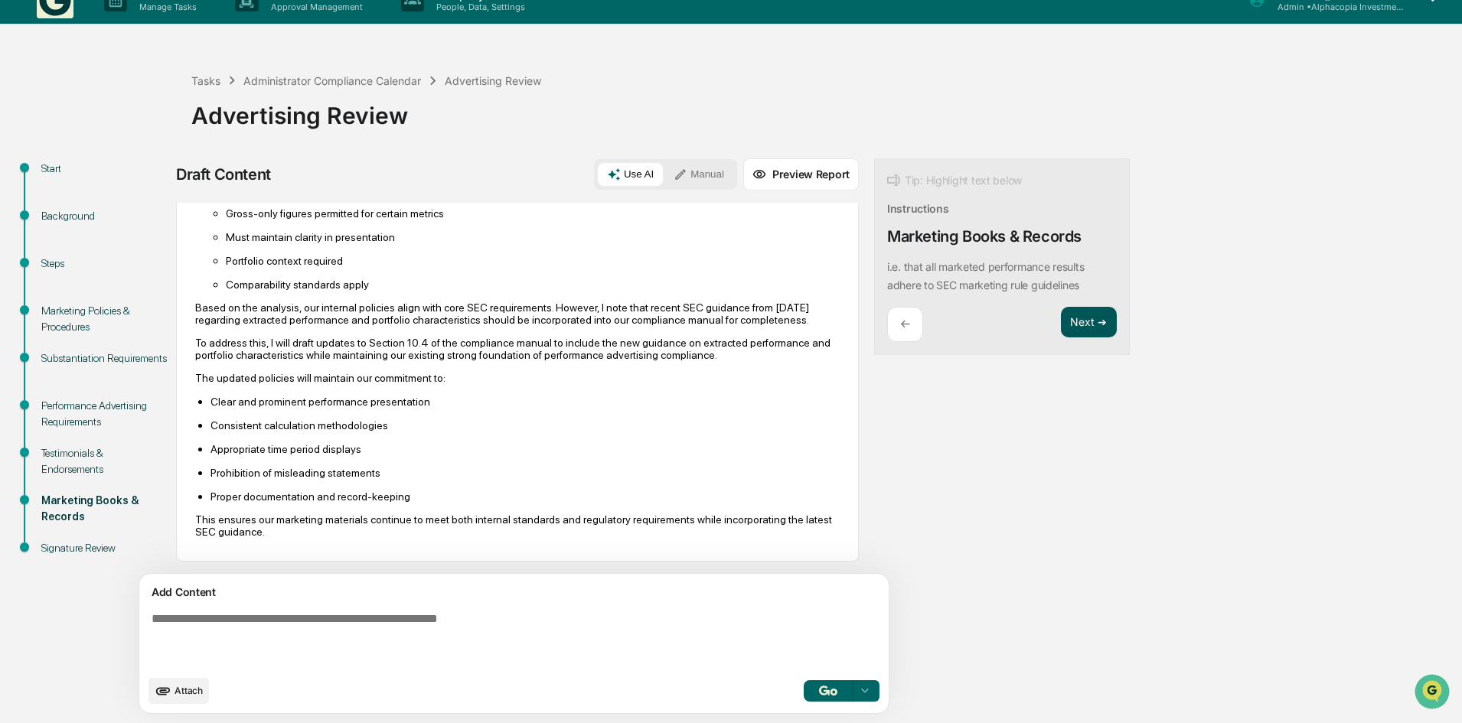
click at [1061, 325] on button "Next ➔" at bounding box center [1089, 322] width 56 height 31
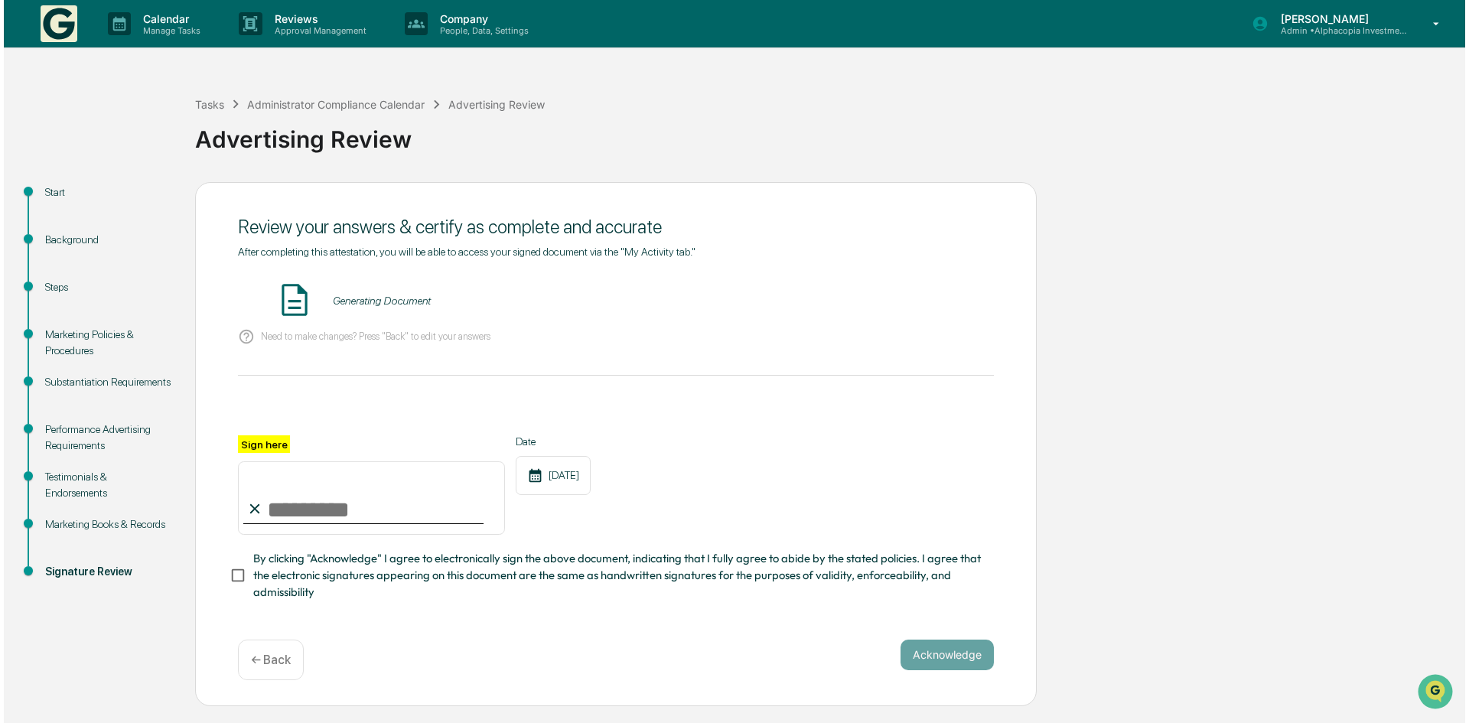
scroll to position [0, 0]
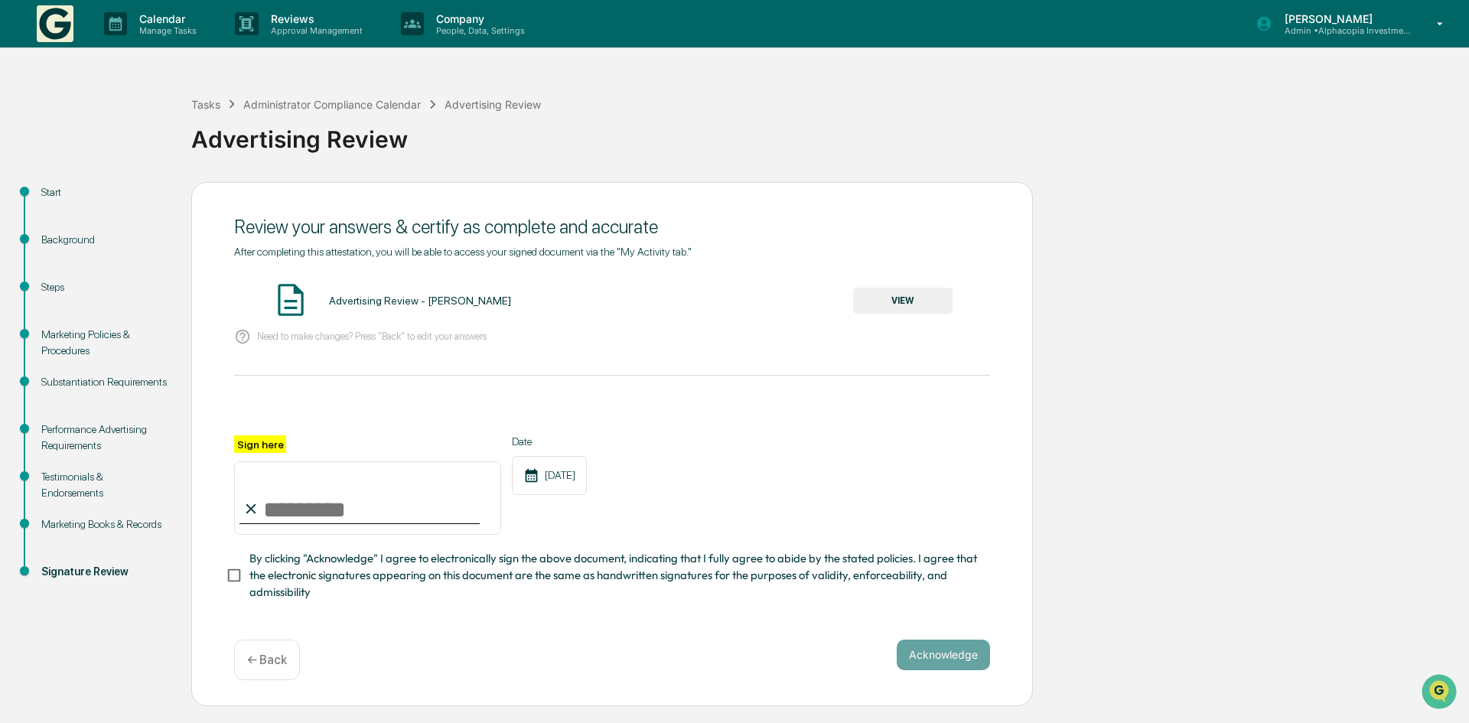
click at [426, 304] on div "Advertising Review - Bryan Pattee" at bounding box center [420, 301] width 182 height 12
click at [917, 298] on button "VIEW" at bounding box center [902, 301] width 99 height 26
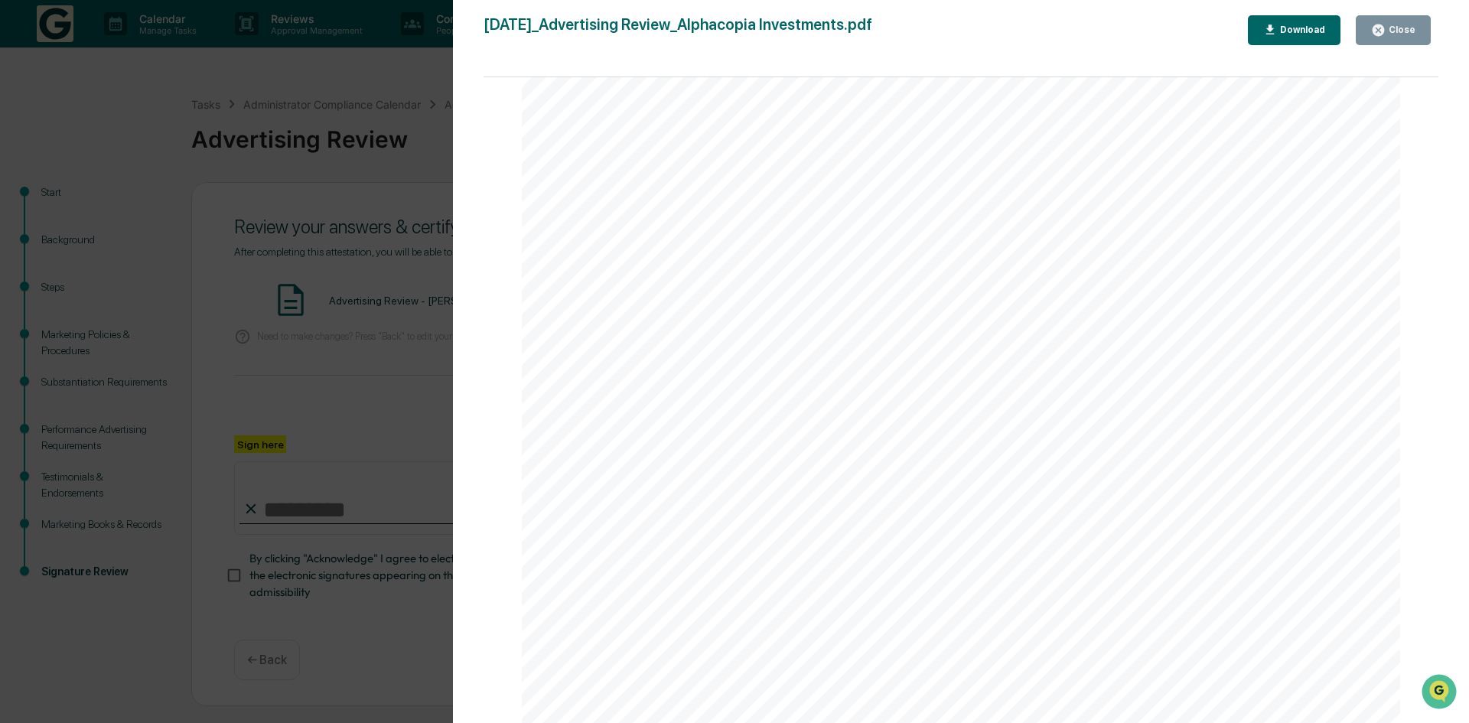
scroll to position [5740, 0]
click at [1382, 32] on icon "button" at bounding box center [1378, 29] width 11 height 11
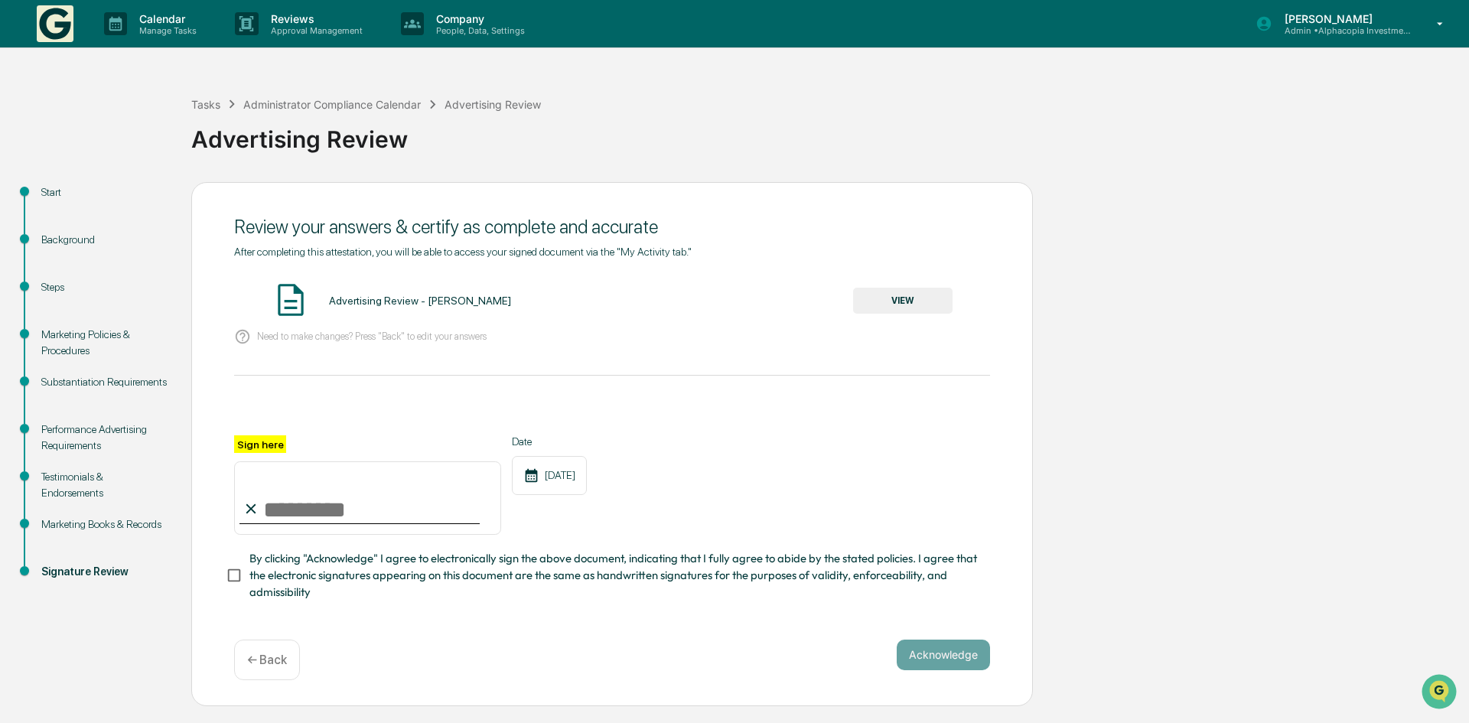
click at [89, 478] on div "Testimonials & Endorsements" at bounding box center [104, 485] width 126 height 32
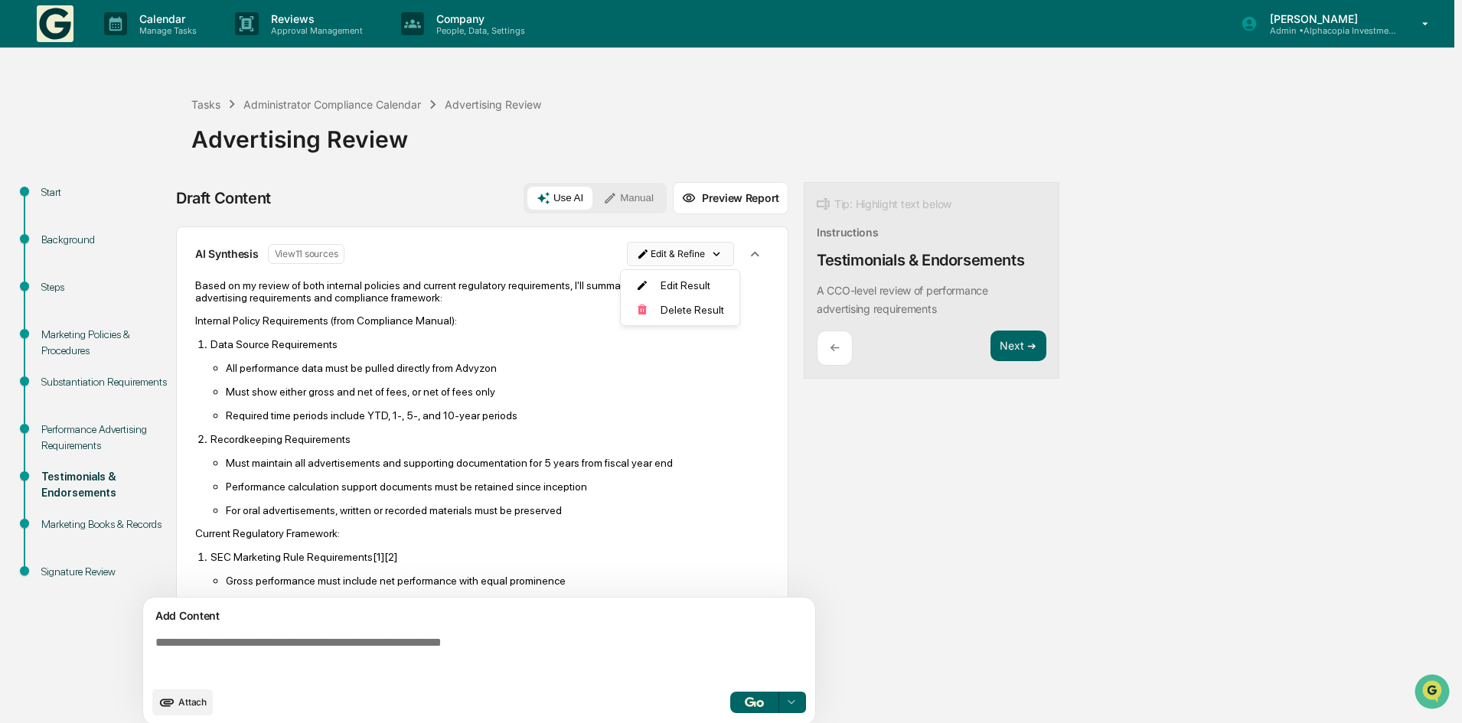
click at [700, 253] on html "Calendar Manage Tasks Reviews Approval Management Company People, Data, Setting…" at bounding box center [731, 361] width 1462 height 723
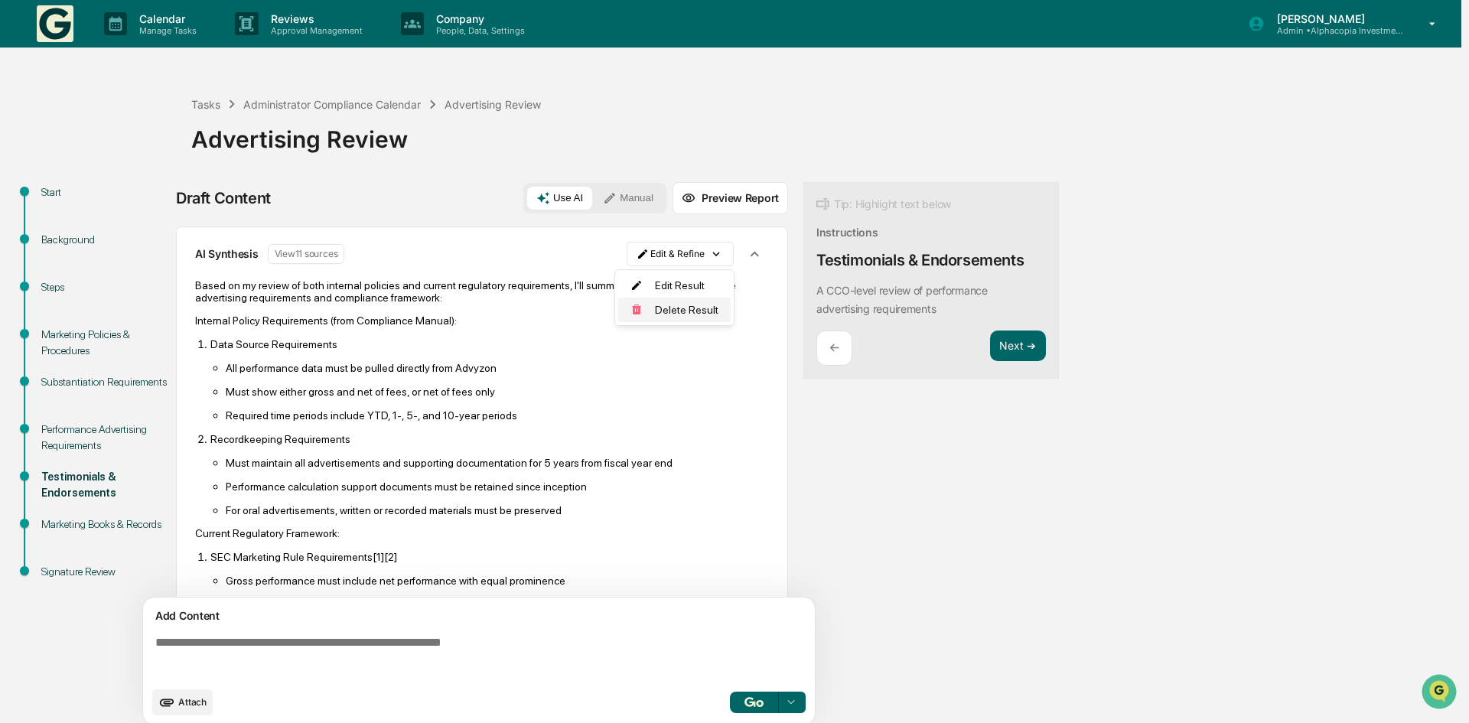
click at [687, 309] on div "Delete Result" at bounding box center [674, 310] width 113 height 24
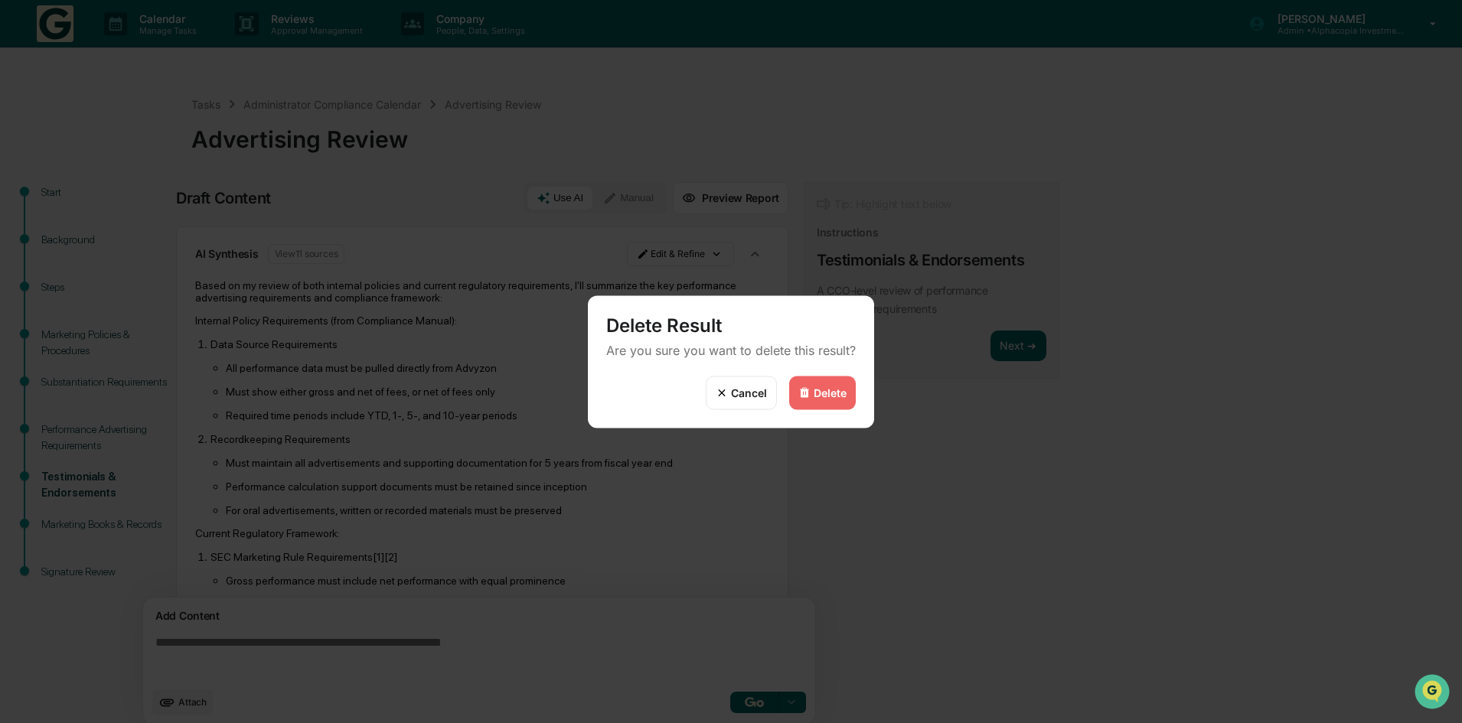
click at [815, 392] on div "Delete" at bounding box center [830, 393] width 33 height 13
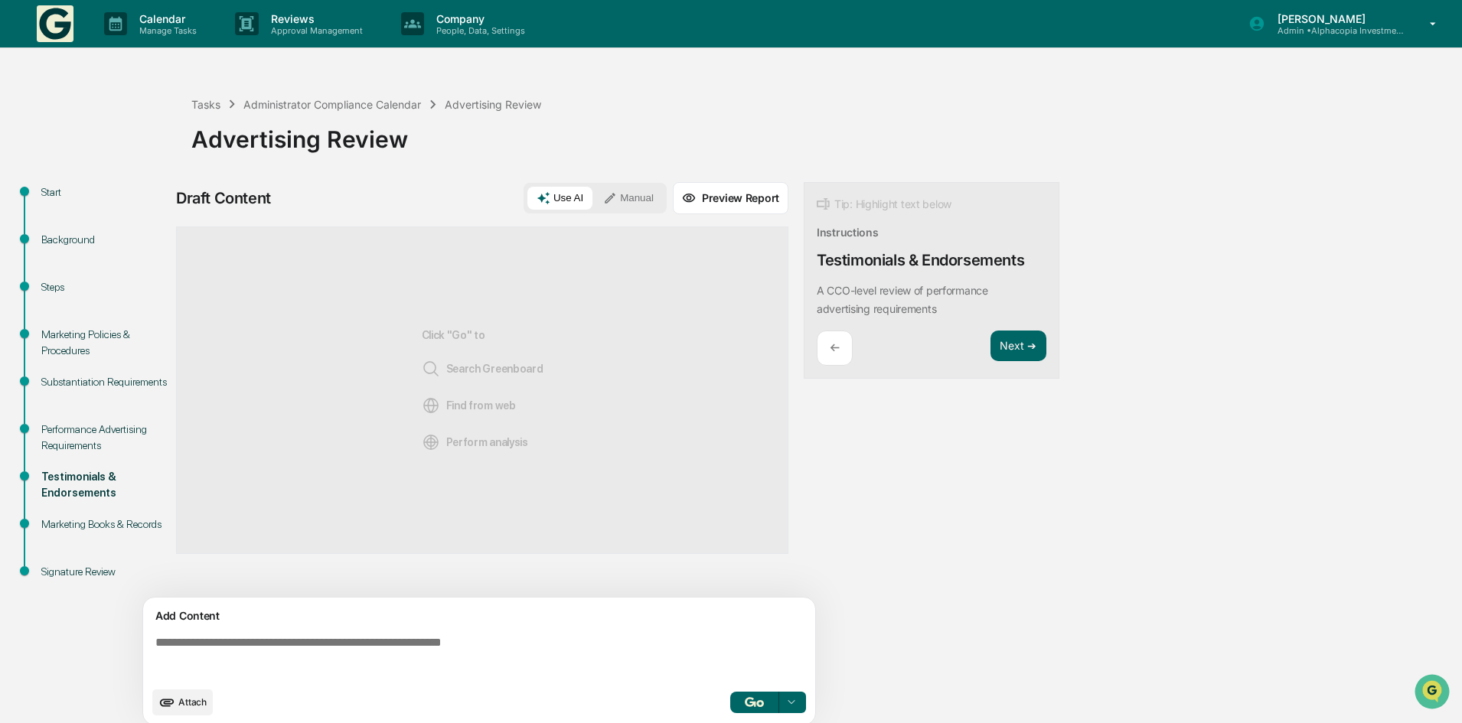
click at [623, 191] on button "Manual" at bounding box center [628, 198] width 69 height 23
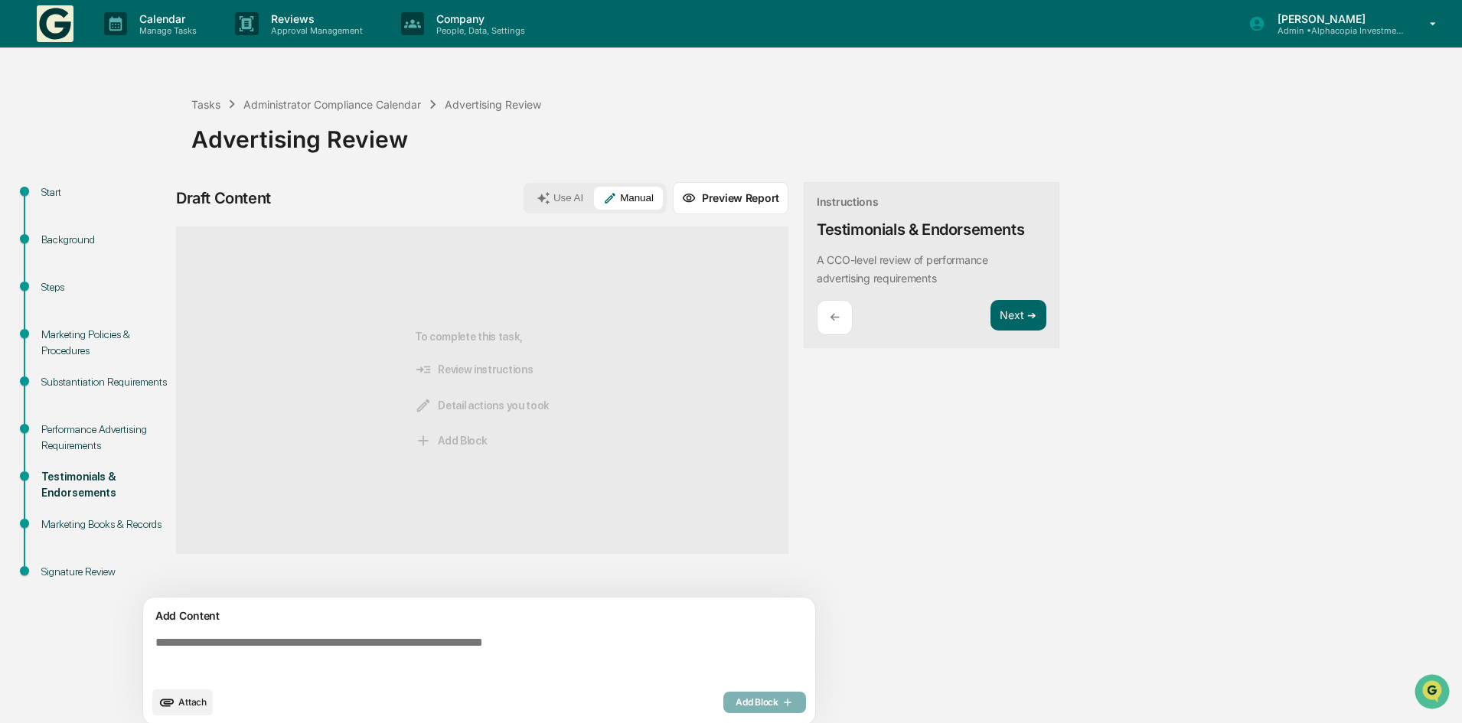
click at [352, 652] on textarea at bounding box center [482, 657] width 666 height 55
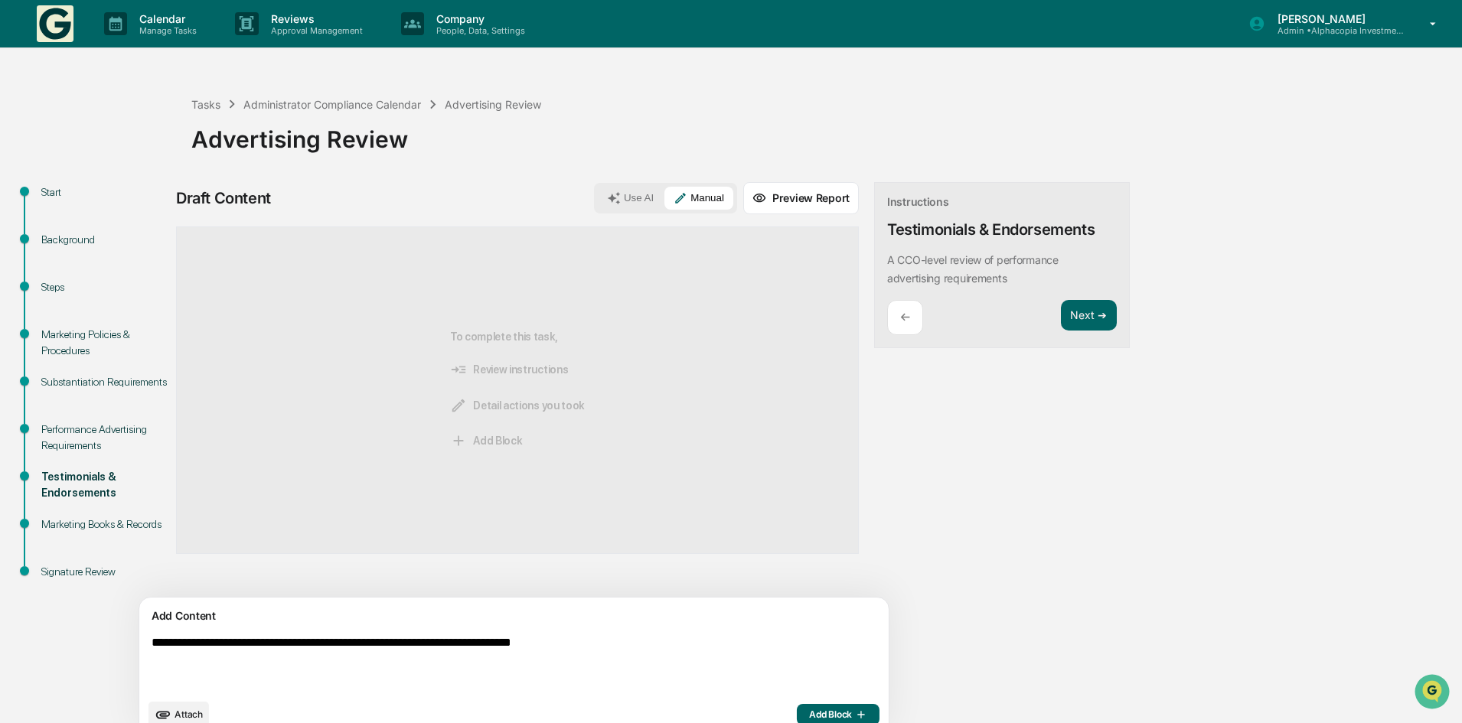
type textarea "**********"
click at [809, 710] on span "Add Block" at bounding box center [838, 715] width 58 height 12
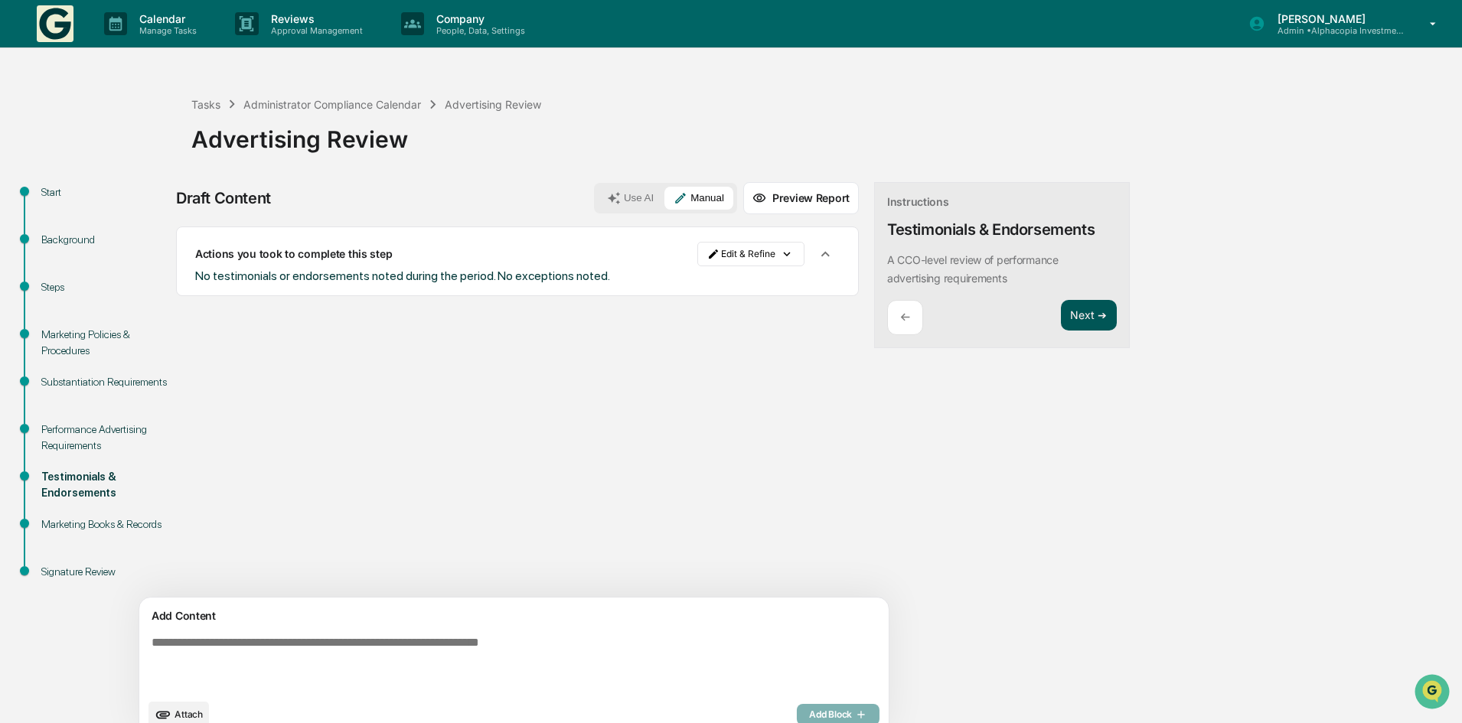
click at [1061, 312] on button "Next ➔" at bounding box center [1089, 315] width 56 height 31
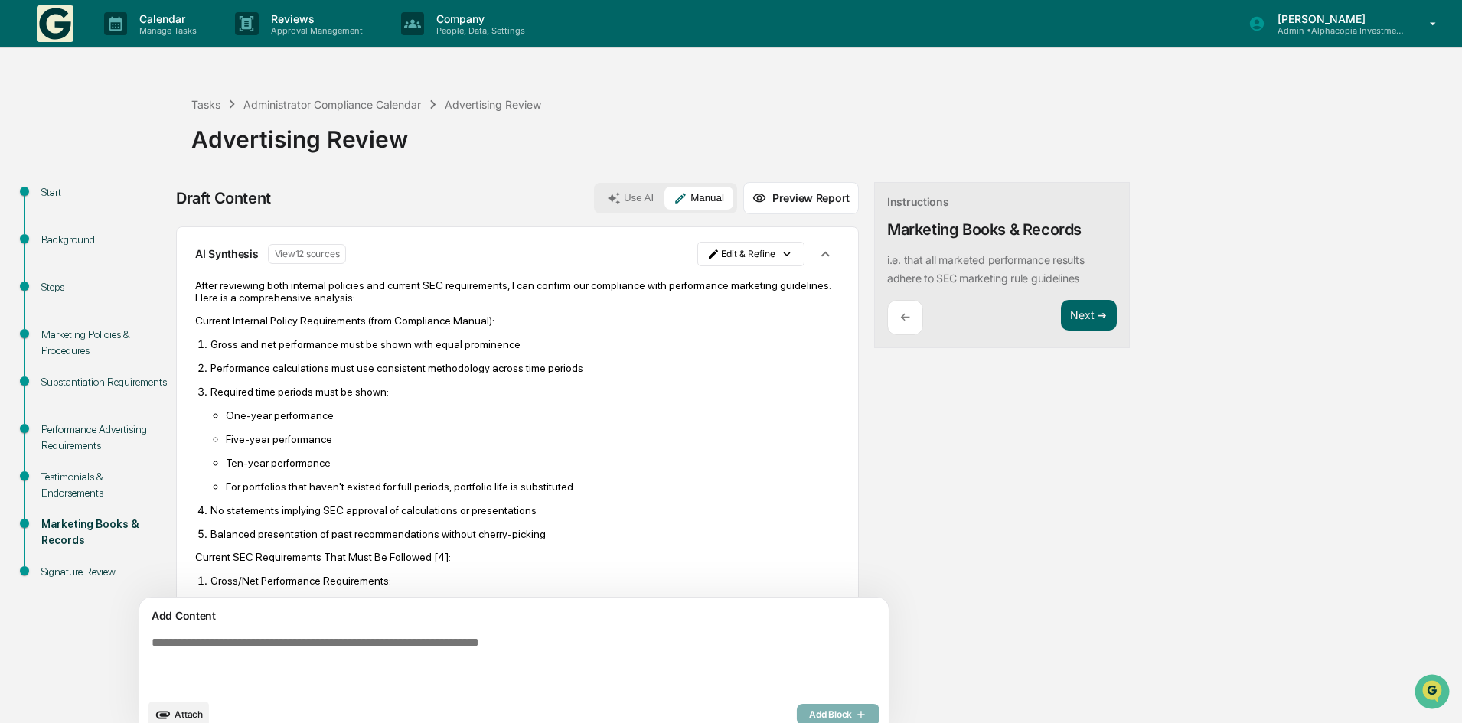
click at [91, 432] on div "Performance Advertising Requirements" at bounding box center [104, 438] width 126 height 32
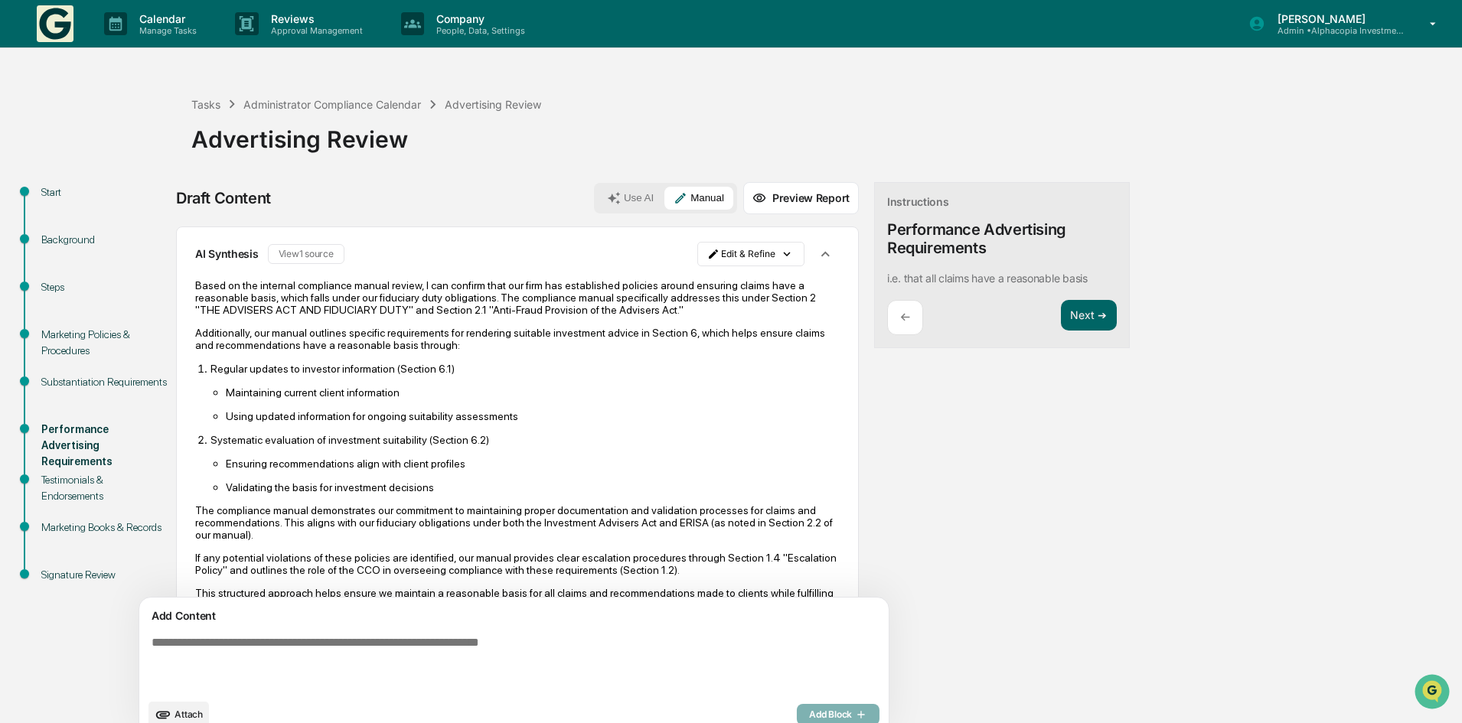
click at [67, 521] on div "Marketing Books & Records" at bounding box center [104, 528] width 126 height 16
click at [94, 579] on div "Signature Review" at bounding box center [104, 592] width 150 height 47
click at [97, 573] on div "Signature Review" at bounding box center [104, 575] width 126 height 16
click at [1061, 313] on button "Next ➔" at bounding box center [1089, 315] width 56 height 31
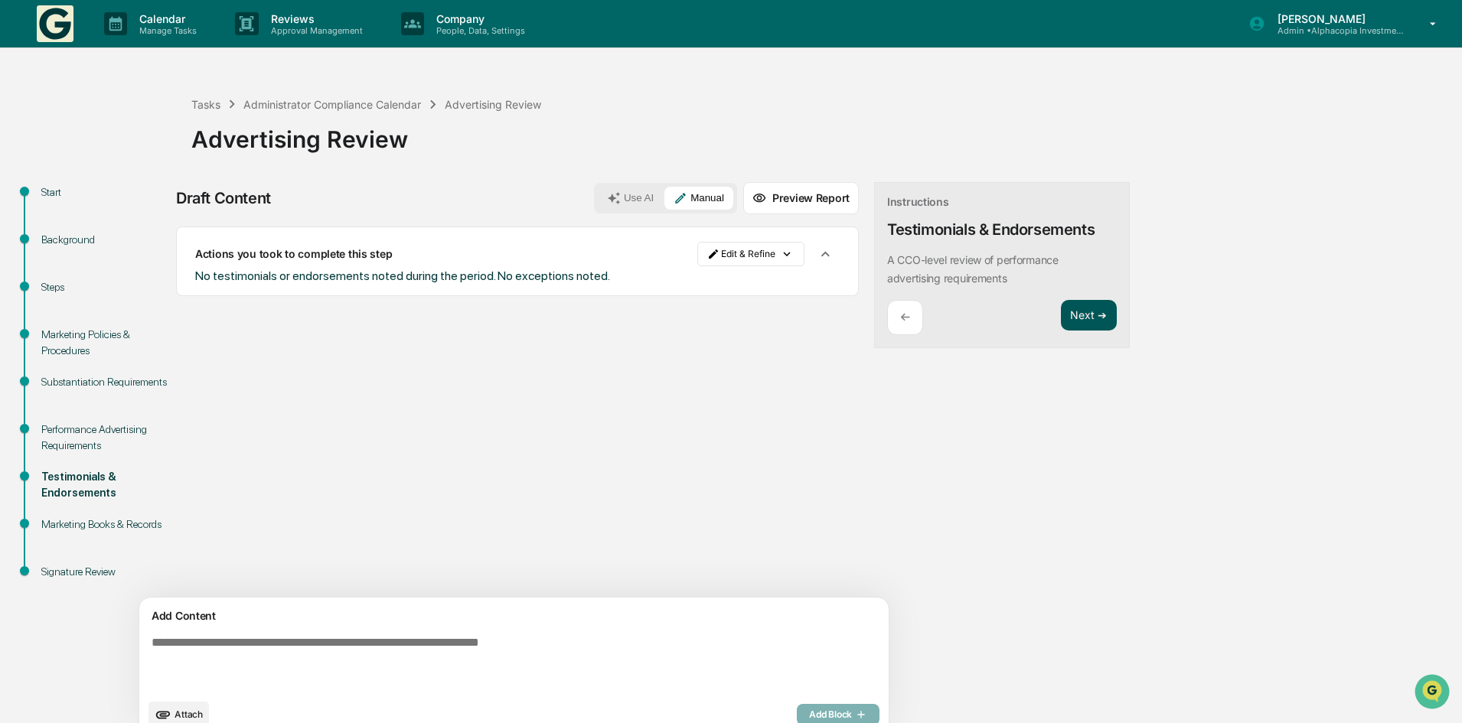
click at [1061, 314] on button "Next ➔" at bounding box center [1089, 315] width 56 height 31
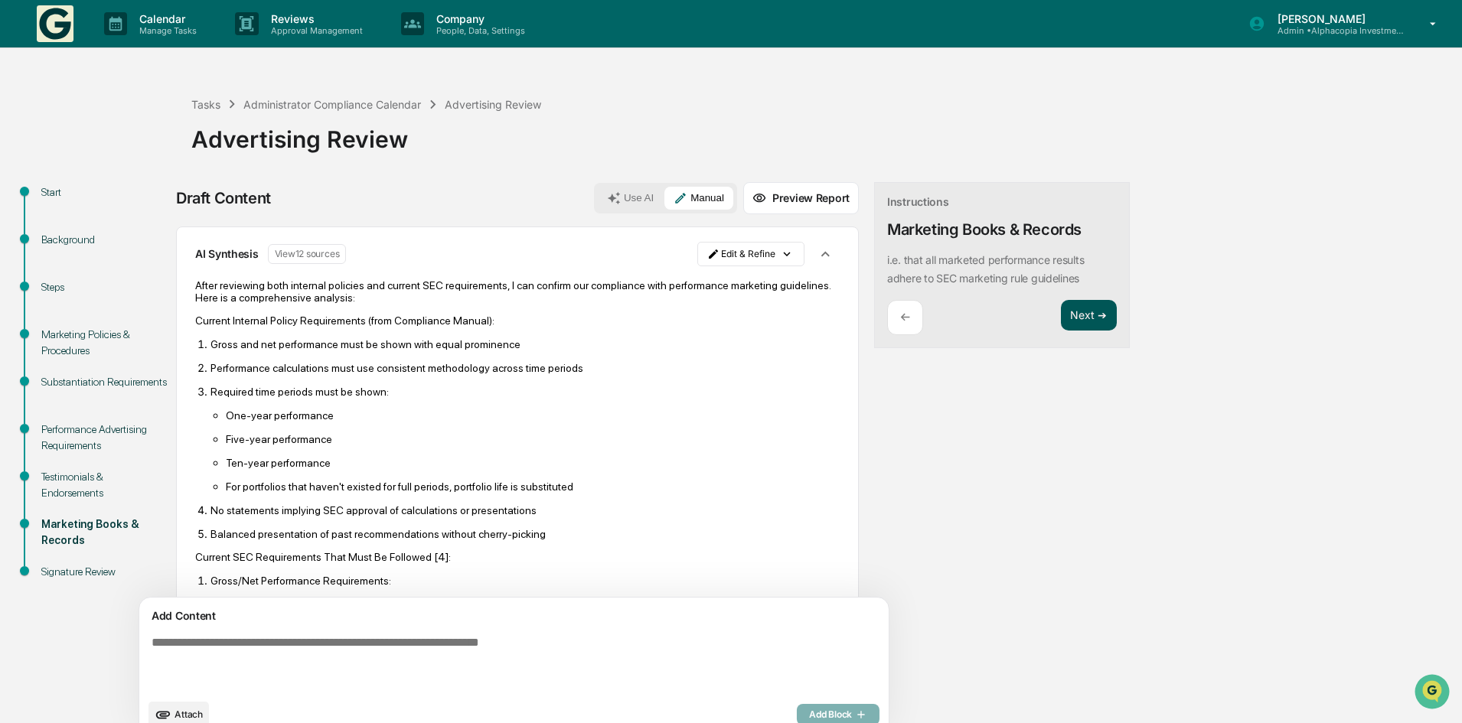
click at [1061, 314] on button "Next ➔" at bounding box center [1089, 315] width 56 height 31
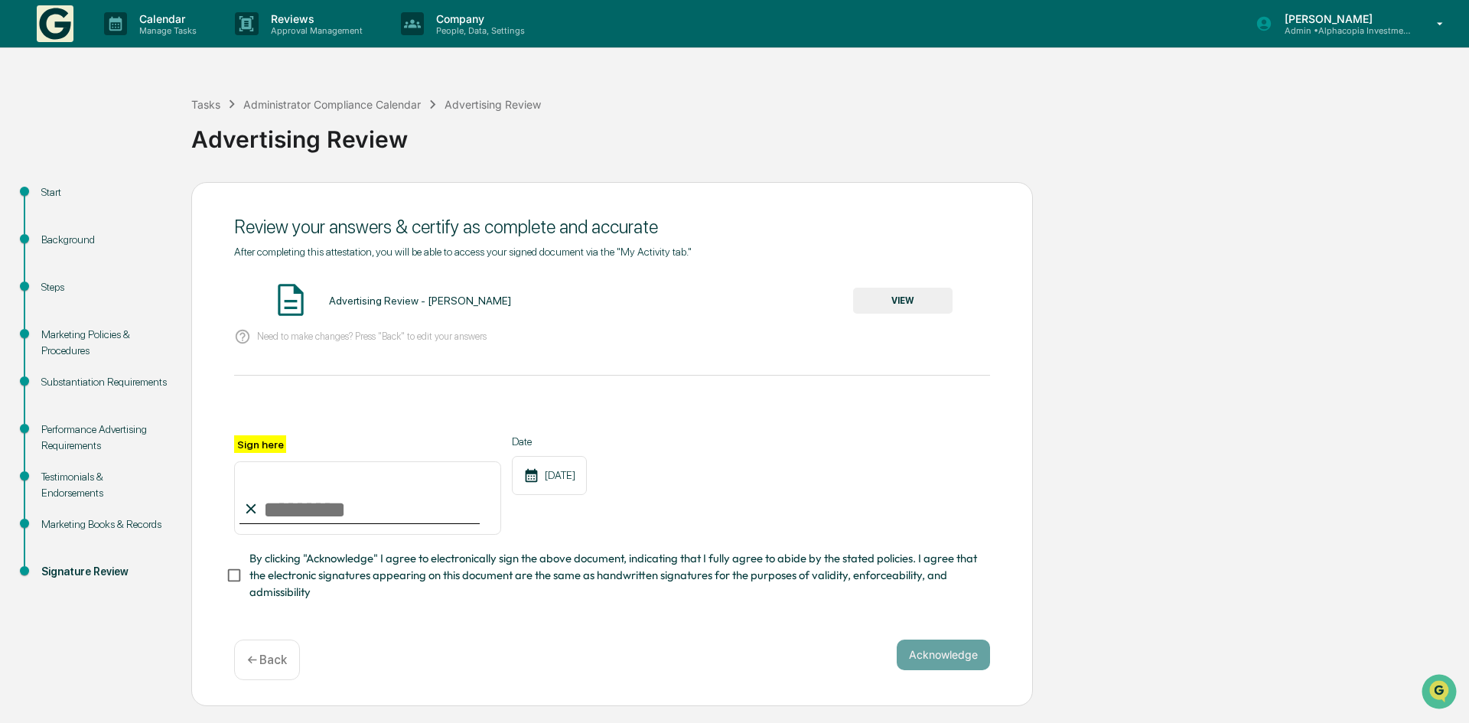
click at [915, 298] on button "VIEW" at bounding box center [902, 301] width 99 height 26
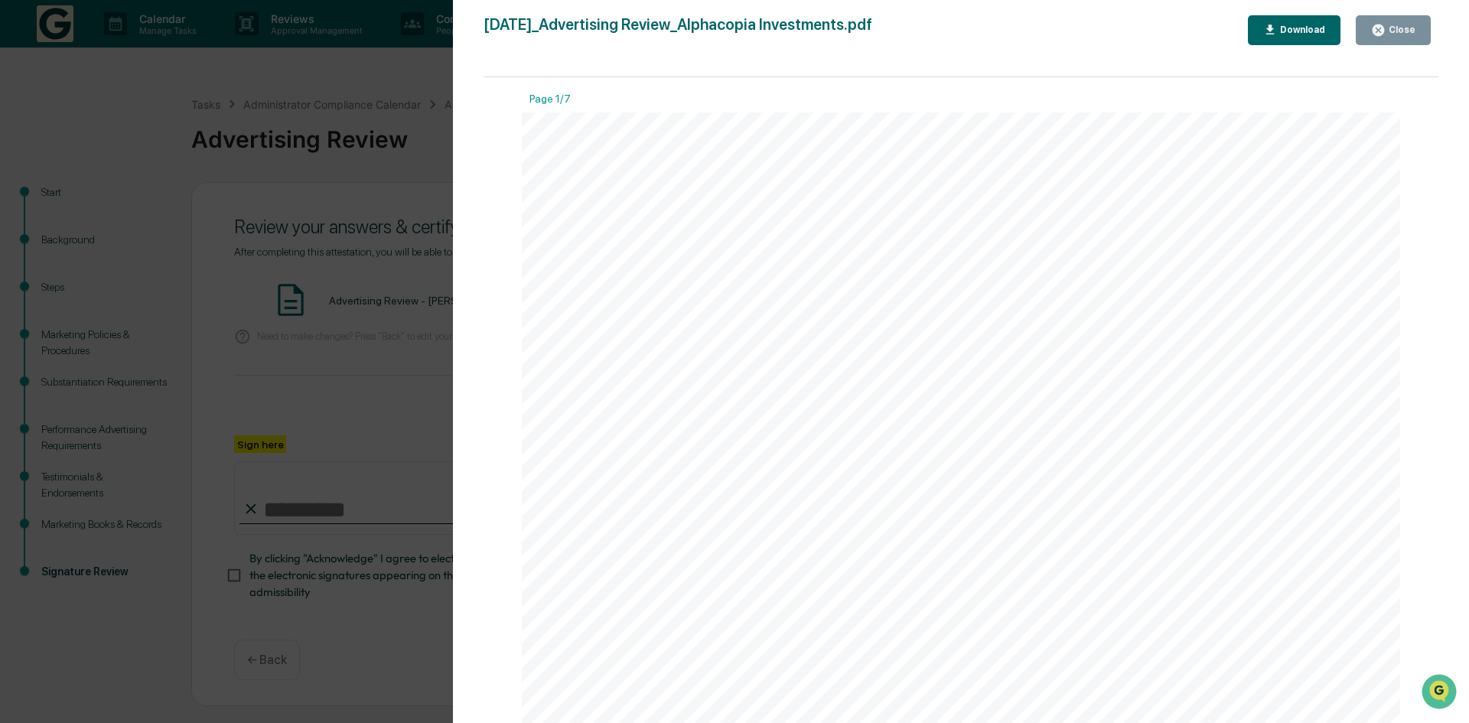
click at [1397, 27] on div "Close" at bounding box center [1401, 29] width 30 height 11
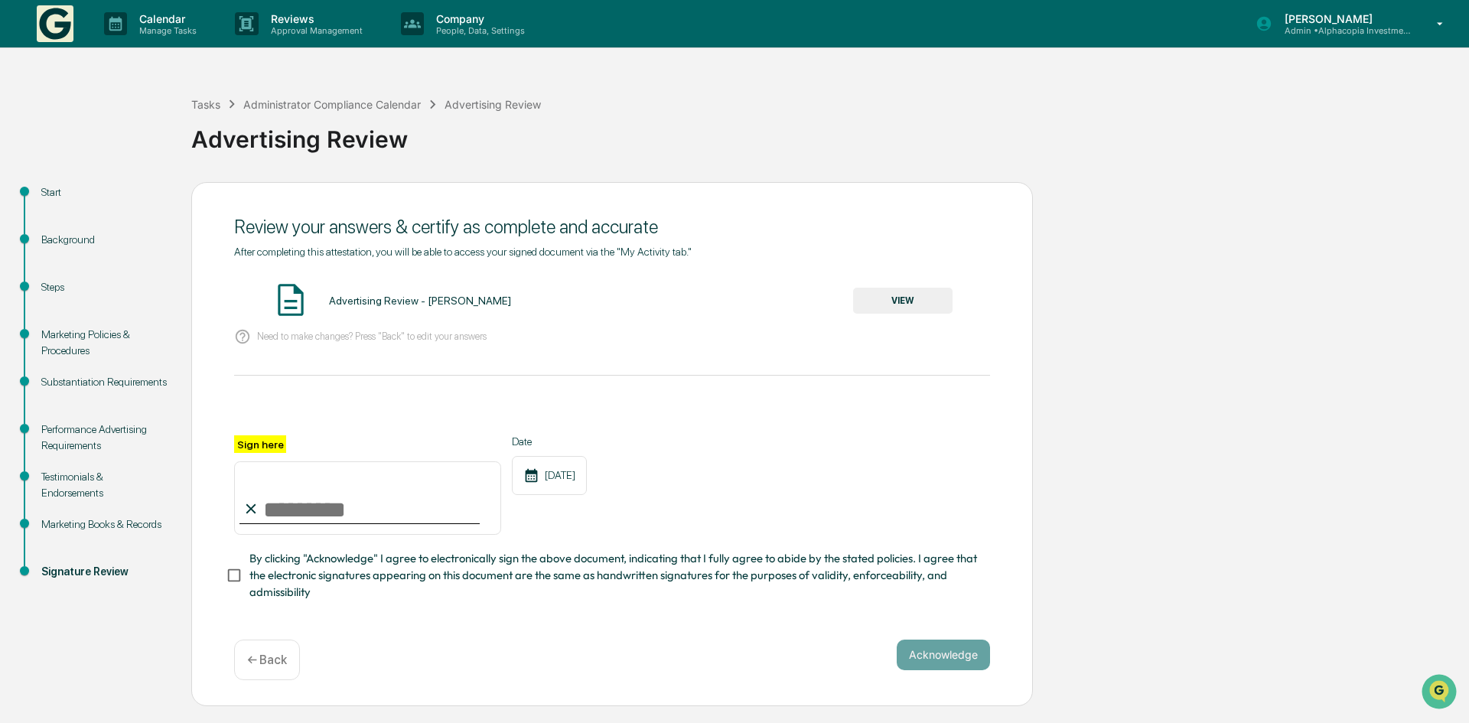
click at [323, 504] on input "Sign here" at bounding box center [367, 498] width 267 height 73
type input "**********"
click at [563, 533] on div "Date 10/03/2025" at bounding box center [549, 484] width 75 height 99
click at [912, 651] on button "Acknowledge" at bounding box center [943, 655] width 93 height 31
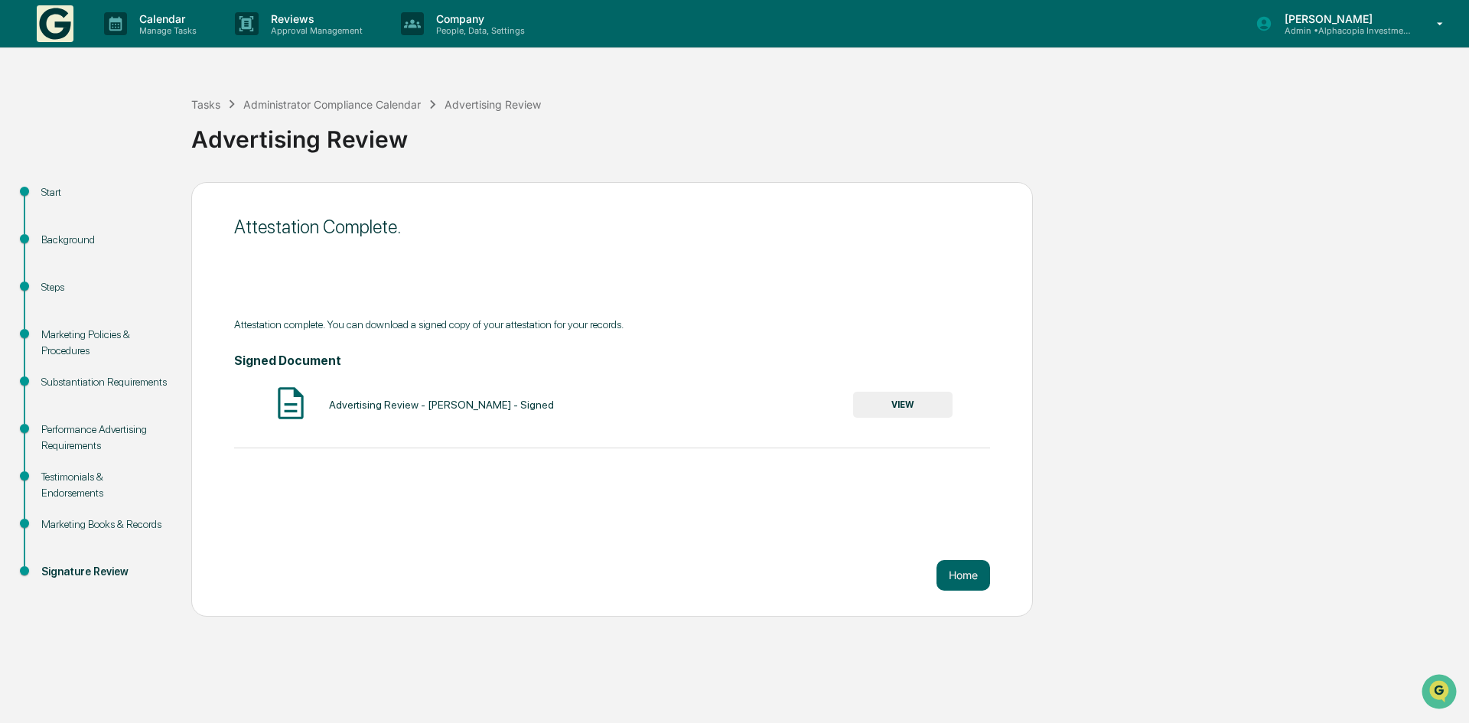
click at [905, 403] on button "VIEW" at bounding box center [902, 405] width 99 height 26
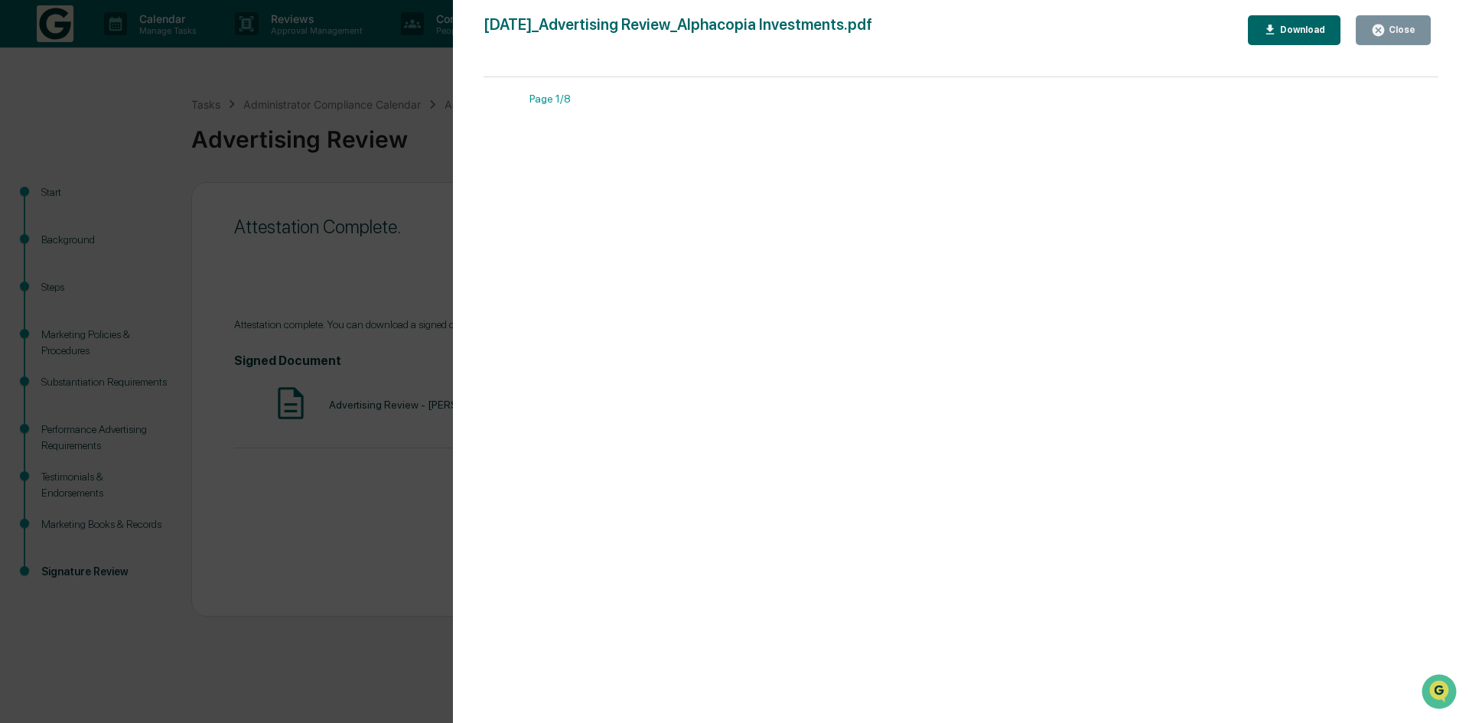
click at [1313, 28] on div "Download" at bounding box center [1301, 29] width 48 height 11
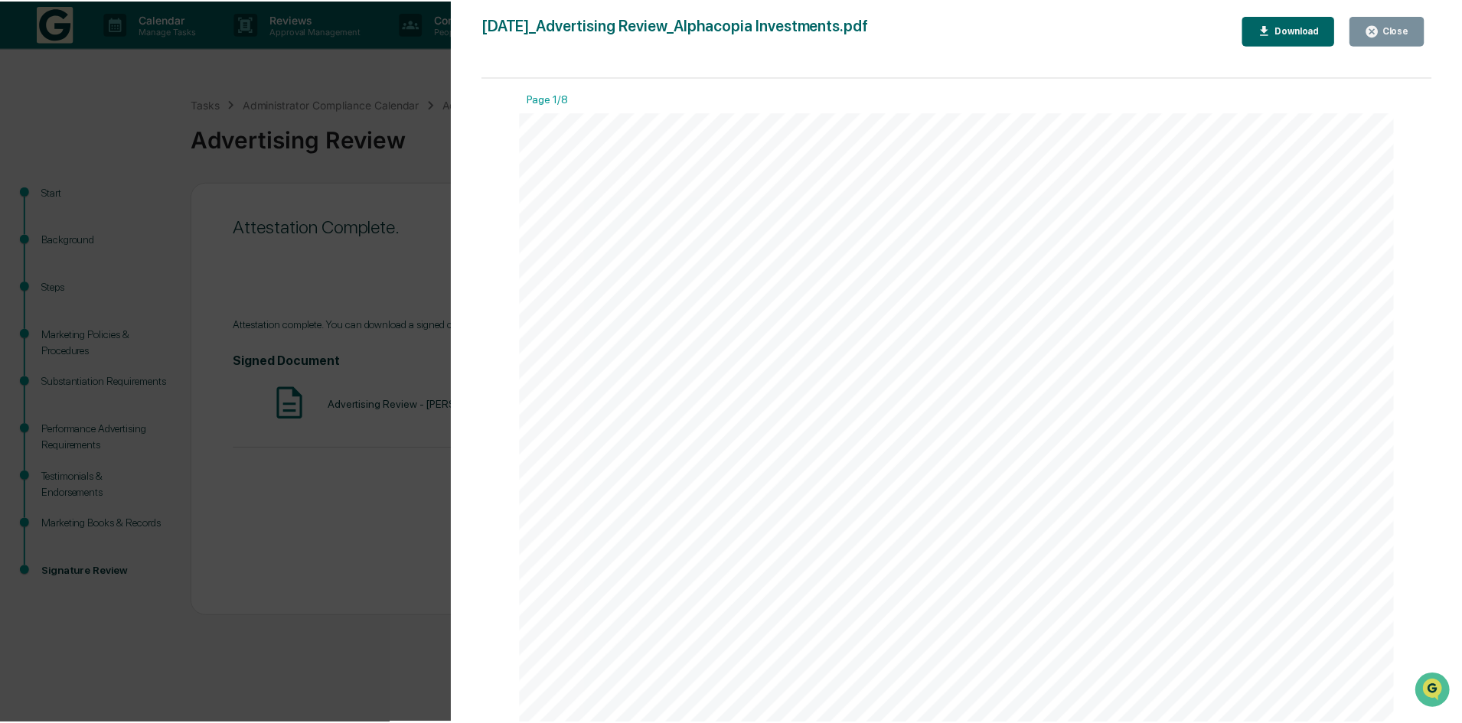
scroll to position [579, 0]
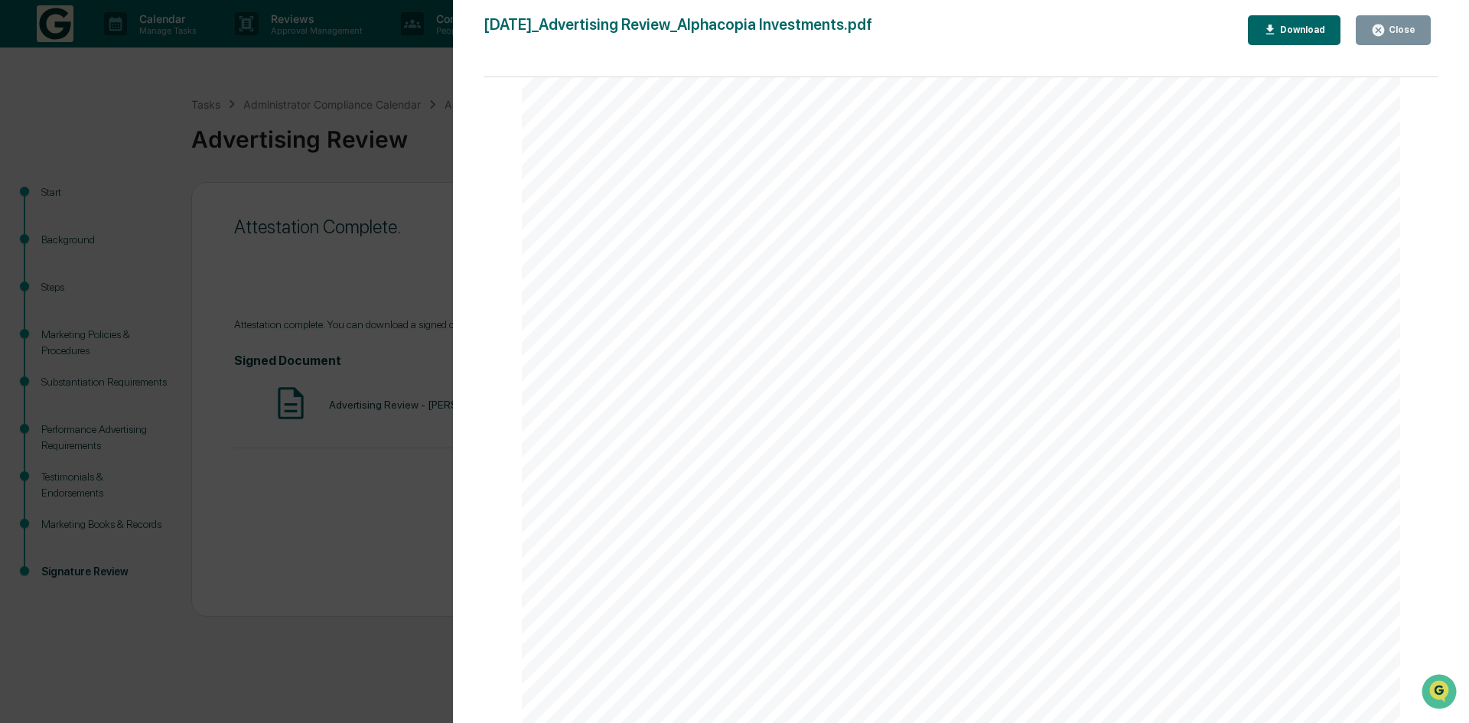
click at [1411, 34] on div "Close" at bounding box center [1401, 29] width 30 height 11
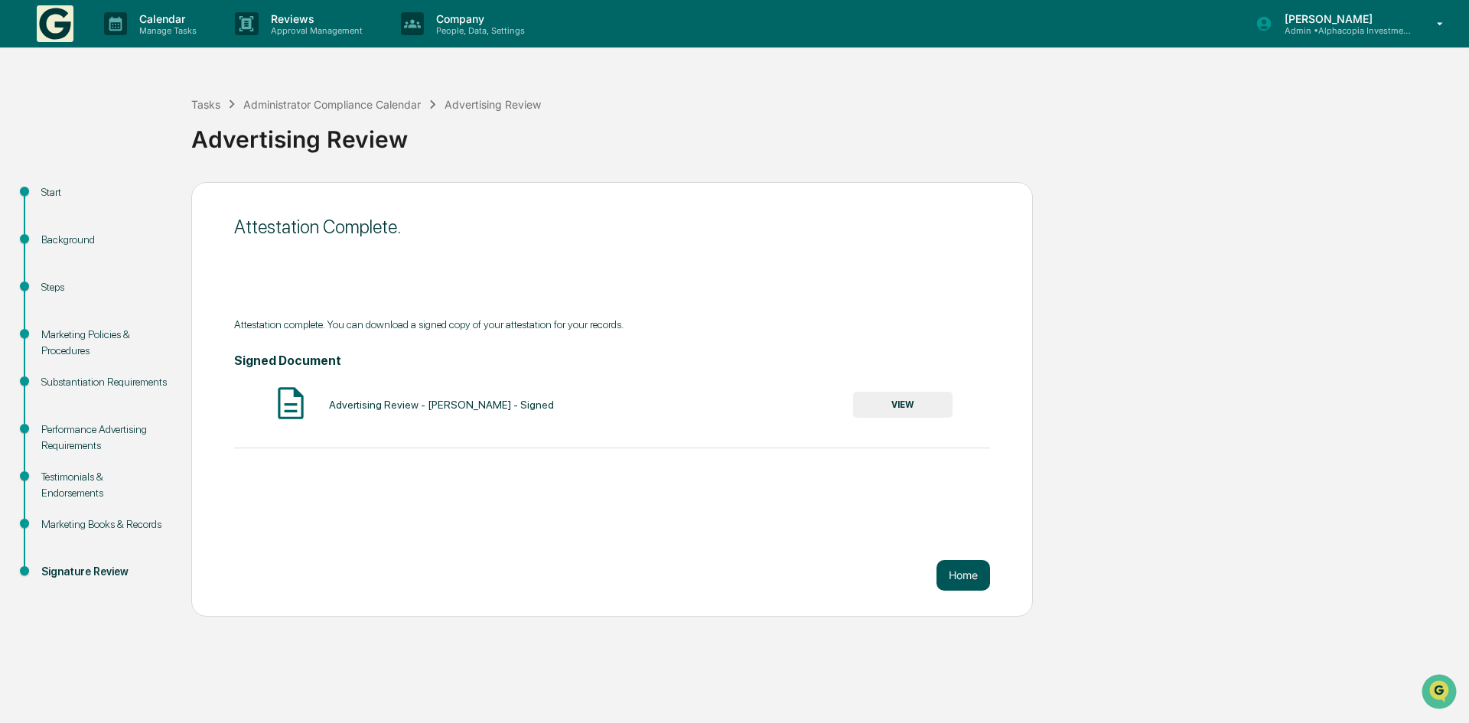
click at [981, 570] on button "Home" at bounding box center [964, 575] width 54 height 31
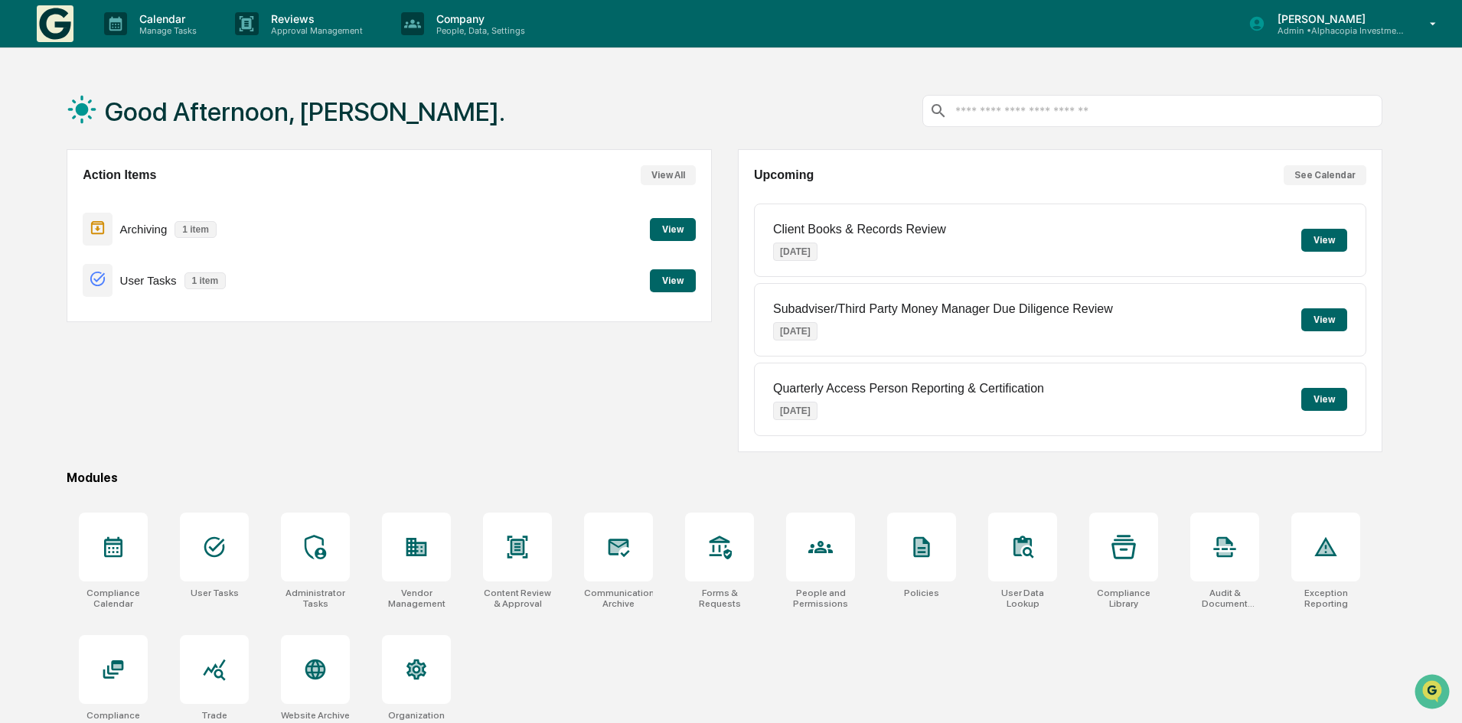
click at [1326, 244] on button "View" at bounding box center [1324, 240] width 46 height 23
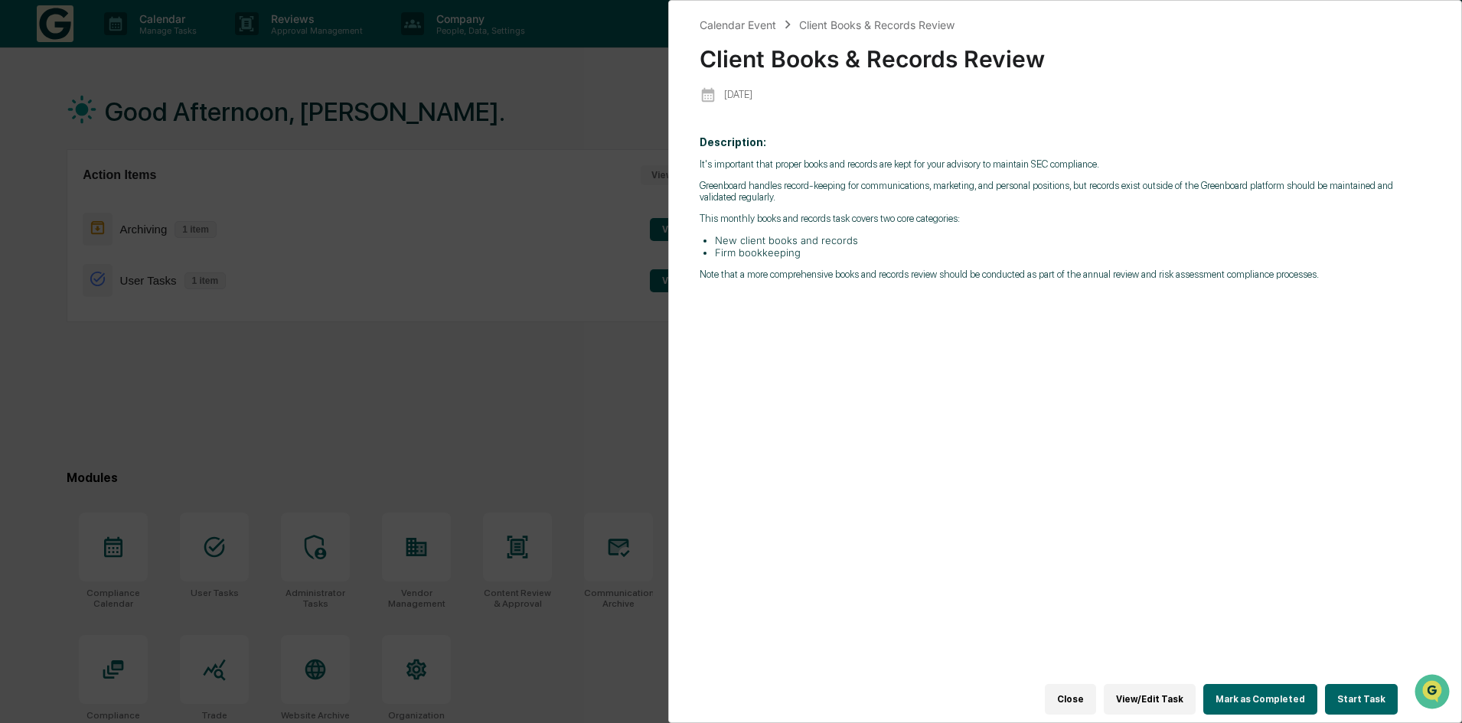
click at [1368, 692] on button "Start Task" at bounding box center [1361, 699] width 73 height 31
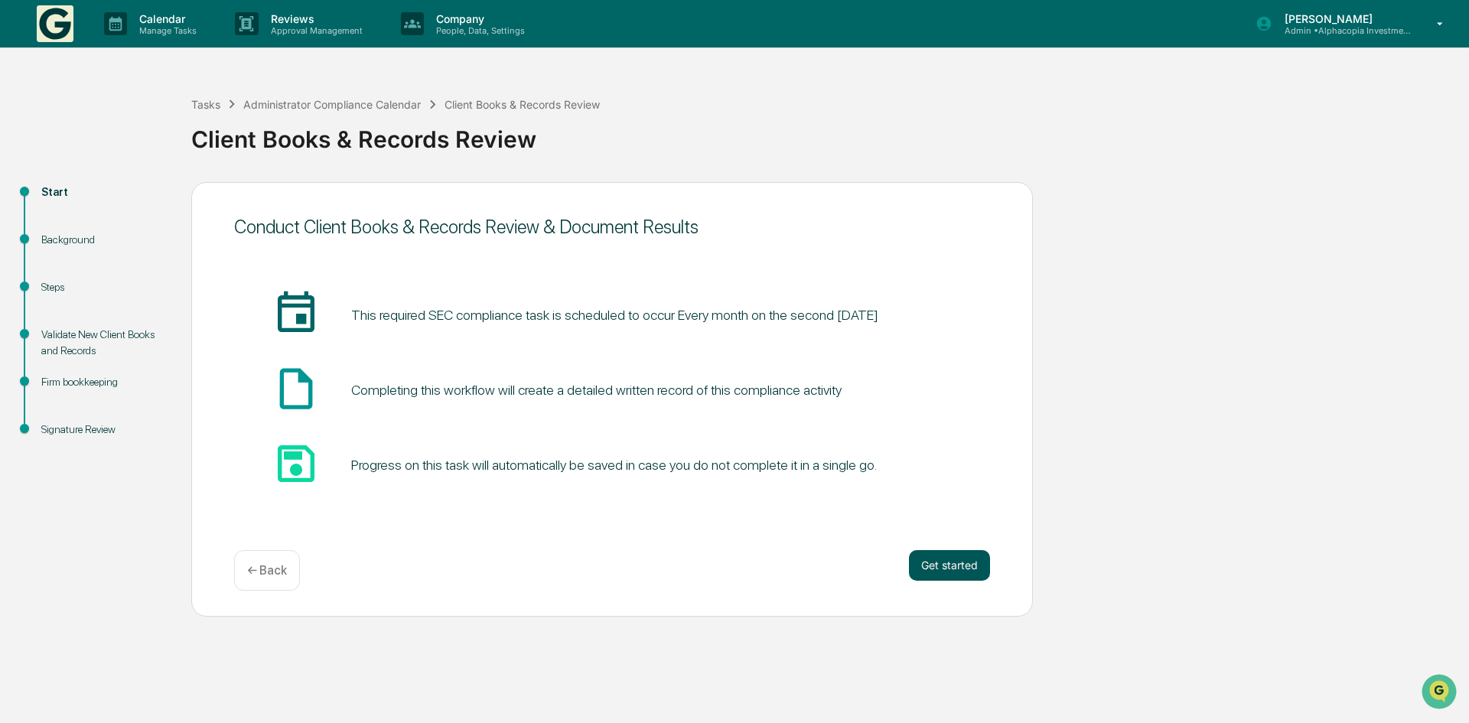
click at [927, 561] on button "Get started" at bounding box center [949, 565] width 81 height 31
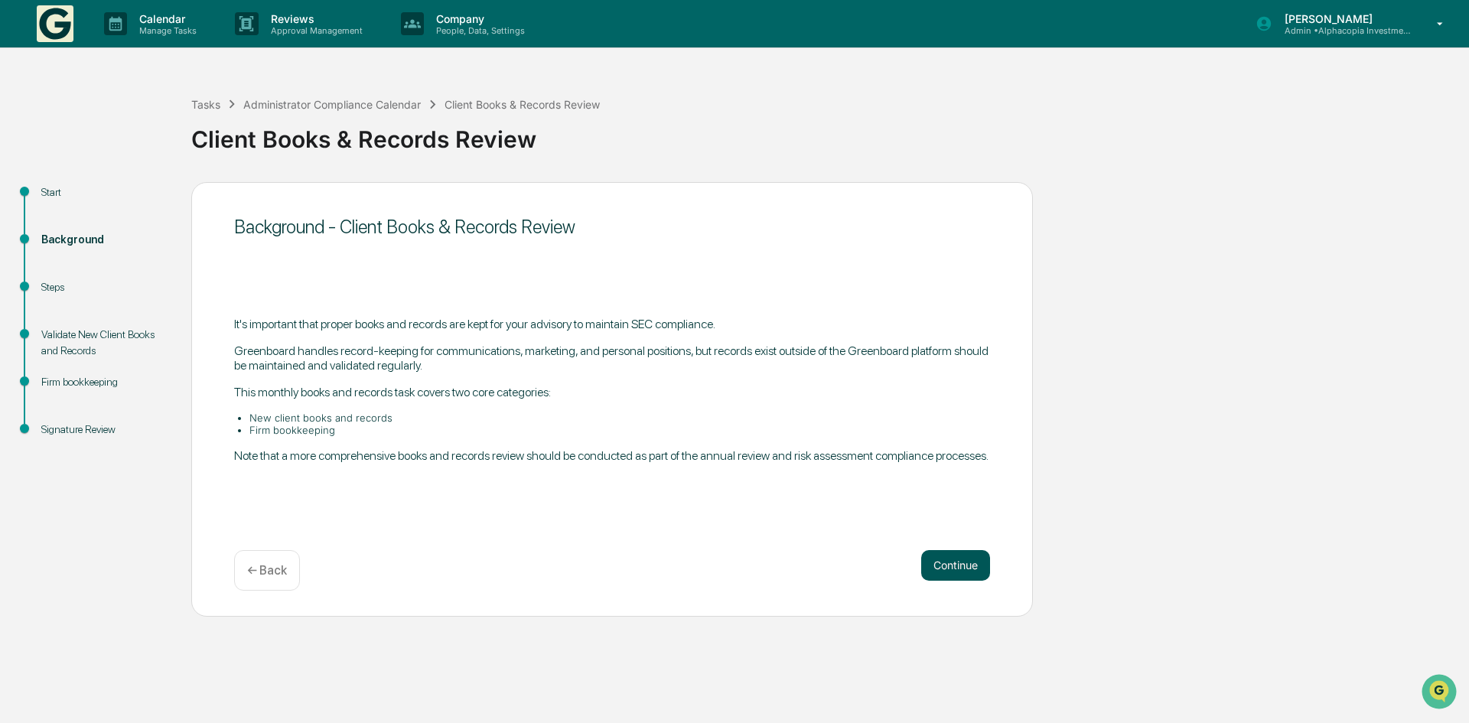
click at [945, 567] on button "Continue" at bounding box center [955, 565] width 69 height 31
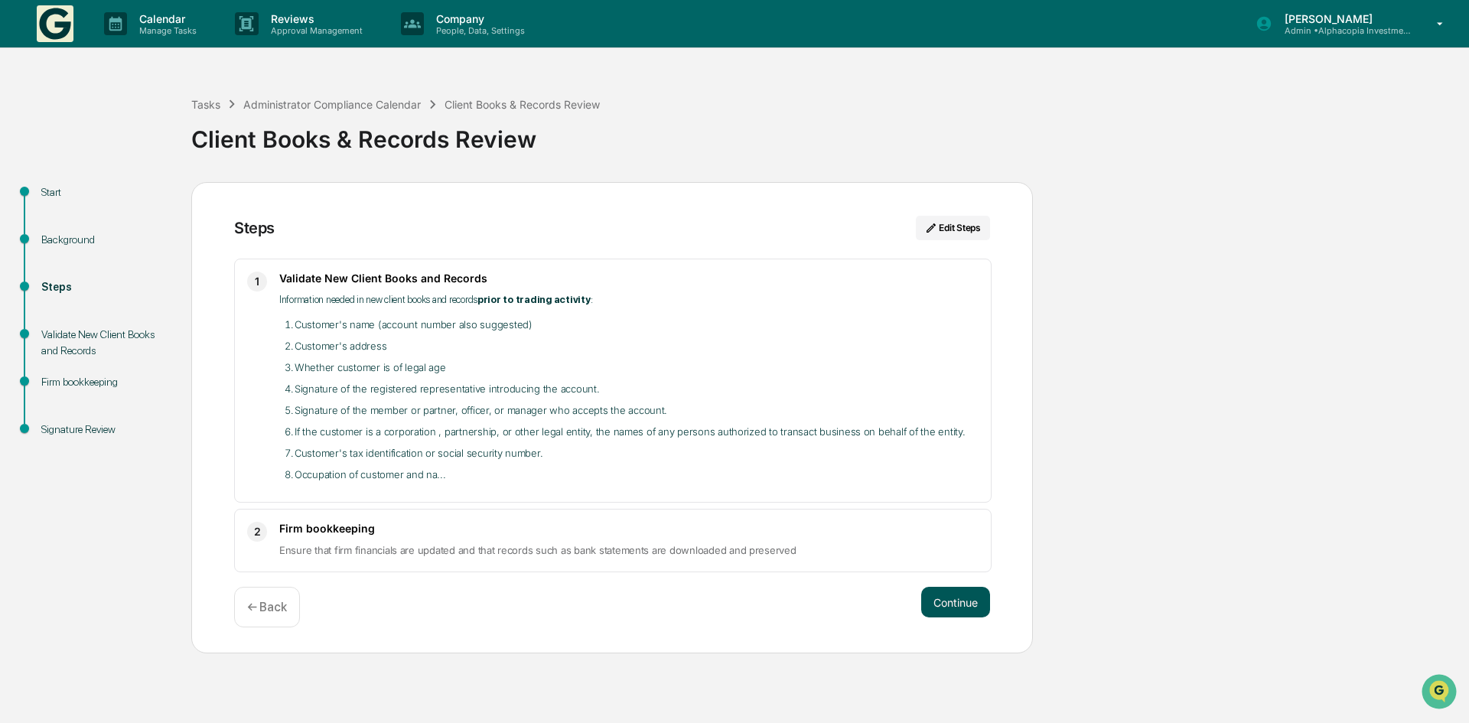
click at [965, 608] on button "Continue" at bounding box center [955, 602] width 69 height 31
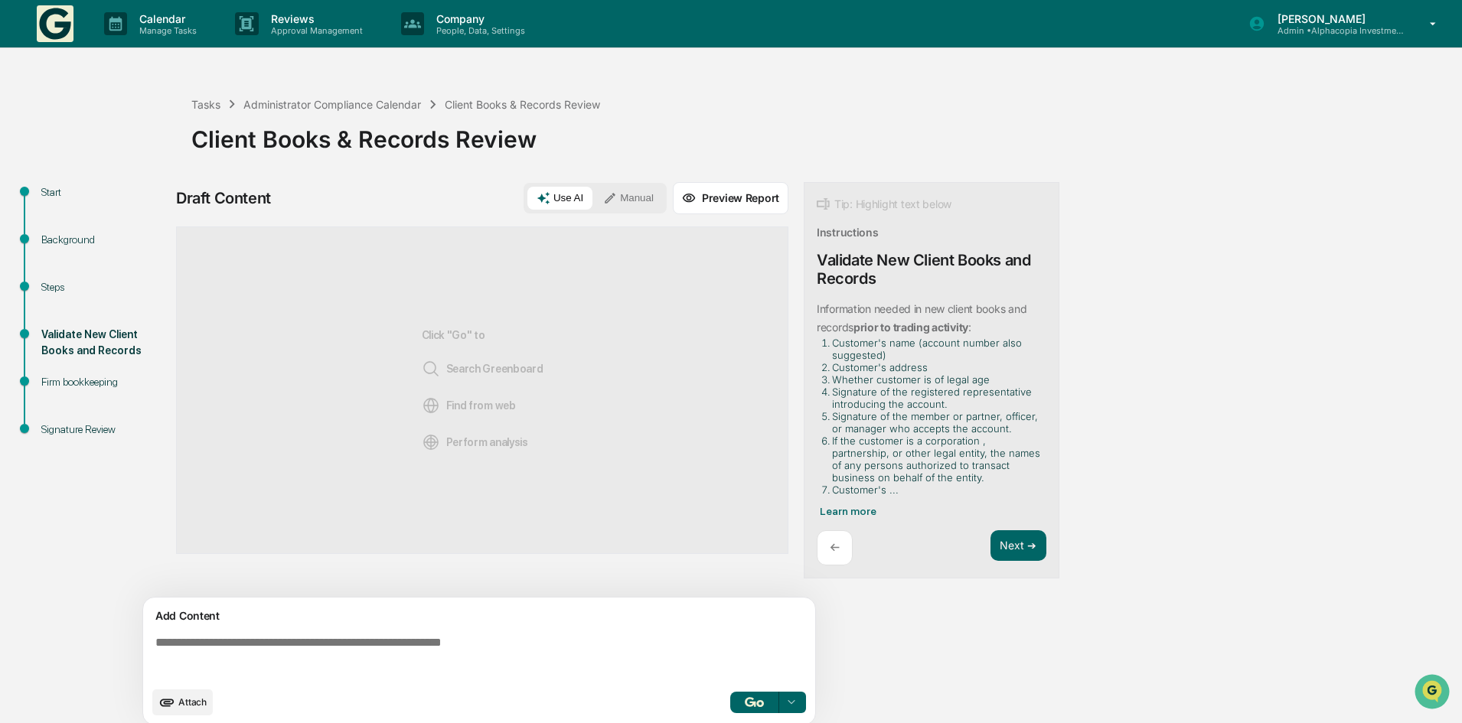
click at [171, 703] on icon "upload document" at bounding box center [166, 702] width 17 height 17
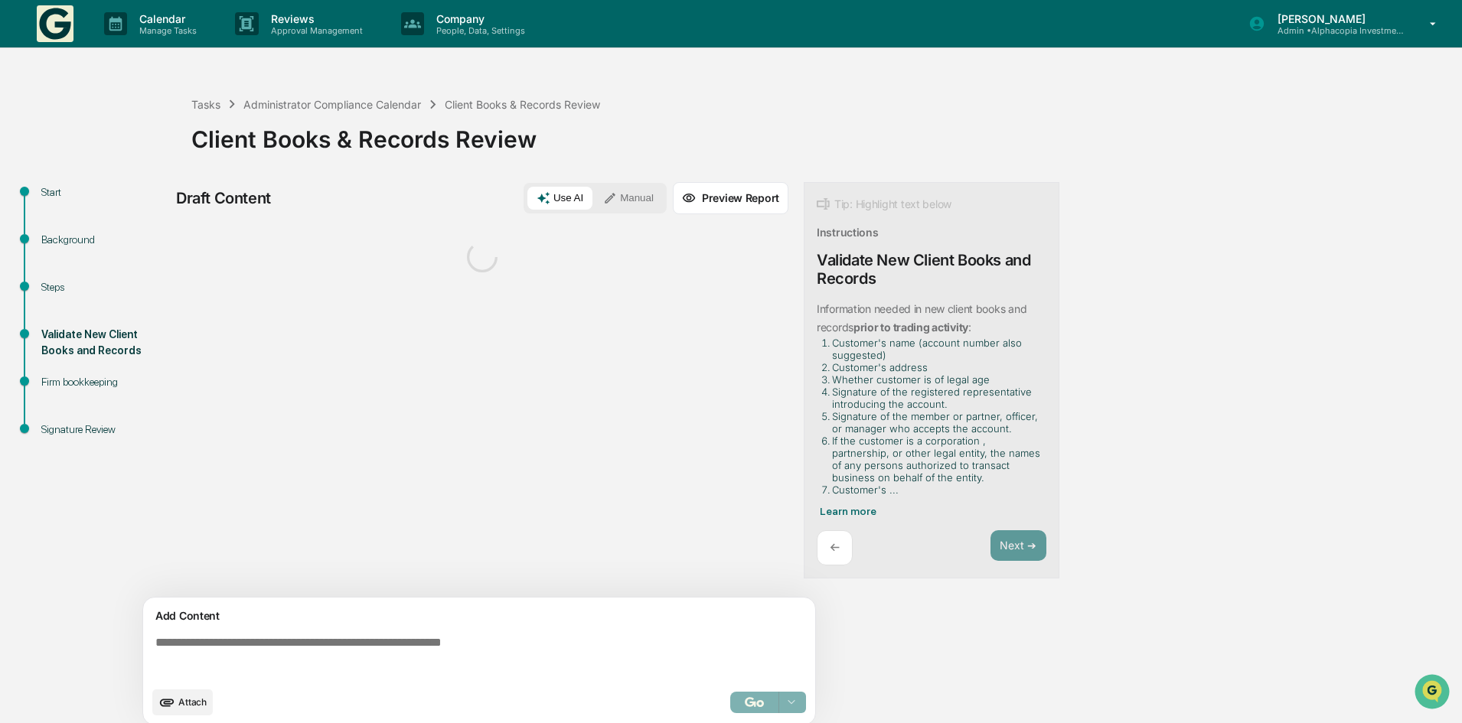
scroll to position [11, 0]
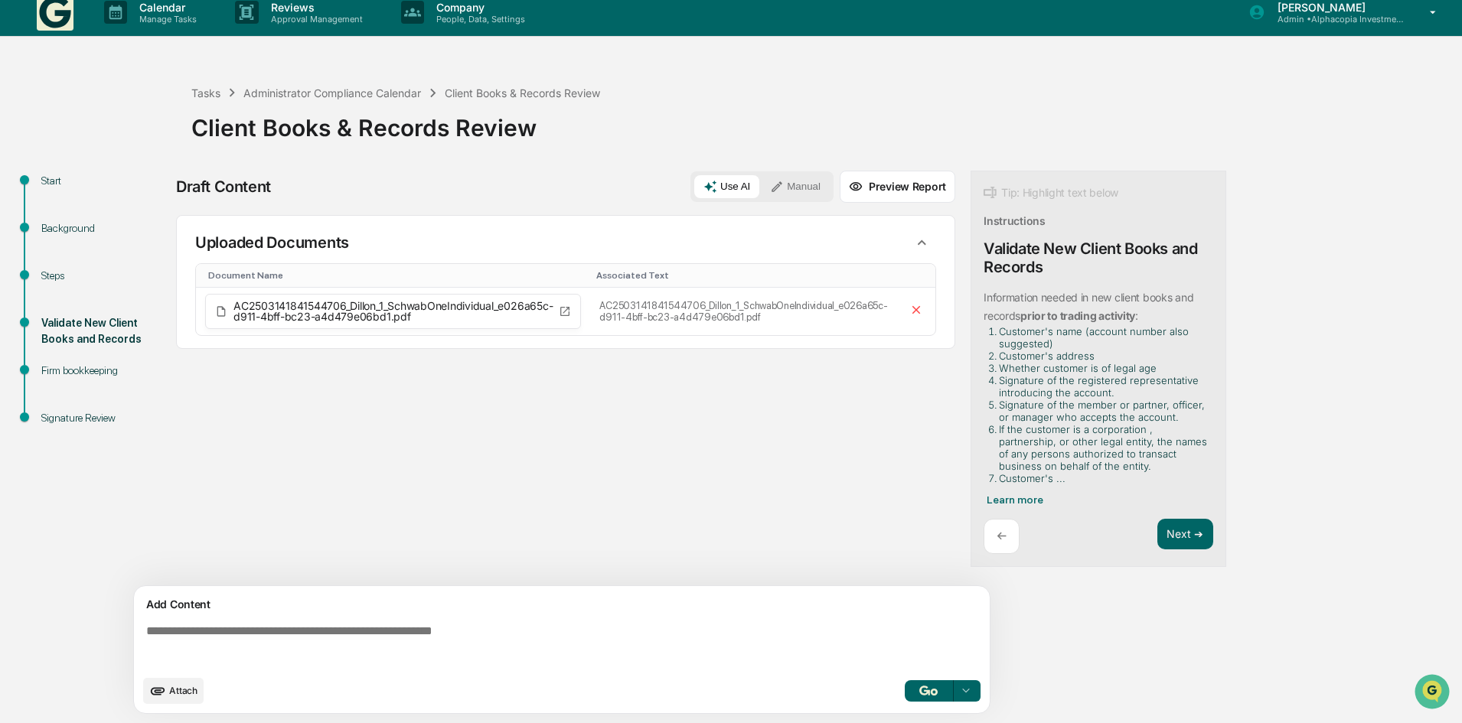
click at [179, 689] on span "Attach" at bounding box center [183, 690] width 28 height 11
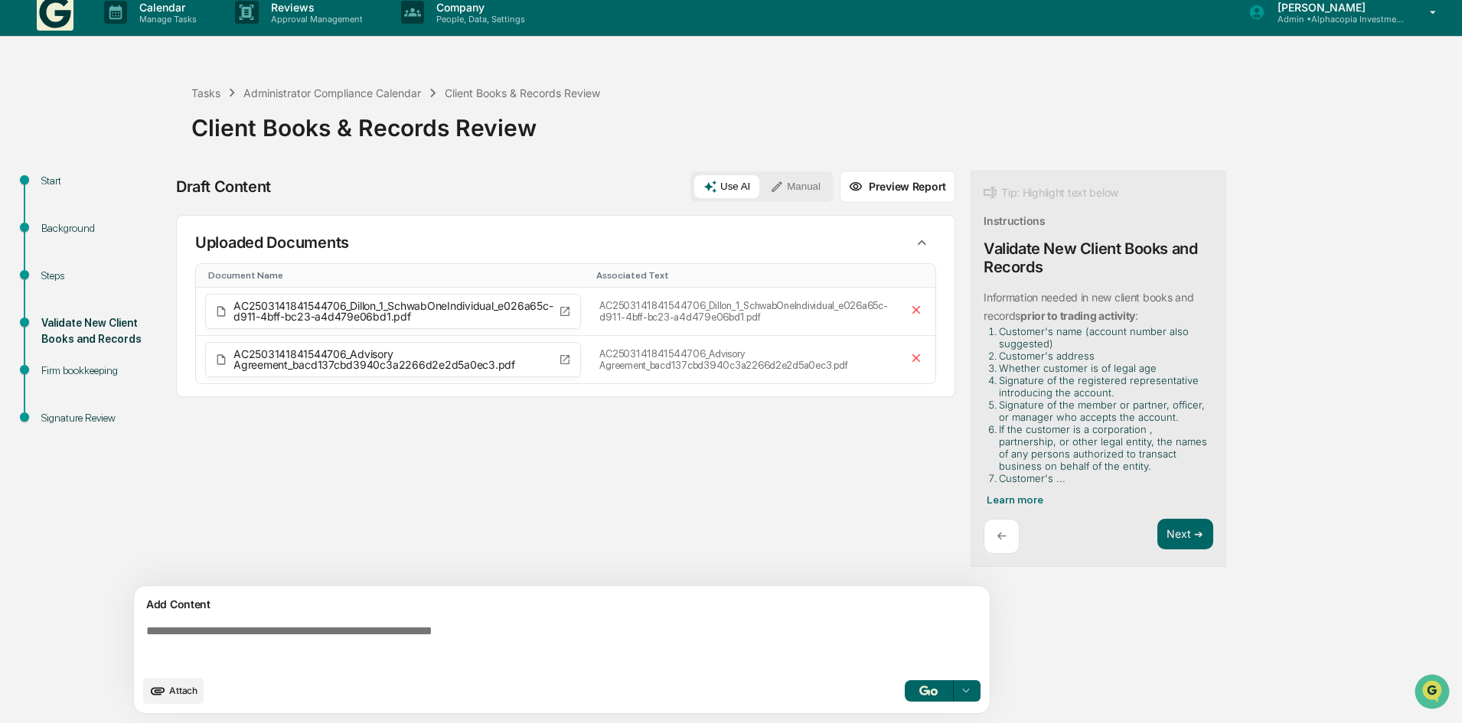
click at [919, 691] on img "button" at bounding box center [928, 691] width 18 height 10
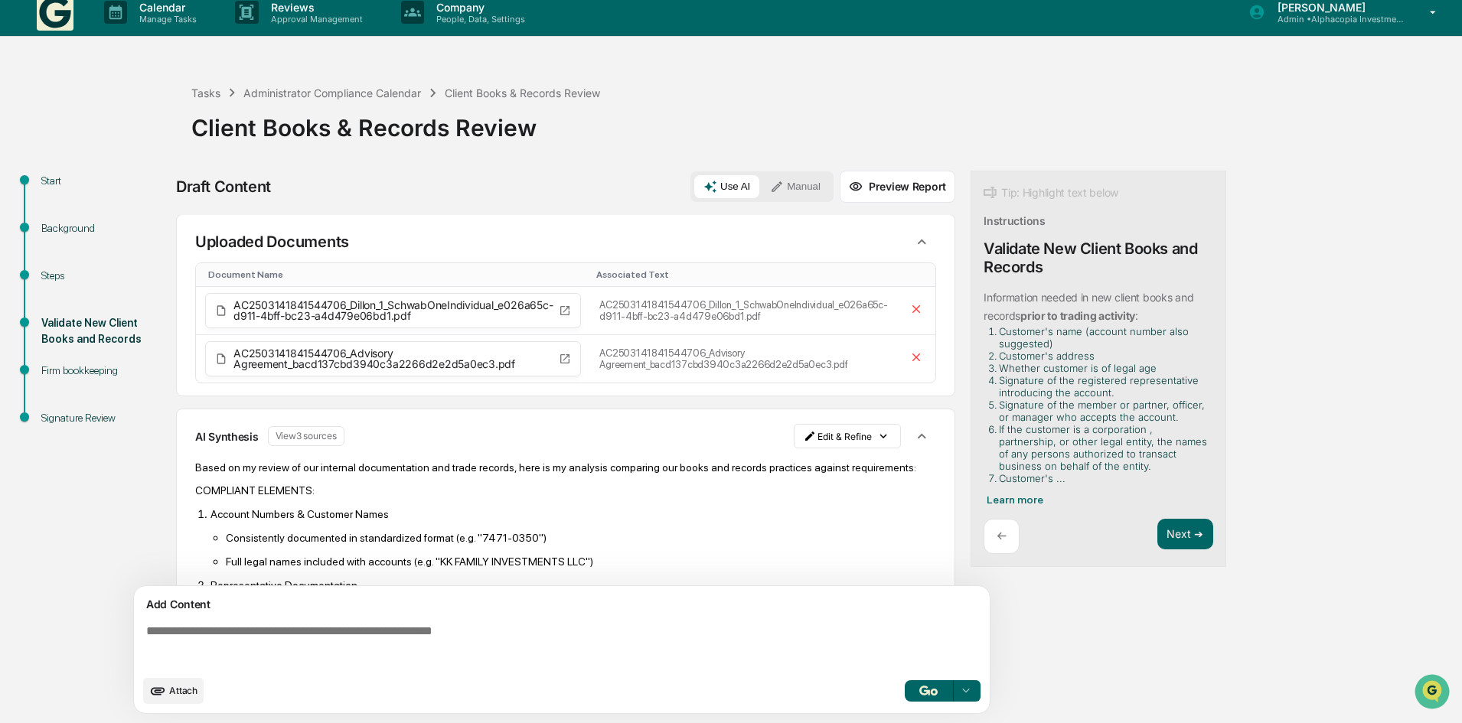
scroll to position [0, 0]
click at [1009, 493] on div "Information needed in new client books and records prior to trading activity : …" at bounding box center [1098, 398] width 230 height 218
click at [1011, 501] on span "Learn more" at bounding box center [1015, 500] width 57 height 12
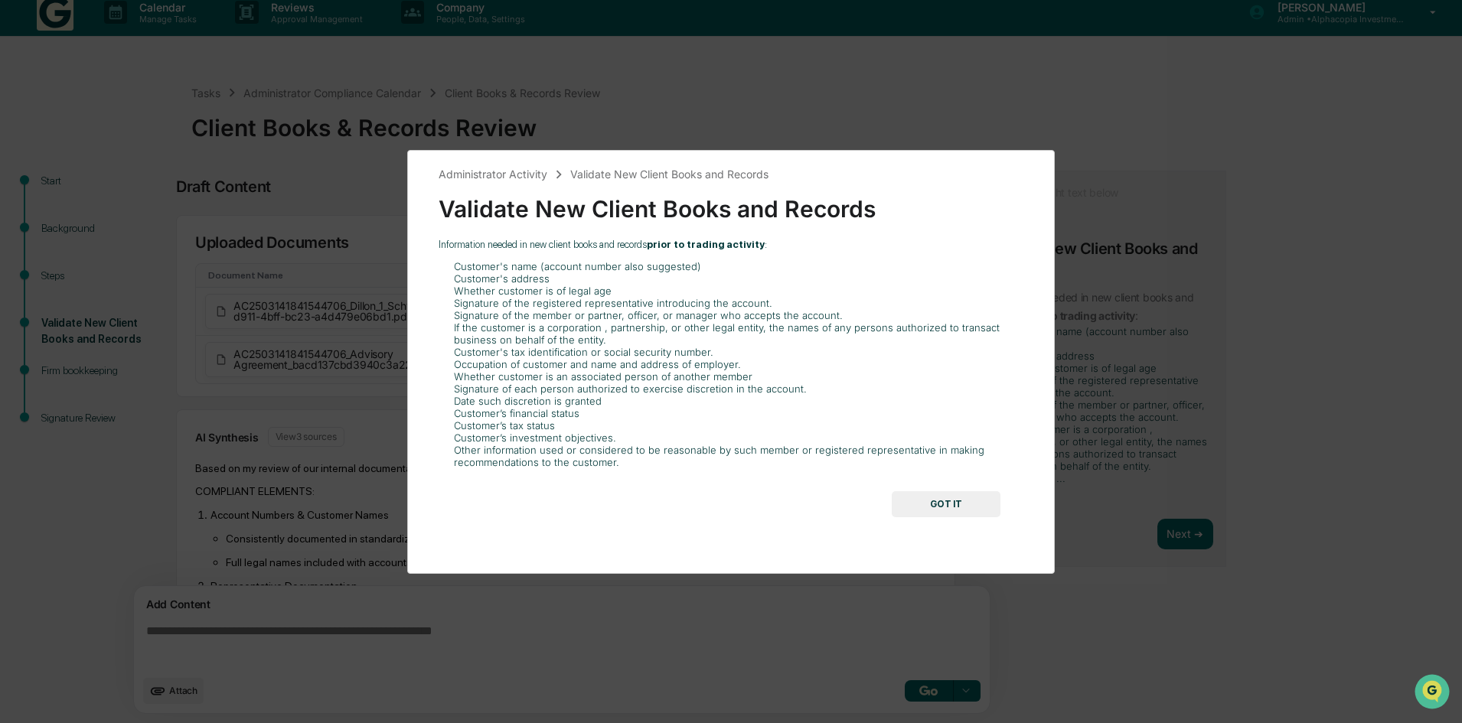
click at [956, 506] on button "GOT IT" at bounding box center [946, 504] width 109 height 26
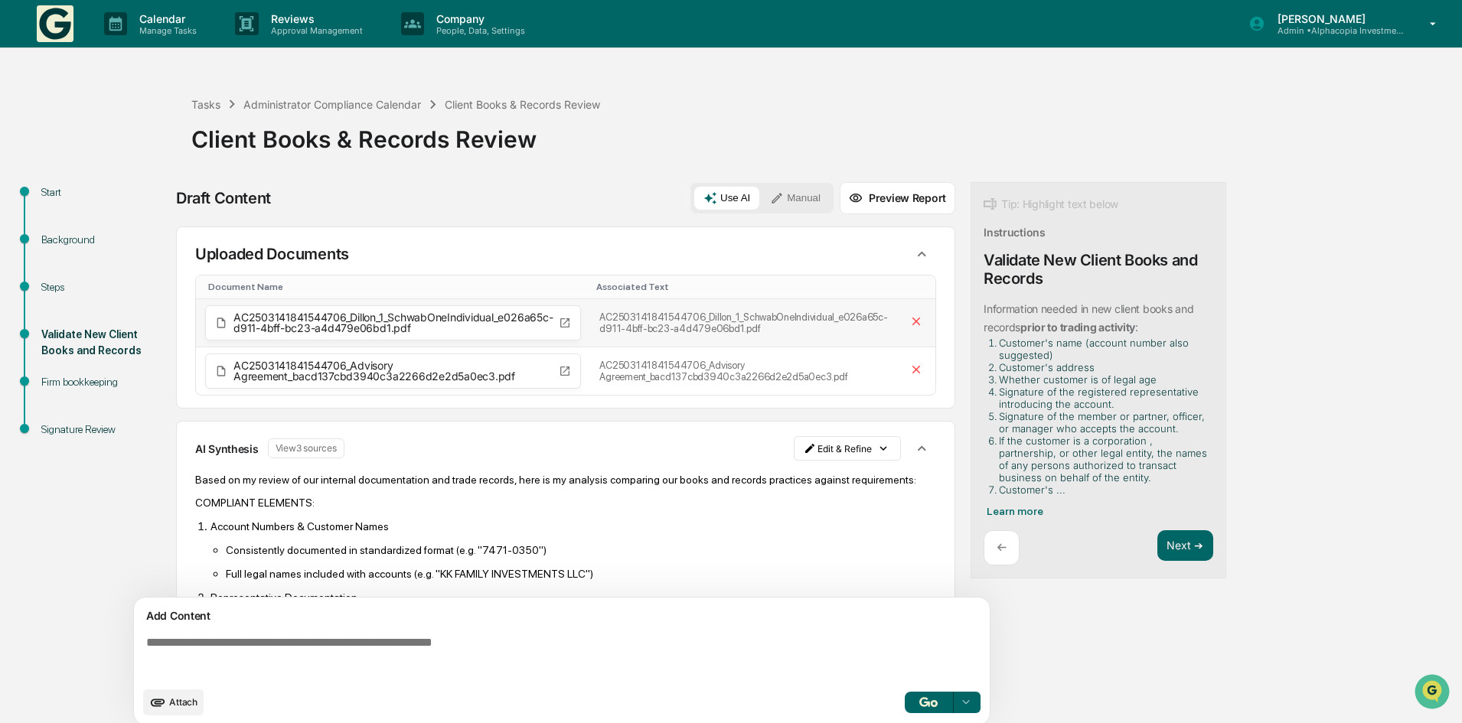
click at [400, 325] on span "AC2503141841544706_Dillon_1_SchwabOneIndividual_e026a65c-d911-4bff-bc23-a4d479e…" at bounding box center [392, 322] width 319 height 21
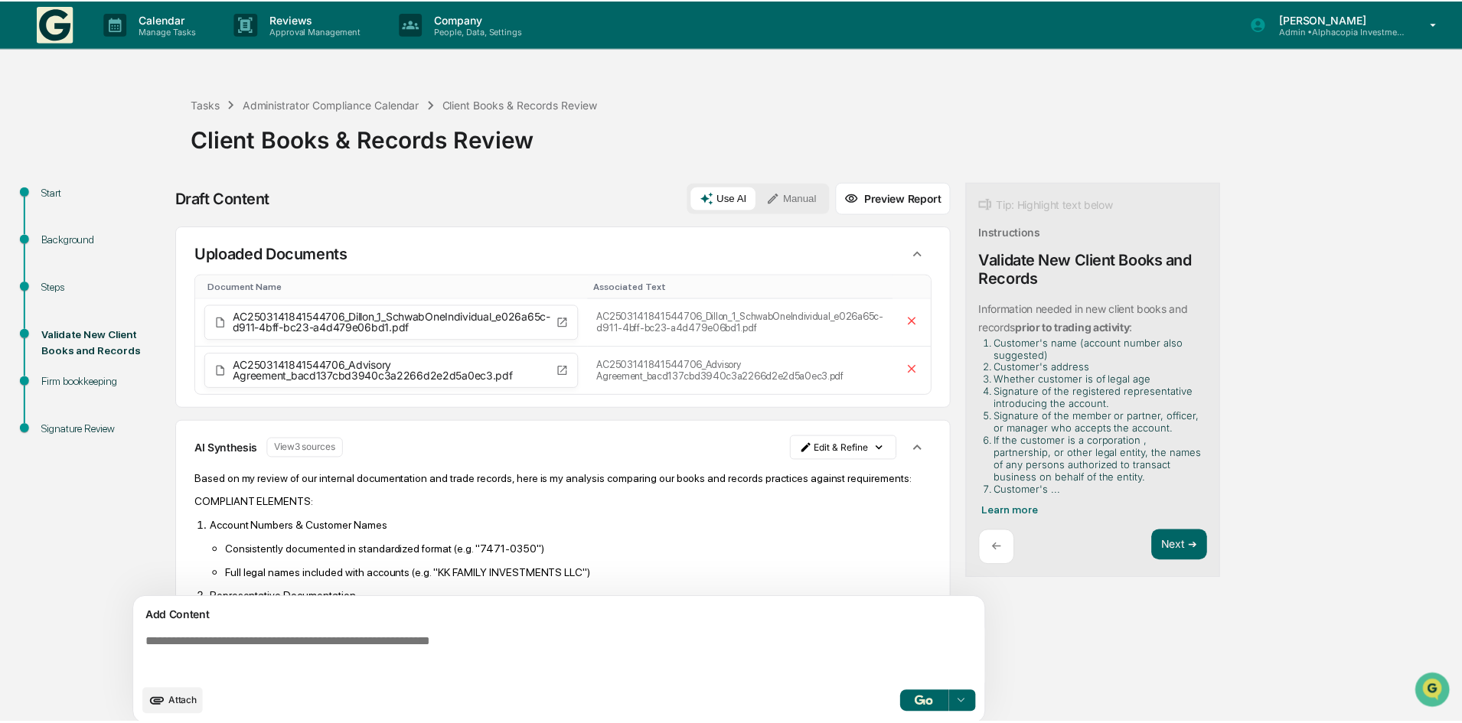
scroll to position [689, 0]
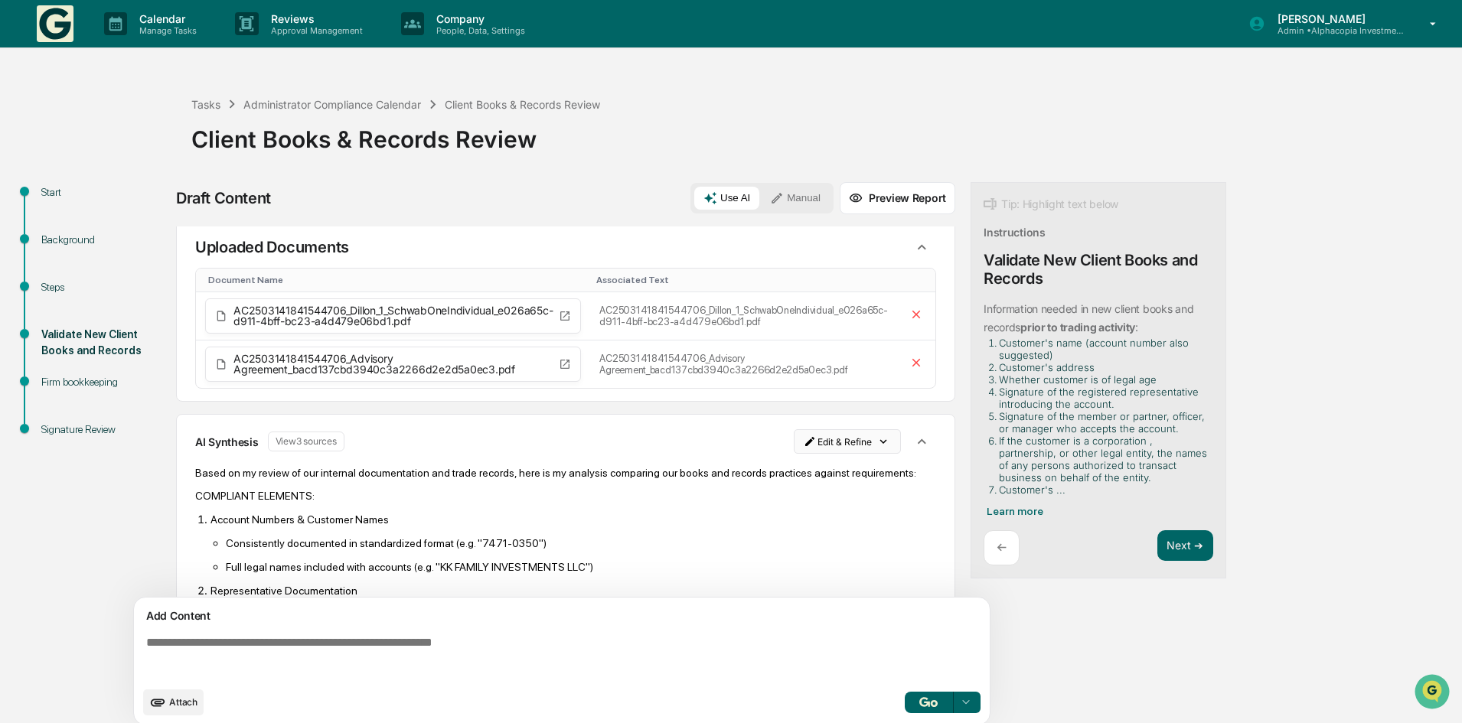
scroll to position [0, 0]
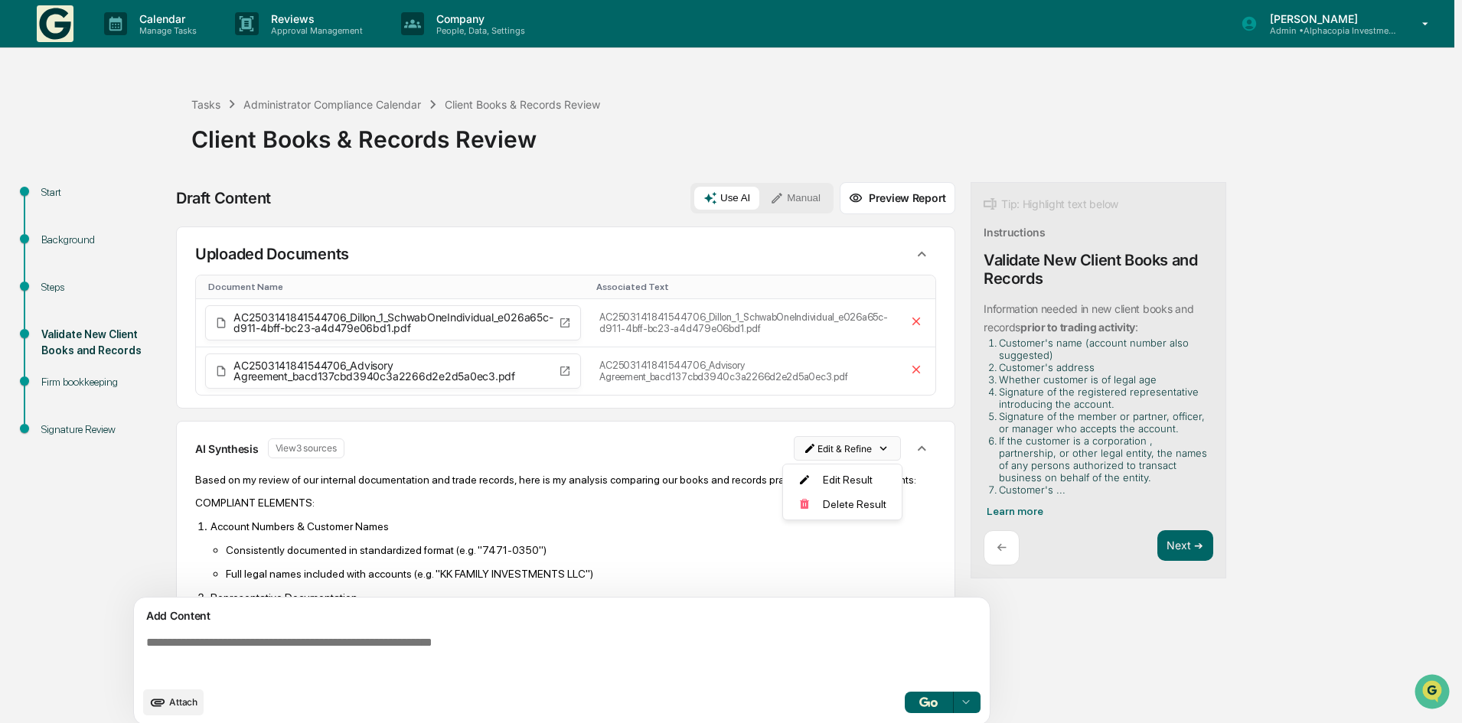
click at [846, 458] on html "Calendar Manage Tasks Reviews Approval Management Company People, Data, Setting…" at bounding box center [731, 361] width 1462 height 723
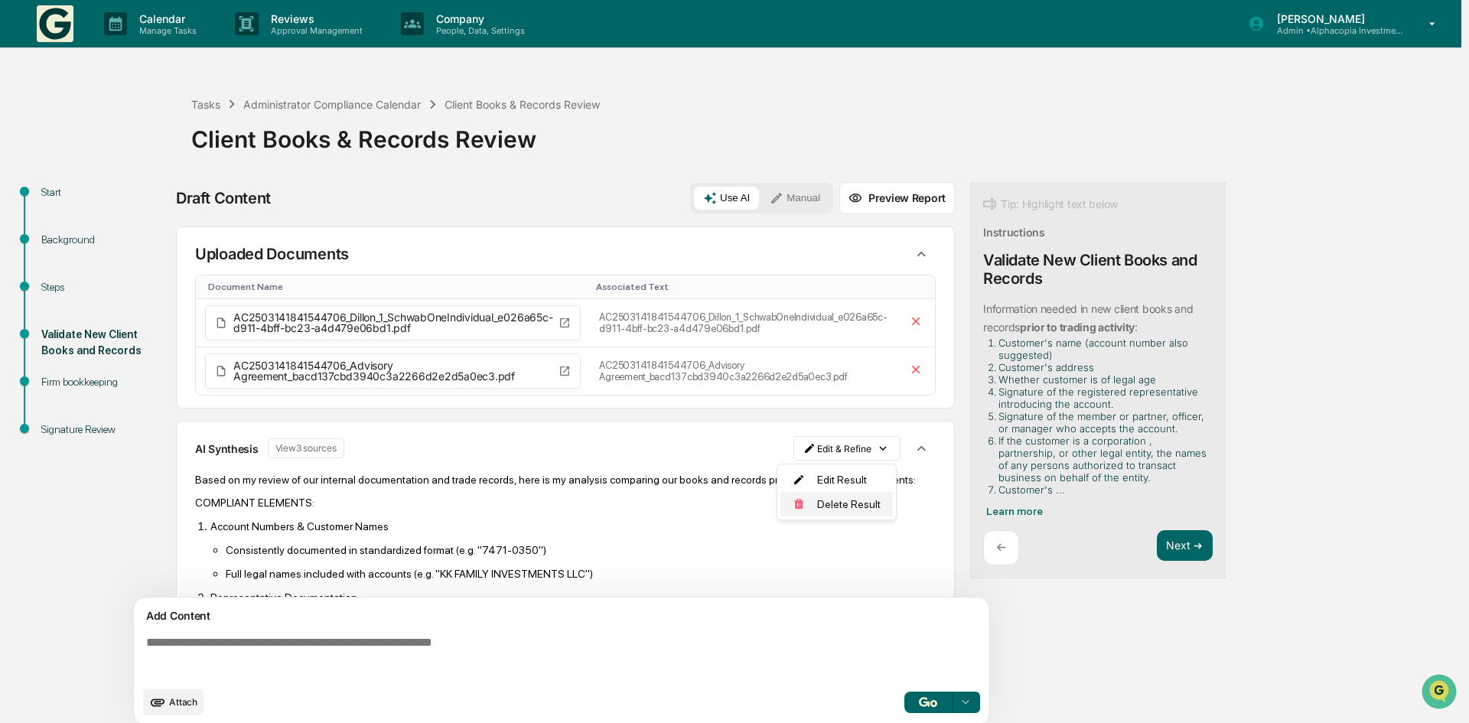
click at [834, 501] on div "Delete Result" at bounding box center [837, 504] width 113 height 24
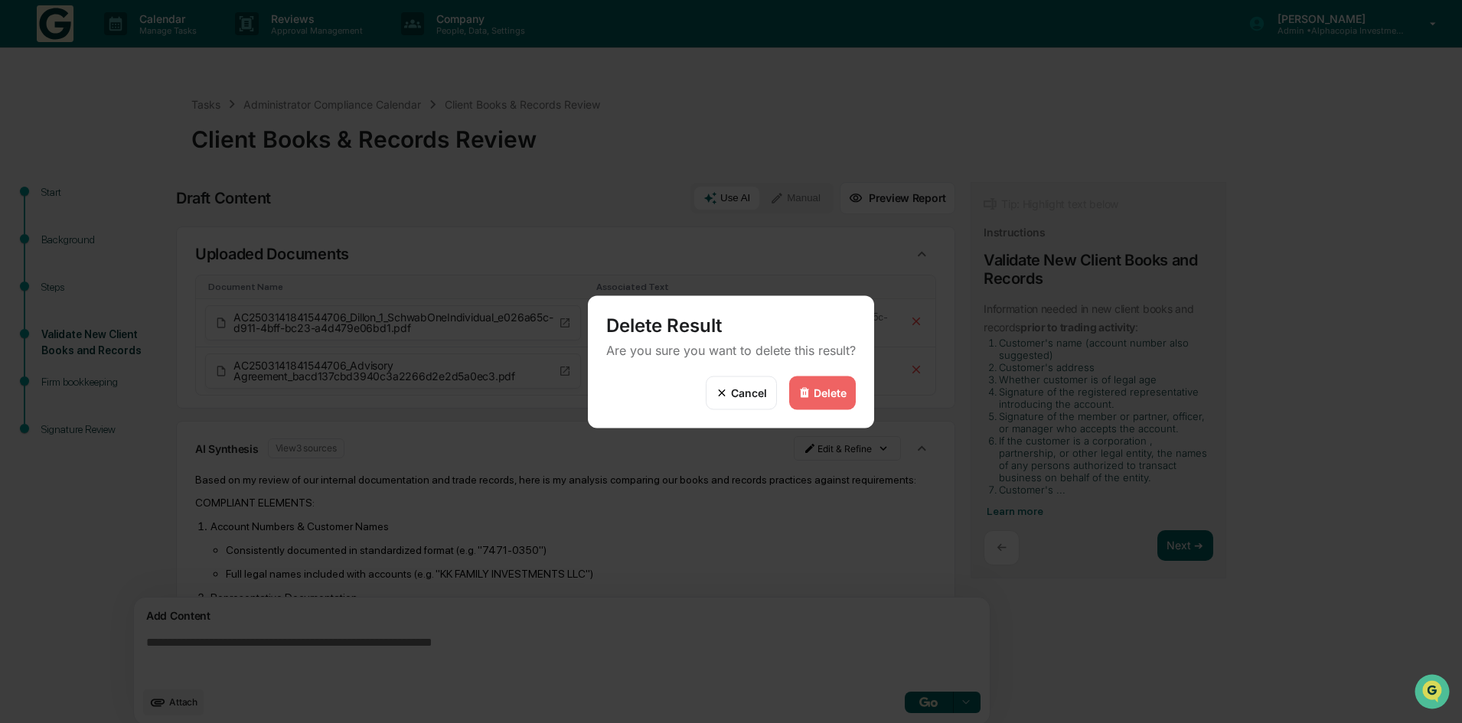
click at [820, 393] on div "Delete" at bounding box center [830, 393] width 33 height 13
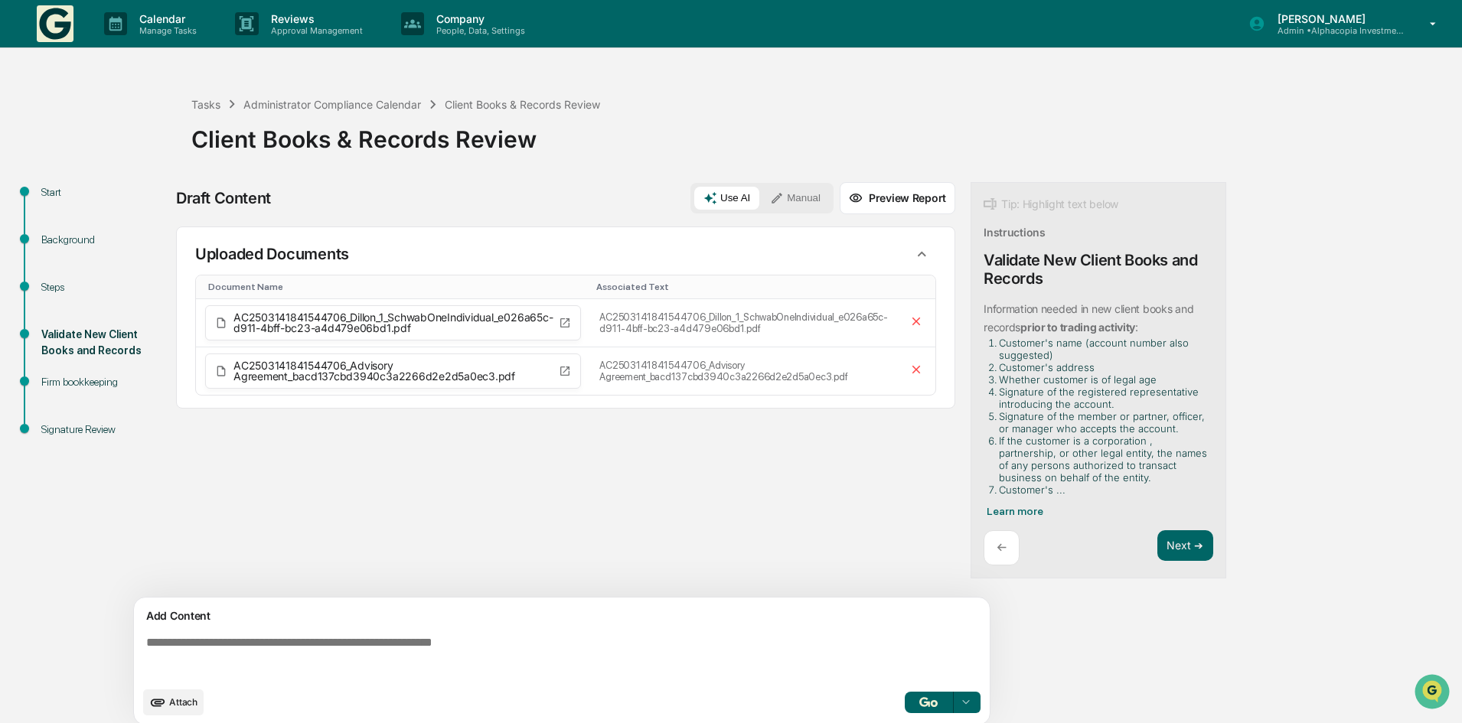
click at [318, 638] on textarea at bounding box center [565, 657] width 850 height 55
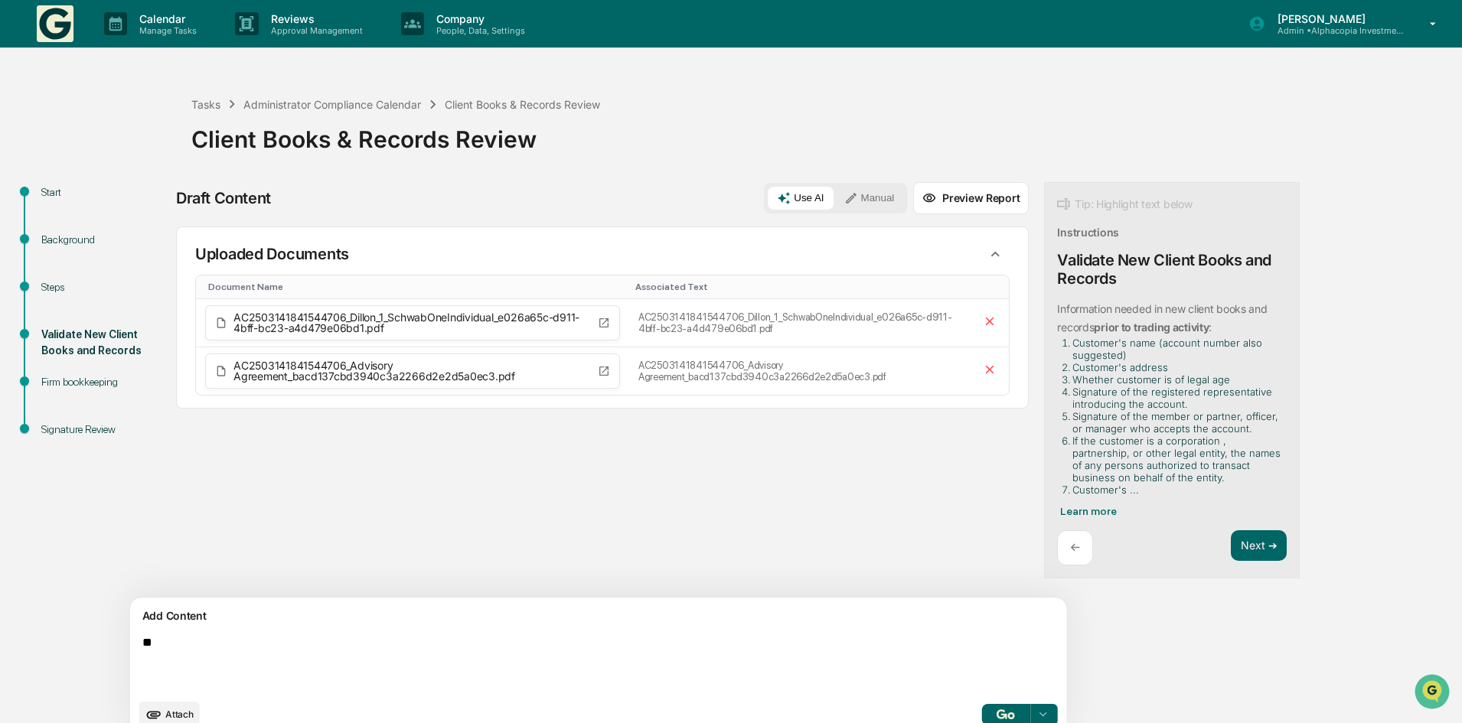
type textarea "*"
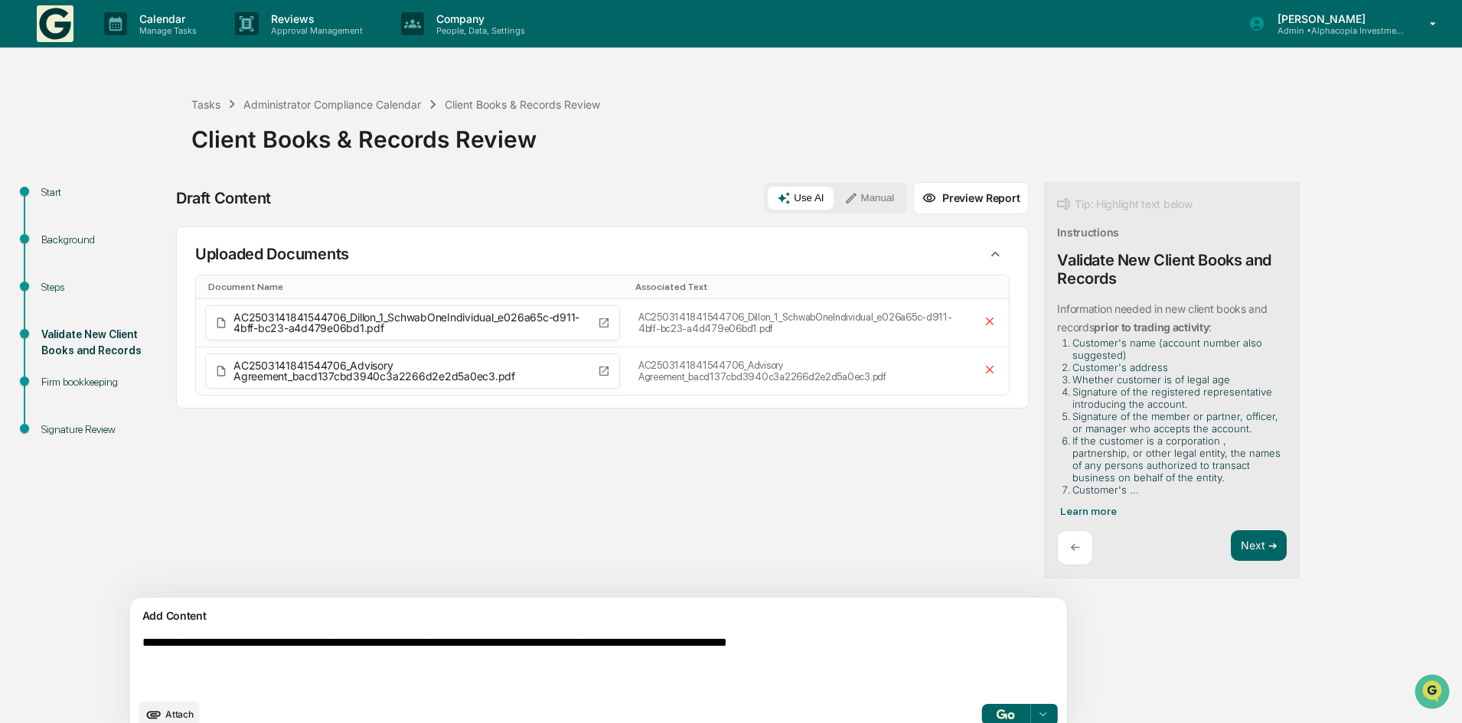
type textarea "**********"
click at [835, 194] on button "Manual" at bounding box center [869, 198] width 69 height 23
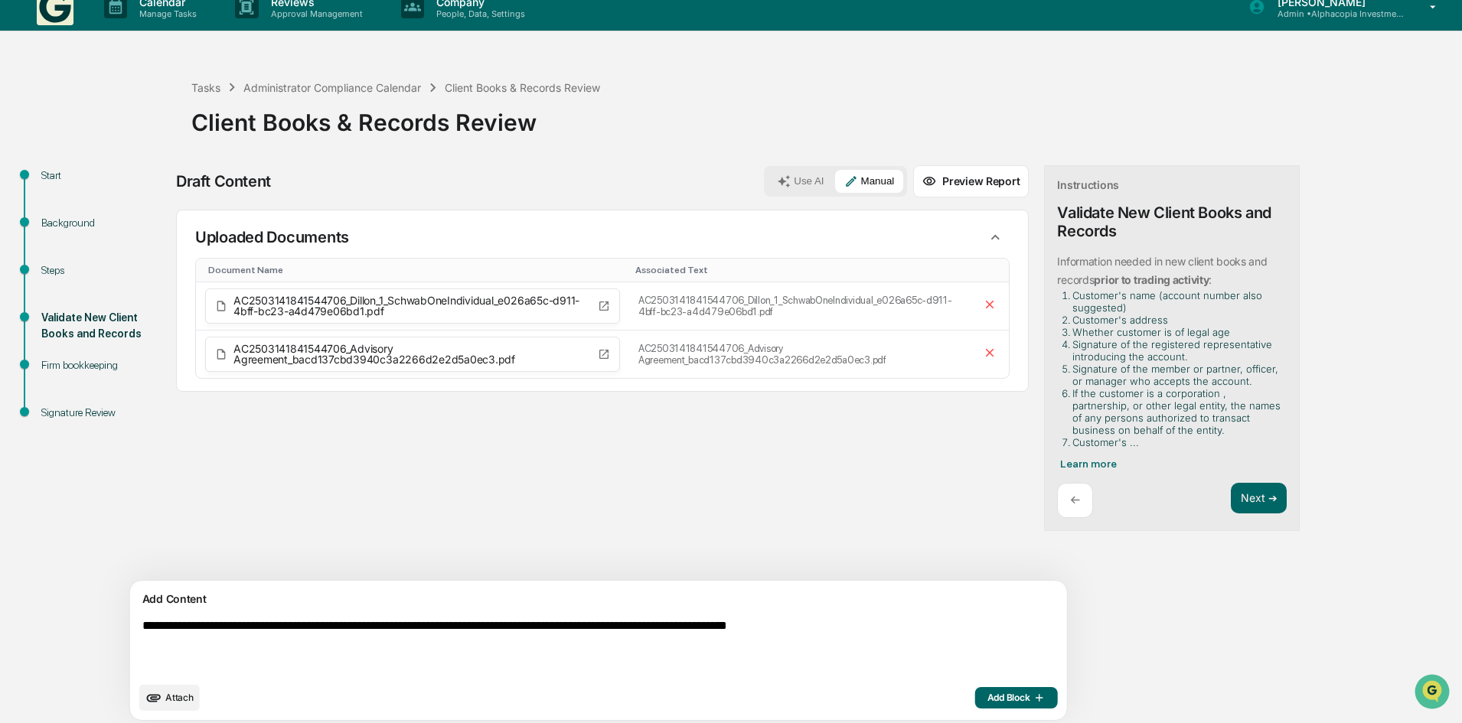
scroll to position [24, 0]
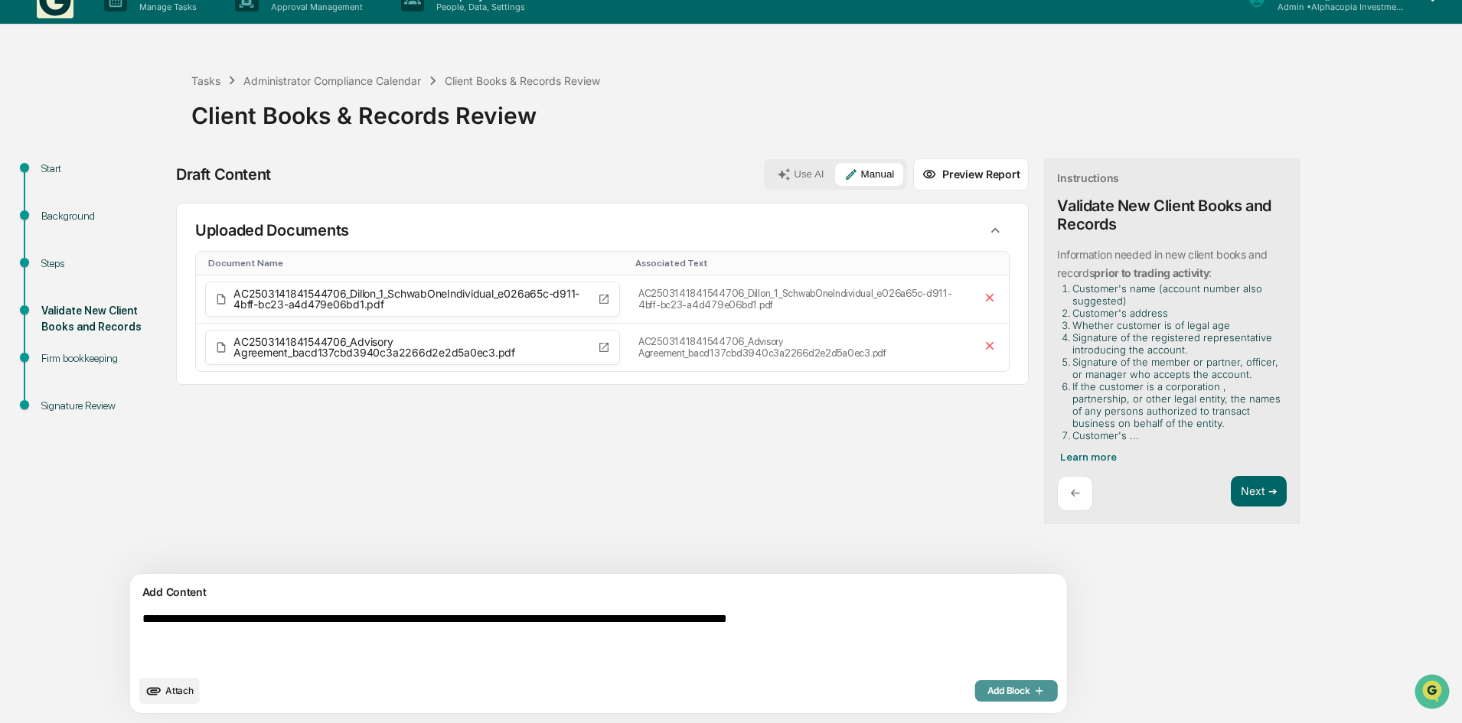
drag, startPoint x: 912, startPoint y: 690, endPoint x: 891, endPoint y: 680, distance: 24.0
click at [987, 690] on span "Add Block" at bounding box center [1016, 691] width 58 height 12
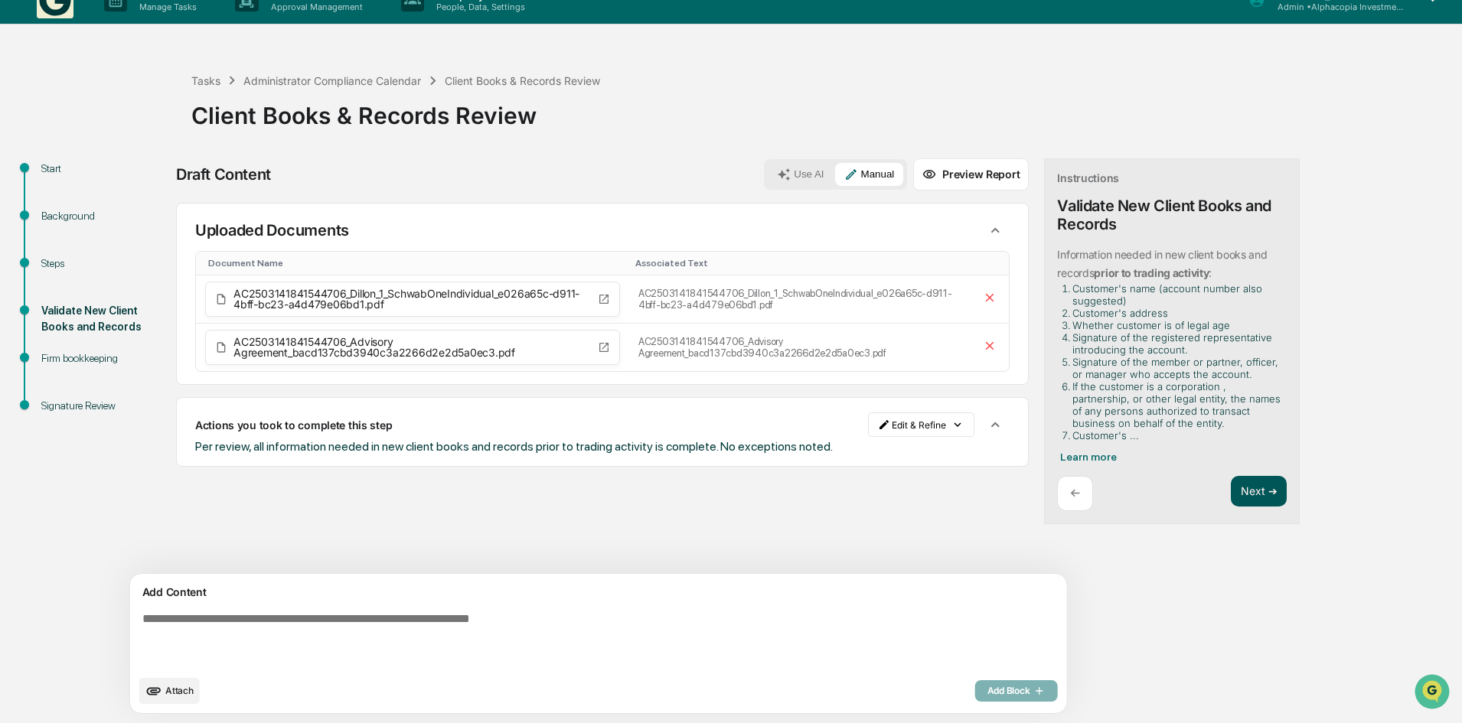
click at [1231, 490] on button "Next ➔" at bounding box center [1259, 491] width 56 height 31
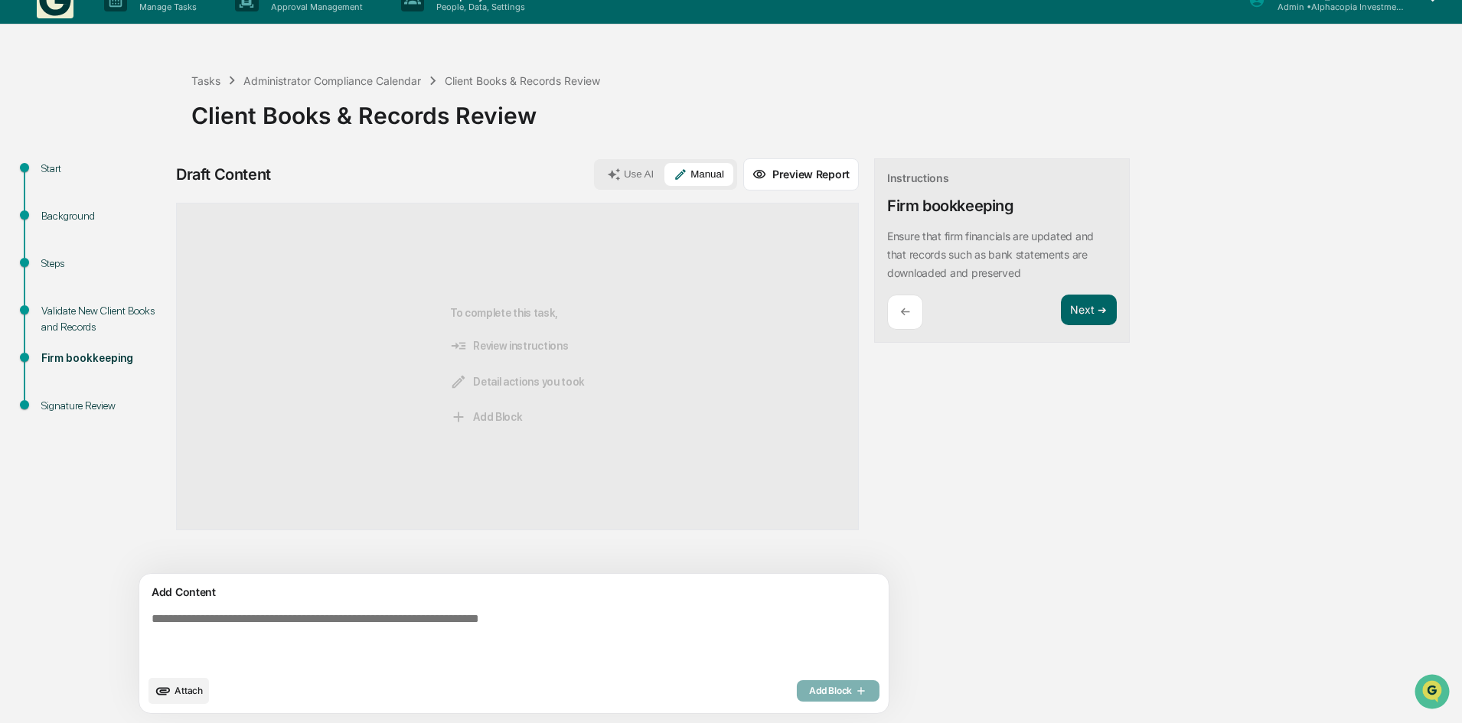
click at [598, 174] on button "Use AI" at bounding box center [630, 174] width 65 height 23
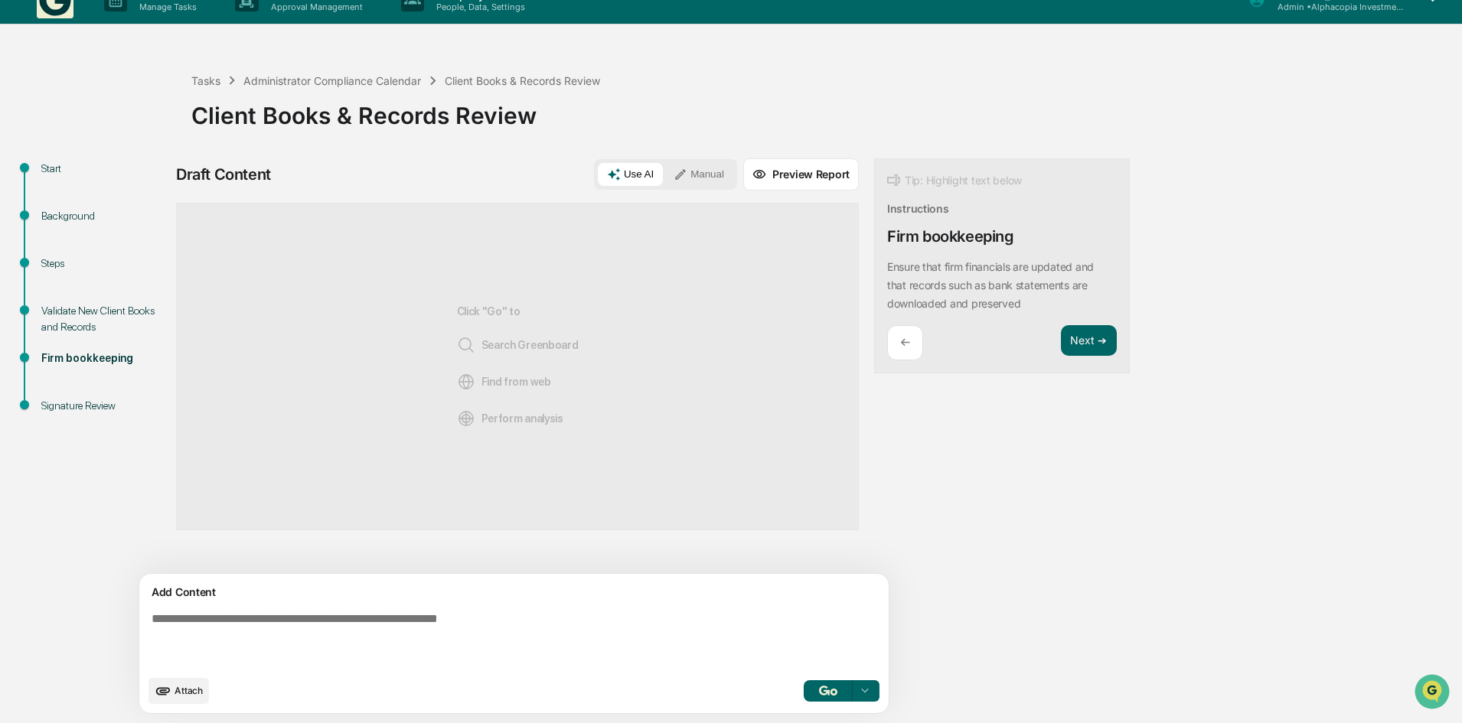
click at [804, 684] on button "button" at bounding box center [828, 690] width 49 height 21
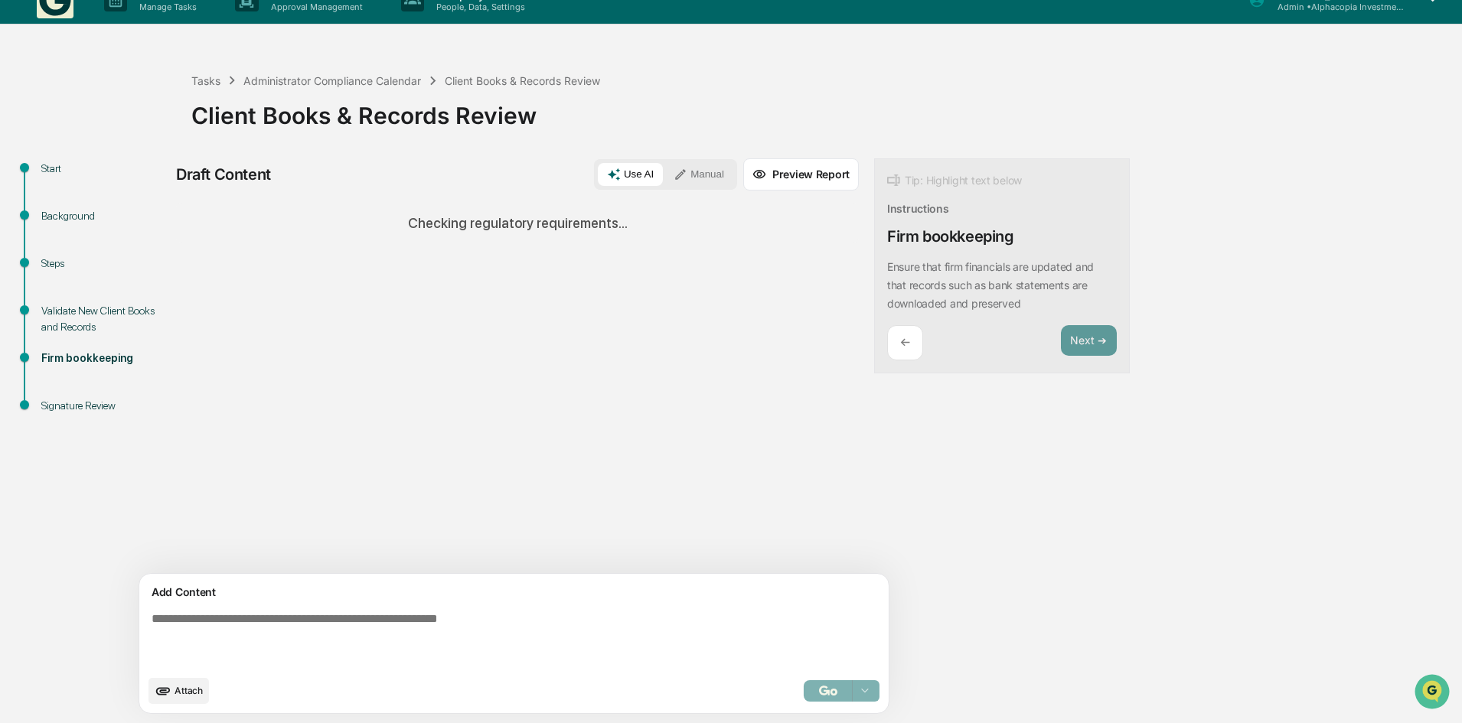
click at [638, 161] on div "Use AI Manual" at bounding box center [665, 174] width 143 height 31
click at [664, 175] on button "Manual" at bounding box center [698, 174] width 69 height 23
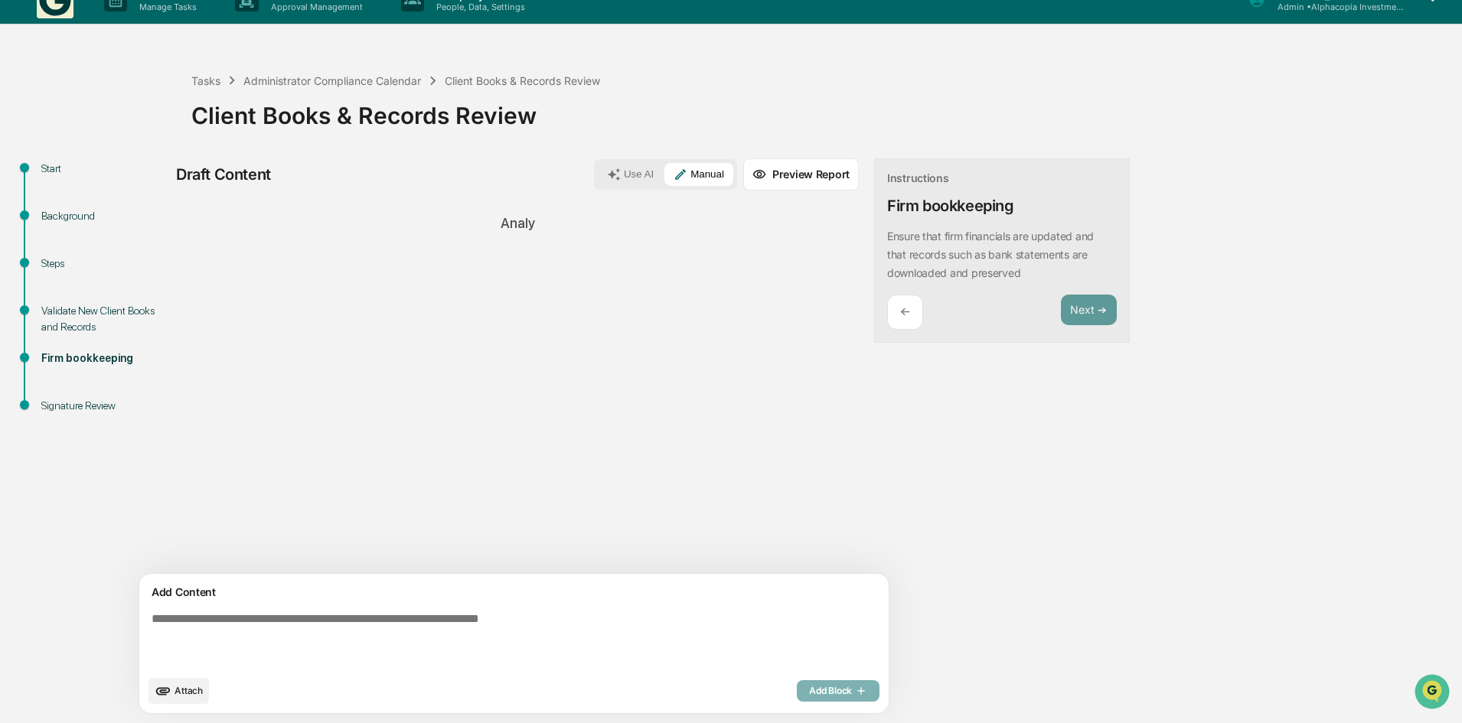
click at [311, 626] on textarea at bounding box center [478, 639] width 666 height 67
paste textarea "**********"
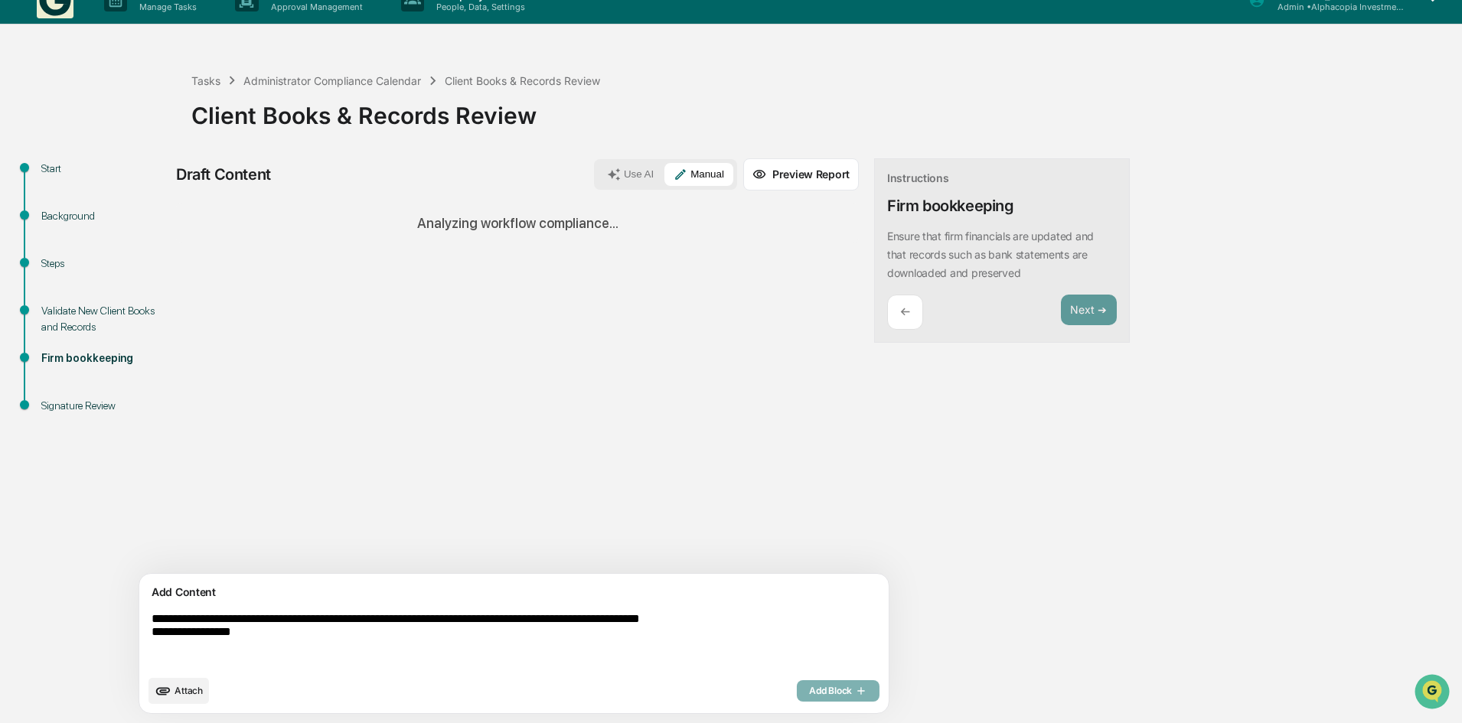
type textarea "**********"
click at [797, 693] on div "Add Block" at bounding box center [838, 690] width 83 height 21
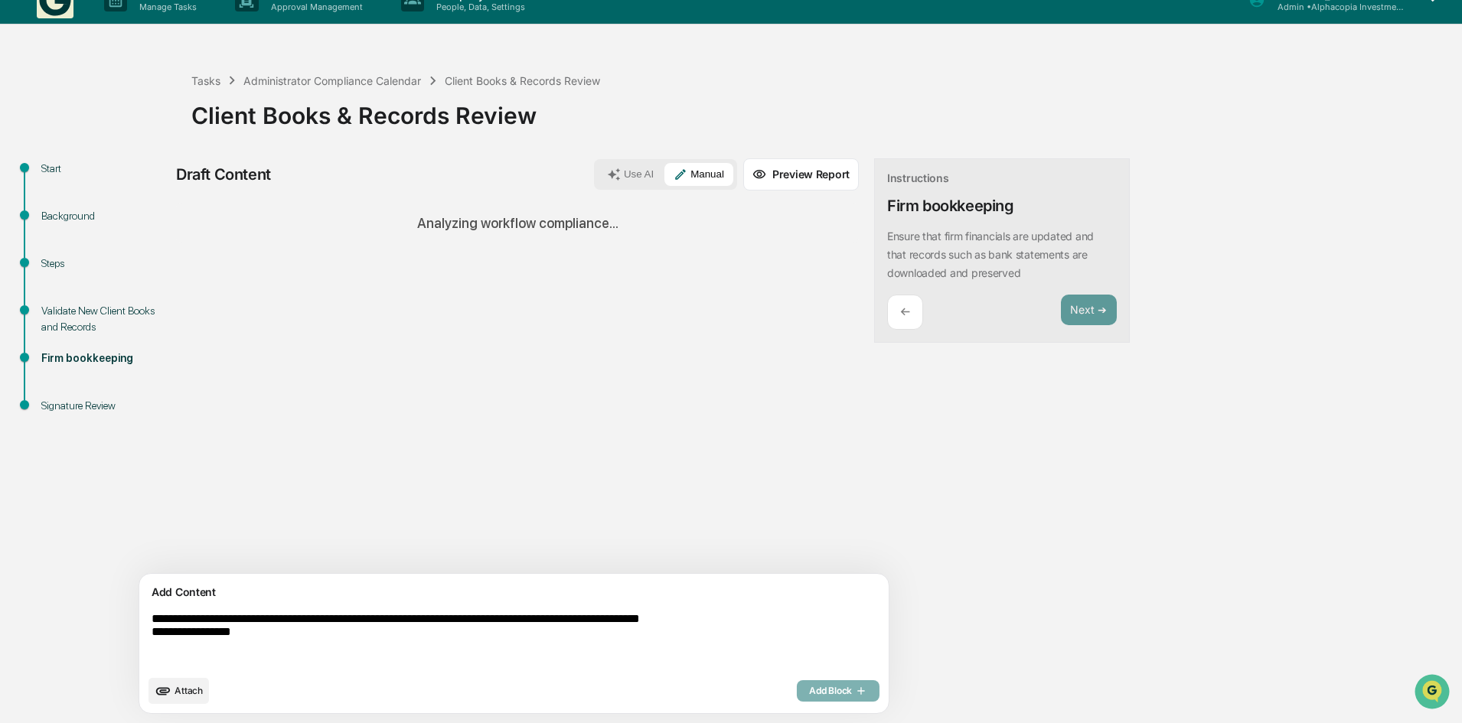
click at [664, 663] on textarea "**********" at bounding box center [478, 639] width 666 height 67
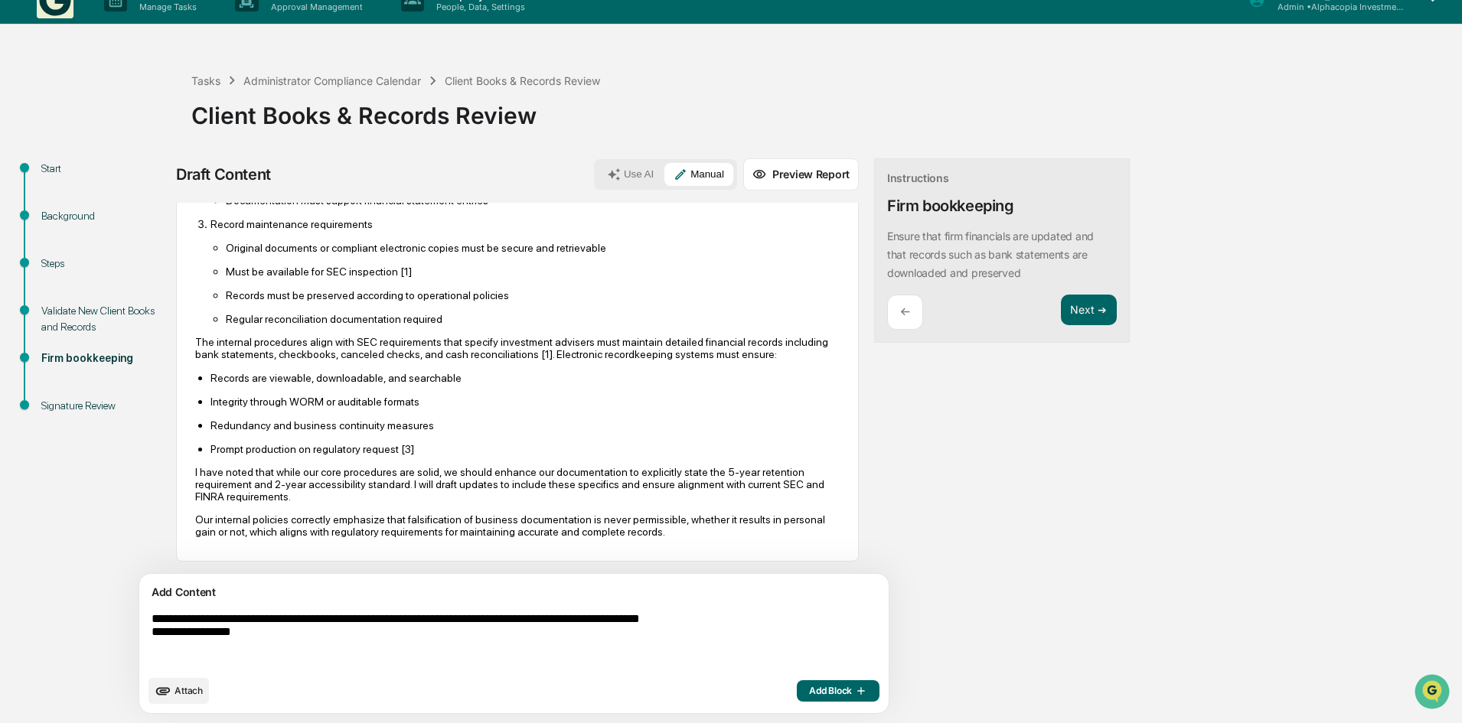
scroll to position [523, 0]
click at [598, 171] on button "Use AI" at bounding box center [630, 174] width 65 height 23
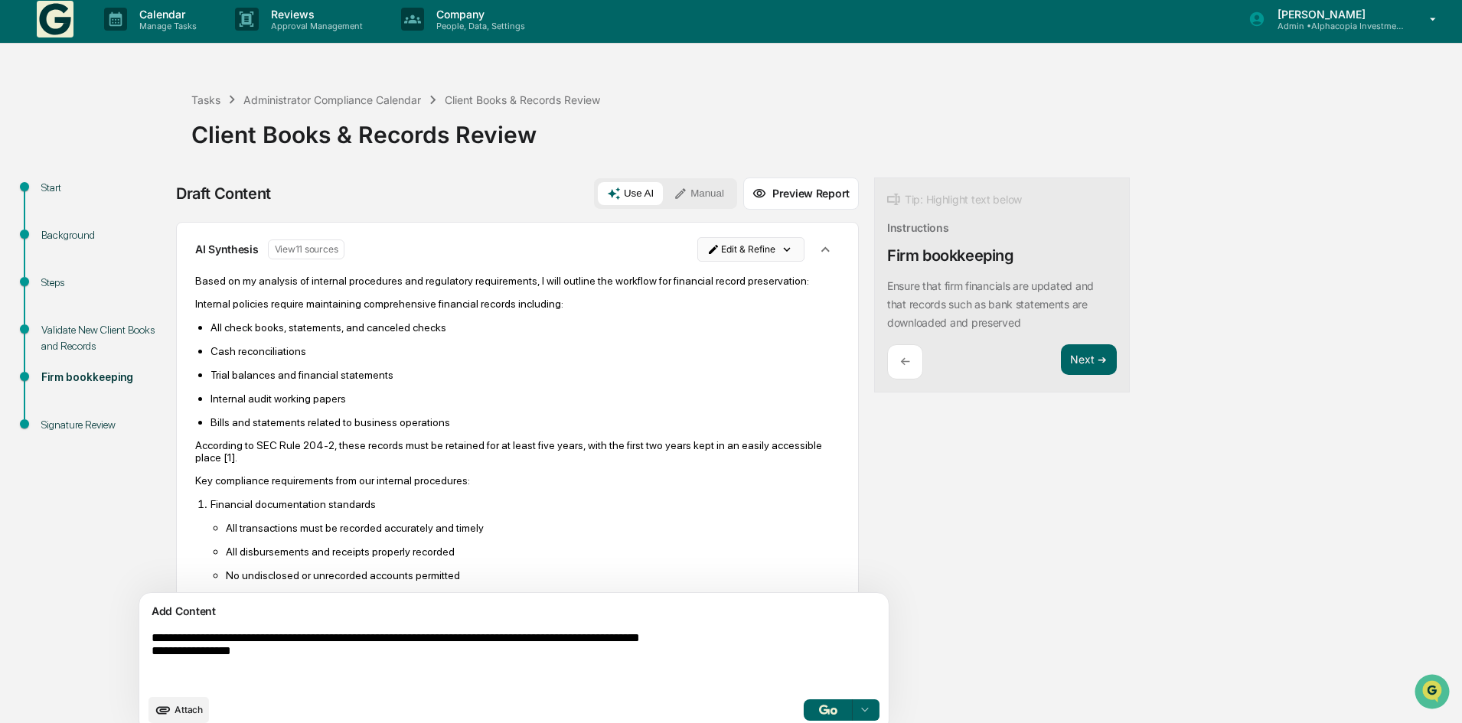
scroll to position [0, 0]
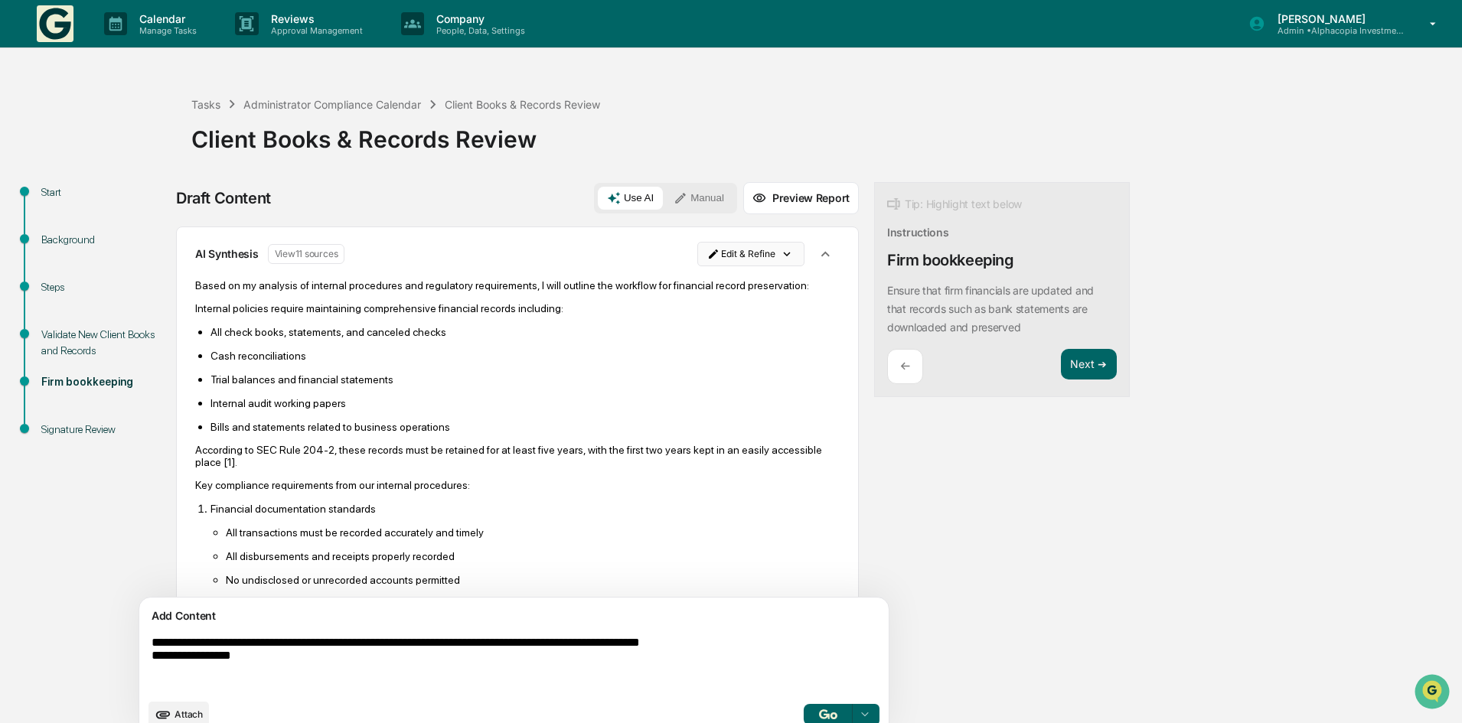
click at [713, 257] on html "Calendar Manage Tasks Reviews Approval Management Company People, Data, Setting…" at bounding box center [731, 361] width 1462 height 723
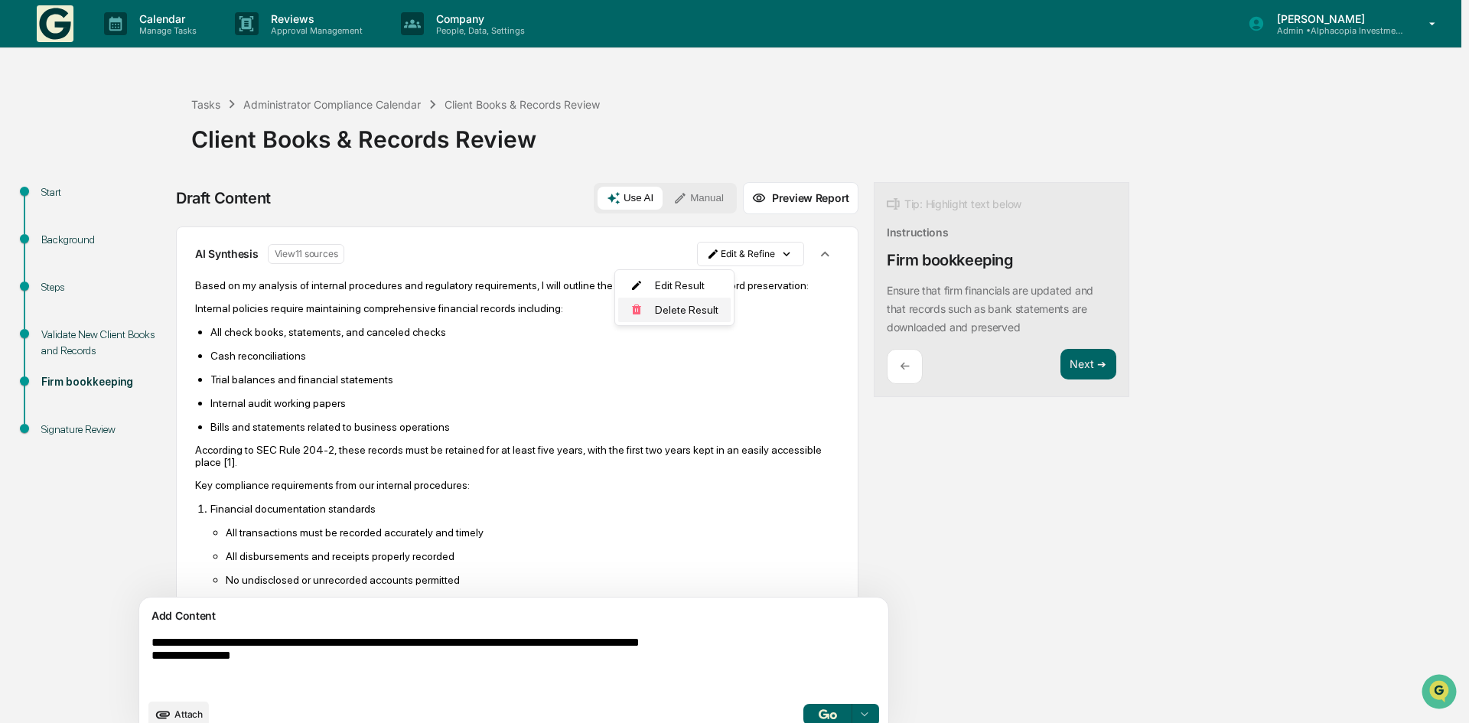
click at [683, 306] on div "Delete Result" at bounding box center [674, 310] width 113 height 24
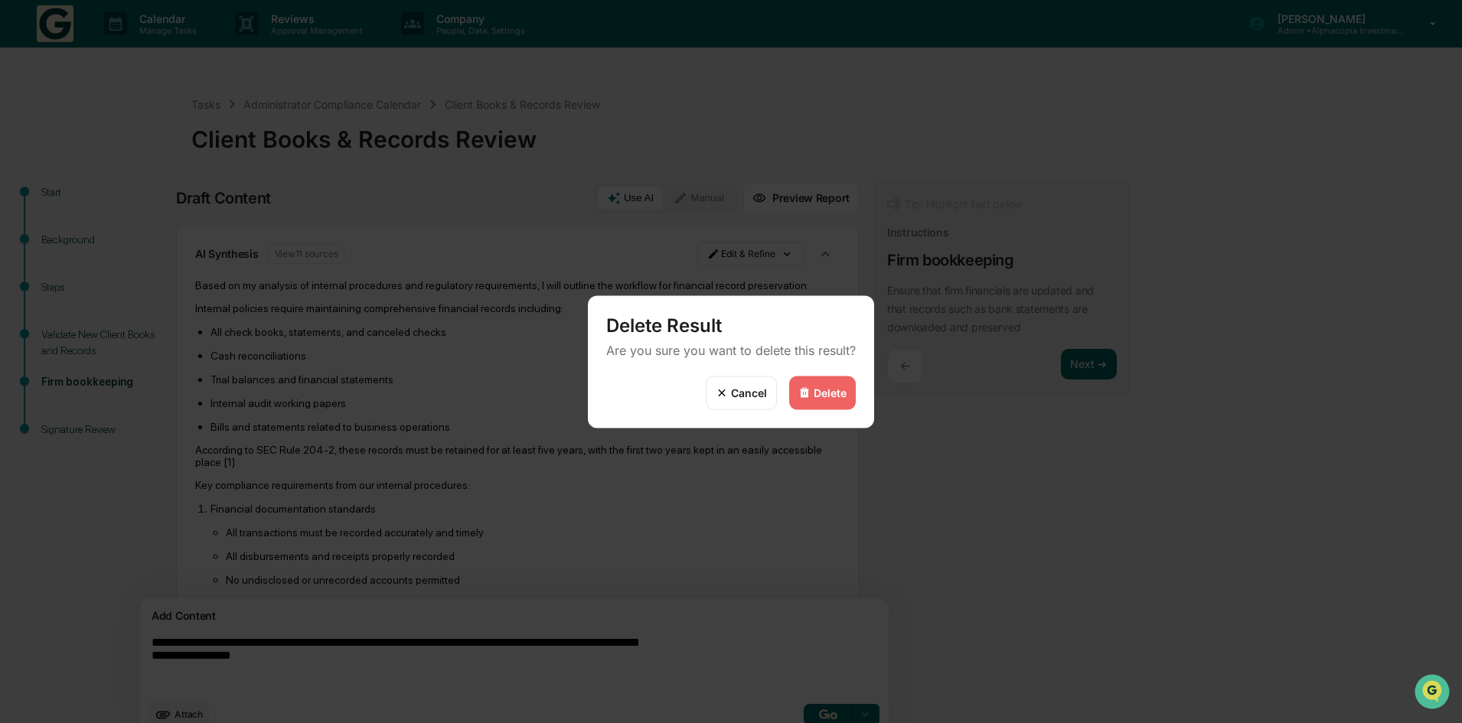
drag, startPoint x: 805, startPoint y: 386, endPoint x: 775, endPoint y: 348, distance: 48.4
click at [804, 382] on div "Delete" at bounding box center [822, 393] width 67 height 34
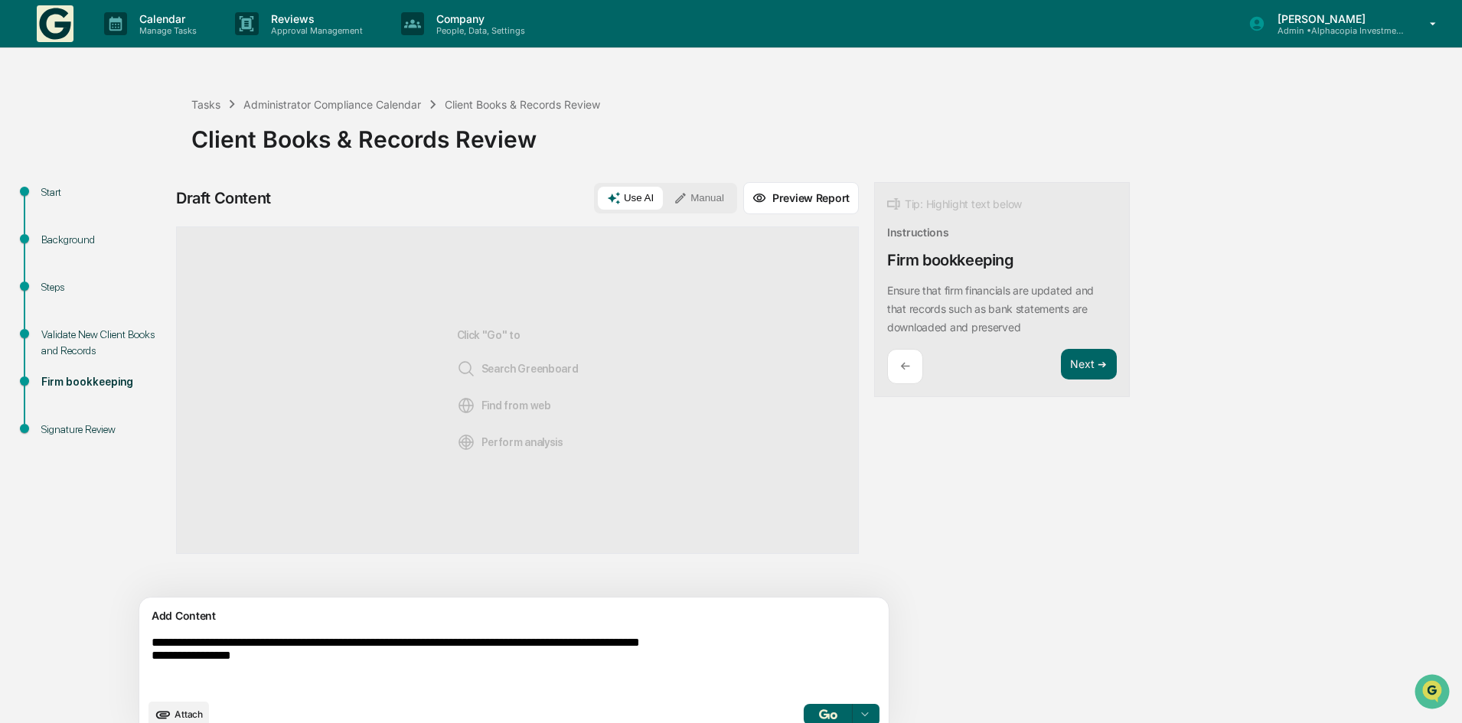
click at [664, 201] on button "Manual" at bounding box center [698, 198] width 69 height 23
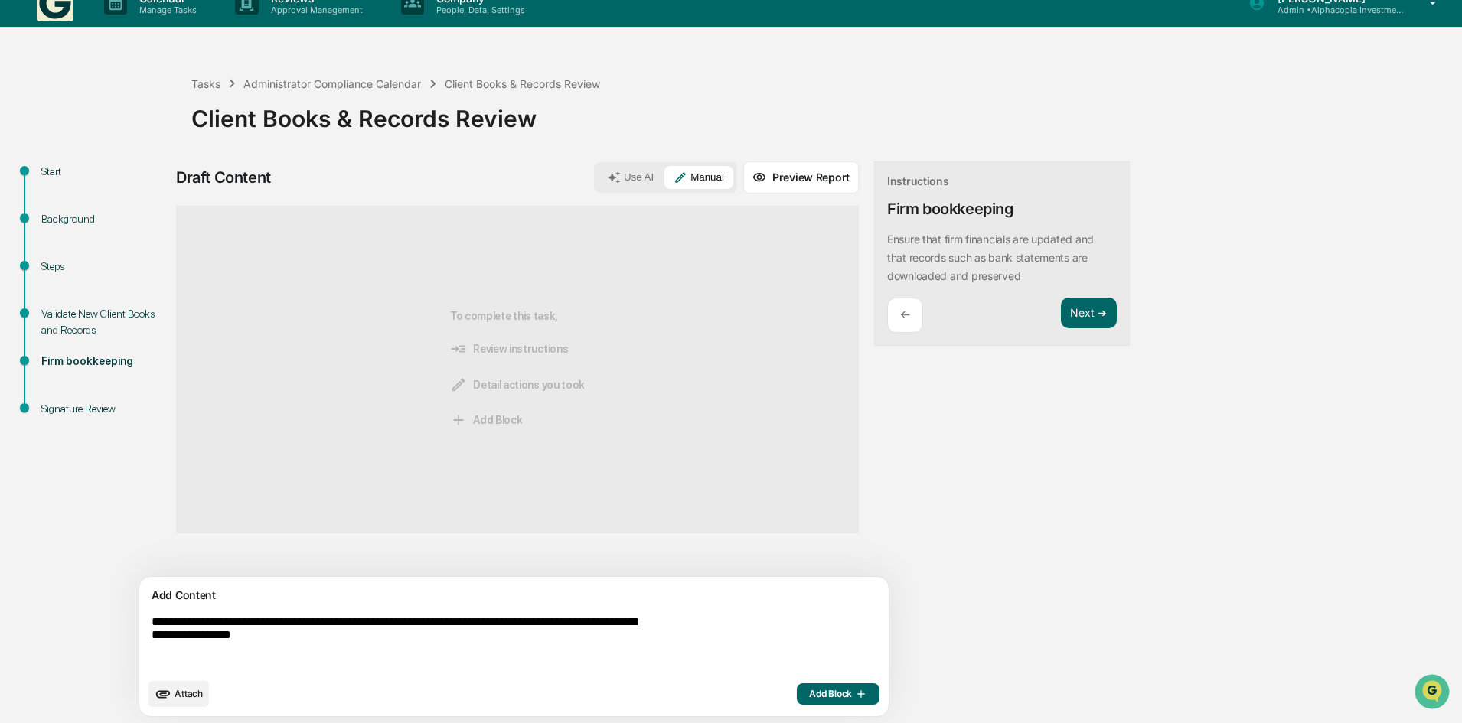
scroll to position [24, 0]
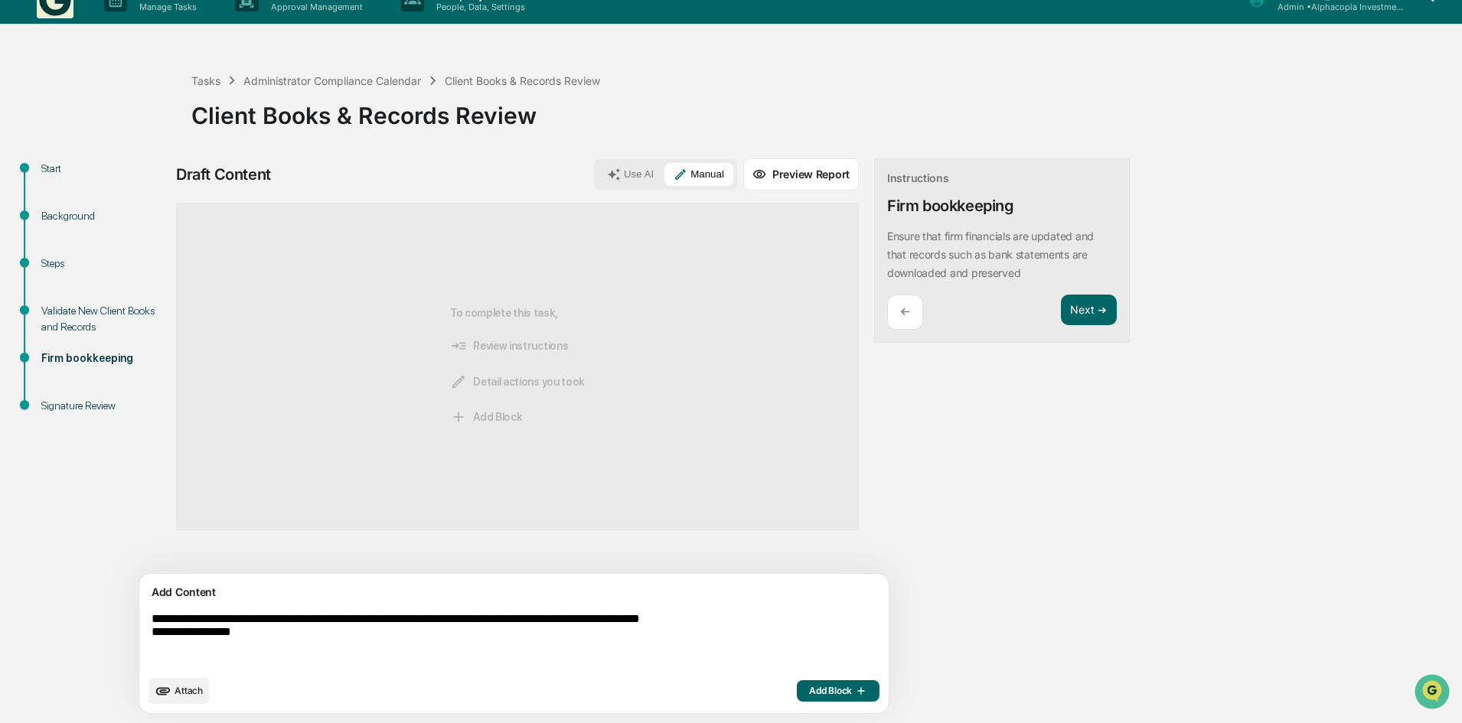
drag, startPoint x: 750, startPoint y: 688, endPoint x: 739, endPoint y: 677, distance: 16.2
click at [809, 687] on span "Add Block" at bounding box center [838, 691] width 58 height 12
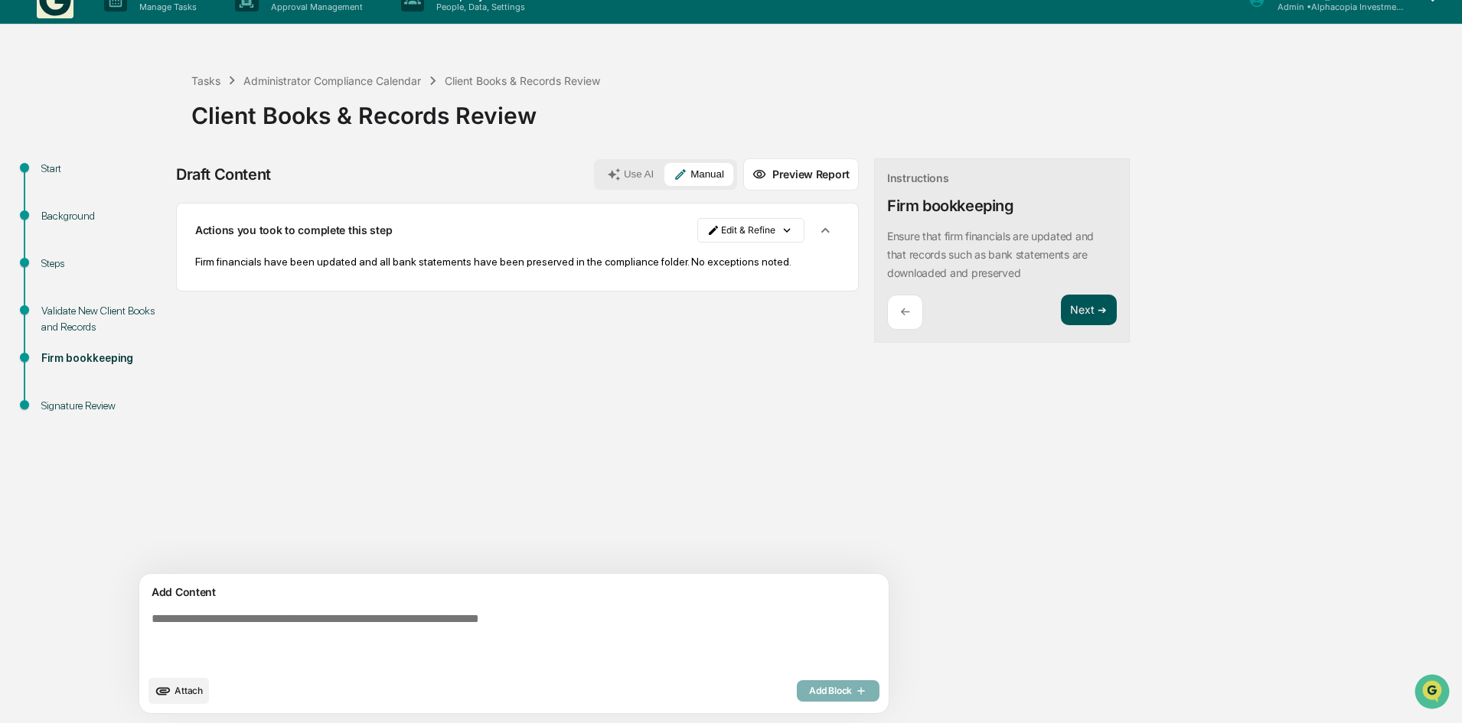
click at [1061, 308] on button "Next ➔" at bounding box center [1089, 310] width 56 height 31
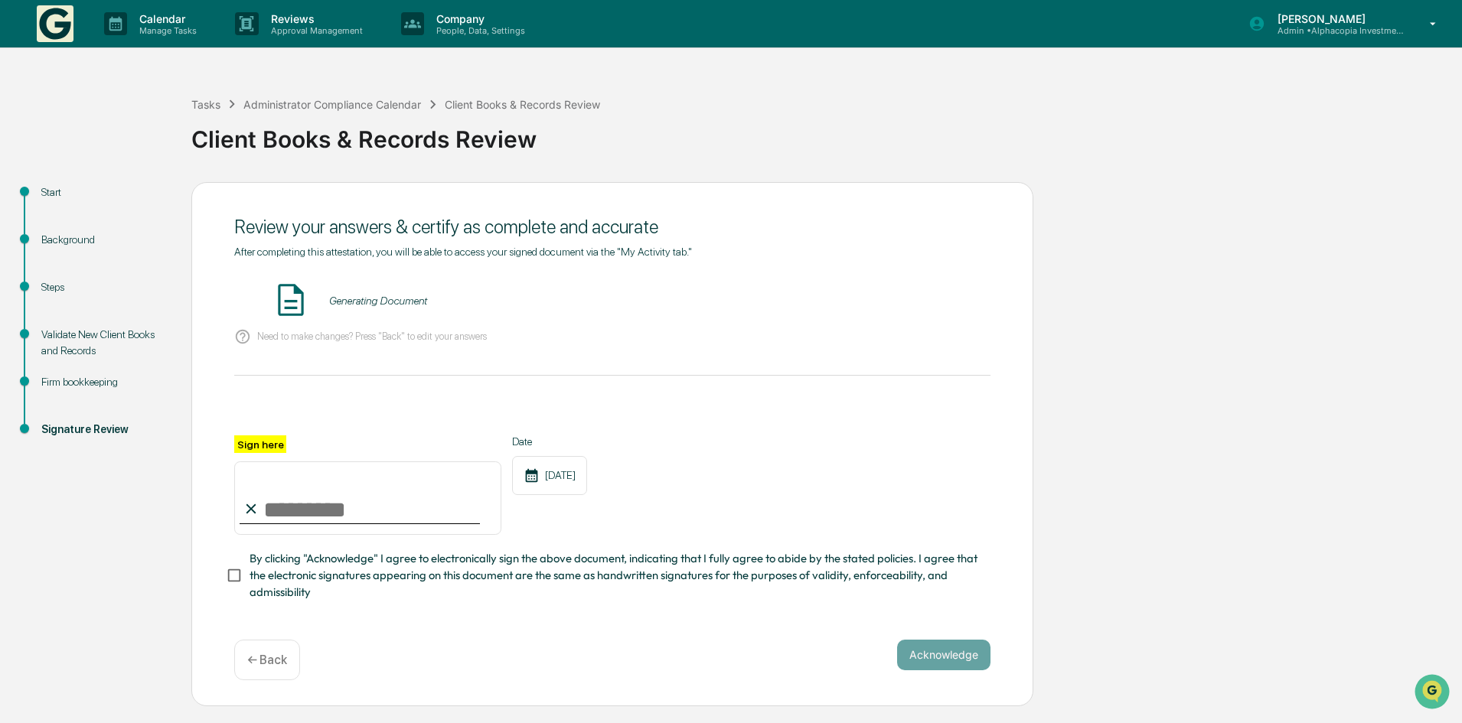
scroll to position [0, 0]
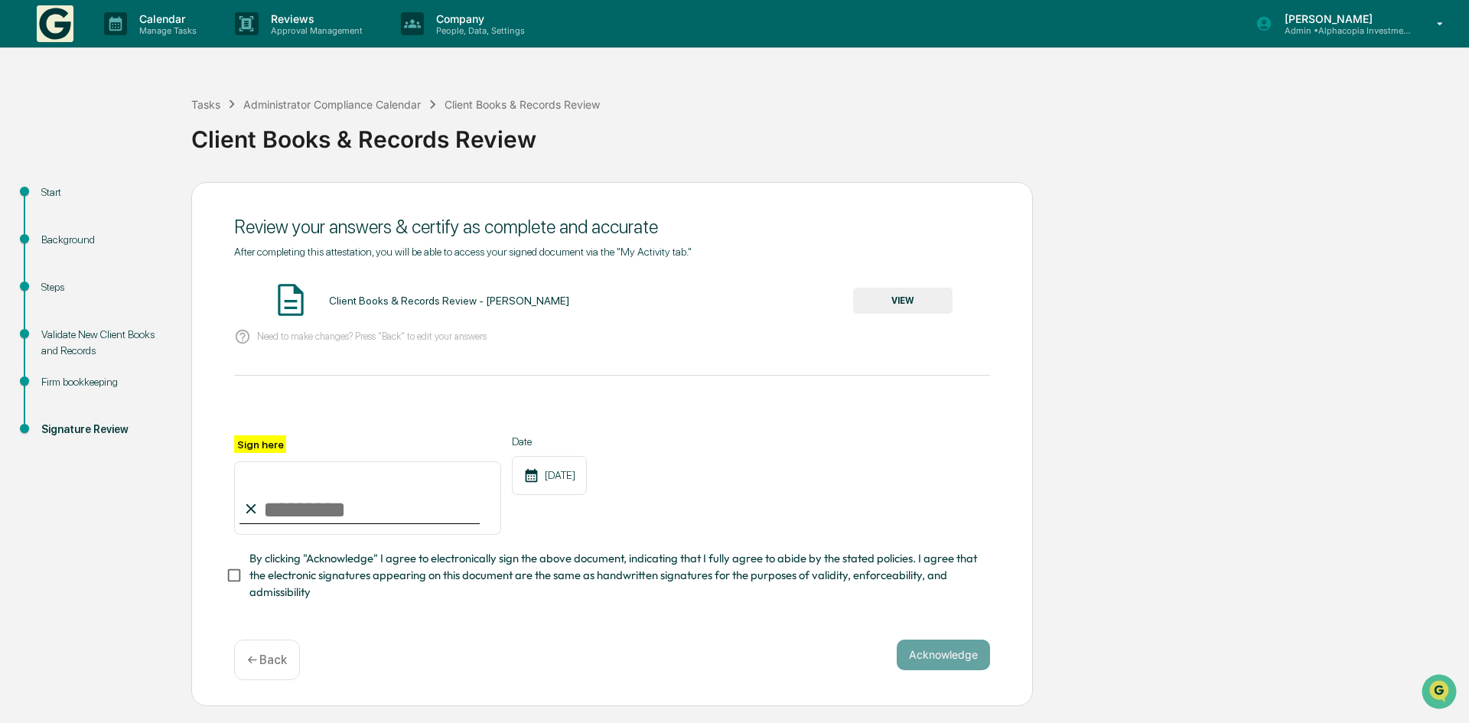
click at [898, 289] on button "VIEW" at bounding box center [902, 301] width 99 height 26
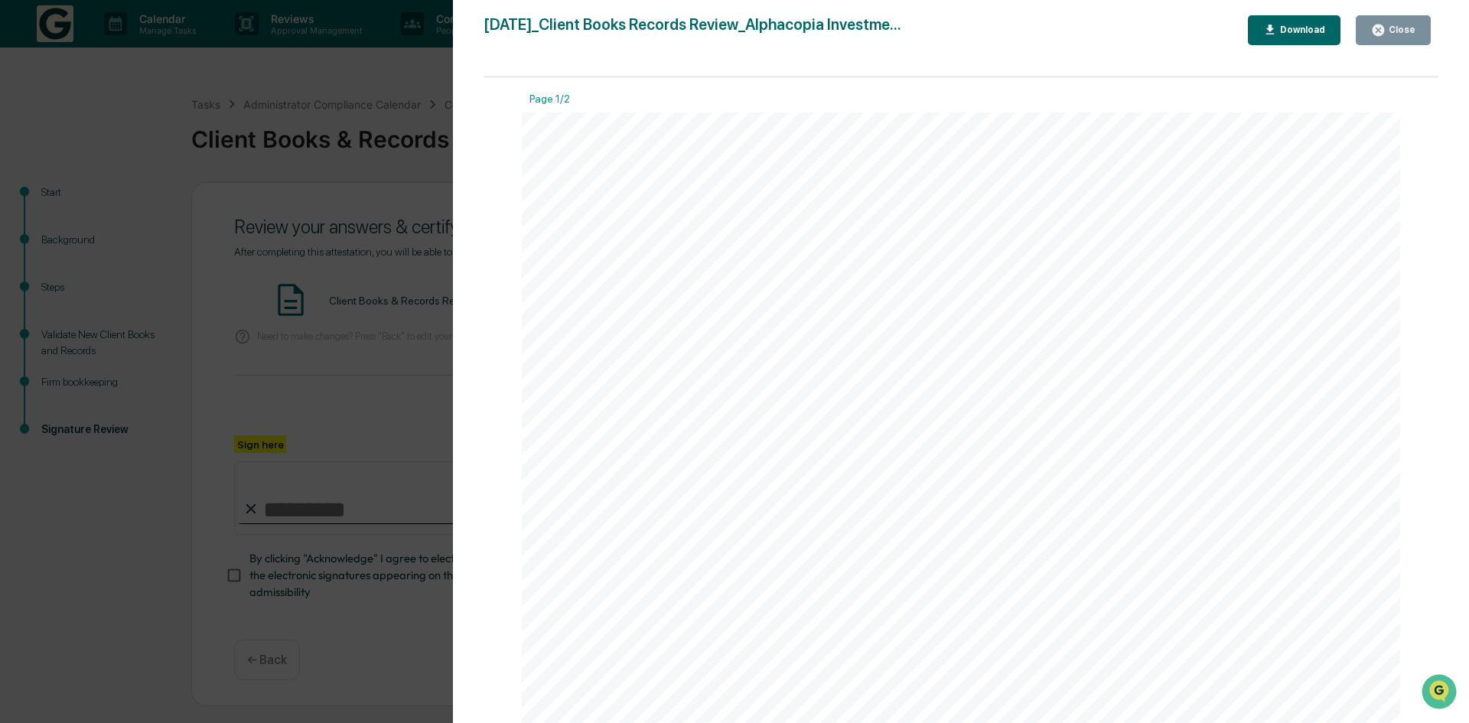
drag, startPoint x: 1387, startPoint y: 24, endPoint x: 1336, endPoint y: 46, distance: 55.9
click at [1386, 24] on icon "button" at bounding box center [1379, 30] width 15 height 15
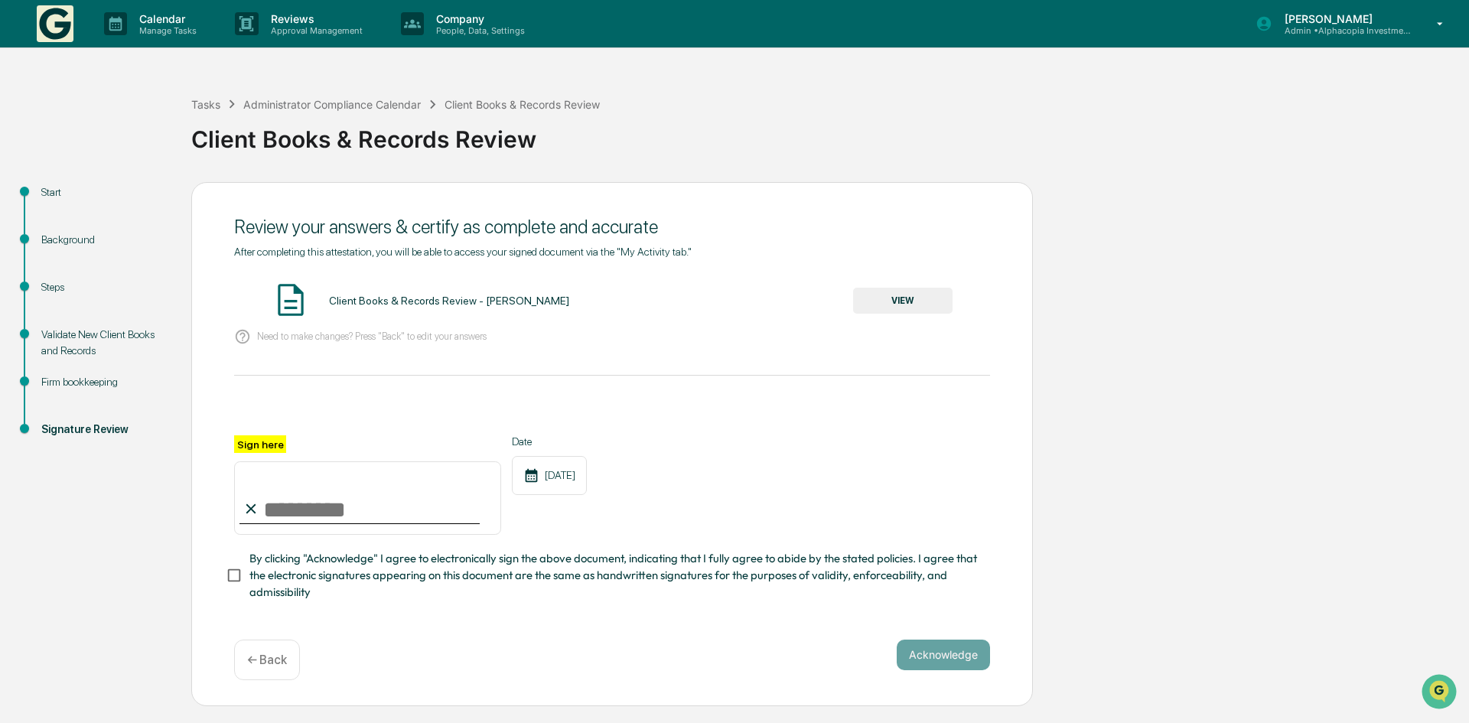
click at [333, 517] on input "Sign here" at bounding box center [367, 498] width 267 height 73
drag, startPoint x: 323, startPoint y: 528, endPoint x: 331, endPoint y: 528, distance: 8.4
click at [324, 526] on div "Sign here" at bounding box center [367, 484] width 267 height 99
drag, startPoint x: 333, startPoint y: 508, endPoint x: 337, endPoint y: 519, distance: 11.4
click at [333, 508] on input "Sign here" at bounding box center [367, 498] width 267 height 73
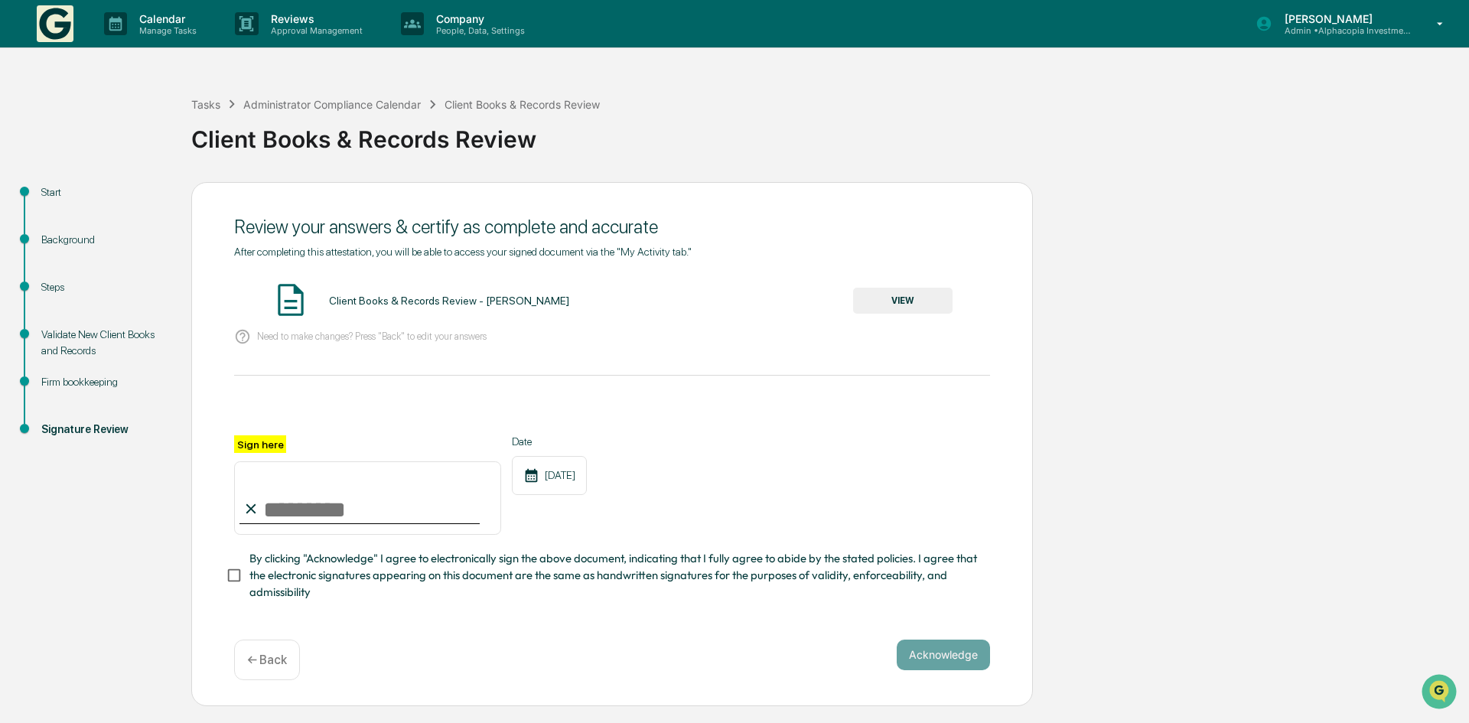
type input "**********"
click at [919, 634] on div "**********" at bounding box center [612, 444] width 842 height 524
click at [923, 651] on button "Acknowledge" at bounding box center [943, 655] width 93 height 31
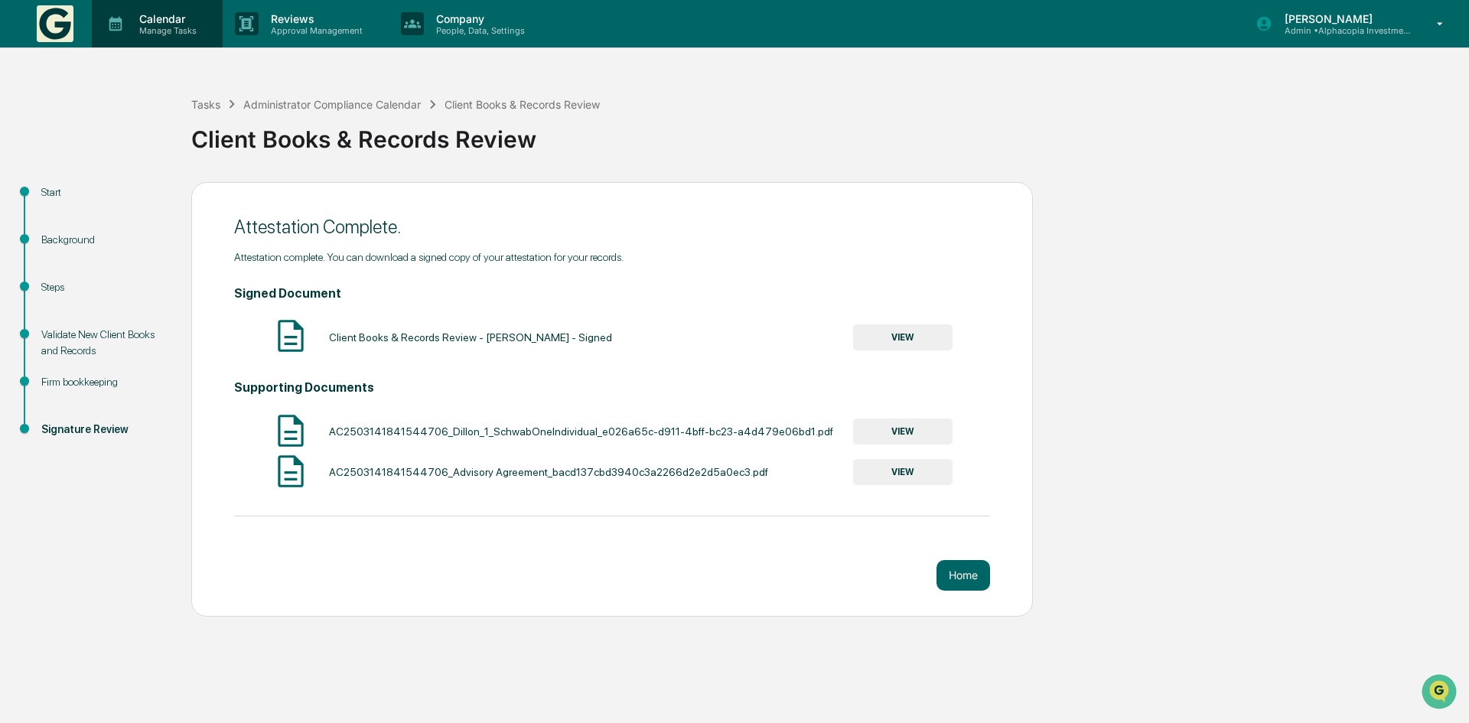
click at [175, 30] on p "Manage Tasks" at bounding box center [165, 30] width 77 height 11
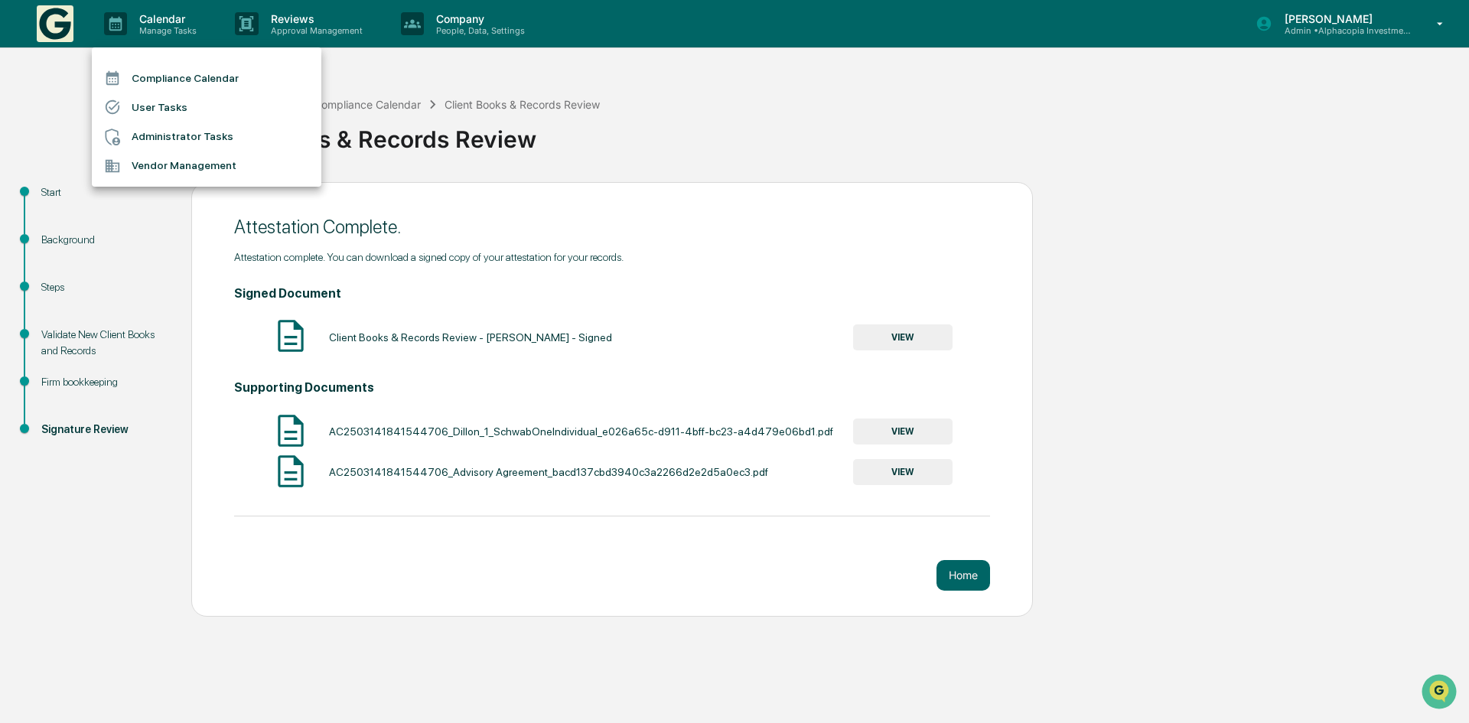
click at [197, 76] on li "Compliance Calendar" at bounding box center [207, 78] width 230 height 29
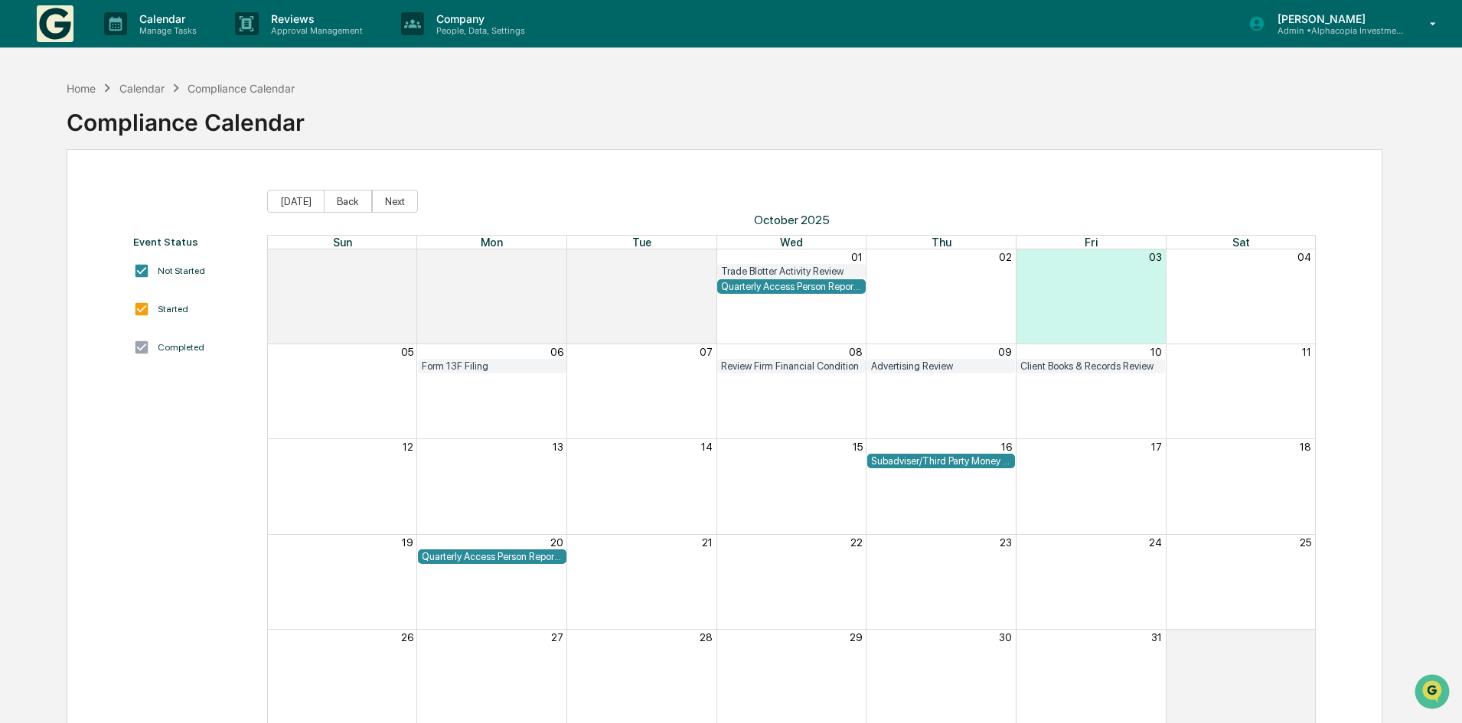
click at [921, 457] on div "Subadviser/Third Party Money Manager Due Diligence Review" at bounding box center [941, 460] width 141 height 11
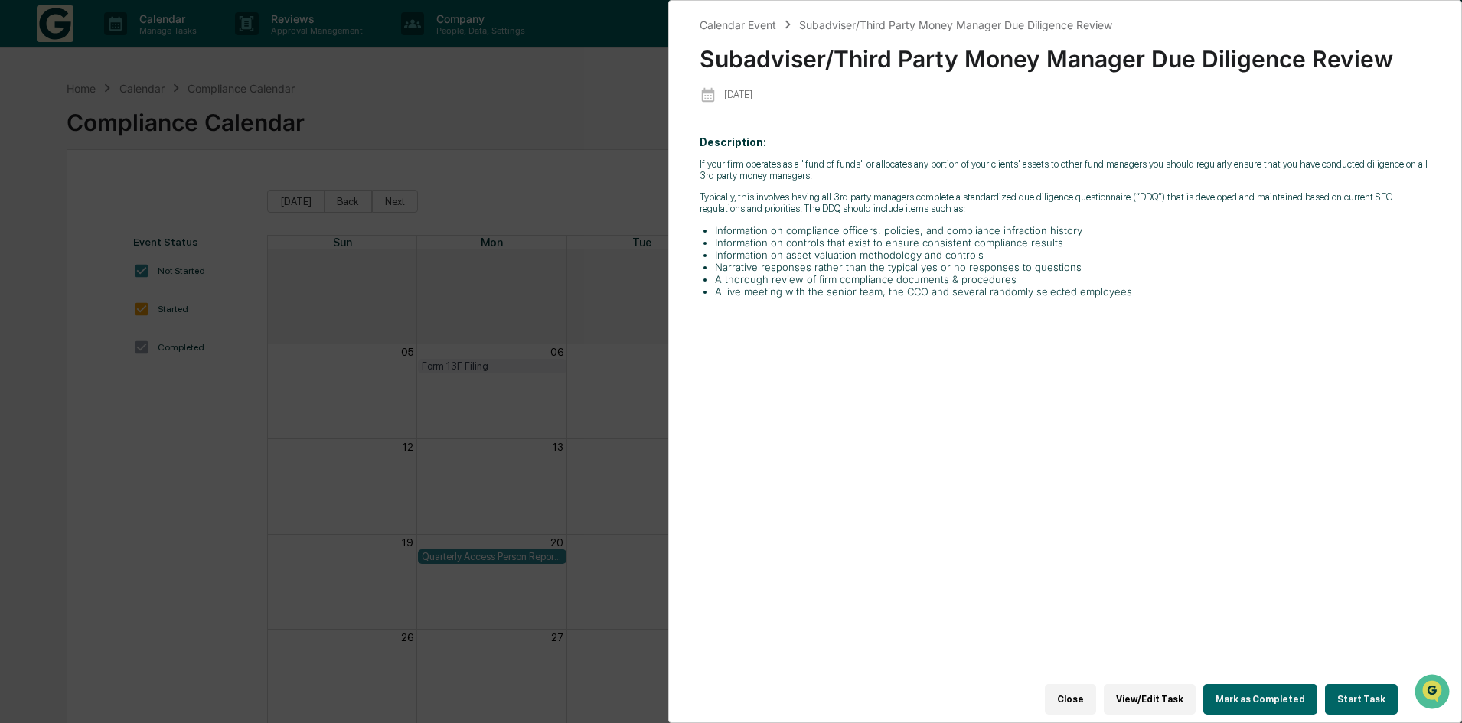
click at [1349, 684] on button "Start Task" at bounding box center [1361, 699] width 73 height 31
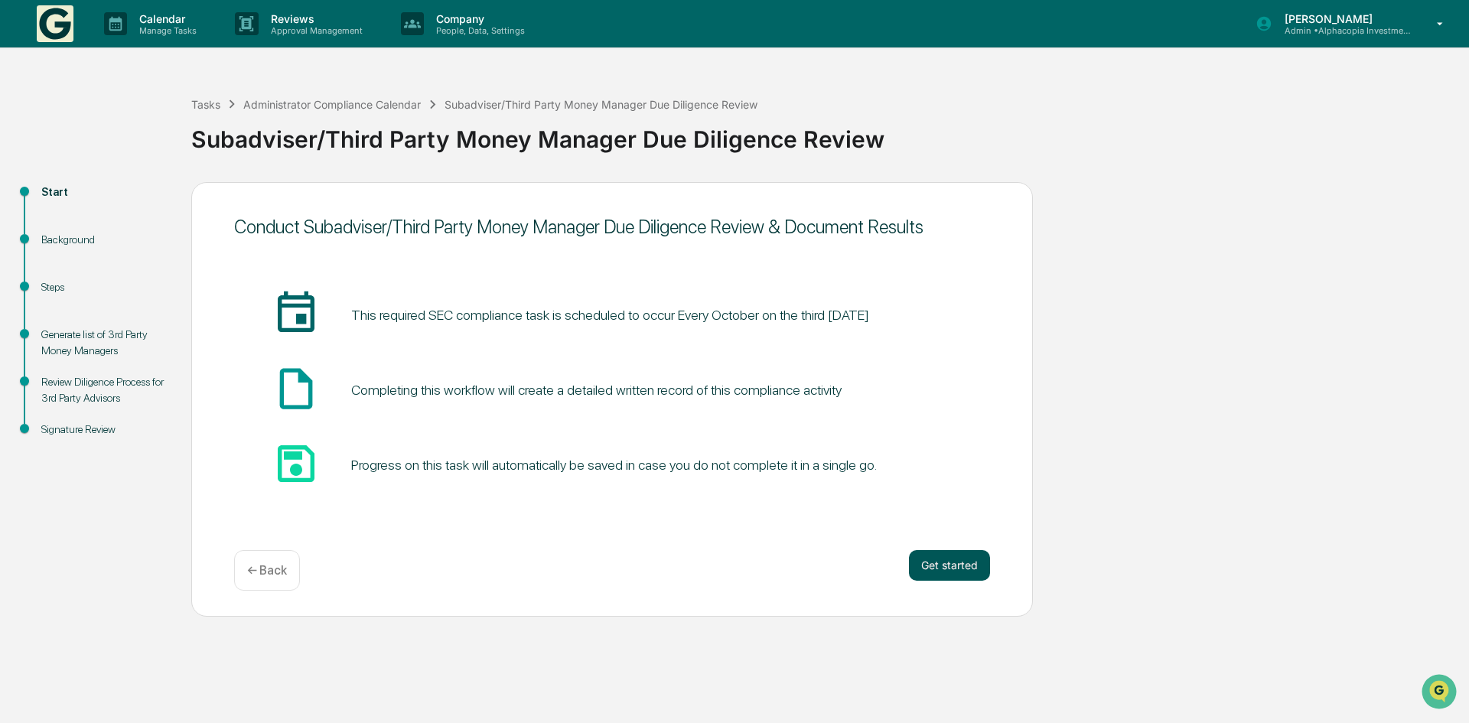
click at [959, 563] on button "Get started" at bounding box center [949, 565] width 81 height 31
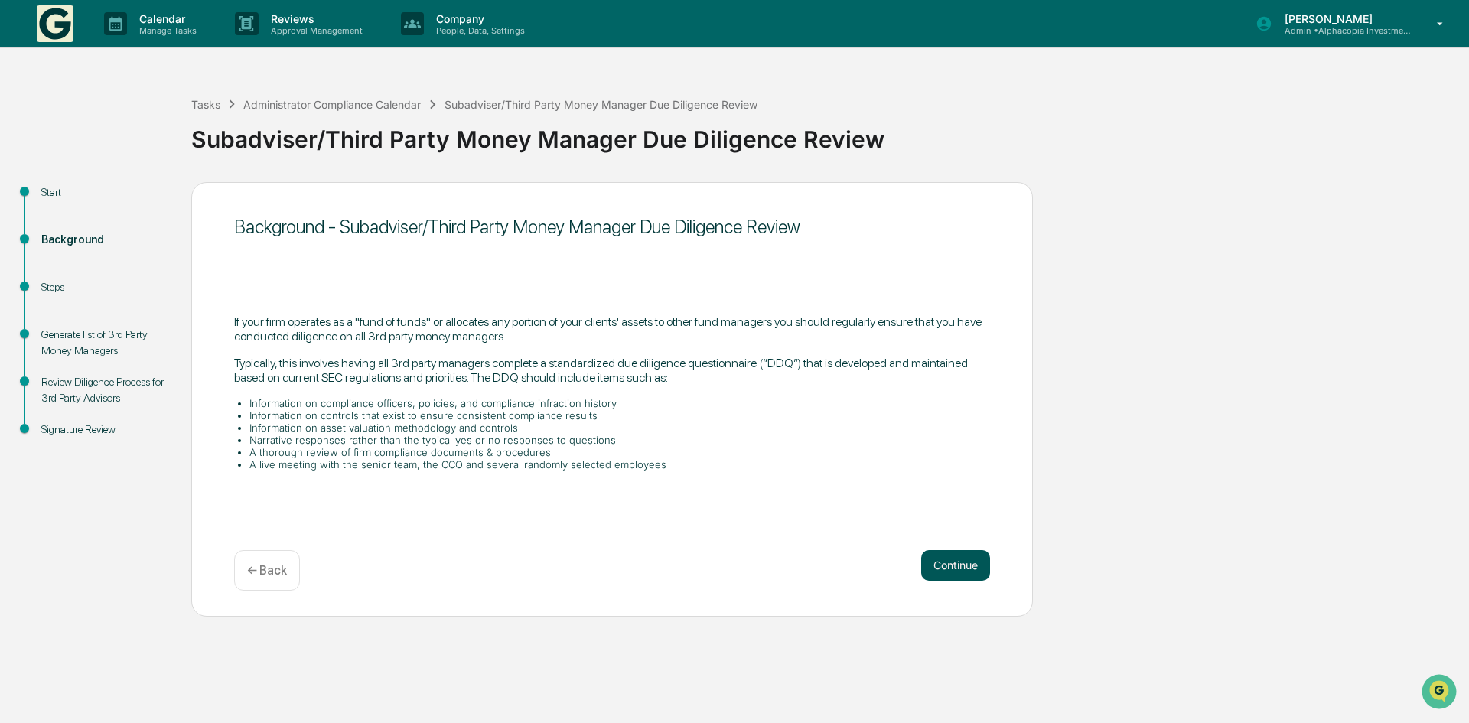
click at [955, 559] on button "Continue" at bounding box center [955, 565] width 69 height 31
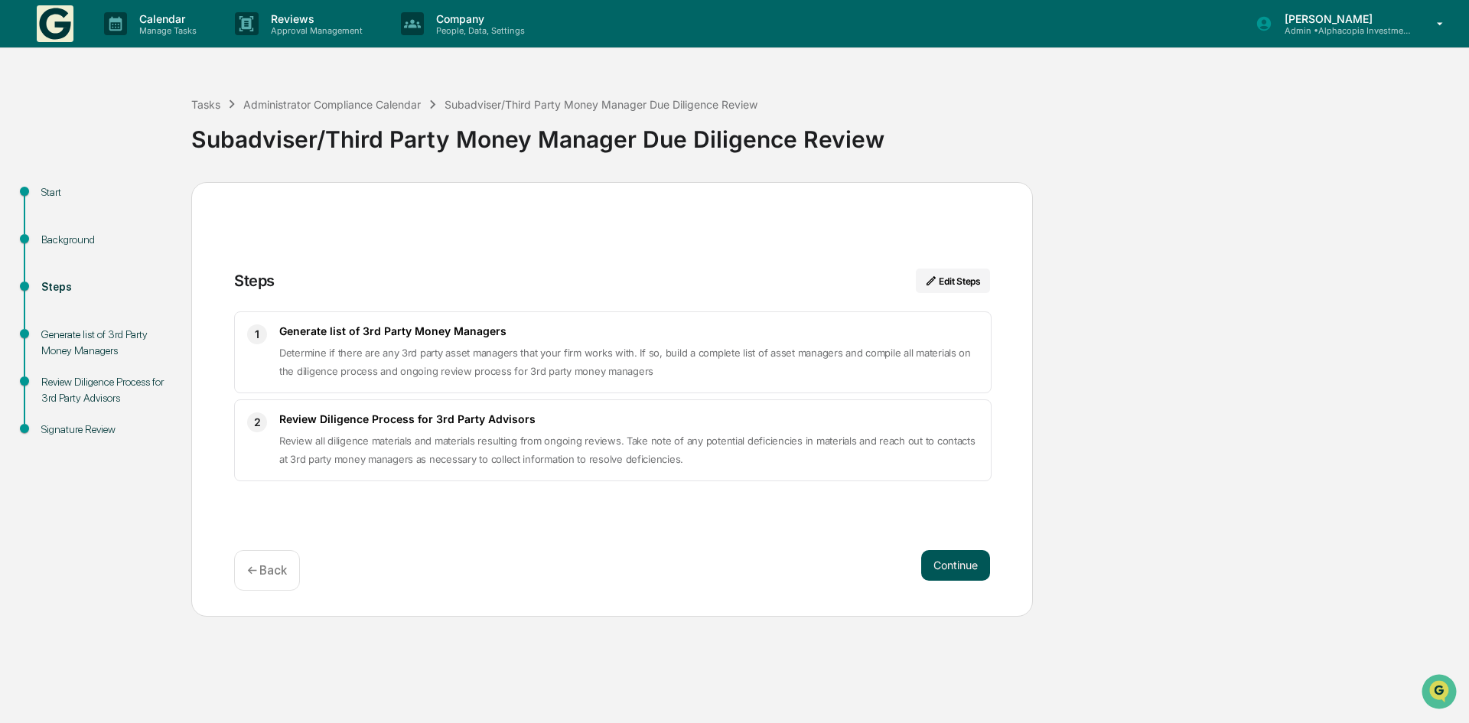
click at [945, 563] on button "Continue" at bounding box center [955, 565] width 69 height 31
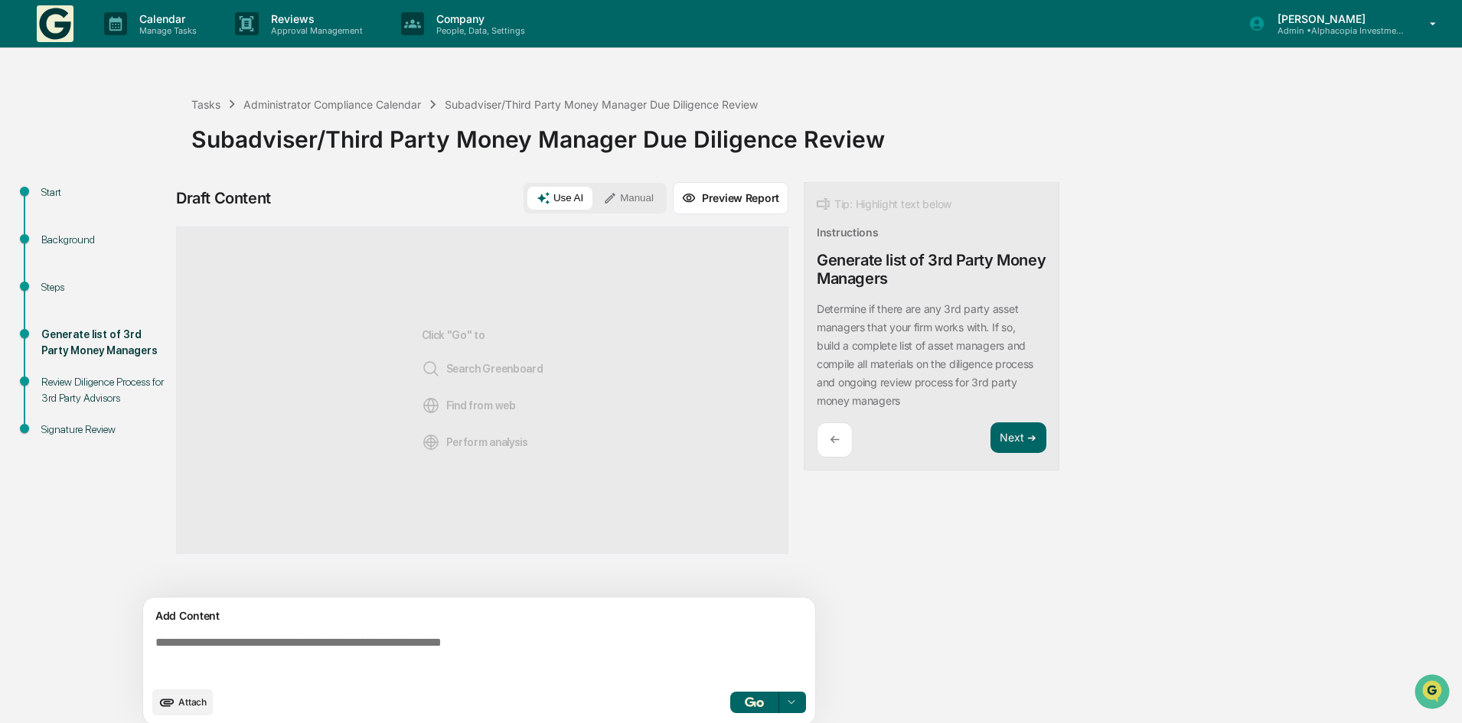
click at [251, 651] on textarea at bounding box center [482, 657] width 666 height 55
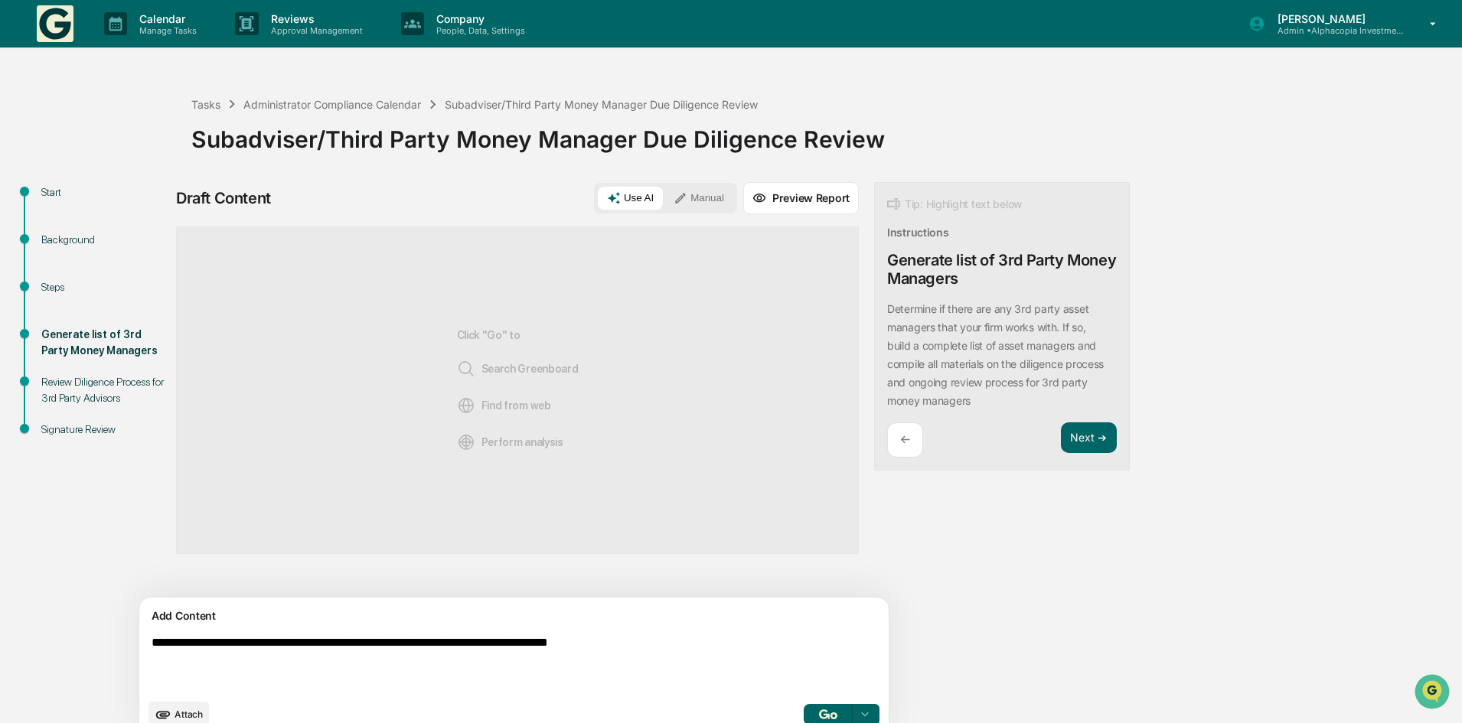
drag, startPoint x: 694, startPoint y: 642, endPoint x: 0, endPoint y: 514, distance: 705.8
click at [2, 516] on div "**********" at bounding box center [731, 410] width 1462 height 674
type textarea "**********"
drag, startPoint x: 644, startPoint y: 194, endPoint x: 683, endPoint y: 370, distance: 179.4
click at [664, 194] on button "Manual" at bounding box center [698, 198] width 69 height 23
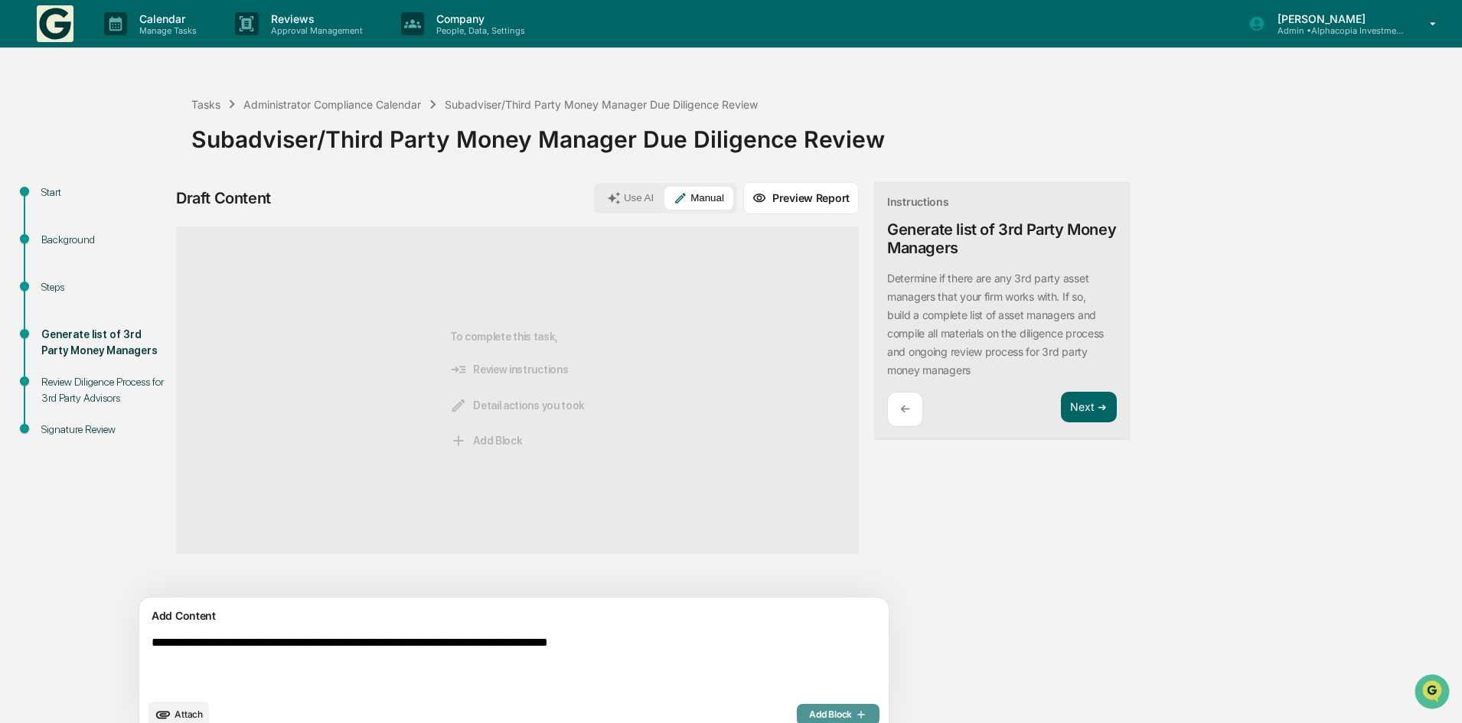
click at [797, 706] on button "Add Block" at bounding box center [838, 714] width 83 height 21
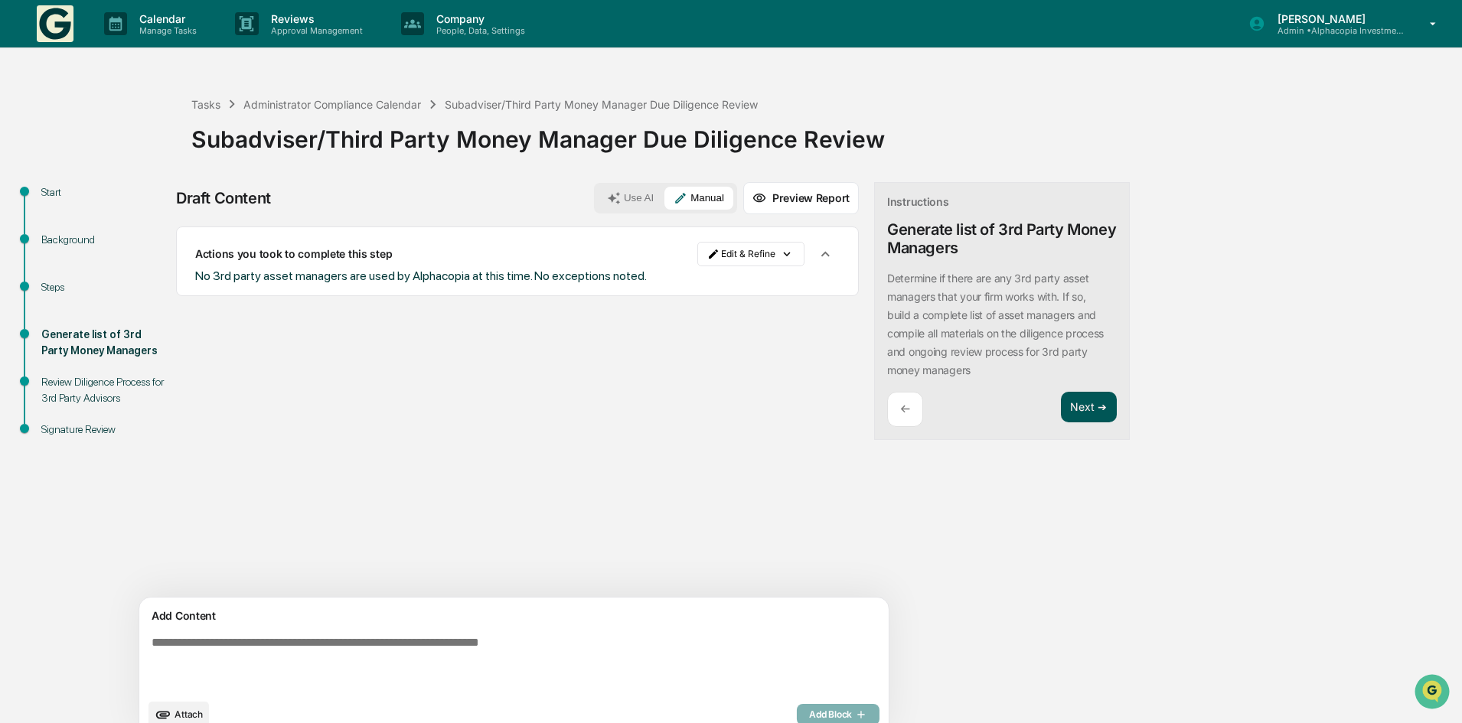
click at [1061, 415] on button "Next ➔" at bounding box center [1089, 407] width 56 height 31
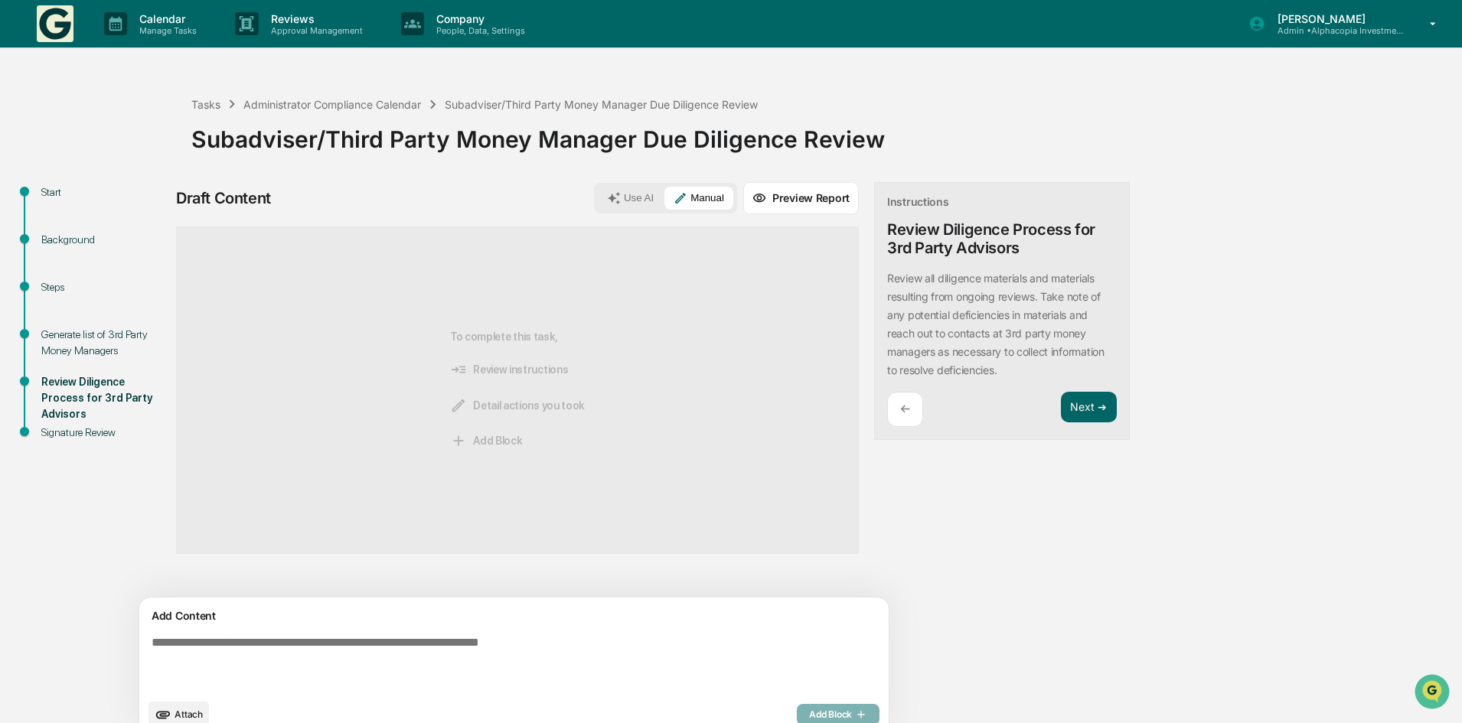
click at [375, 655] on textarea at bounding box center [478, 663] width 666 height 67
paste textarea "**********"
type textarea "**********"
click at [809, 713] on span "Add Block" at bounding box center [838, 715] width 58 height 12
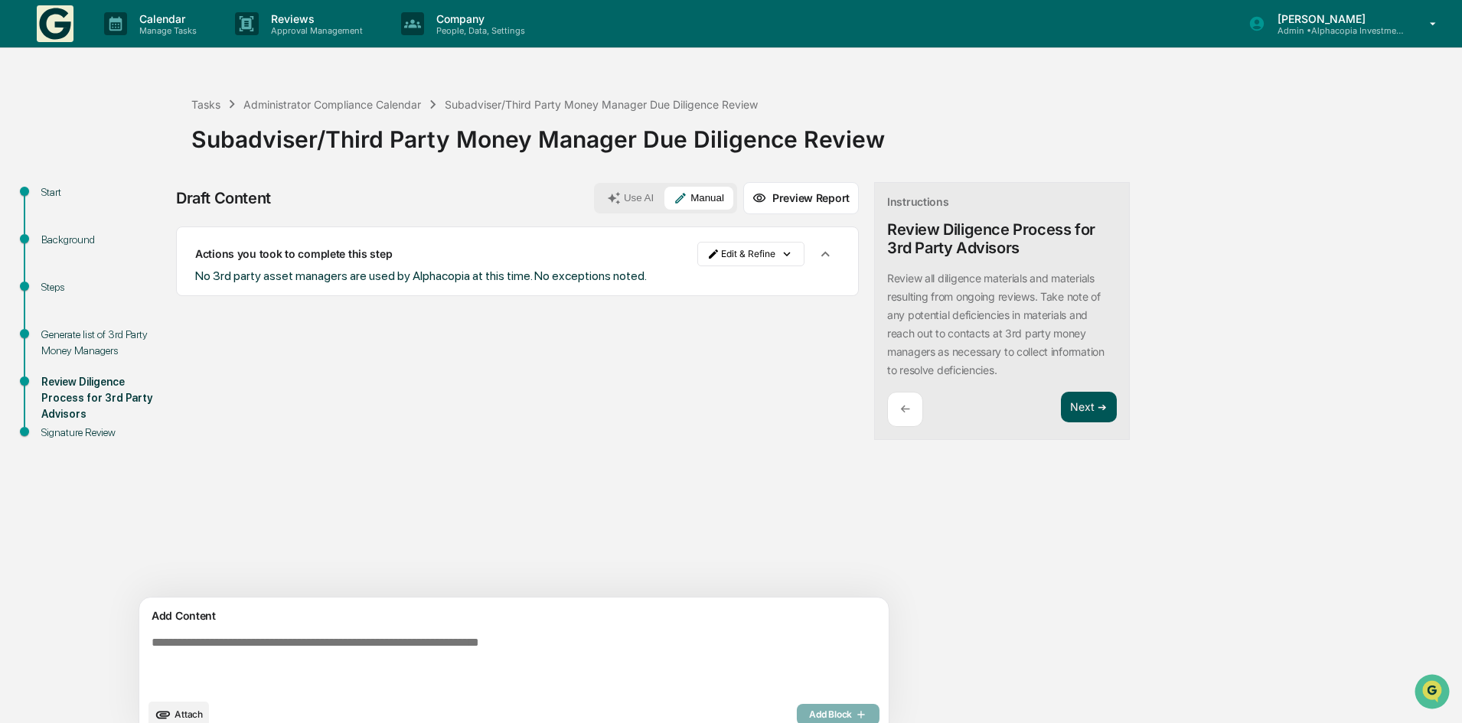
click at [1061, 401] on button "Next ➔" at bounding box center [1089, 407] width 56 height 31
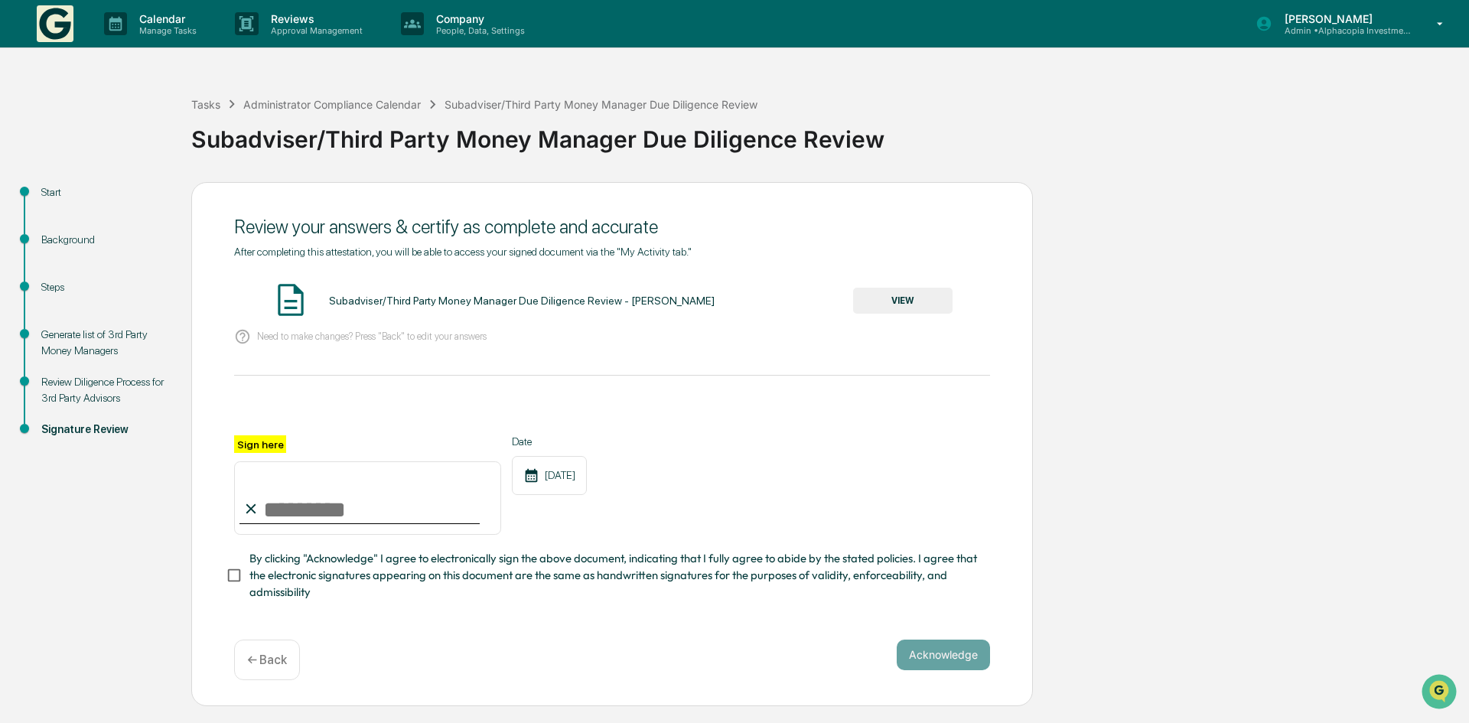
click at [910, 300] on button "VIEW" at bounding box center [902, 301] width 99 height 26
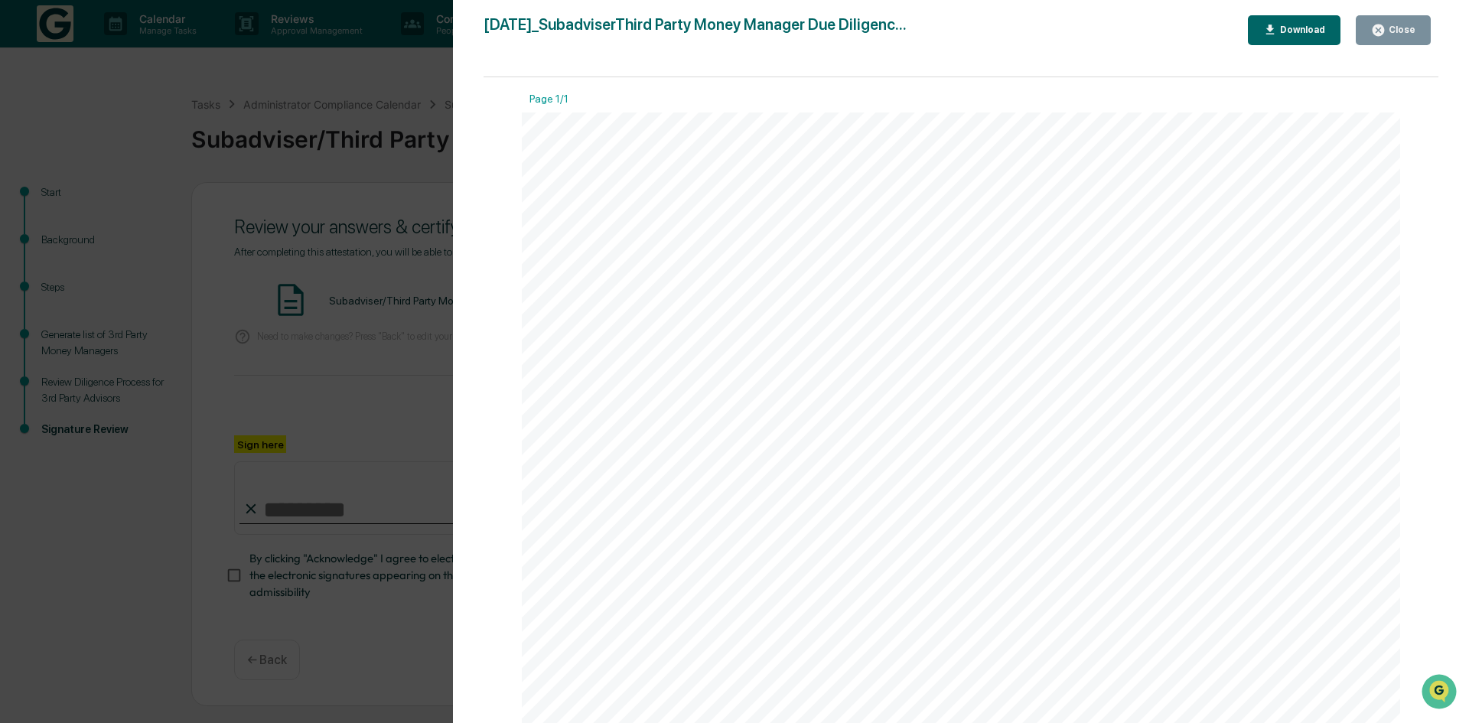
click at [1384, 31] on icon "button" at bounding box center [1379, 30] width 15 height 15
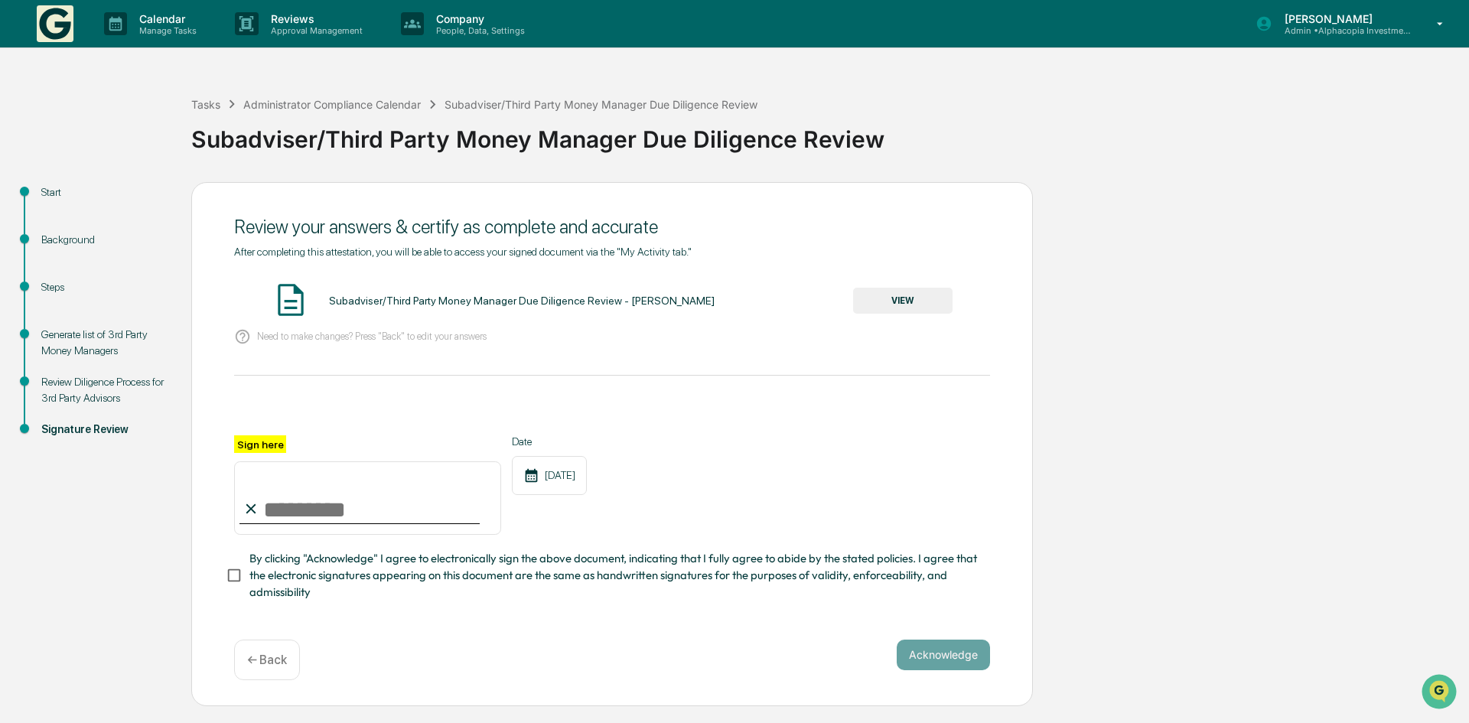
click at [371, 479] on input "Sign here" at bounding box center [367, 498] width 267 height 73
click at [355, 508] on input "Sign here" at bounding box center [367, 498] width 267 height 73
click at [299, 517] on input "Sign here" at bounding box center [367, 498] width 267 height 73
type input "**********"
click at [934, 650] on button "Acknowledge" at bounding box center [943, 655] width 93 height 31
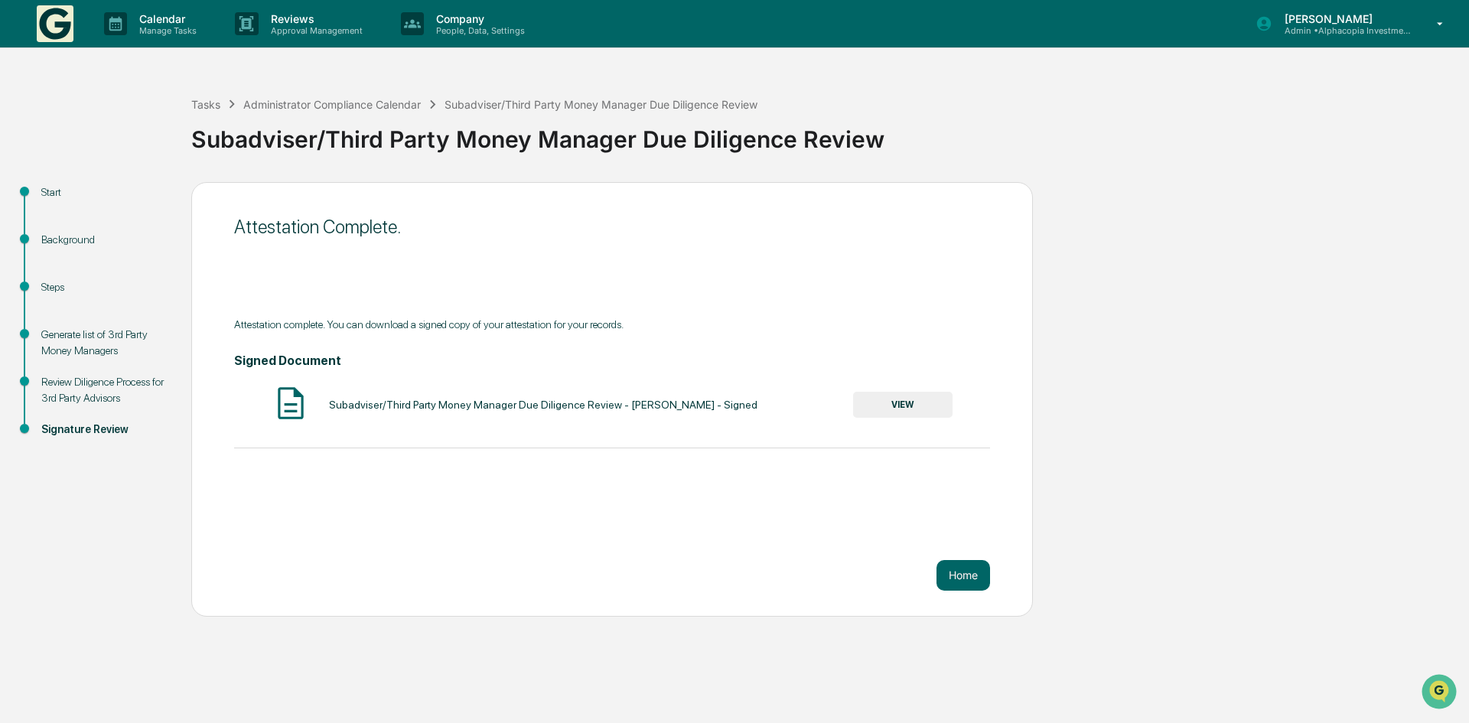
click at [900, 410] on button "VIEW" at bounding box center [902, 405] width 99 height 26
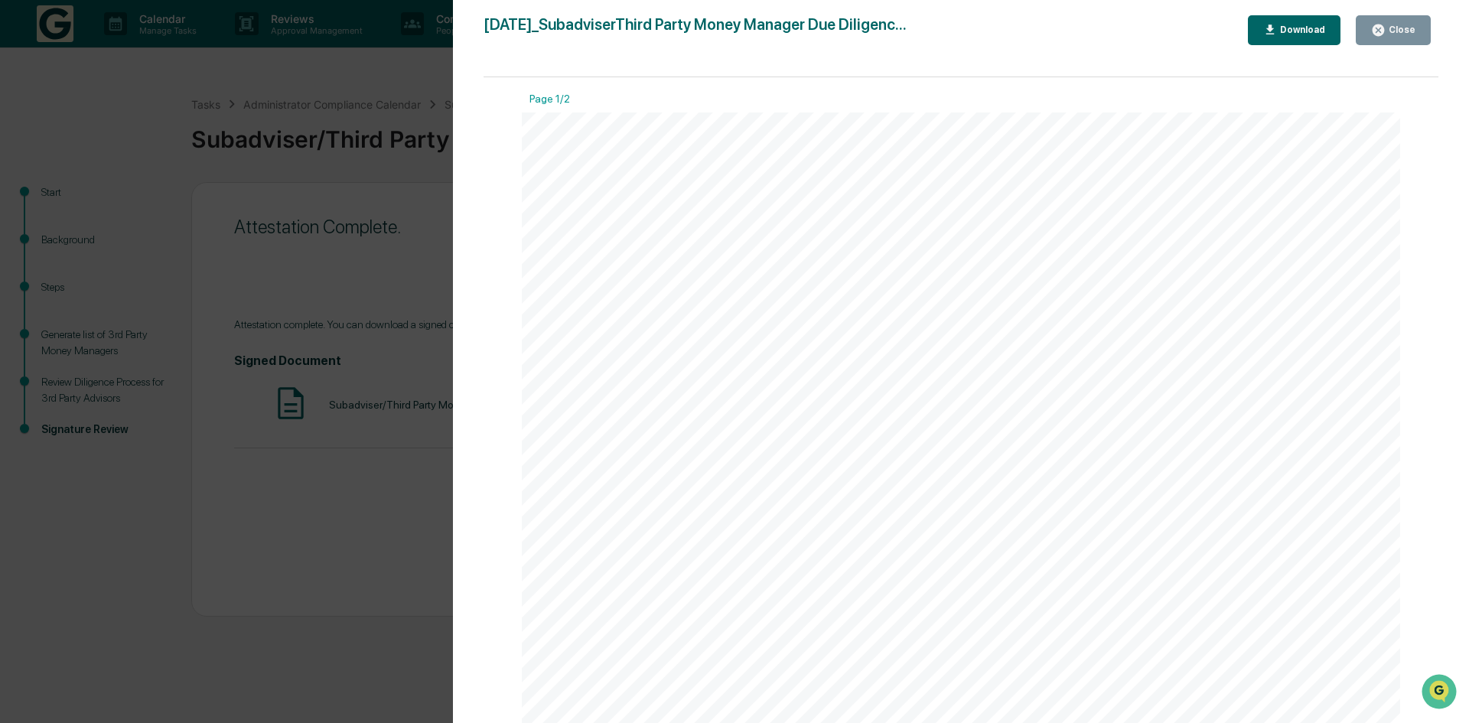
click at [1291, 31] on div "Download" at bounding box center [1301, 29] width 48 height 11
click at [1396, 27] on div "Close" at bounding box center [1401, 29] width 30 height 11
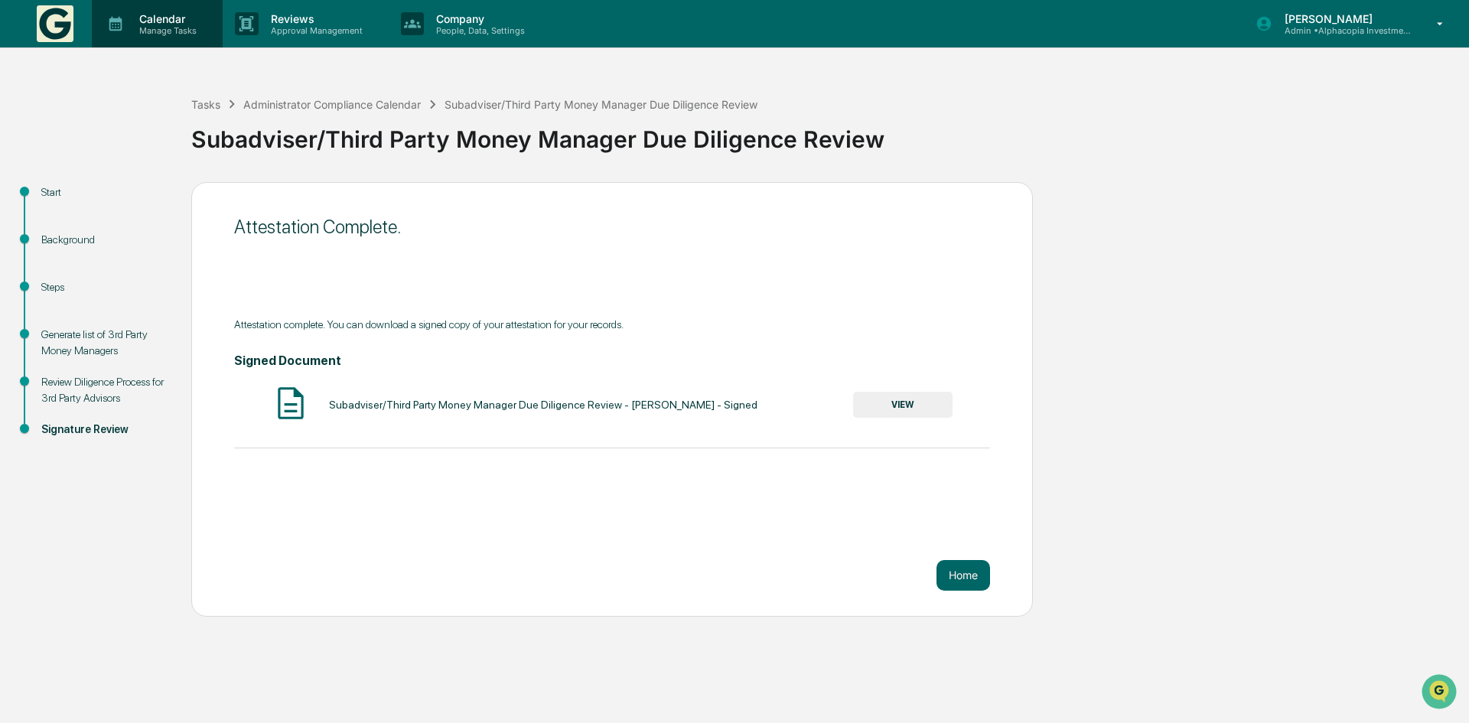
click at [136, 11] on div "Calendar Manage Tasks" at bounding box center [157, 23] width 131 height 47
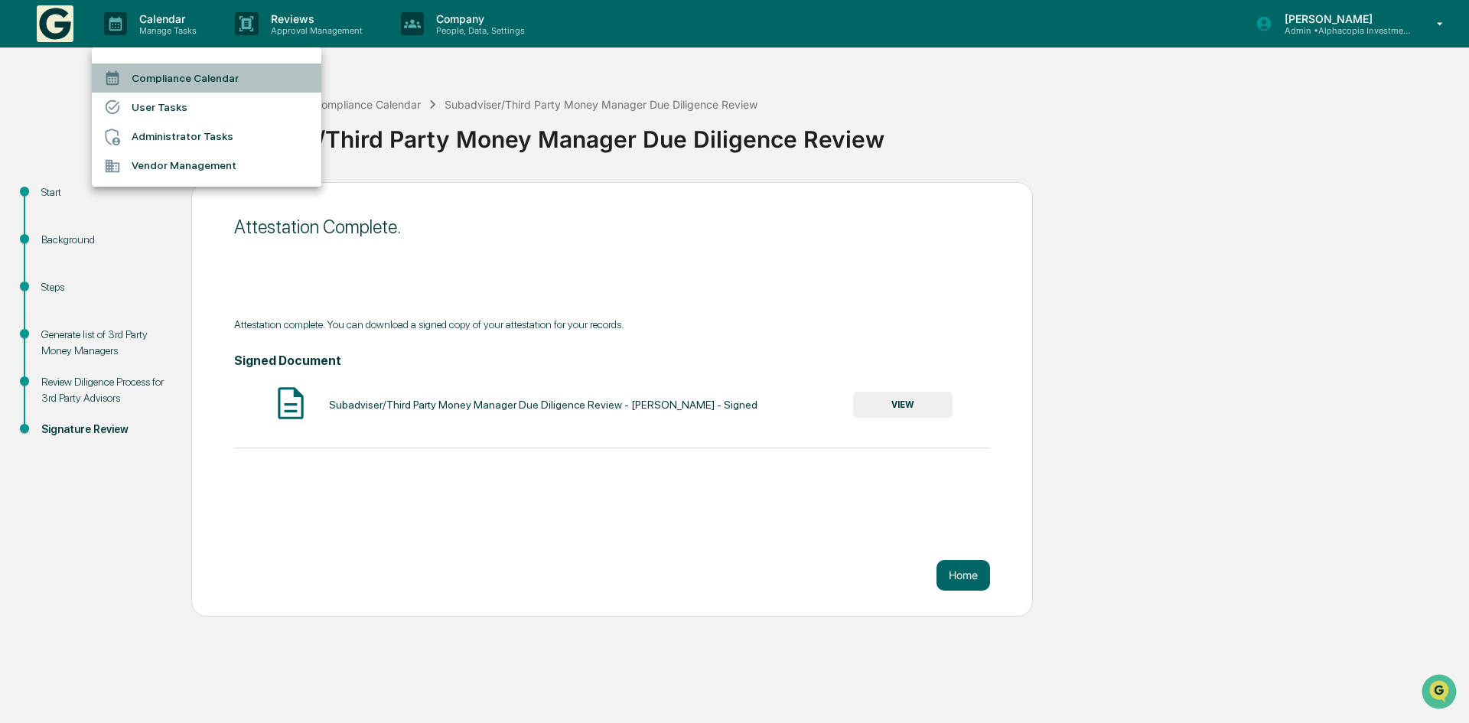
click at [165, 75] on li "Compliance Calendar" at bounding box center [207, 78] width 230 height 29
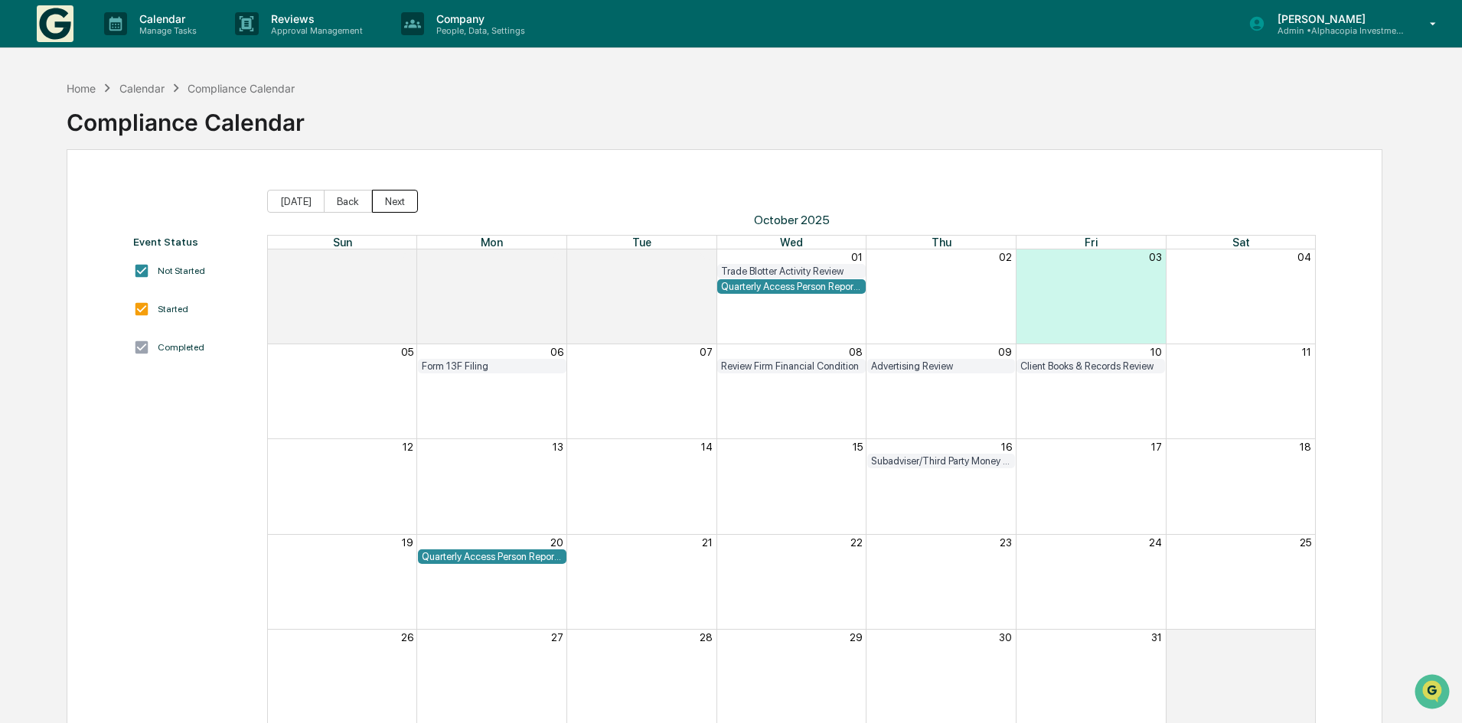
click at [396, 205] on button "Next" at bounding box center [395, 201] width 46 height 23
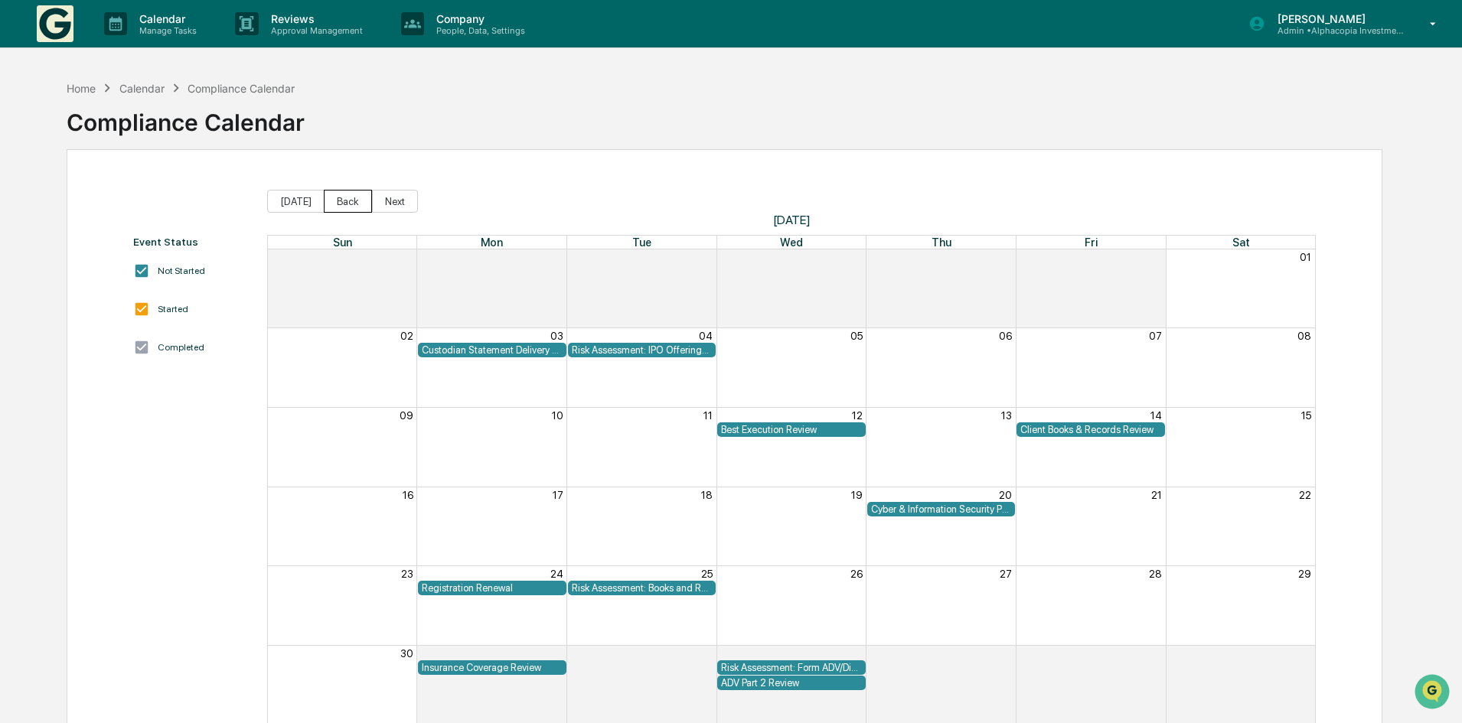
click at [338, 199] on button "Back" at bounding box center [348, 201] width 48 height 23
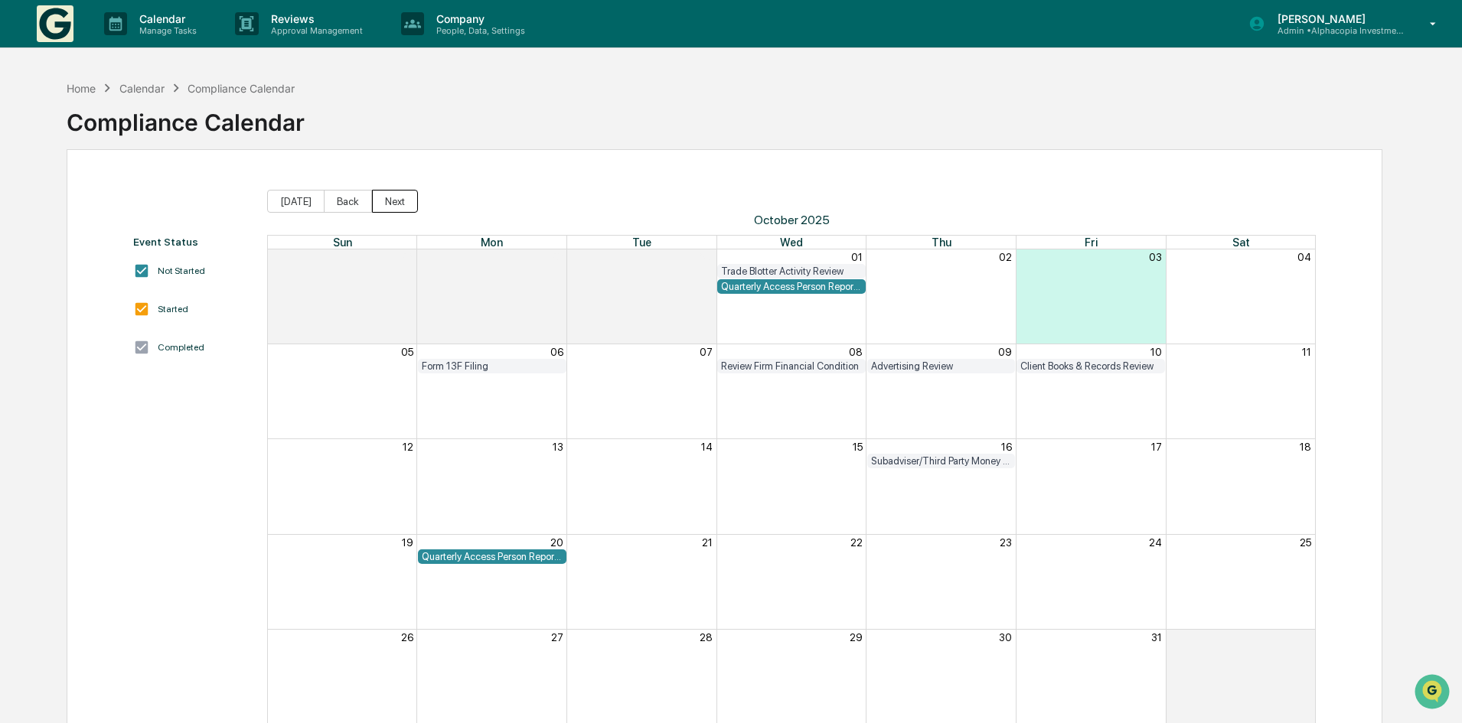
click at [393, 195] on button "Next" at bounding box center [395, 201] width 46 height 23
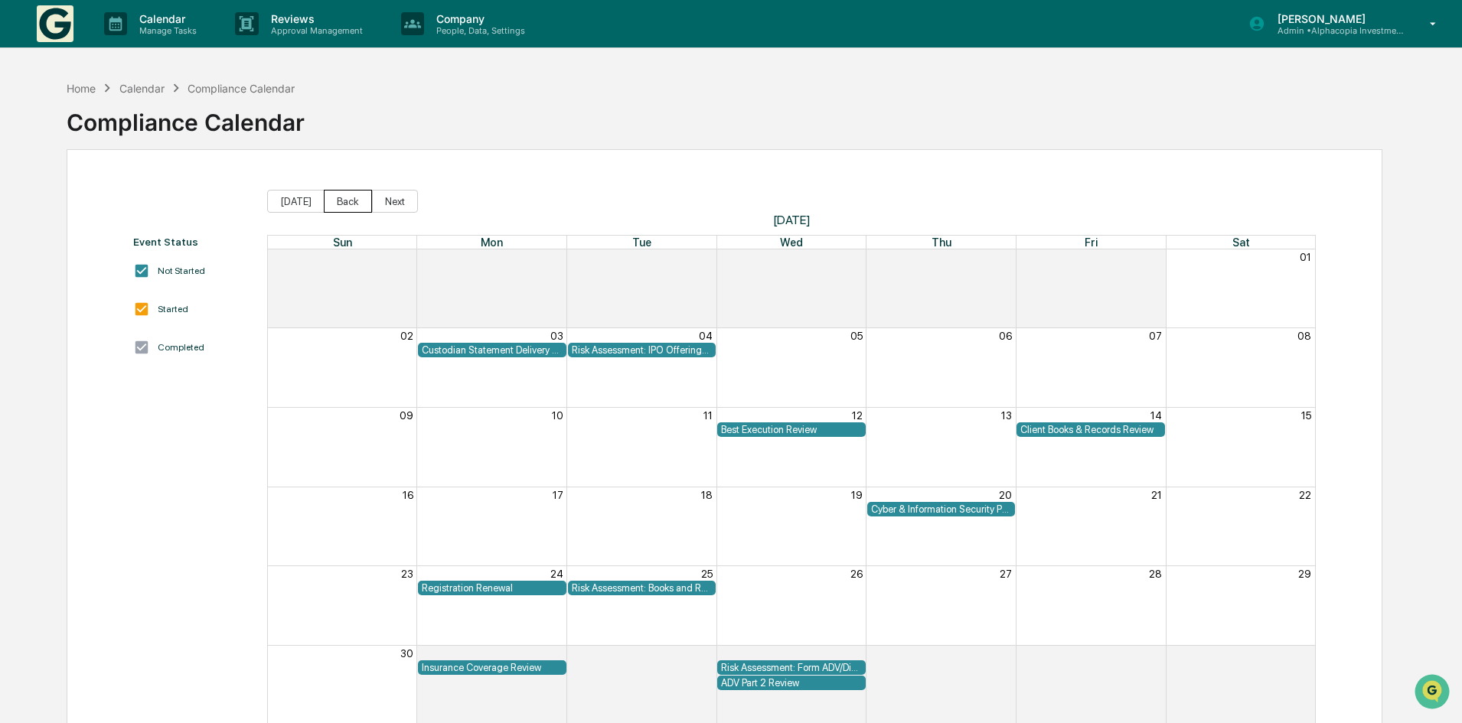
click at [358, 204] on button "Back" at bounding box center [348, 201] width 48 height 23
